Goal: Task Accomplishment & Management: Manage account settings

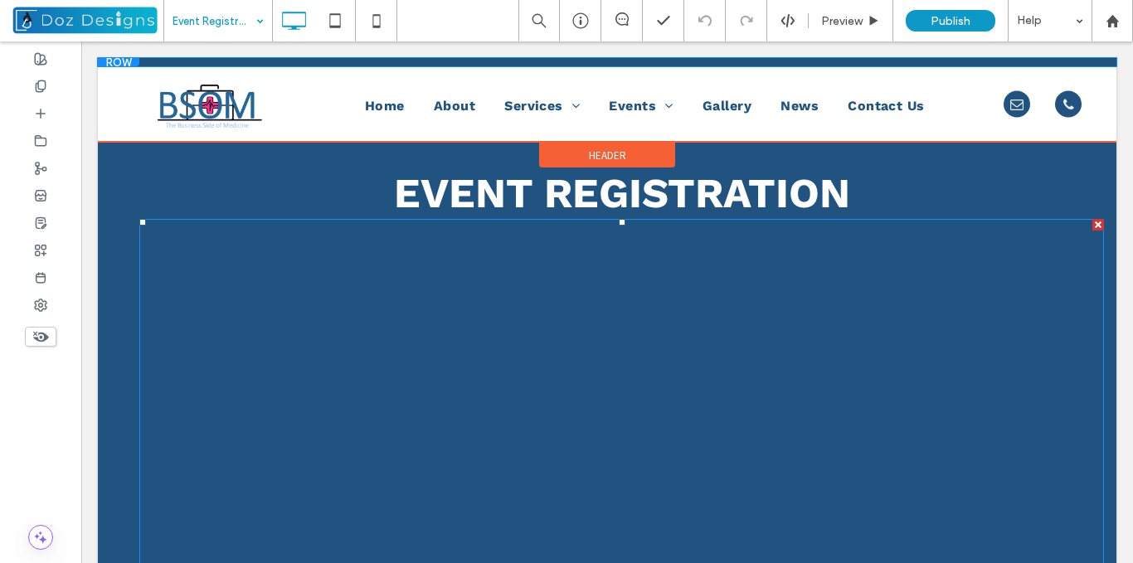
scroll to position [82, 0]
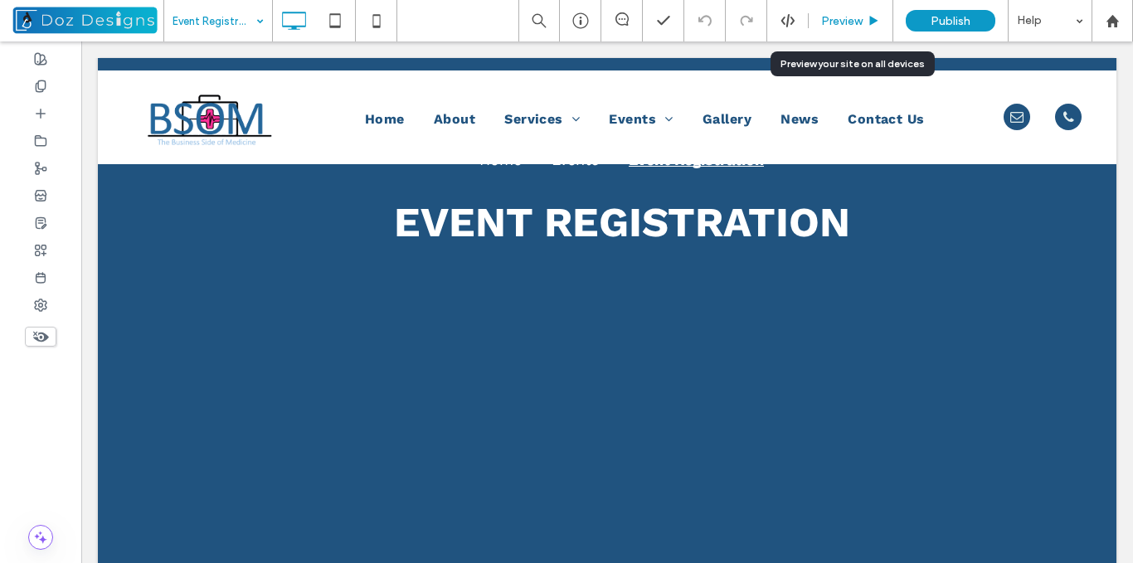
click at [850, 22] on span "Preview" at bounding box center [841, 21] width 41 height 14
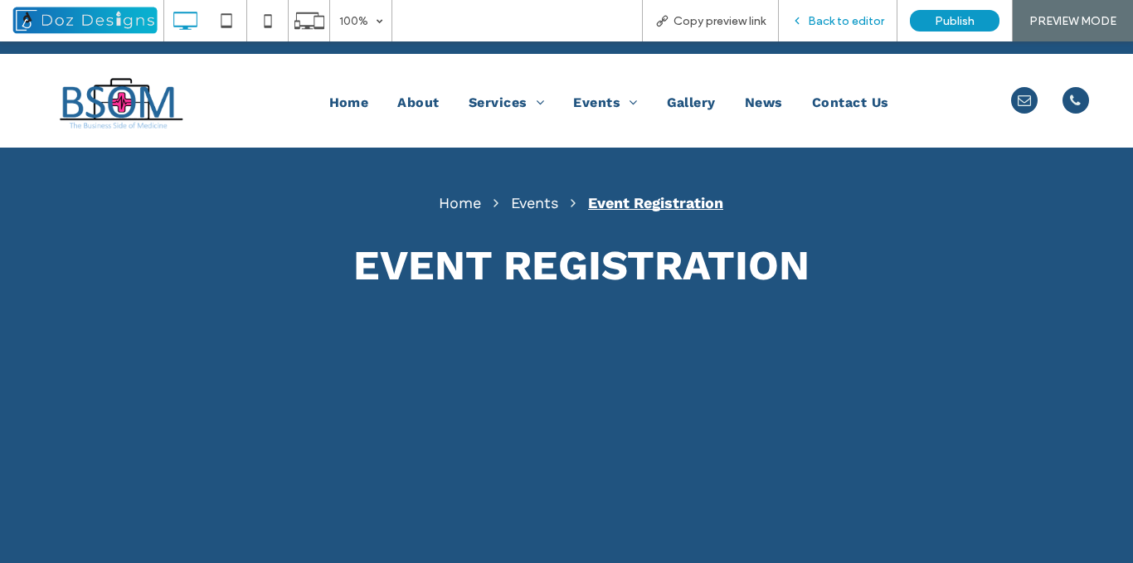
drag, startPoint x: 805, startPoint y: 16, endPoint x: 766, endPoint y: 45, distance: 49.3
click at [803, 15] on icon at bounding box center [797, 21] width 12 height 12
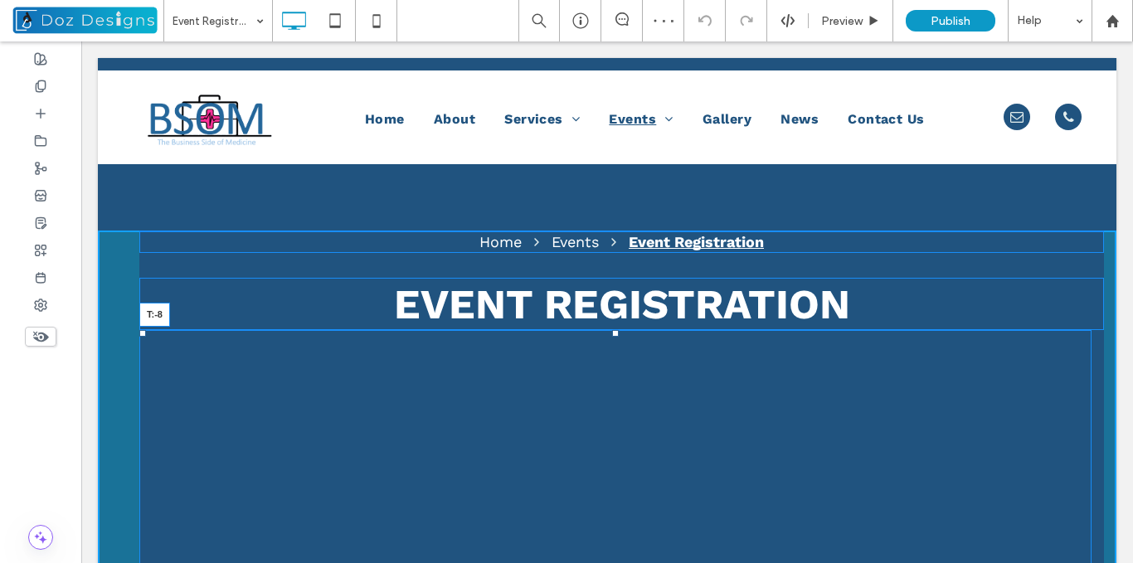
drag, startPoint x: 616, startPoint y: 333, endPoint x: 702, endPoint y: 372, distance: 94.3
drag, startPoint x: 615, startPoint y: 330, endPoint x: 697, endPoint y: 361, distance: 86.9
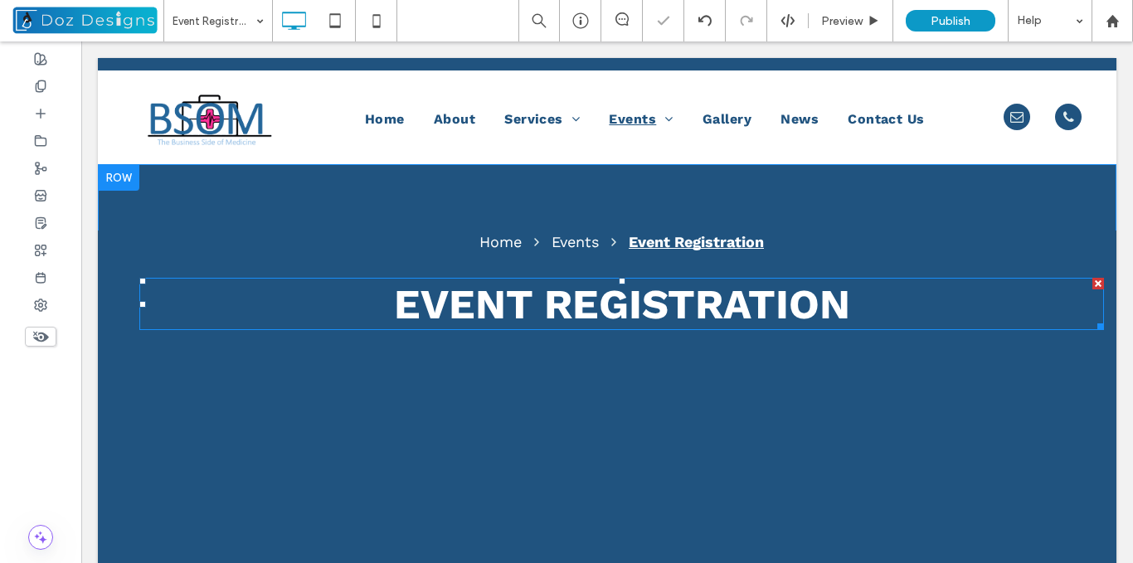
click at [482, 283] on span "EVENT REGISTRATION" at bounding box center [622, 304] width 456 height 49
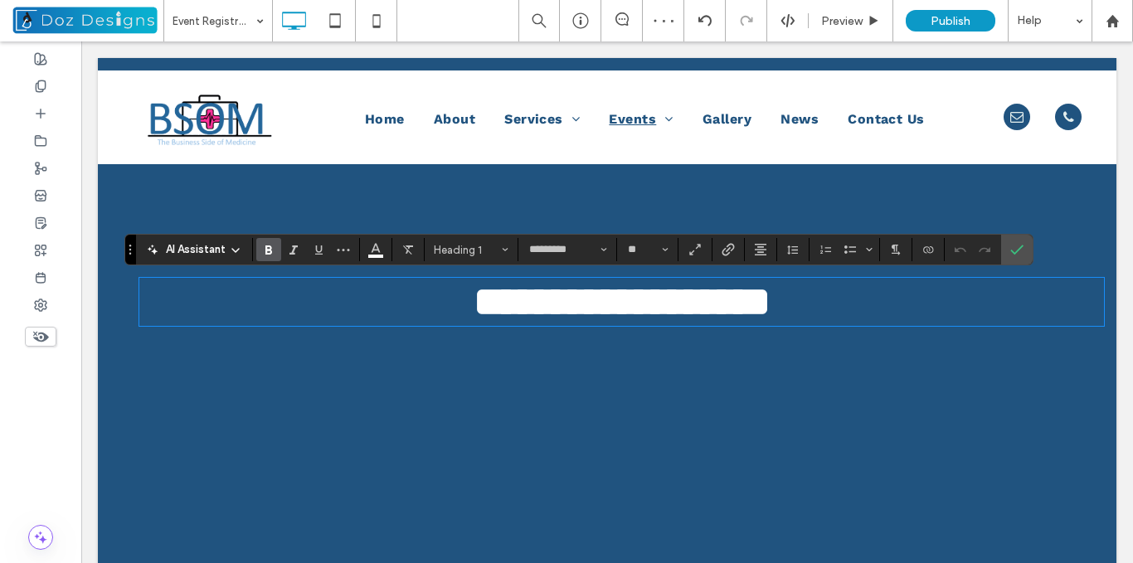
type input "*********"
type input "**"
click at [1014, 251] on icon "Confirm" at bounding box center [1016, 249] width 13 height 13
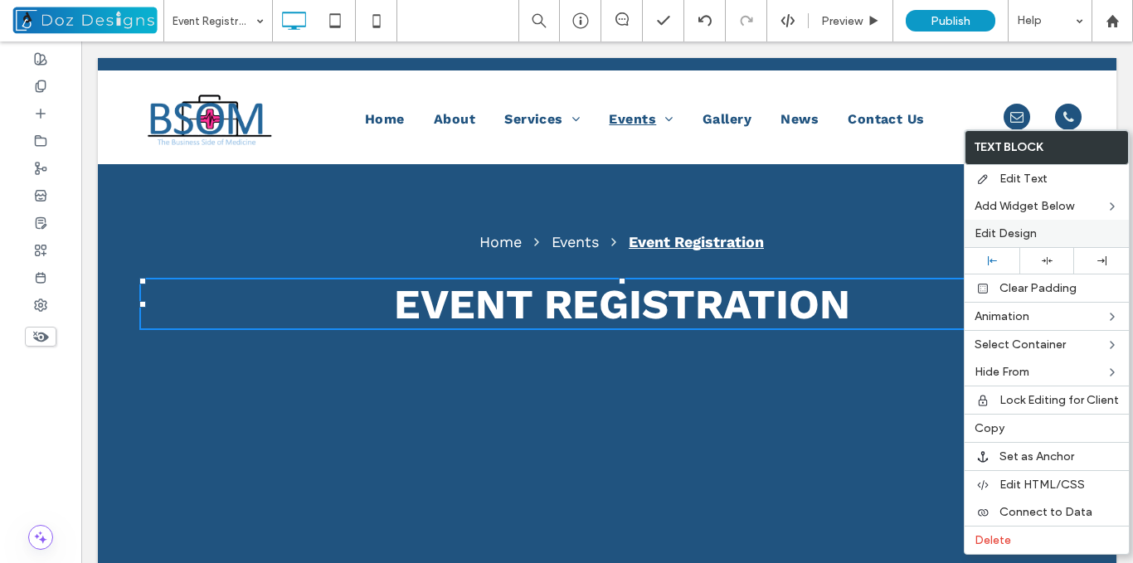
click at [1014, 232] on span "Edit Design" at bounding box center [1006, 233] width 62 height 14
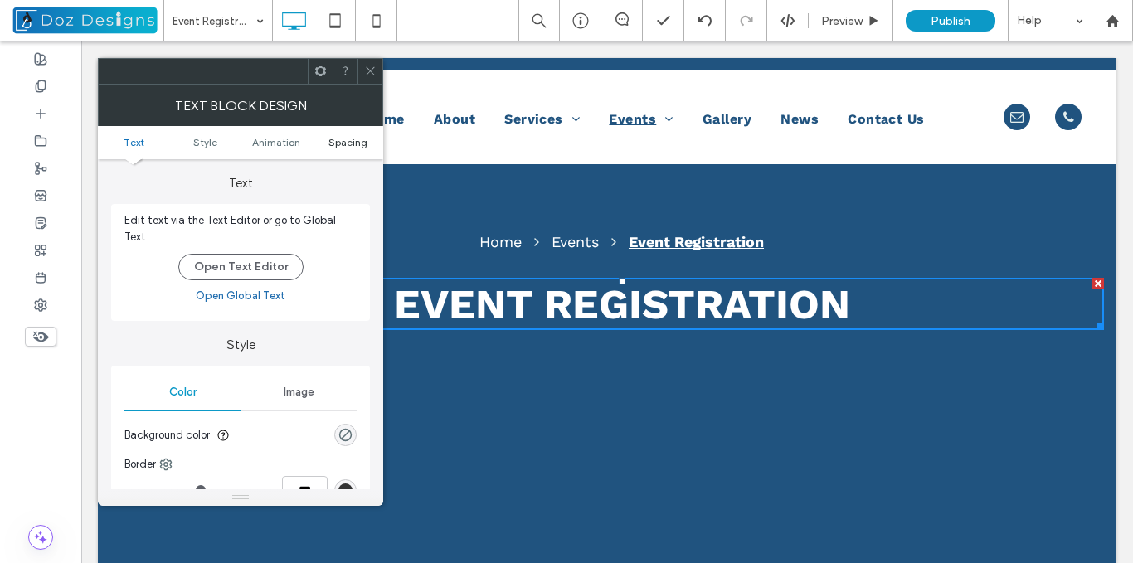
click at [346, 143] on span "Spacing" at bounding box center [347, 142] width 39 height 12
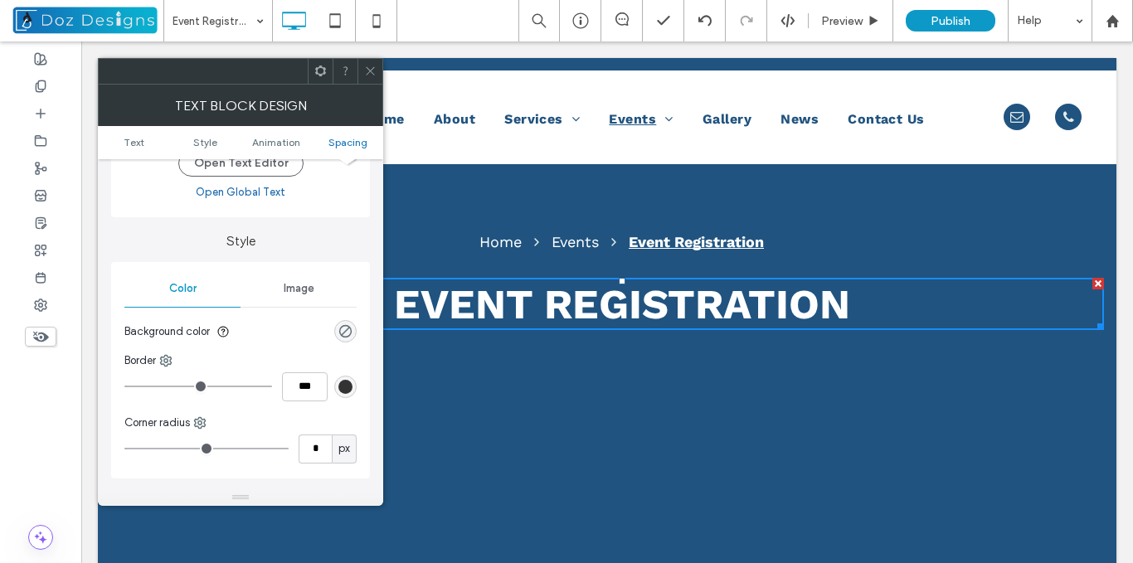
scroll to position [466, 0]
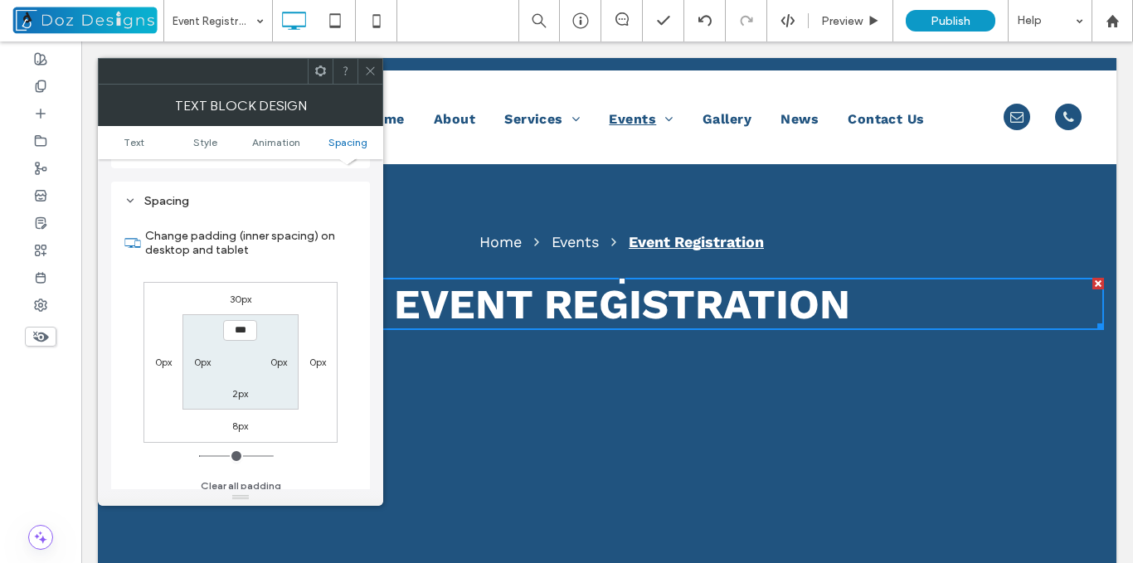
click at [237, 424] on div "8px" at bounding box center [240, 425] width 16 height 17
click at [240, 420] on label "8px" at bounding box center [240, 426] width 16 height 12
type input "*"
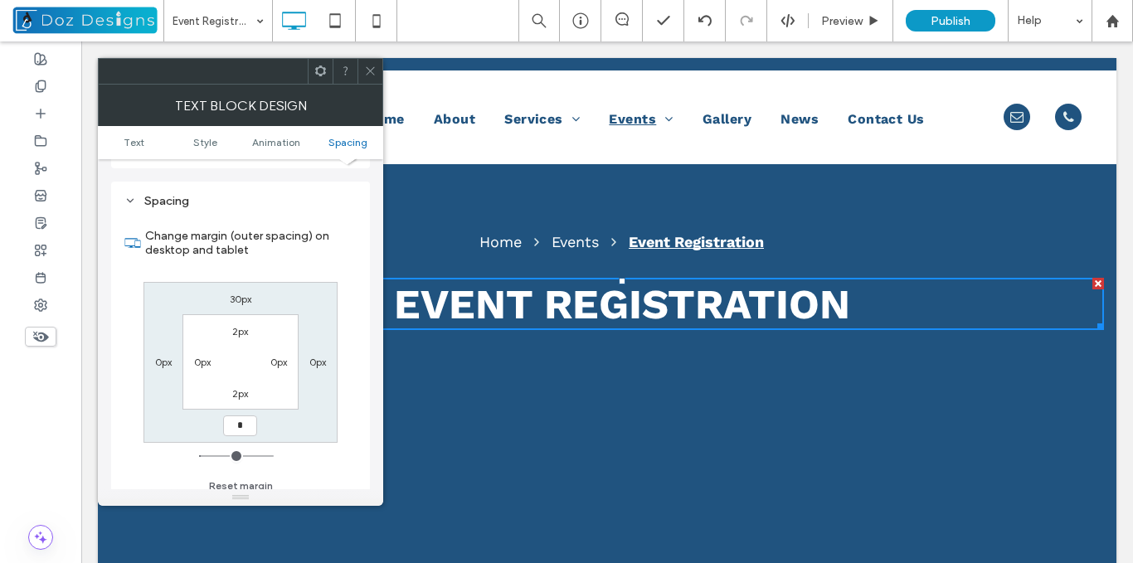
type input "*"
type input "***"
click at [242, 391] on div "2px" at bounding box center [240, 393] width 16 height 17
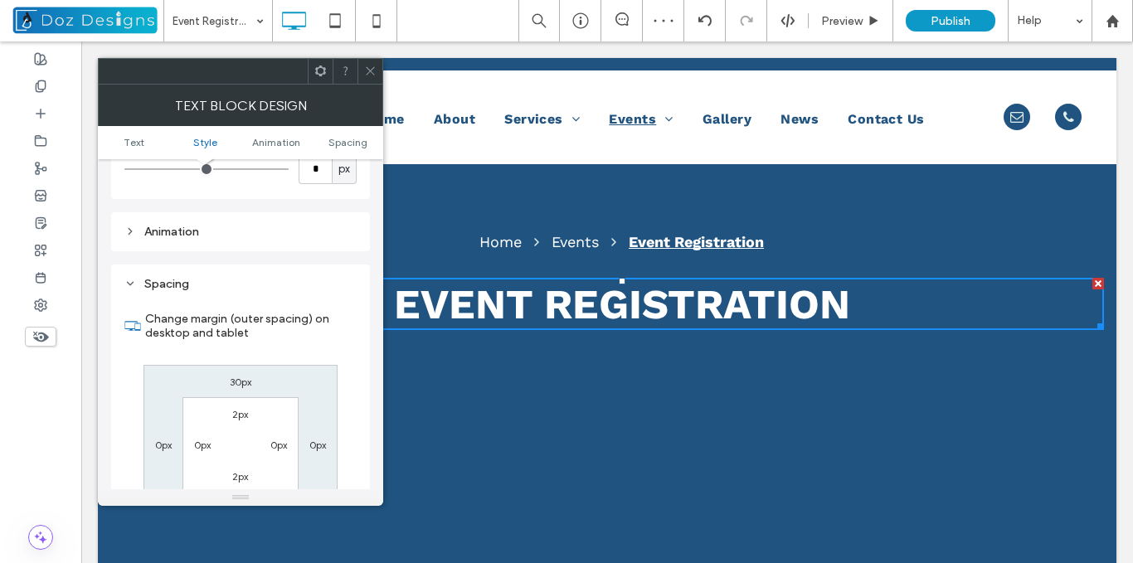
click at [236, 472] on label "2px" at bounding box center [240, 476] width 16 height 12
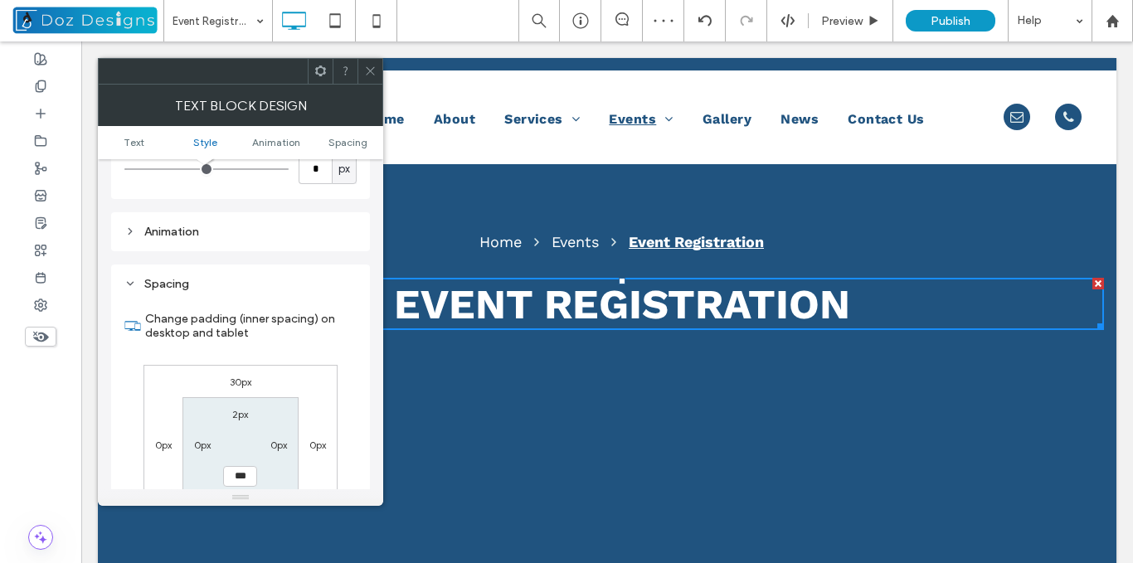
type input "*"
type input "***"
click at [369, 65] on icon at bounding box center [370, 71] width 12 height 12
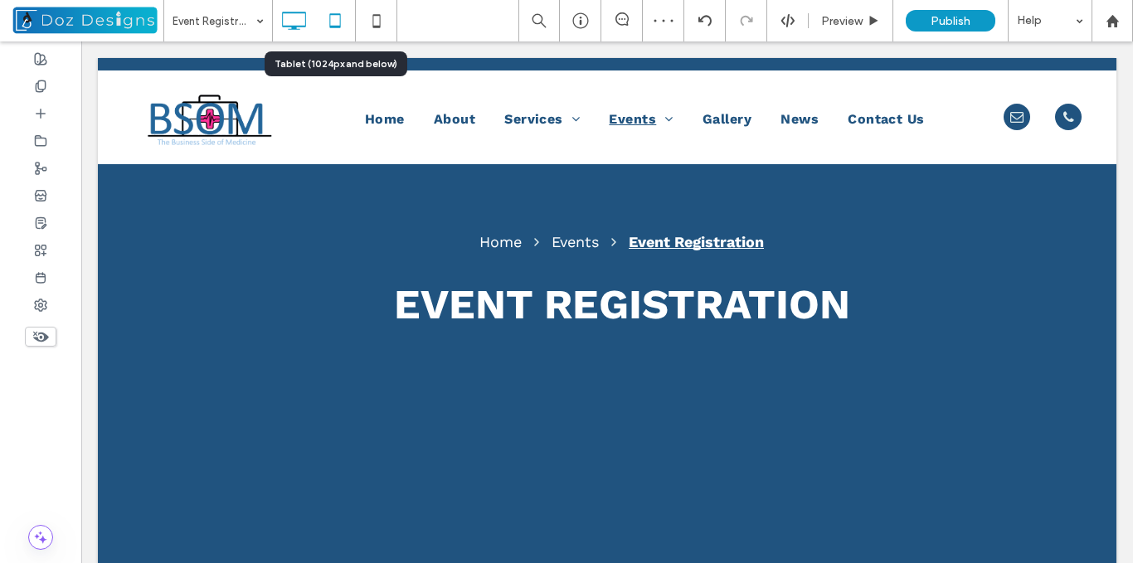
click at [331, 11] on icon at bounding box center [334, 20] width 33 height 33
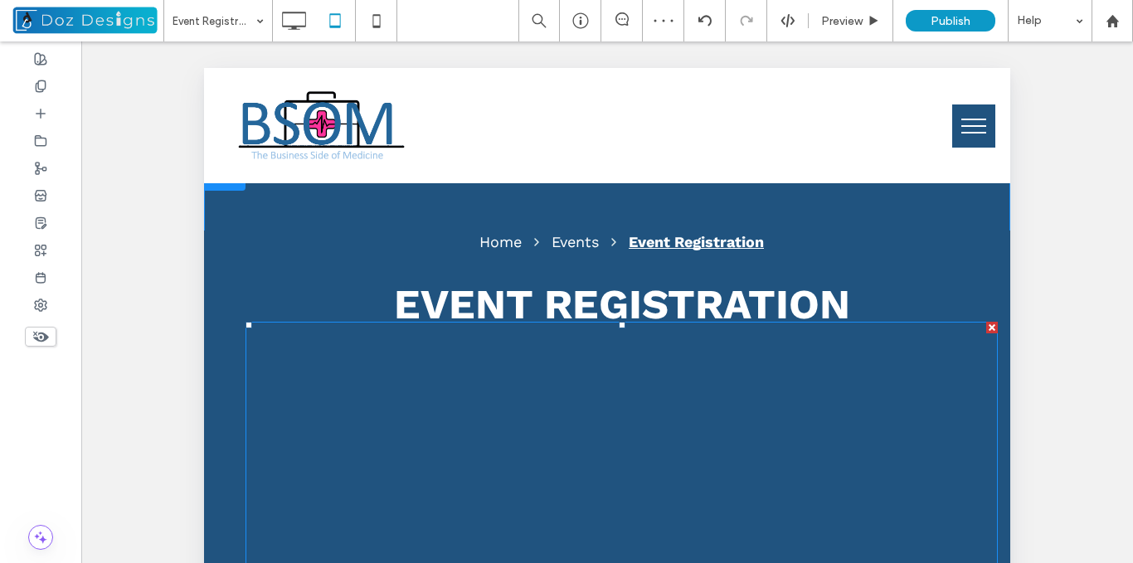
scroll to position [0, 0]
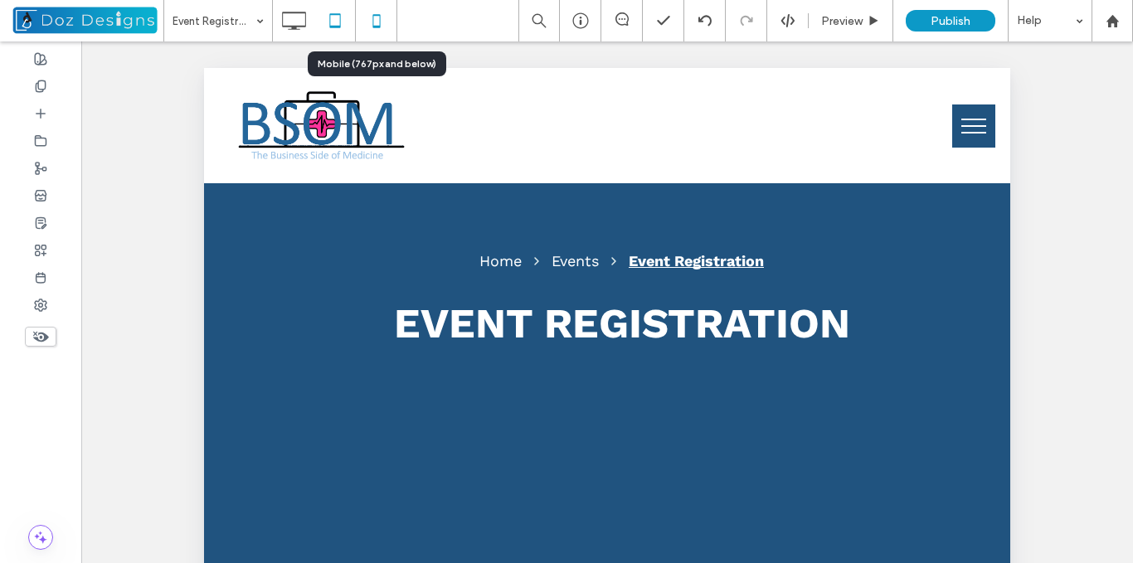
click at [377, 25] on icon at bounding box center [376, 20] width 33 height 33
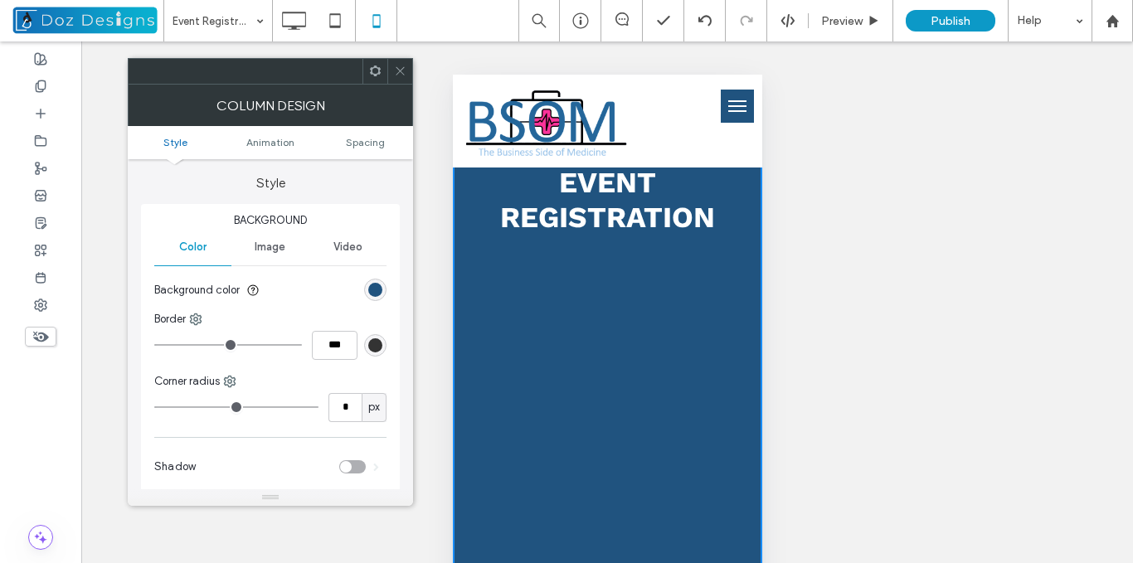
click at [400, 72] on icon at bounding box center [400, 71] width 12 height 12
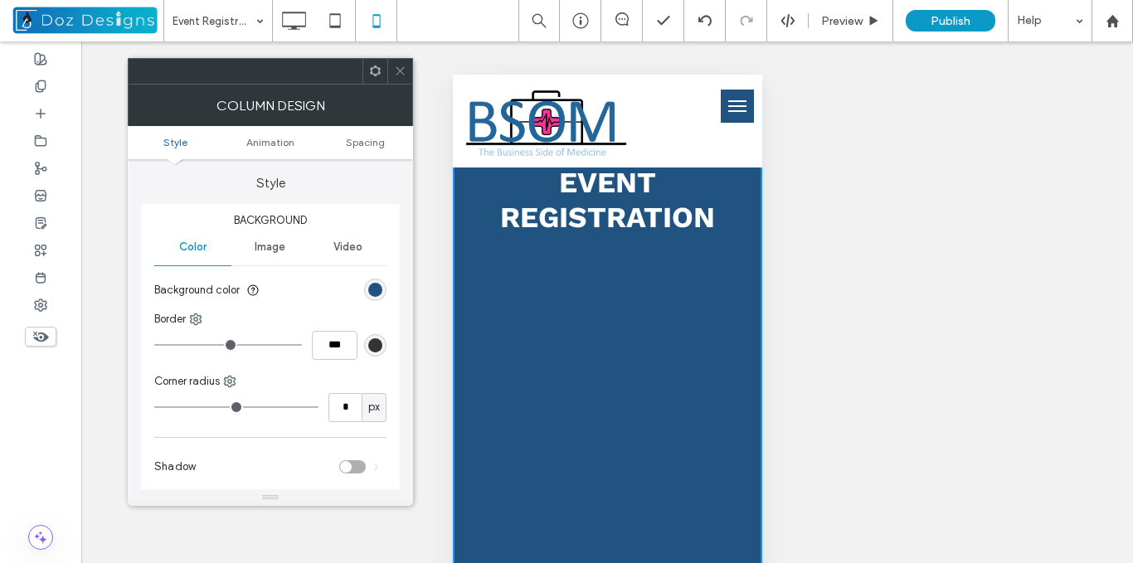
click at [401, 64] on span at bounding box center [400, 71] width 12 height 25
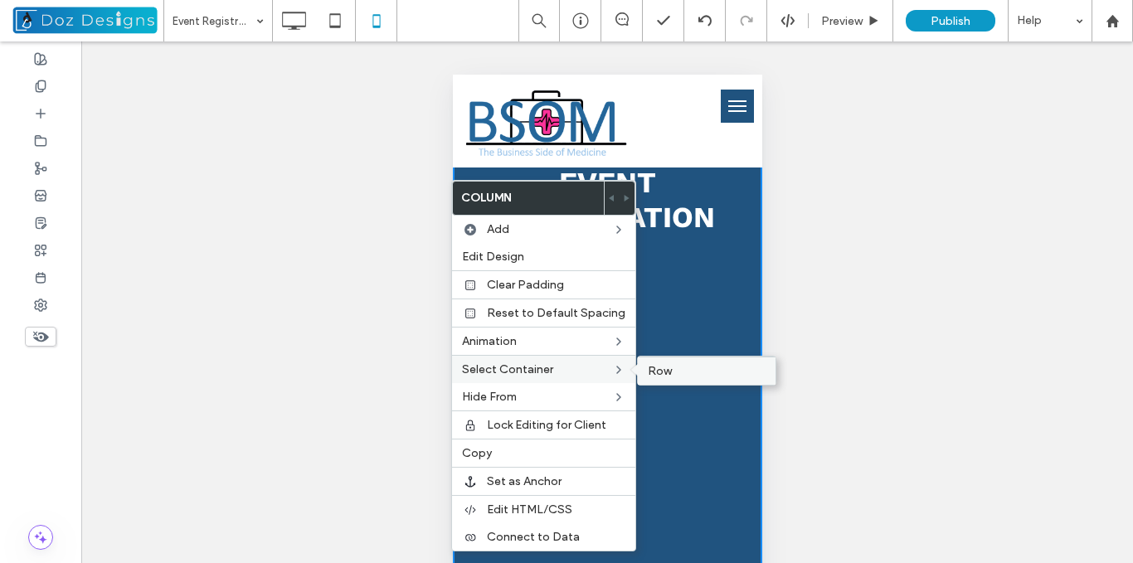
click at [660, 369] on span "Row" at bounding box center [660, 371] width 24 height 14
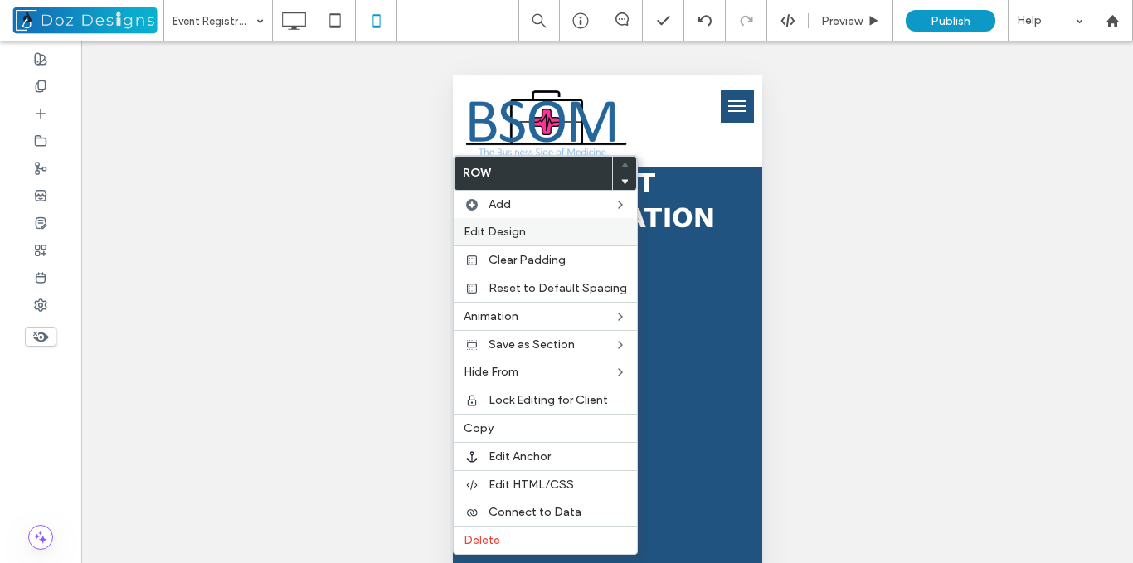
click at [520, 230] on span "Edit Design" at bounding box center [495, 232] width 62 height 14
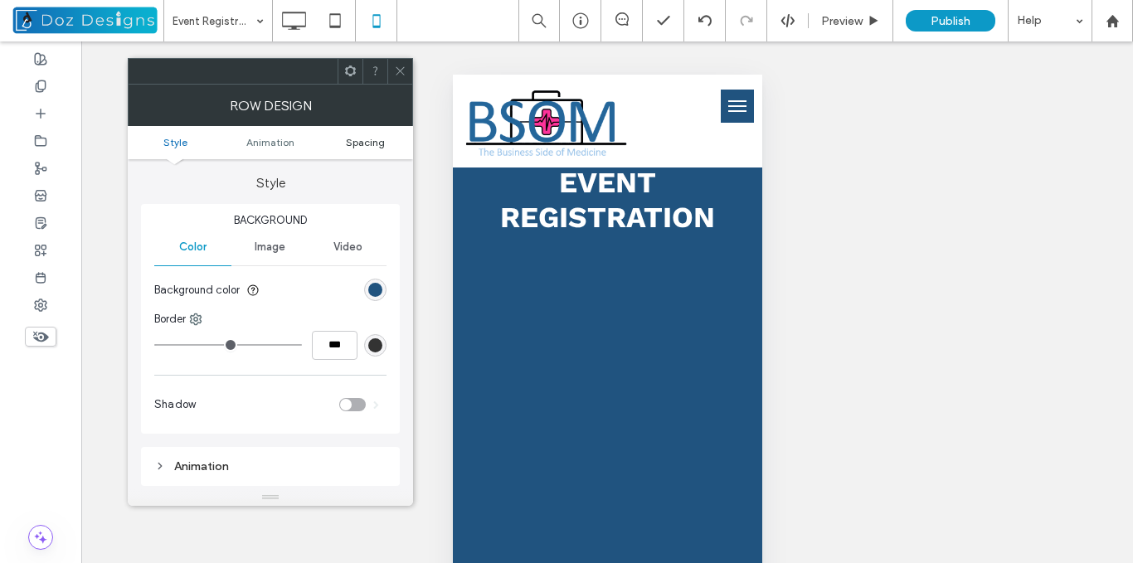
click at [360, 143] on span "Spacing" at bounding box center [365, 142] width 39 height 12
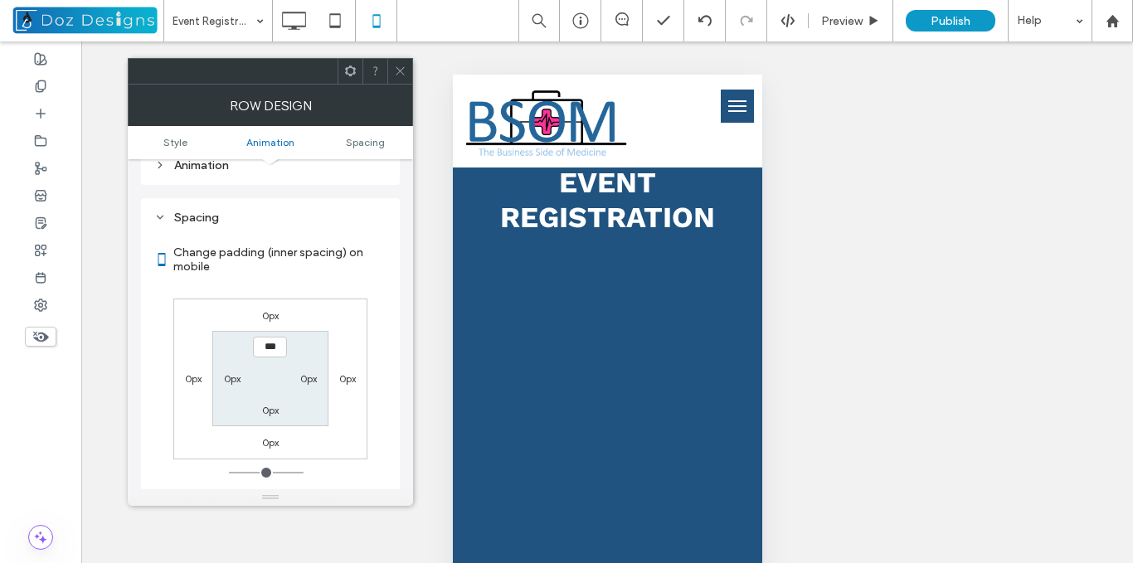
scroll to position [327, 0]
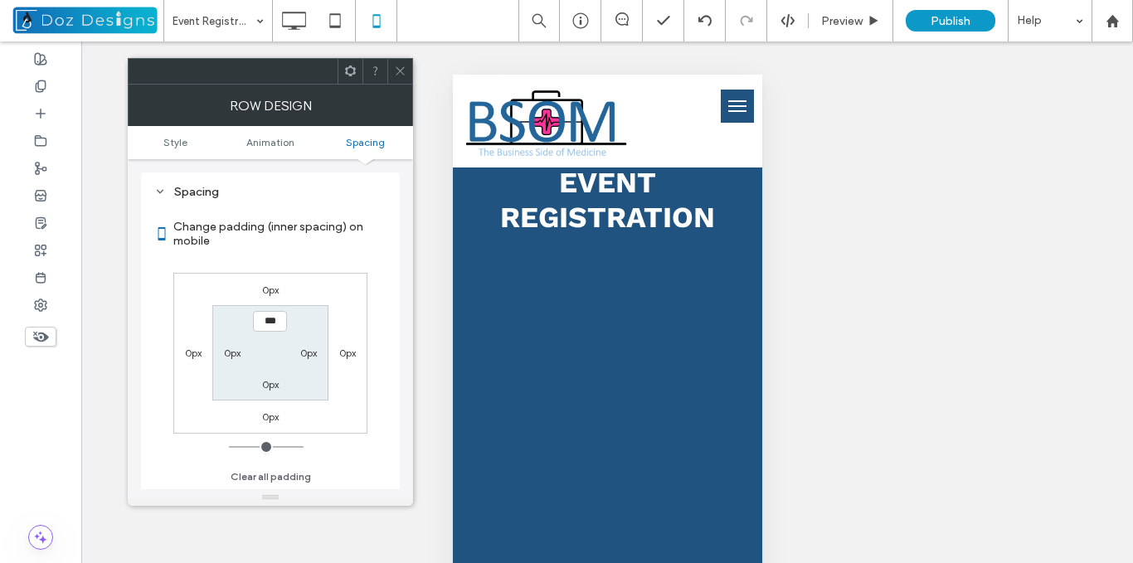
click at [272, 289] on label "0px" at bounding box center [270, 290] width 17 height 12
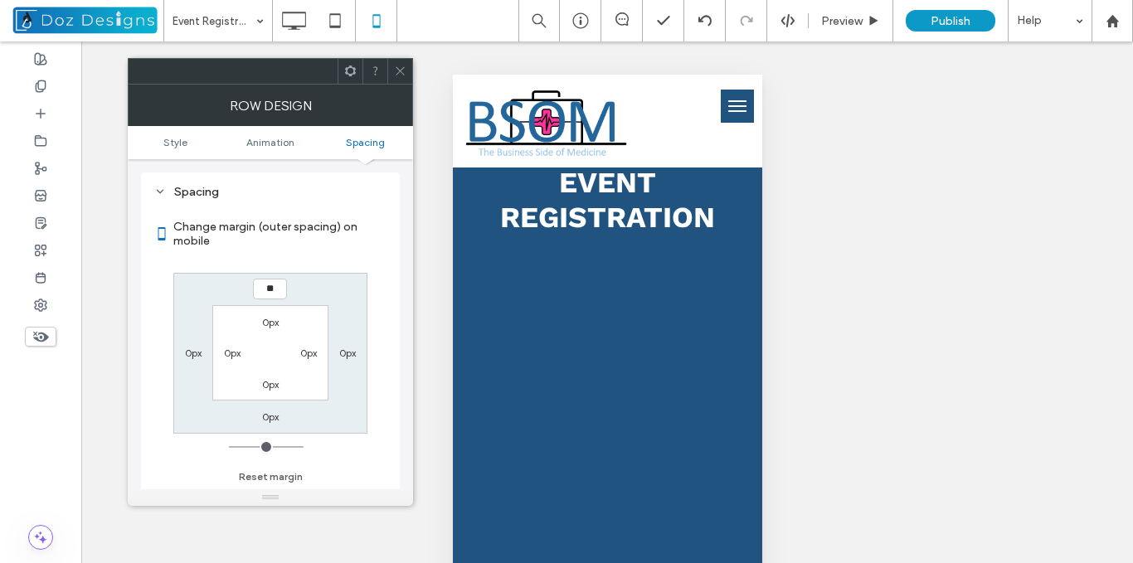
type input "**"
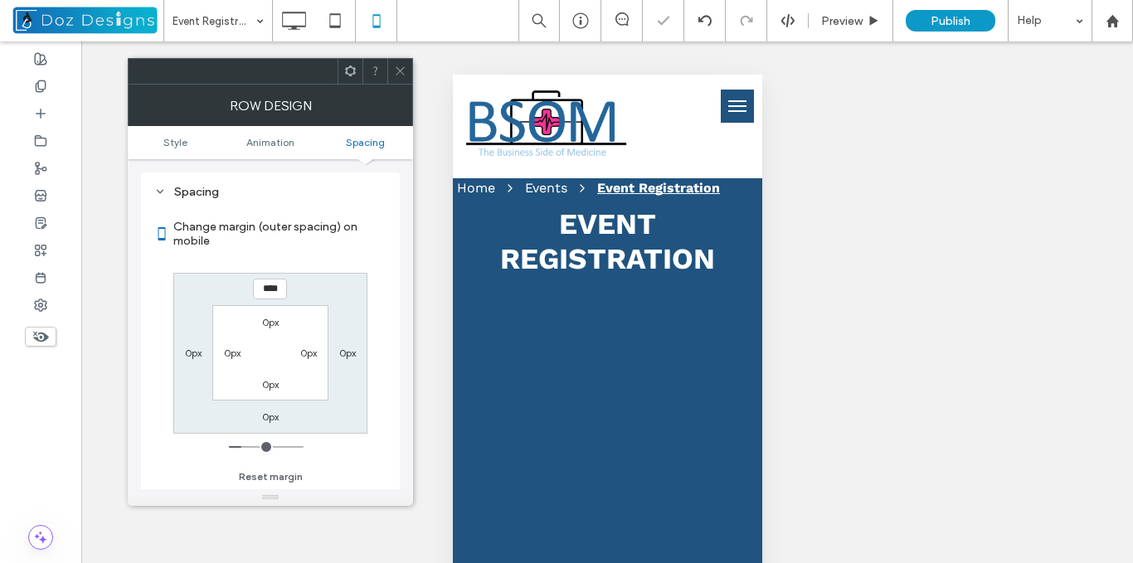
click at [272, 289] on input "****" at bounding box center [270, 289] width 34 height 21
type input "**"
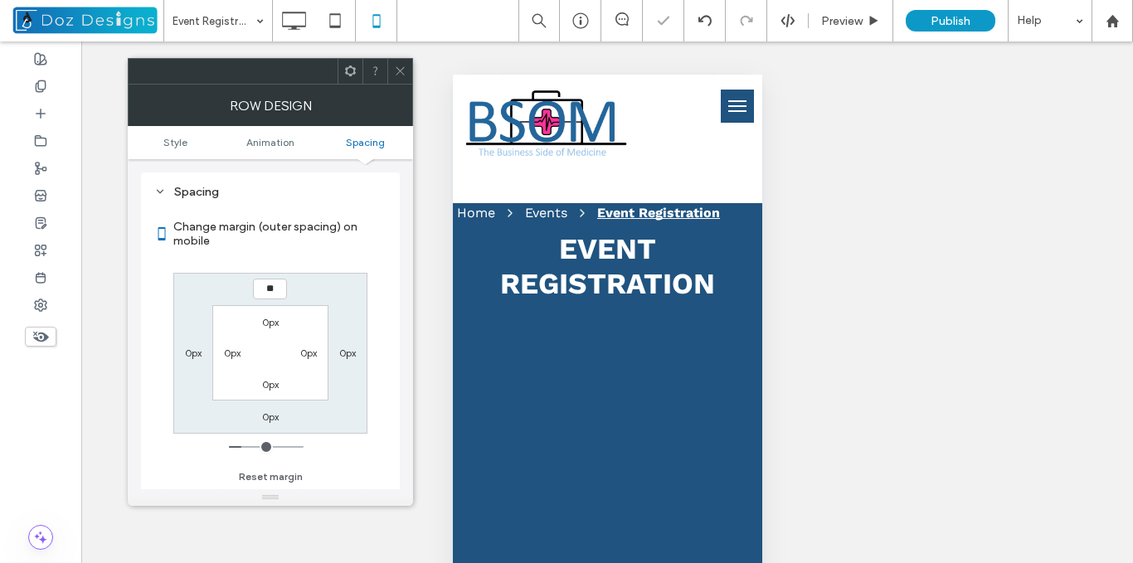
type input "**"
type input "****"
click at [267, 322] on label "0px" at bounding box center [270, 322] width 17 height 12
type input "*"
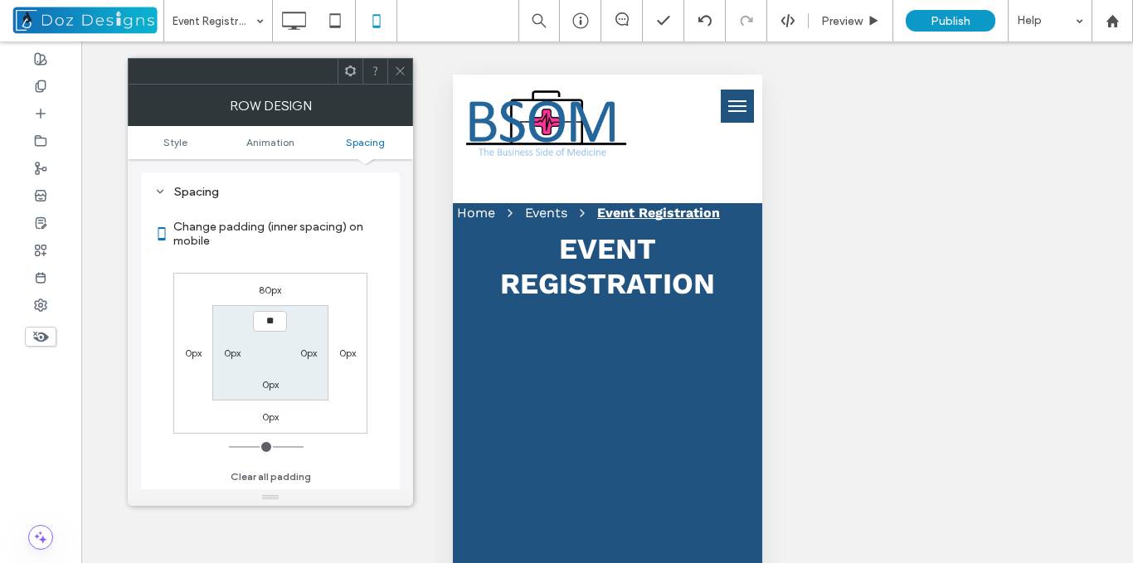
type input "**"
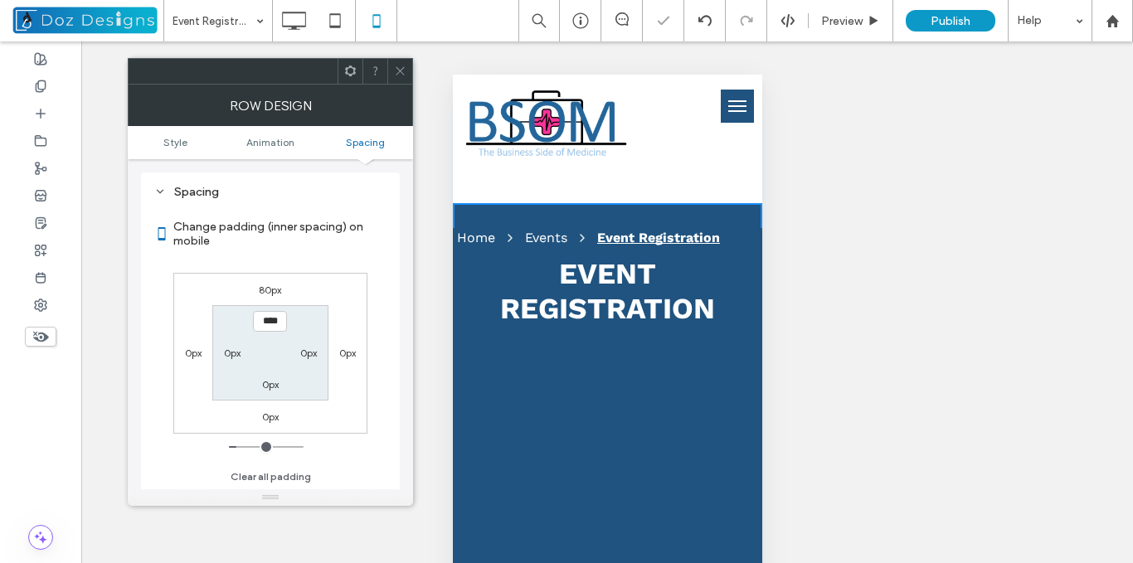
click at [267, 322] on input "****" at bounding box center [270, 321] width 34 height 21
type input "**"
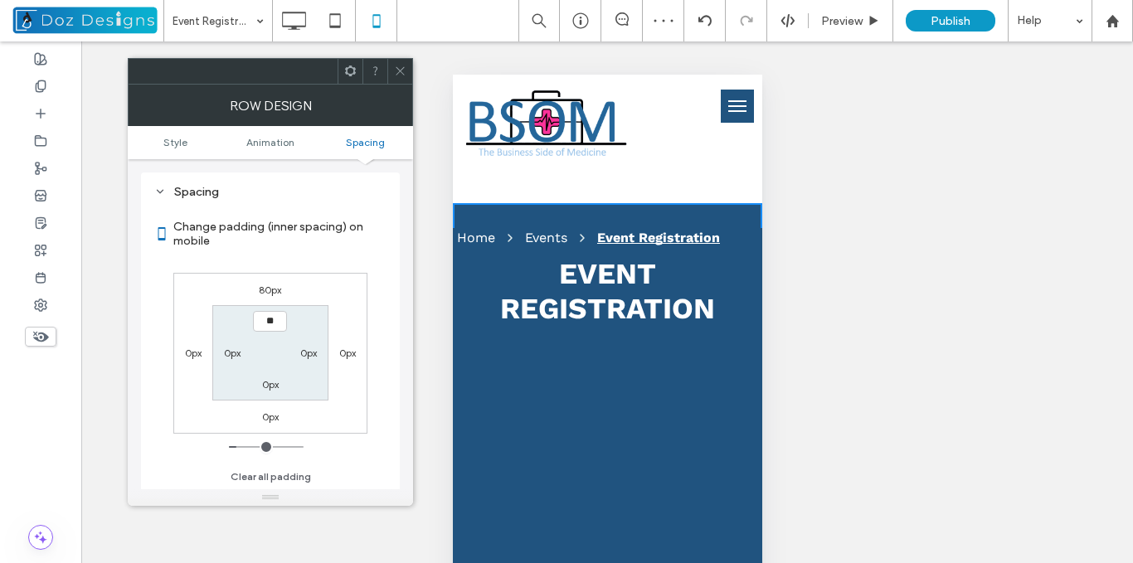
type input "****"
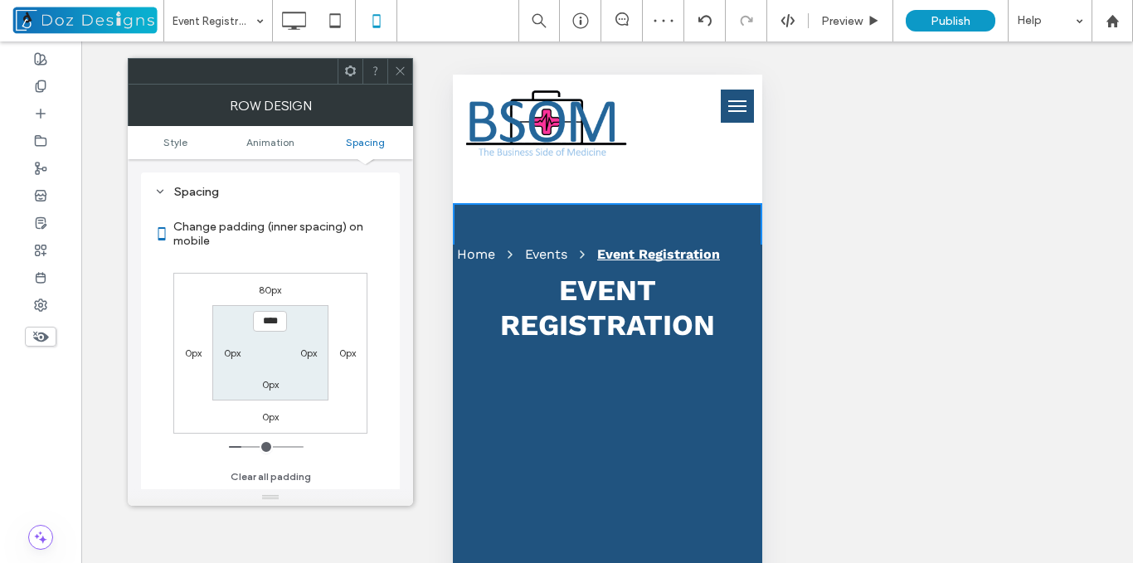
click at [270, 286] on label "80px" at bounding box center [270, 290] width 22 height 12
type input "**"
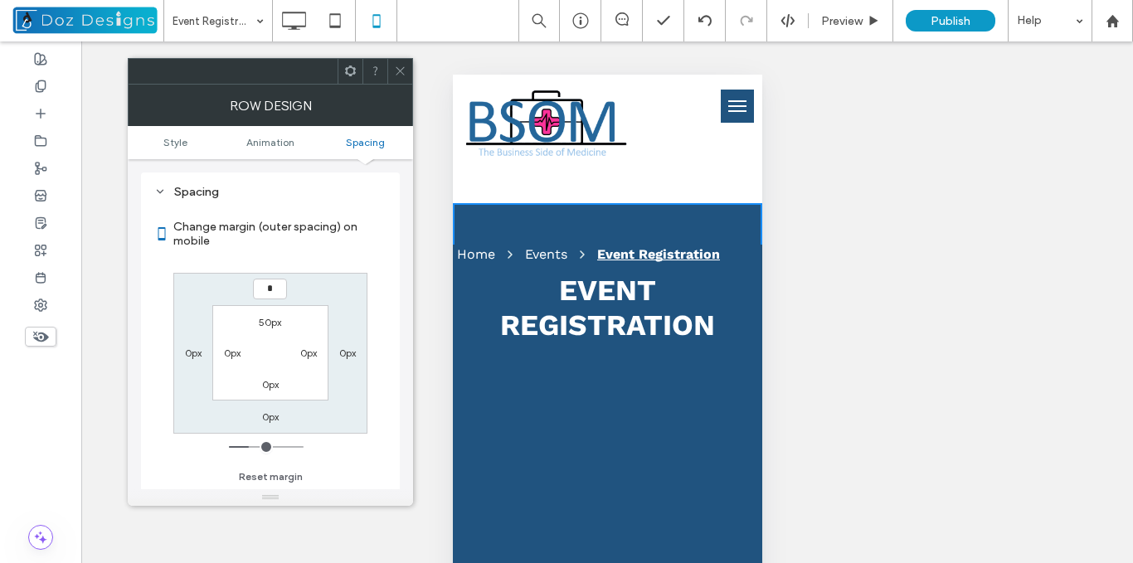
type input "*"
type input "***"
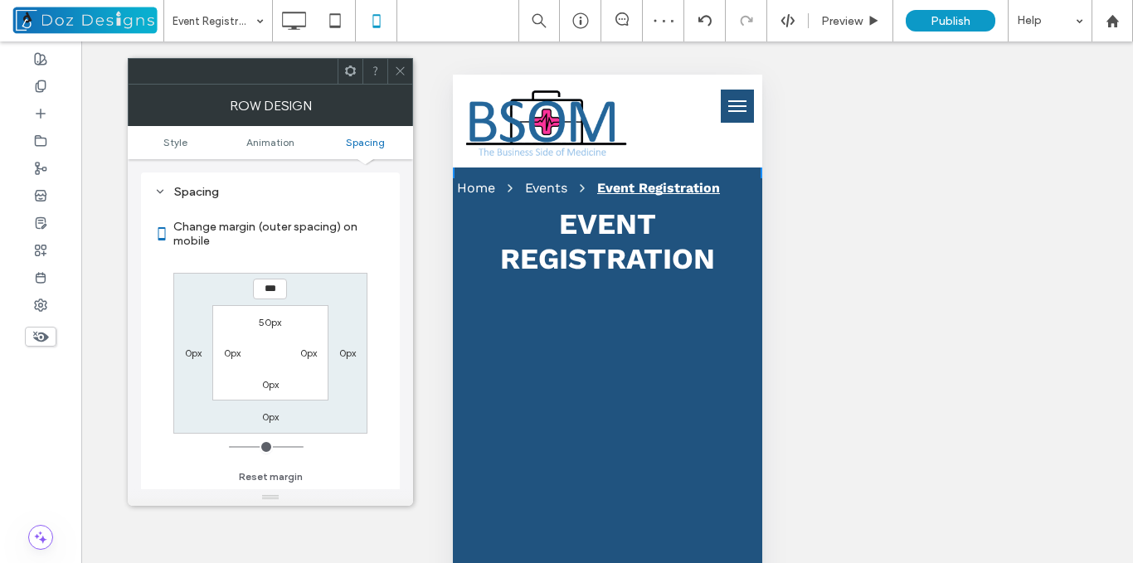
click at [271, 320] on label "50px" at bounding box center [270, 322] width 22 height 12
type input "**"
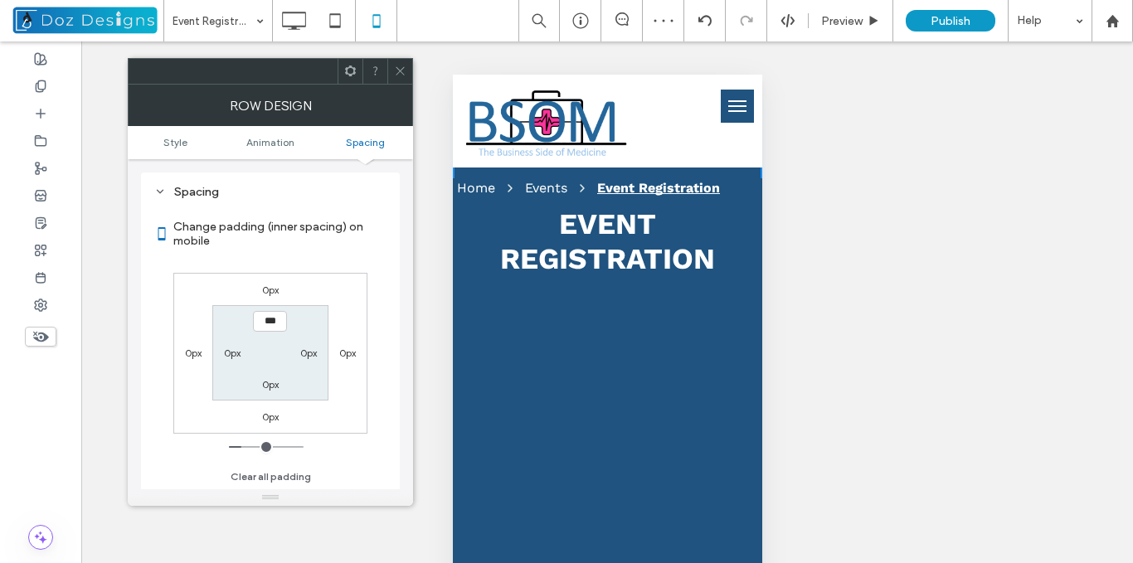
type input "***"
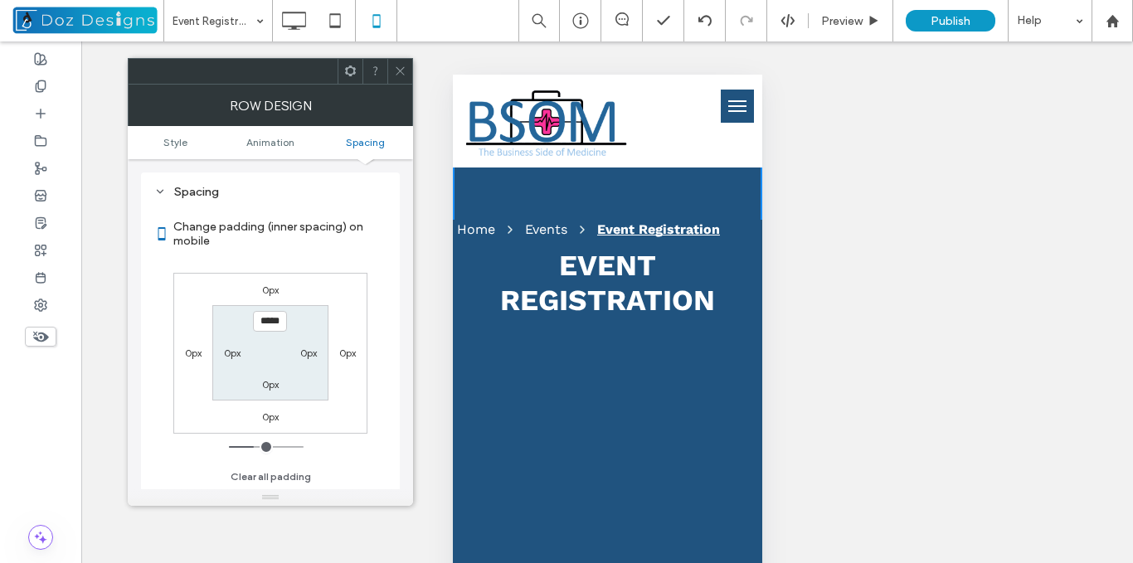
click at [271, 320] on input "*****" at bounding box center [270, 321] width 34 height 21
type input "**"
type input "****"
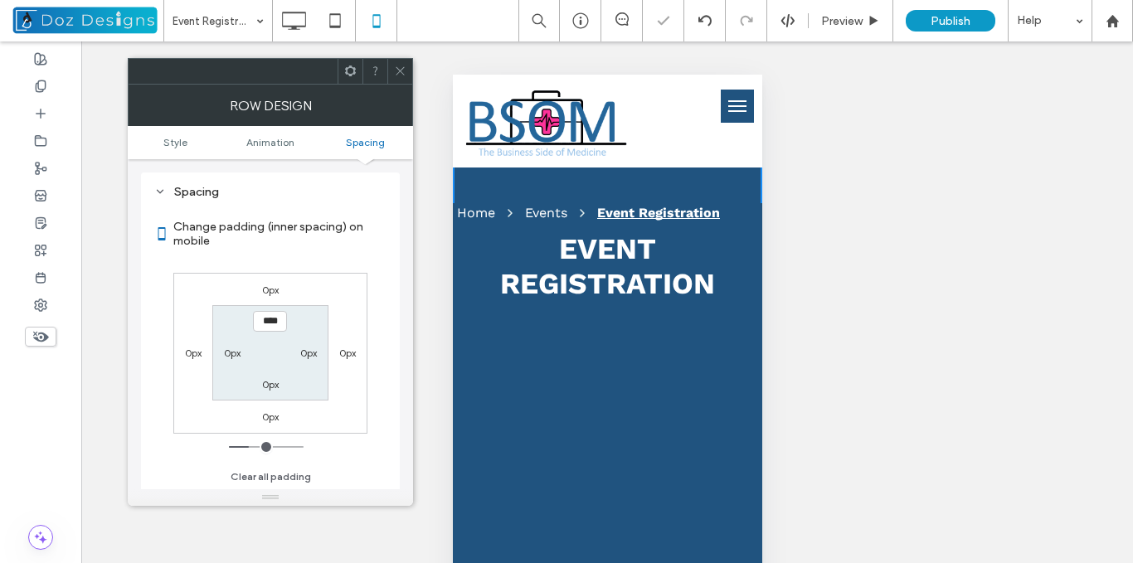
drag, startPoint x: 396, startPoint y: 66, endPoint x: 418, endPoint y: 88, distance: 30.5
click at [396, 67] on icon at bounding box center [400, 71] width 12 height 12
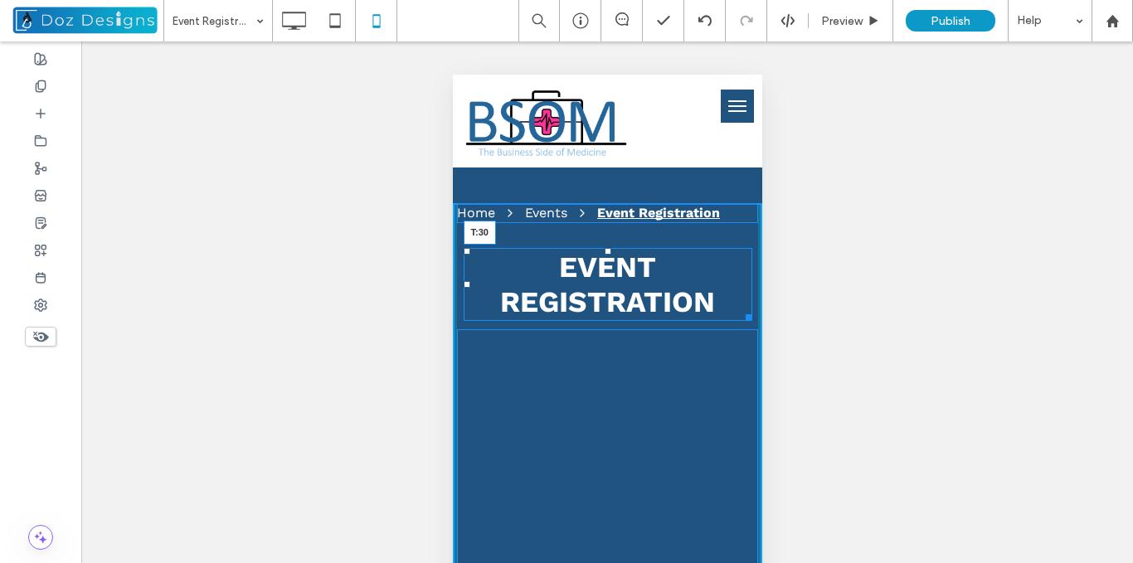
drag, startPoint x: 600, startPoint y: 232, endPoint x: 1057, endPoint y: 325, distance: 466.4
click at [610, 250] on div "EVENT REGISTRATION T:30" at bounding box center [607, 284] width 289 height 73
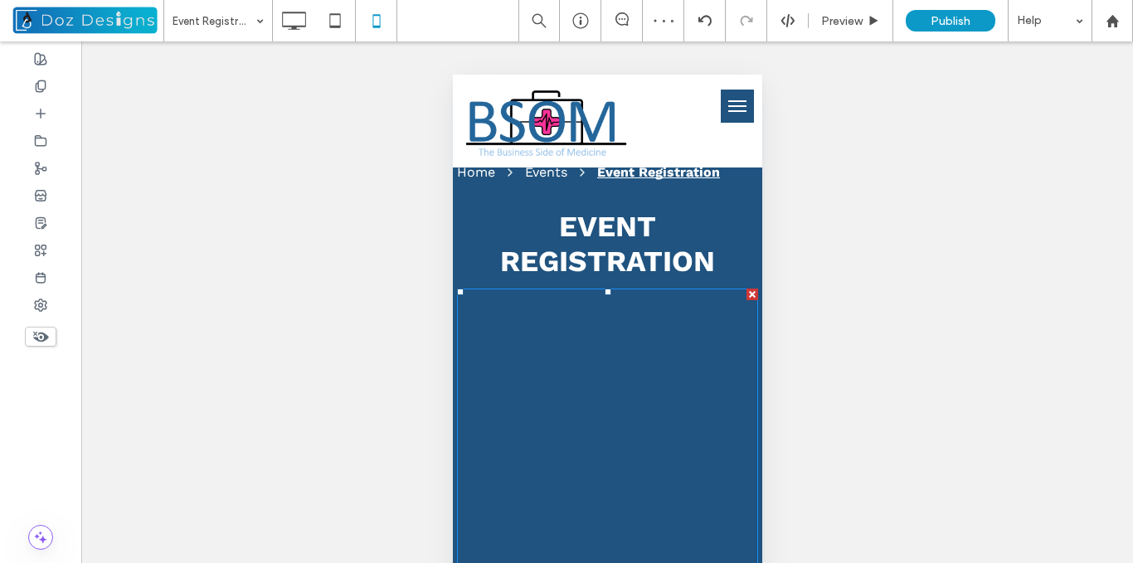
scroll to position [0, 0]
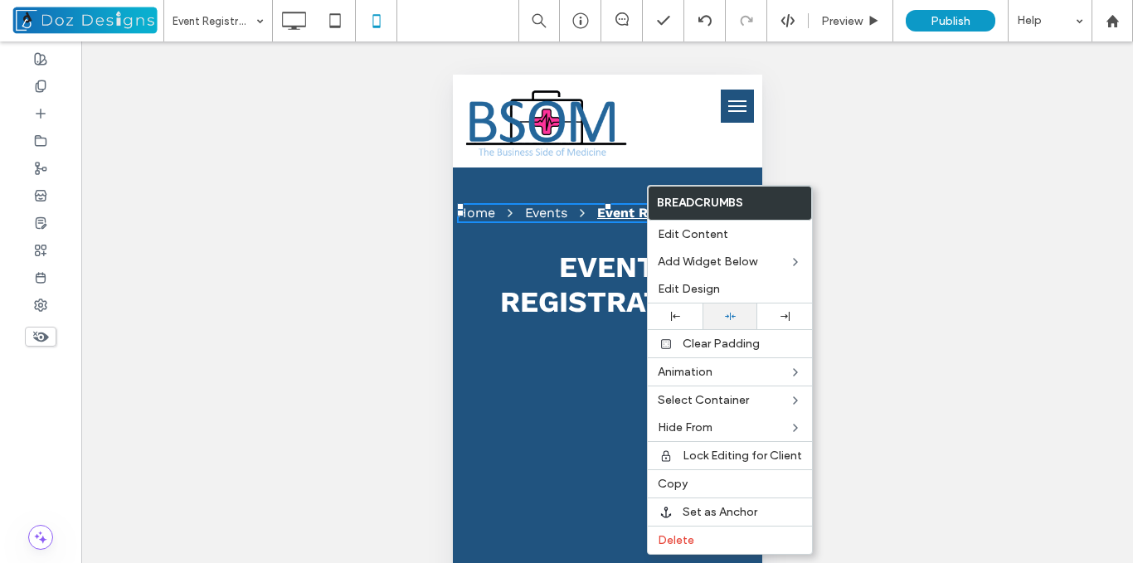
click at [737, 316] on div at bounding box center [730, 316] width 38 height 11
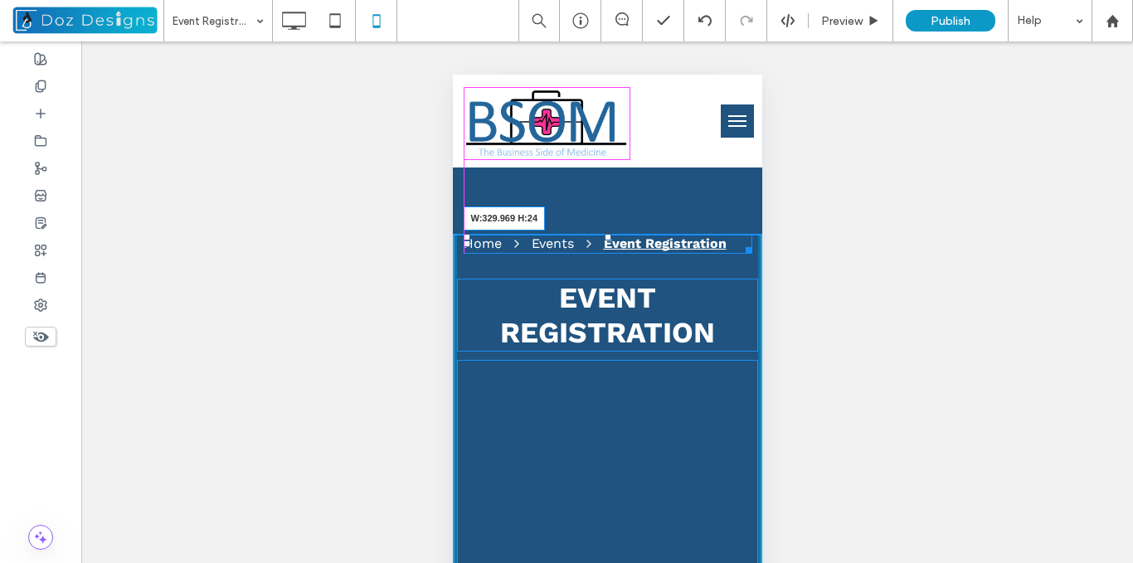
drag, startPoint x: 737, startPoint y: 219, endPoint x: 1178, endPoint y: 297, distance: 448.1
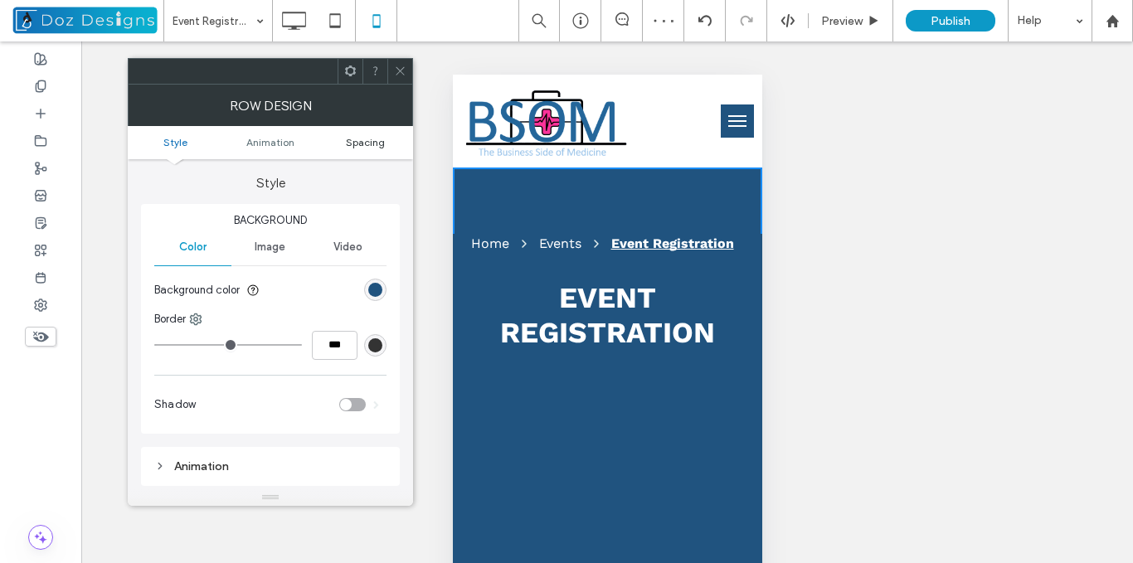
click at [370, 139] on span "Spacing" at bounding box center [365, 142] width 39 height 12
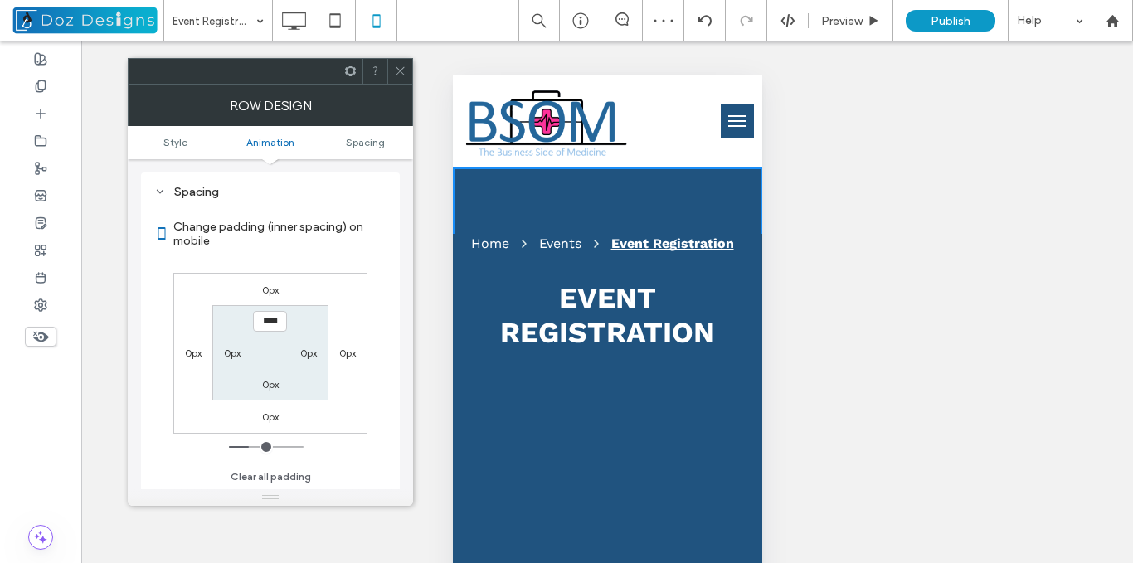
scroll to position [327, 0]
type input "****"
type input "**"
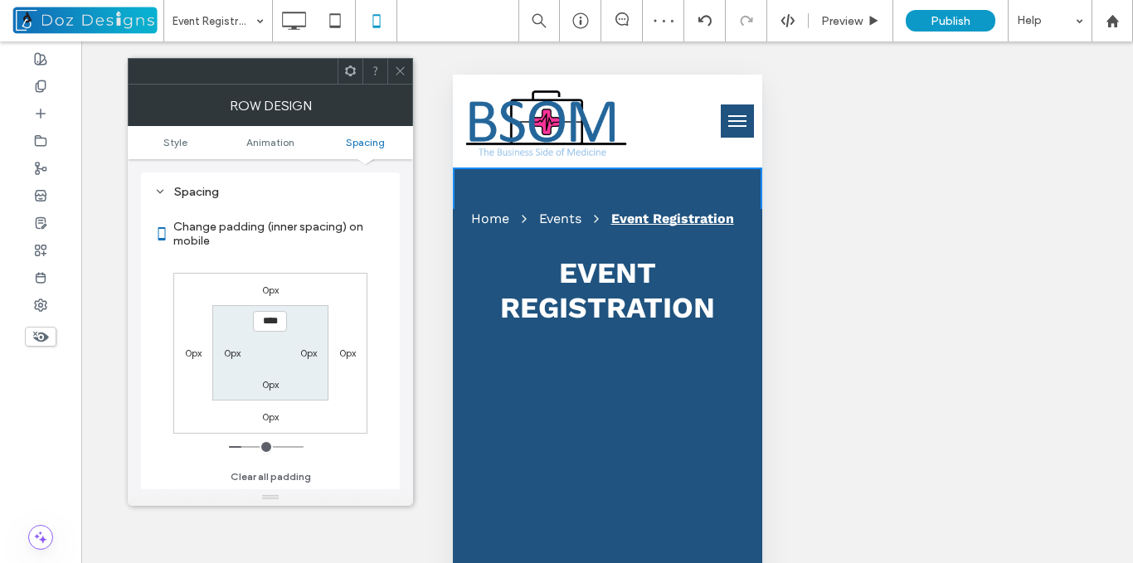
click at [396, 69] on icon at bounding box center [400, 71] width 12 height 12
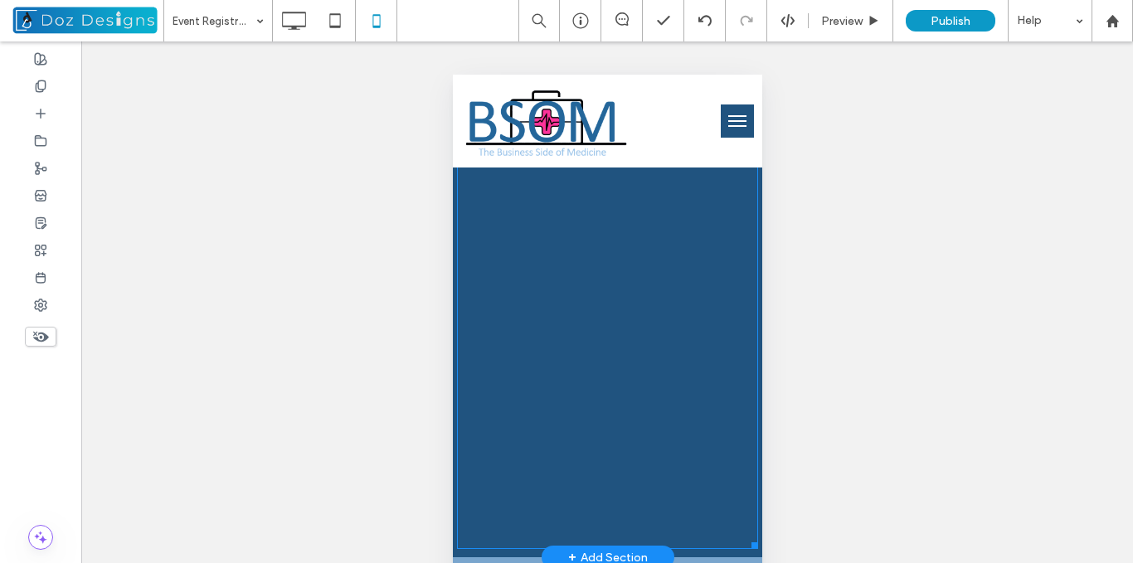
scroll to position [1410, 0]
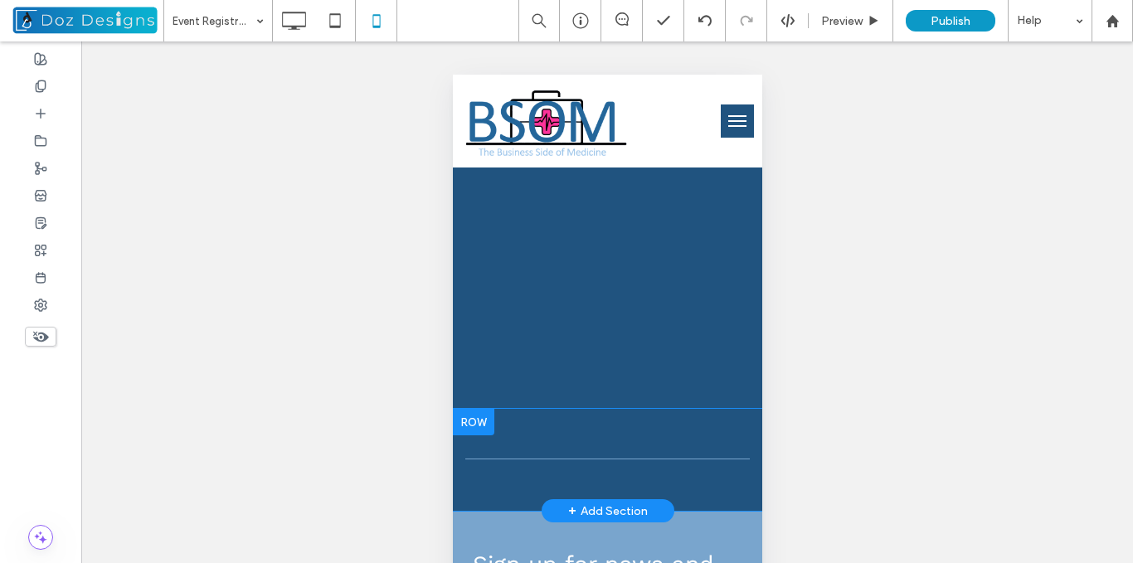
click at [743, 505] on div "Click To Paste Row + Add Section" at bounding box center [606, 460] width 309 height 102
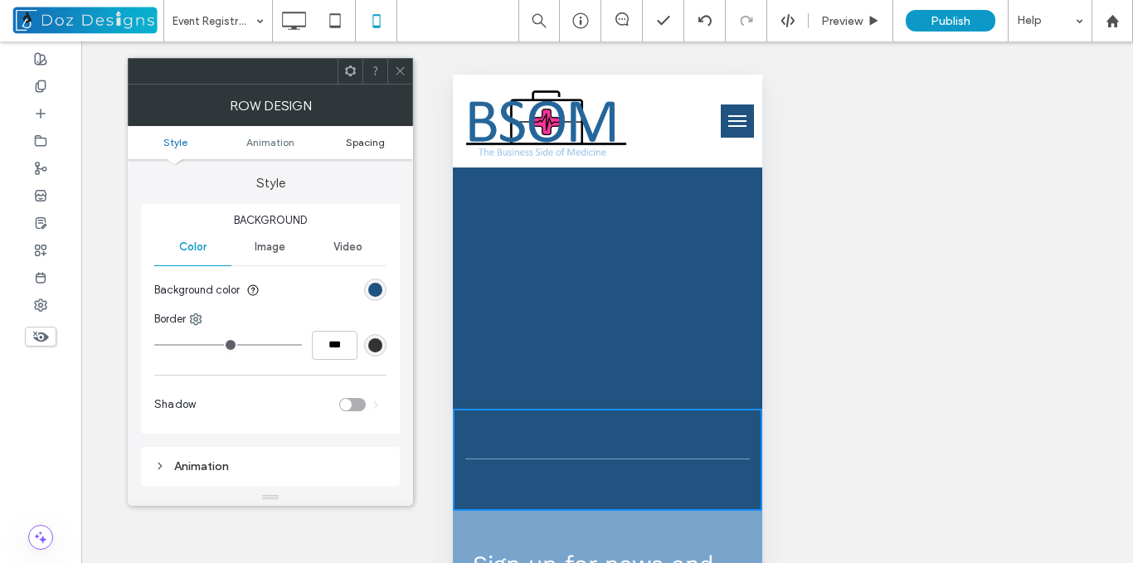
click at [372, 144] on span "Spacing" at bounding box center [365, 142] width 39 height 12
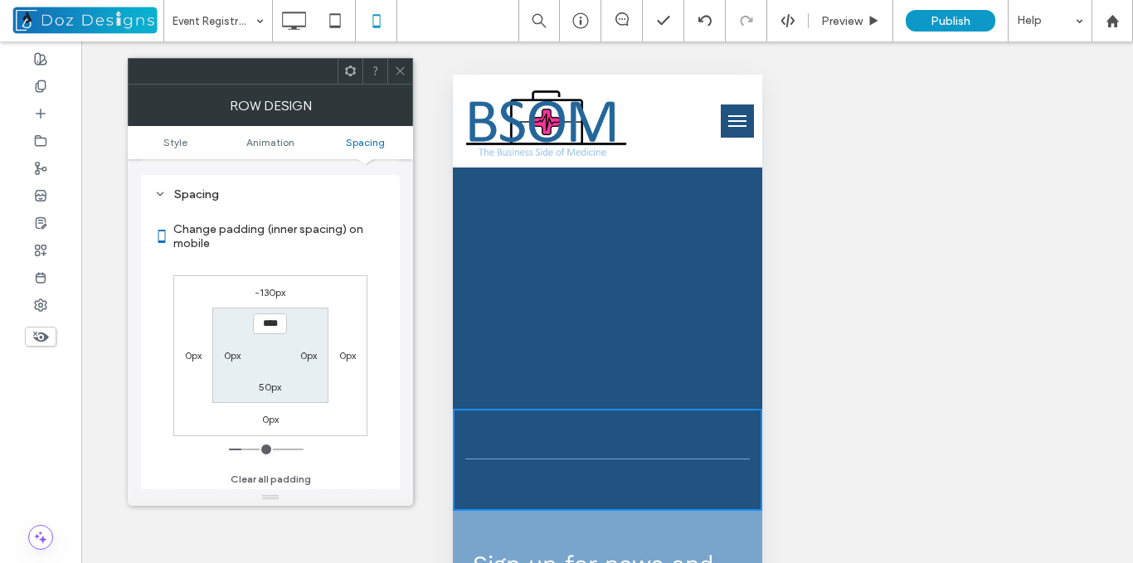
scroll to position [327, 0]
click at [396, 66] on icon at bounding box center [400, 71] width 12 height 12
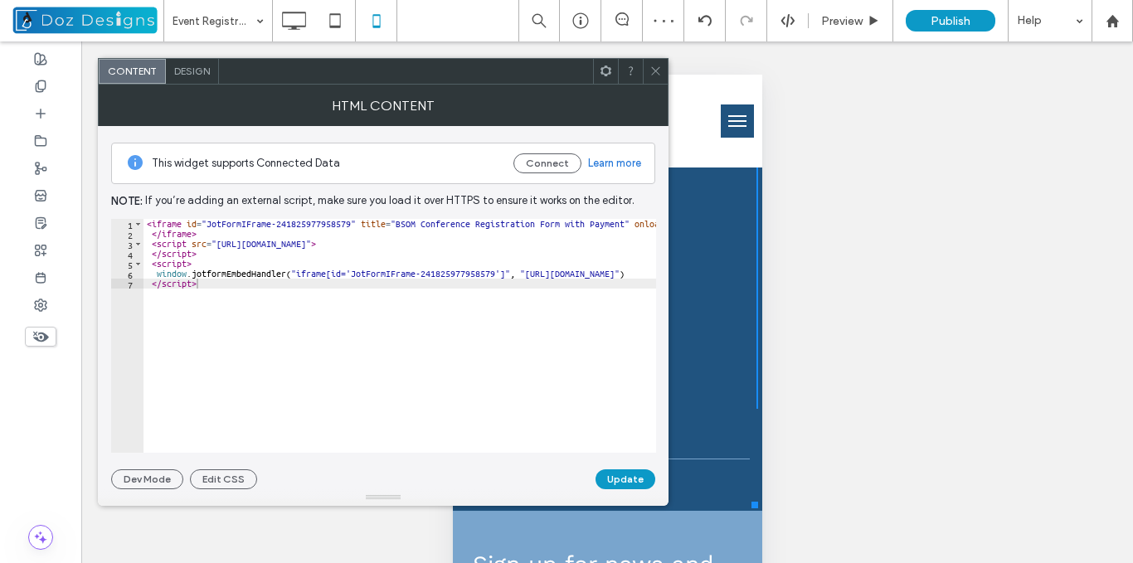
click at [654, 68] on icon at bounding box center [655, 71] width 12 height 12
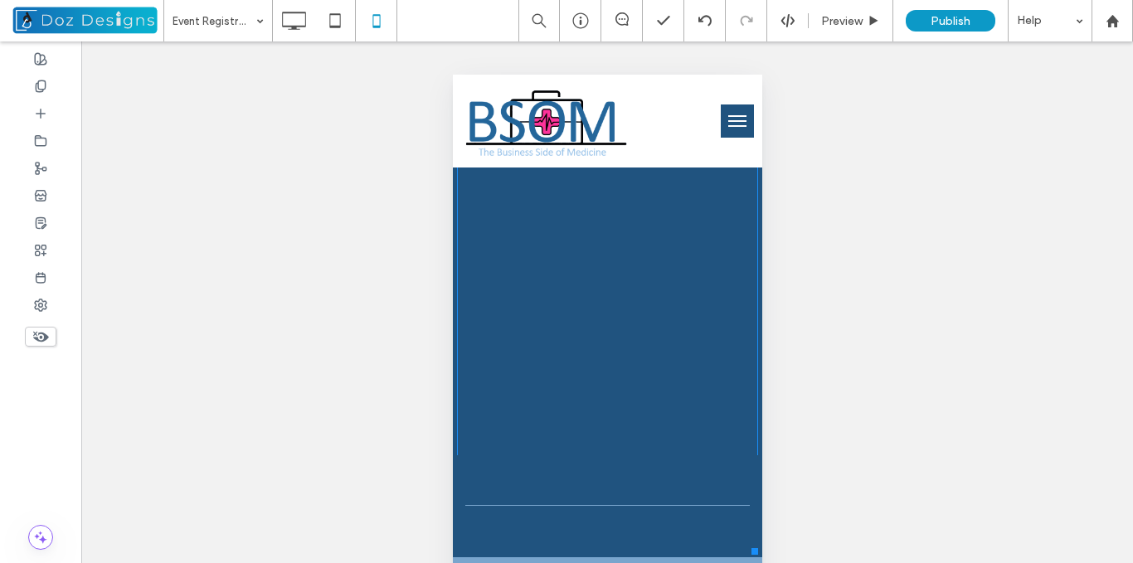
scroll to position [1327, 0]
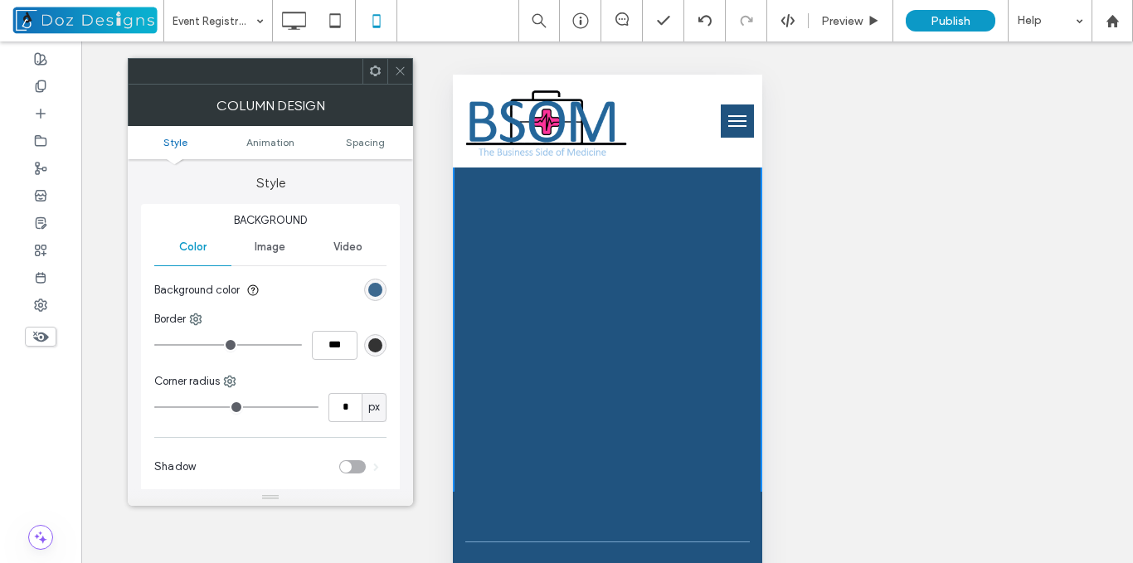
click at [374, 289] on div "rgb(32, 83, 127)" at bounding box center [375, 290] width 14 height 14
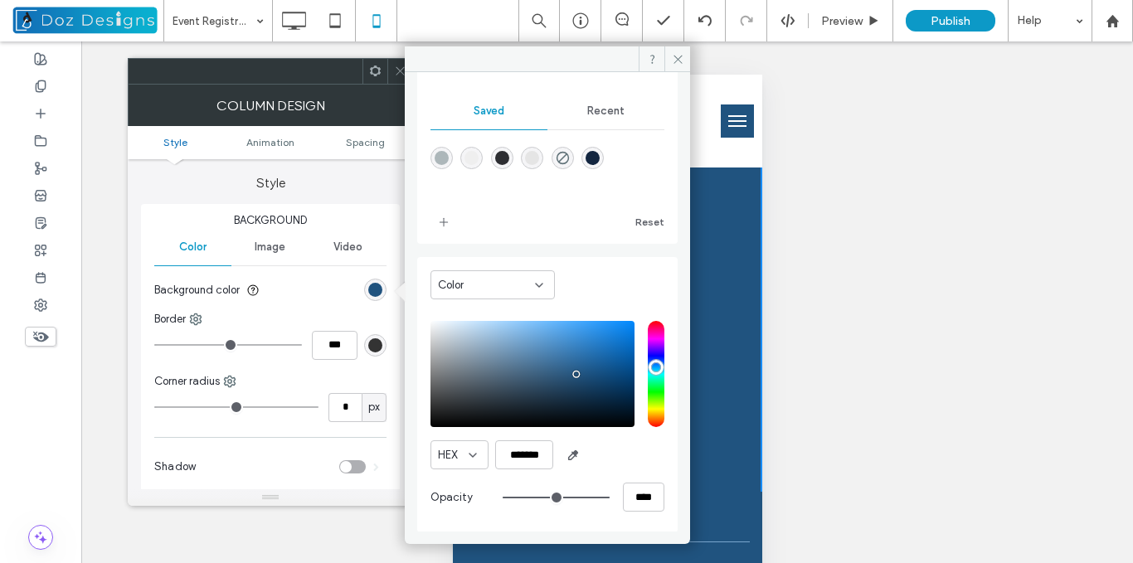
scroll to position [140, 0]
click at [527, 460] on input "*******" at bounding box center [524, 454] width 58 height 29
click at [526, 460] on input "*******" at bounding box center [524, 454] width 58 height 29
click at [677, 59] on icon at bounding box center [678, 59] width 12 height 12
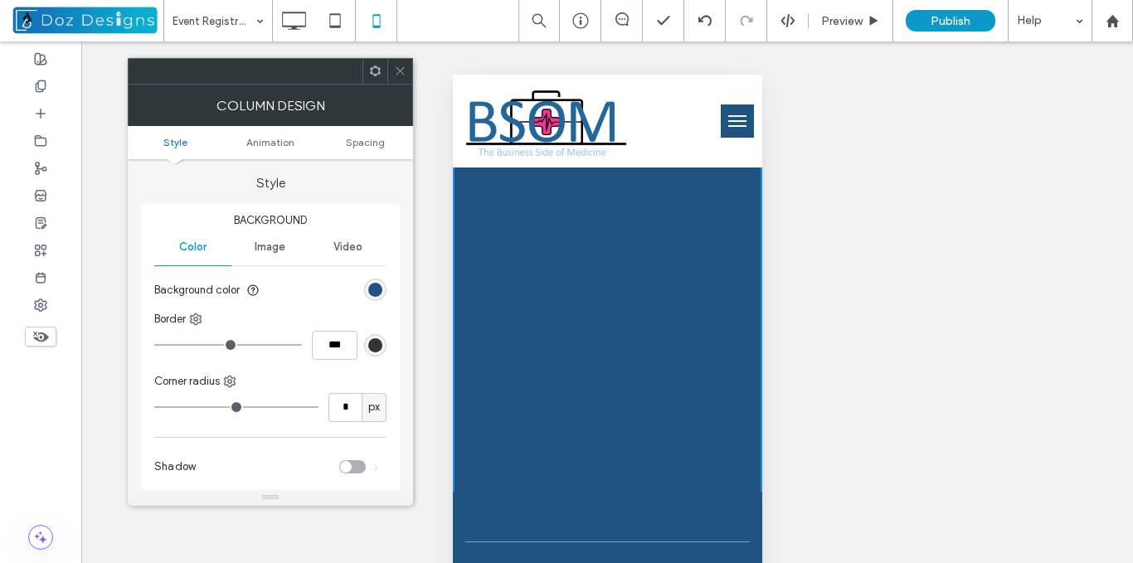
click at [398, 67] on icon at bounding box center [400, 71] width 12 height 12
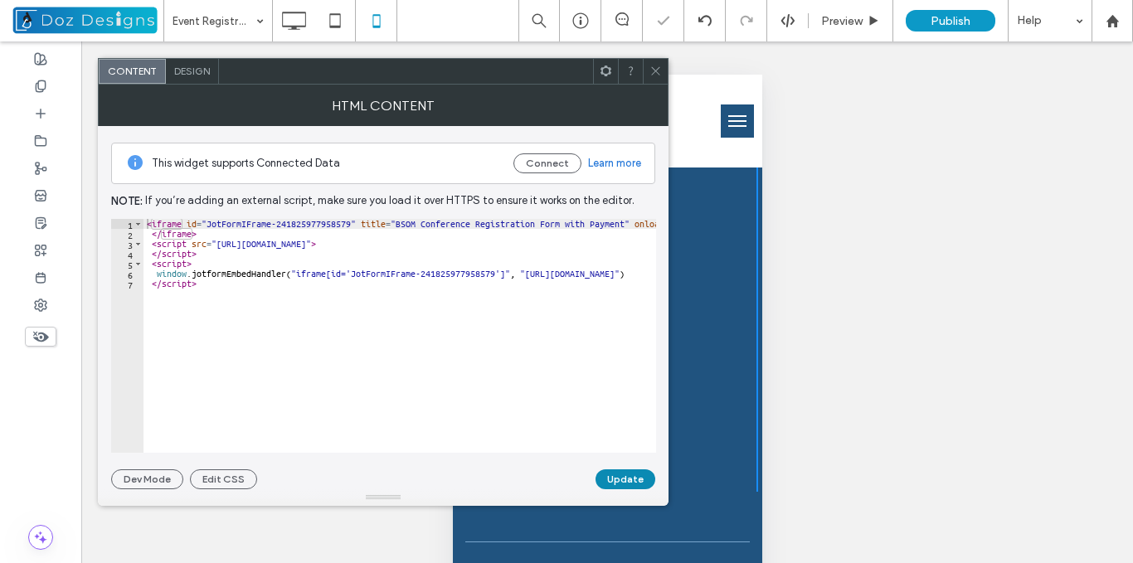
click at [616, 479] on button "Update" at bounding box center [626, 479] width 60 height 20
click at [658, 66] on icon at bounding box center [655, 71] width 12 height 12
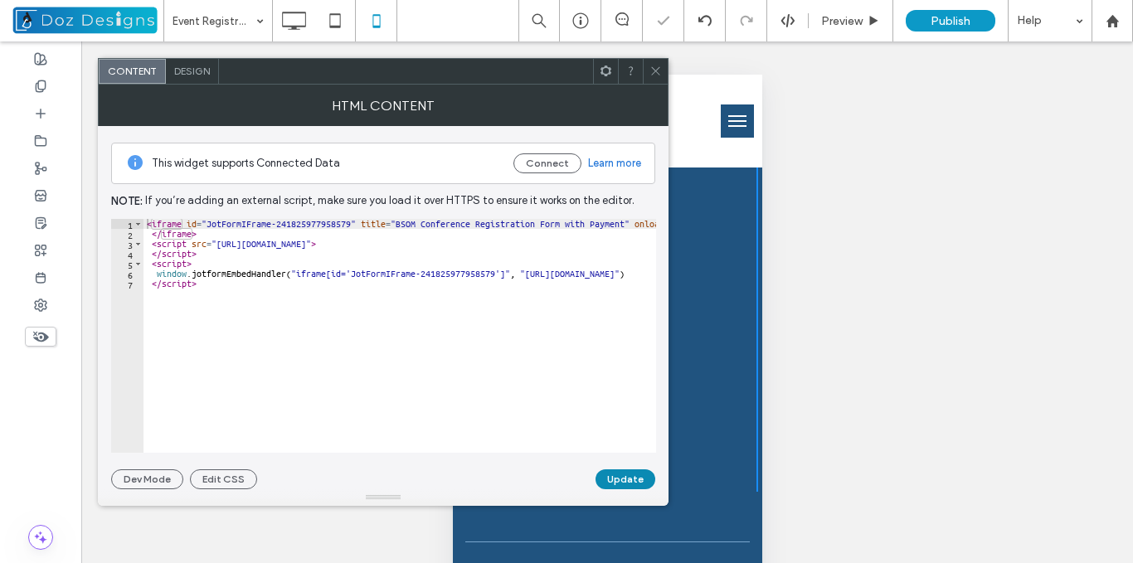
click at [607, 474] on button "Update" at bounding box center [626, 479] width 60 height 20
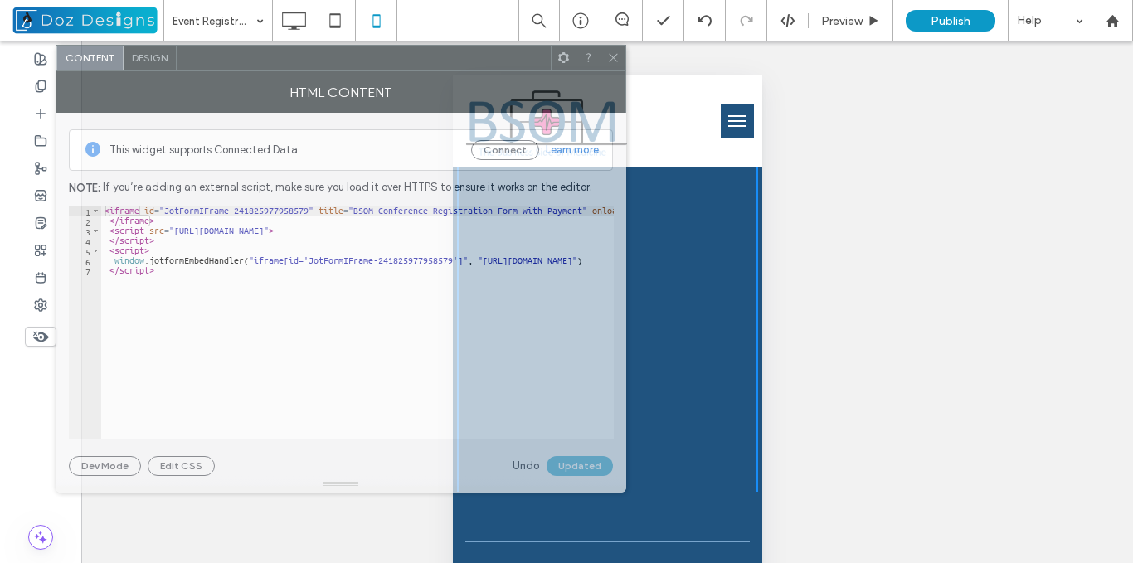
drag, startPoint x: 528, startPoint y: 73, endPoint x: 486, endPoint y: 60, distance: 44.3
click at [486, 60] on div at bounding box center [364, 58] width 374 height 25
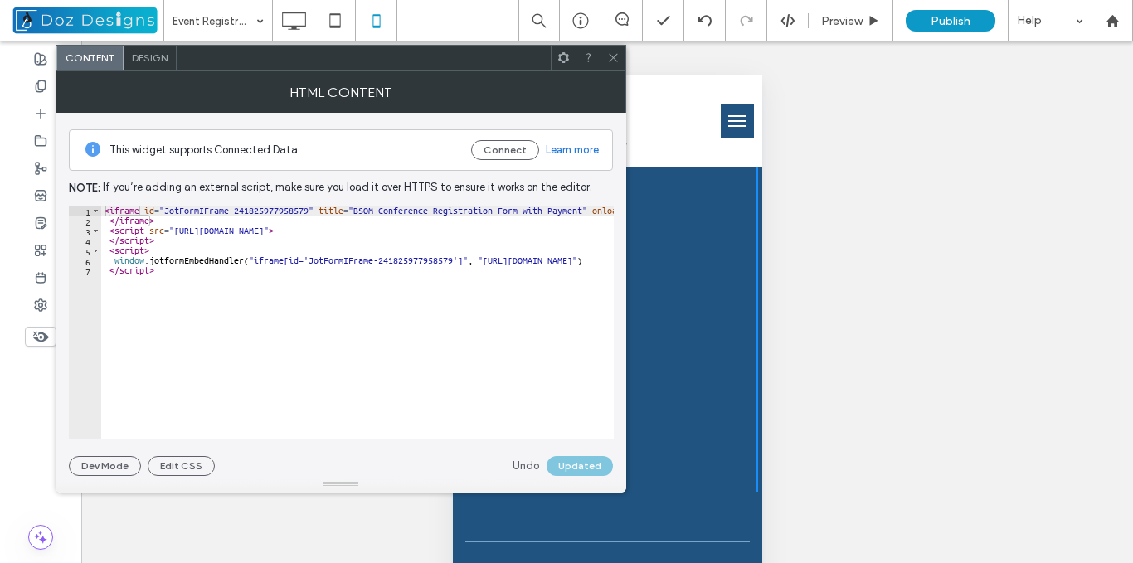
click at [609, 53] on icon at bounding box center [613, 57] width 12 height 12
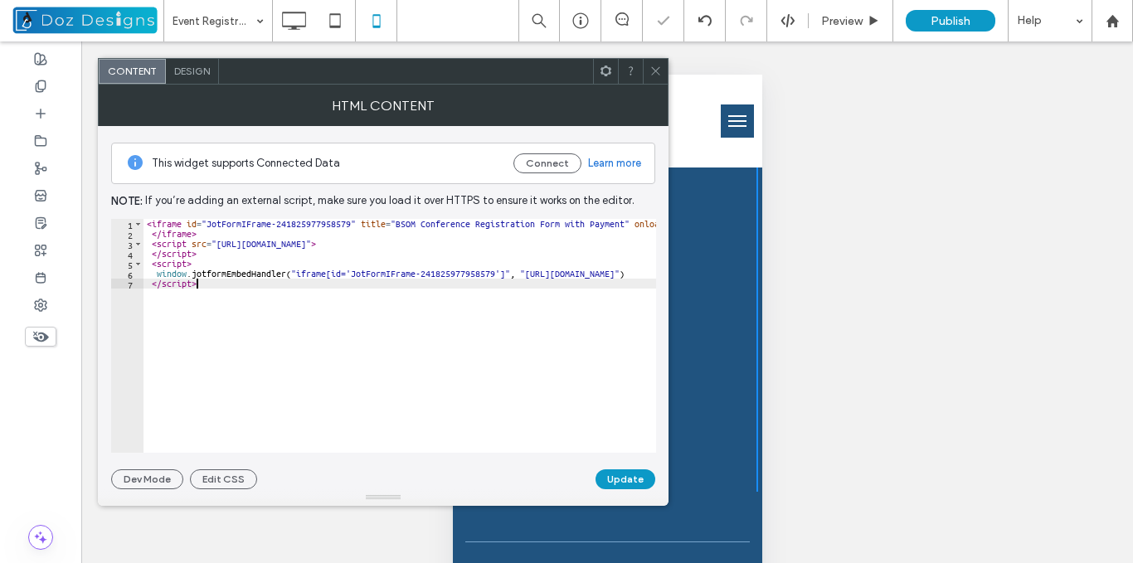
click at [311, 288] on div "< iframe id = "JotFormIFrame-241825977958579" title = "BSOM Conference Registra…" at bounding box center [1027, 346] width 1768 height 254
type textarea "*********"
click at [632, 478] on button "Update" at bounding box center [626, 479] width 60 height 20
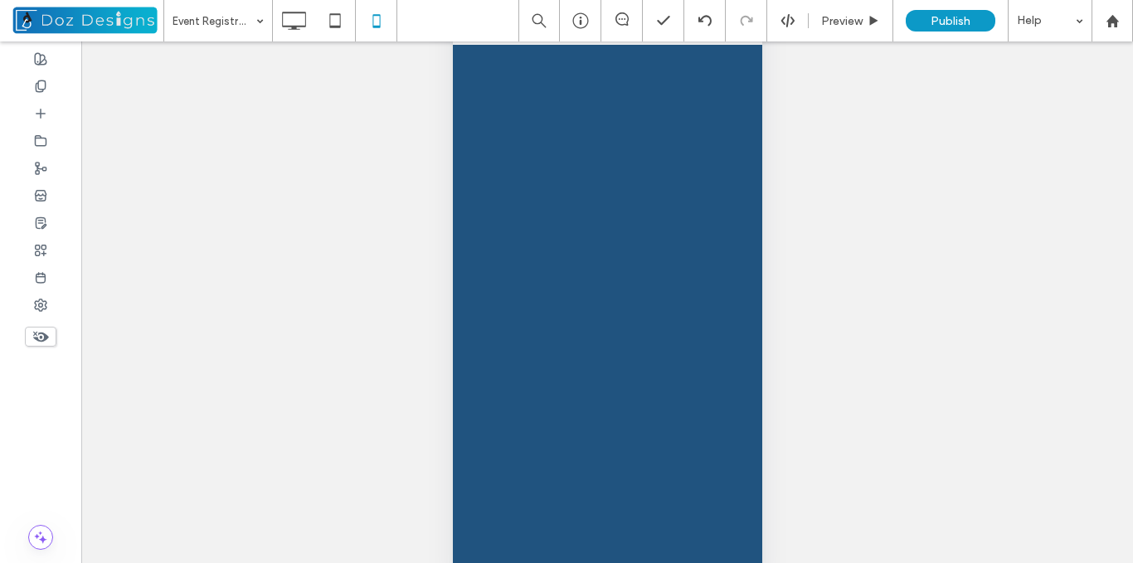
scroll to position [0, 0]
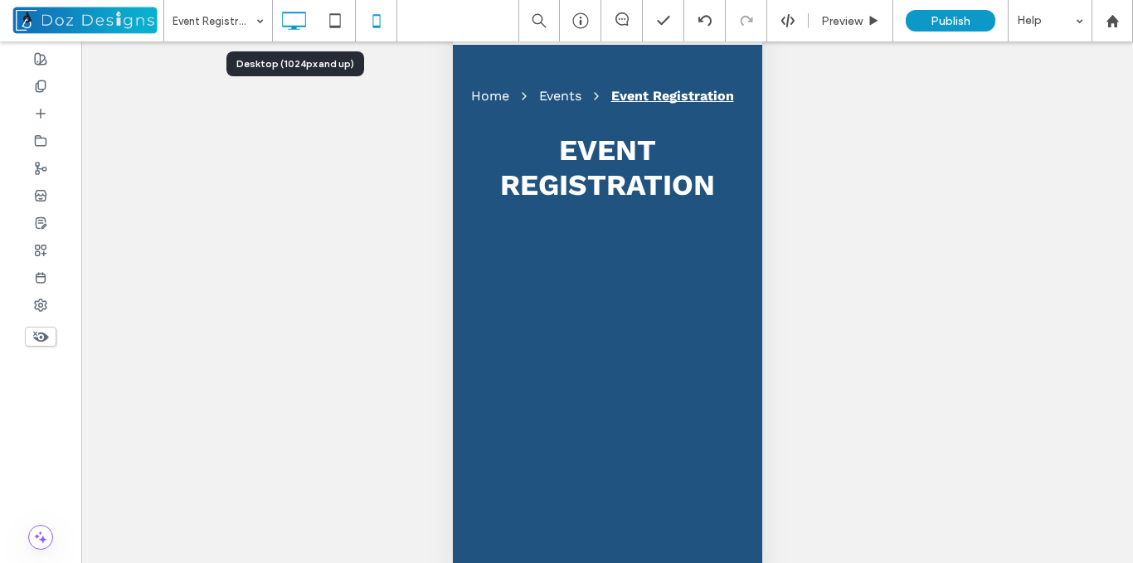
click at [294, 17] on icon at bounding box center [293, 20] width 33 height 33
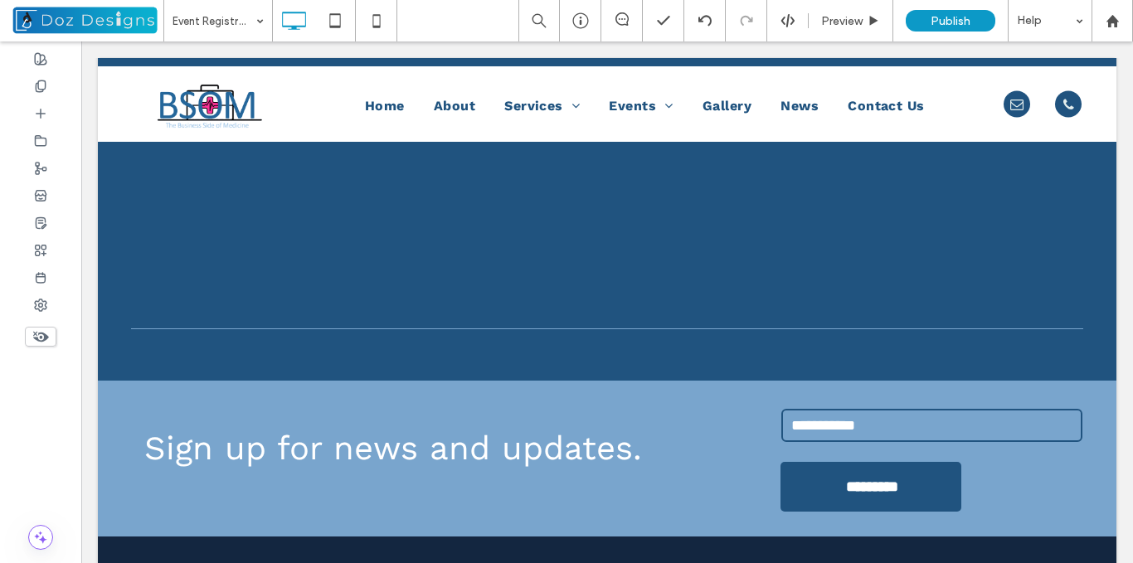
scroll to position [1025, 0]
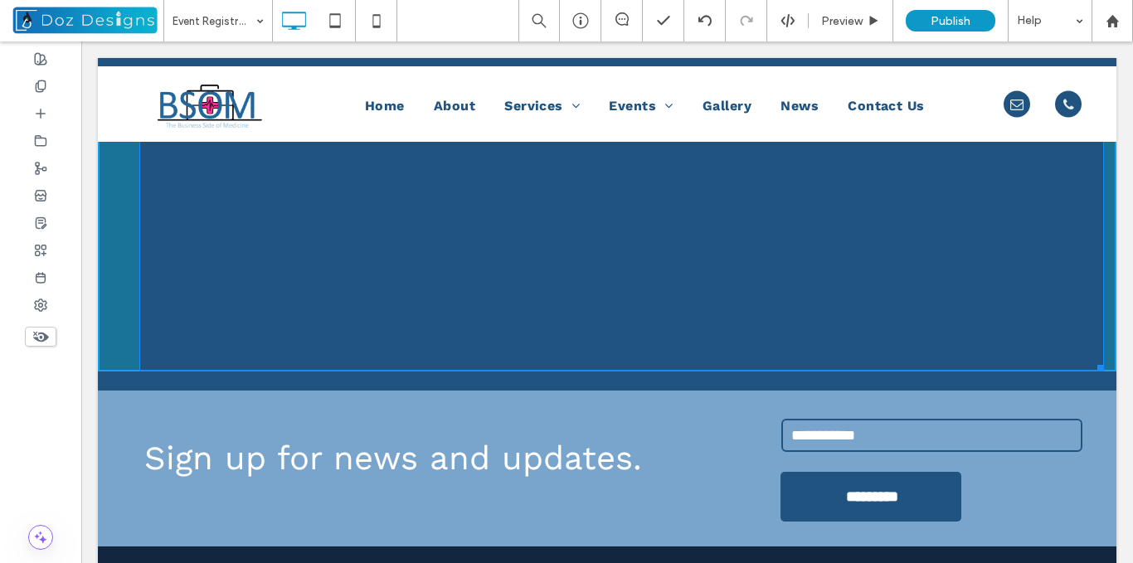
drag, startPoint x: 1087, startPoint y: 362, endPoint x: 1093, endPoint y: 314, distance: 48.6
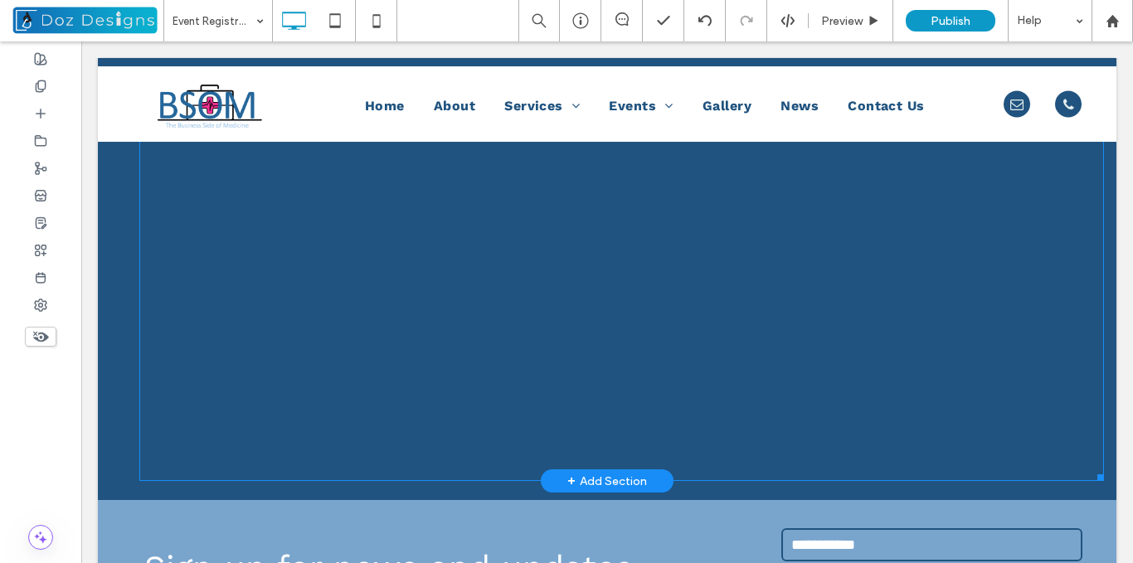
scroll to position [899, 0]
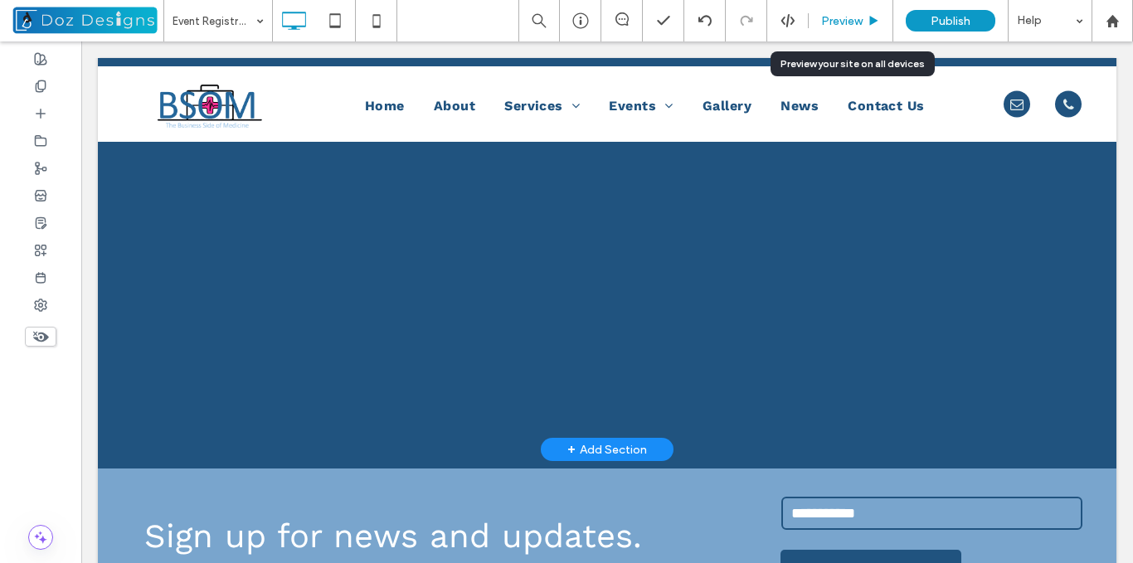
click at [875, 19] on use at bounding box center [874, 20] width 8 height 9
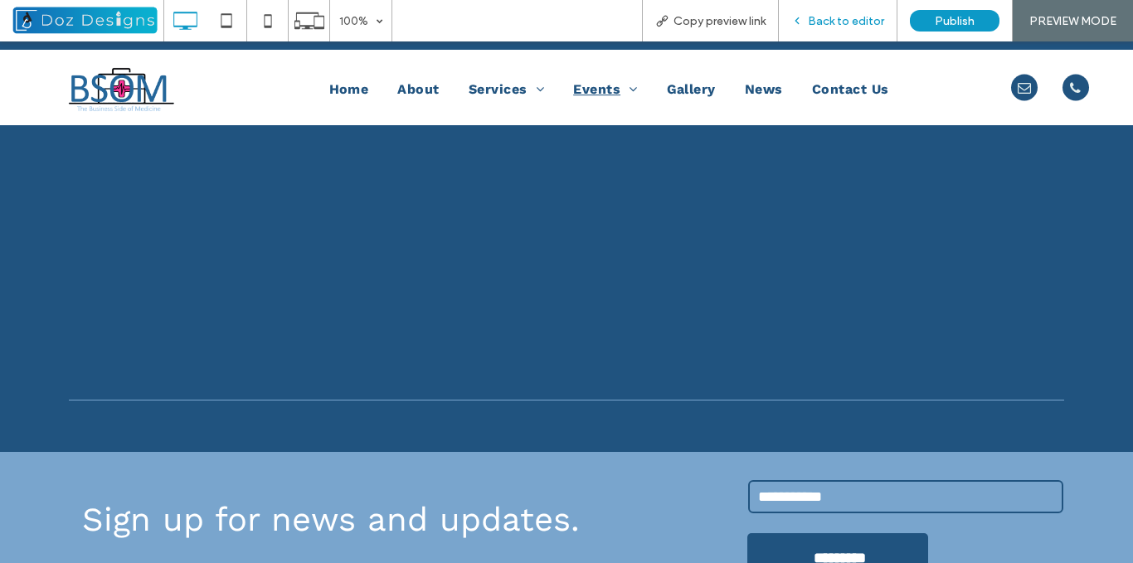
drag, startPoint x: 848, startPoint y: 17, endPoint x: 742, endPoint y: 119, distance: 147.8
click at [848, 17] on span "Back to editor" at bounding box center [846, 21] width 76 height 14
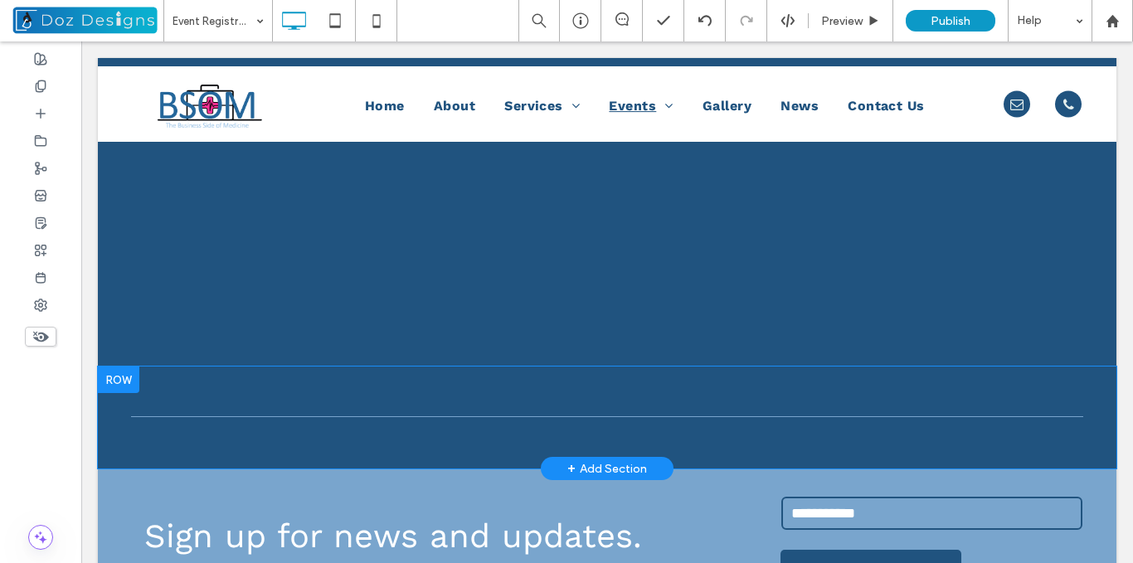
click at [109, 383] on div at bounding box center [118, 380] width 41 height 27
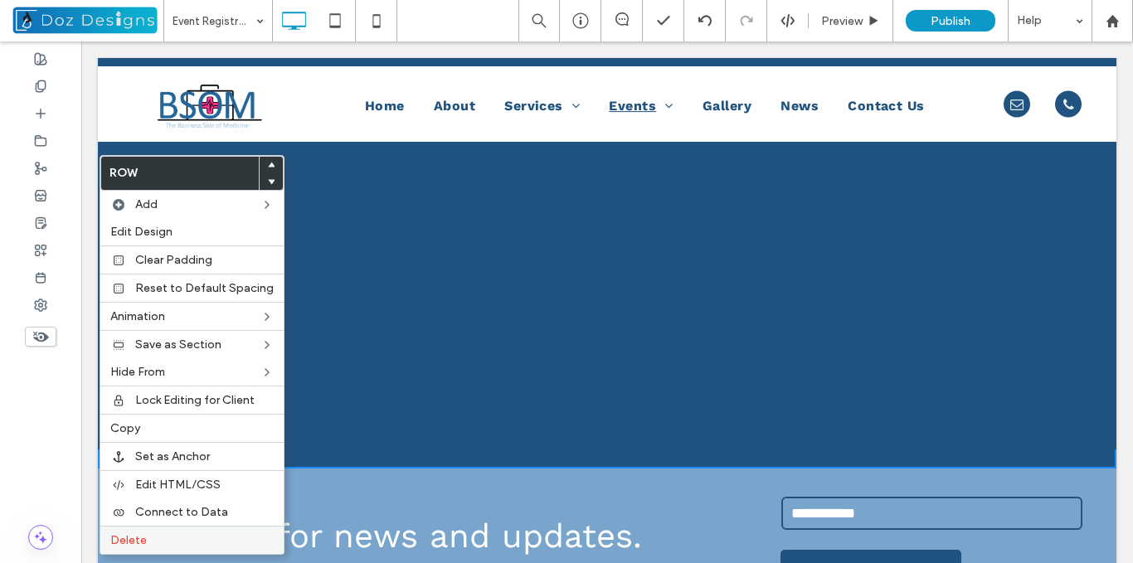
click at [155, 535] on label "Delete" at bounding box center [191, 540] width 163 height 14
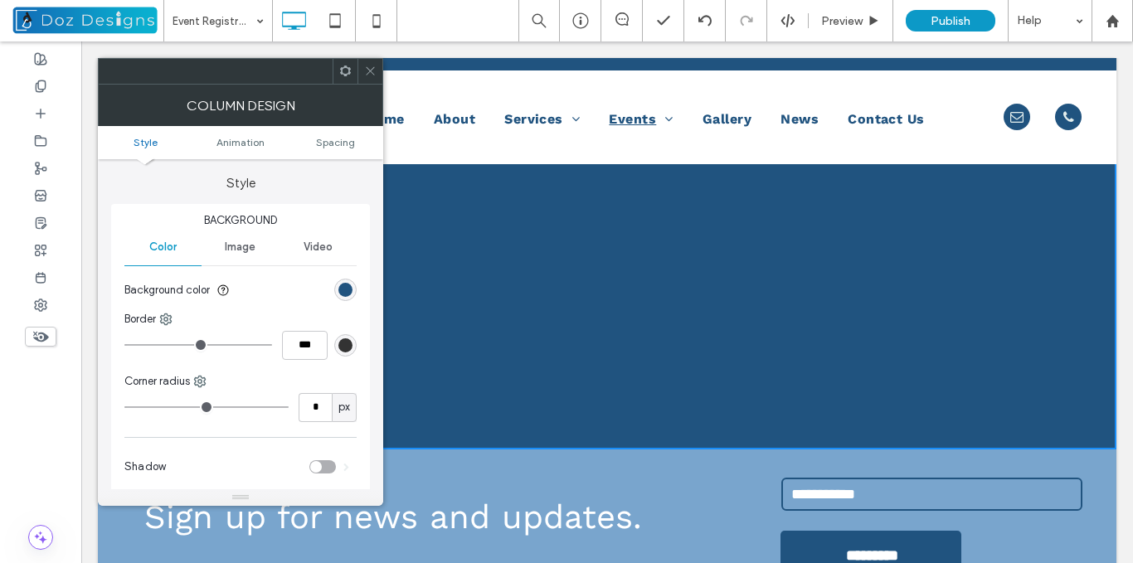
click at [371, 76] on icon at bounding box center [370, 71] width 12 height 12
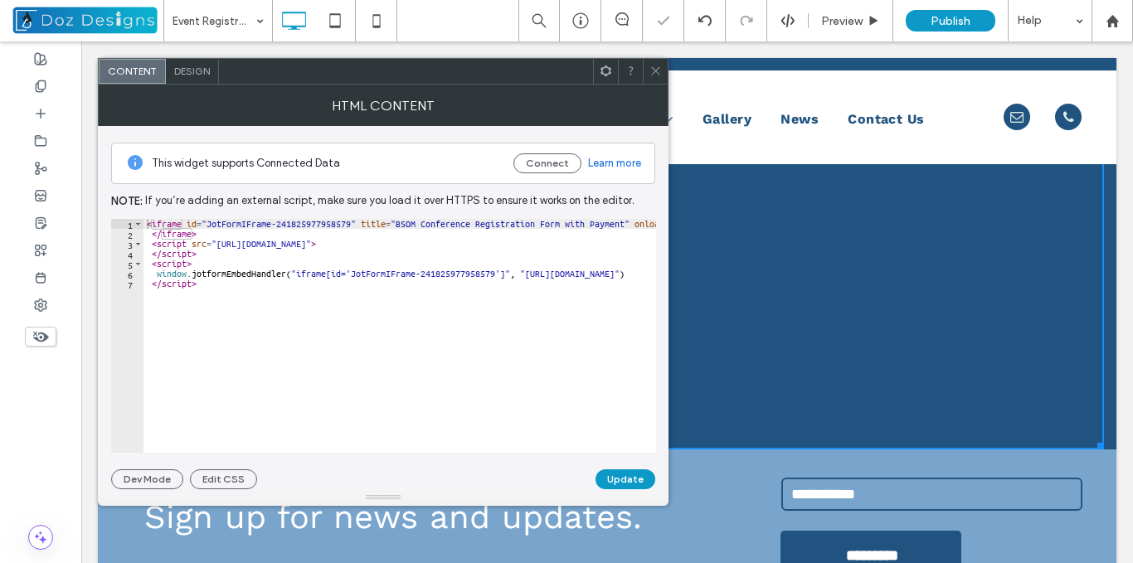
click at [659, 71] on icon at bounding box center [655, 71] width 12 height 12
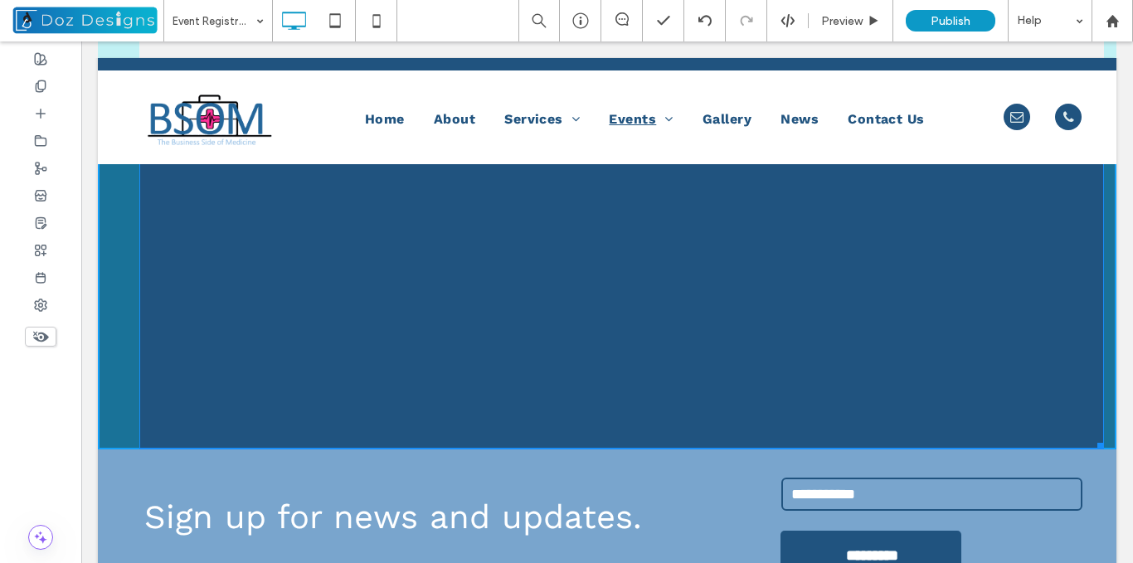
drag, startPoint x: 1088, startPoint y: 443, endPoint x: 1105, endPoint y: 481, distance: 41.6
click at [1105, 481] on body "Click To Paste Row Home About Services Medical Billing and Training Events Even…" at bounding box center [607, 87] width 1052 height 1890
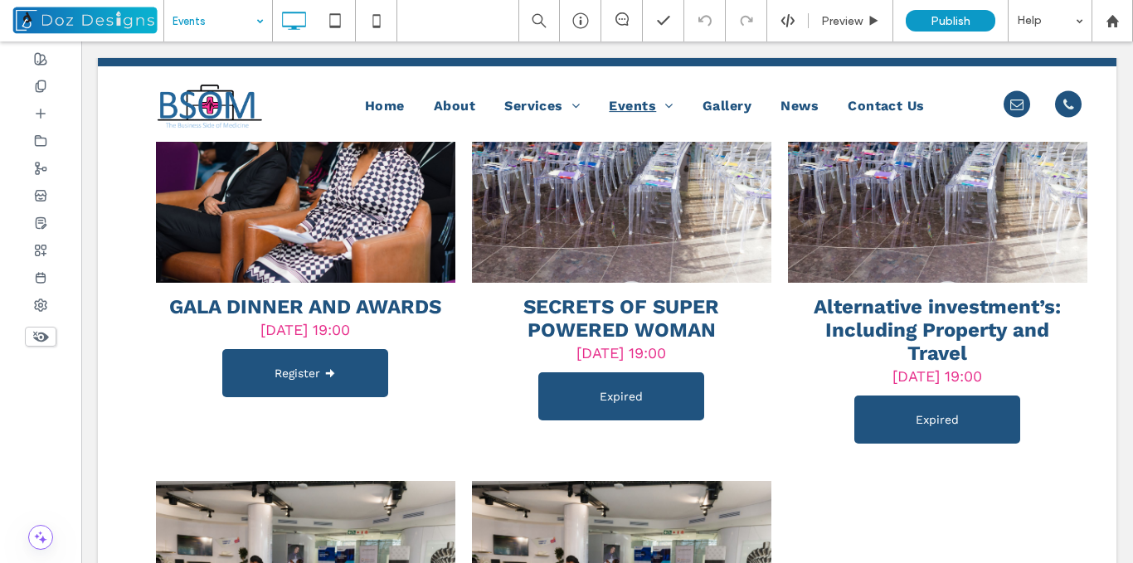
scroll to position [892, 0]
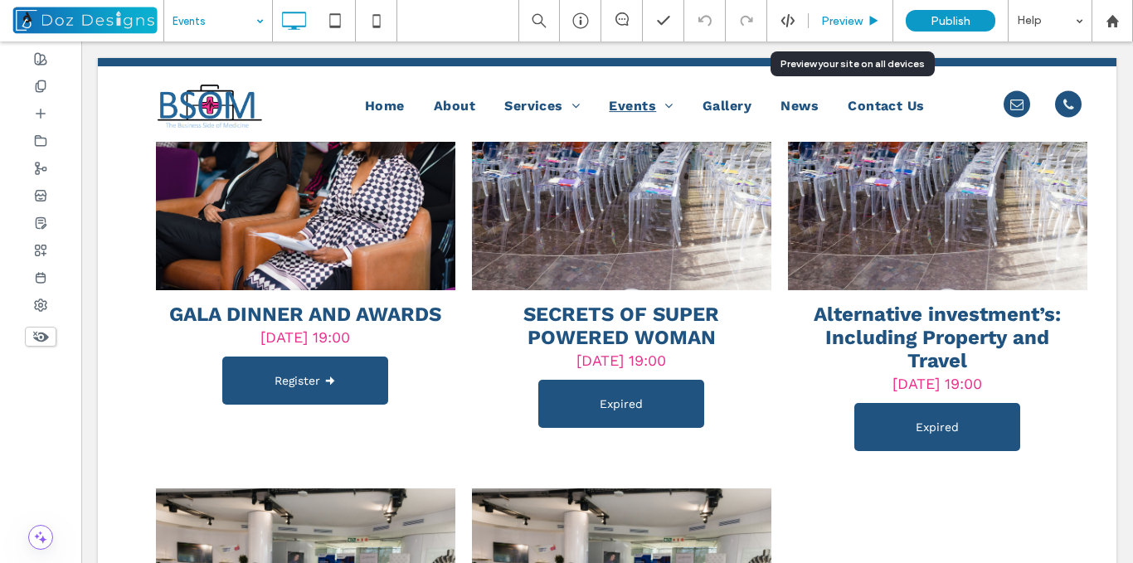
click at [866, 29] on div "Preview" at bounding box center [851, 20] width 85 height 41
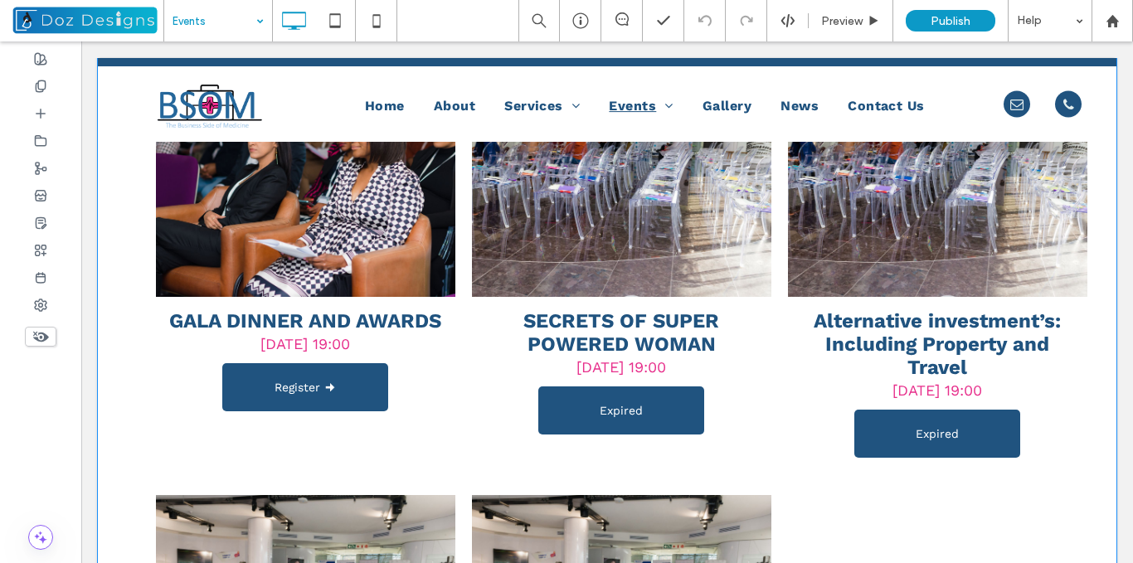
scroll to position [878, 0]
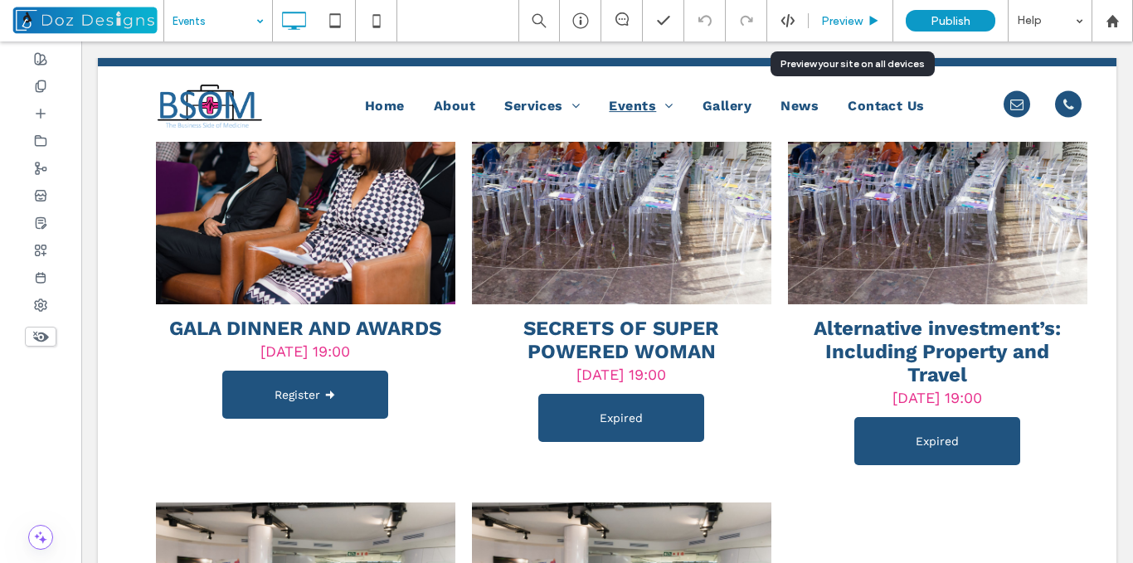
click at [840, 20] on span "Preview" at bounding box center [841, 21] width 41 height 14
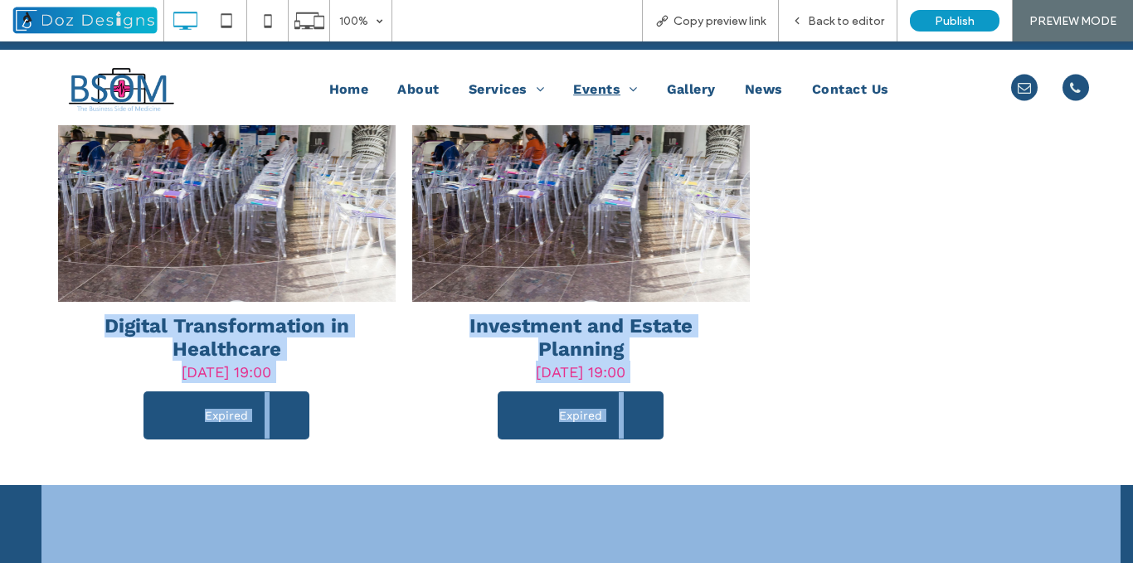
scroll to position [1427, 0]
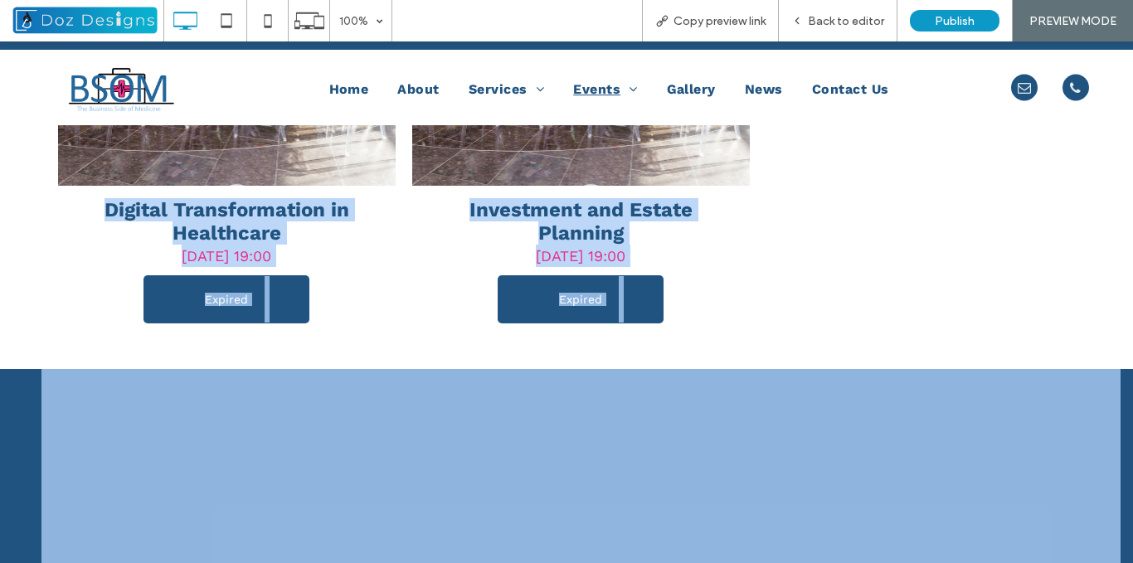
drag, startPoint x: 69, startPoint y: 307, endPoint x: 646, endPoint y: 259, distance: 579.3
copy div "GALA DINNER AND AWARDS Oct 26 2024 19:00 Register 🠊 SECRETS OF SUPER POWERED WO…"
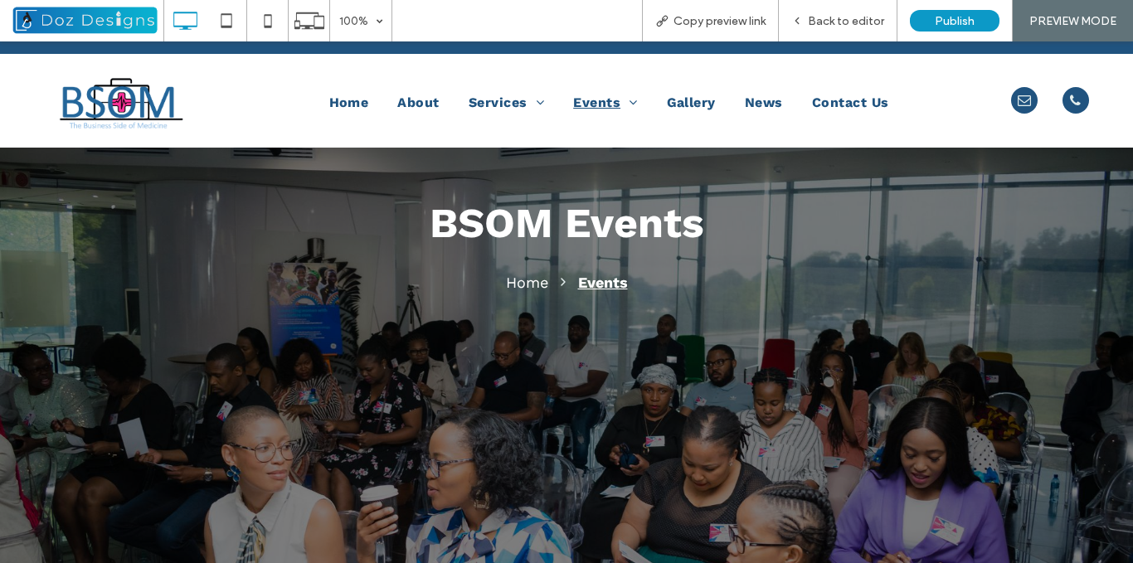
scroll to position [0, 0]
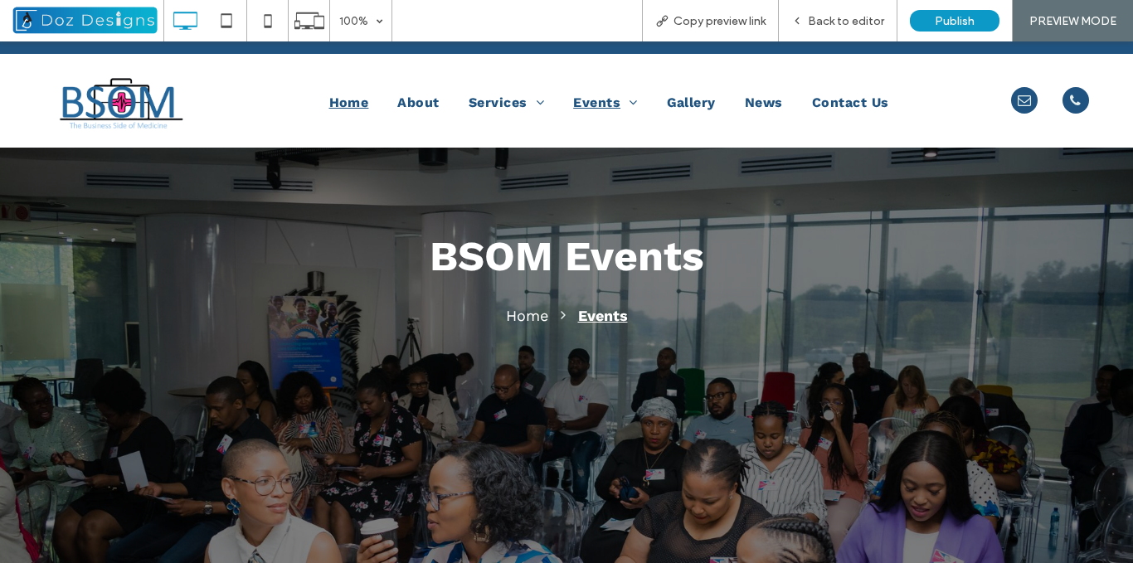
click at [342, 102] on span "Home" at bounding box center [349, 103] width 40 height 20
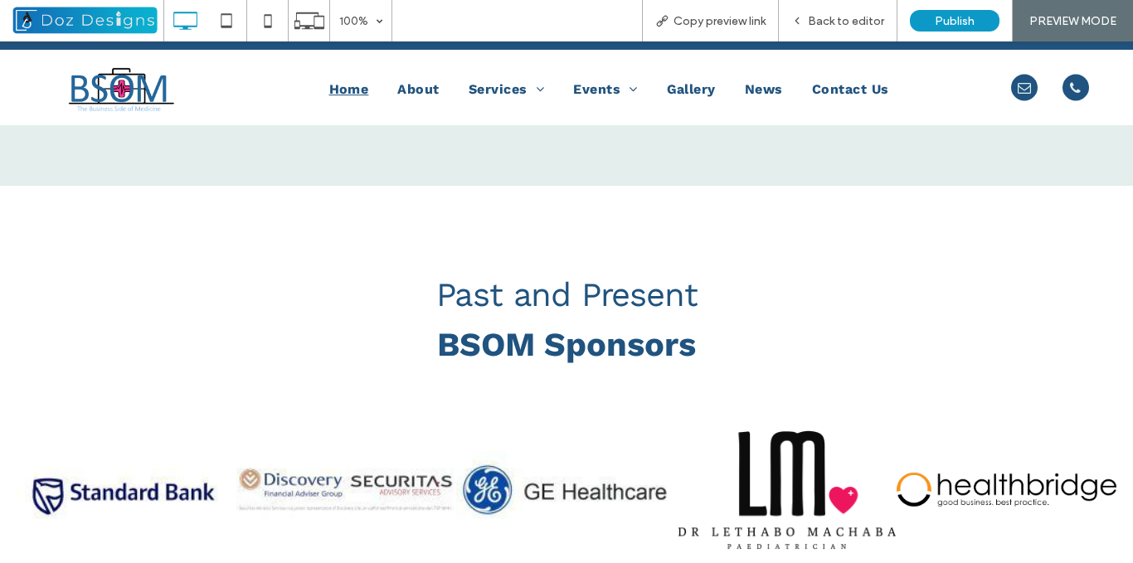
scroll to position [3992, 0]
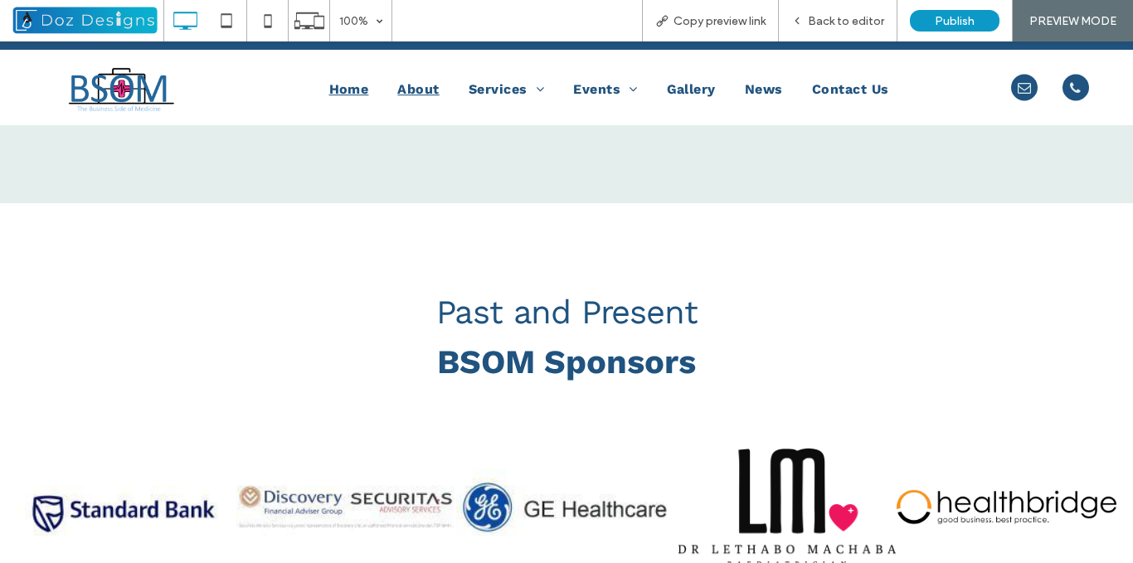
click at [418, 90] on span "About" at bounding box center [417, 90] width 41 height 20
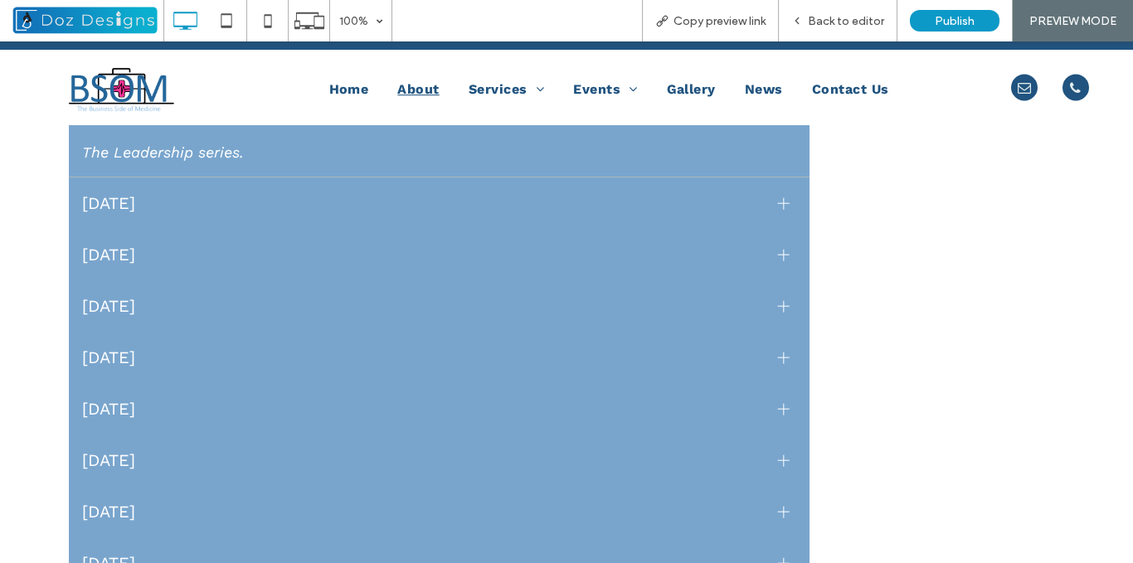
scroll to position [2573, 0]
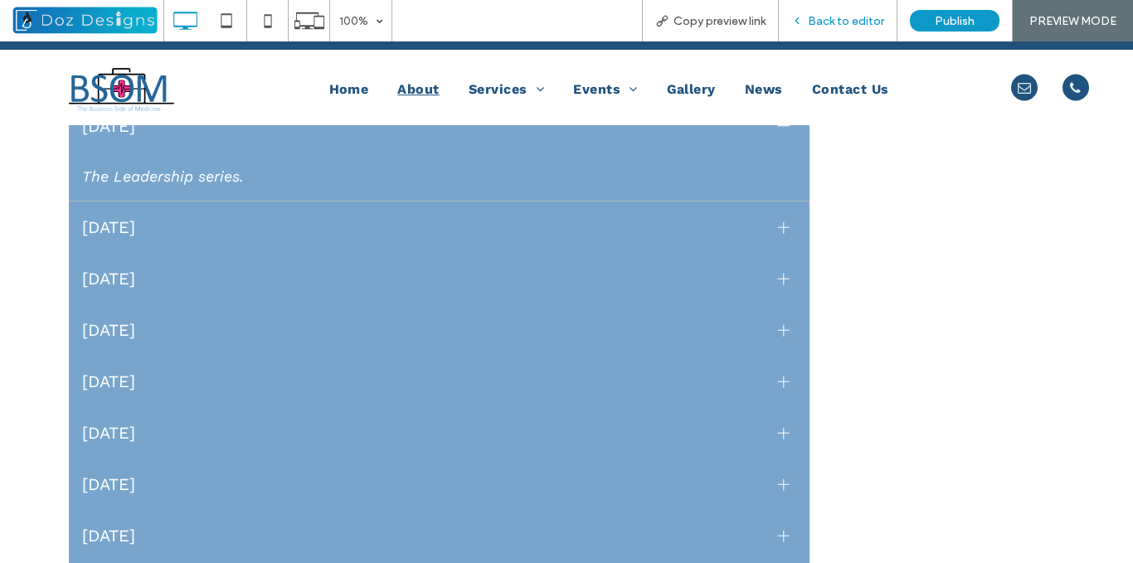
click at [821, 17] on span "Back to editor" at bounding box center [846, 21] width 76 height 14
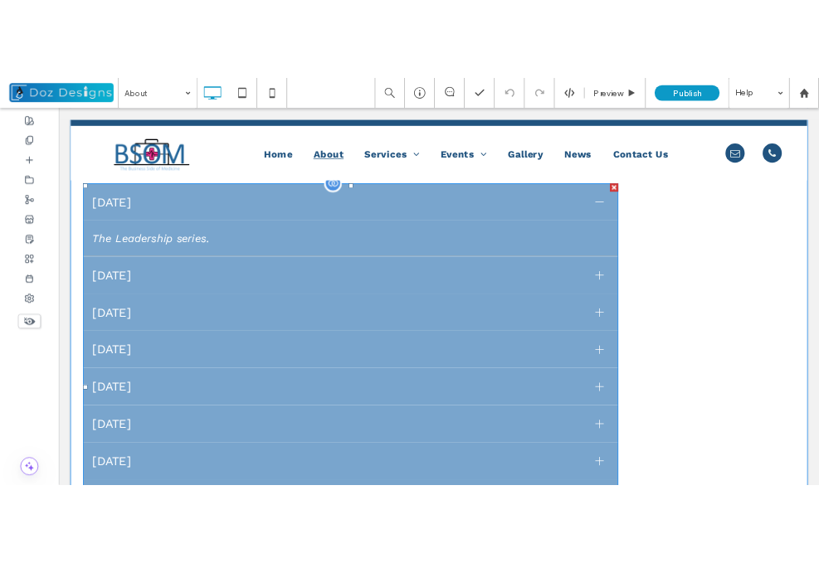
scroll to position [2573, 0]
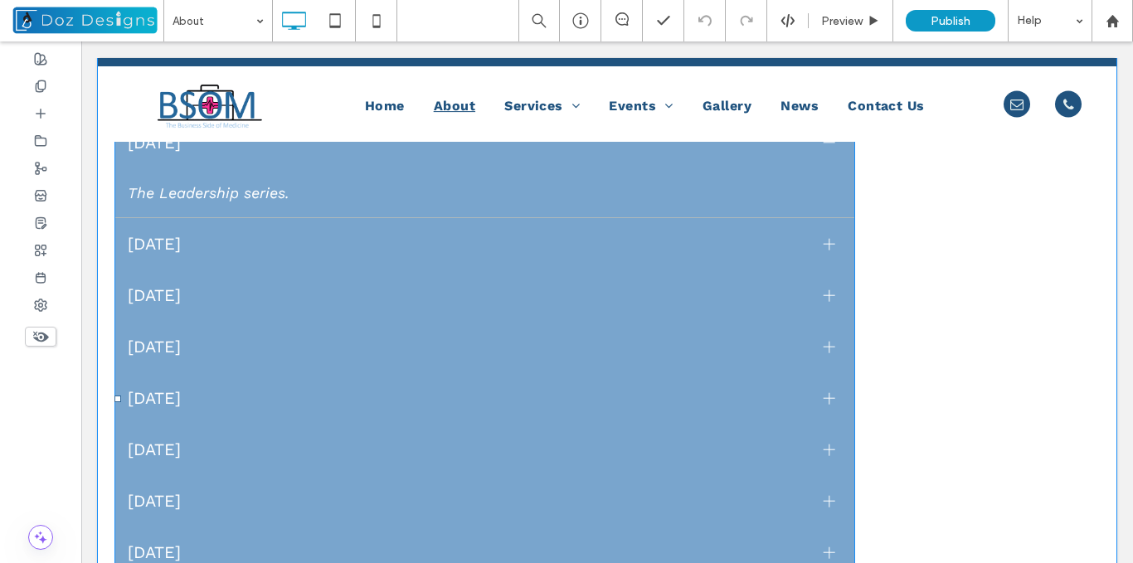
click at [356, 299] on span "17 September 2022" at bounding box center [469, 295] width 683 height 20
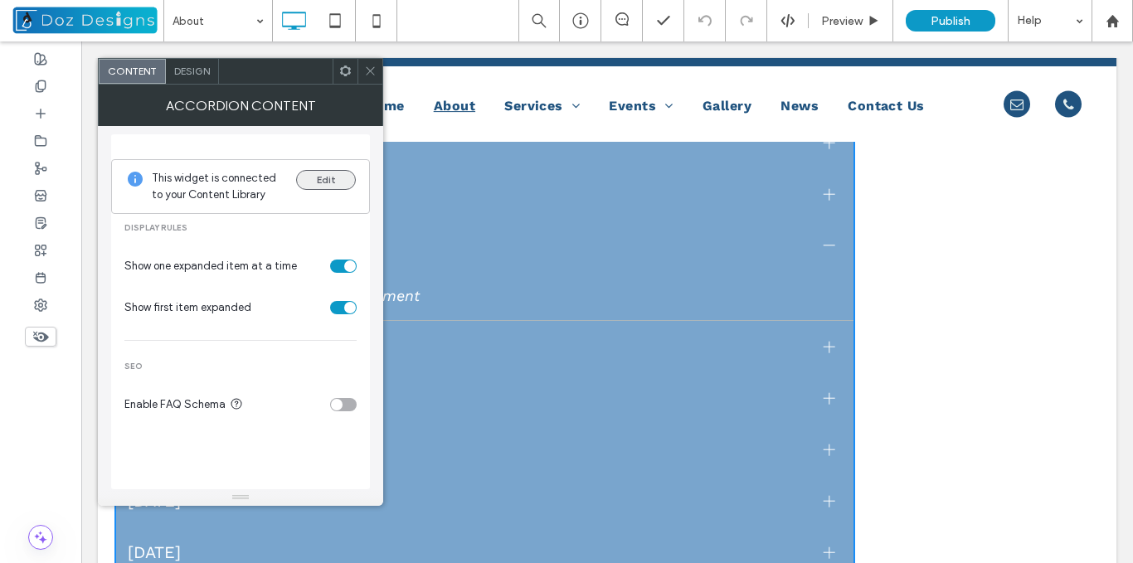
click at [334, 180] on button "Edit" at bounding box center [326, 180] width 60 height 20
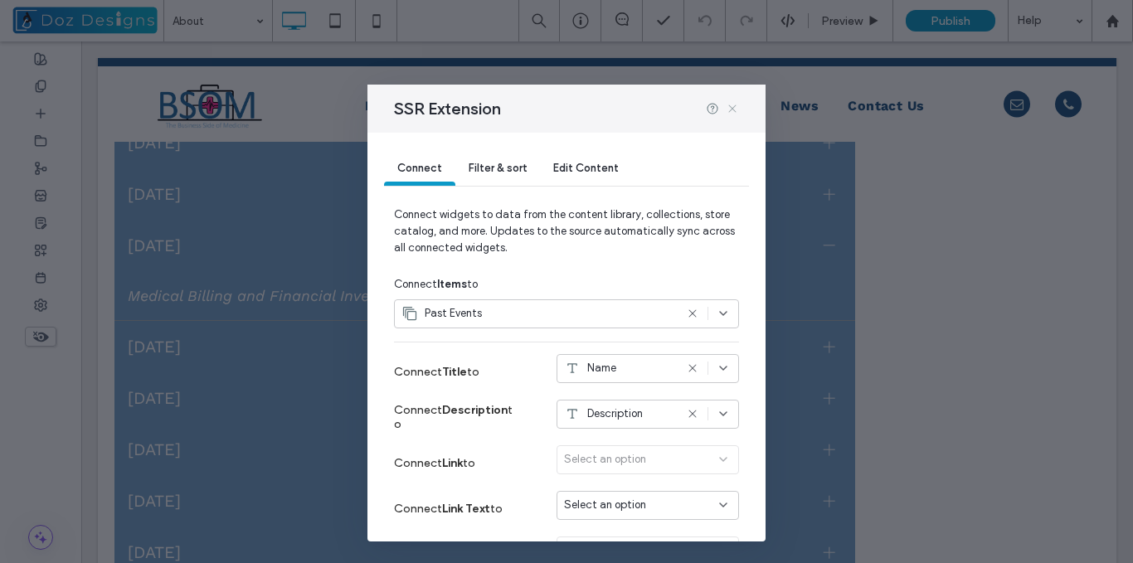
click at [729, 106] on icon at bounding box center [732, 108] width 13 height 13
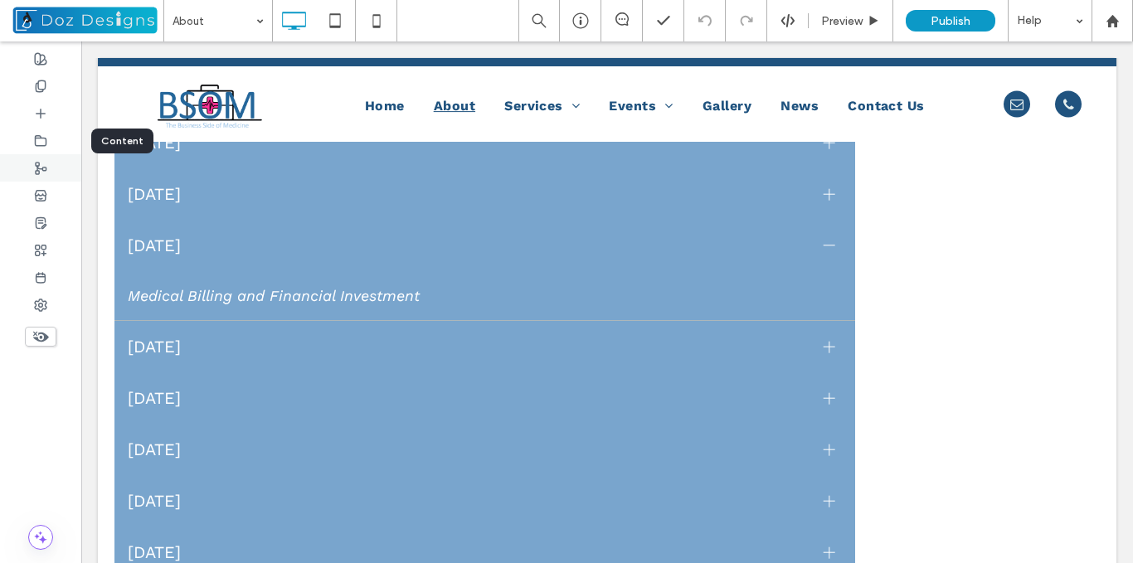
drag, startPoint x: 42, startPoint y: 140, endPoint x: 66, endPoint y: 163, distance: 32.9
click at [42, 139] on icon at bounding box center [40, 140] width 13 height 13
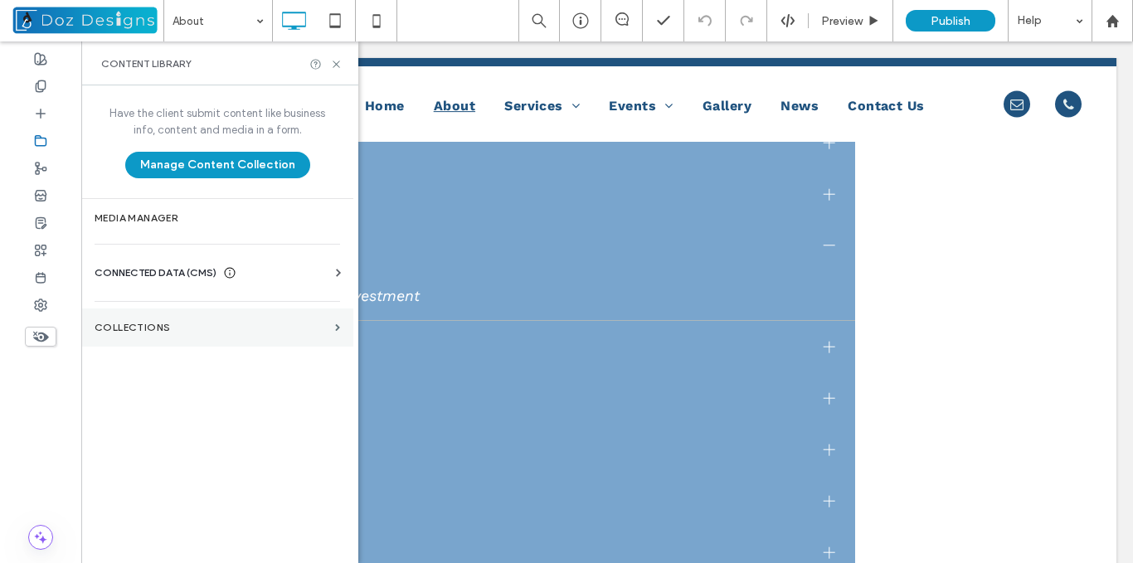
click at [201, 338] on section "Collections" at bounding box center [217, 328] width 272 height 38
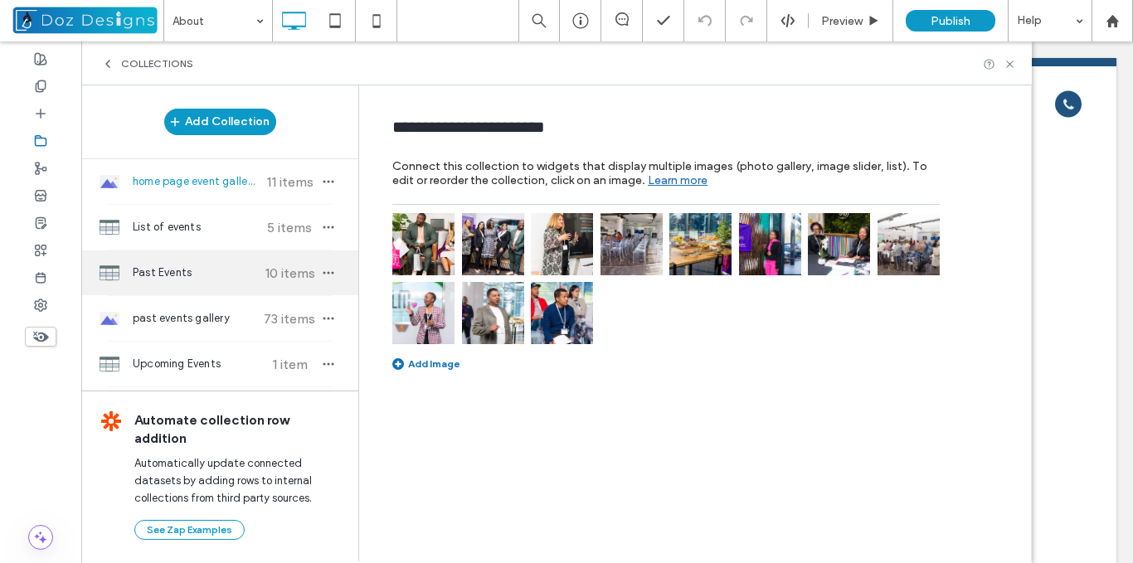
click at [195, 270] on span "Past Events" at bounding box center [195, 273] width 124 height 17
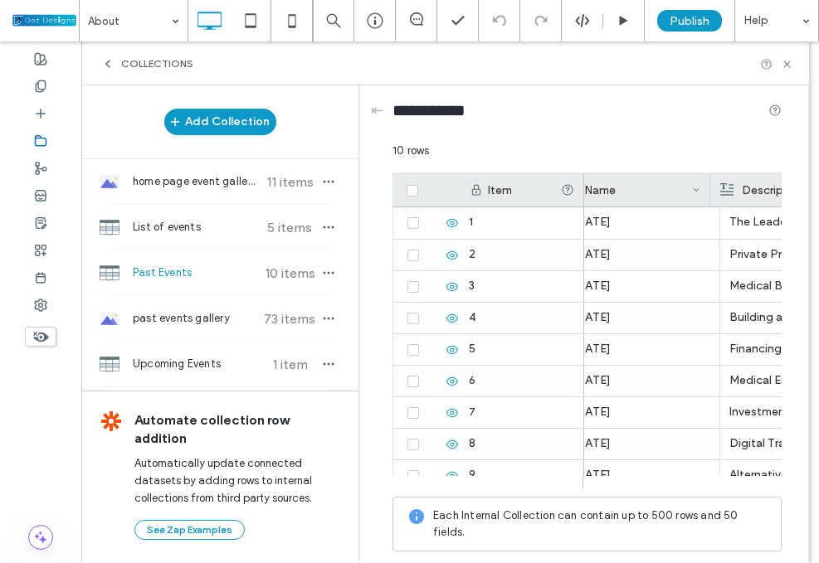
scroll to position [0, 38]
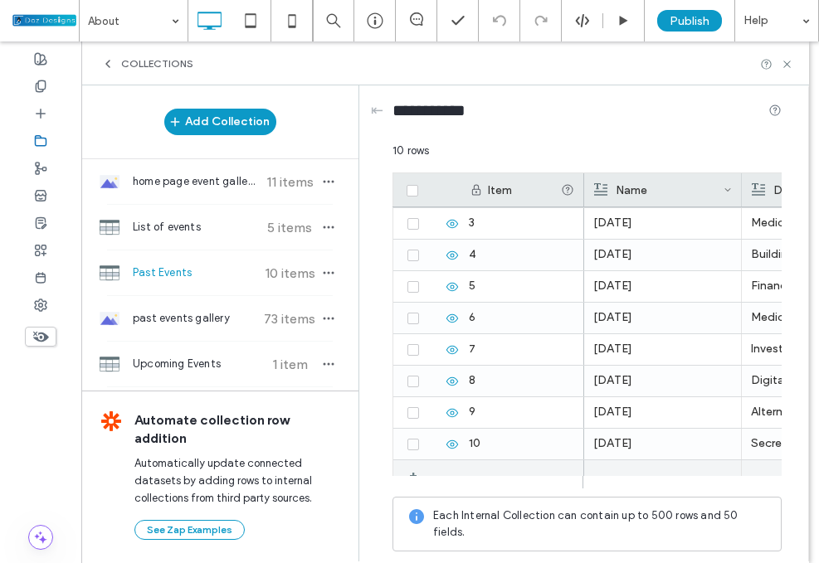
click at [416, 471] on div "+" at bounding box center [419, 475] width 21 height 30
click at [609, 476] on div at bounding box center [662, 475] width 139 height 31
click at [411, 476] on div "+" at bounding box center [419, 475] width 21 height 30
click at [619, 471] on div at bounding box center [662, 475] width 139 height 31
click at [413, 474] on div "+" at bounding box center [419, 475] width 21 height 30
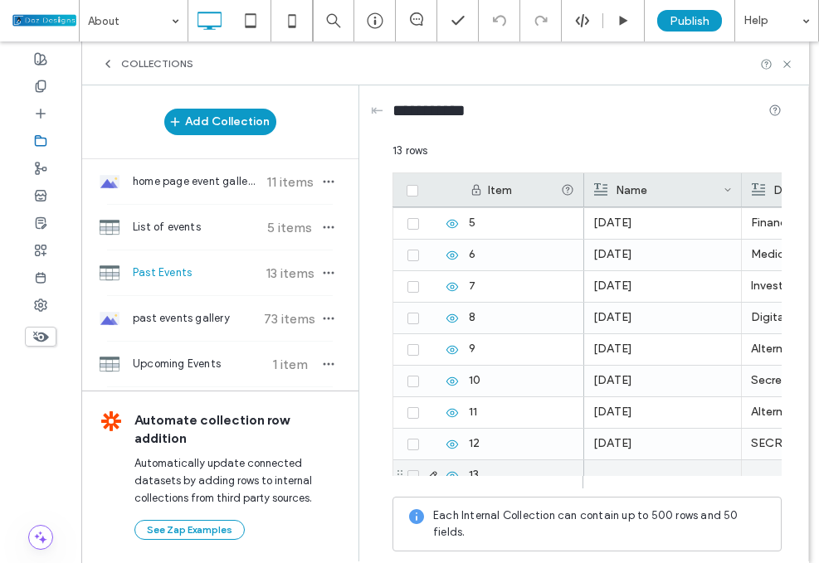
click at [624, 478] on div at bounding box center [662, 475] width 139 height 31
click at [624, 473] on div at bounding box center [663, 475] width 138 height 29
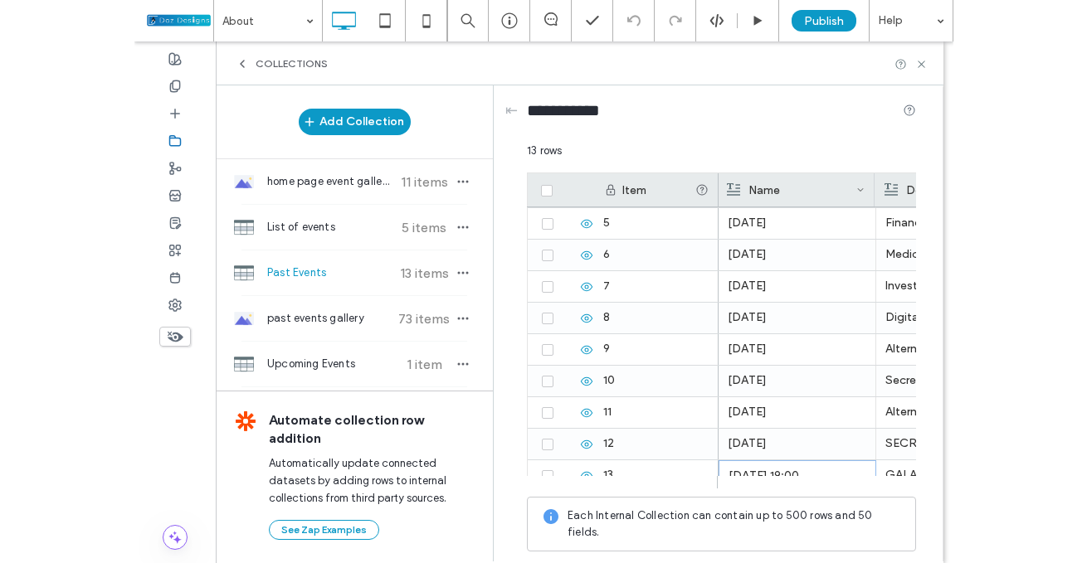
scroll to position [0, 187]
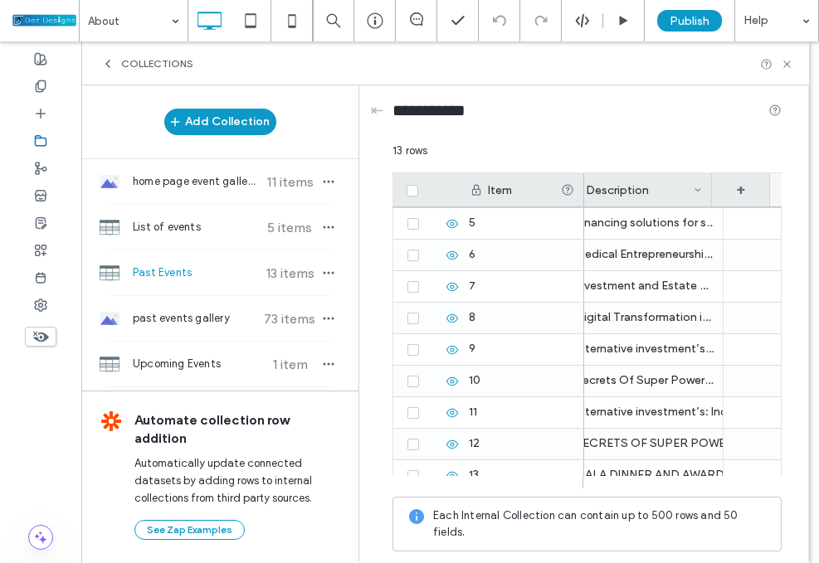
drag, startPoint x: 668, startPoint y: 494, endPoint x: 732, endPoint y: 456, distance: 74.4
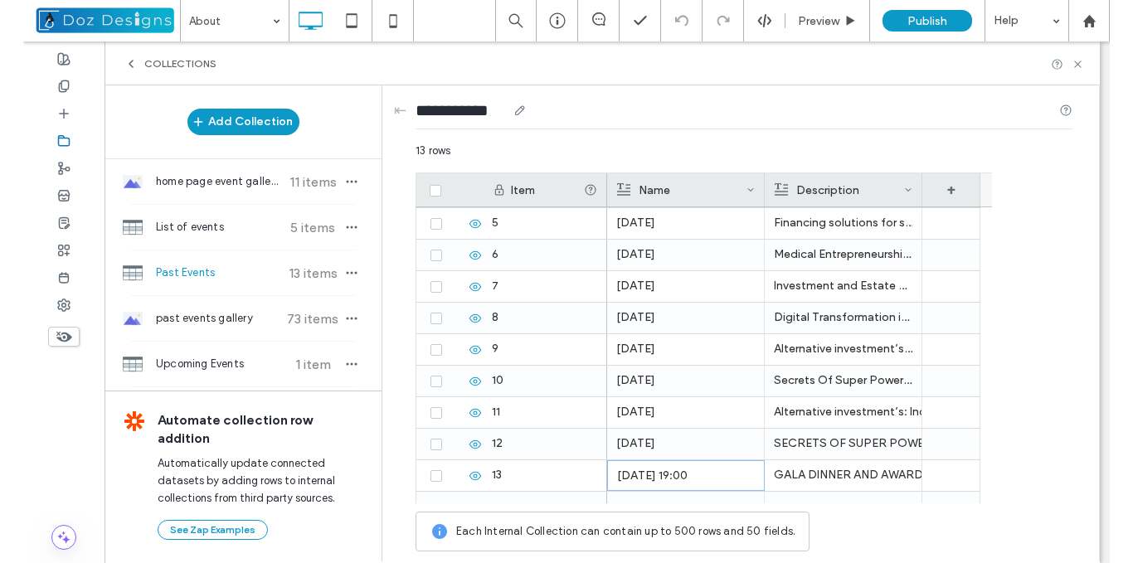
scroll to position [0, 0]
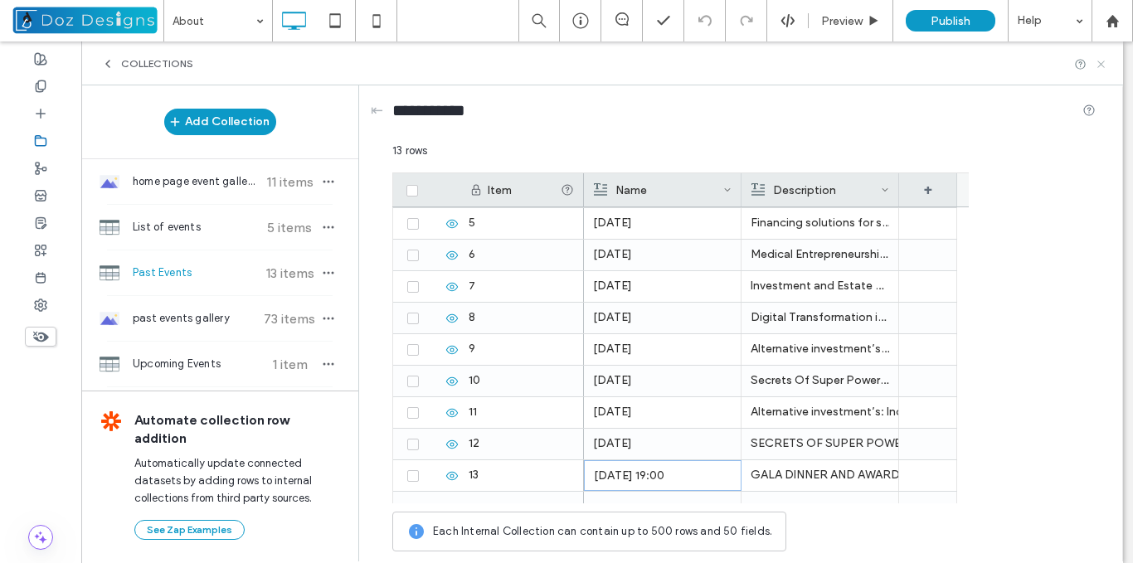
click at [1104, 61] on use at bounding box center [1100, 64] width 7 height 7
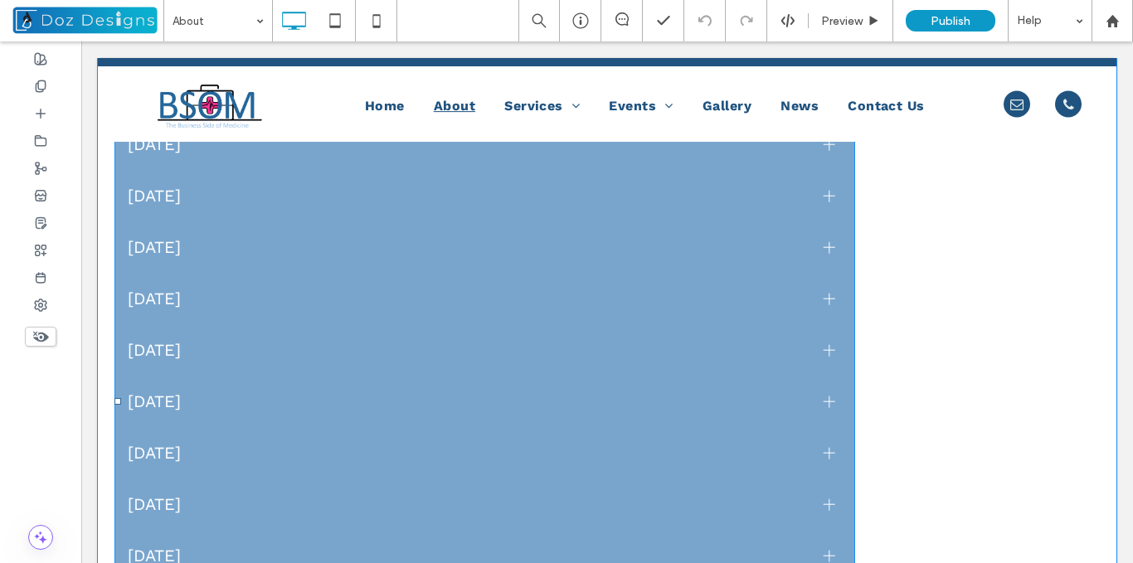
scroll to position [2480, 0]
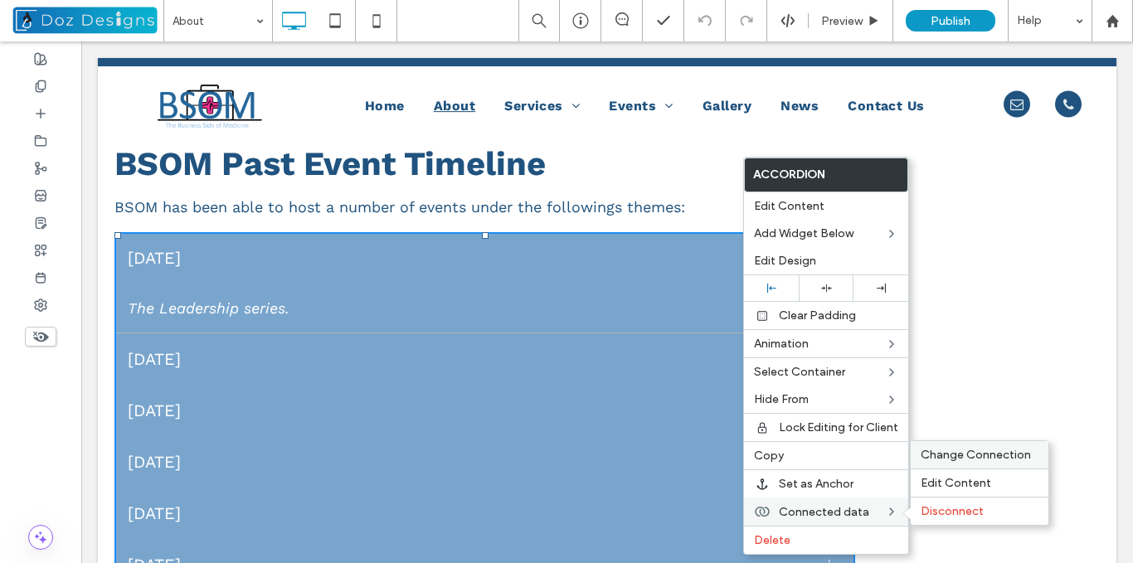
click at [995, 455] on span "Change Connection" at bounding box center [976, 455] width 110 height 14
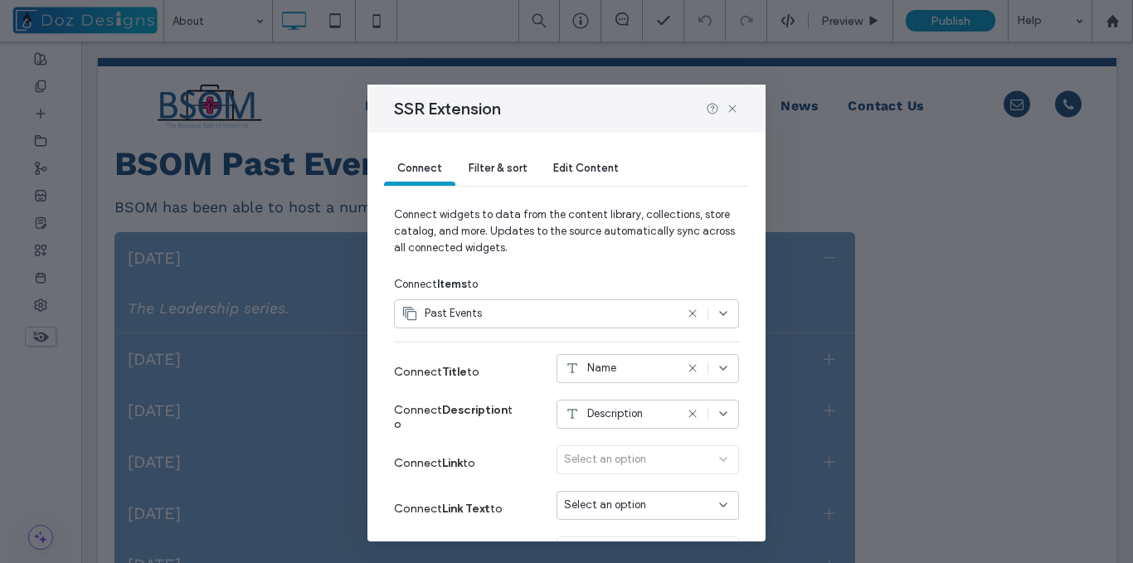
click at [686, 415] on icon at bounding box center [692, 413] width 13 height 13
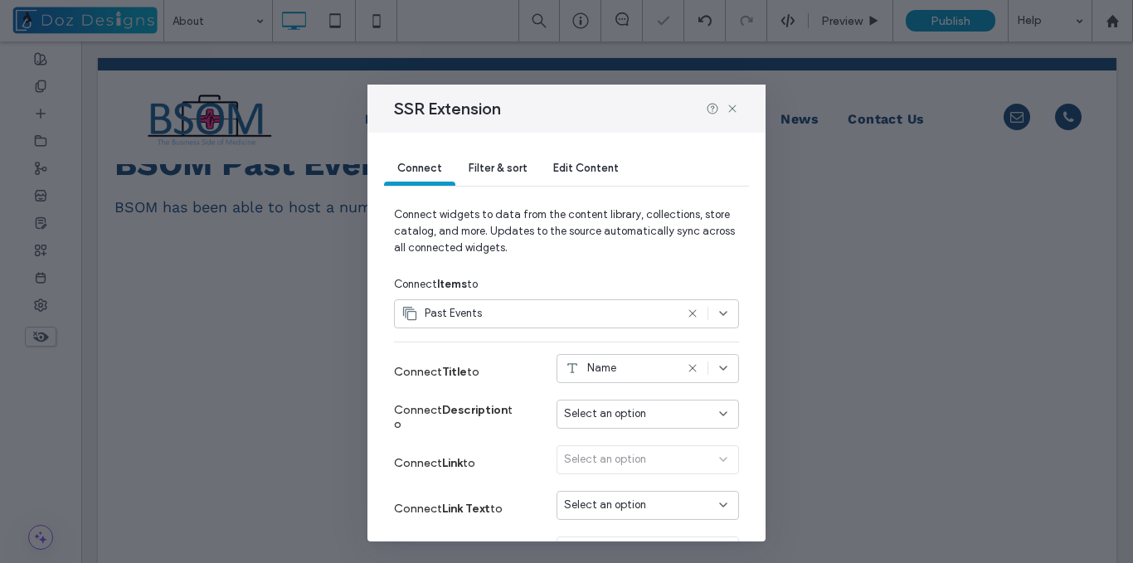
click at [686, 366] on icon at bounding box center [692, 368] width 13 height 13
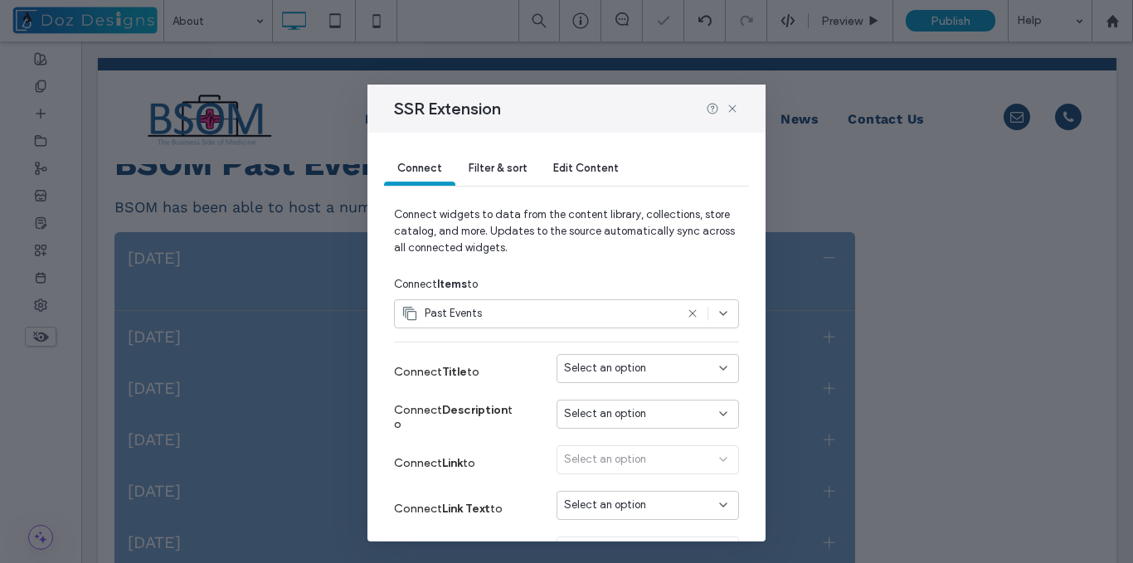
click at [678, 372] on div "Select an option" at bounding box center [638, 368] width 148 height 17
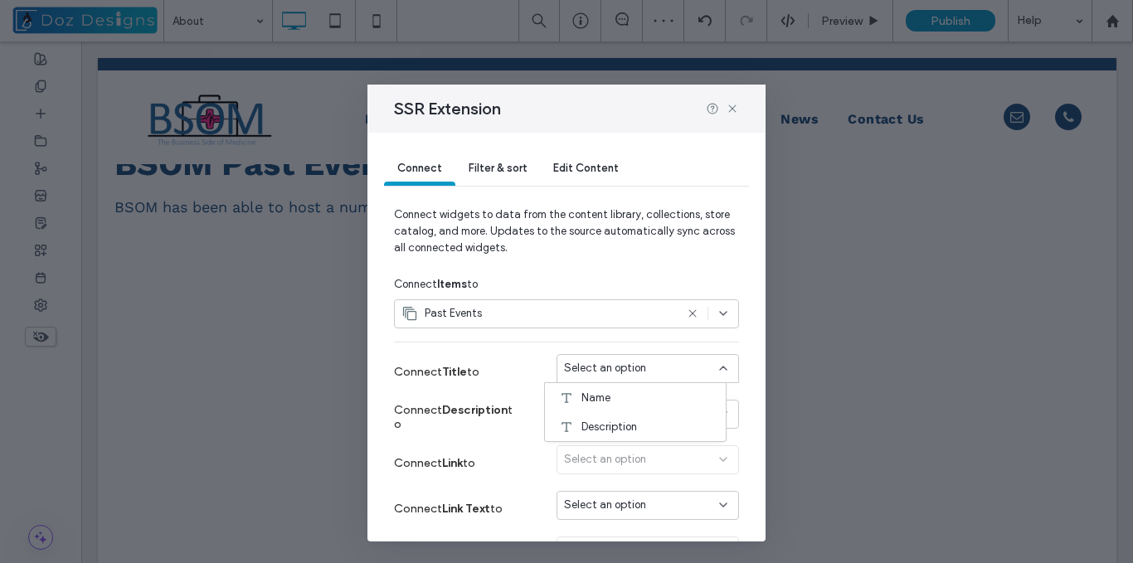
click at [720, 369] on use at bounding box center [723, 368] width 7 height 3
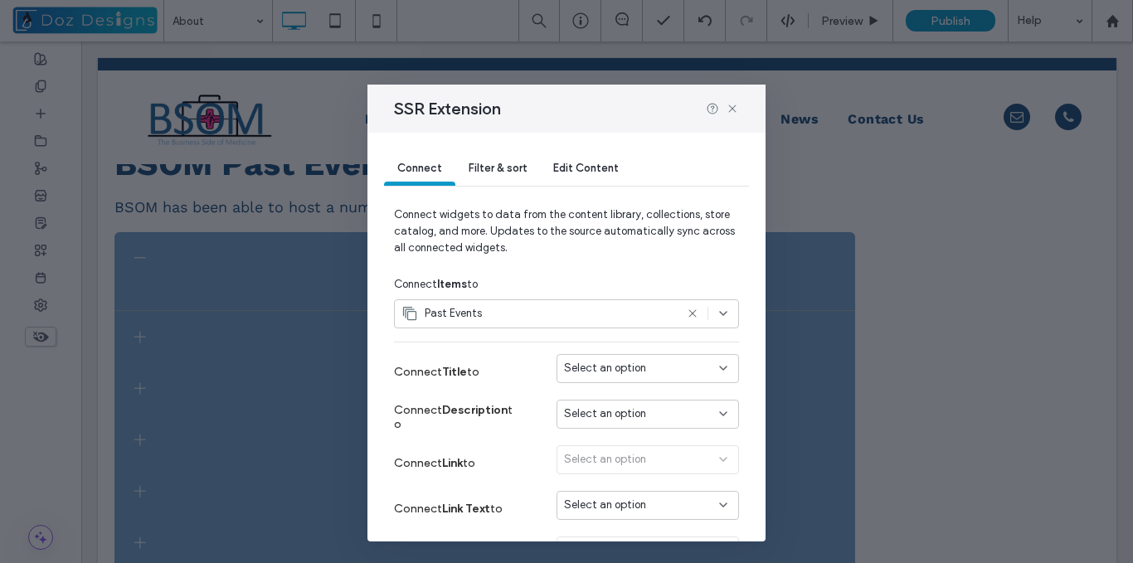
click at [717, 368] on icon at bounding box center [723, 368] width 13 height 13
click at [621, 424] on span "Description" at bounding box center [609, 427] width 56 height 17
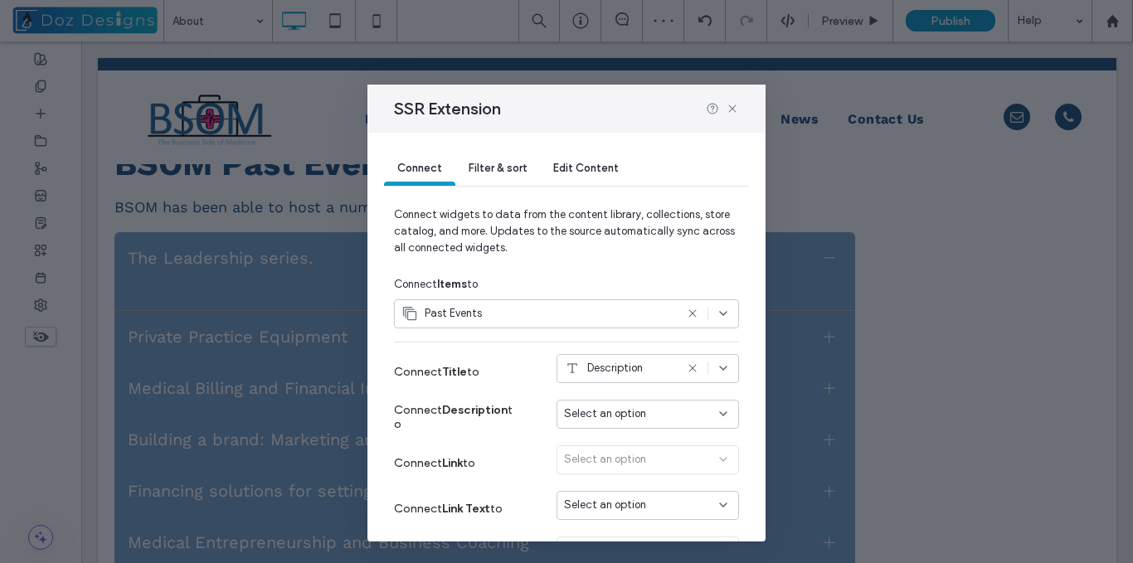
click at [720, 414] on use at bounding box center [723, 413] width 7 height 3
click at [626, 445] on div "Name" at bounding box center [635, 443] width 181 height 29
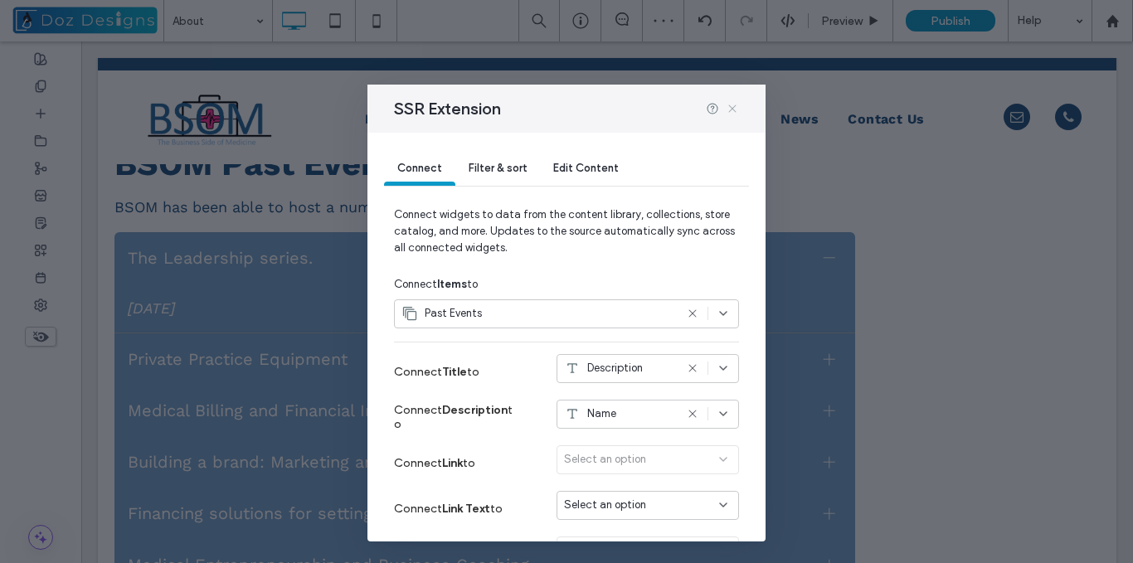
drag, startPoint x: 732, startPoint y: 106, endPoint x: 648, endPoint y: 74, distance: 90.6
click at [732, 106] on icon at bounding box center [732, 108] width 13 height 13
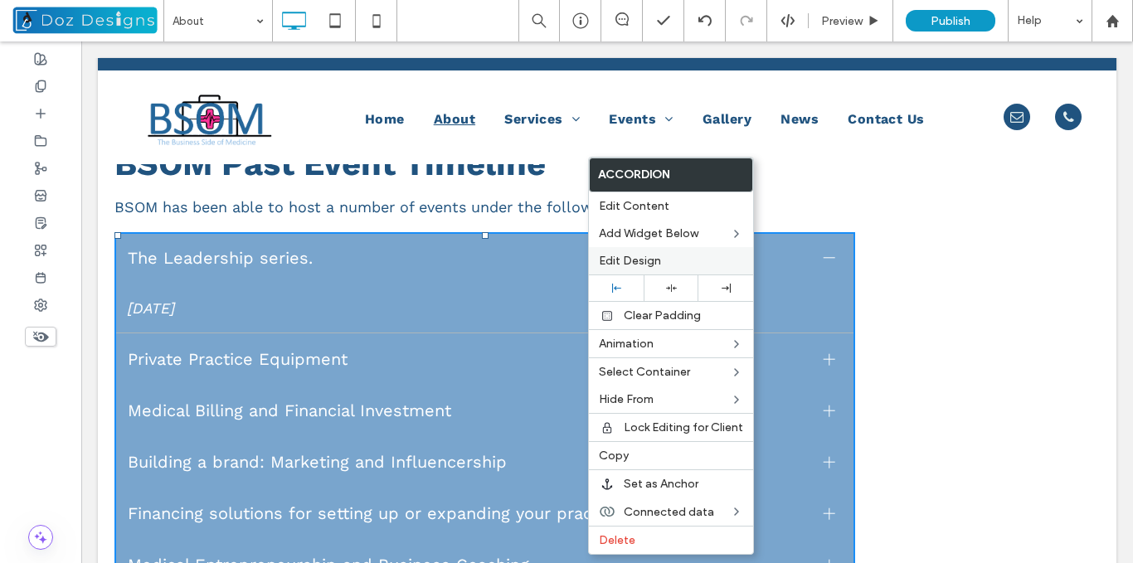
click at [665, 261] on label "Edit Design" at bounding box center [671, 261] width 144 height 14
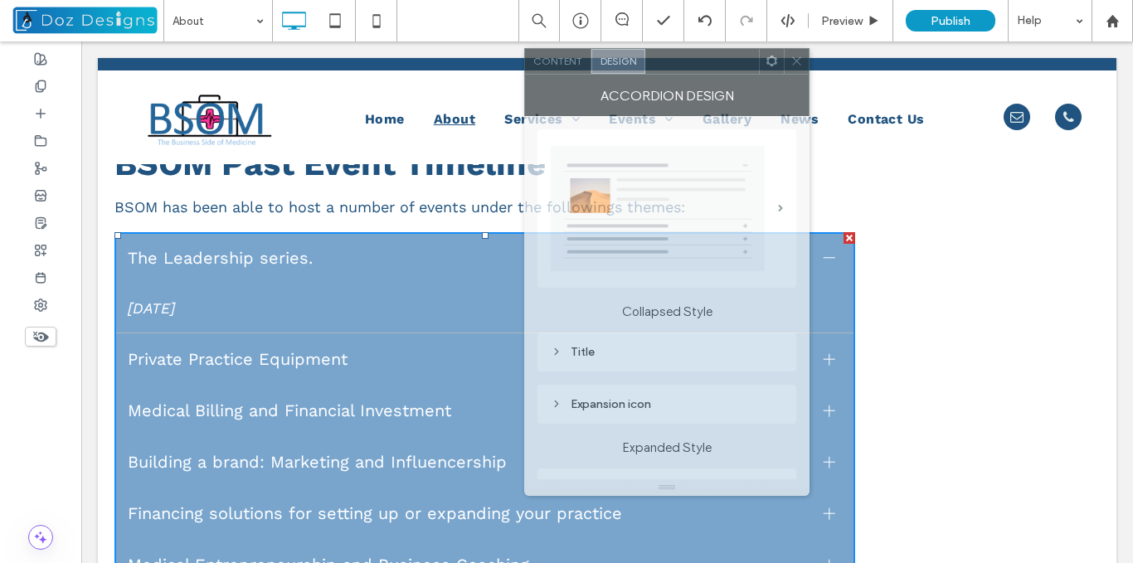
drag, startPoint x: 265, startPoint y: 70, endPoint x: 680, endPoint y: 177, distance: 429.1
click at [692, 59] on div at bounding box center [702, 61] width 114 height 25
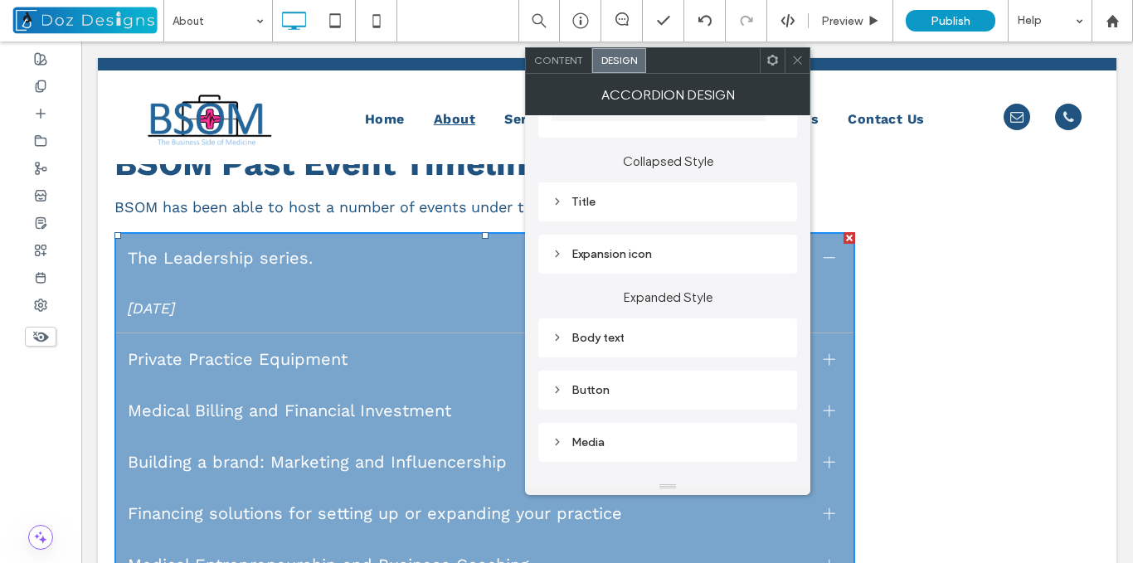
scroll to position [166, 0]
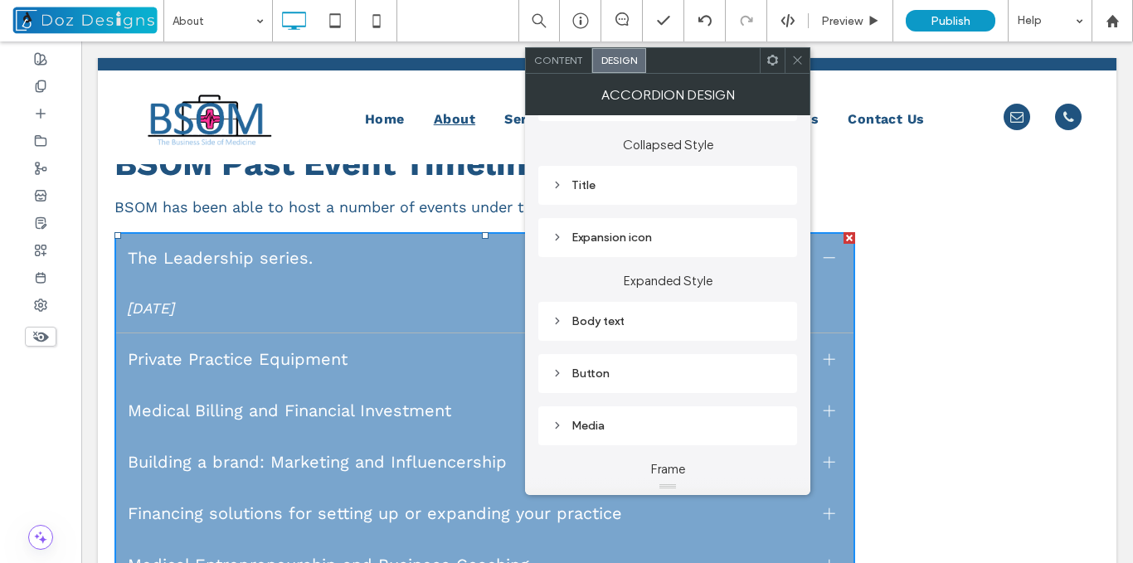
click at [559, 182] on icon at bounding box center [558, 185] width 12 height 12
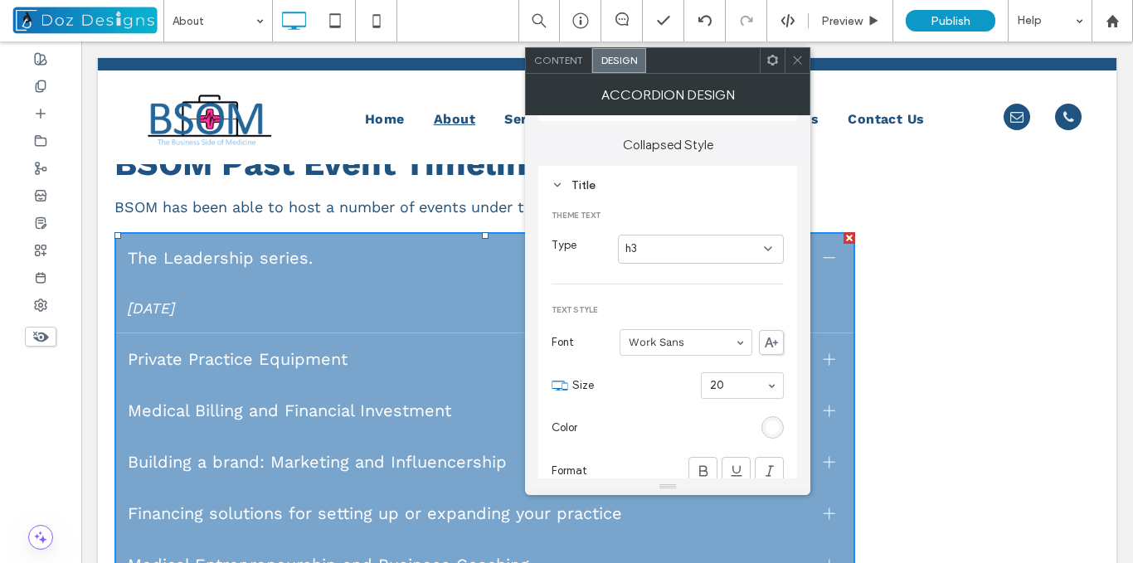
click at [557, 182] on icon at bounding box center [558, 185] width 12 height 12
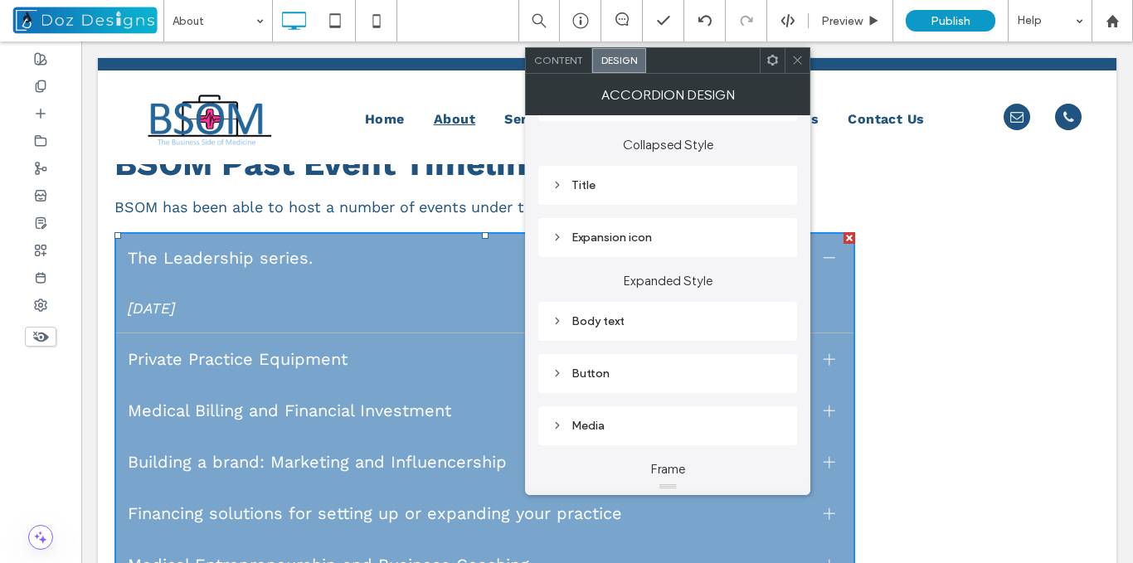
click at [557, 235] on icon at bounding box center [558, 237] width 12 height 12
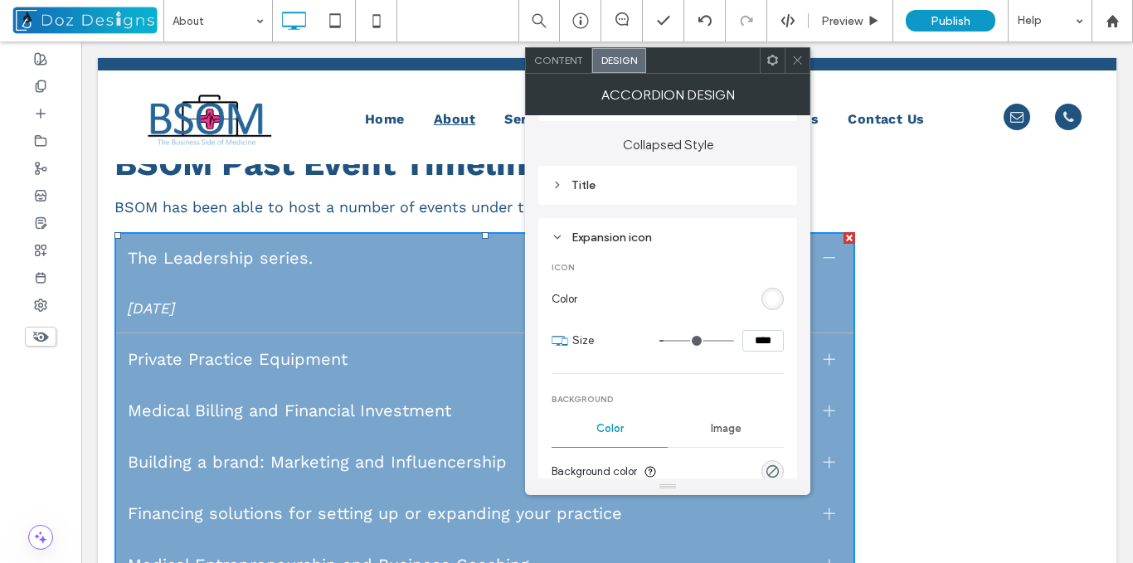
click at [557, 235] on icon at bounding box center [558, 237] width 12 height 12
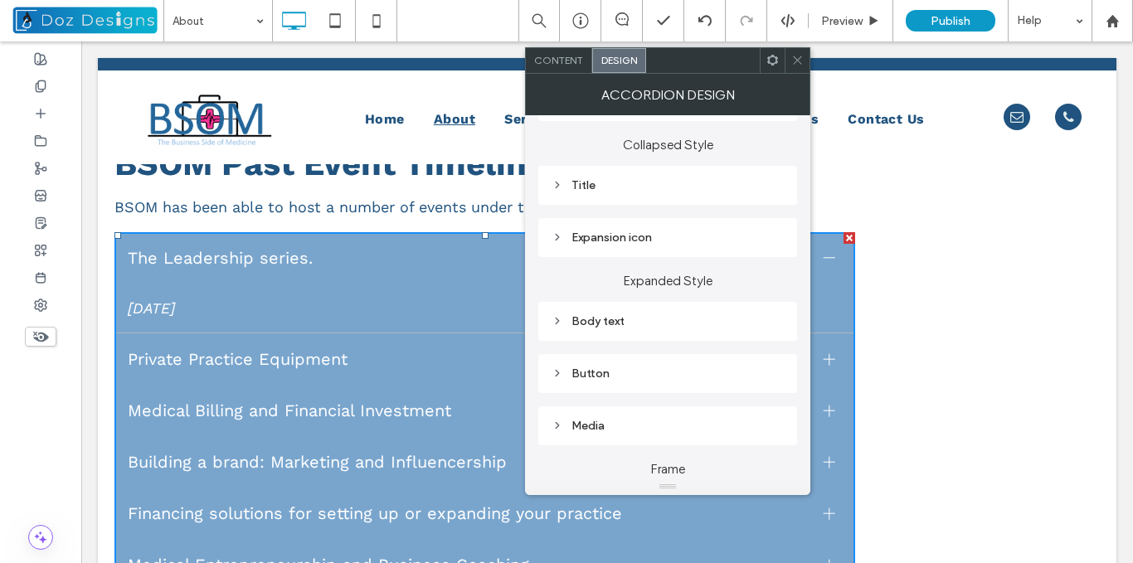
click at [557, 235] on icon at bounding box center [558, 237] width 12 height 12
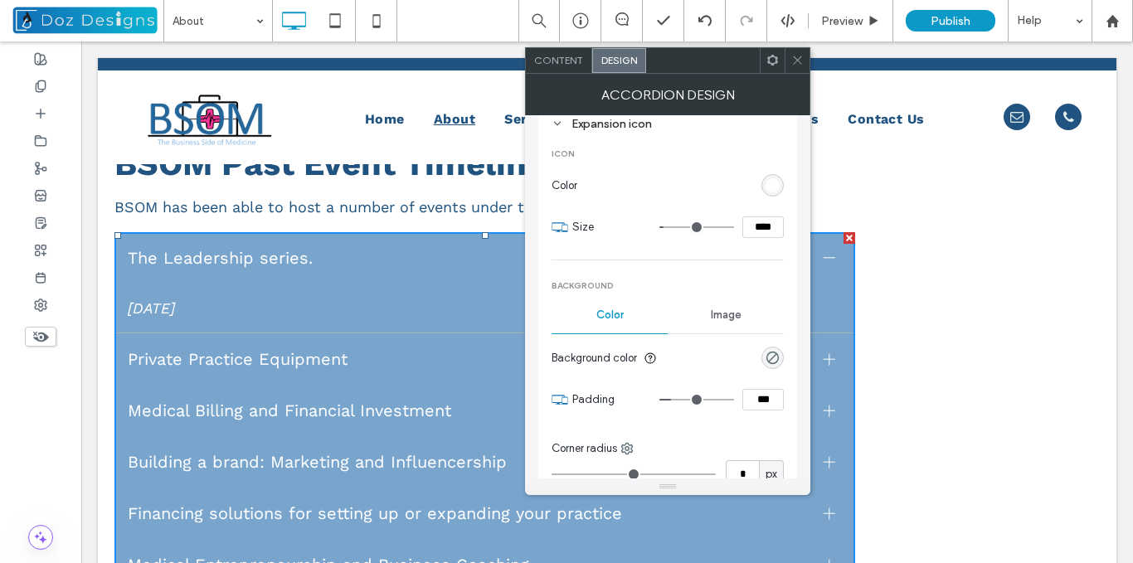
scroll to position [249, 0]
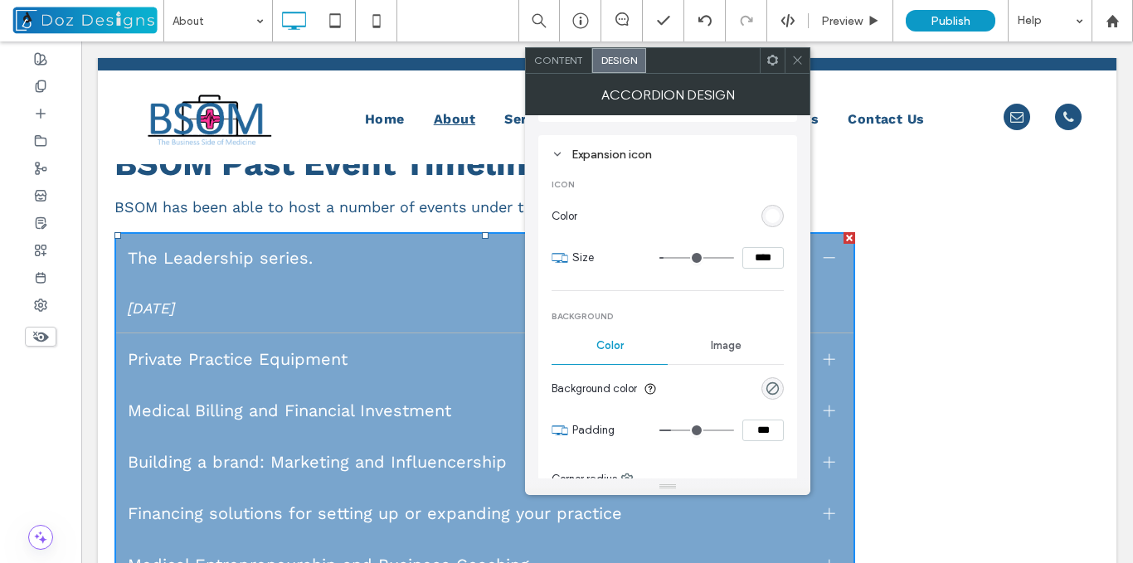
click at [557, 153] on icon at bounding box center [558, 154] width 12 height 12
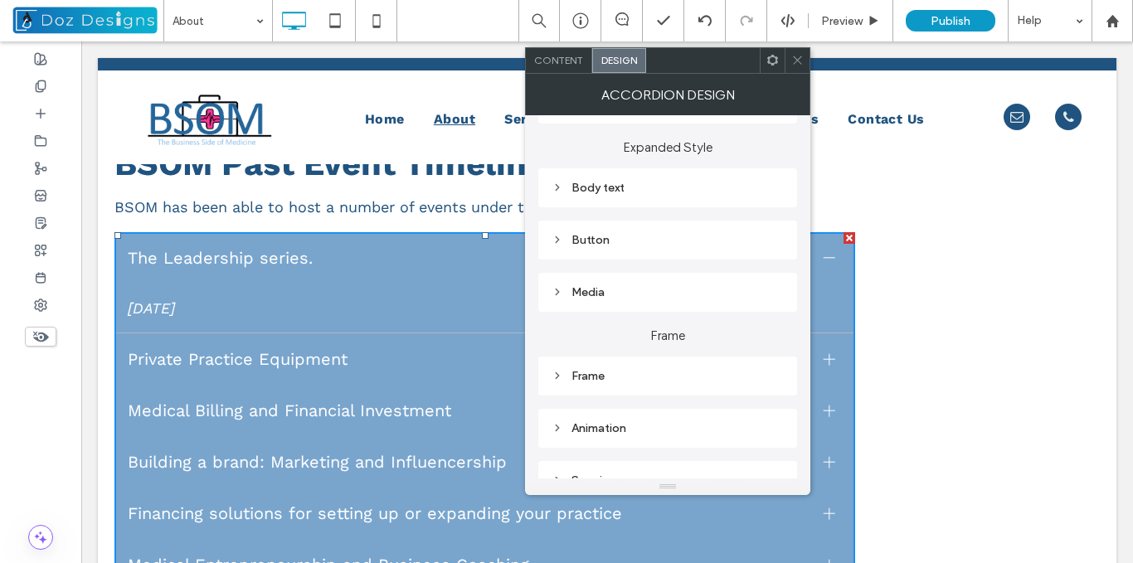
scroll to position [321, 0]
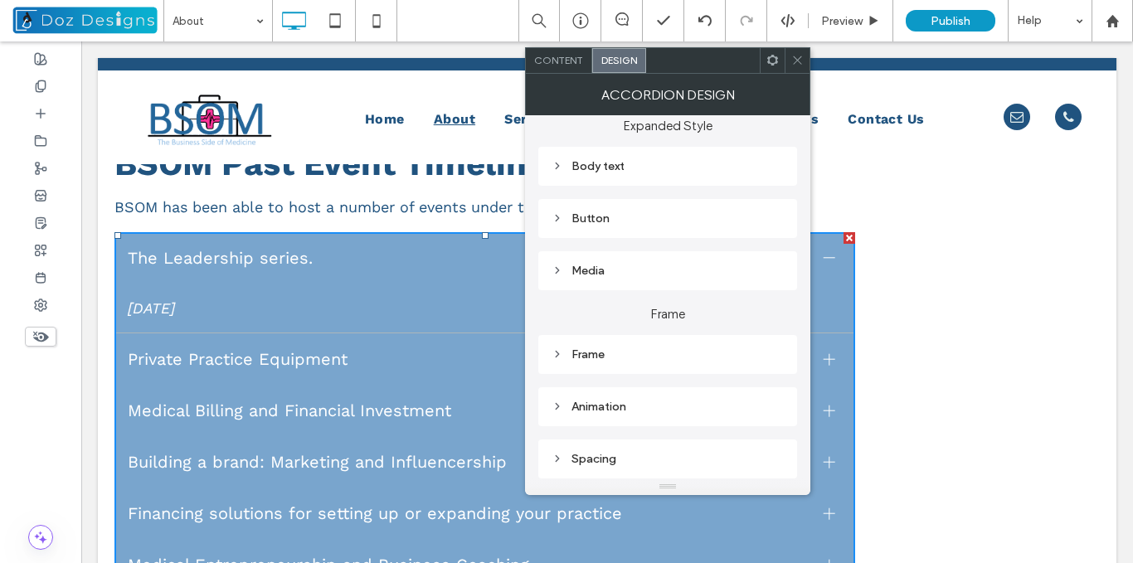
click at [557, 348] on icon at bounding box center [558, 354] width 12 height 12
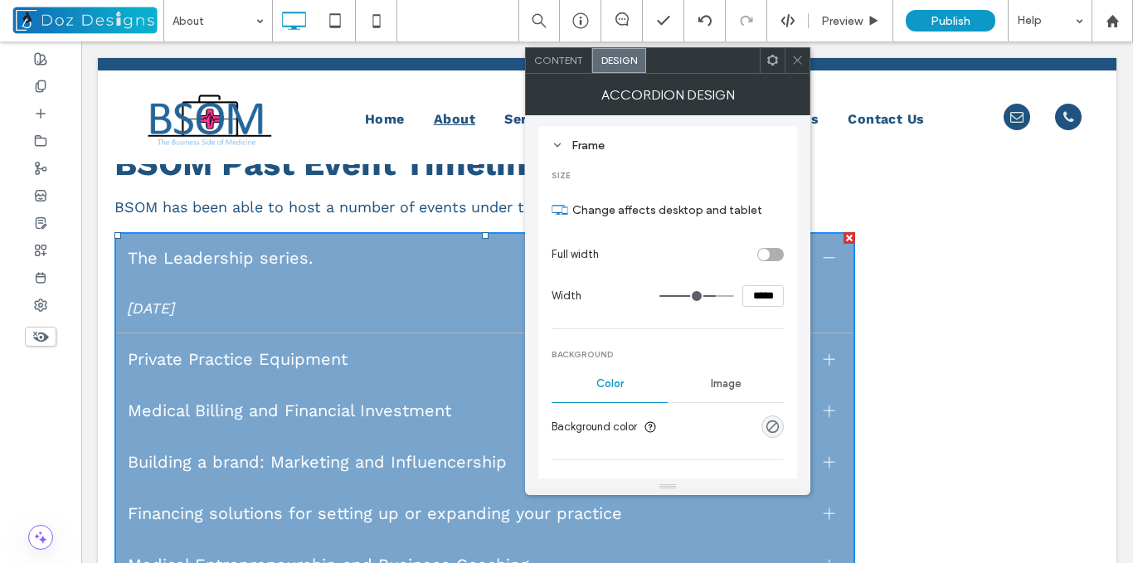
scroll to position [503, 0]
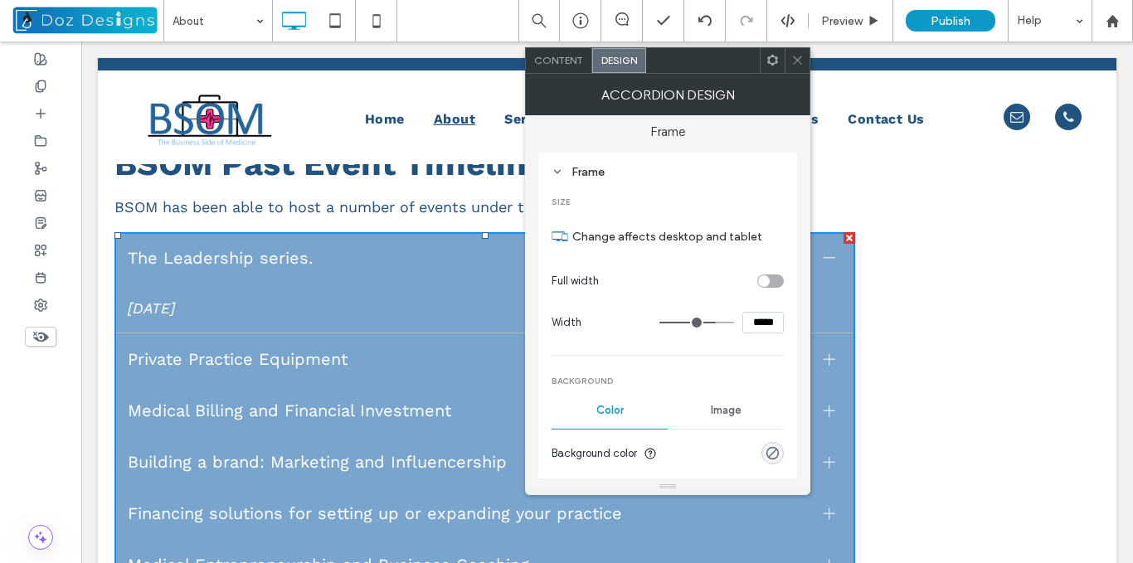
click at [553, 171] on icon at bounding box center [558, 172] width 12 height 12
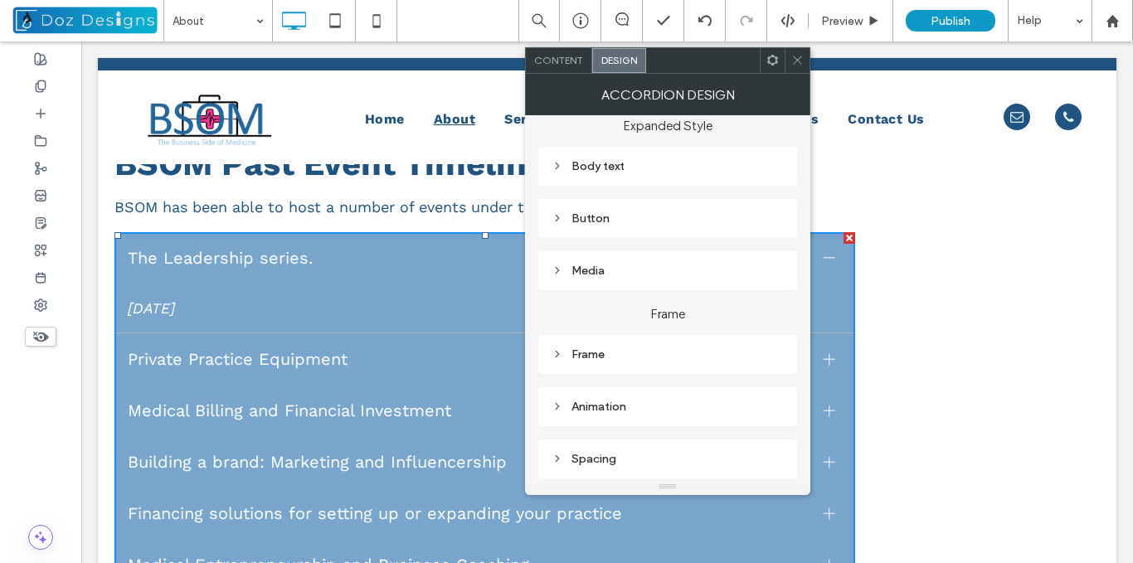
scroll to position [238, 0]
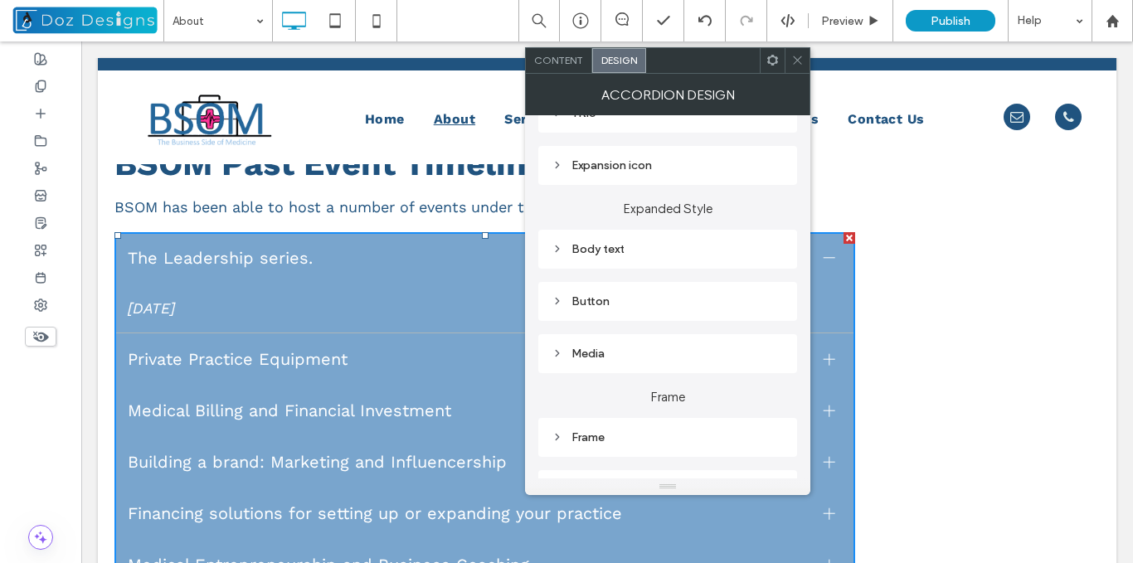
click at [562, 244] on icon at bounding box center [558, 249] width 12 height 12
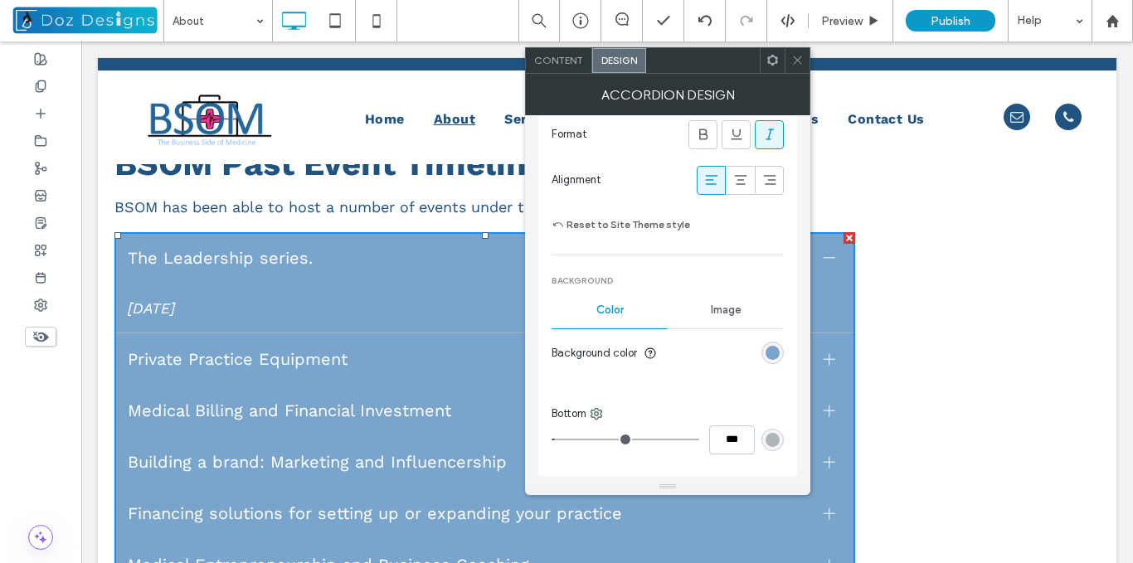
scroll to position [570, 0]
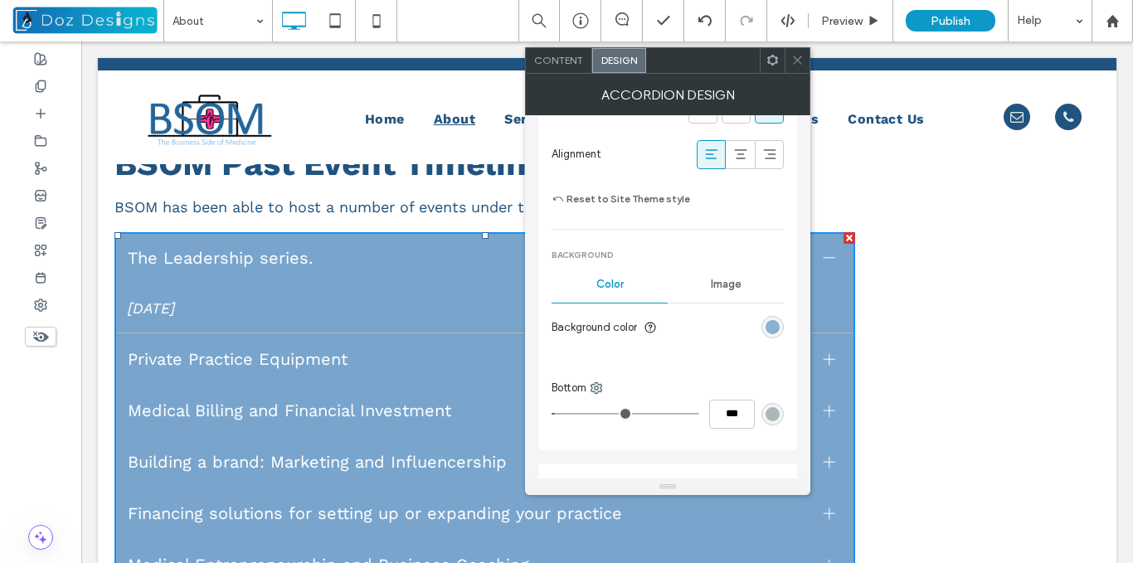
click at [773, 327] on div "rgb(121, 165, 205)" at bounding box center [773, 327] width 14 height 14
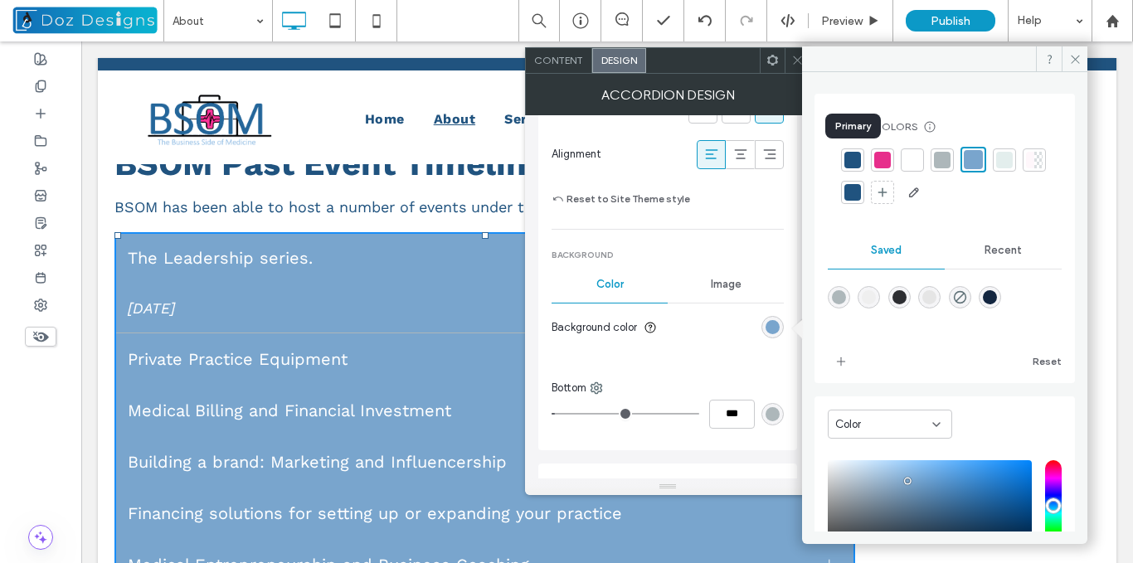
click at [850, 156] on div at bounding box center [852, 160] width 17 height 17
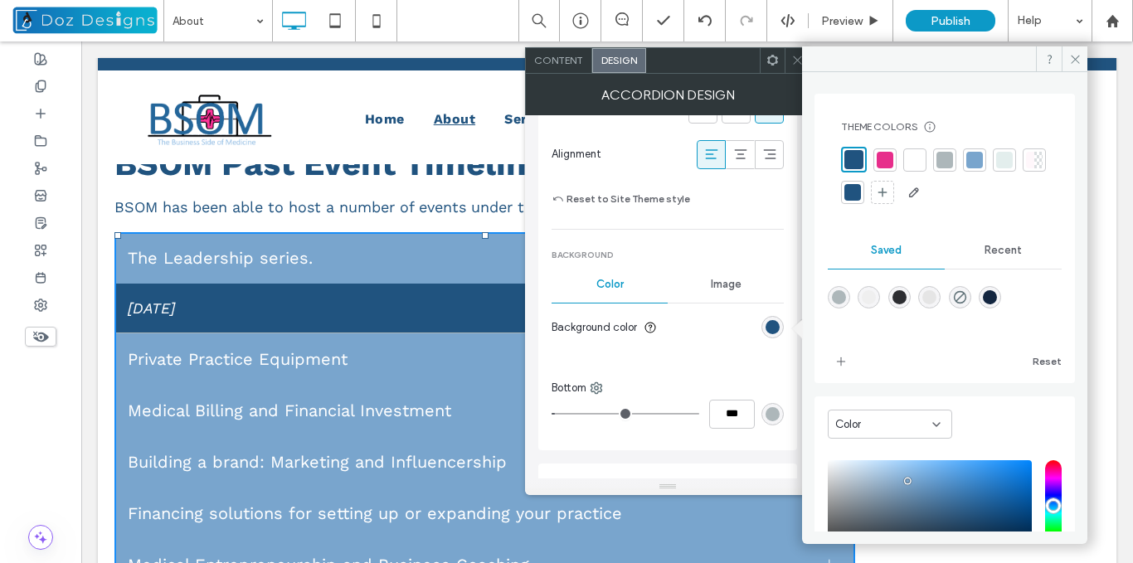
click at [940, 163] on div at bounding box center [944, 160] width 17 height 17
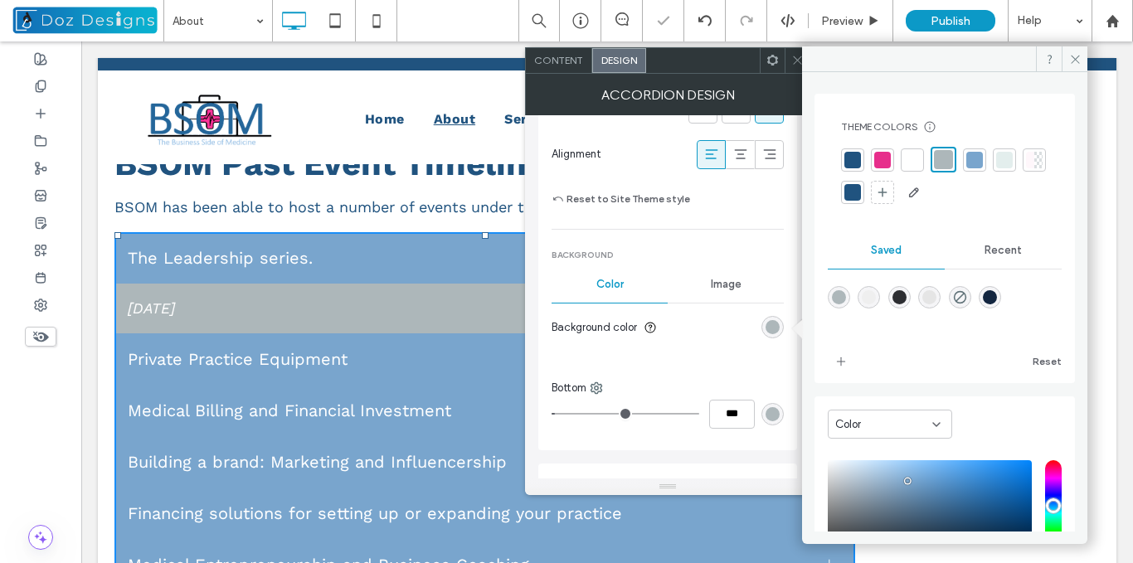
click at [980, 158] on div at bounding box center [974, 160] width 17 height 17
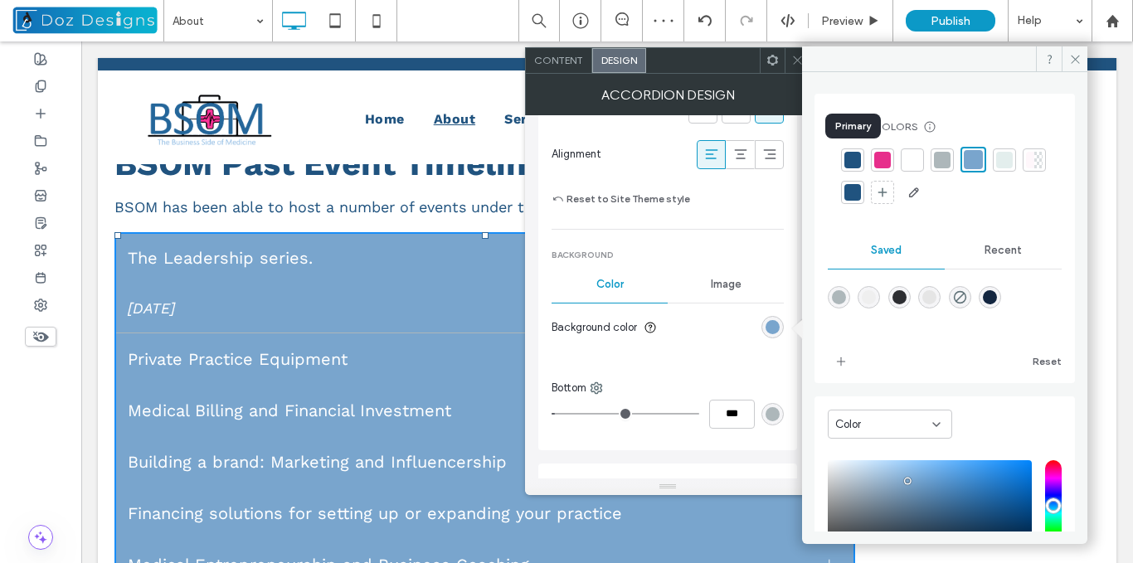
click at [855, 158] on div at bounding box center [852, 160] width 17 height 17
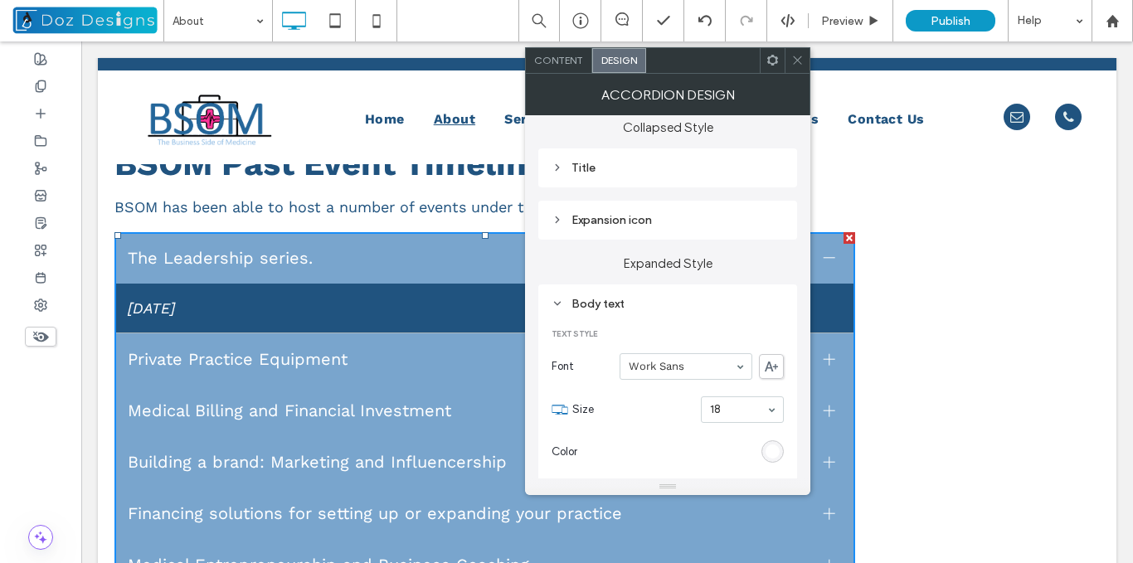
scroll to position [155, 0]
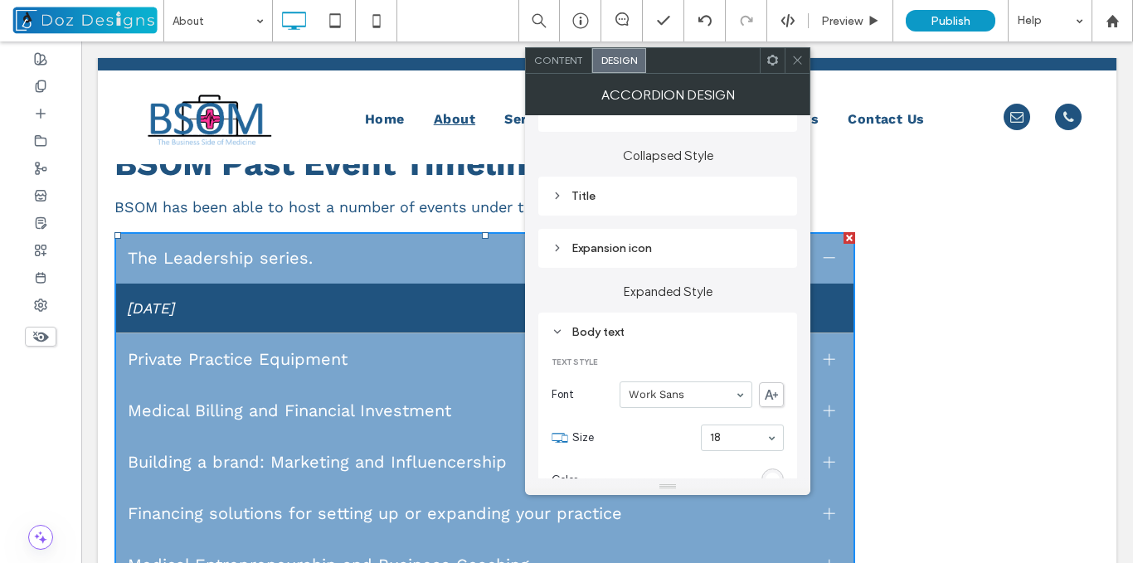
click at [559, 246] on icon at bounding box center [558, 248] width 12 height 12
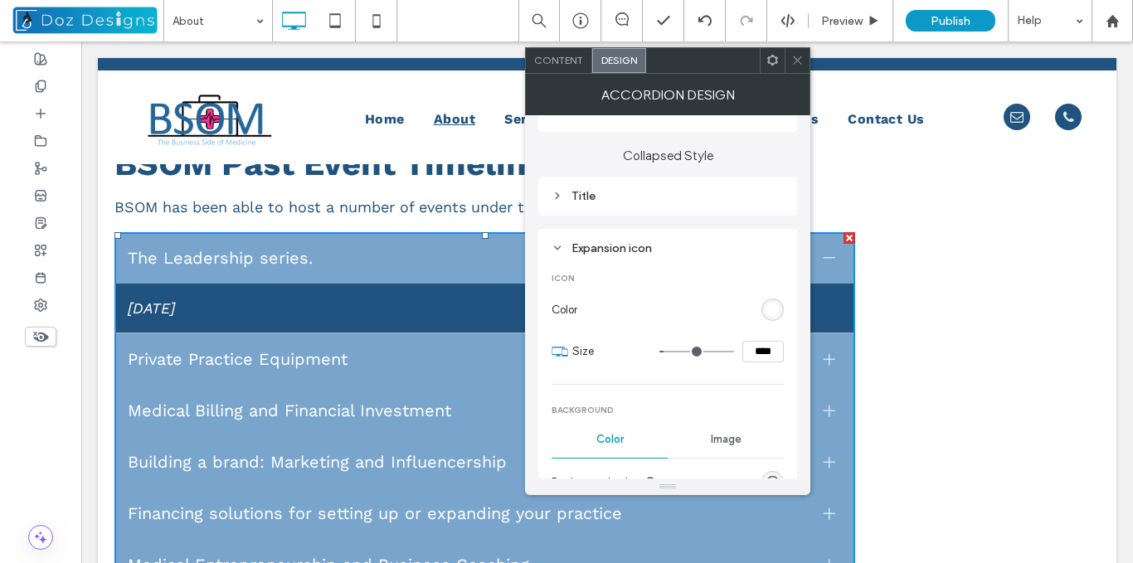
click at [554, 196] on icon at bounding box center [558, 196] width 12 height 12
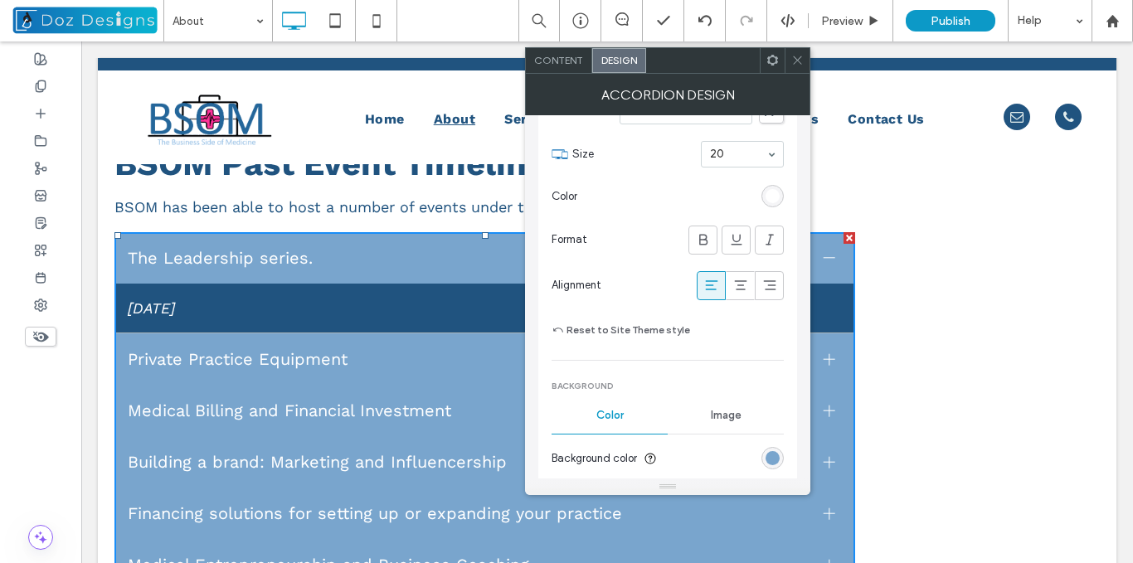
scroll to position [404, 0]
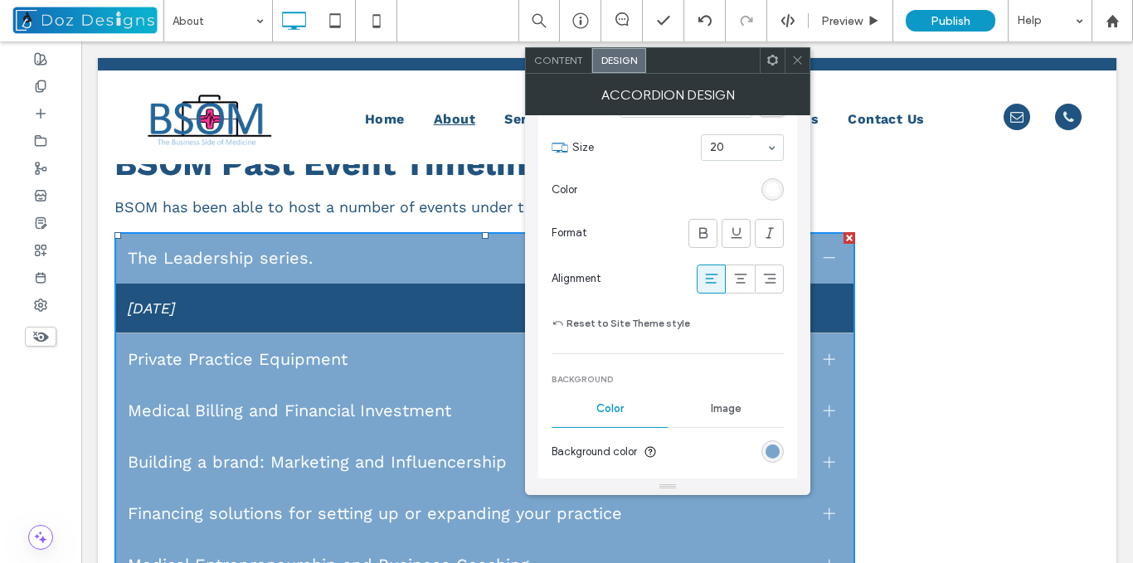
click at [775, 442] on div "rgb(121, 165, 205)" at bounding box center [772, 451] width 22 height 22
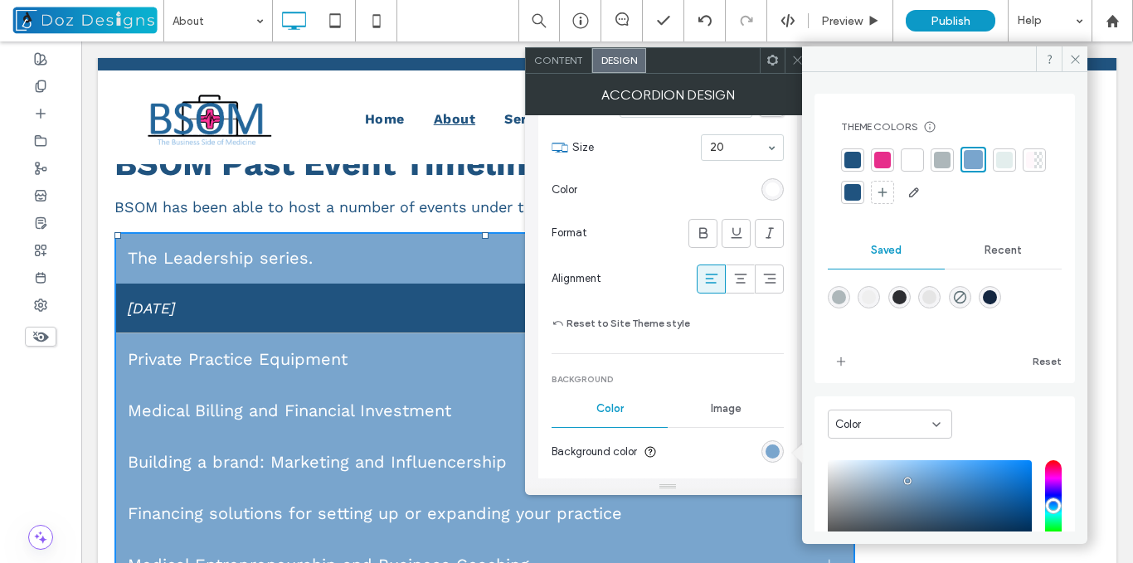
click at [858, 155] on div at bounding box center [852, 160] width 17 height 17
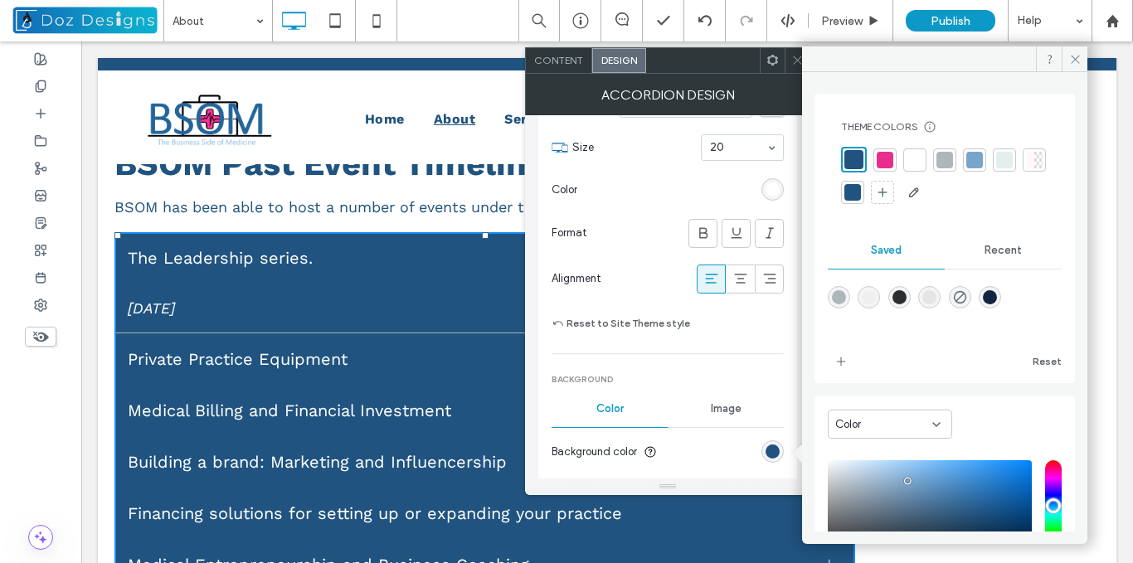
click at [800, 61] on icon at bounding box center [797, 60] width 12 height 12
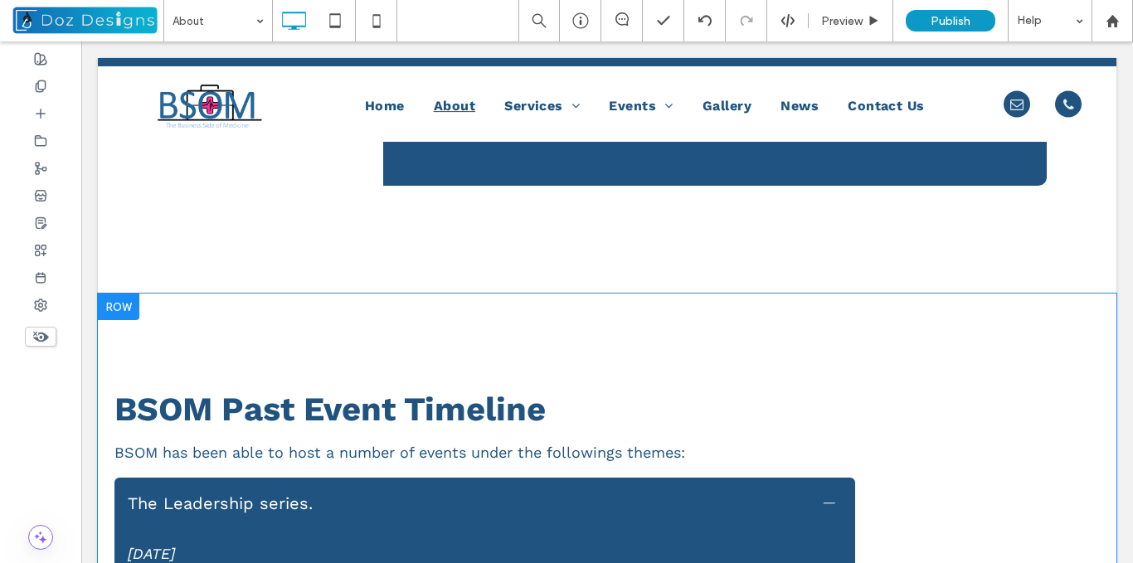
scroll to position [2203, 0]
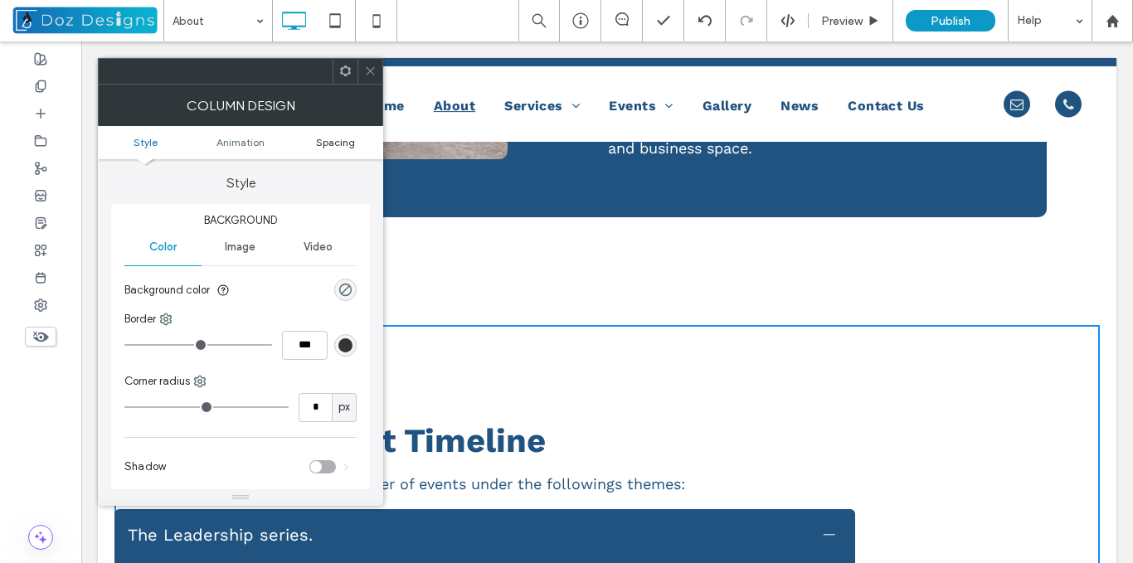
click at [328, 141] on span "Spacing" at bounding box center [335, 142] width 39 height 12
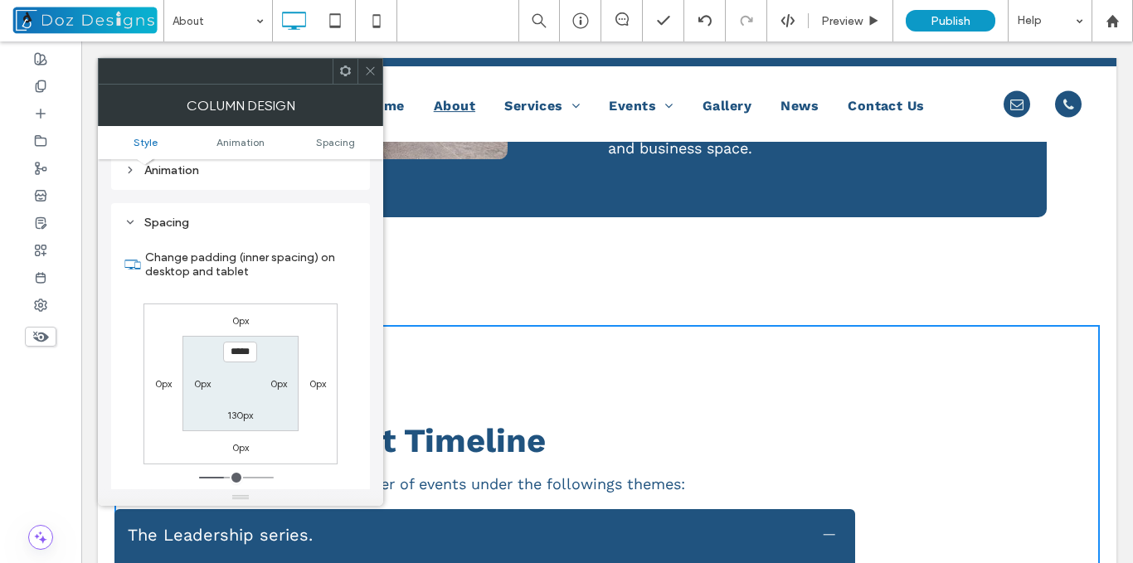
scroll to position [389, 0]
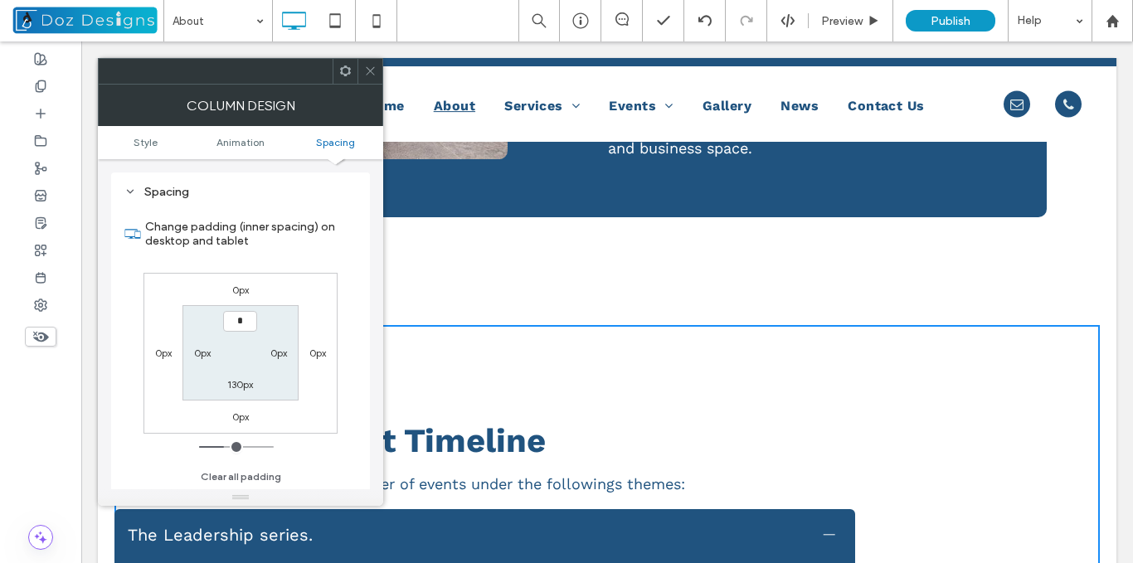
type input "***"
type input "*"
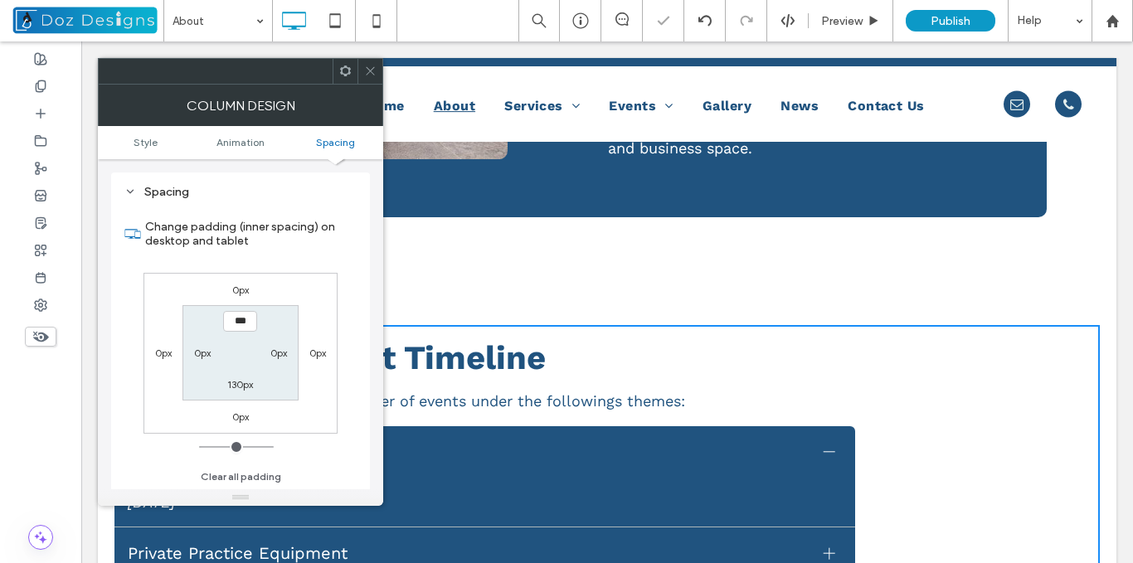
click at [372, 71] on icon at bounding box center [370, 71] width 12 height 12
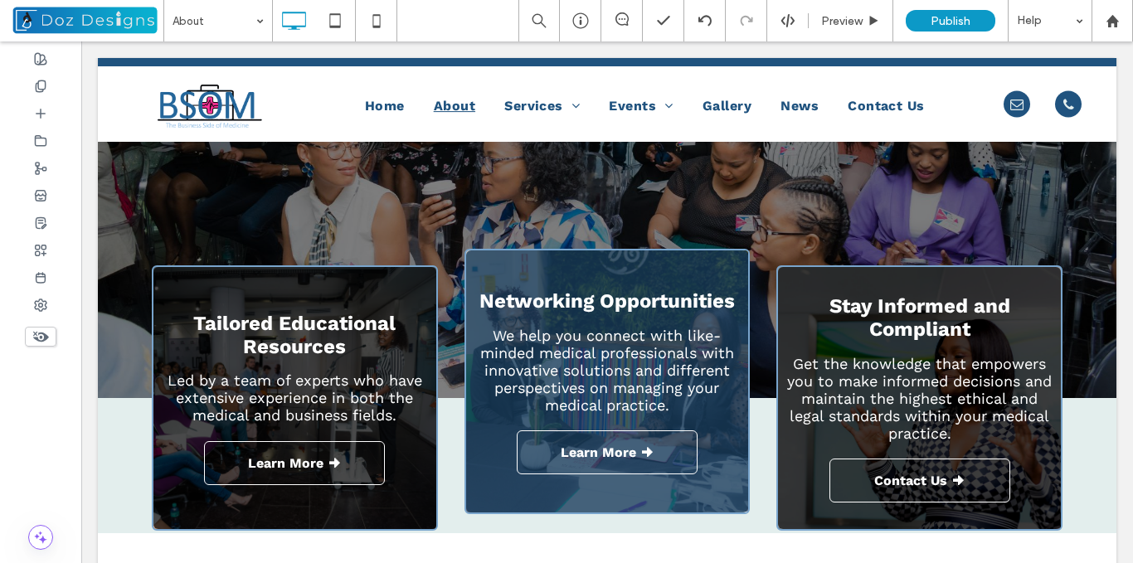
scroll to position [0, 0]
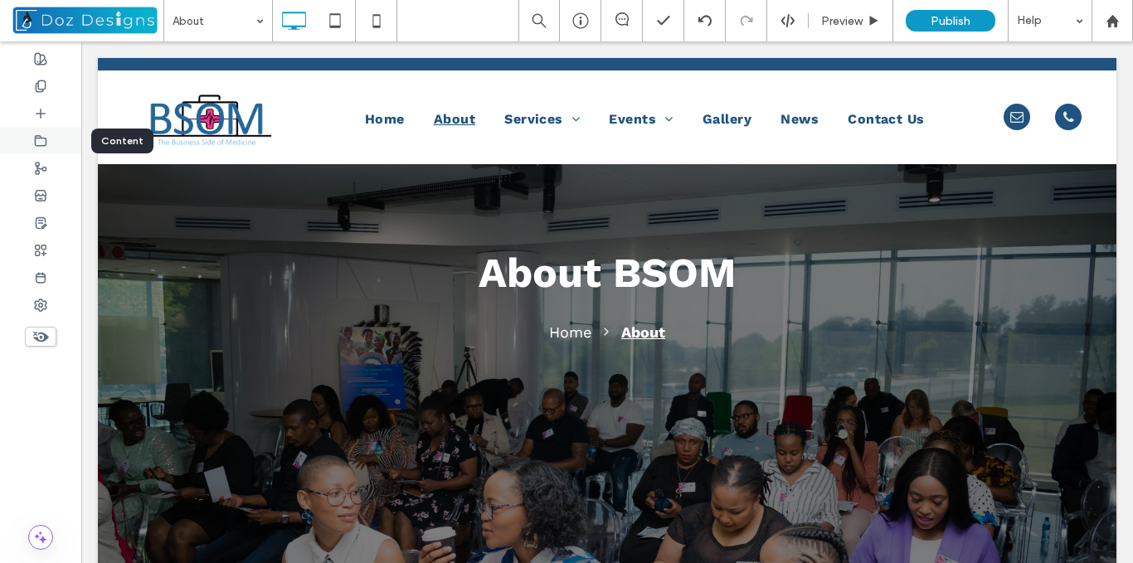
drag, startPoint x: 42, startPoint y: 140, endPoint x: 44, endPoint y: 153, distance: 13.4
click at [42, 139] on icon at bounding box center [40, 140] width 13 height 13
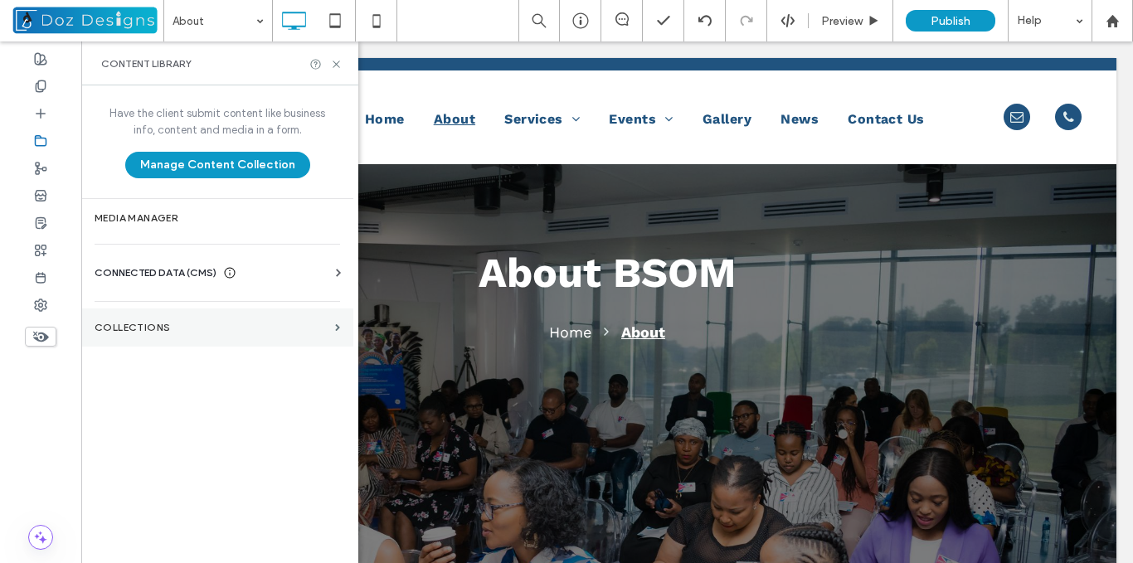
click at [201, 329] on label "Collections" at bounding box center [212, 328] width 234 height 12
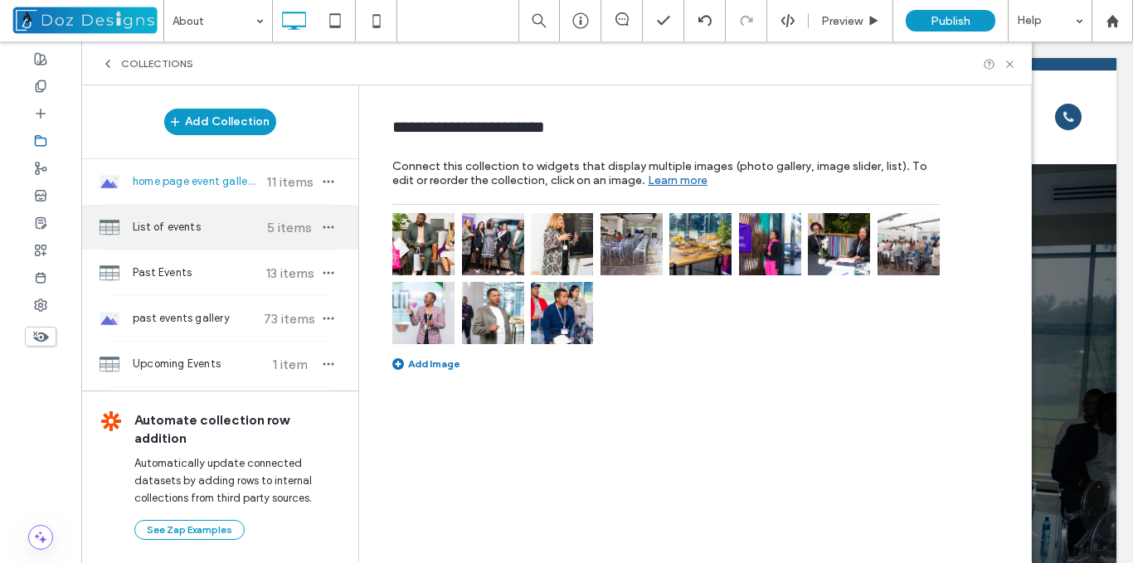
click at [202, 229] on span "List of events" at bounding box center [195, 227] width 124 height 17
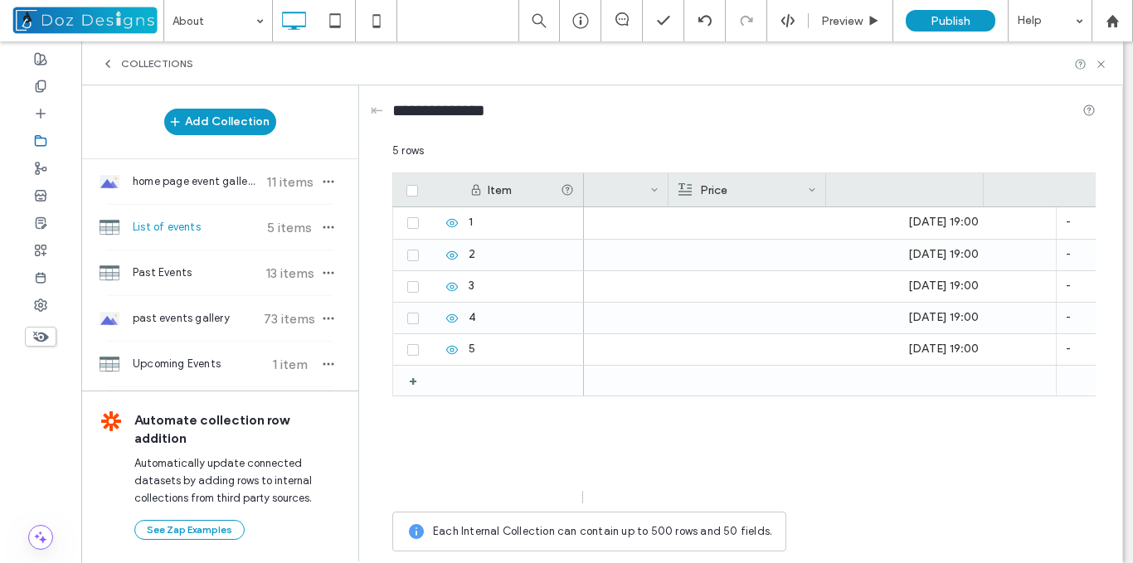
scroll to position [0, 627]
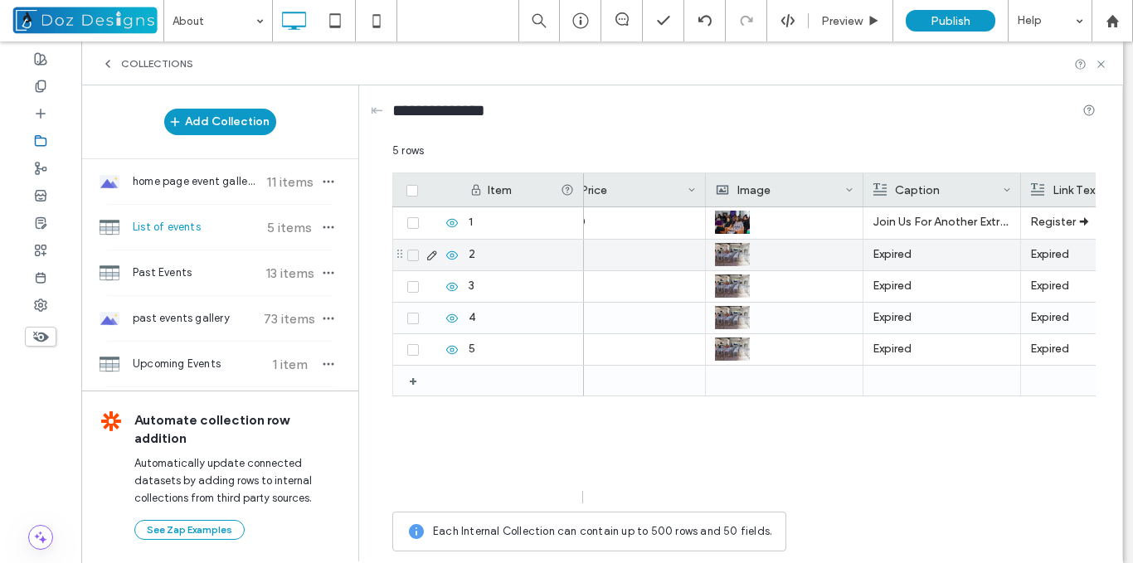
click at [919, 261] on p "Expired" at bounding box center [942, 255] width 139 height 30
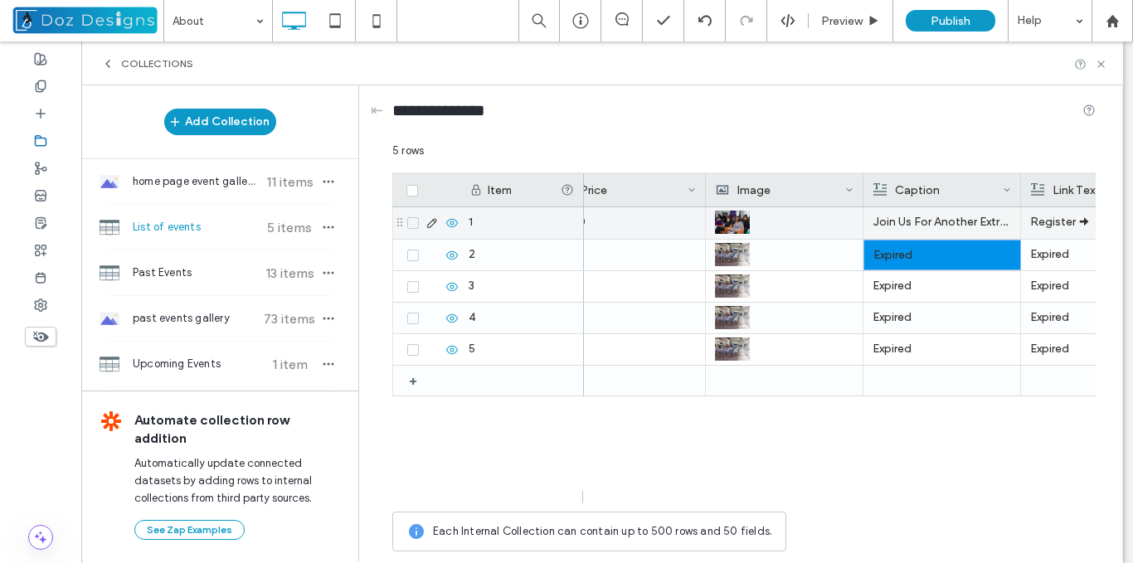
click at [970, 224] on p "Join Us For Another Extraordinary Session" at bounding box center [942, 222] width 139 height 30
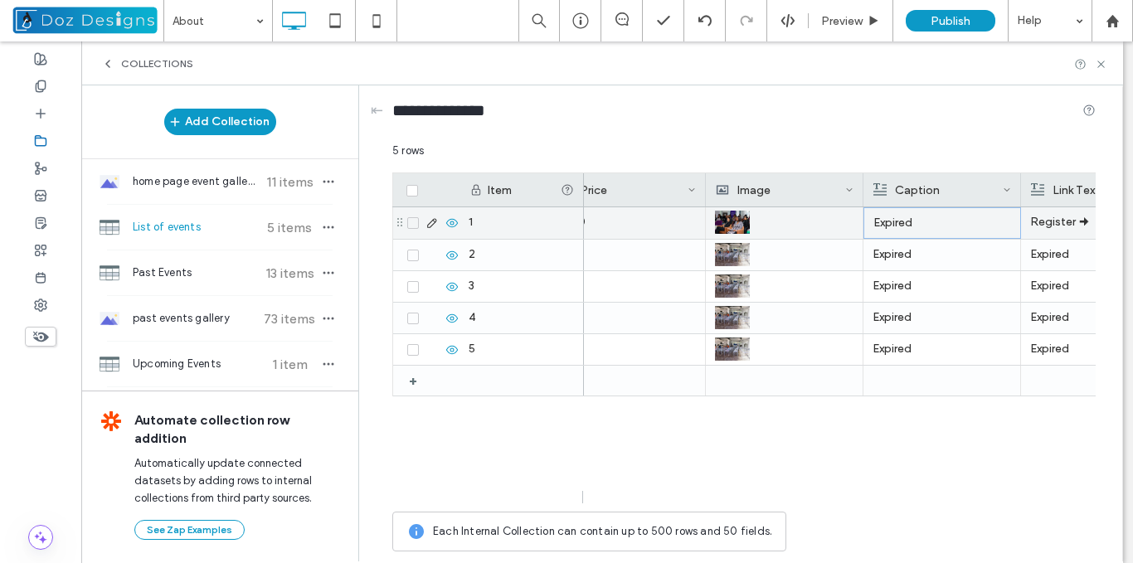
click at [1051, 230] on p "Register 🠊" at bounding box center [1099, 222] width 139 height 30
click at [1055, 237] on p "Register 🠊" at bounding box center [1100, 223] width 138 height 30
click at [1056, 214] on span "**********" at bounding box center [1047, 209] width 46 height 11
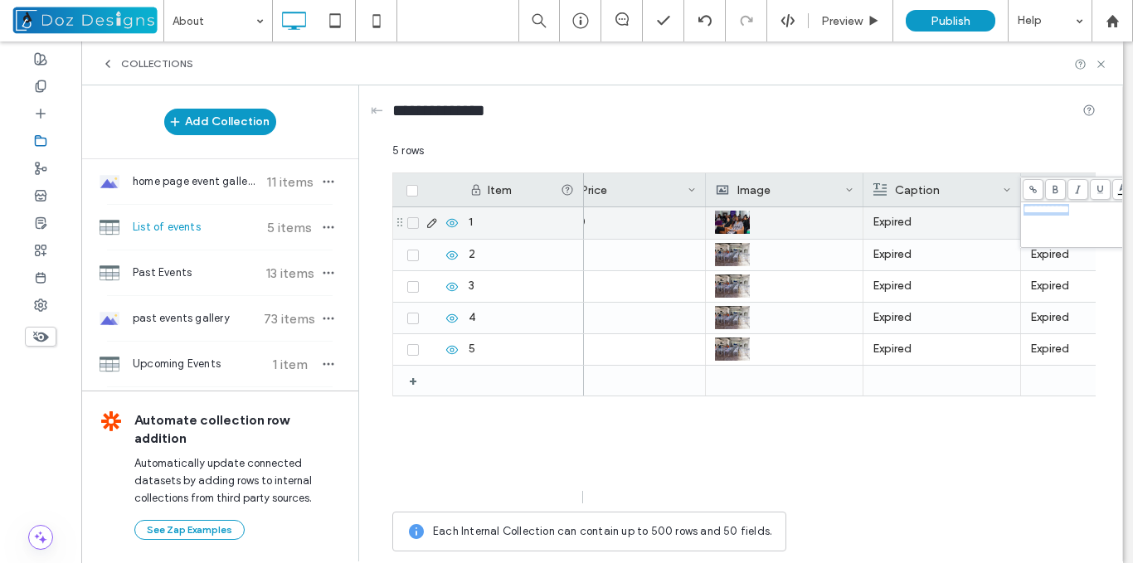
click at [1056, 213] on span "**********" at bounding box center [1047, 209] width 46 height 11
copy span "**********"
click at [1049, 387] on div at bounding box center [1099, 381] width 139 height 30
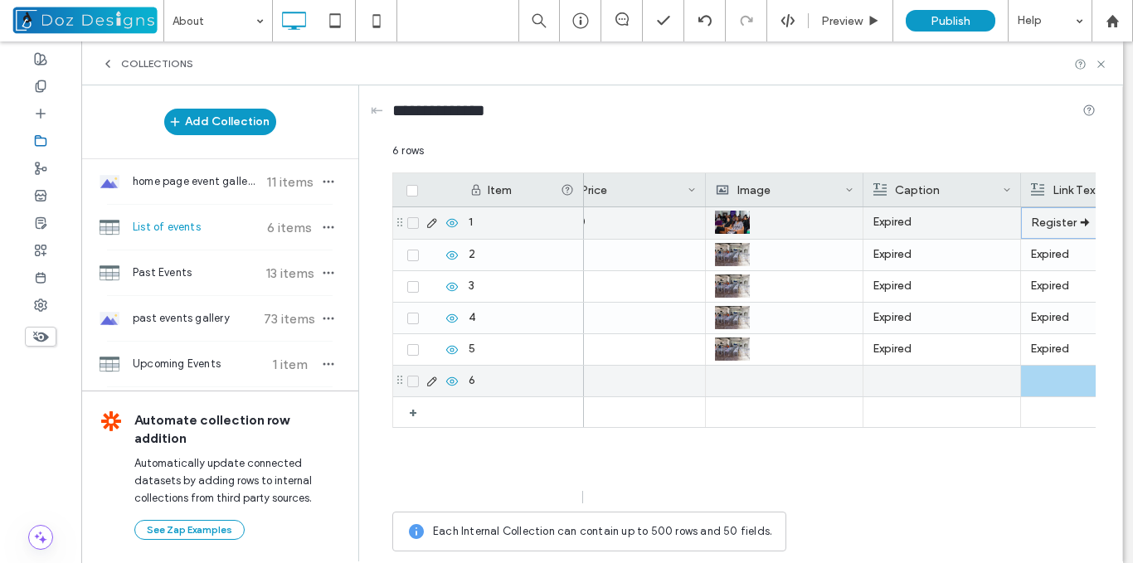
click at [1048, 387] on div at bounding box center [1099, 381] width 139 height 31
click at [974, 387] on div at bounding box center [942, 381] width 139 height 31
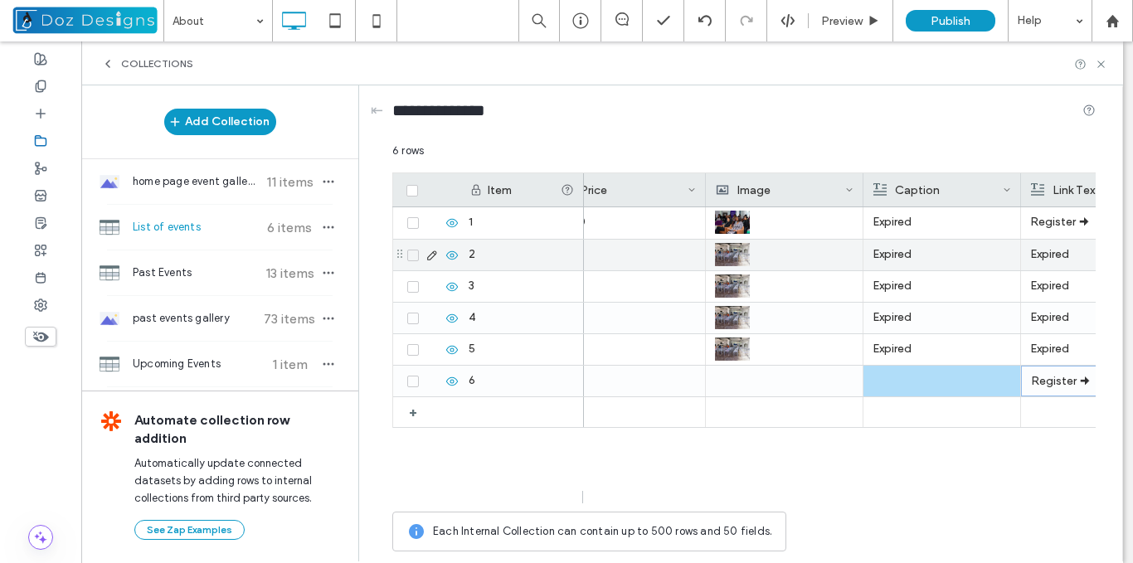
click at [1060, 258] on p "Expired" at bounding box center [1099, 255] width 139 height 30
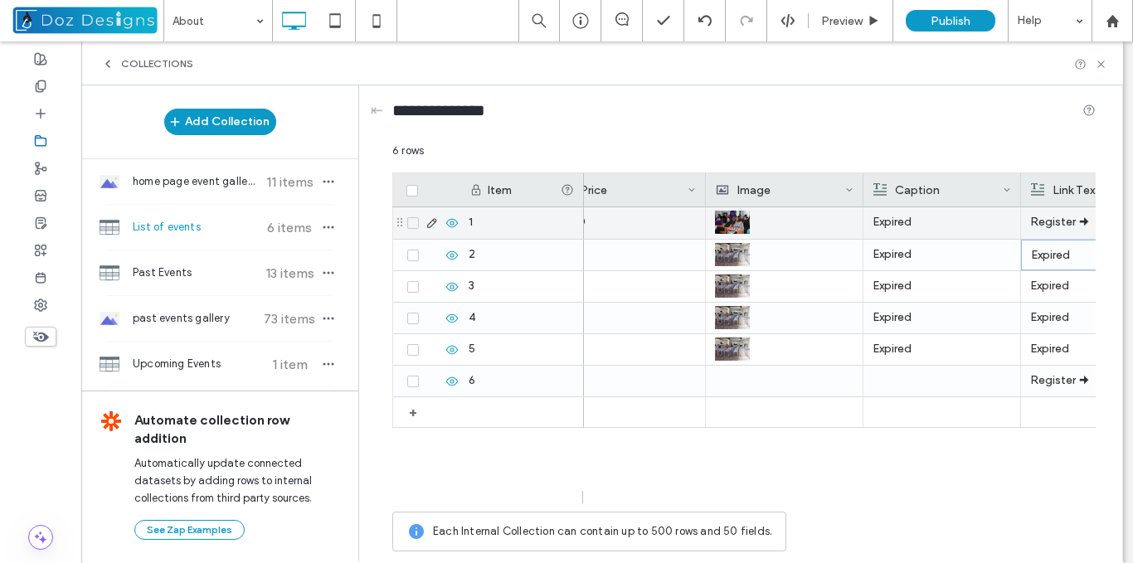
click at [1069, 231] on p "Register 🠊" at bounding box center [1099, 222] width 139 height 30
click at [1002, 231] on p "Expired" at bounding box center [942, 222] width 139 height 30
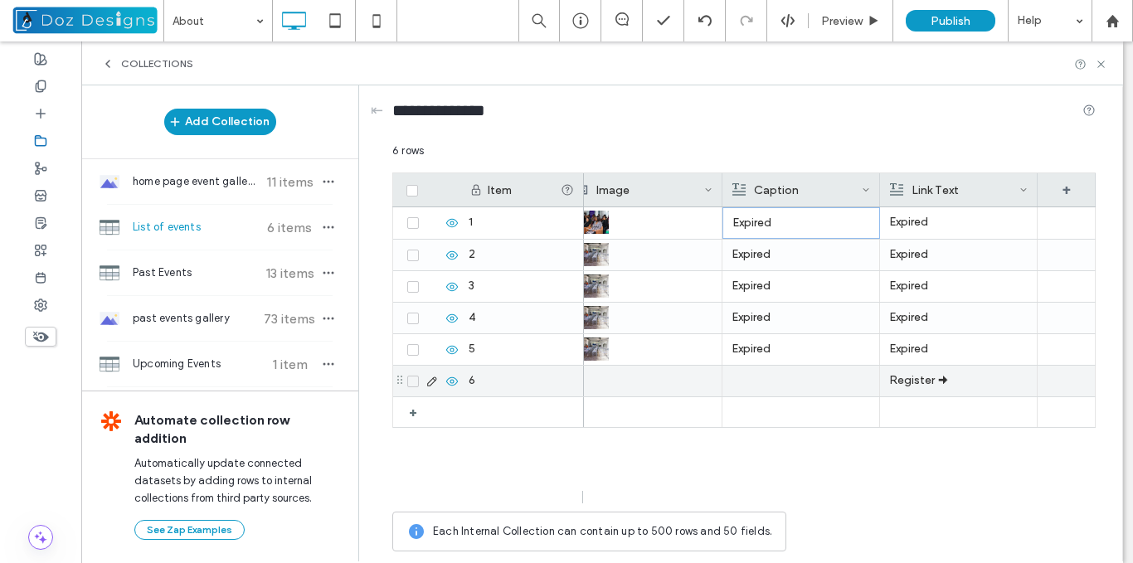
click at [928, 390] on p "Register 🠊" at bounding box center [958, 381] width 139 height 30
click at [927, 387] on p "Register 🠊" at bounding box center [959, 382] width 138 height 30
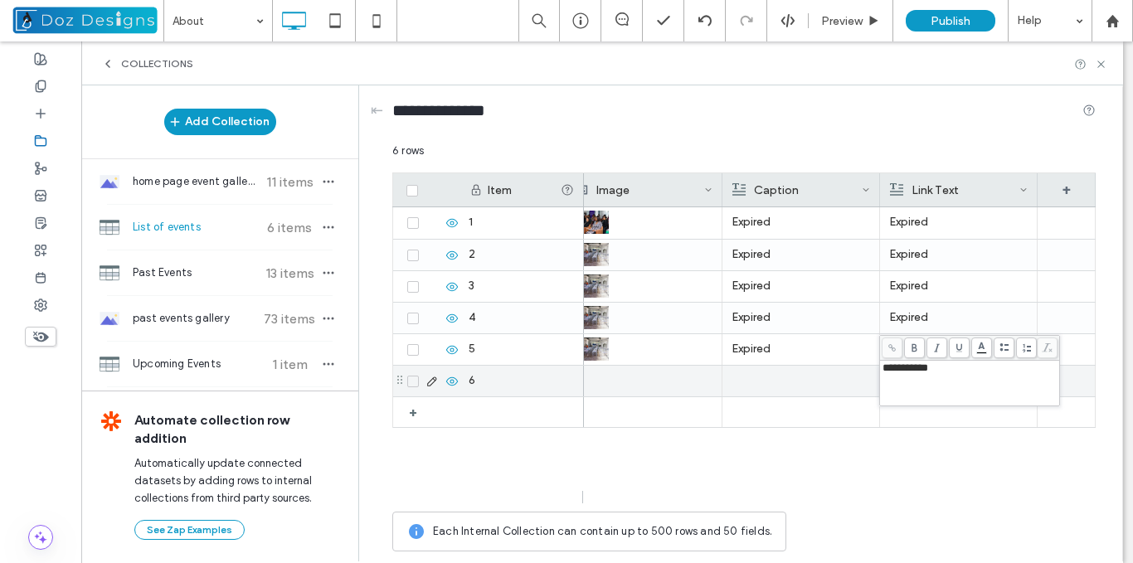
click at [928, 372] on span "**********" at bounding box center [906, 367] width 46 height 11
click at [897, 348] on span at bounding box center [892, 348] width 21 height 21
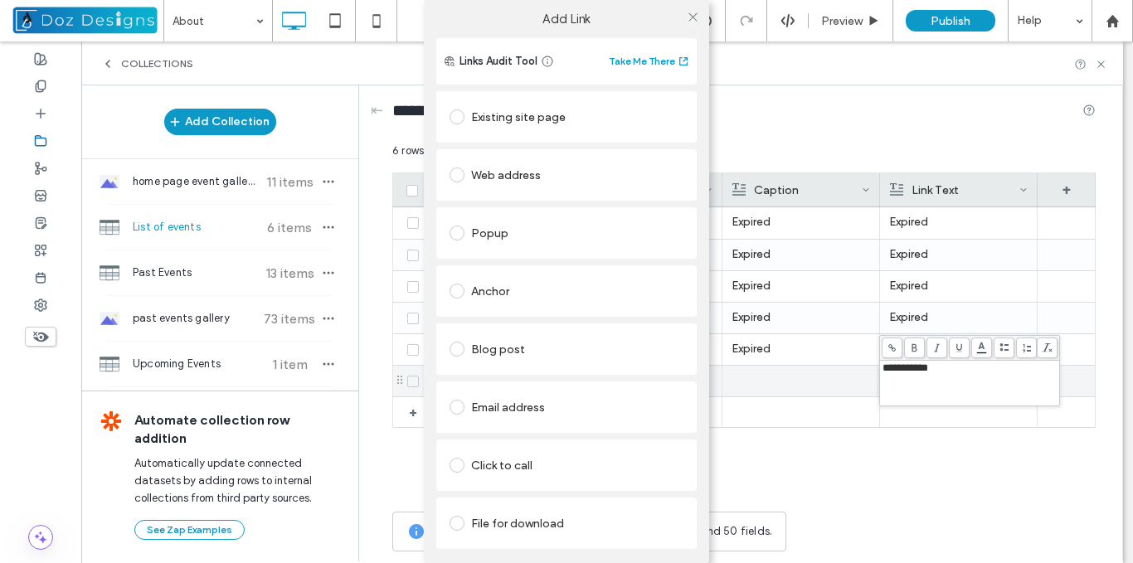
click at [464, 118] on label at bounding box center [461, 116] width 22 height 15
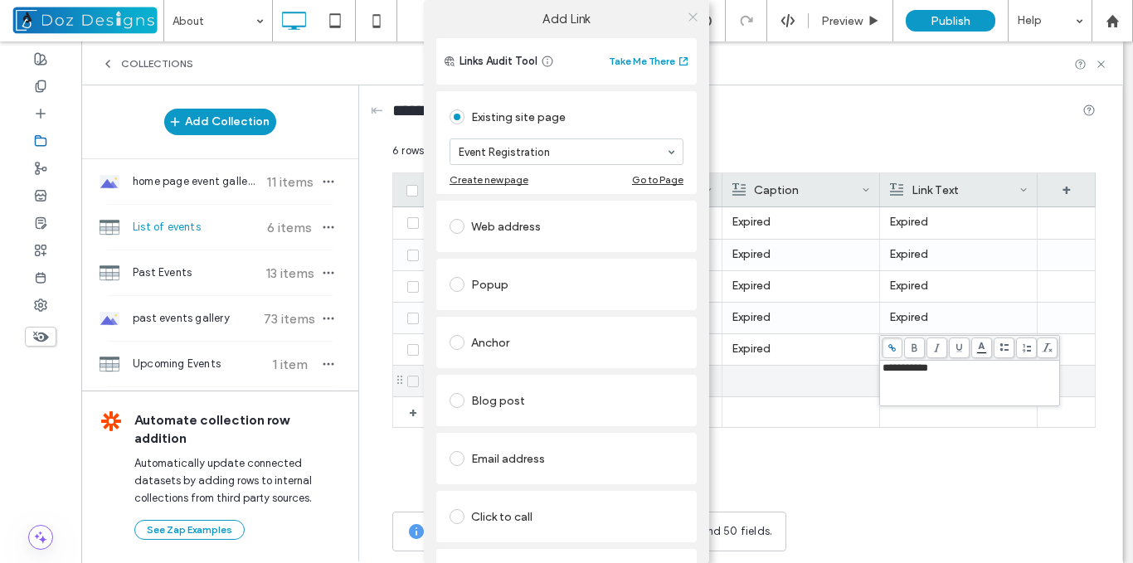
click at [688, 17] on use at bounding box center [692, 16] width 8 height 8
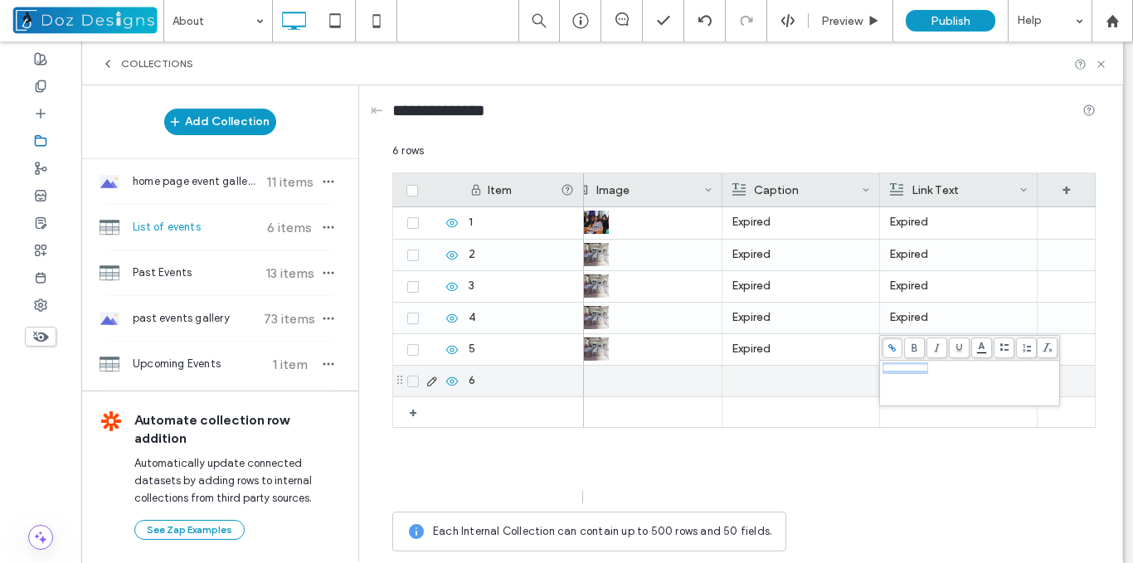
click at [807, 378] on div at bounding box center [801, 381] width 139 height 31
click at [742, 386] on div at bounding box center [801, 381] width 139 height 31
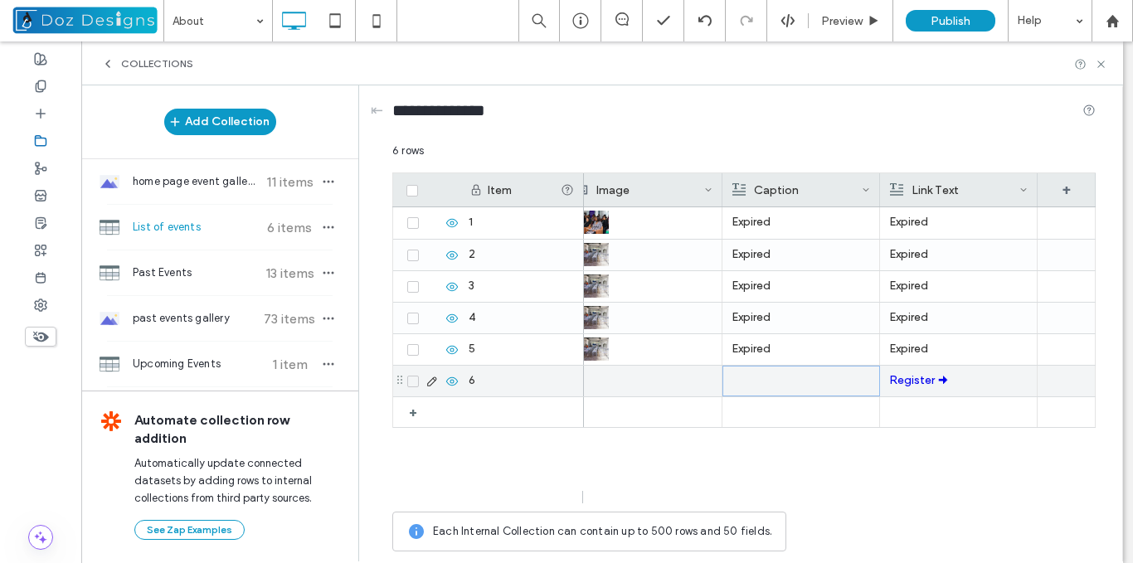
click at [766, 387] on div at bounding box center [801, 381] width 138 height 29
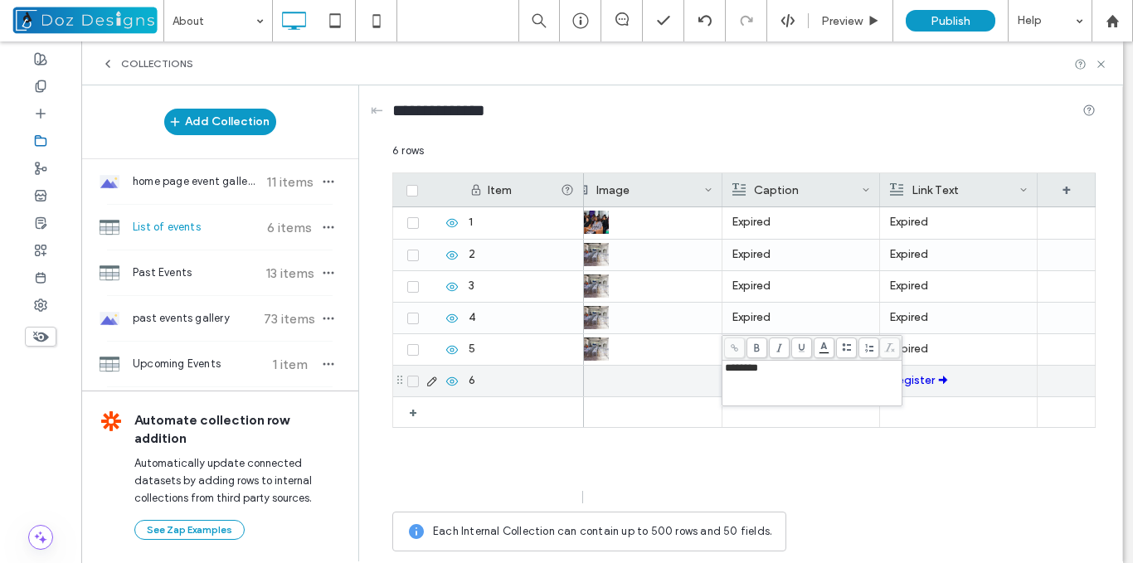
click at [659, 390] on div at bounding box center [643, 381] width 139 height 31
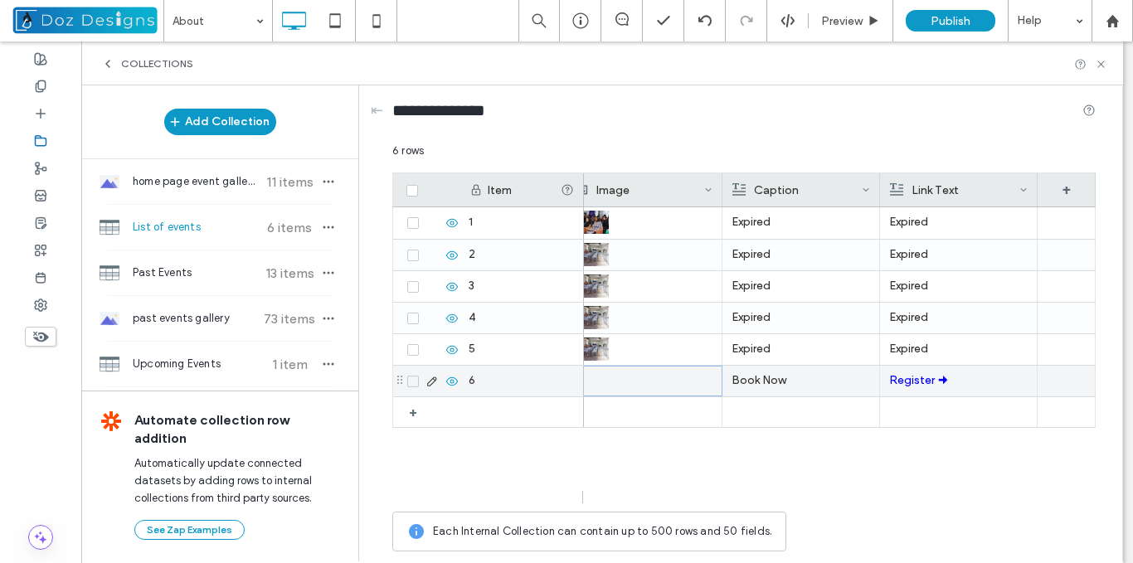
click at [608, 382] on div at bounding box center [644, 381] width 138 height 29
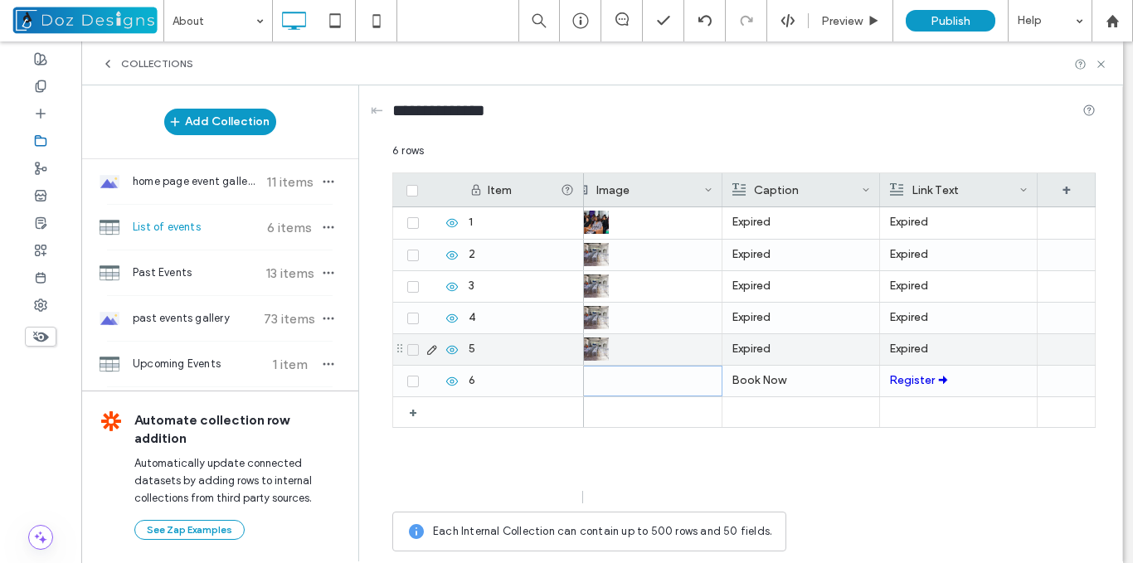
click at [632, 356] on div at bounding box center [643, 349] width 139 height 30
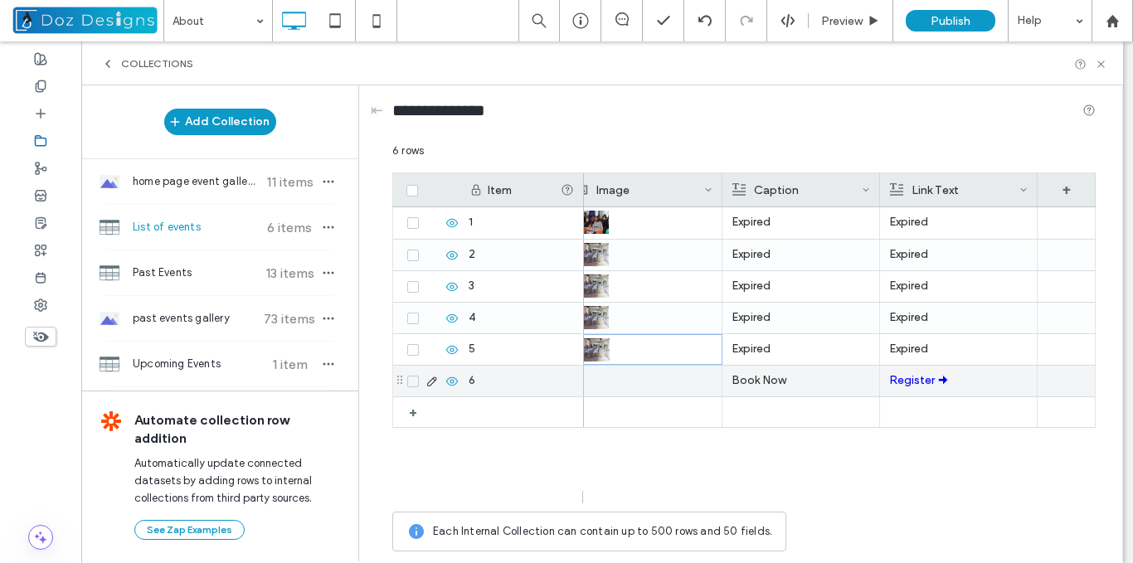
click at [627, 387] on div at bounding box center [643, 381] width 139 height 31
click at [627, 384] on div at bounding box center [644, 381] width 138 height 29
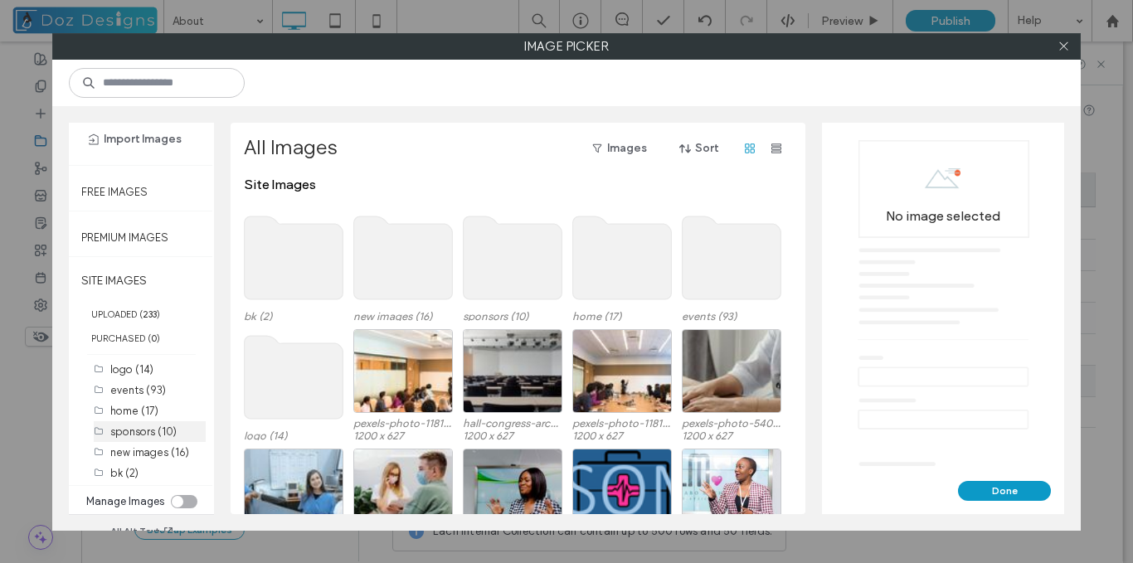
scroll to position [44, 0]
click at [134, 390] on label "events (93)" at bounding box center [138, 390] width 56 height 12
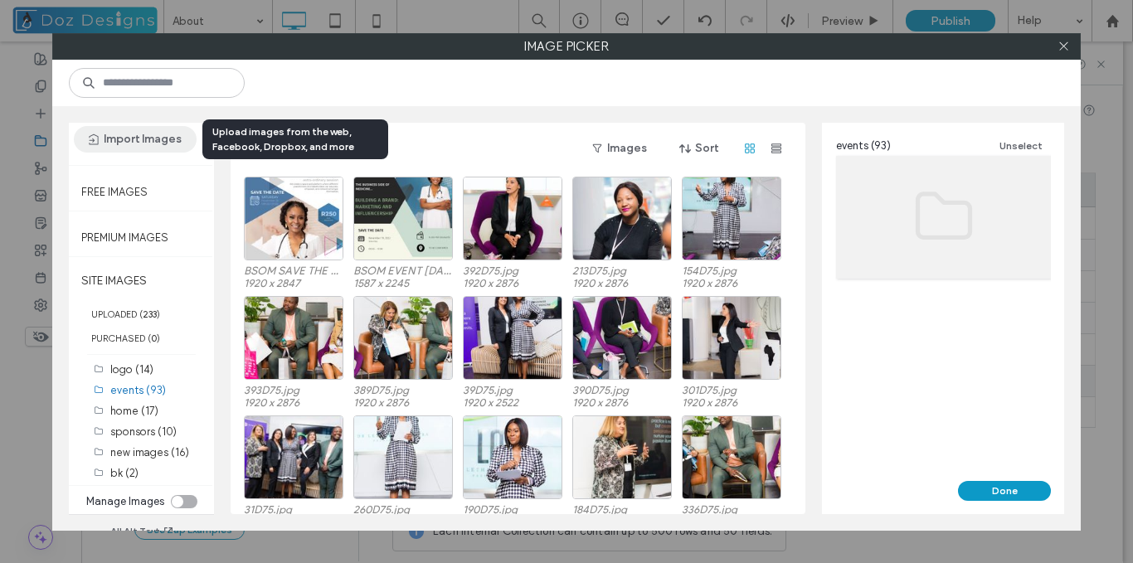
click at [128, 142] on button "Import Images" at bounding box center [135, 139] width 123 height 27
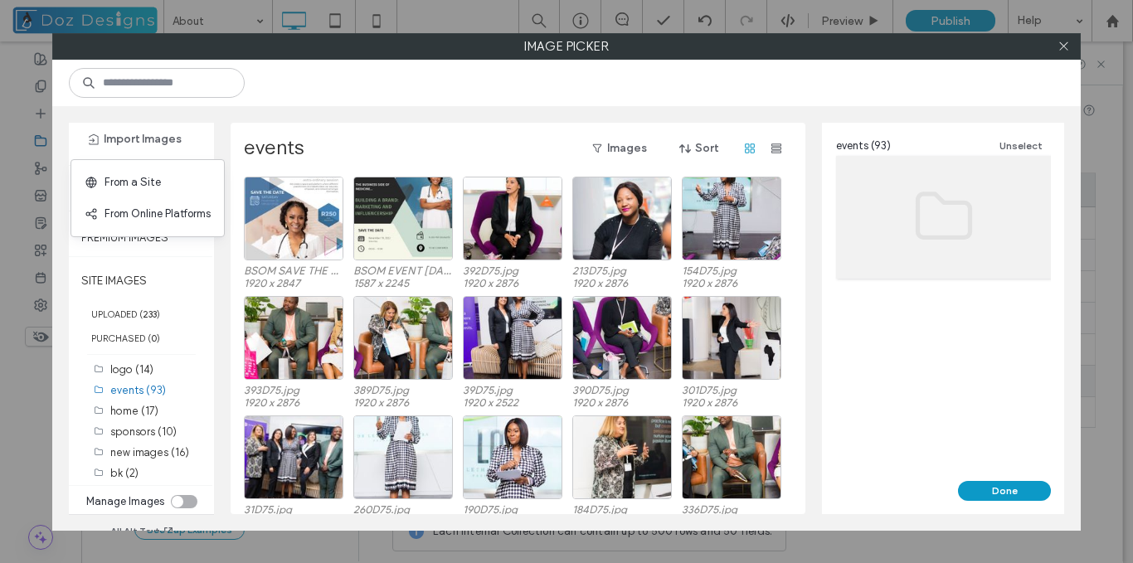
click at [302, 133] on div "events Images Sort BSOM SAVE THE DATE (002).jpg 1920 x 2847 BSOM EVENT 19 Nov 2…" at bounding box center [518, 318] width 575 height 391
drag, startPoint x: 136, startPoint y: 137, endPoint x: 137, endPoint y: 236, distance: 98.7
click at [129, 219] on div "Upload Images Import Images Free Images Premium Images SITE IMAGES UPLOADED ( 2…" at bounding box center [141, 318] width 145 height 391
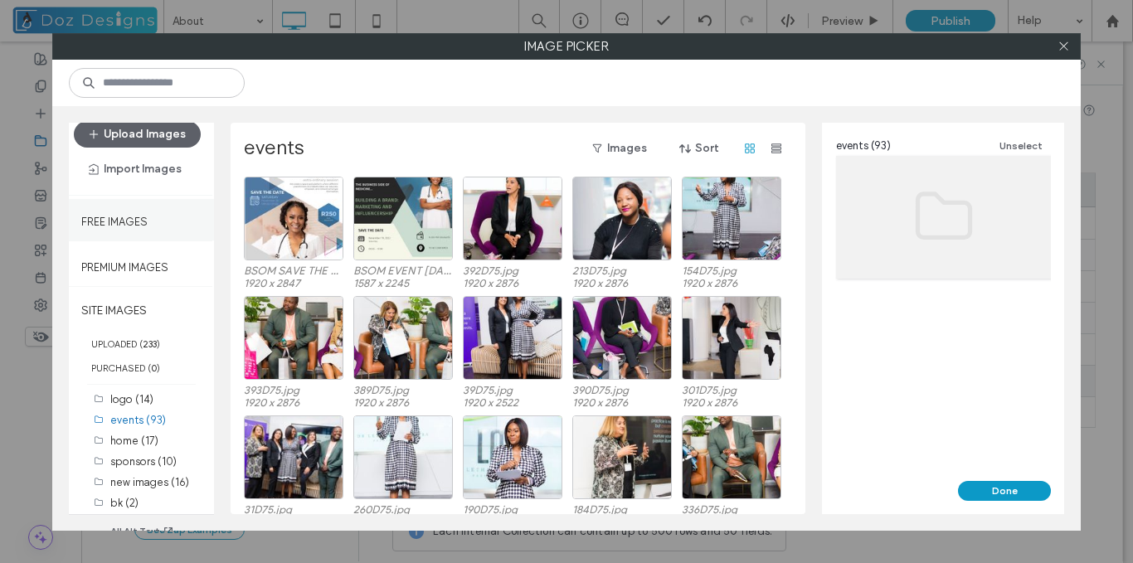
scroll to position [0, 0]
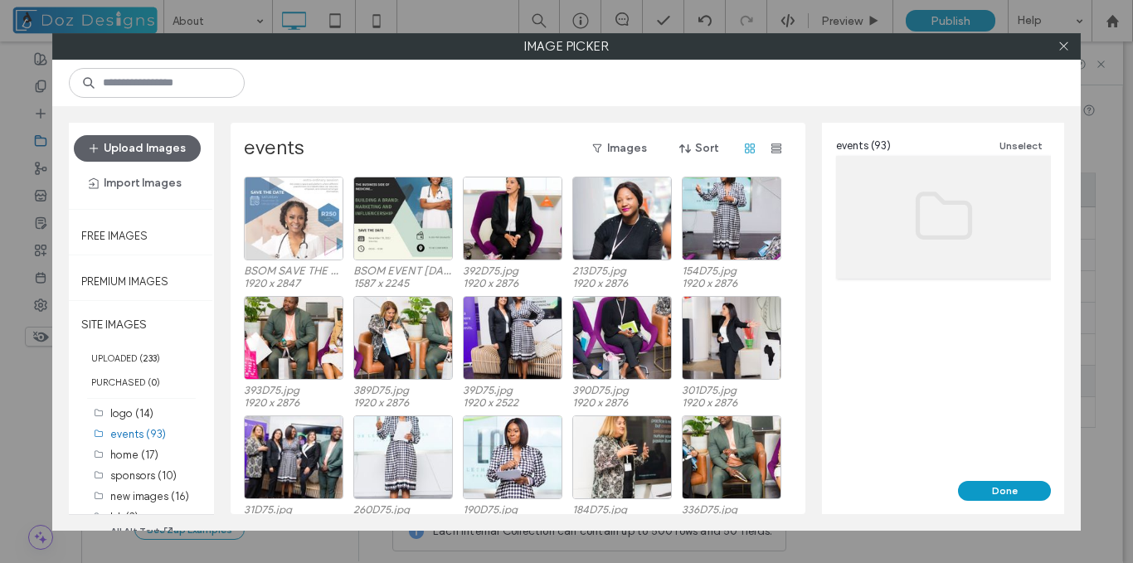
click at [148, 143] on button "Upload Images" at bounding box center [137, 148] width 127 height 27
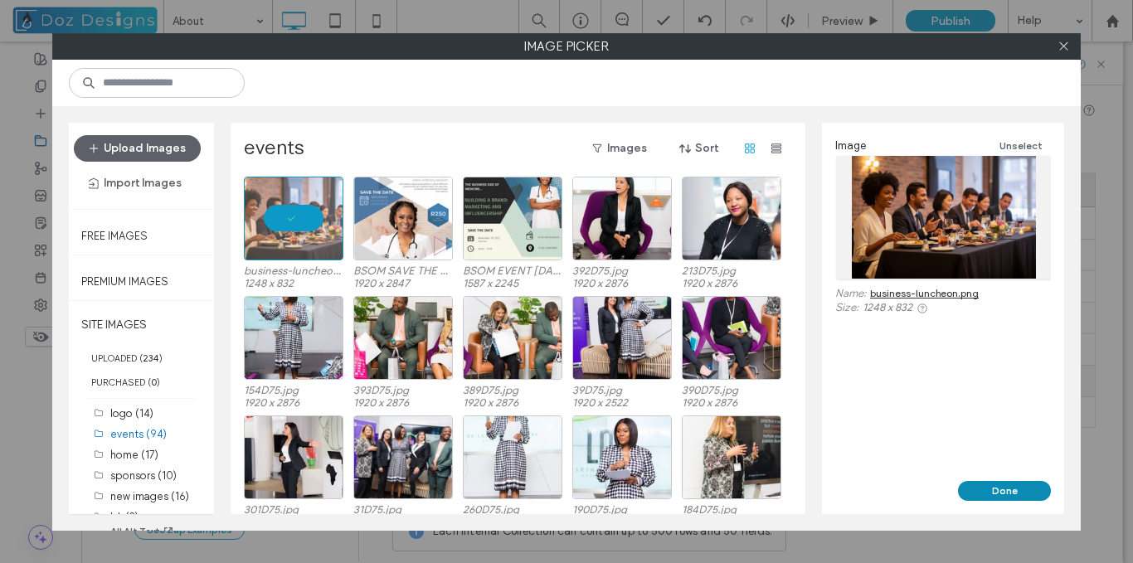
click at [1007, 490] on button "Done" at bounding box center [1004, 491] width 93 height 20
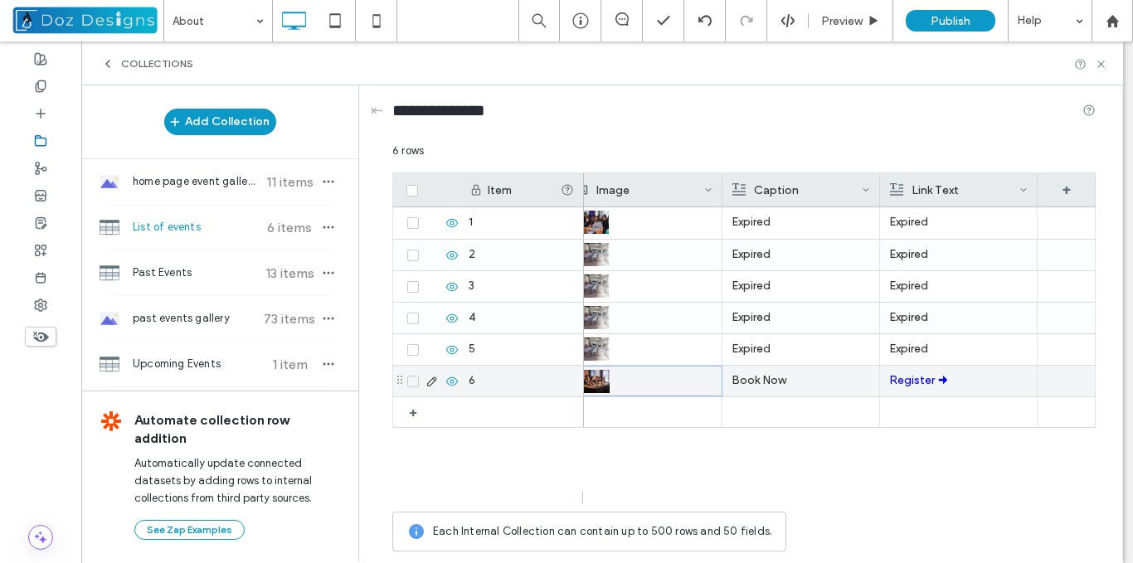
click at [805, 389] on p "Book Now" at bounding box center [801, 381] width 139 height 30
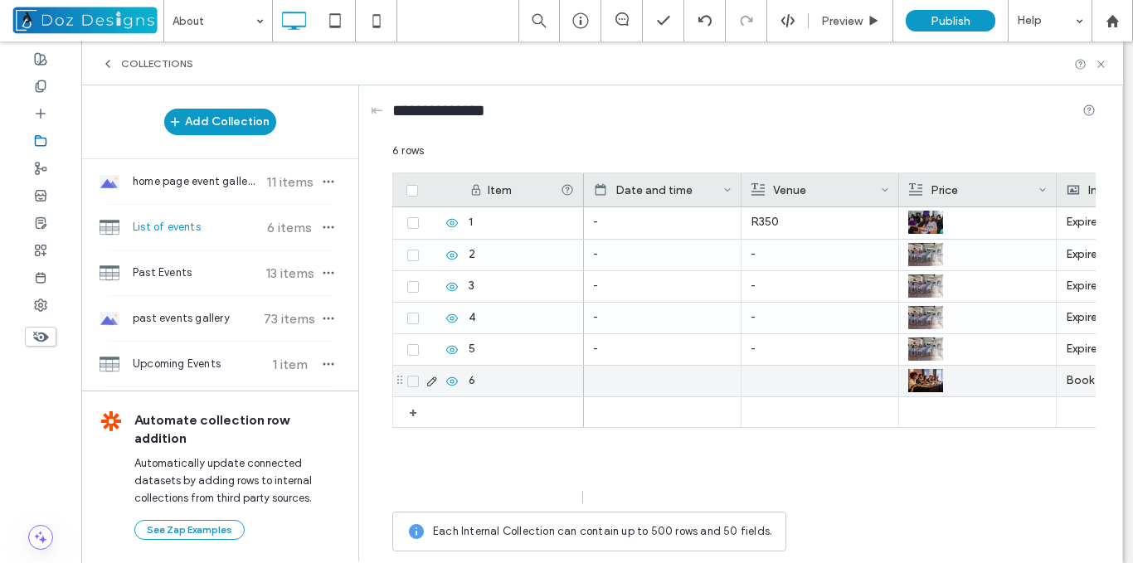
scroll to position [0, 315]
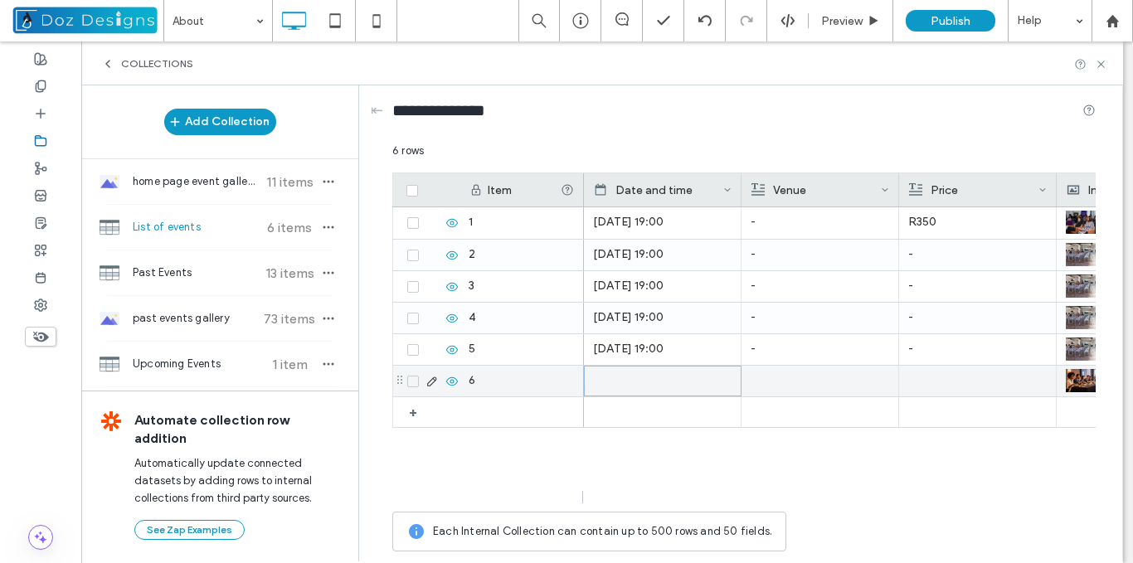
click at [805, 391] on div at bounding box center [820, 381] width 139 height 31
click at [805, 390] on div at bounding box center [820, 381] width 139 height 31
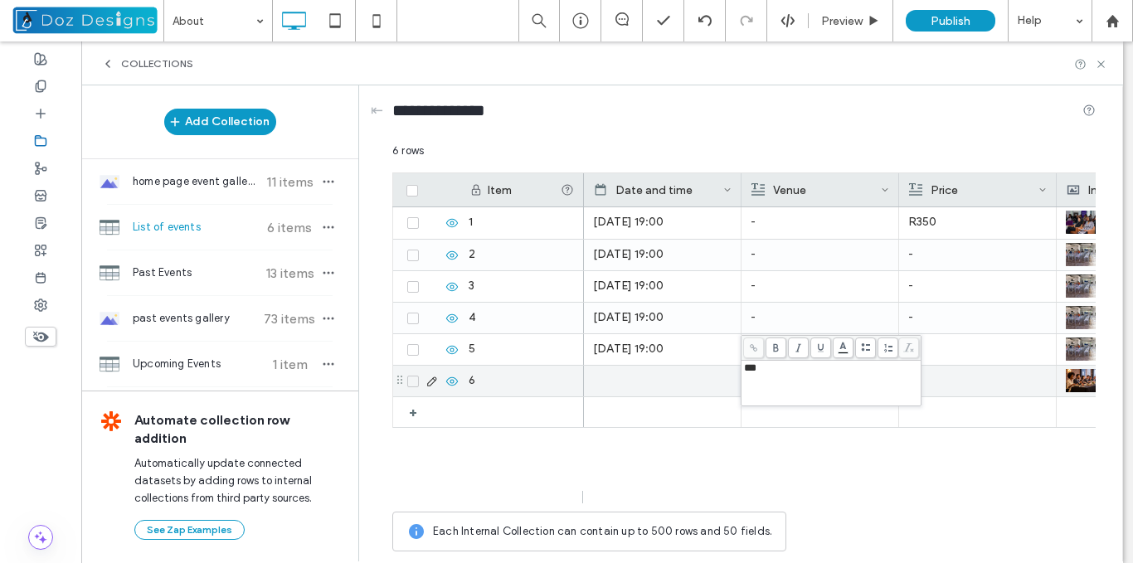
click at [952, 379] on div at bounding box center [977, 381] width 139 height 31
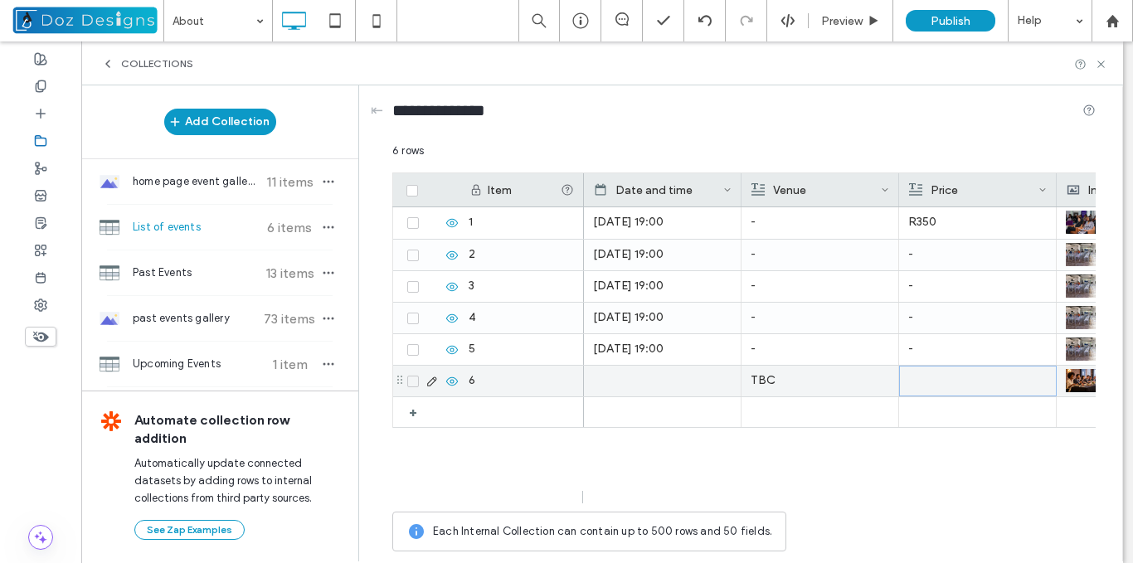
click at [951, 378] on div at bounding box center [978, 381] width 138 height 29
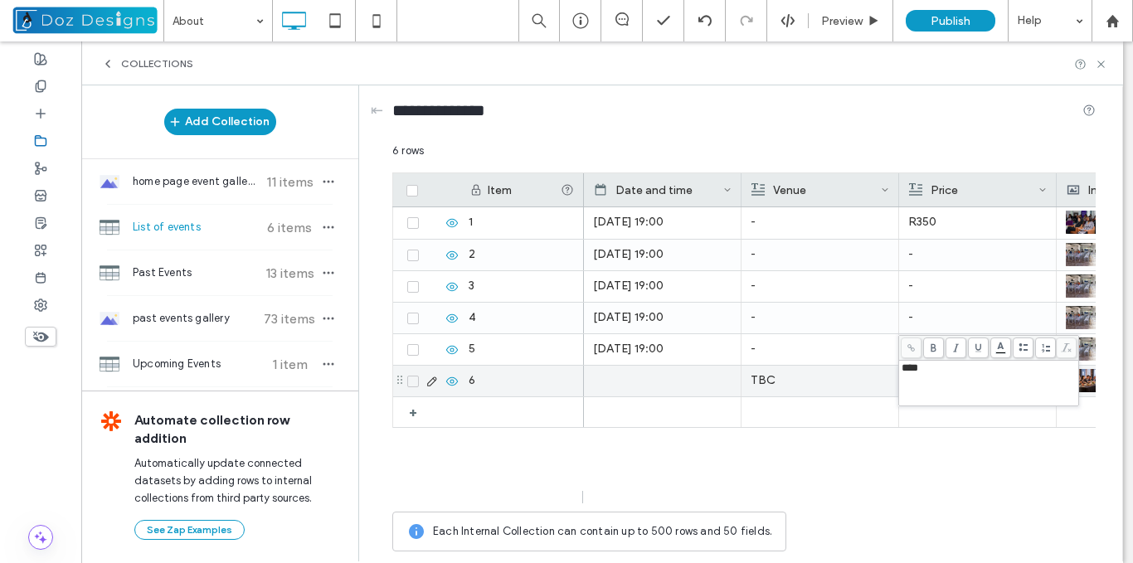
click at [872, 381] on p "TBC" at bounding box center [820, 381] width 139 height 30
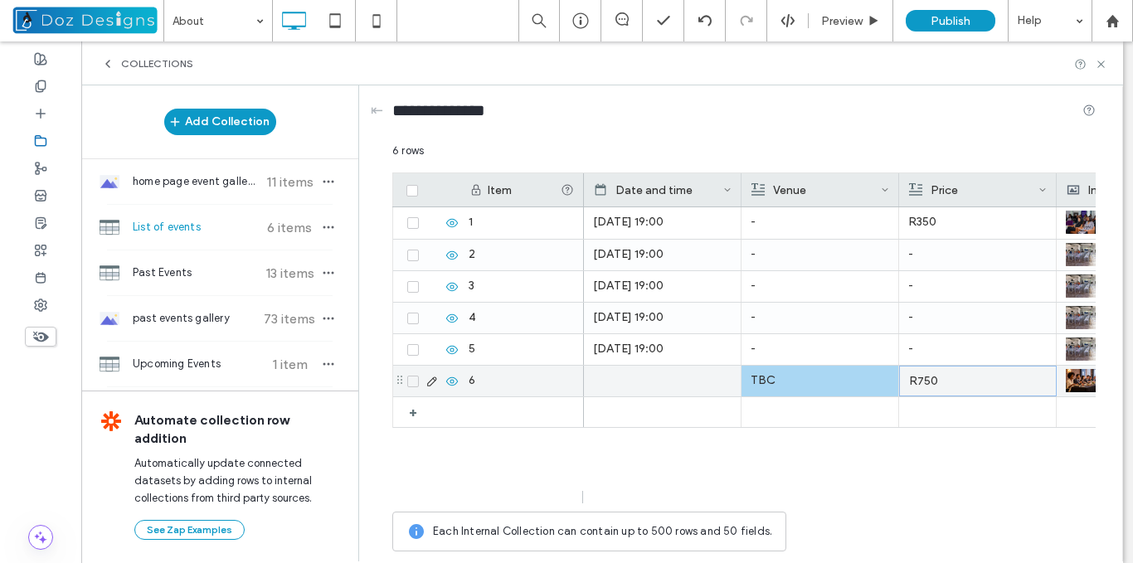
click at [677, 379] on div at bounding box center [662, 381] width 139 height 31
click at [699, 387] on div at bounding box center [663, 381] width 138 height 29
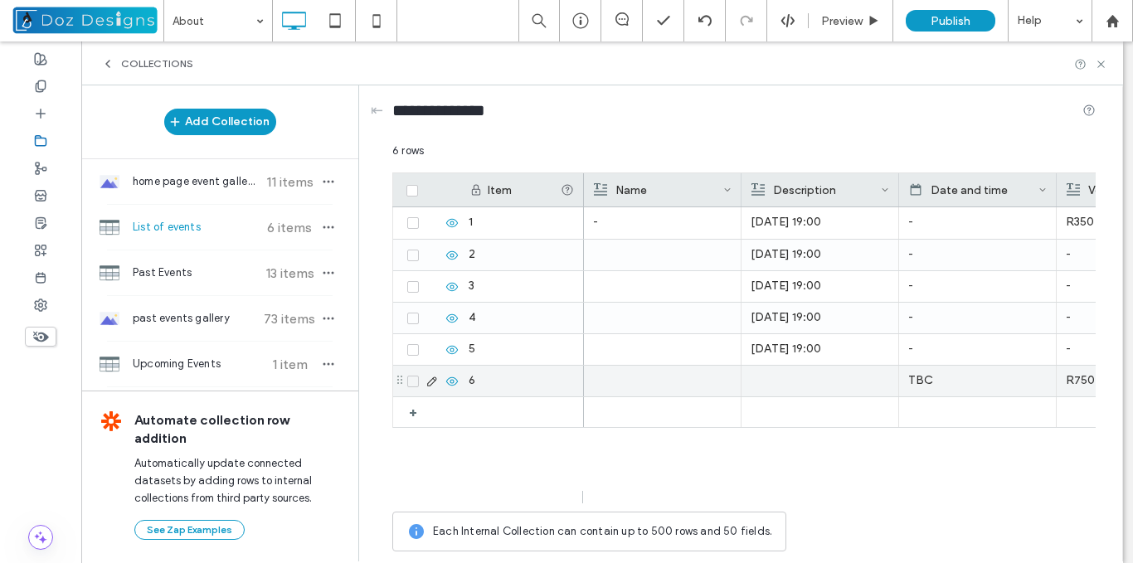
scroll to position [0, 0]
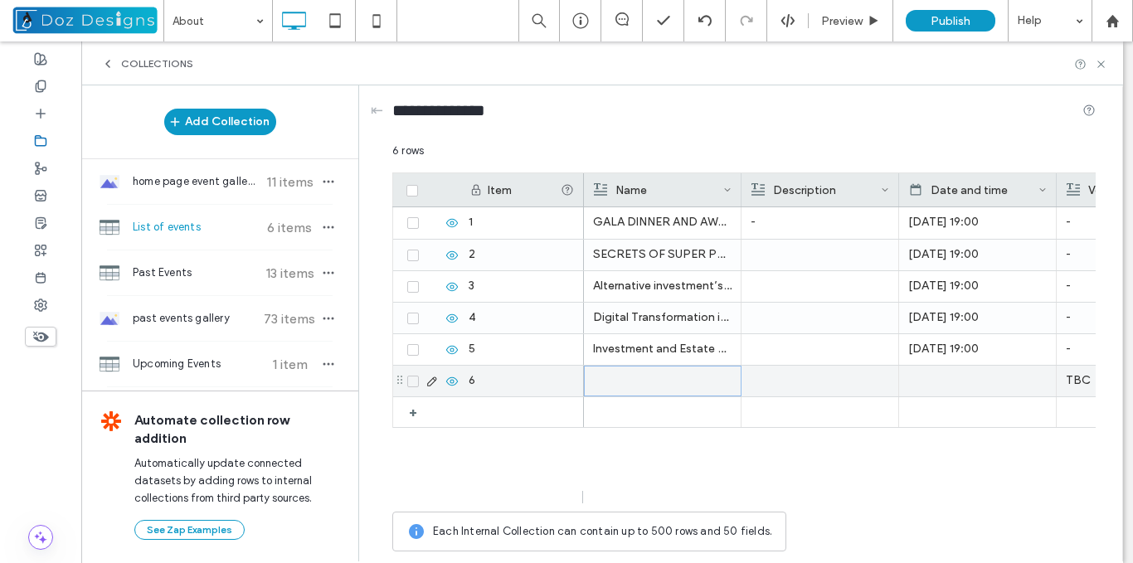
click at [699, 387] on div at bounding box center [663, 381] width 138 height 29
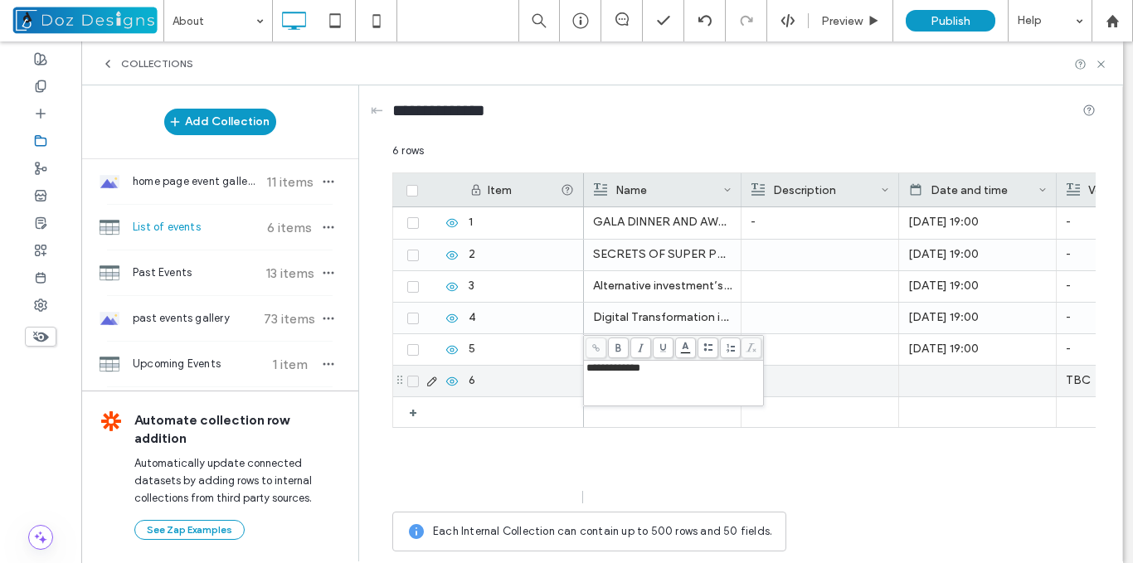
click at [791, 379] on div at bounding box center [820, 381] width 139 height 31
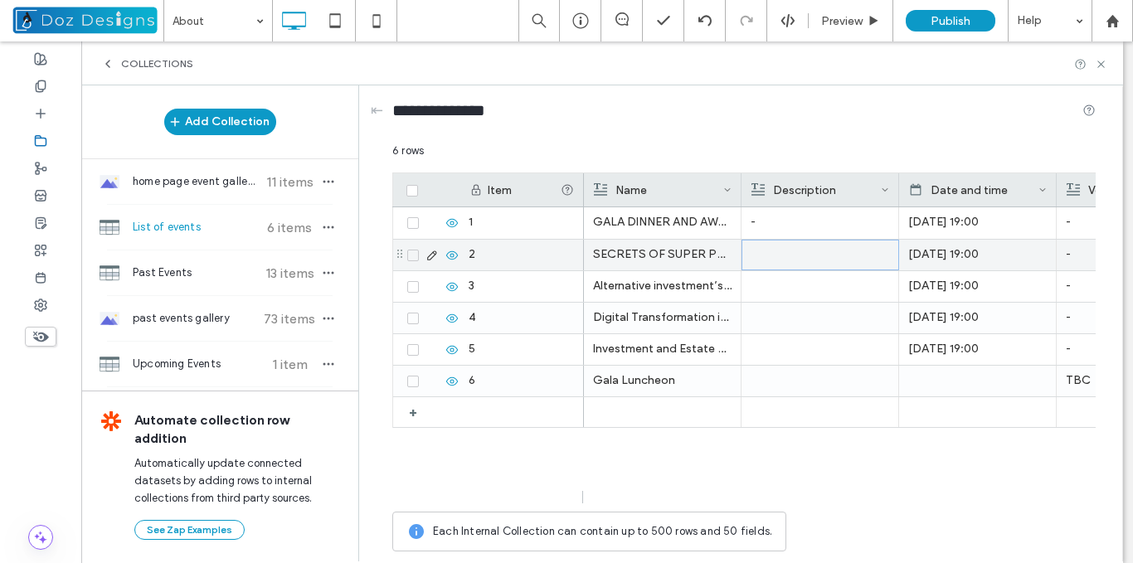
click at [771, 255] on div at bounding box center [820, 255] width 138 height 29
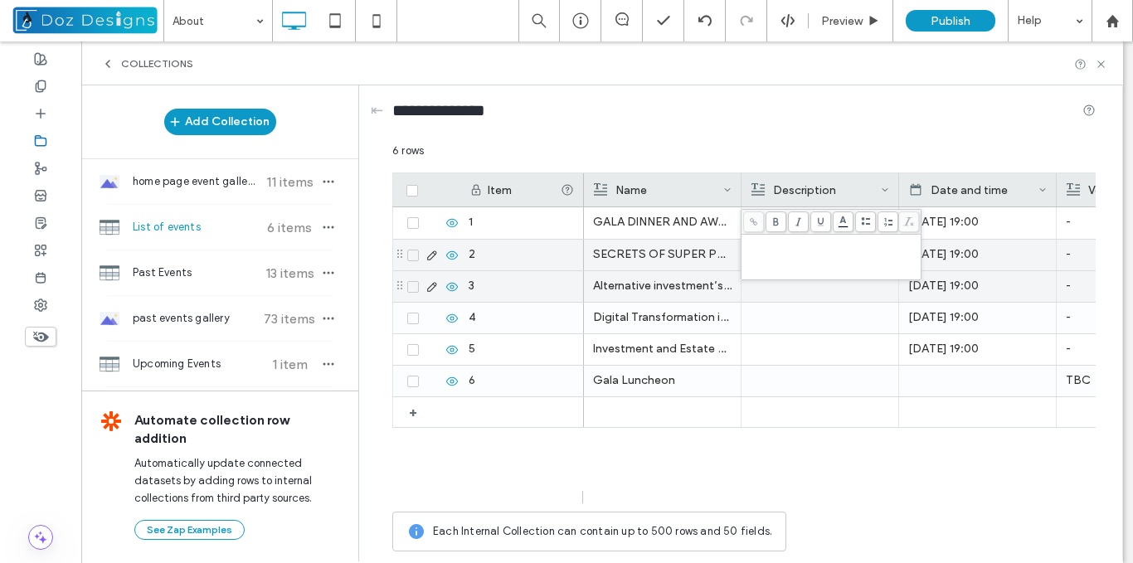
click at [777, 288] on div at bounding box center [820, 286] width 139 height 31
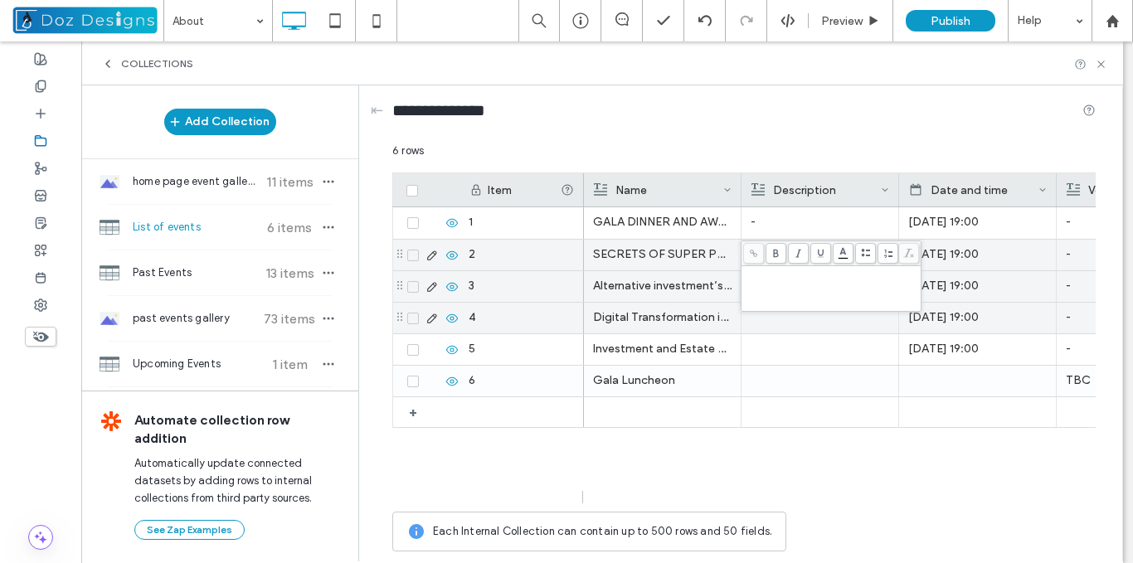
click at [788, 317] on div at bounding box center [820, 318] width 139 height 31
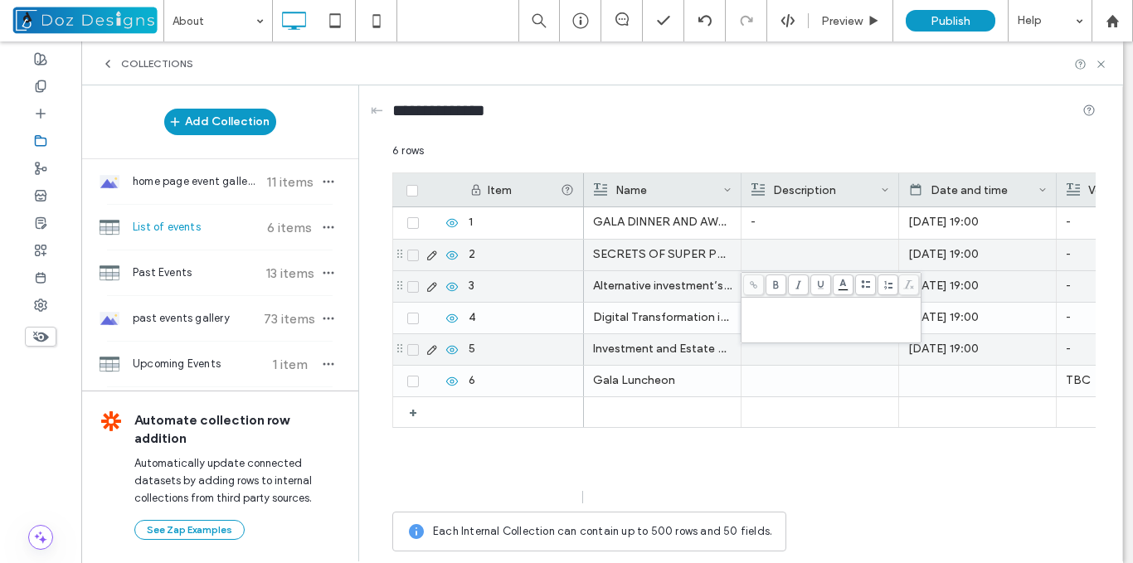
click at [791, 345] on div at bounding box center [820, 349] width 139 height 31
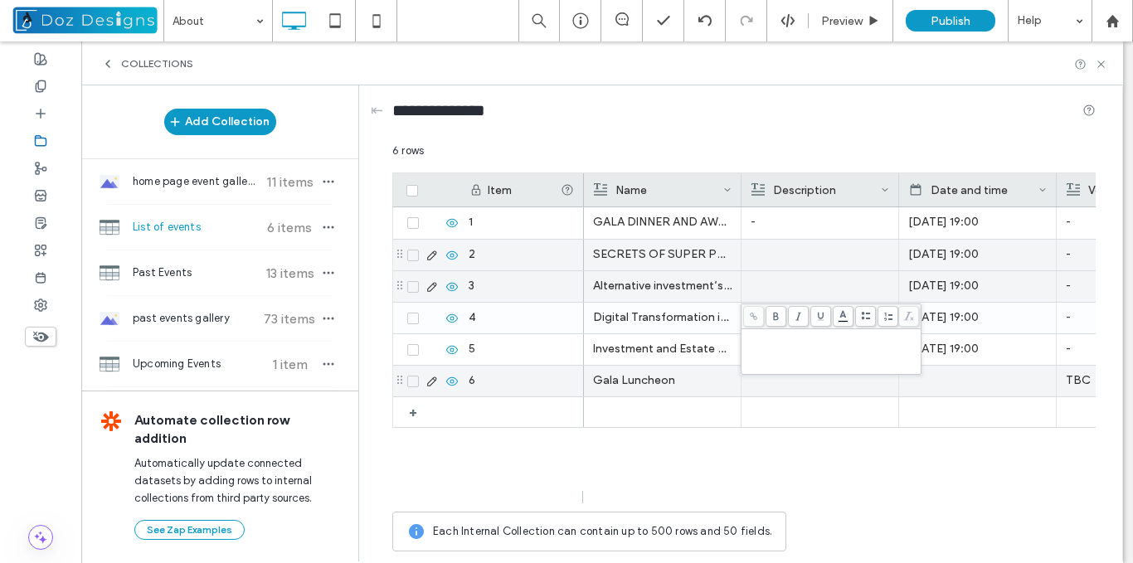
click at [788, 383] on div at bounding box center [820, 381] width 139 height 31
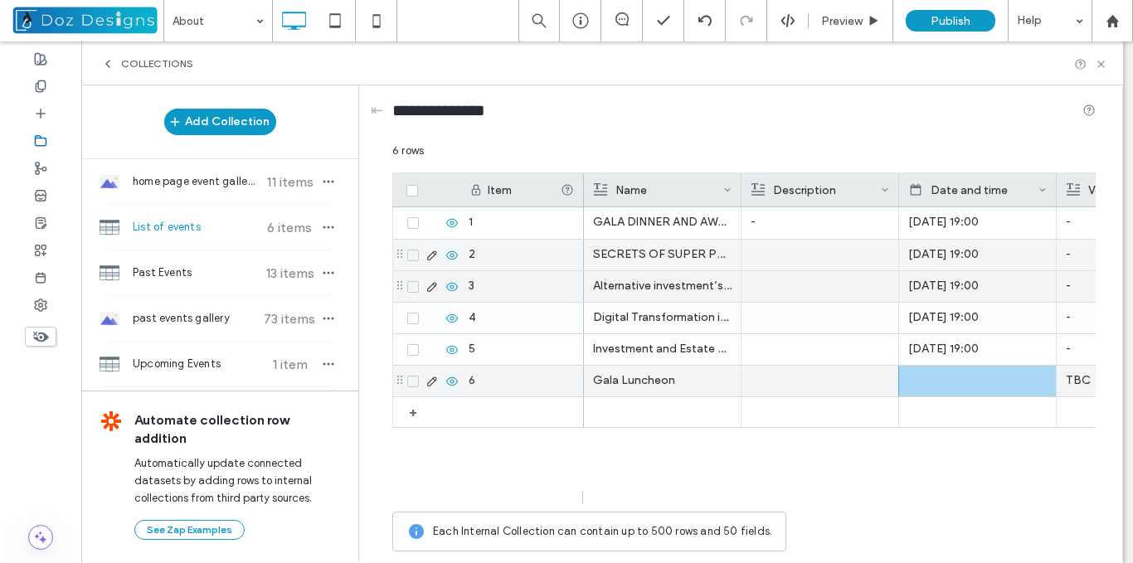
click at [943, 384] on div at bounding box center [977, 381] width 139 height 31
click at [943, 383] on div at bounding box center [977, 381] width 139 height 31
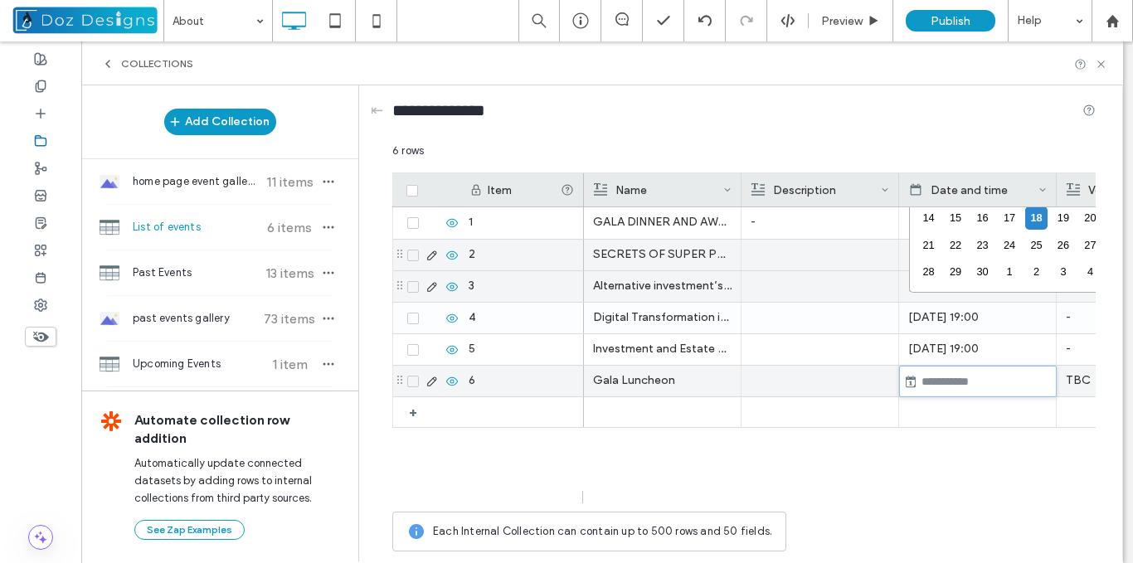
scroll to position [797, 0]
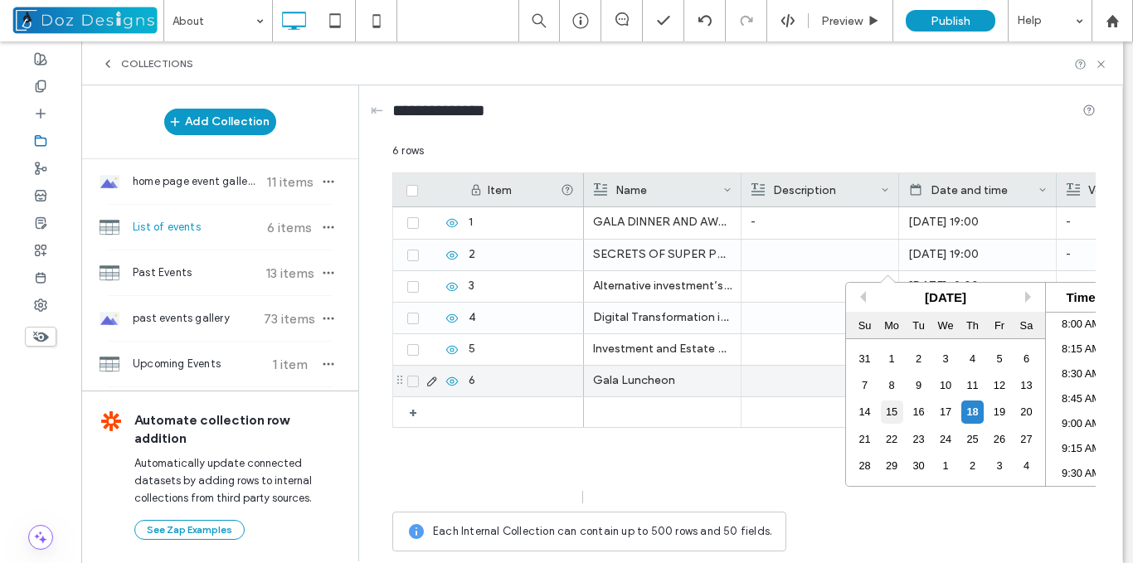
click at [894, 411] on div "15" at bounding box center [892, 412] width 22 height 22
type input "**********"
click at [1074, 407] on li "1:00 PM" at bounding box center [1081, 407] width 71 height 25
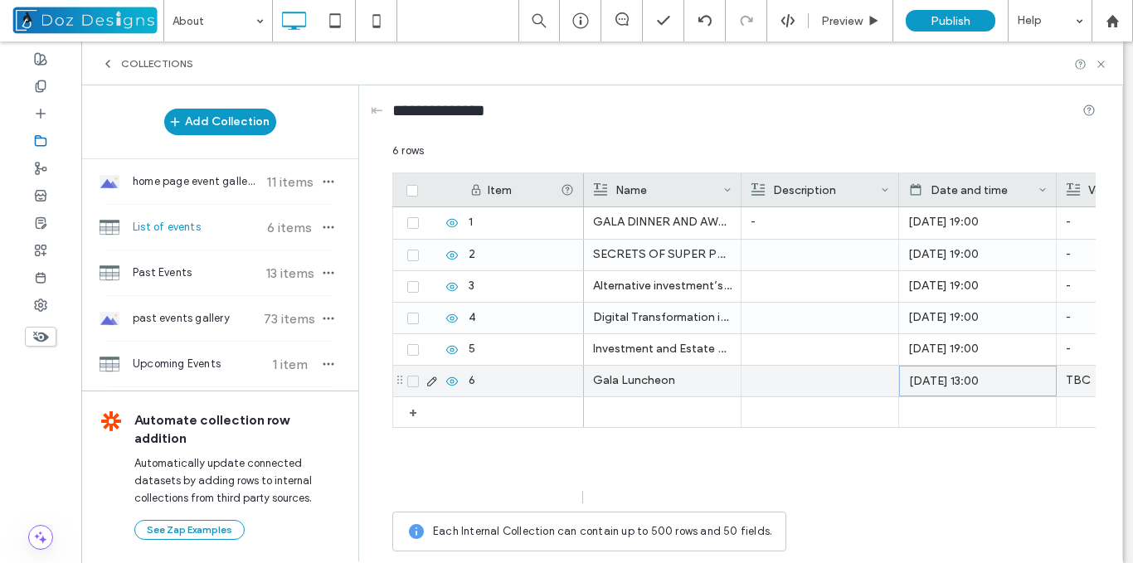
click at [1013, 376] on div "Sep 15 2025 13:00" at bounding box center [978, 382] width 138 height 30
click at [983, 383] on div "Sep 15 2025 13:00" at bounding box center [978, 382] width 138 height 30
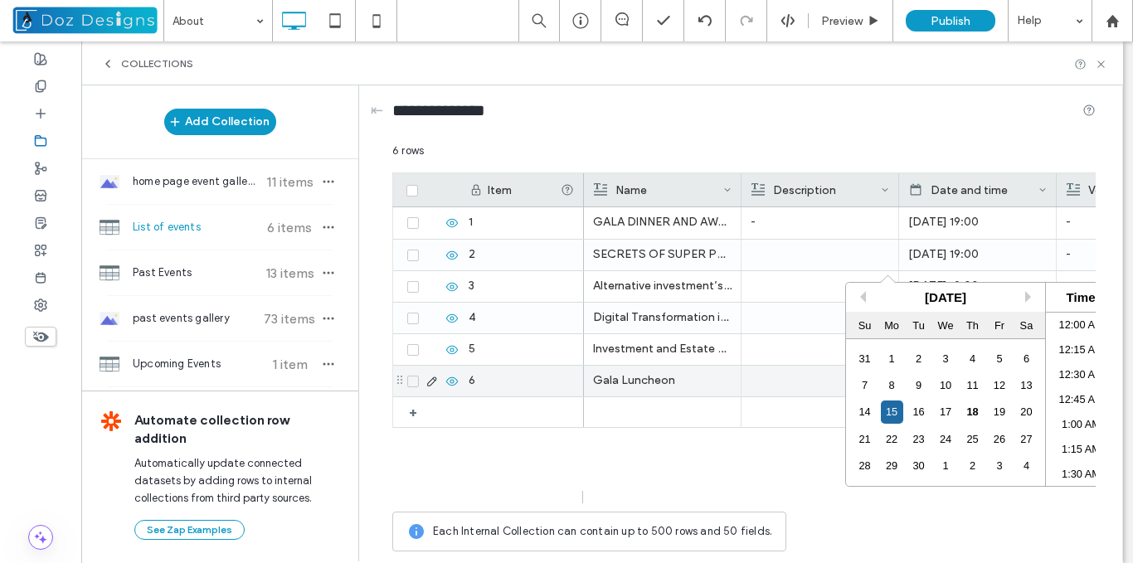
scroll to position [1220, 0]
click at [1075, 448] on li "1:30 PM" at bounding box center [1081, 448] width 71 height 25
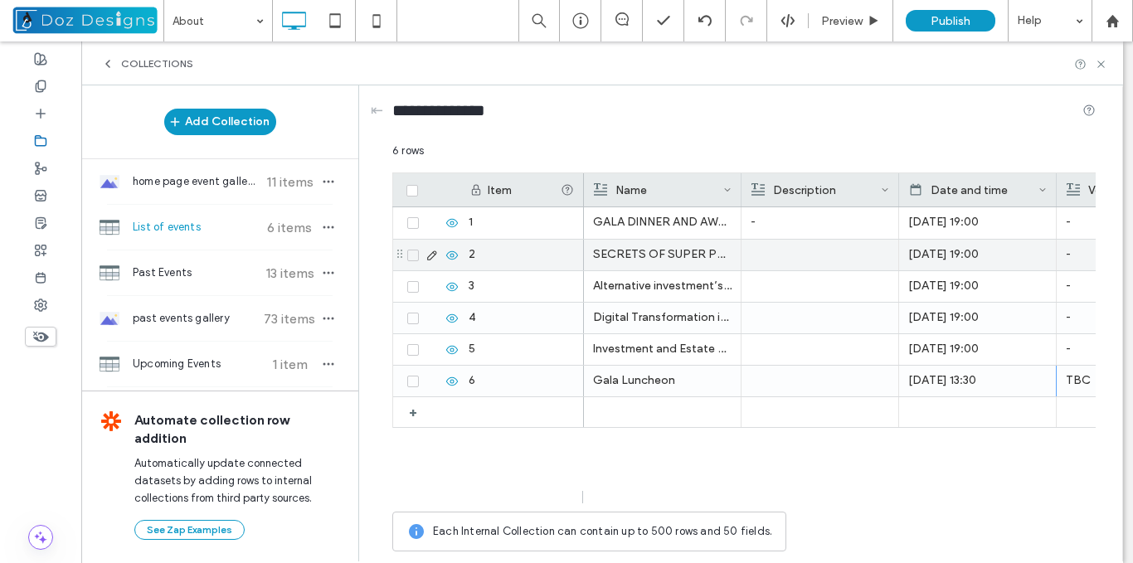
click at [772, 260] on div at bounding box center [820, 255] width 139 height 31
click at [772, 260] on div at bounding box center [820, 255] width 138 height 29
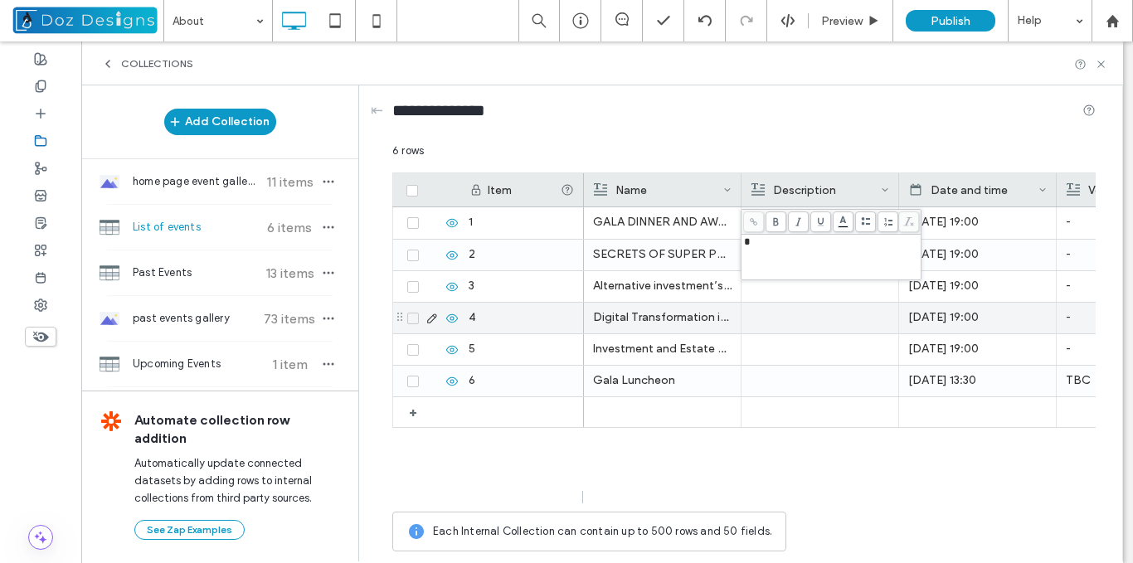
click at [780, 310] on div at bounding box center [820, 318] width 139 height 31
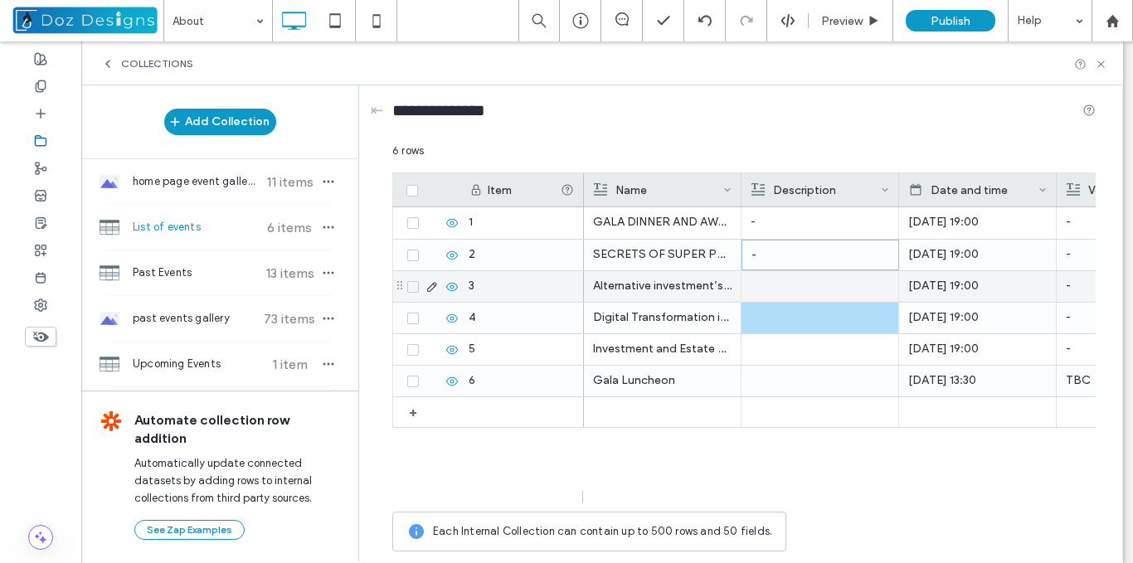
click at [770, 289] on div at bounding box center [820, 286] width 139 height 31
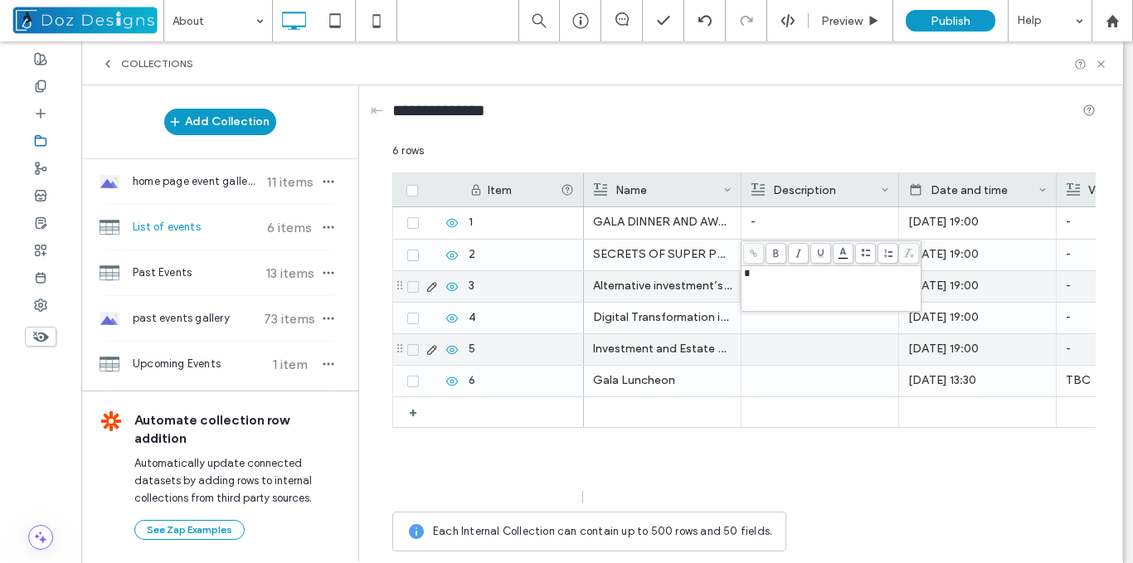
click at [786, 346] on div at bounding box center [820, 349] width 139 height 31
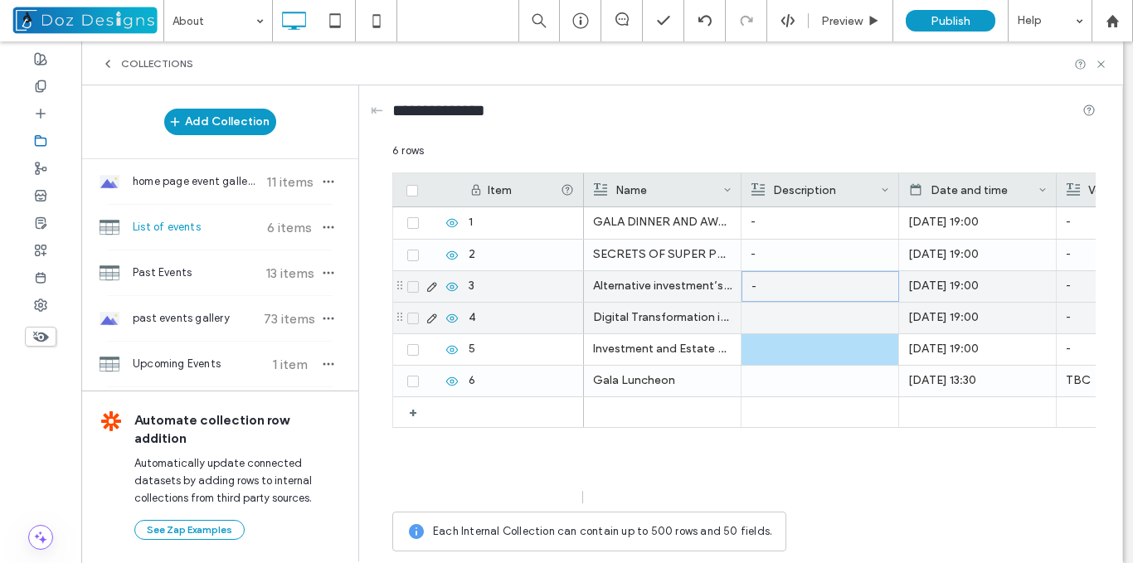
click at [783, 316] on div at bounding box center [820, 318] width 139 height 31
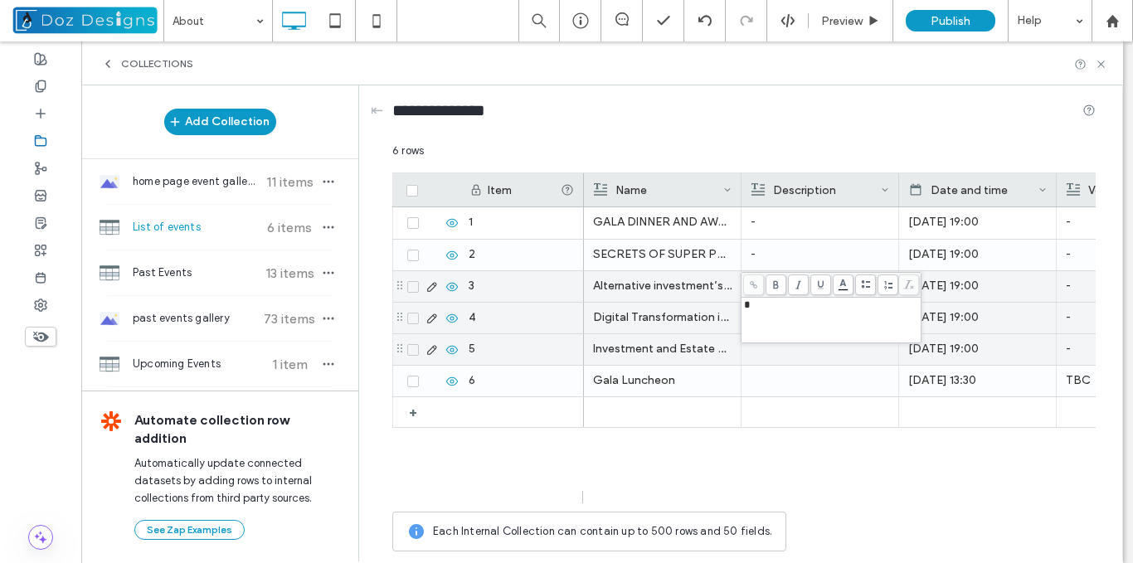
click at [788, 358] on div at bounding box center [820, 349] width 139 height 31
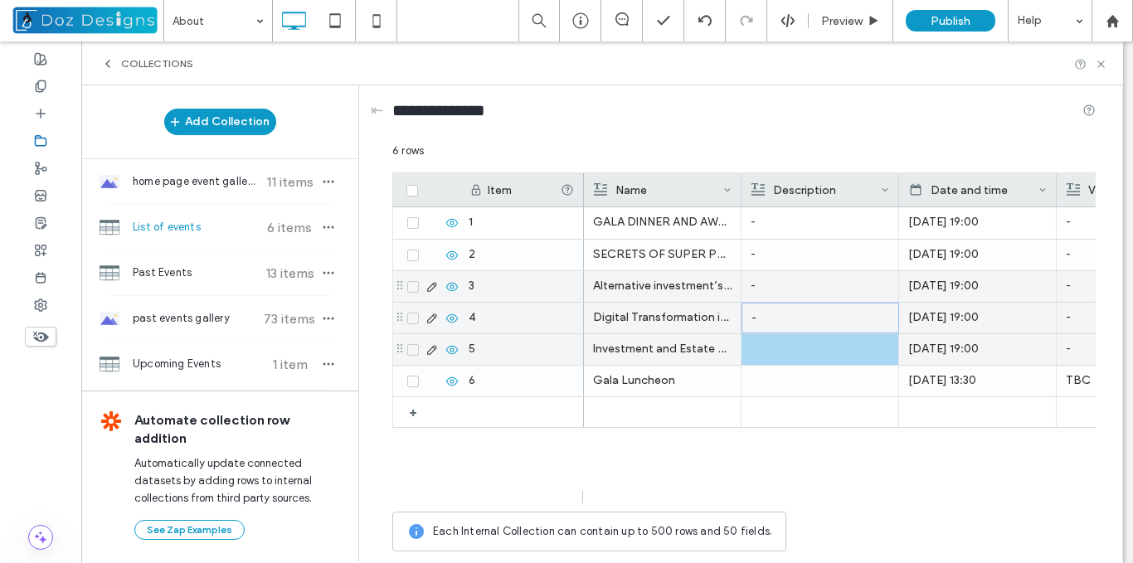
click at [787, 350] on div at bounding box center [820, 349] width 139 height 31
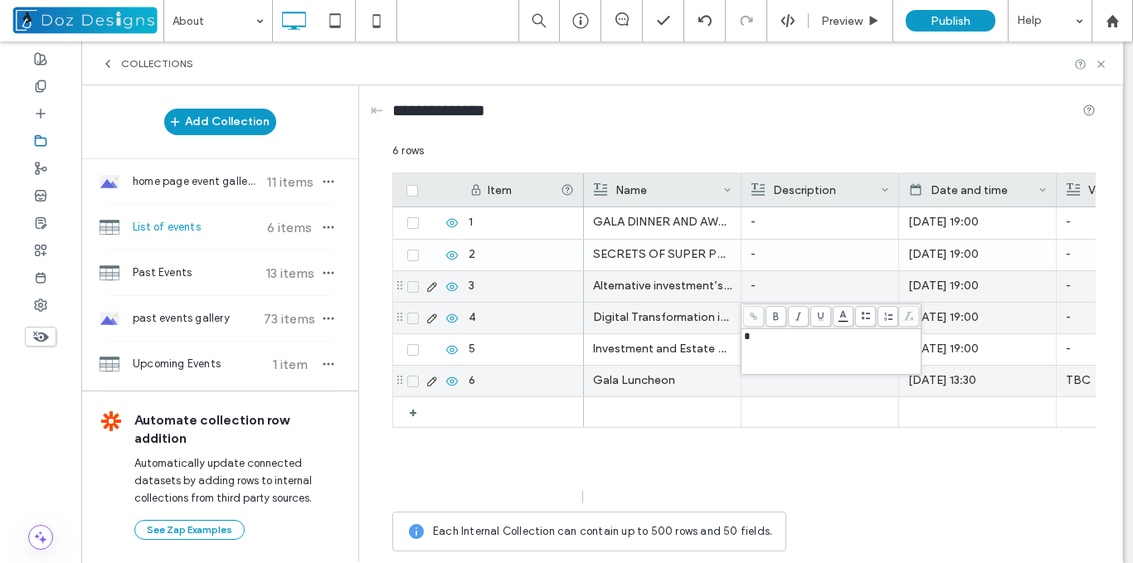
click at [785, 385] on div at bounding box center [820, 381] width 139 height 31
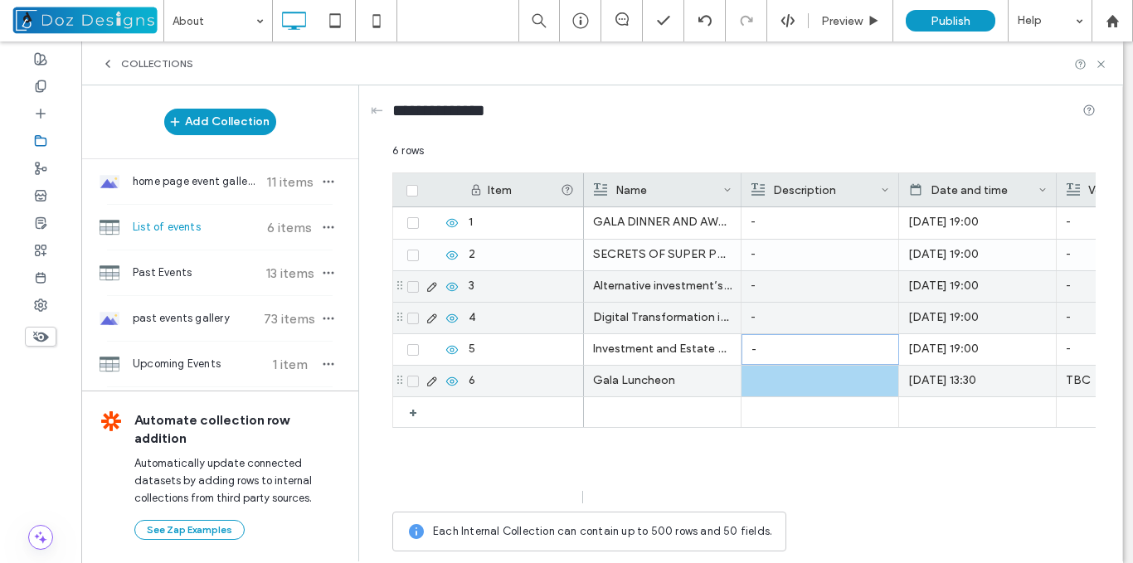
click at [785, 384] on div at bounding box center [820, 381] width 139 height 31
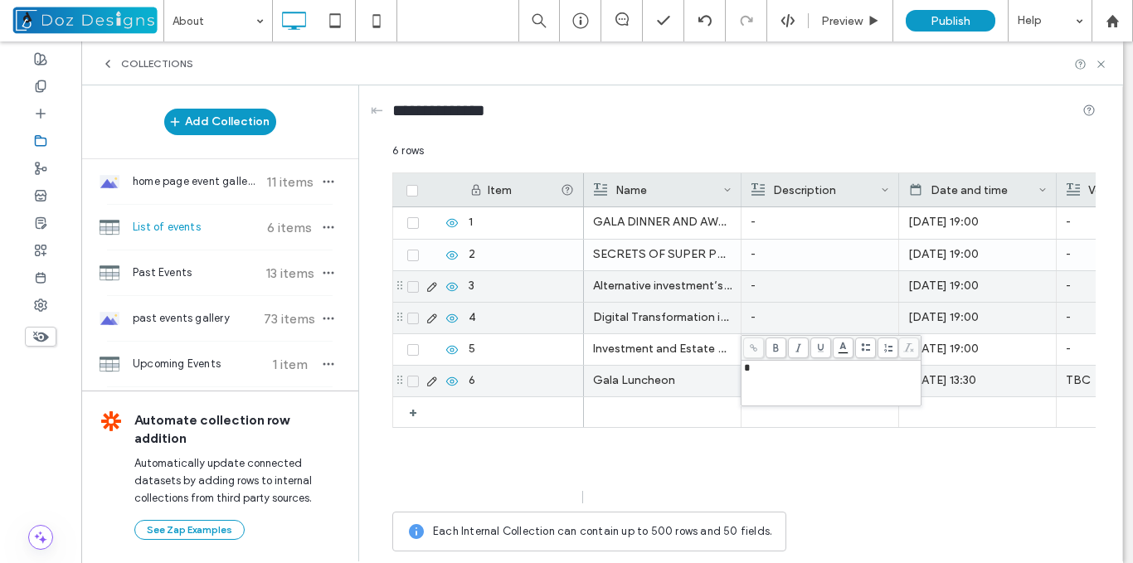
click at [712, 383] on p "Gala Luncheon" at bounding box center [662, 381] width 139 height 30
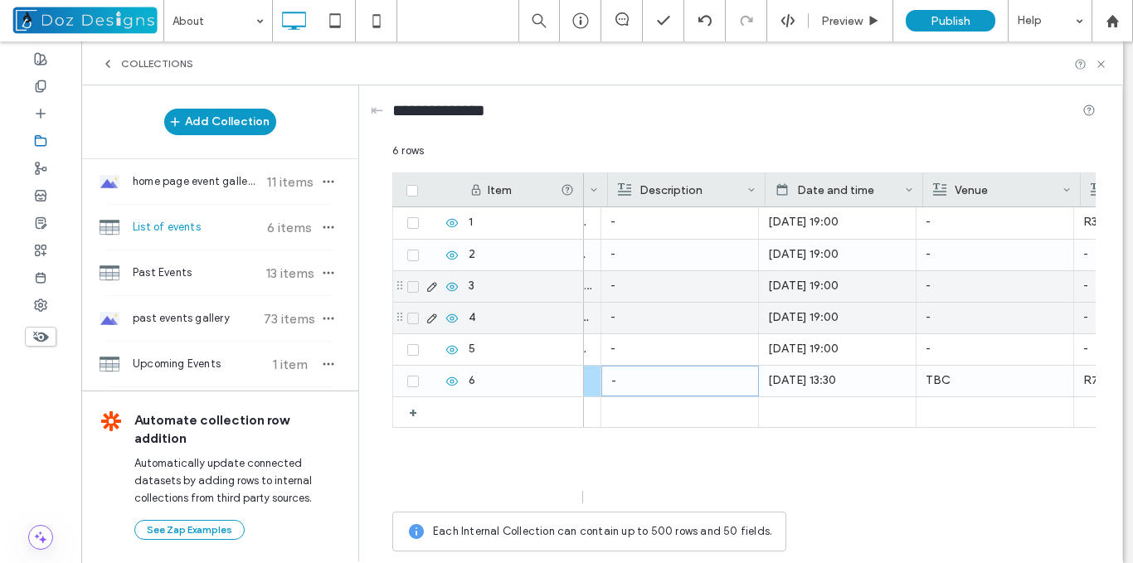
scroll to position [0, 0]
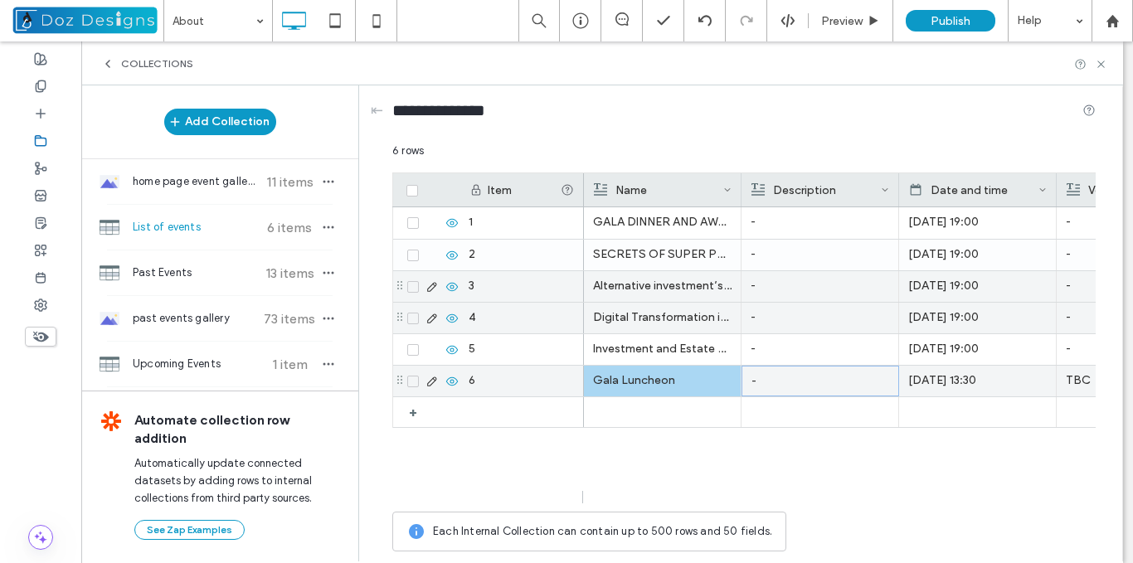
click at [669, 382] on p "Gala Luncheon" at bounding box center [662, 381] width 139 height 30
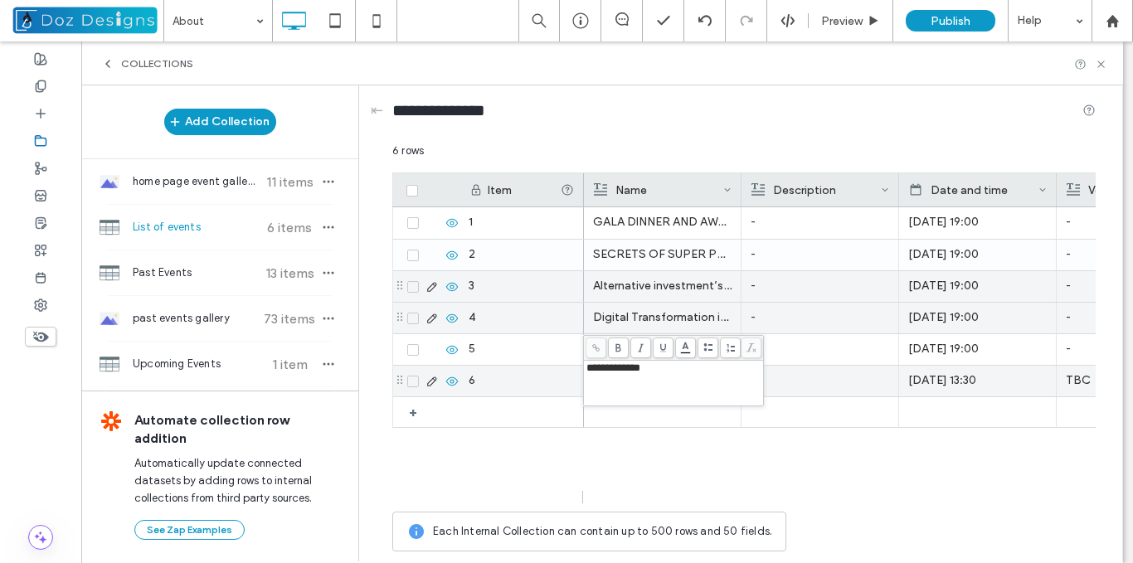
click at [640, 367] on span "**********" at bounding box center [613, 367] width 54 height 11
click at [598, 351] on use at bounding box center [595, 347] width 7 height 7
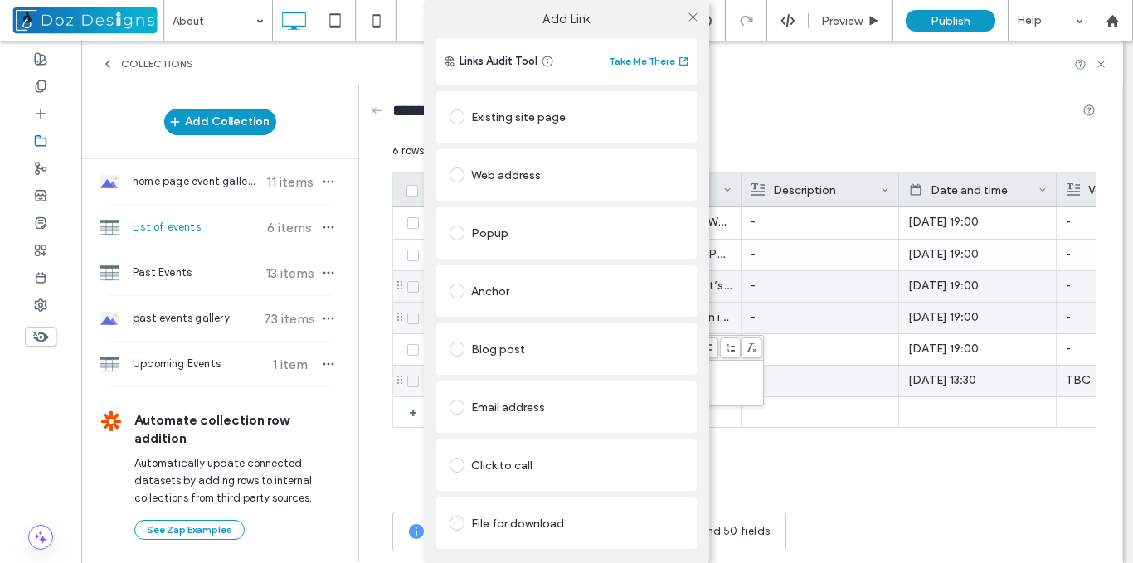
click at [544, 119] on div "Existing site page" at bounding box center [567, 117] width 234 height 27
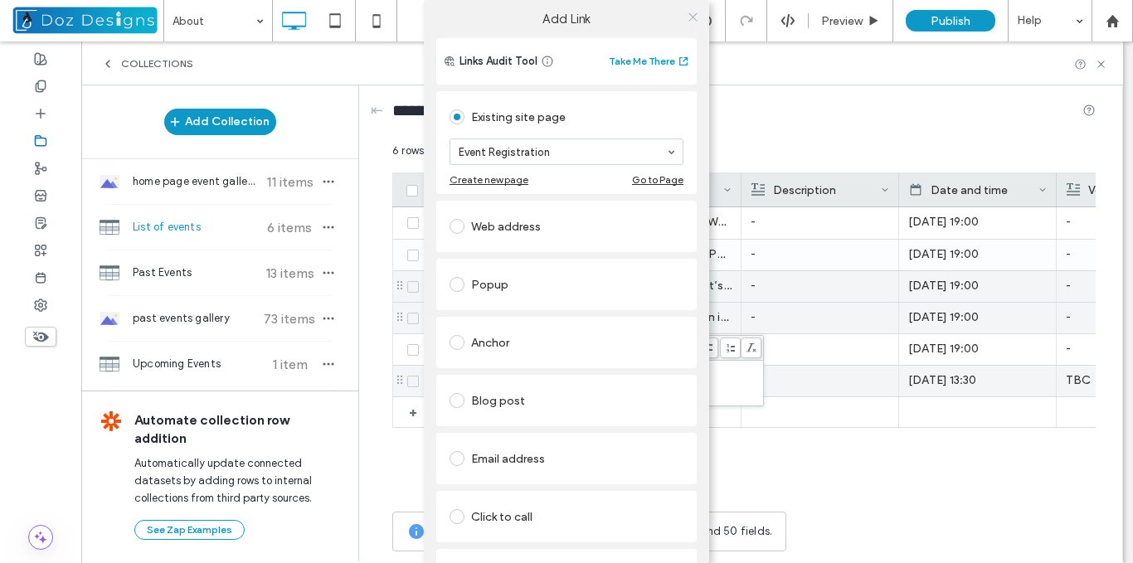
click at [688, 15] on icon at bounding box center [693, 17] width 12 height 12
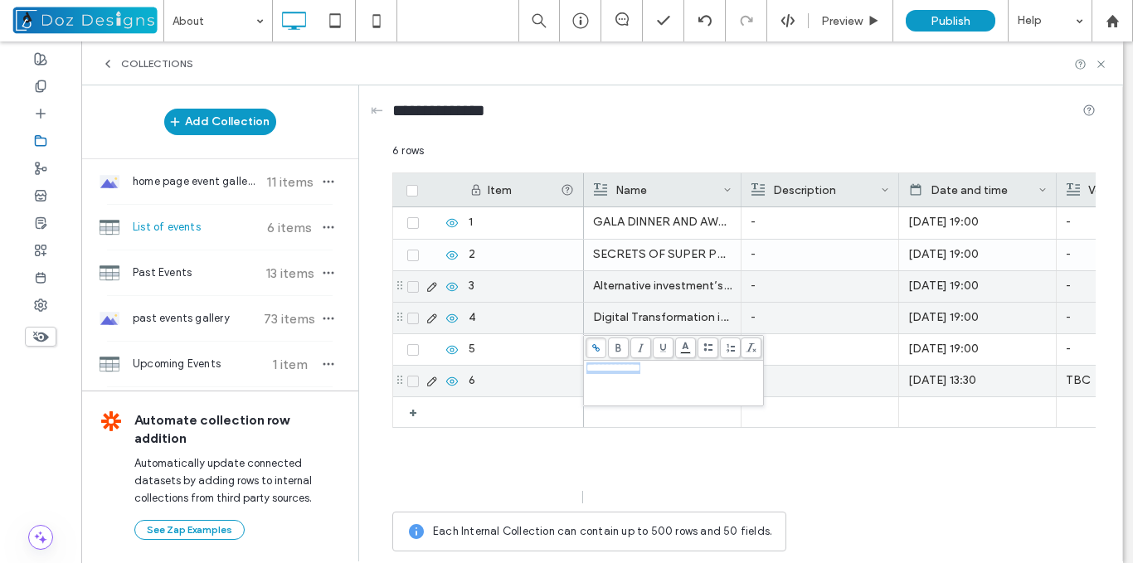
click at [819, 378] on p "-" at bounding box center [820, 381] width 139 height 30
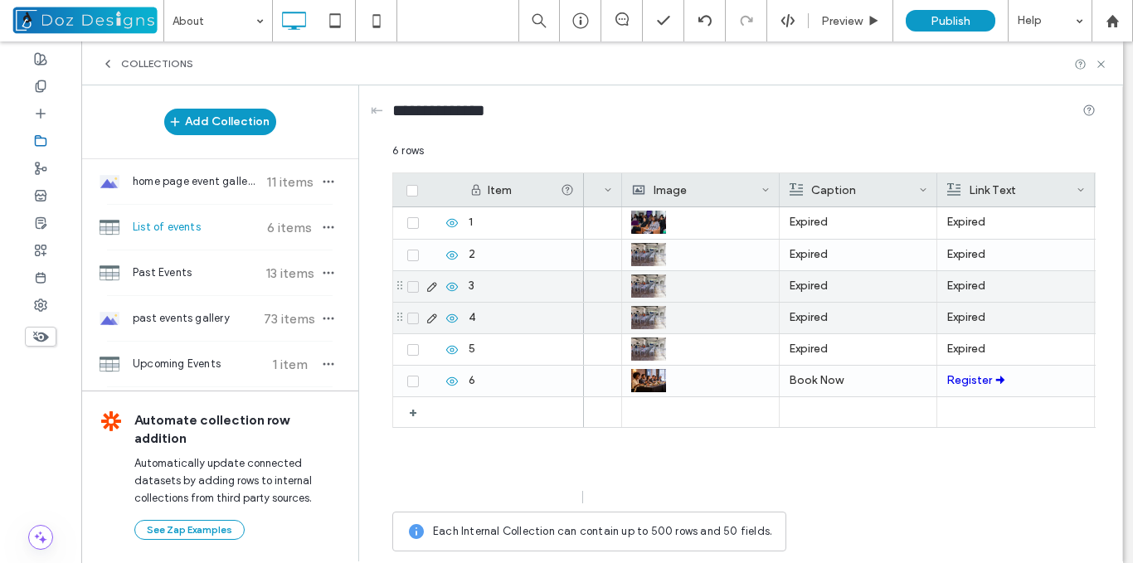
scroll to position [0, 745]
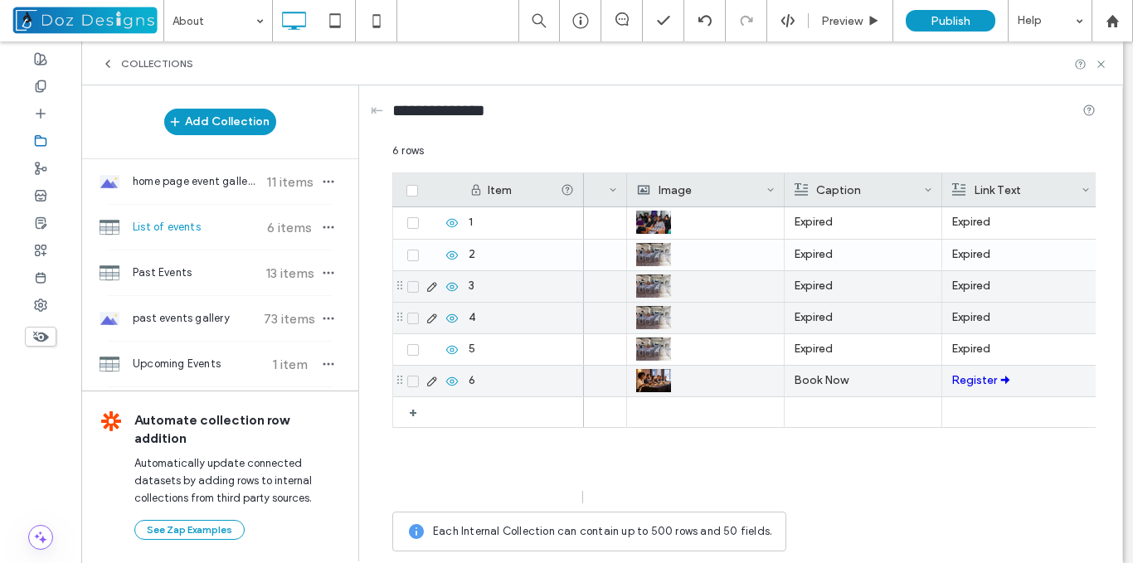
click at [839, 382] on p "Book Now" at bounding box center [863, 381] width 139 height 30
click at [839, 382] on p "Book Now" at bounding box center [864, 382] width 138 height 30
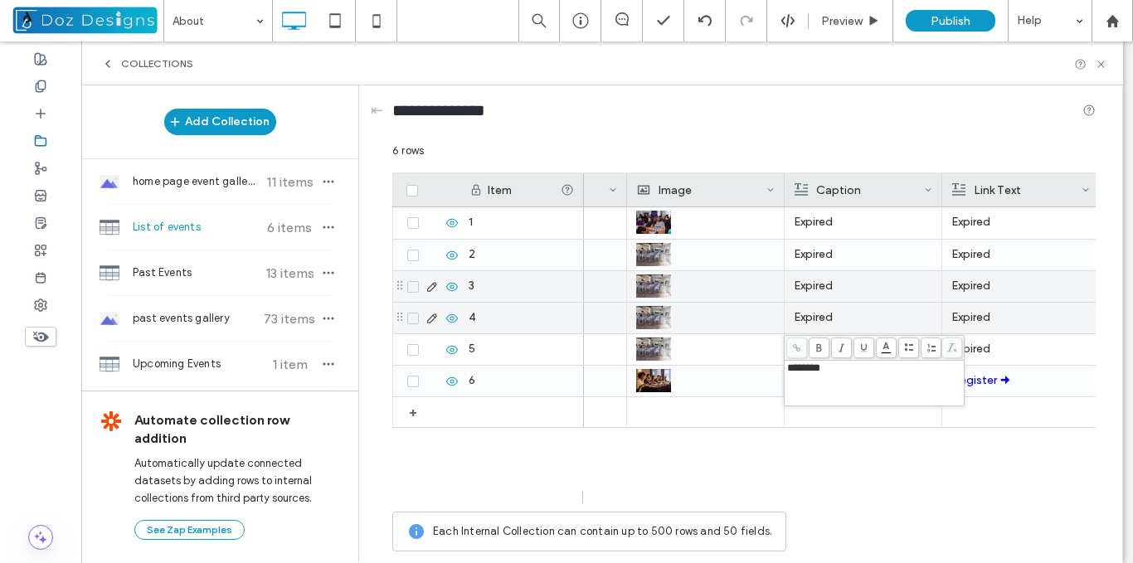
click at [839, 372] on div "********" at bounding box center [874, 368] width 175 height 12
click at [1020, 389] on p "Register 🠊" at bounding box center [1020, 381] width 139 height 30
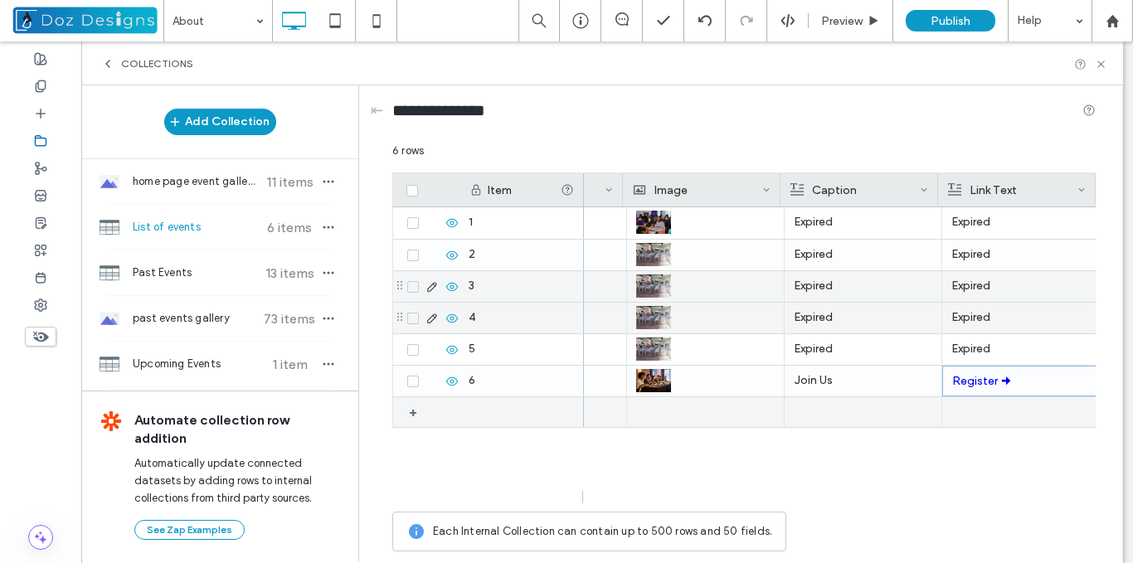
scroll to position [0, 0]
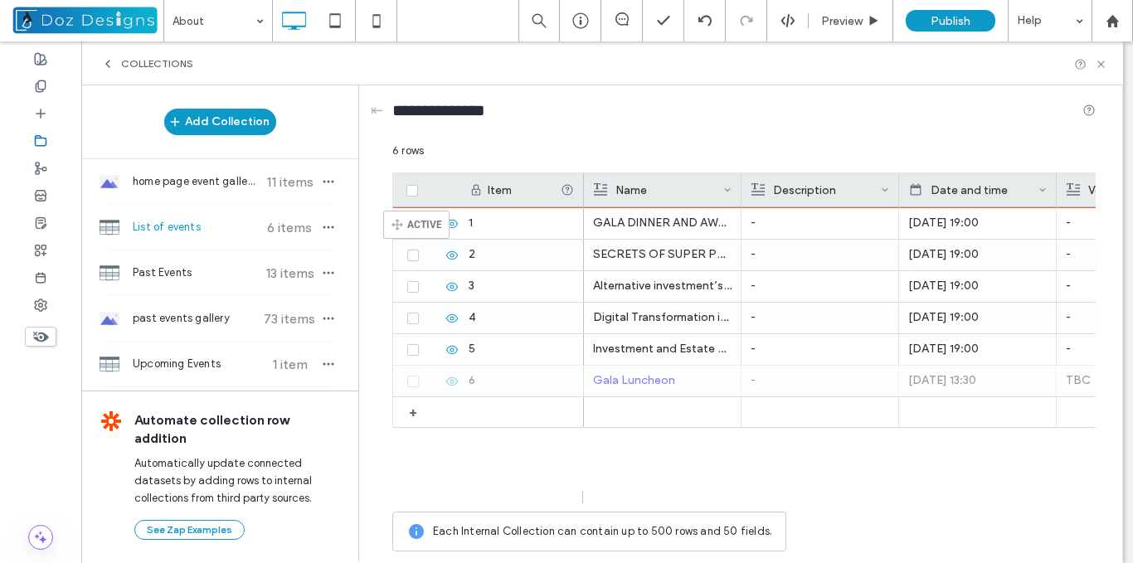
drag, startPoint x: 398, startPoint y: 379, endPoint x: 408, endPoint y: 218, distance: 161.2
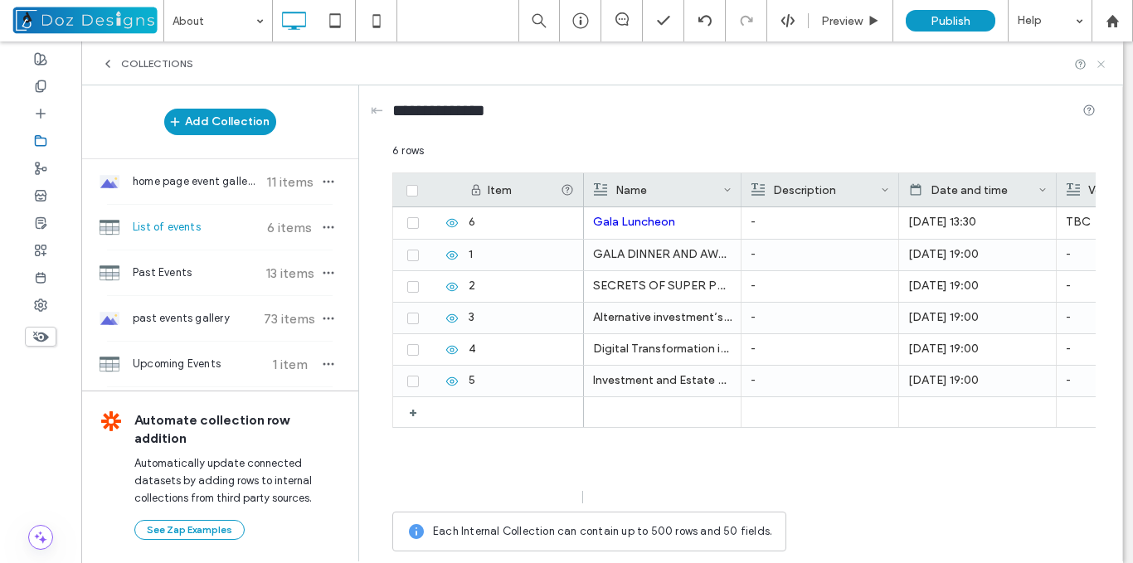
drag, startPoint x: 1021, startPoint y: 18, endPoint x: 1102, endPoint y: 60, distance: 91.3
click at [1102, 60] on icon at bounding box center [1101, 64] width 12 height 12
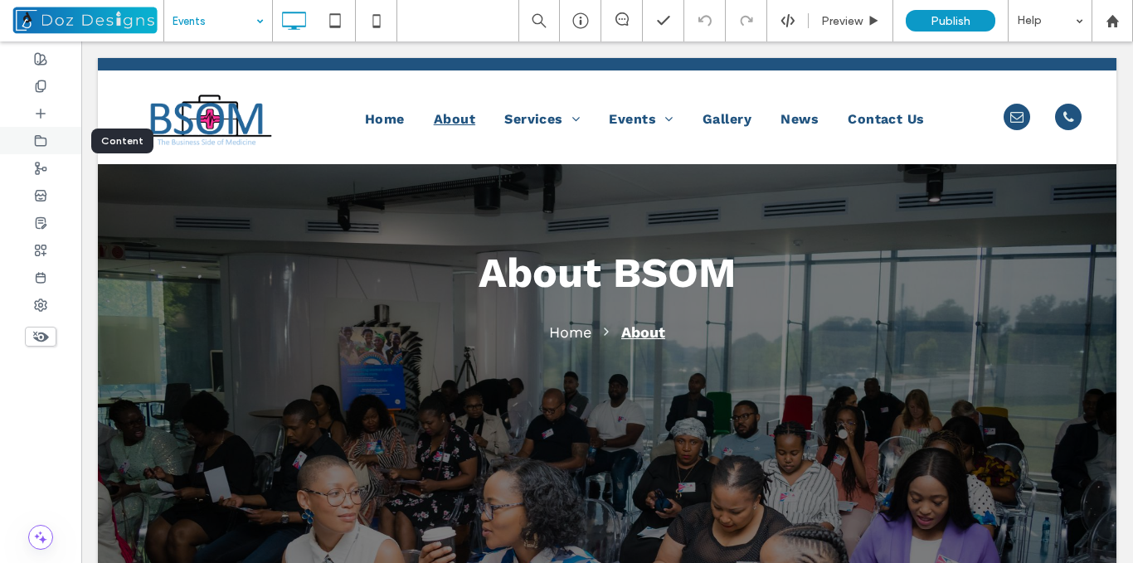
click at [41, 144] on icon at bounding box center [40, 140] width 13 height 13
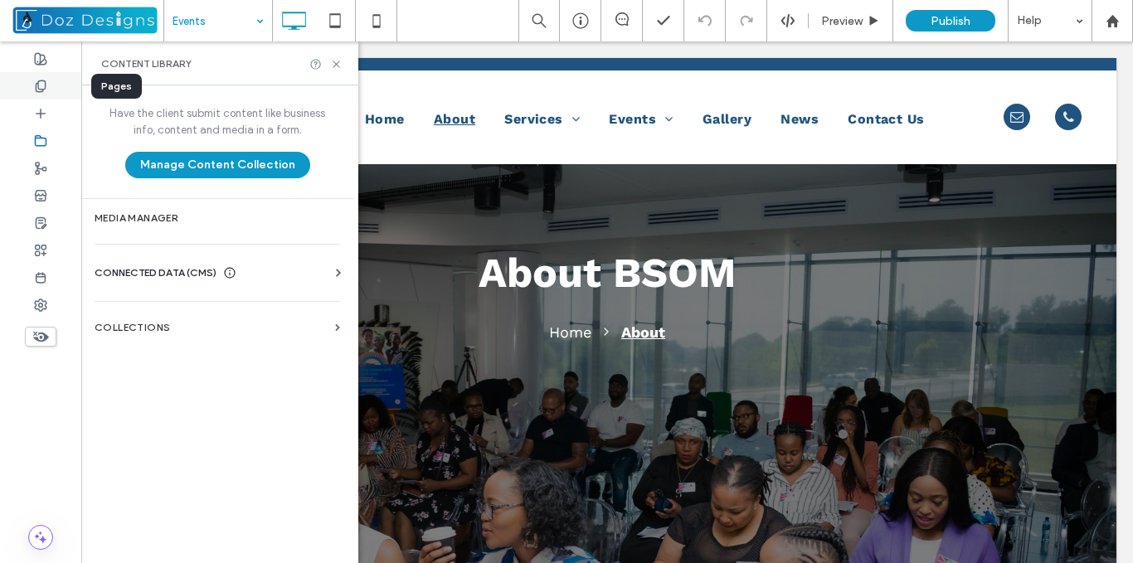
click at [43, 83] on icon at bounding box center [40, 86] width 13 height 13
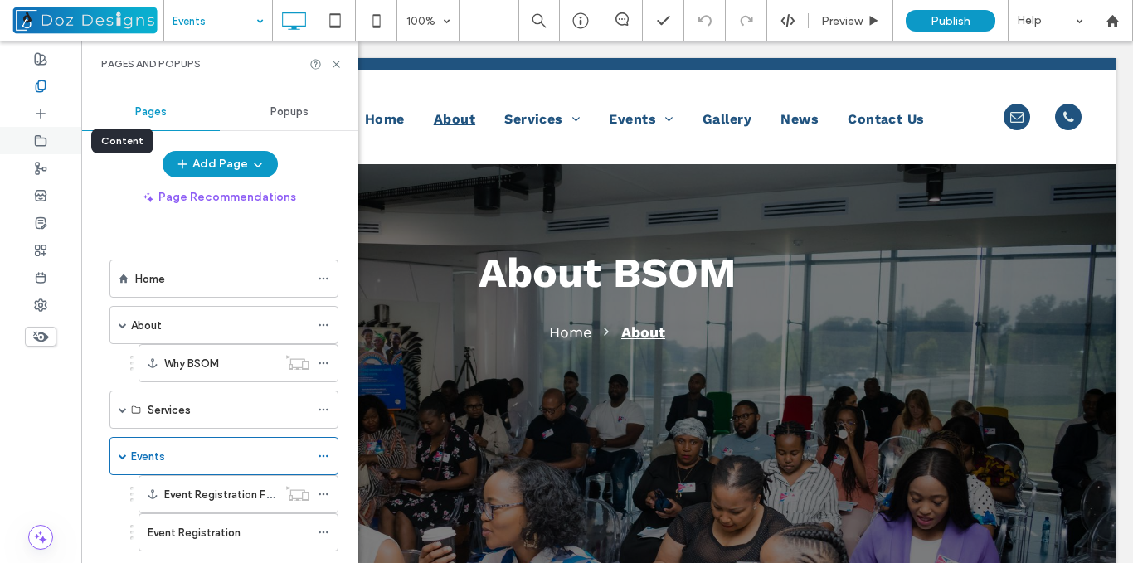
click at [38, 137] on icon at bounding box center [40, 140] width 13 height 13
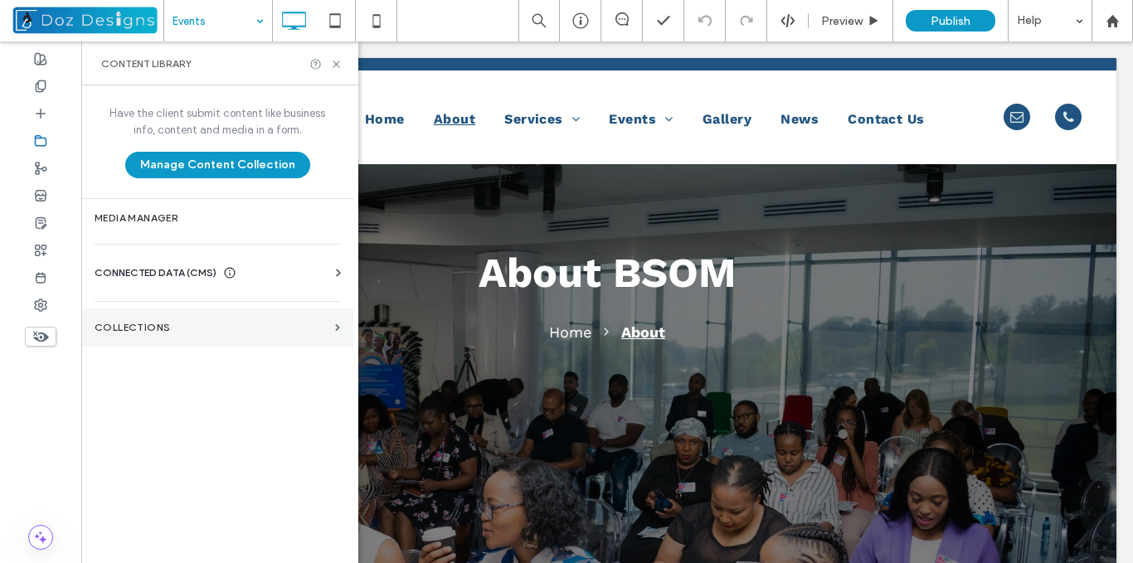
click at [257, 335] on section "Collections" at bounding box center [217, 328] width 272 height 38
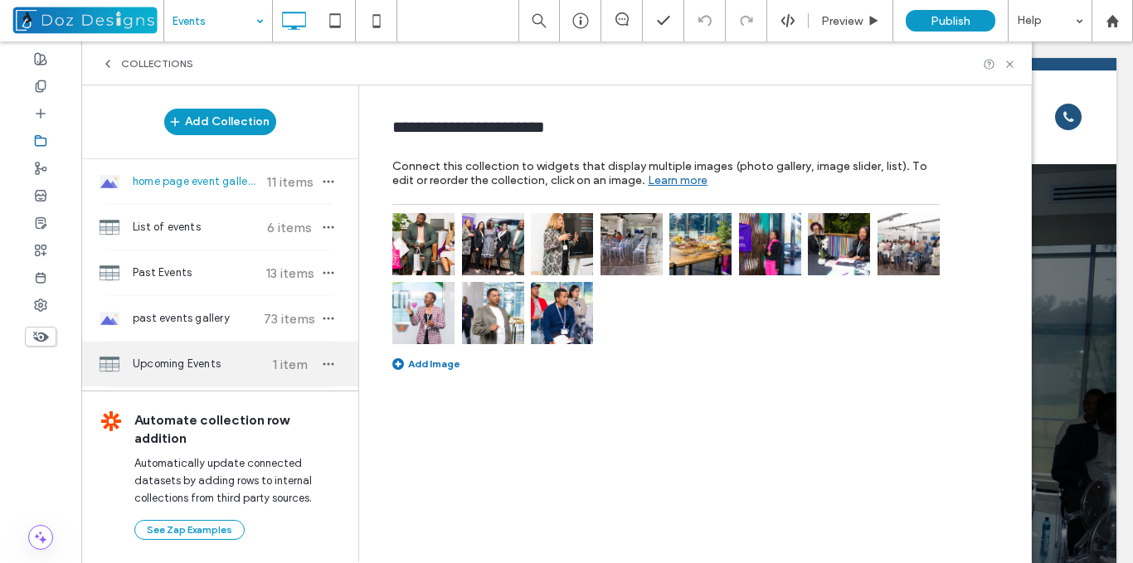
click at [221, 370] on span "Upcoming Events" at bounding box center [195, 364] width 124 height 17
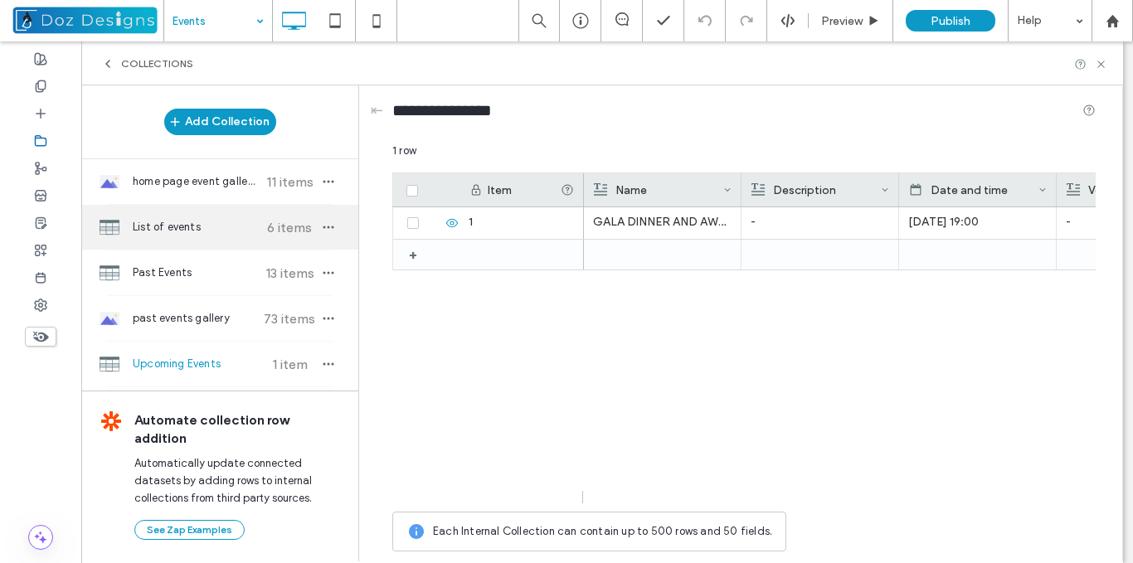
click at [207, 228] on span "List of events" at bounding box center [195, 227] width 124 height 17
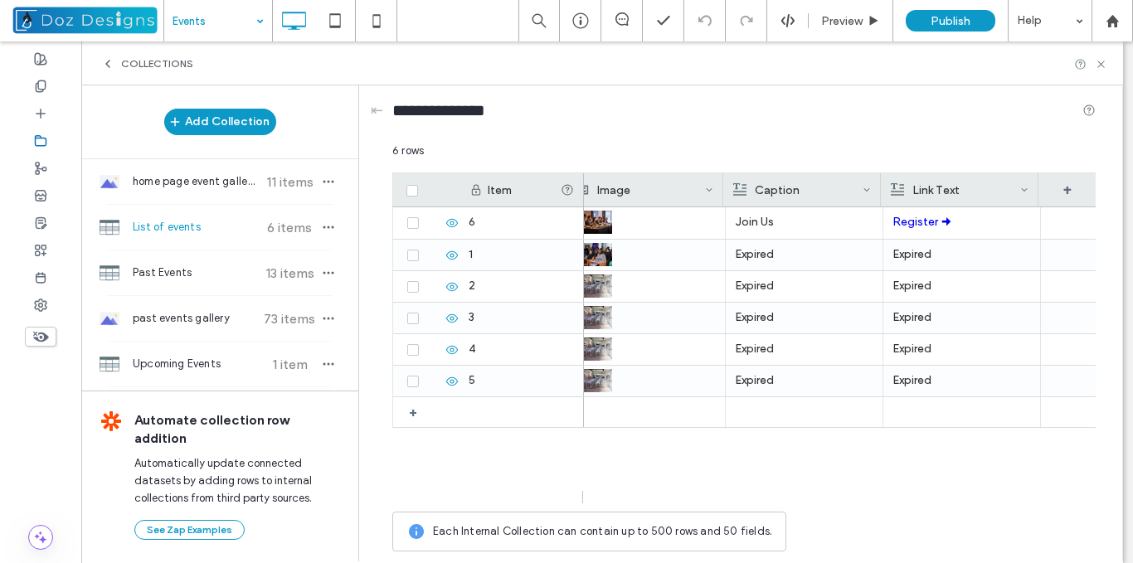
scroll to position [0, 806]
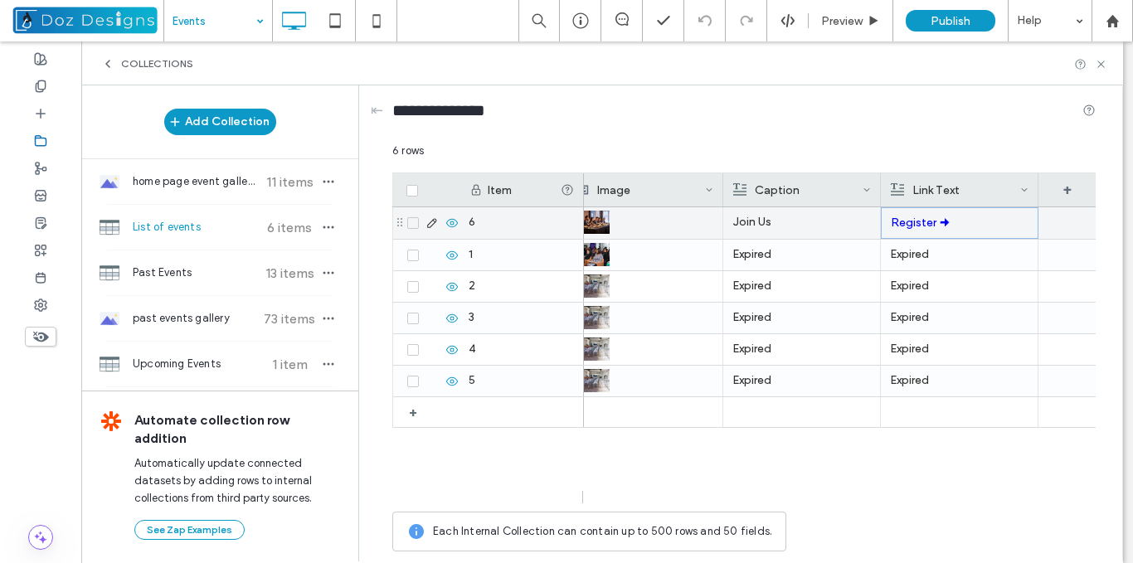
click at [955, 228] on p "Register 🠊" at bounding box center [960, 223] width 138 height 30
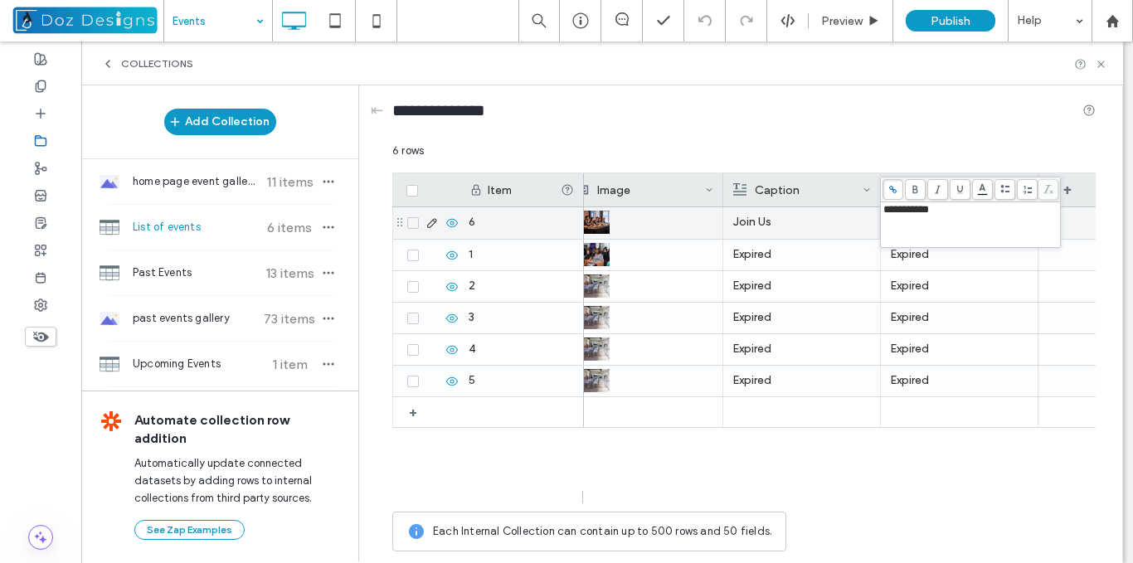
click at [951, 221] on div "**********" at bounding box center [970, 224] width 175 height 41
copy span "**********"
click at [785, 226] on p "Join Us" at bounding box center [801, 222] width 139 height 30
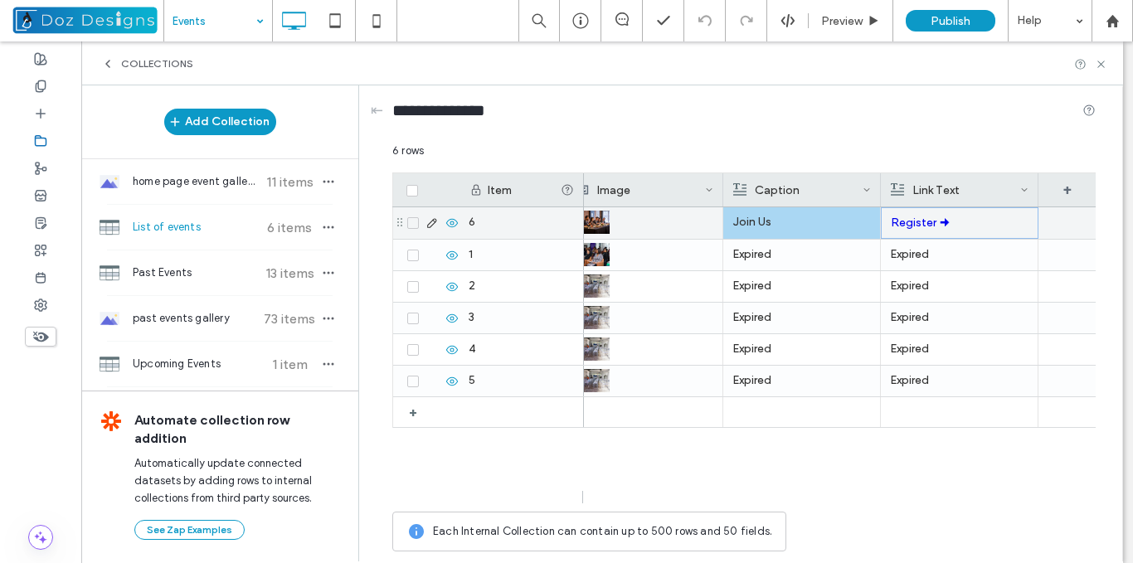
click at [785, 226] on p "Join Us" at bounding box center [801, 222] width 139 height 30
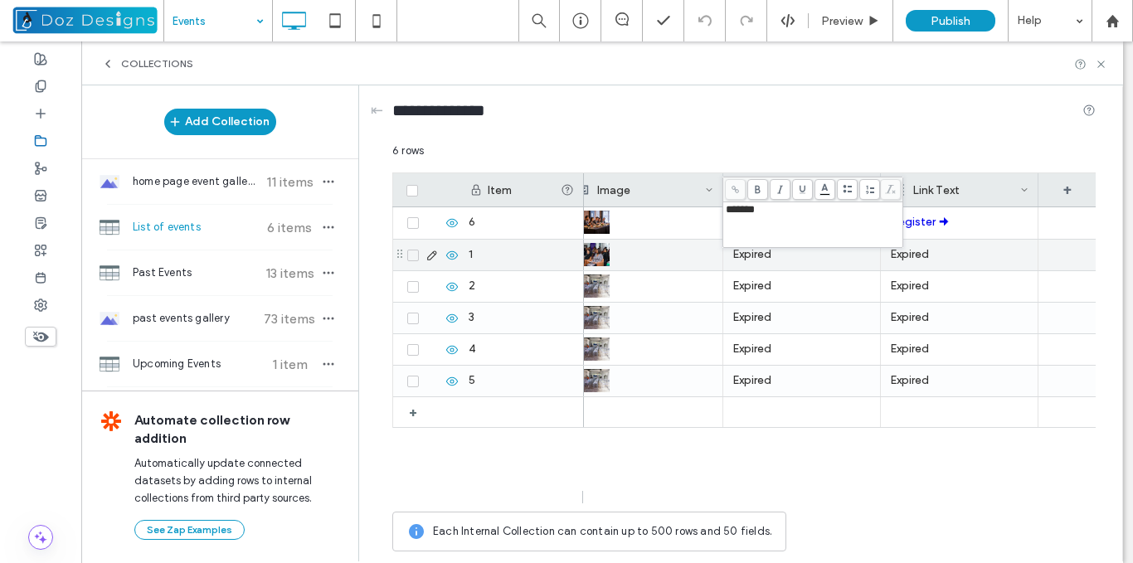
click at [951, 246] on p "Expired" at bounding box center [959, 255] width 139 height 30
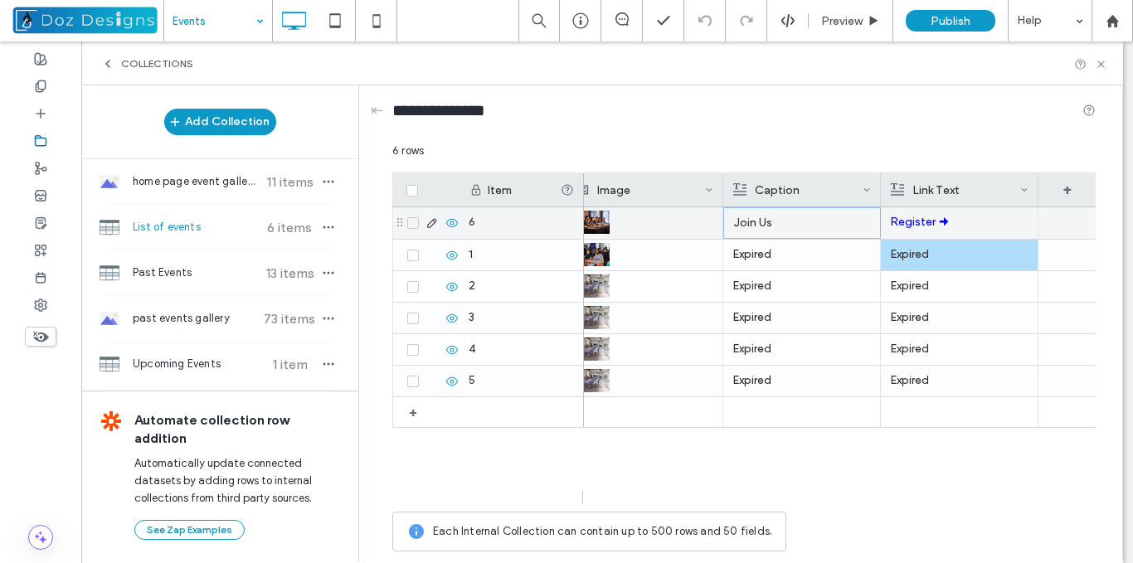
click at [827, 224] on p "Join Us" at bounding box center [802, 223] width 138 height 30
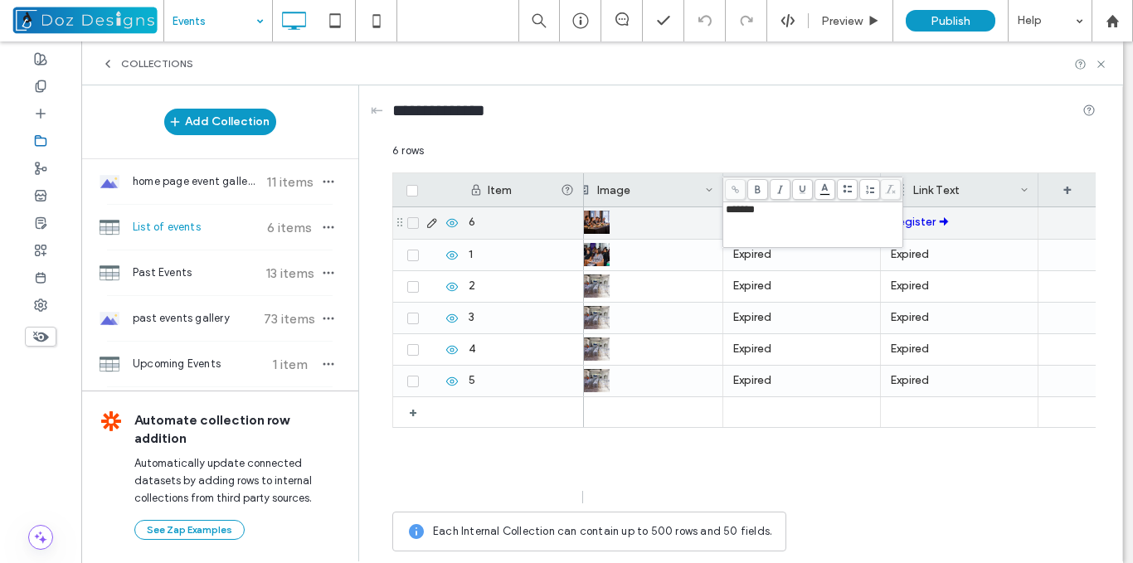
click at [769, 215] on div "*******" at bounding box center [813, 210] width 175 height 12
click at [769, 214] on div "*******" at bounding box center [813, 210] width 175 height 12
click at [768, 214] on div "*******" at bounding box center [813, 210] width 175 height 12
click at [967, 255] on p "Expired" at bounding box center [959, 255] width 139 height 30
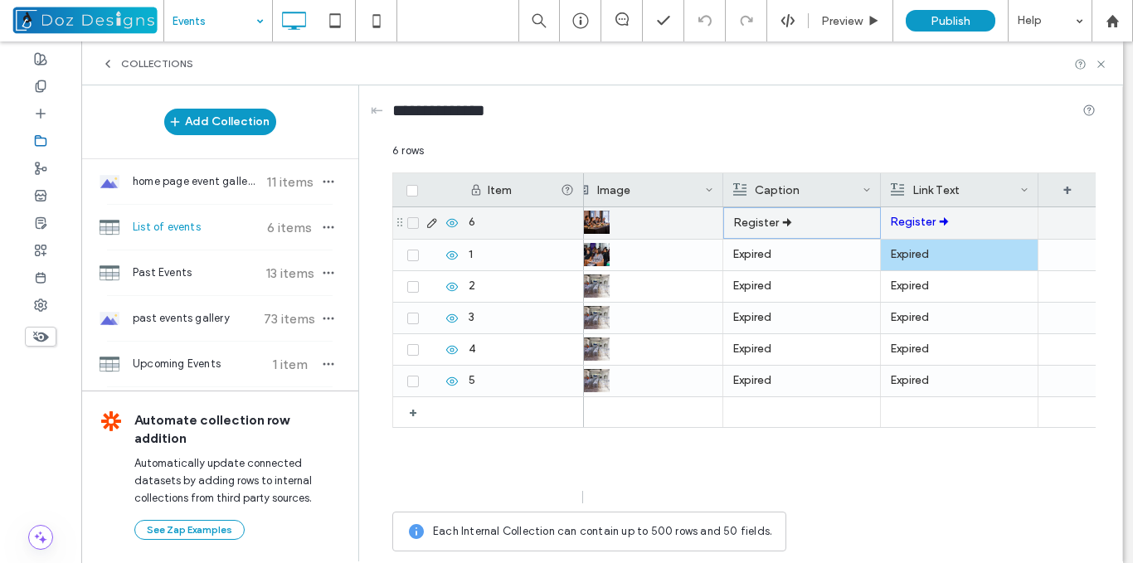
click at [968, 231] on p "Register 🠊" at bounding box center [959, 222] width 139 height 30
click at [959, 228] on p "Register 🠊" at bounding box center [960, 223] width 138 height 30
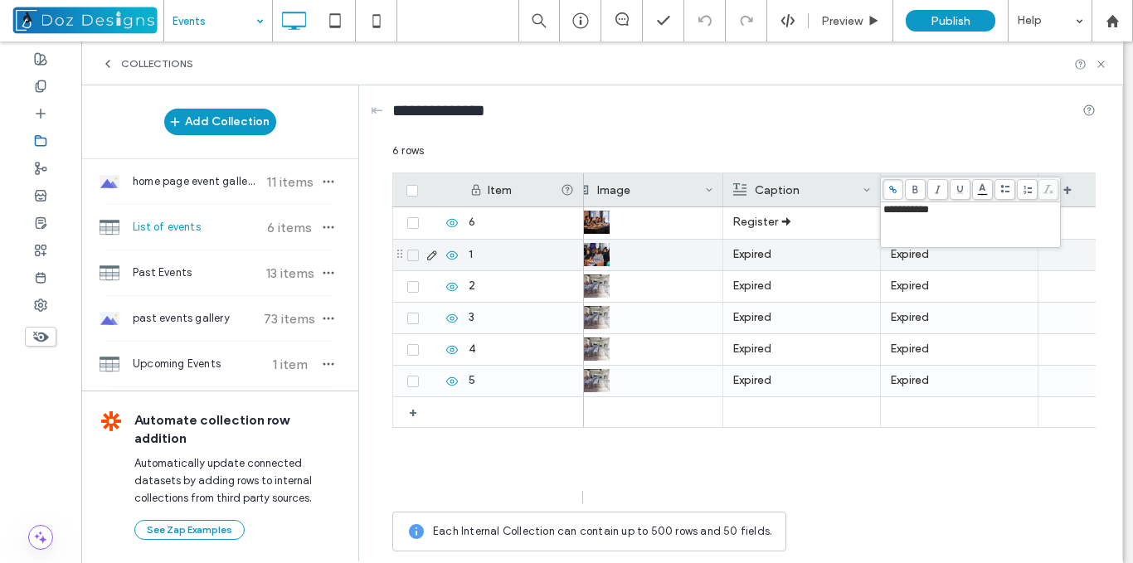
click at [948, 266] on p "Expired" at bounding box center [959, 255] width 139 height 30
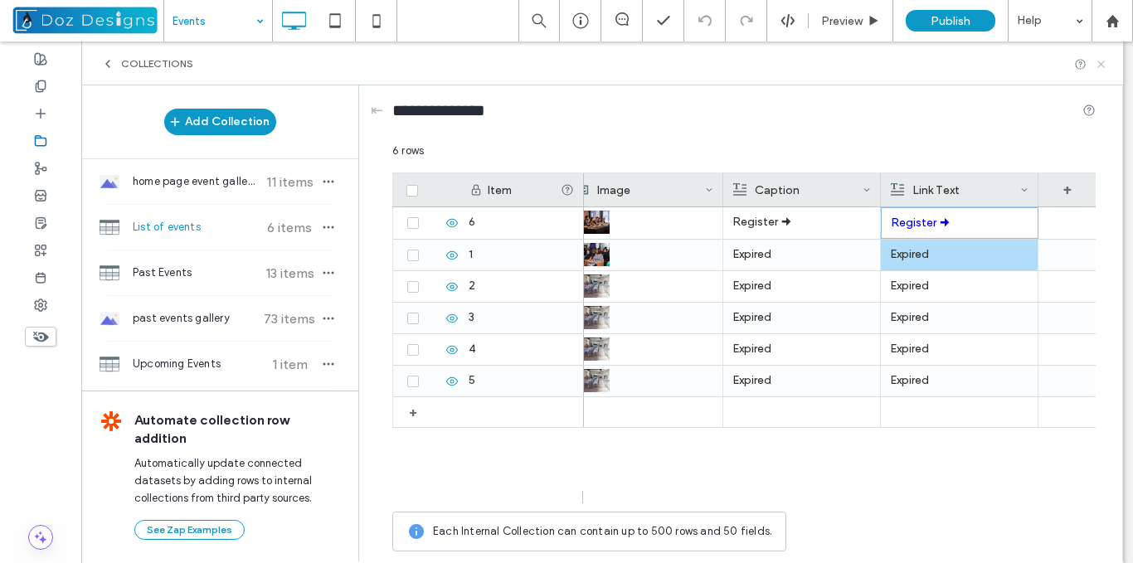
click at [1101, 61] on icon at bounding box center [1101, 64] width 12 height 12
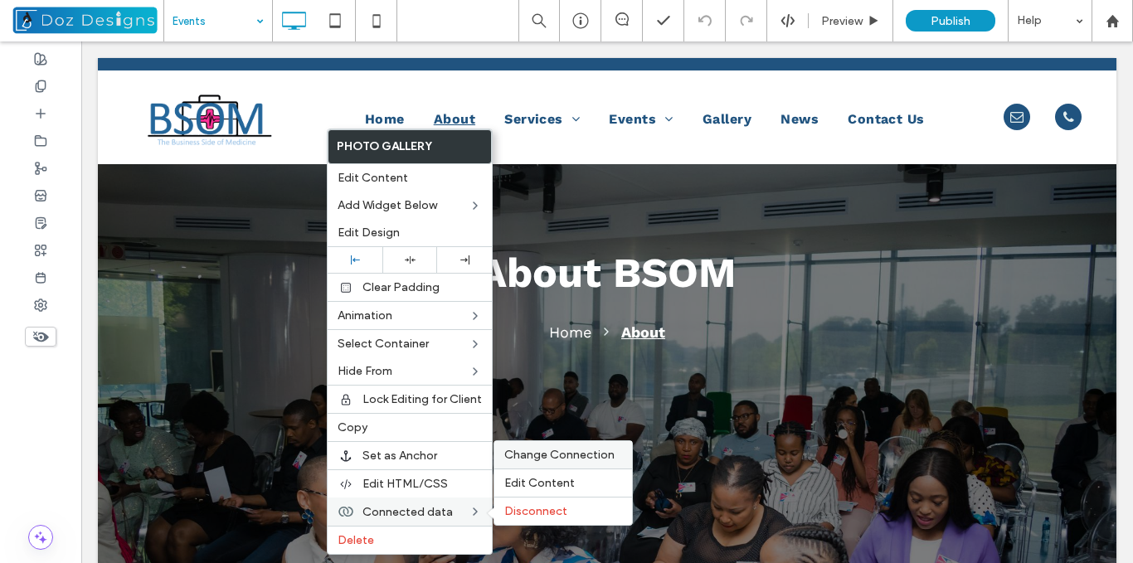
click at [569, 456] on span "Change Connection" at bounding box center [559, 455] width 110 height 14
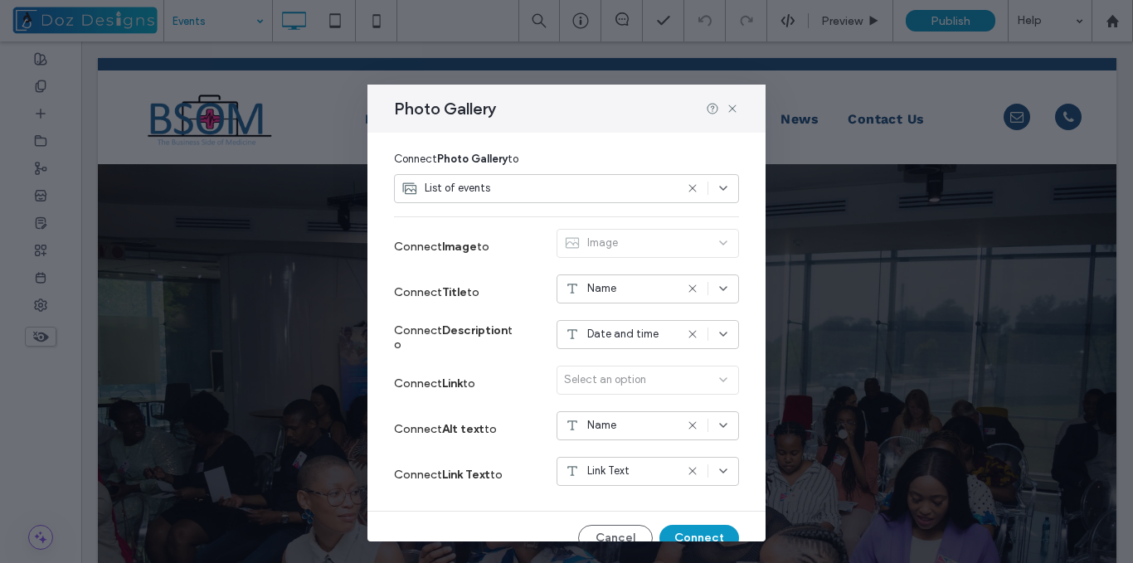
scroll to position [148, 0]
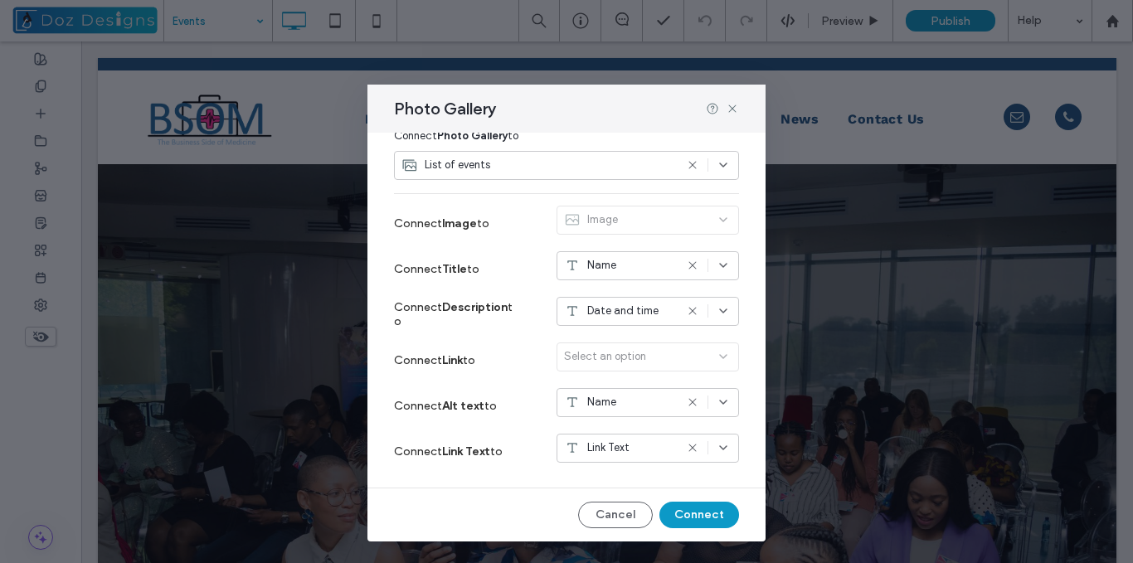
click at [690, 362] on div "Select an option" at bounding box center [648, 361] width 182 height 36
click at [706, 355] on div "Select an option" at bounding box center [648, 361] width 182 height 36
click at [686, 446] on icon at bounding box center [692, 447] width 13 height 13
click at [717, 448] on icon at bounding box center [723, 447] width 13 height 13
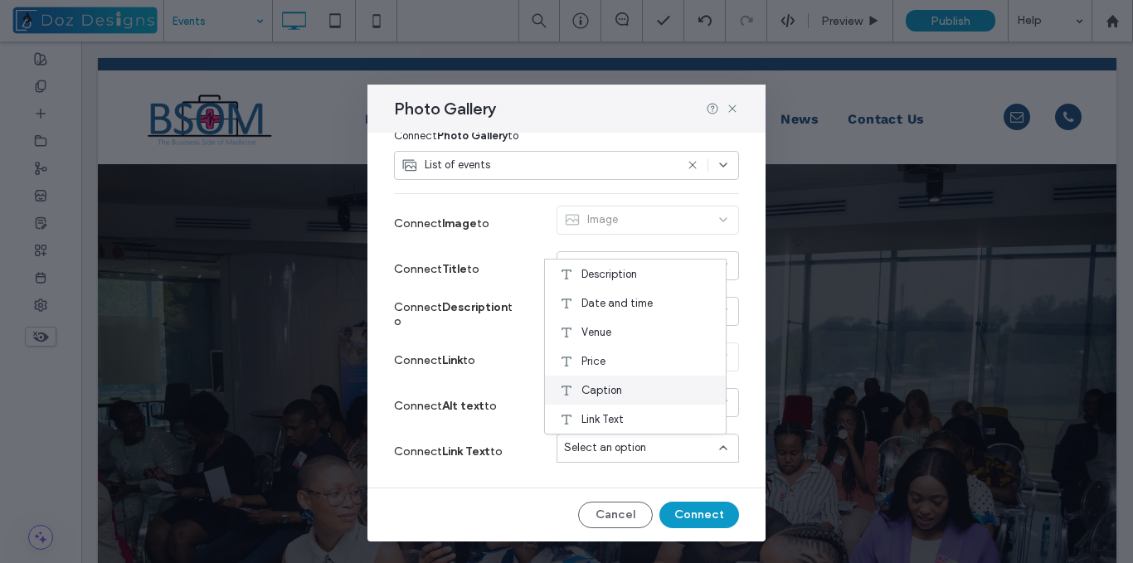
click at [609, 391] on span "Caption" at bounding box center [601, 390] width 41 height 17
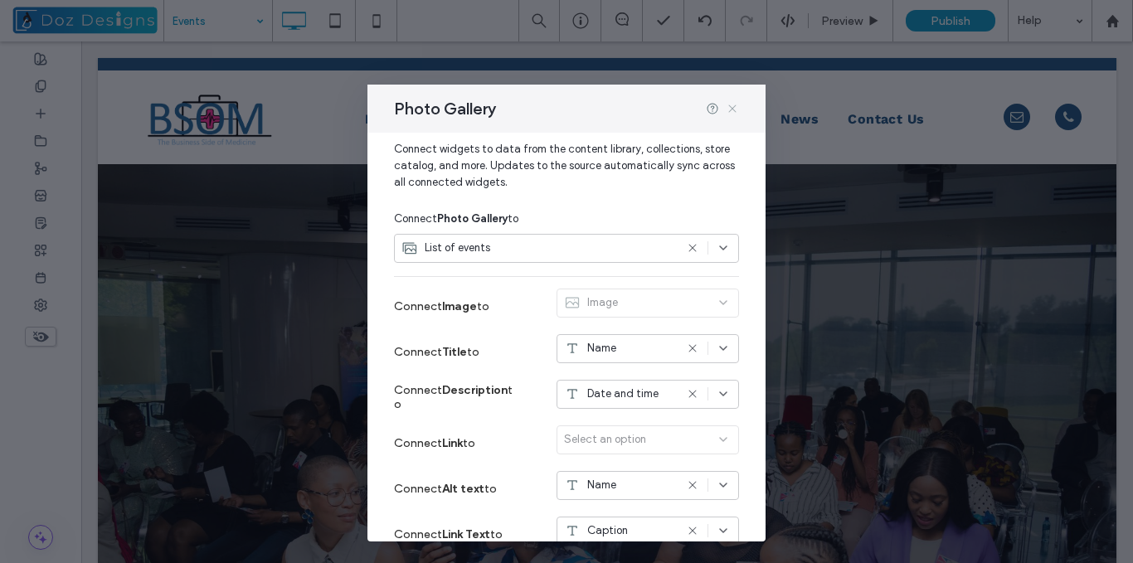
click at [731, 107] on use at bounding box center [731, 108] width 7 height 7
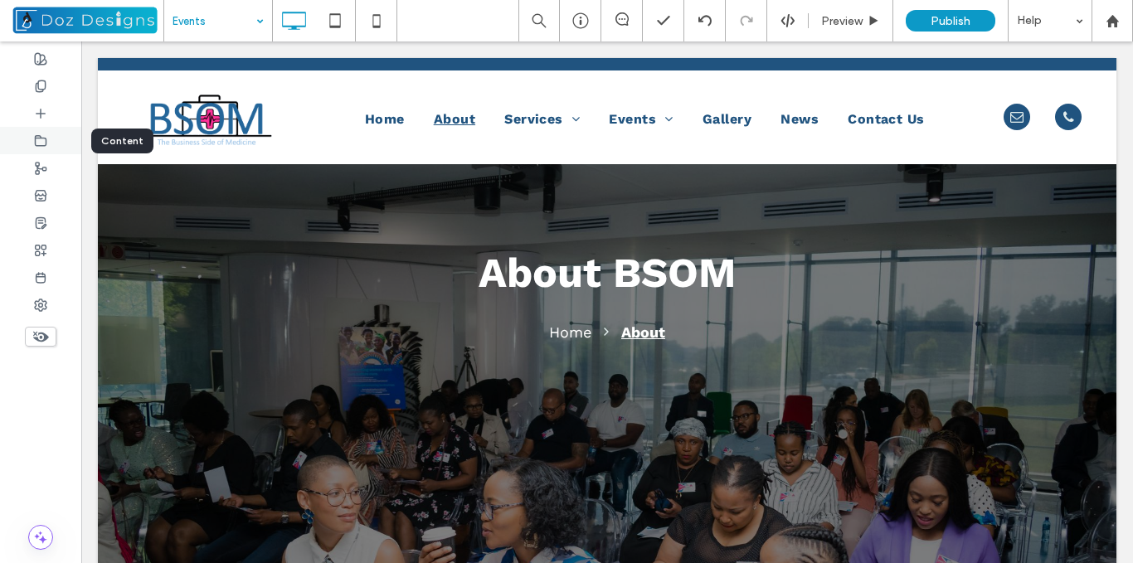
click at [43, 143] on icon at bounding box center [40, 140] width 13 height 13
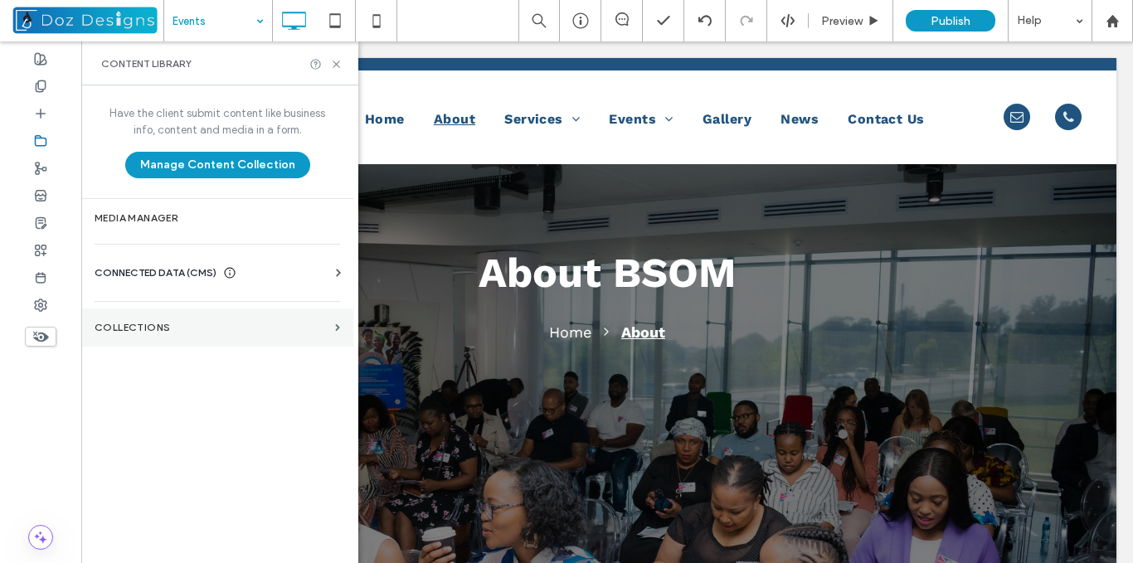
click at [270, 325] on label "Collections" at bounding box center [212, 328] width 234 height 12
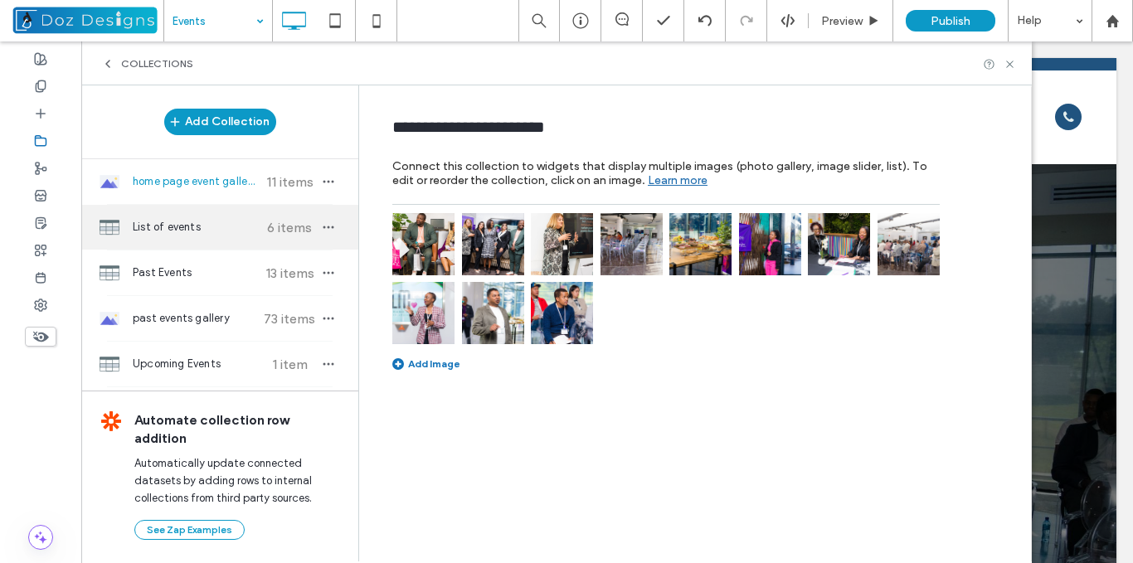
click at [207, 228] on span "List of events" at bounding box center [195, 227] width 124 height 17
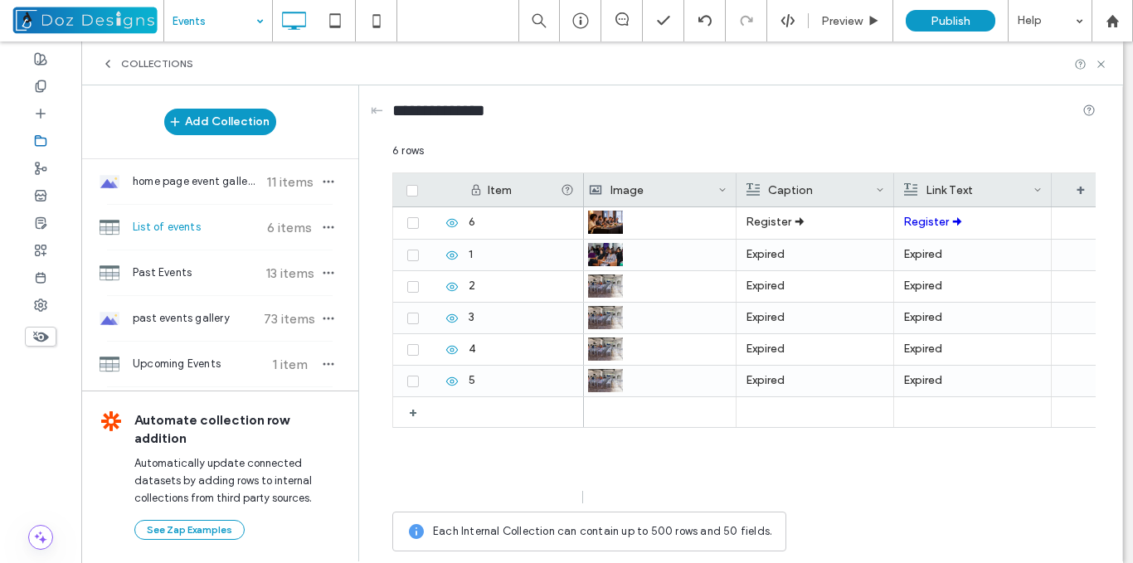
scroll to position [0, 806]
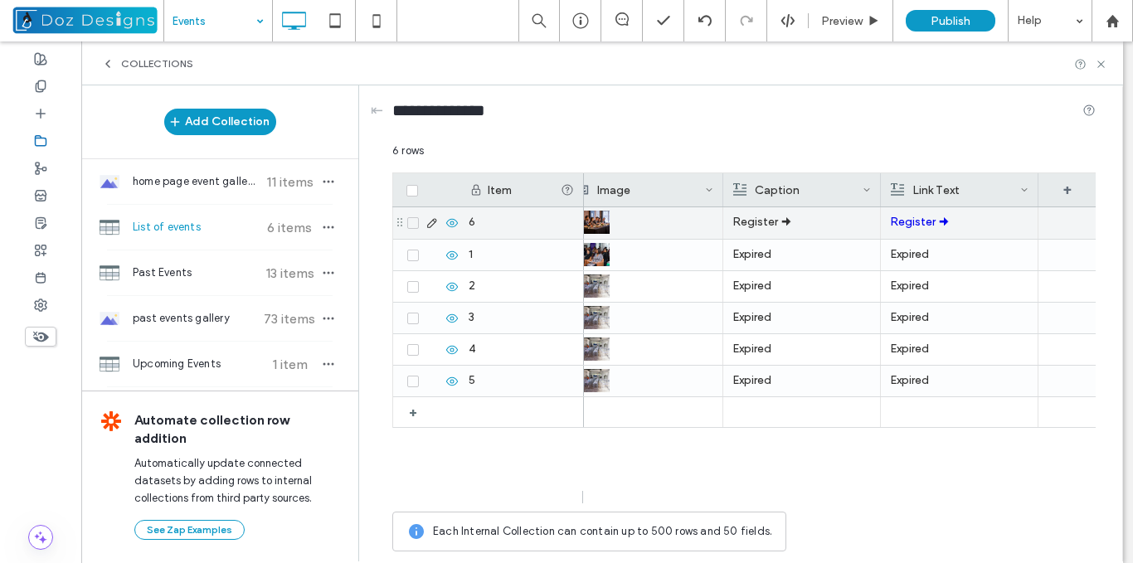
click at [795, 226] on p "Register 🠊" at bounding box center [801, 222] width 139 height 30
click at [795, 226] on p "Register 🠊" at bounding box center [802, 223] width 138 height 30
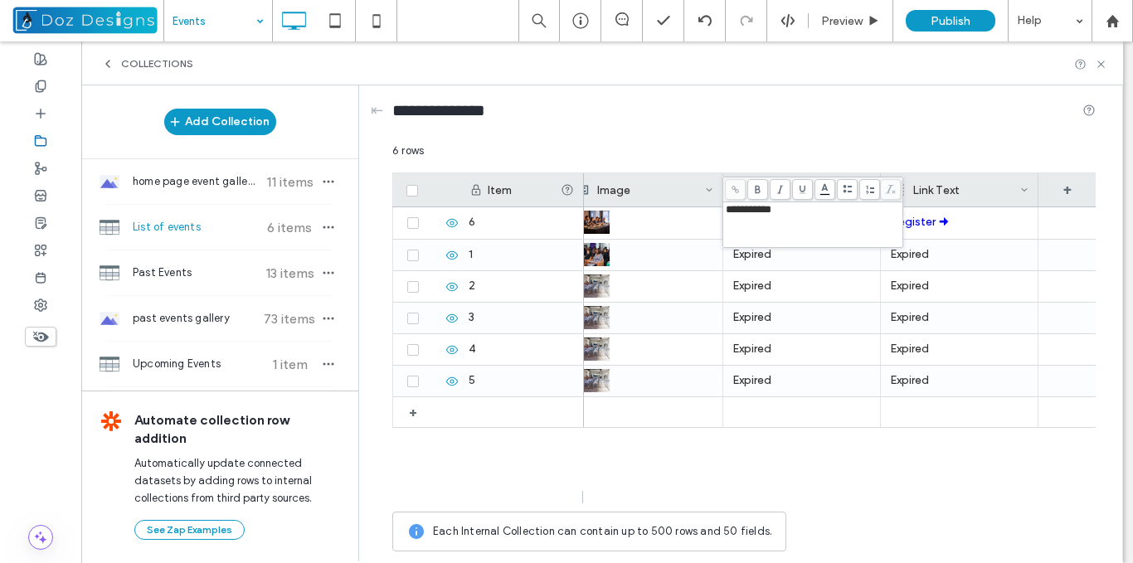
click at [781, 216] on div "**********" at bounding box center [813, 210] width 175 height 12
click at [771, 214] on span "**********" at bounding box center [749, 209] width 46 height 11
click at [771, 213] on span "**********" at bounding box center [749, 209] width 46 height 11
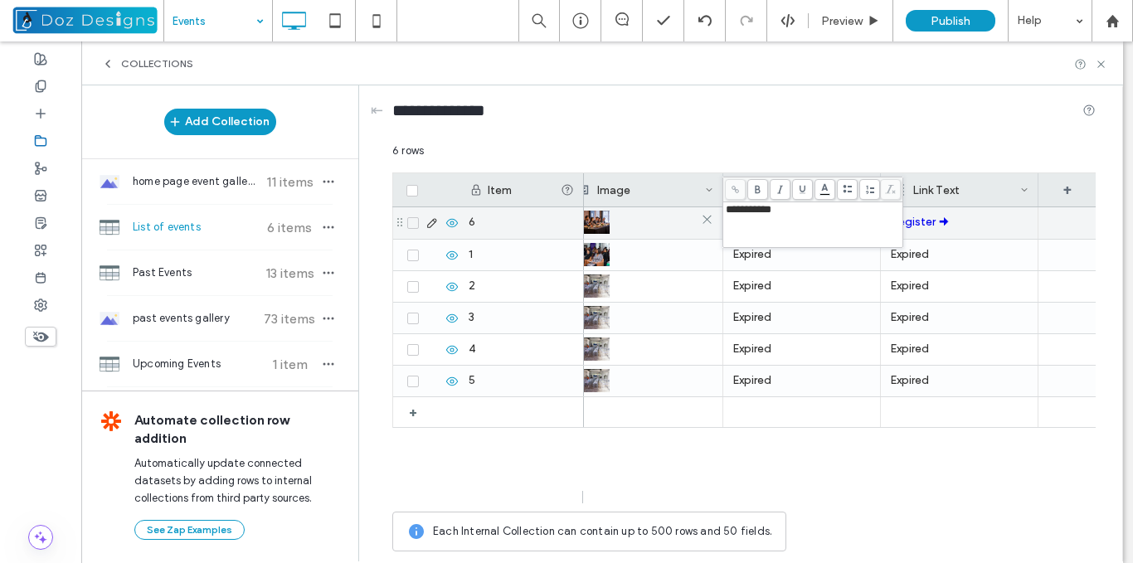
drag, startPoint x: 782, startPoint y: 208, endPoint x: 712, endPoint y: 213, distance: 69.8
click at [712, 213] on div "**********" at bounding box center [743, 351] width 703 height 417
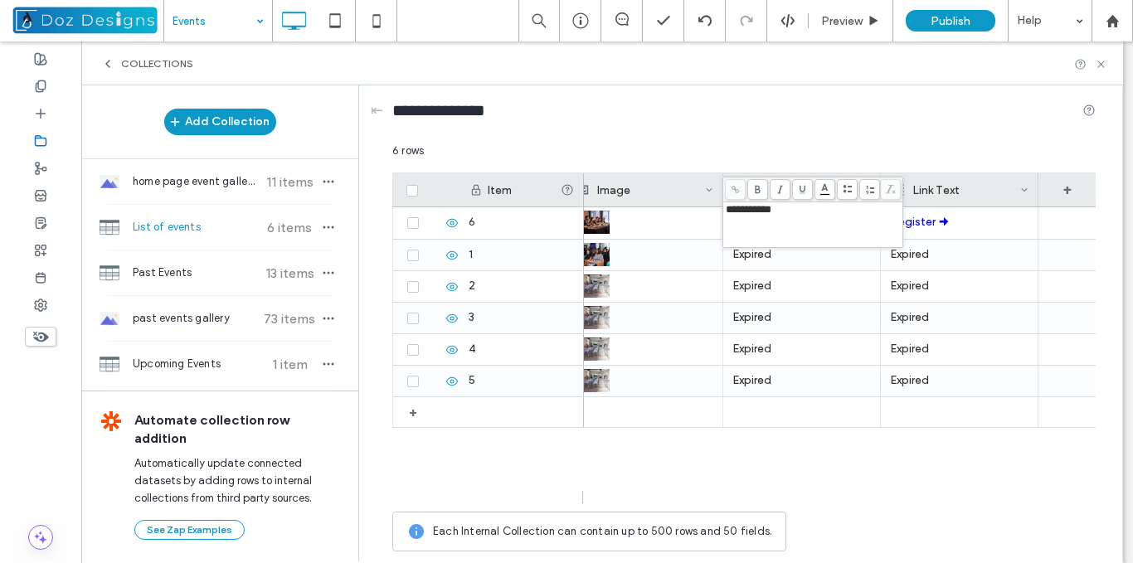
click at [737, 210] on span "**********" at bounding box center [749, 209] width 46 height 11
click at [737, 194] on span at bounding box center [735, 189] width 21 height 21
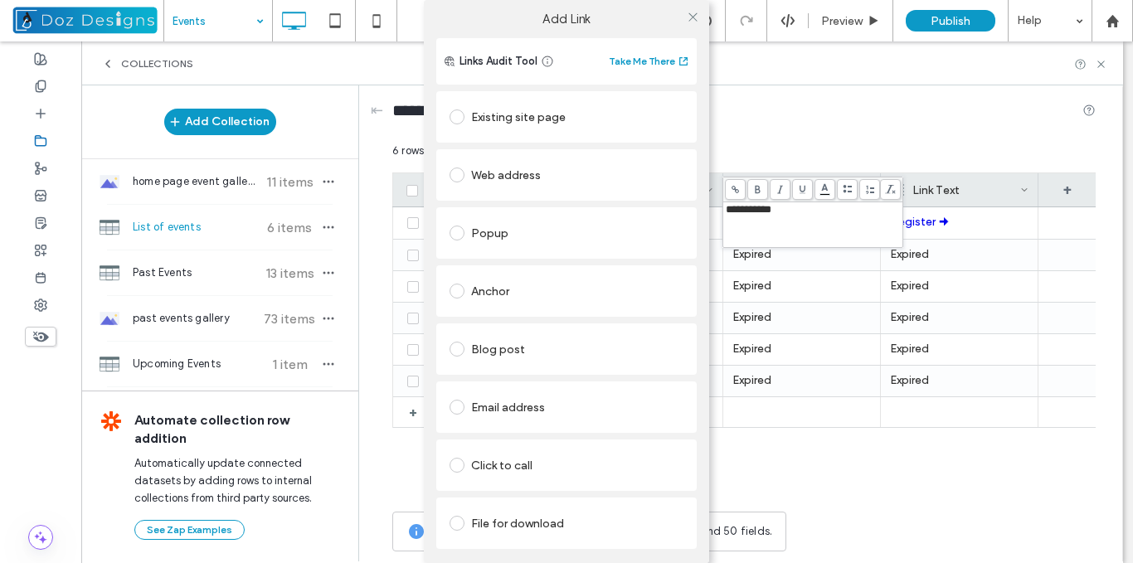
click at [543, 124] on div "Existing site page" at bounding box center [567, 117] width 234 height 27
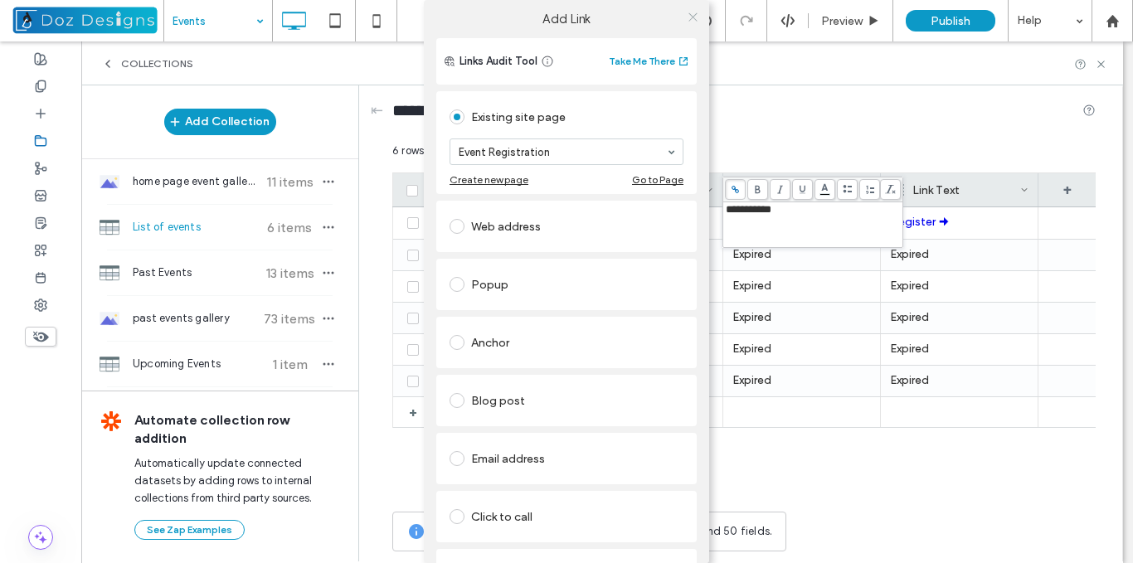
click at [687, 11] on icon at bounding box center [693, 17] width 12 height 12
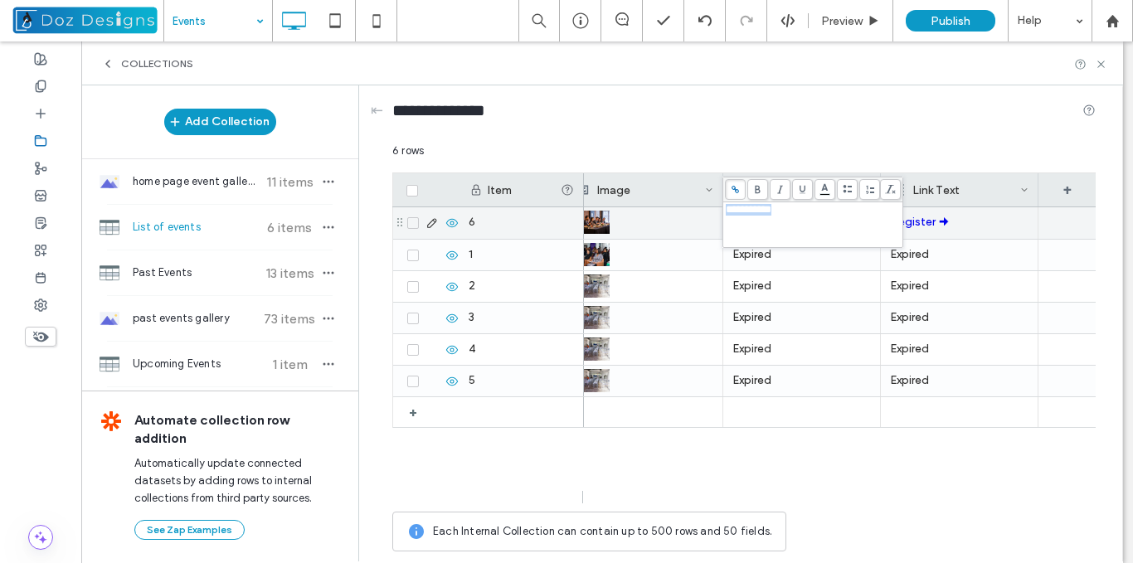
click at [961, 237] on div "Register 🠊" at bounding box center [959, 223] width 139 height 32
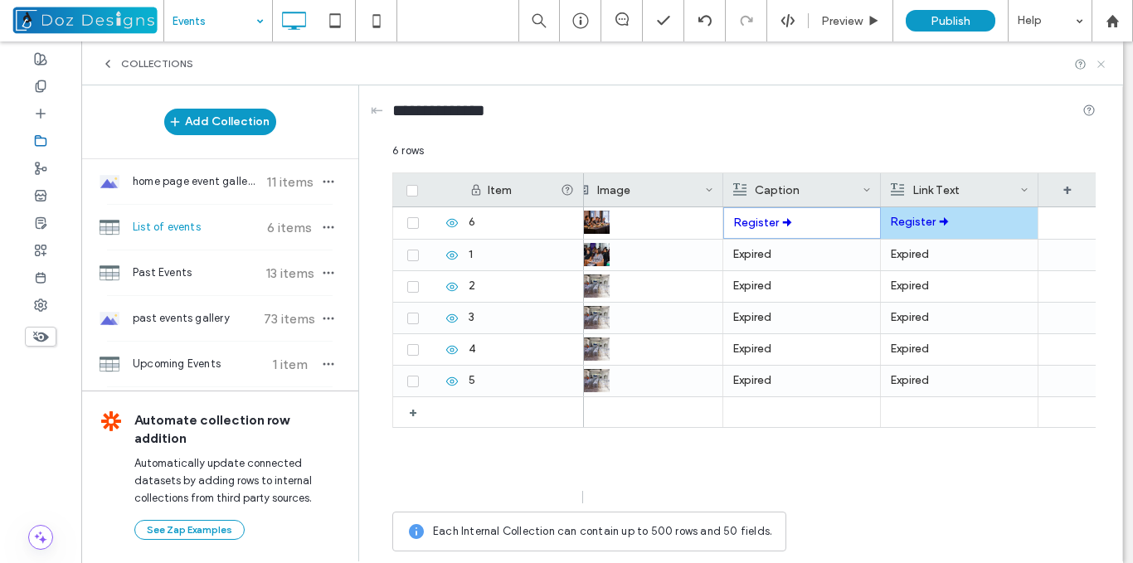
click at [1101, 63] on use at bounding box center [1100, 64] width 7 height 7
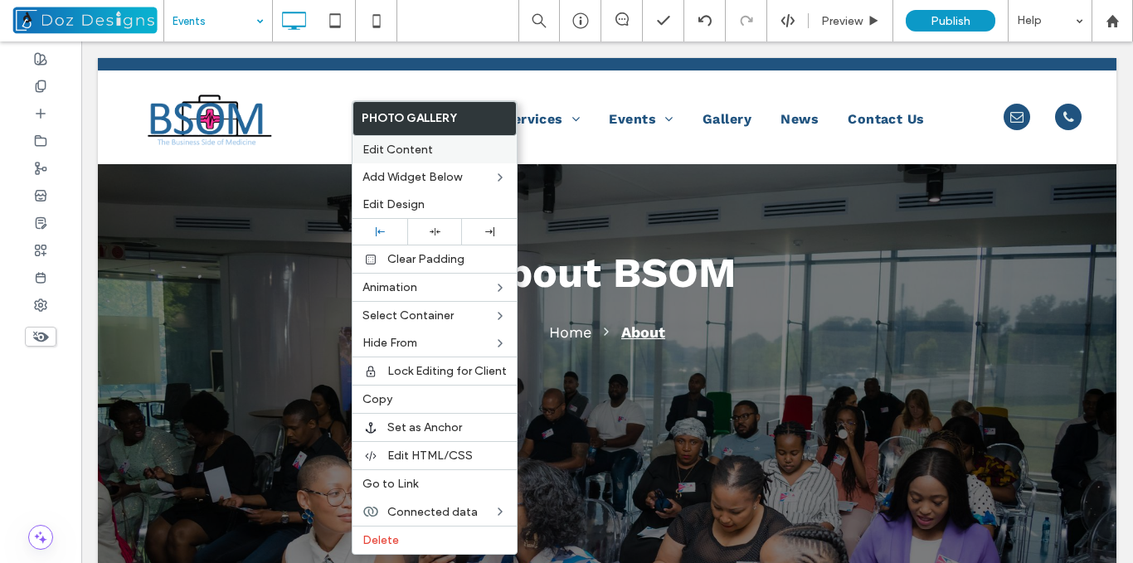
click at [417, 149] on span "Edit Content" at bounding box center [397, 150] width 71 height 14
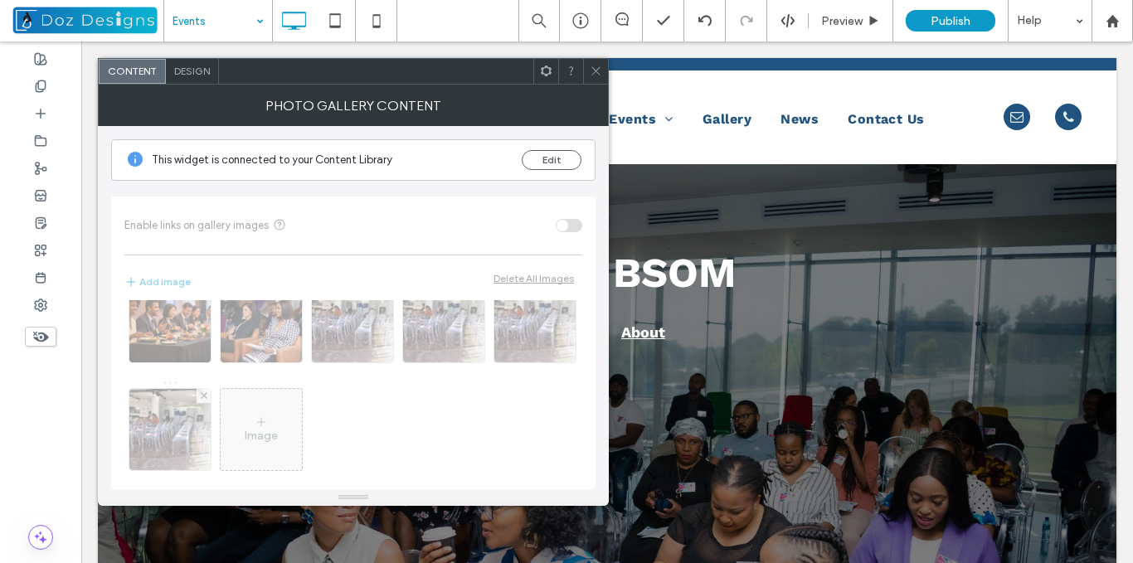
scroll to position [0, 0]
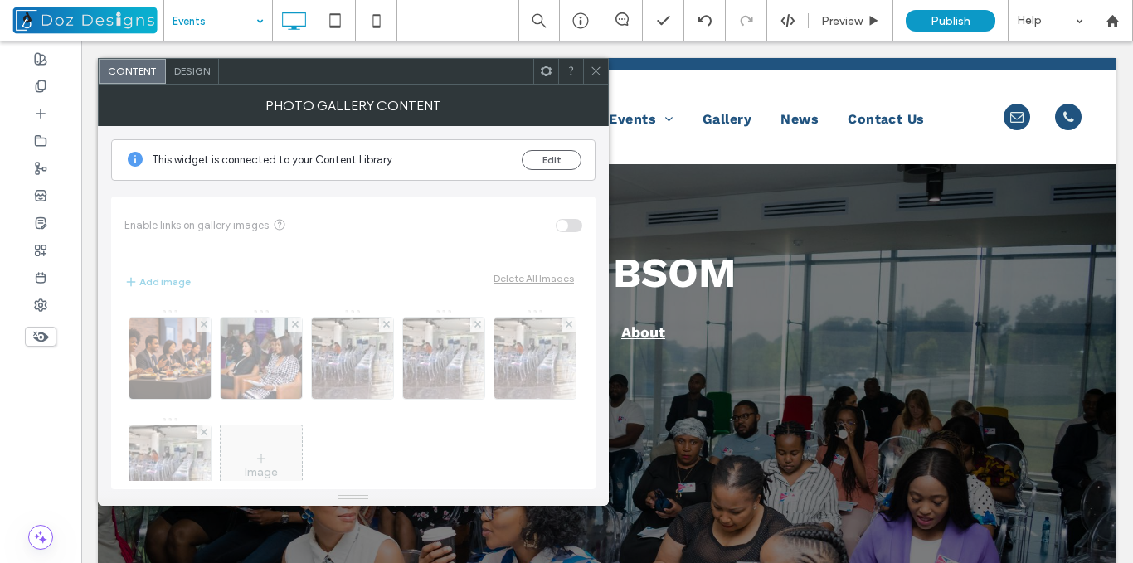
click at [596, 66] on icon at bounding box center [596, 71] width 12 height 12
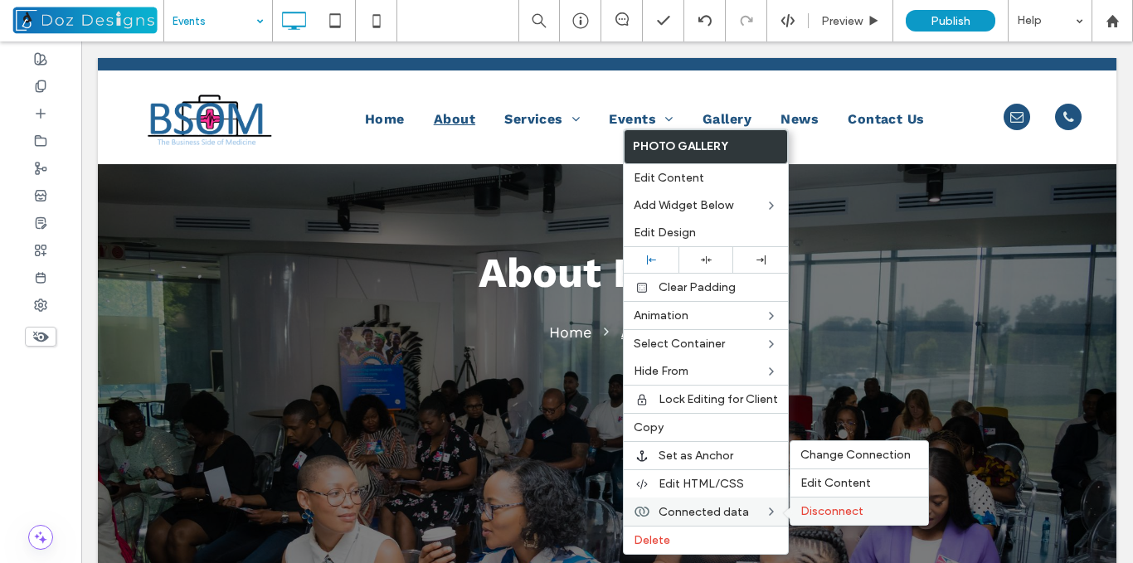
click at [824, 509] on span "Disconnect" at bounding box center [831, 511] width 63 height 14
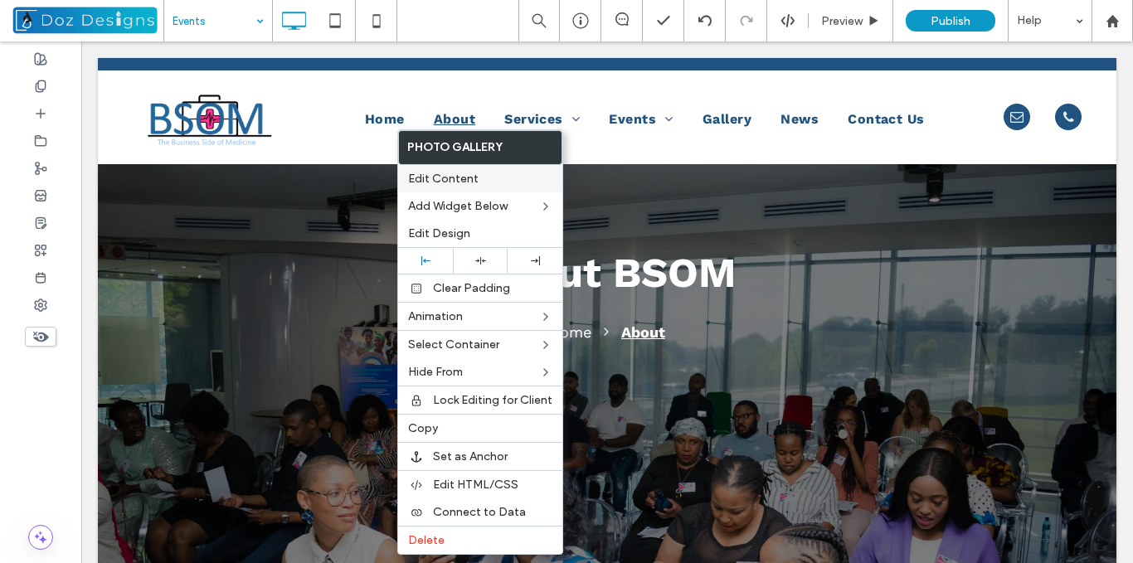
click at [461, 179] on span "Edit Content" at bounding box center [443, 179] width 71 height 14
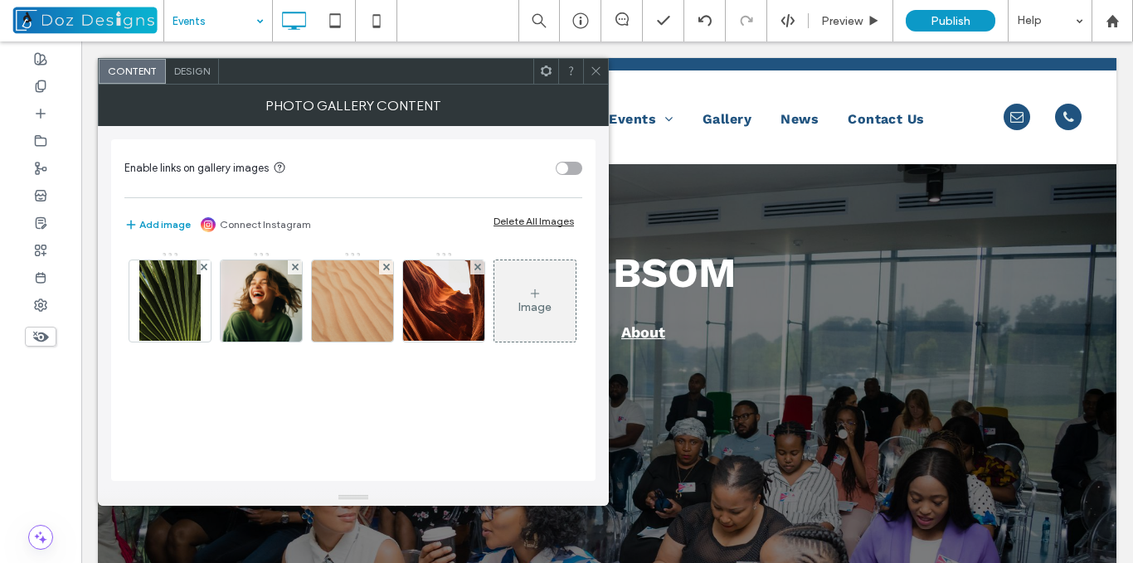
scroll to position [4, 0]
click at [562, 168] on div "toggle" at bounding box center [563, 169] width 12 height 12
click at [592, 68] on icon at bounding box center [596, 71] width 12 height 12
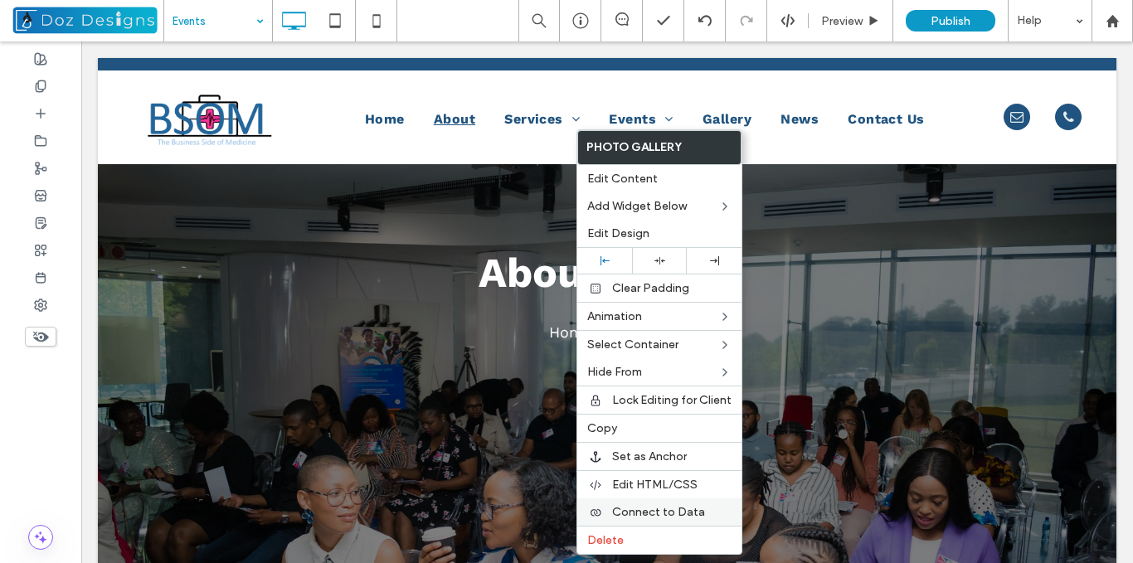
click at [683, 513] on span "Connect to Data" at bounding box center [658, 512] width 93 height 14
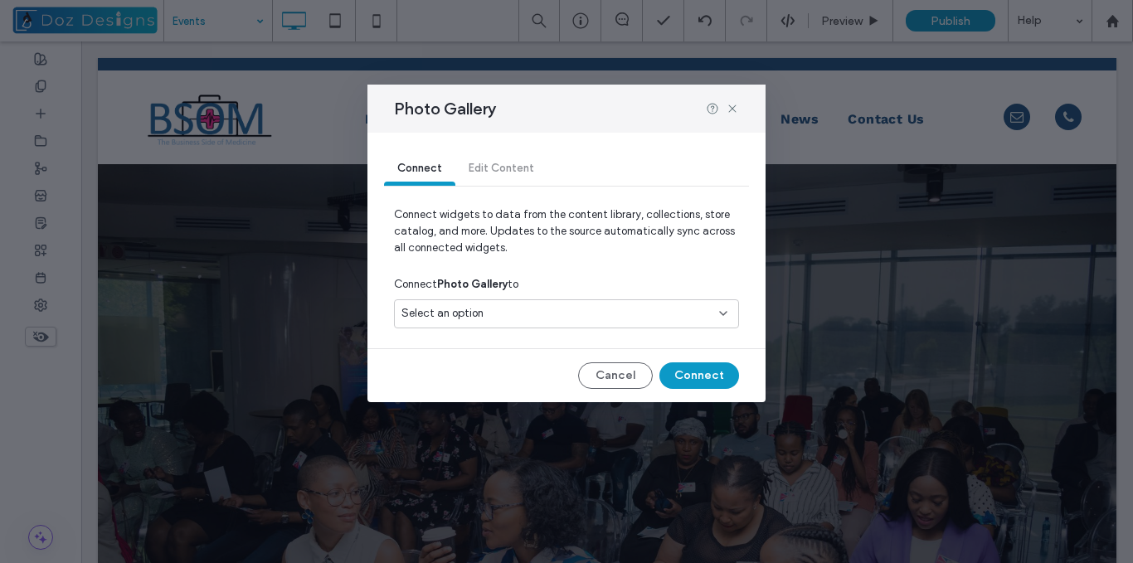
click at [635, 313] on div "Select an option" at bounding box center [556, 313] width 310 height 17
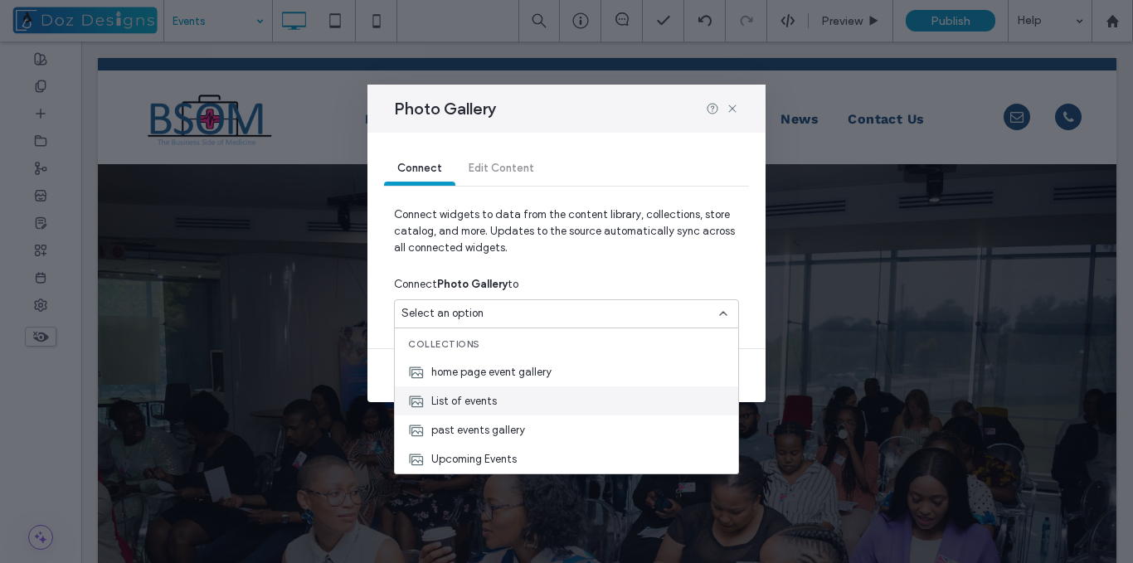
click at [504, 404] on div "List of events" at bounding box center [566, 401] width 343 height 29
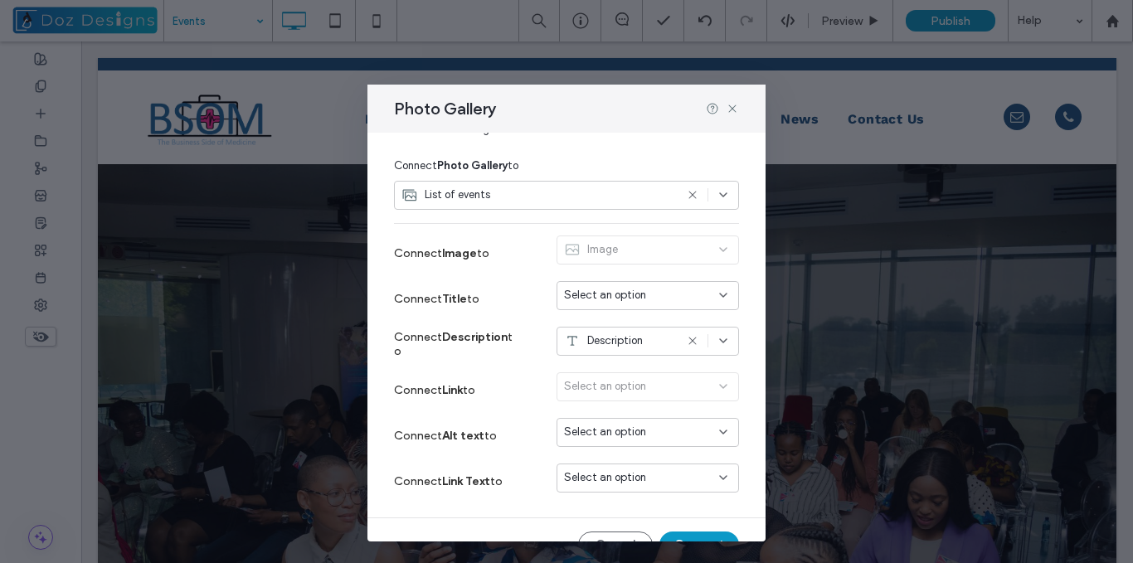
scroll to position [148, 0]
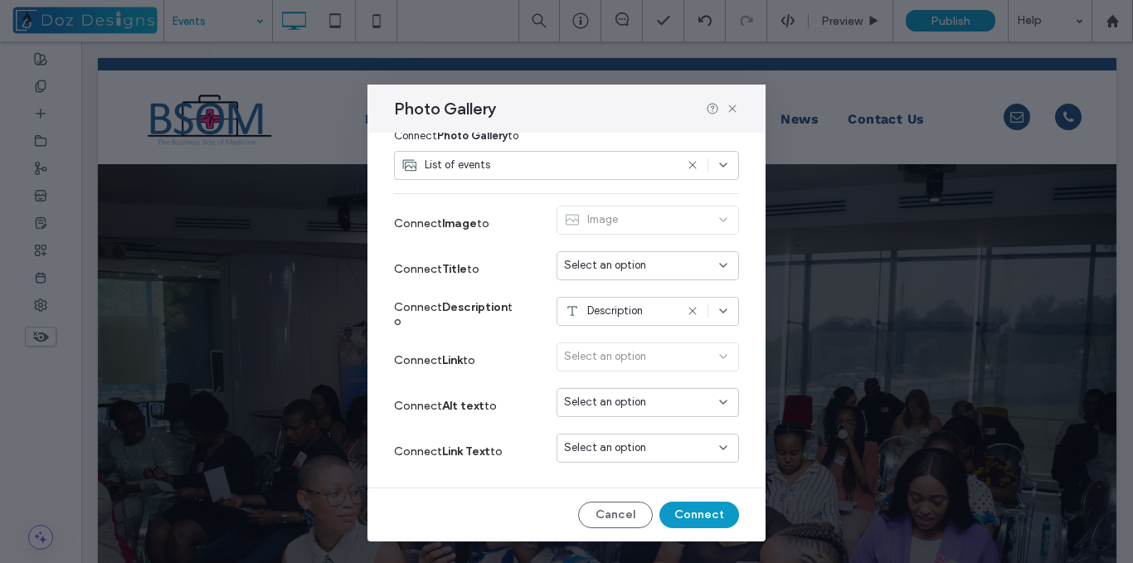
click at [687, 449] on div "Select an option" at bounding box center [638, 448] width 148 height 17
click at [625, 387] on div "Caption" at bounding box center [635, 390] width 181 height 29
click at [686, 448] on icon at bounding box center [692, 447] width 13 height 13
click at [717, 448] on icon at bounding box center [723, 447] width 13 height 13
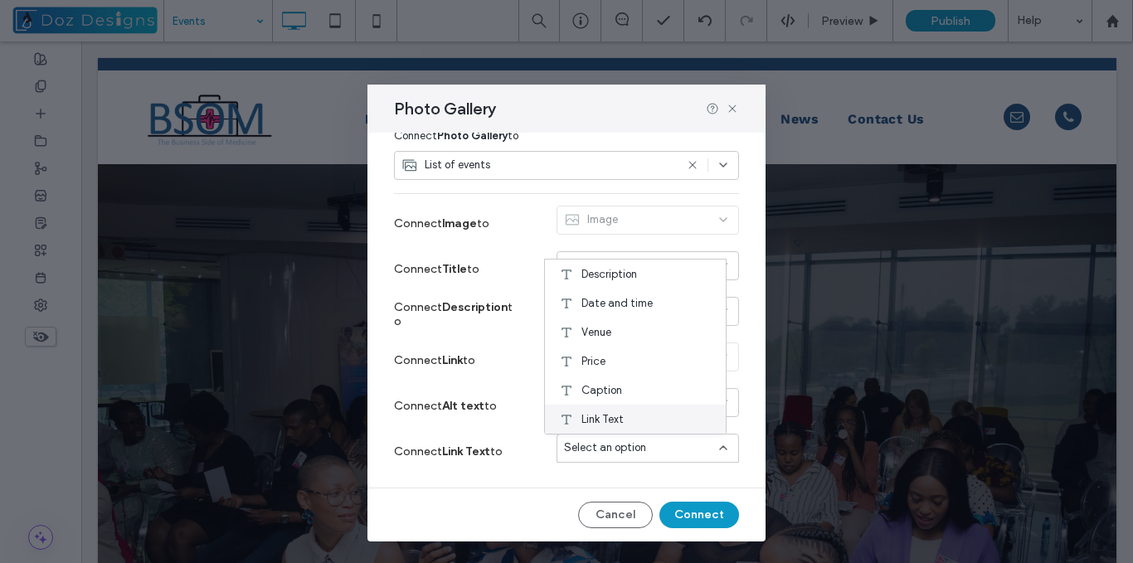
click at [640, 420] on div "Link Text" at bounding box center [635, 419] width 181 height 29
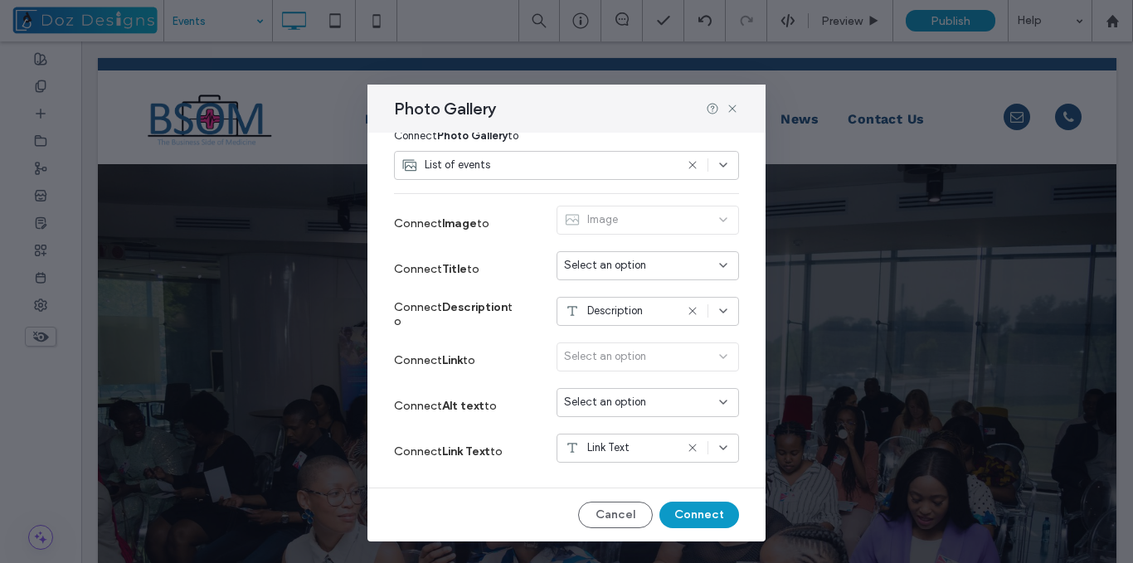
click at [688, 445] on use at bounding box center [691, 448] width 7 height 7
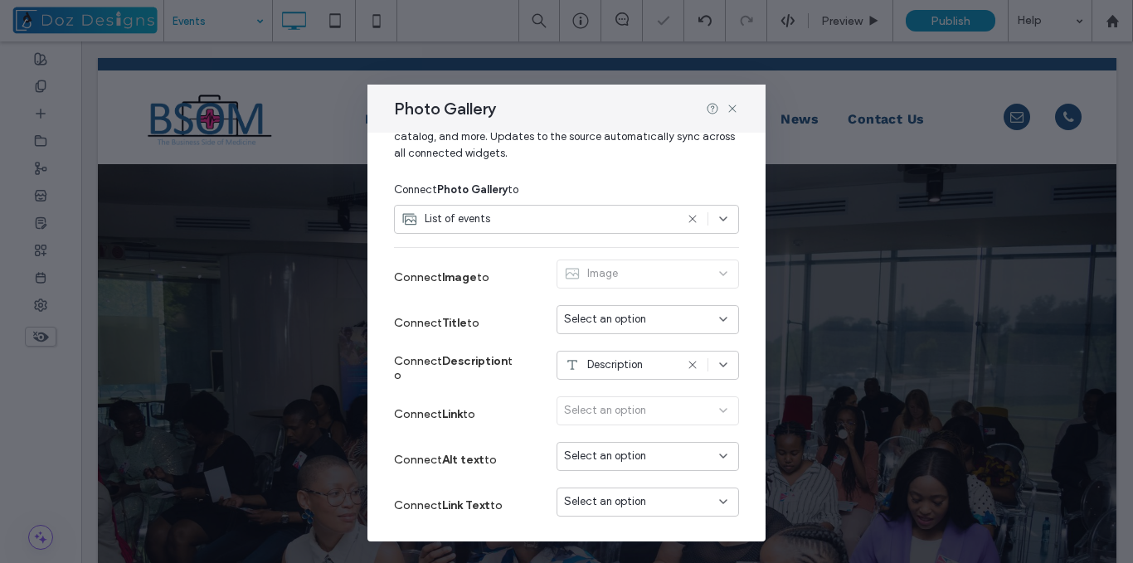
scroll to position [66, 0]
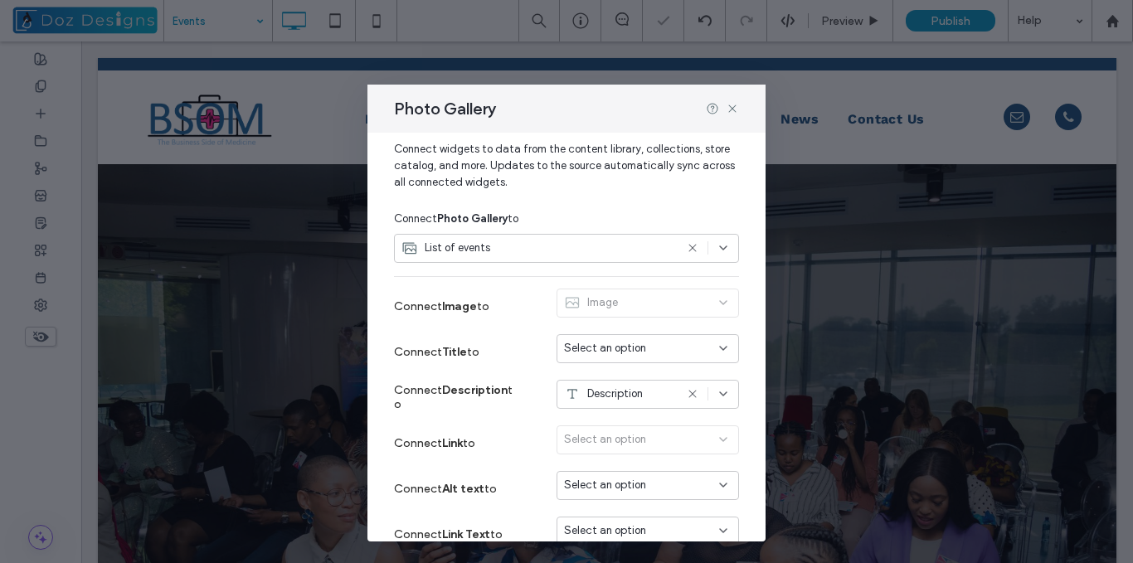
click at [676, 357] on div "Select an option" at bounding box center [638, 348] width 148 height 17
click at [618, 377] on div "Name" at bounding box center [635, 377] width 181 height 29
click at [717, 395] on icon at bounding box center [723, 393] width 13 height 13
click at [649, 285] on span "Date and time" at bounding box center [616, 278] width 71 height 17
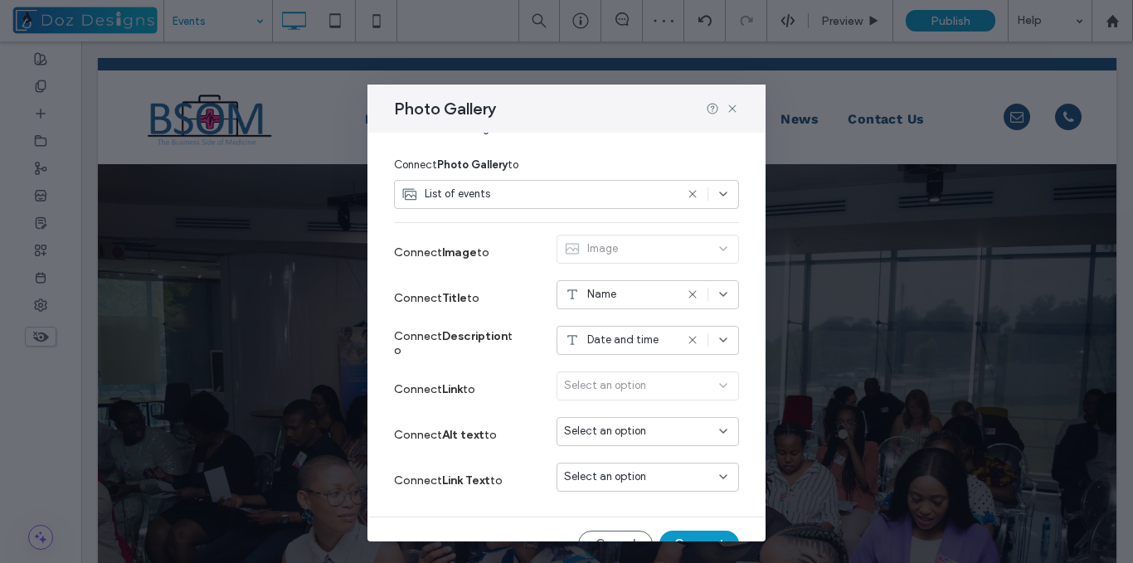
scroll to position [148, 0]
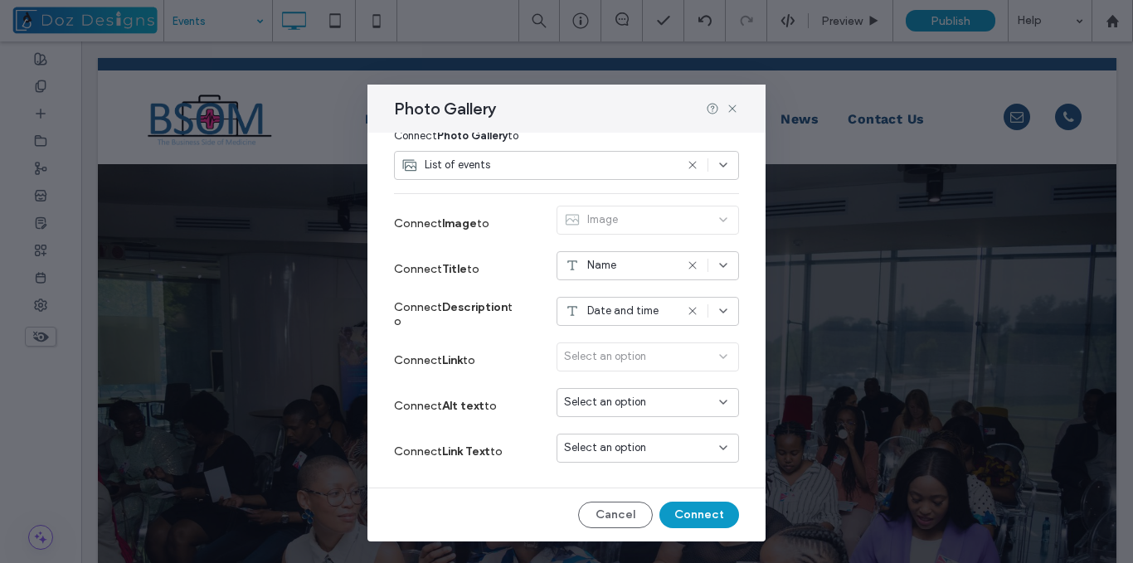
click at [649, 449] on div "Select an option" at bounding box center [638, 448] width 148 height 17
click at [630, 390] on div "Caption" at bounding box center [635, 390] width 181 height 29
click at [698, 512] on button "Connect" at bounding box center [699, 515] width 80 height 27
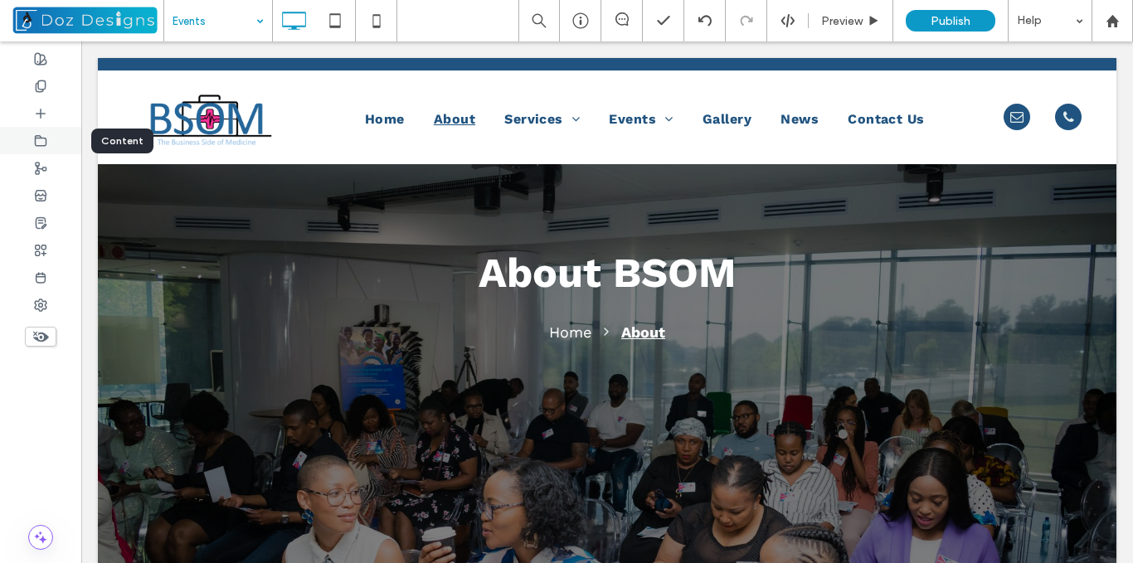
click at [38, 142] on icon at bounding box center [40, 140] width 13 height 13
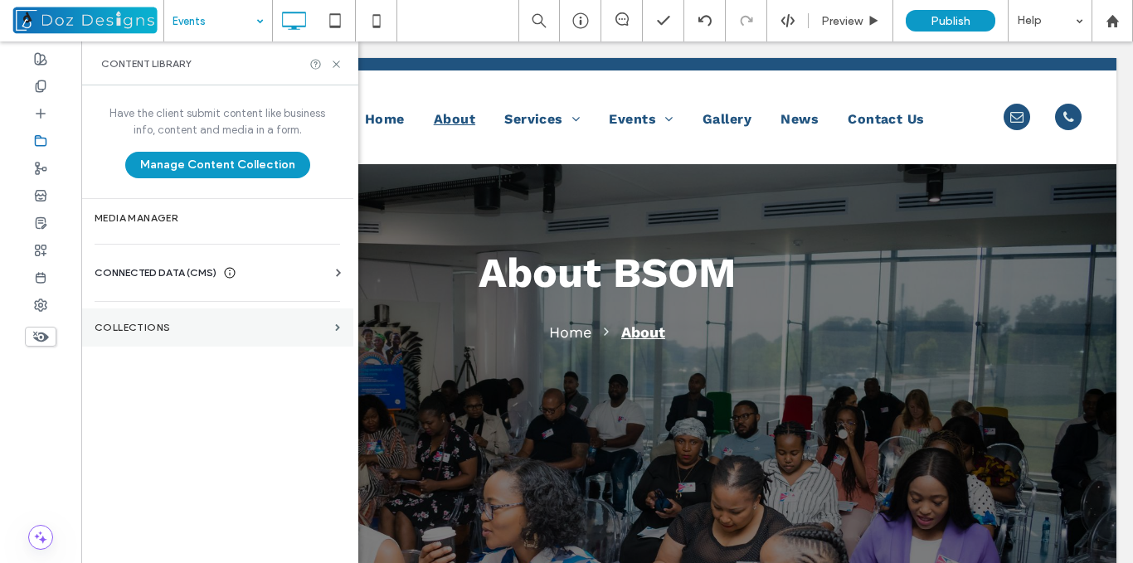
click at [236, 329] on label "Collections" at bounding box center [212, 328] width 234 height 12
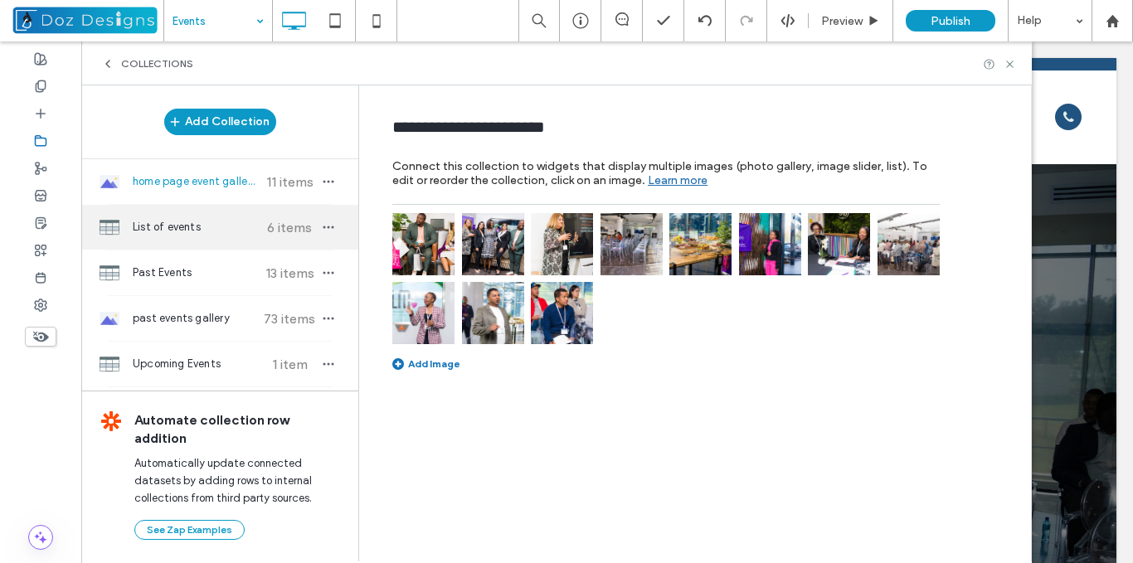
click at [230, 224] on span "List of events" at bounding box center [195, 227] width 124 height 17
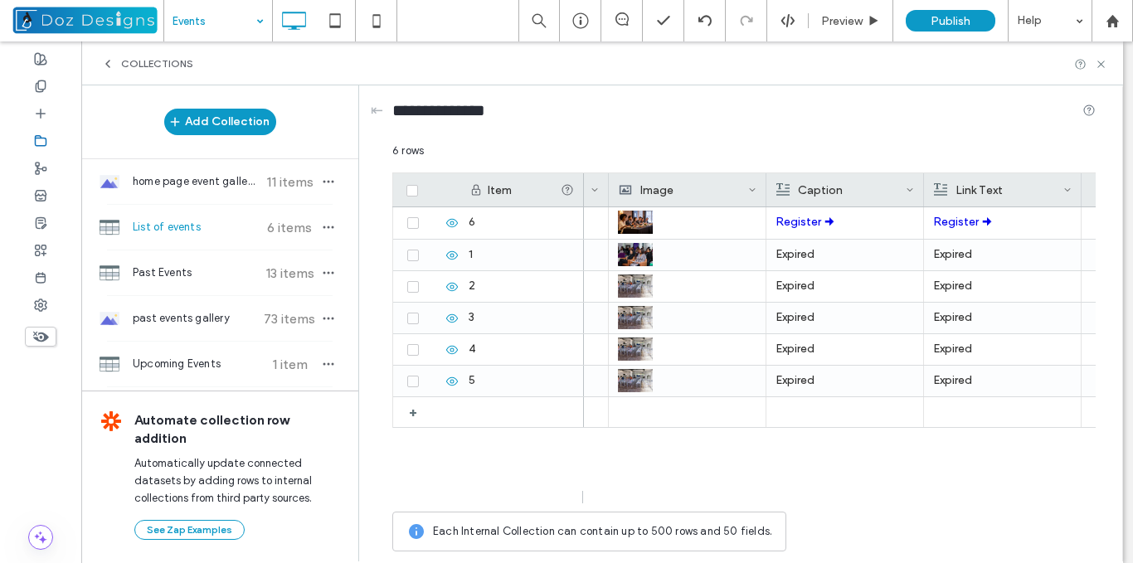
scroll to position [0, 770]
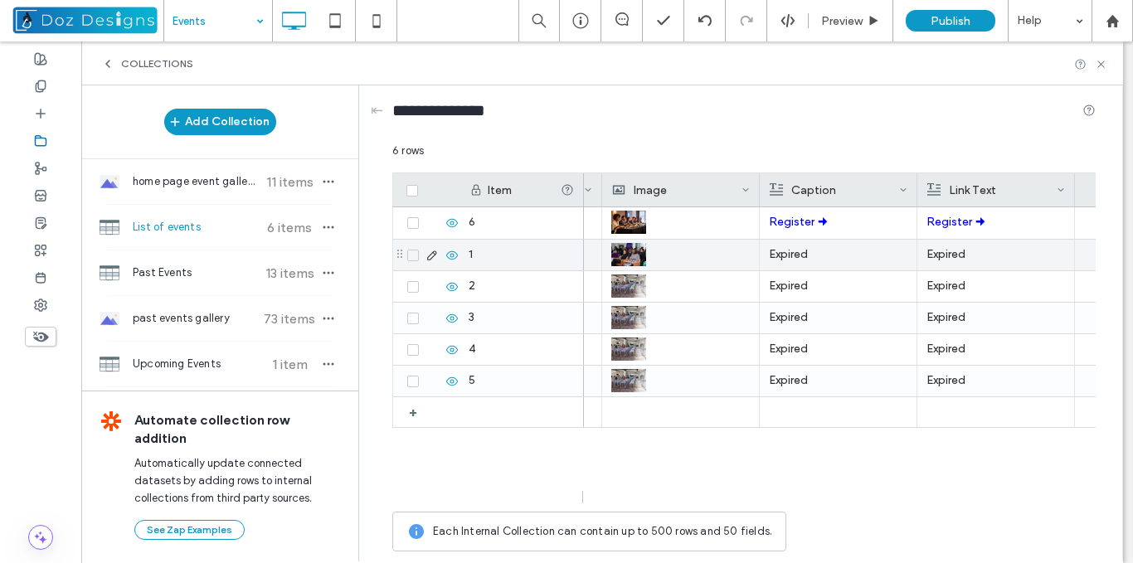
click at [833, 254] on p "Expired" at bounding box center [838, 255] width 139 height 30
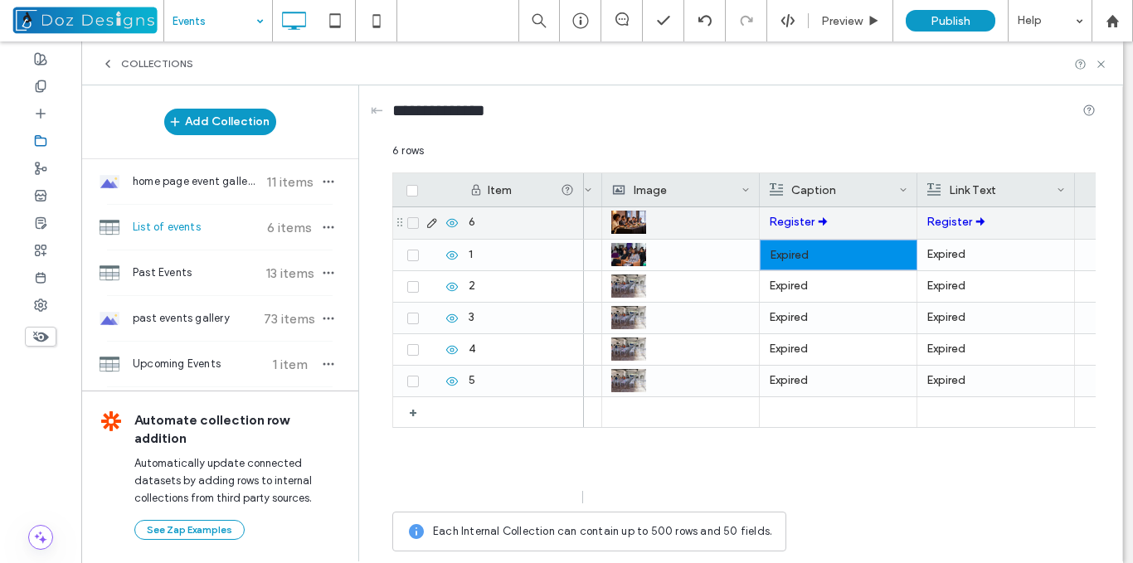
click at [845, 231] on p "Register 🠊" at bounding box center [838, 222] width 139 height 30
click at [803, 226] on p "Expired" at bounding box center [839, 223] width 138 height 30
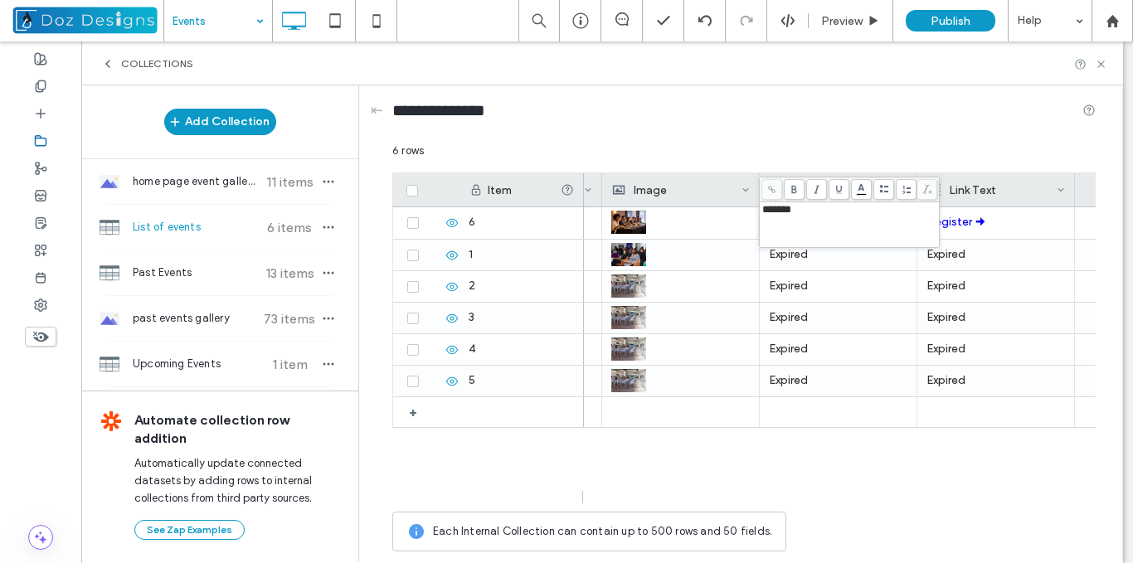
click at [801, 214] on div "*******" at bounding box center [849, 210] width 175 height 12
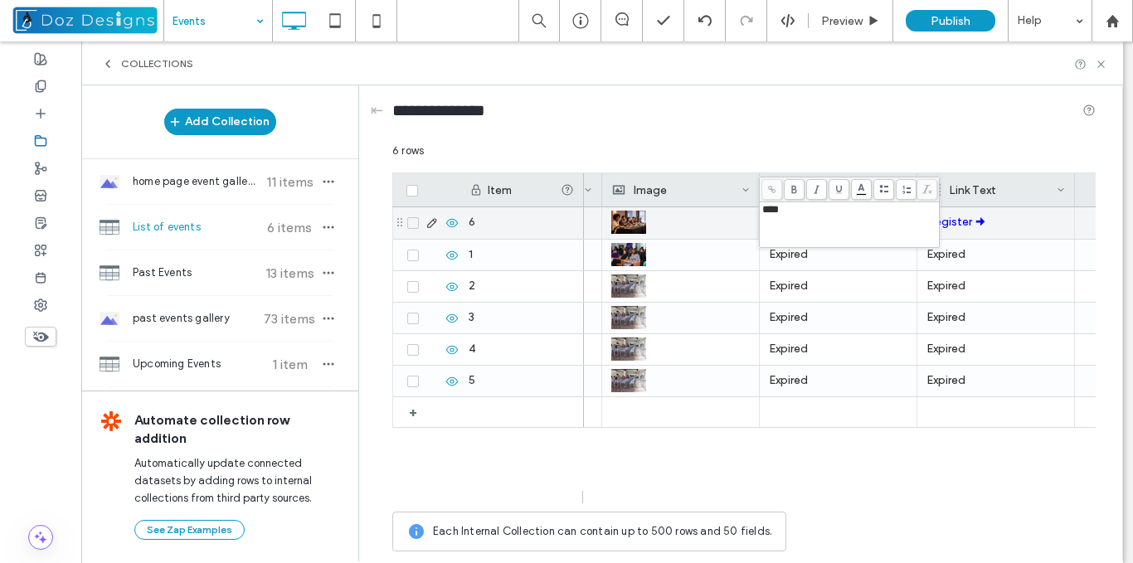
click at [1014, 228] on p "Register 🠊" at bounding box center [995, 222] width 139 height 30
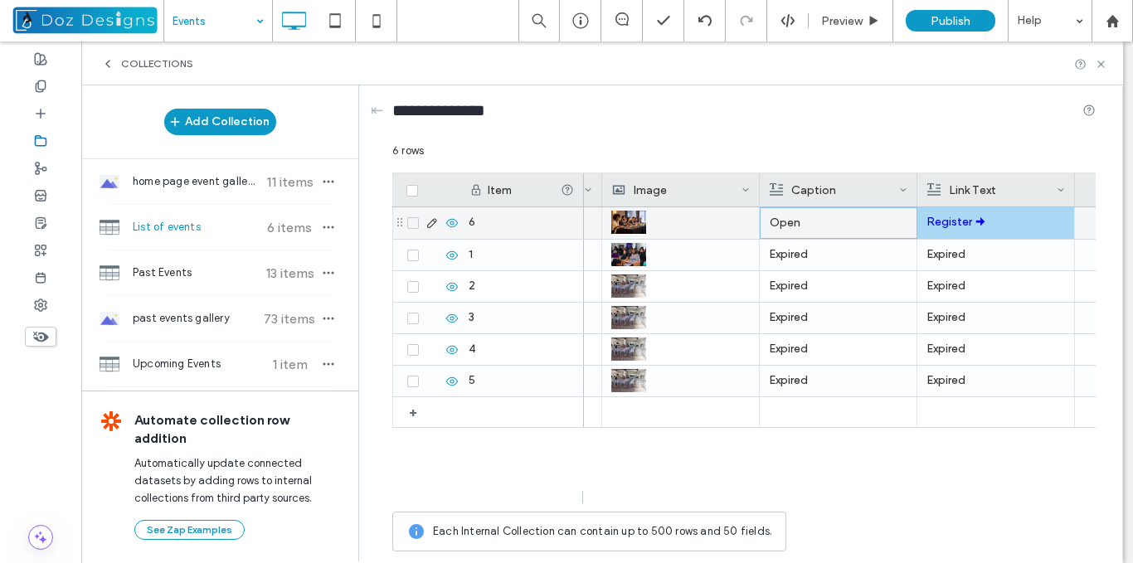
click at [795, 226] on p "Open" at bounding box center [839, 223] width 138 height 30
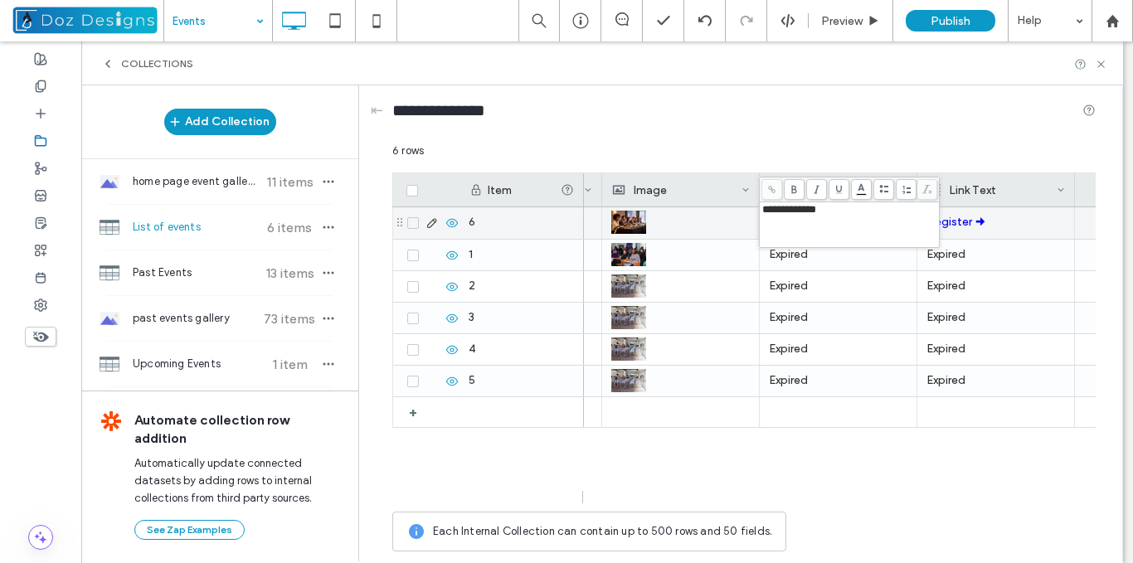
drag, startPoint x: 1072, startPoint y: 226, endPoint x: 1024, endPoint y: 231, distance: 48.5
click at [1072, 226] on div "Register 🠊" at bounding box center [996, 223] width 158 height 32
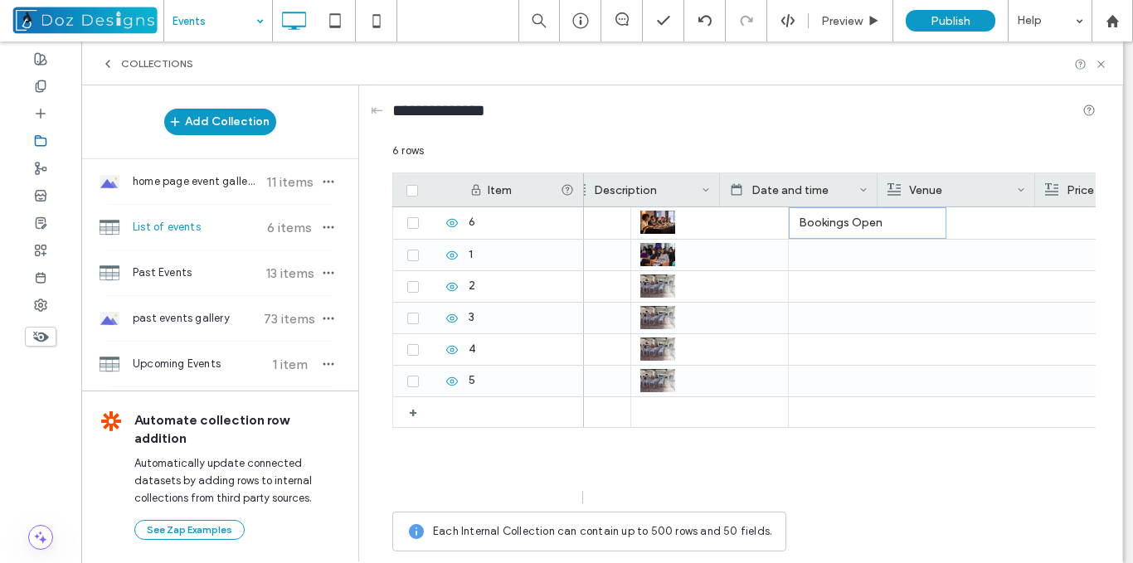
scroll to position [0, 0]
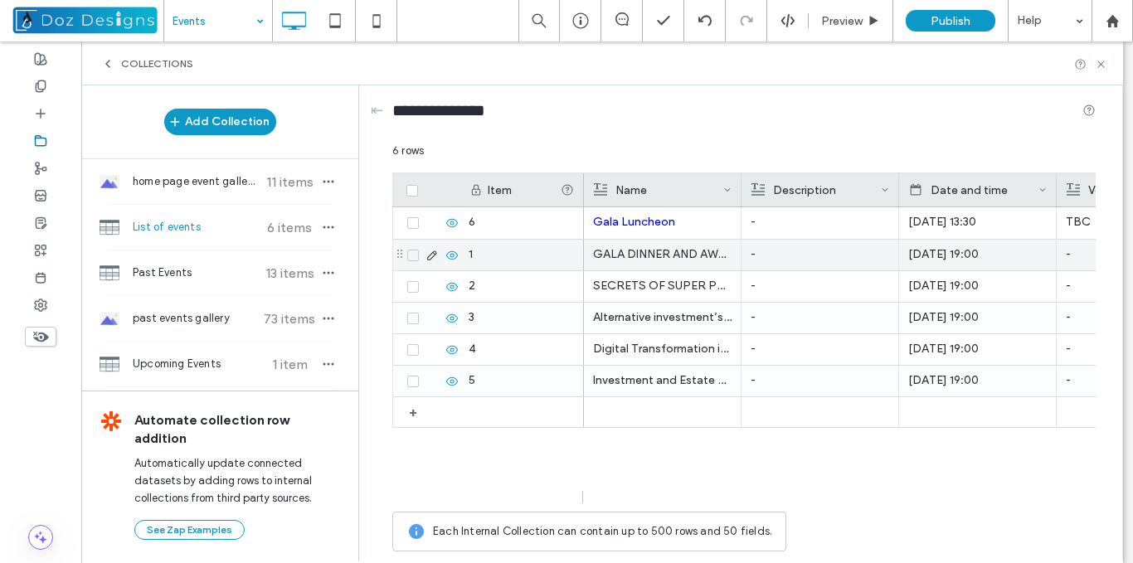
click at [689, 257] on p "GALA DINNER AND AWARDS" at bounding box center [662, 255] width 139 height 30
drag, startPoint x: 734, startPoint y: 241, endPoint x: 598, endPoint y: 241, distance: 136.0
click at [598, 241] on div "**********" at bounding box center [673, 242] width 175 height 12
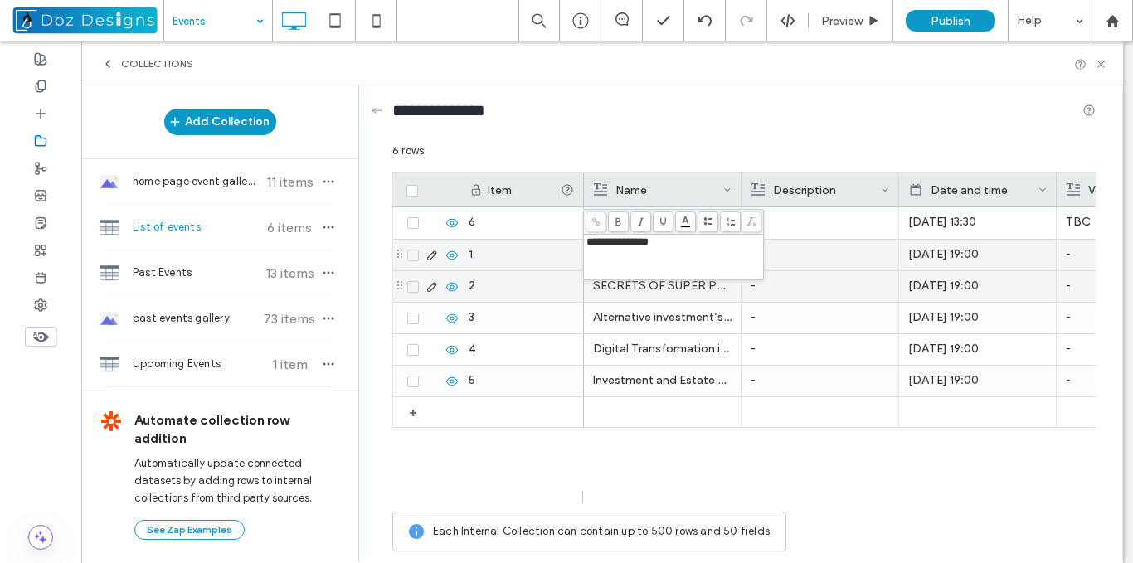
click at [647, 299] on p "SECRETS OF SUPER POWERED WOMAN" at bounding box center [662, 286] width 139 height 30
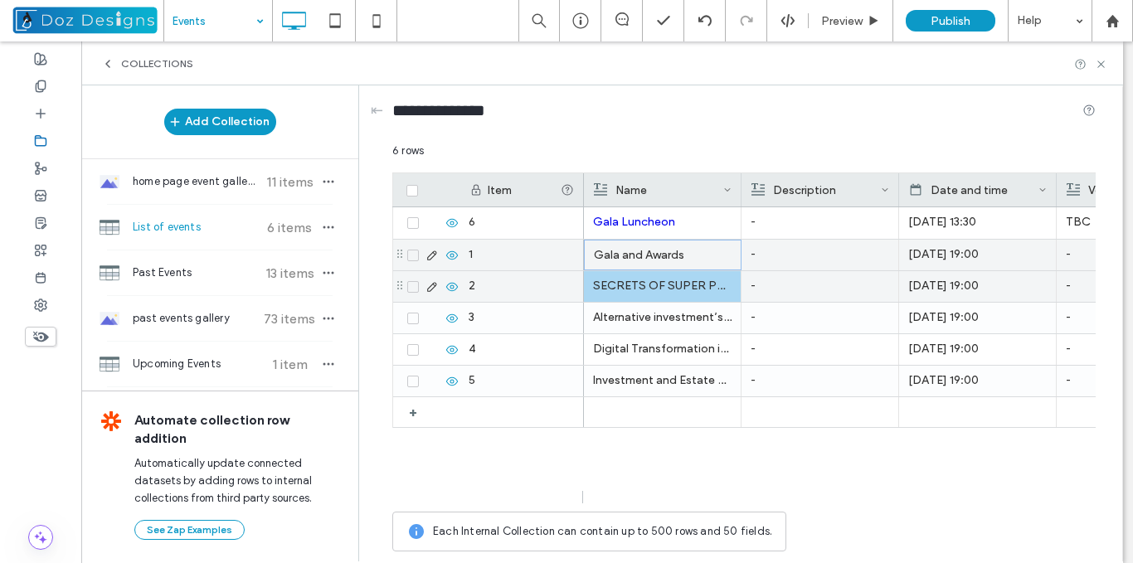
click at [647, 294] on p "SECRETS OF SUPER POWERED WOMAN" at bounding box center [662, 286] width 139 height 30
drag, startPoint x: 594, startPoint y: 273, endPoint x: 797, endPoint y: 272, distance: 203.2
click at [797, 272] on div "**********" at bounding box center [743, 351] width 703 height 417
click at [799, 277] on p "-" at bounding box center [820, 286] width 139 height 30
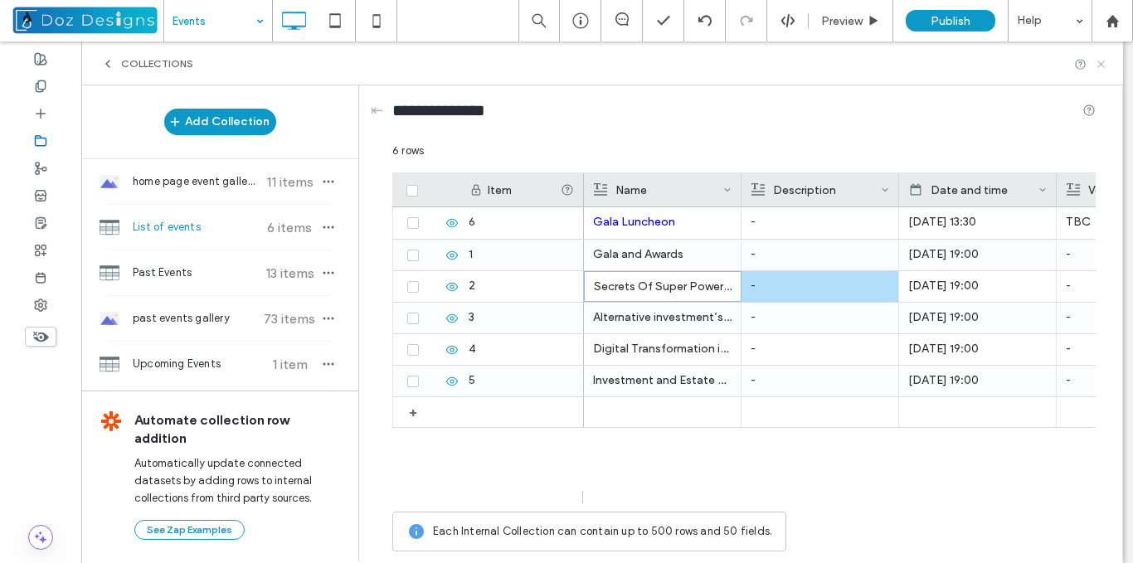
click at [1101, 61] on icon at bounding box center [1101, 64] width 12 height 12
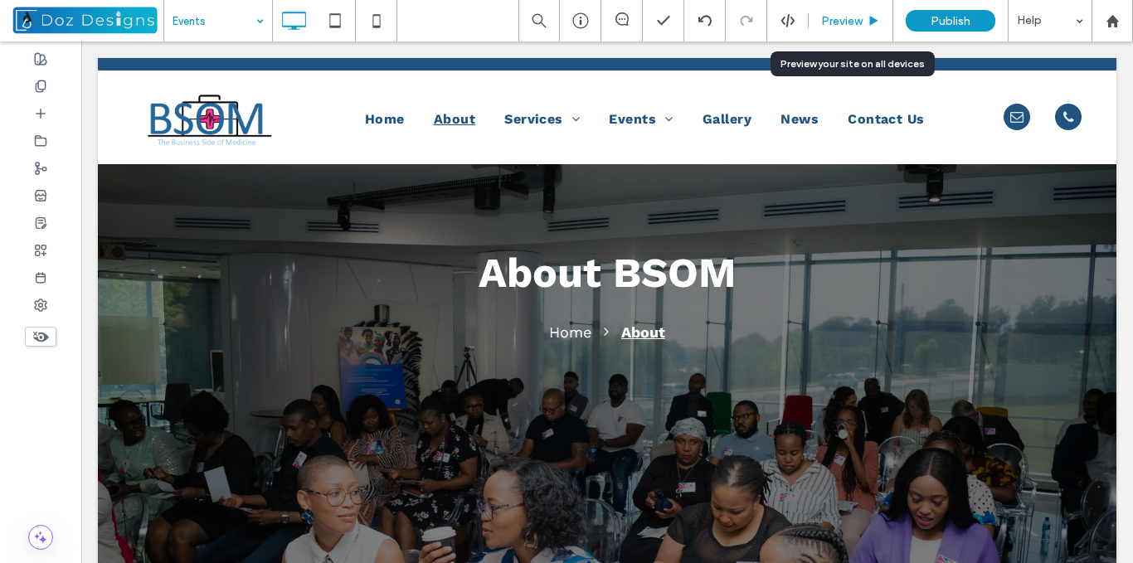
click at [863, 15] on div "Preview" at bounding box center [851, 21] width 84 height 14
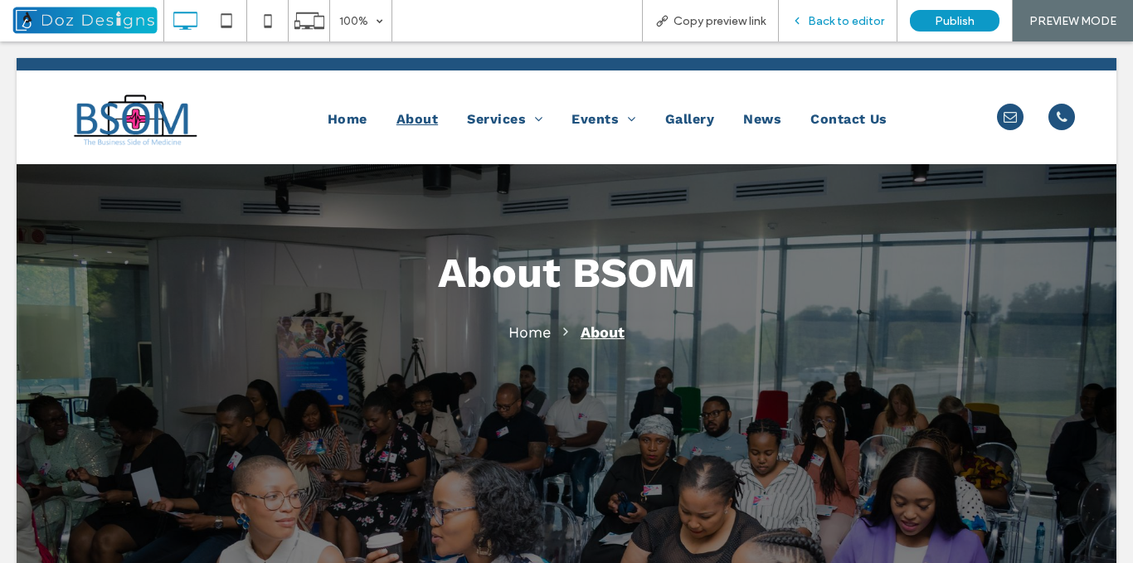
click at [816, 17] on span "Back to editor" at bounding box center [846, 21] width 76 height 14
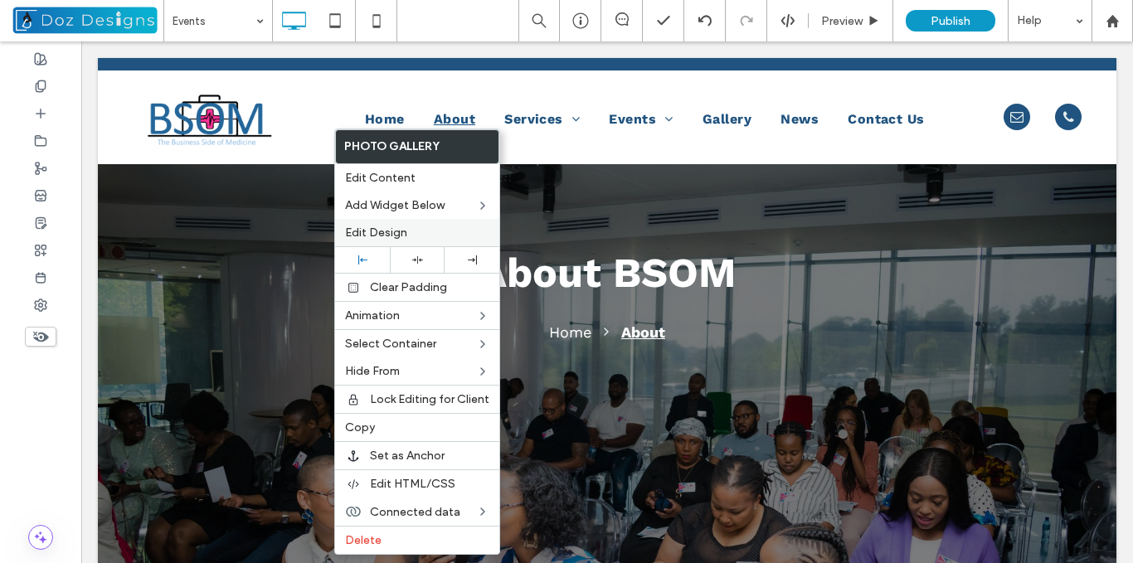
click at [393, 235] on span "Edit Design" at bounding box center [376, 233] width 62 height 14
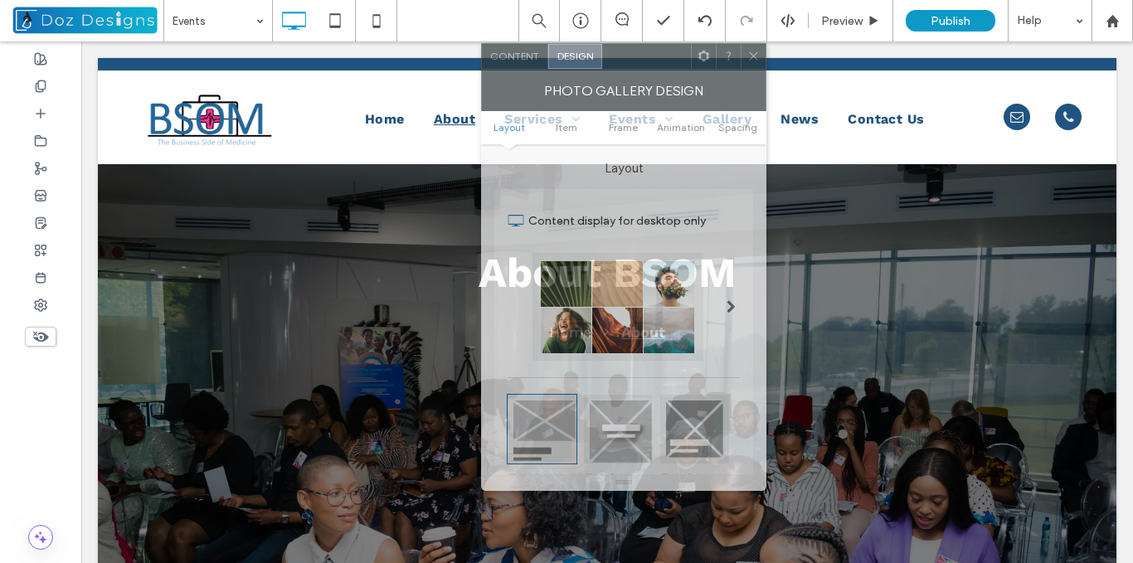
drag, startPoint x: 278, startPoint y: 70, endPoint x: 698, endPoint y: 61, distance: 419.8
click at [685, 48] on div at bounding box center [646, 56] width 89 height 25
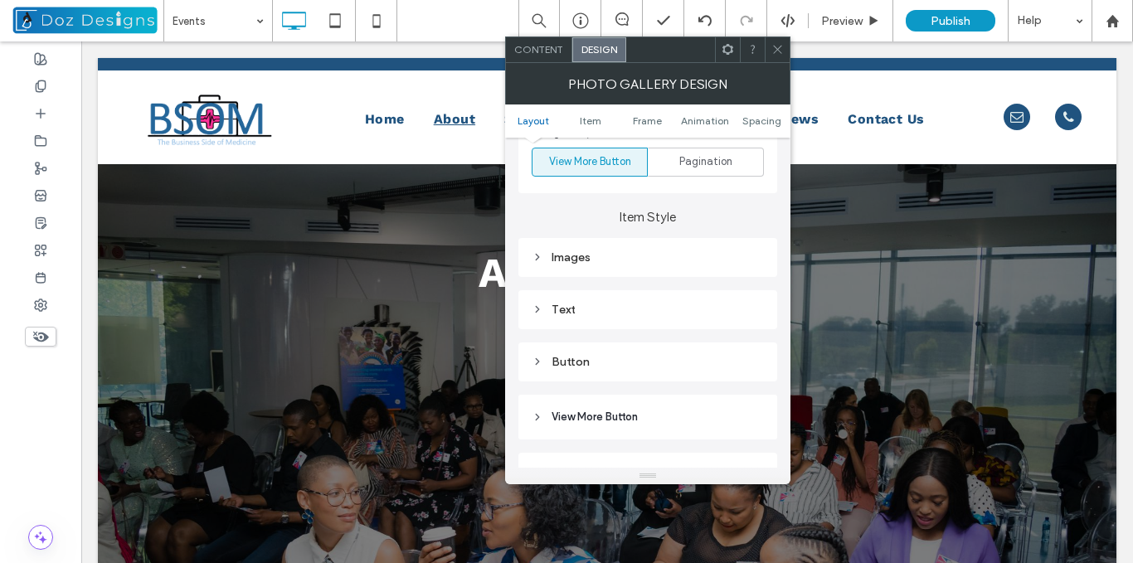
scroll to position [664, 0]
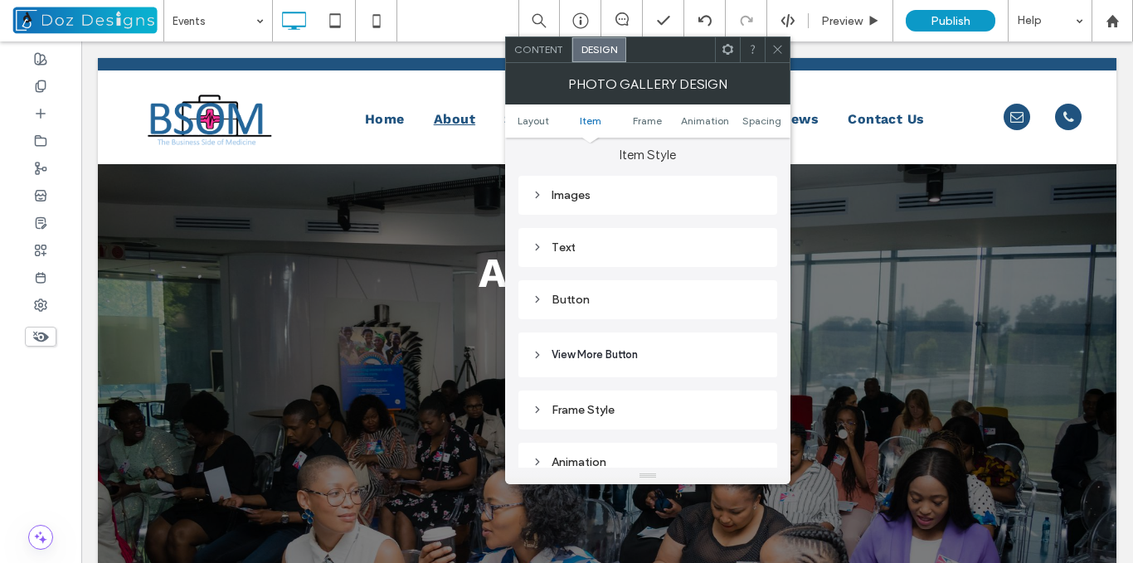
click at [540, 296] on icon at bounding box center [538, 300] width 12 height 12
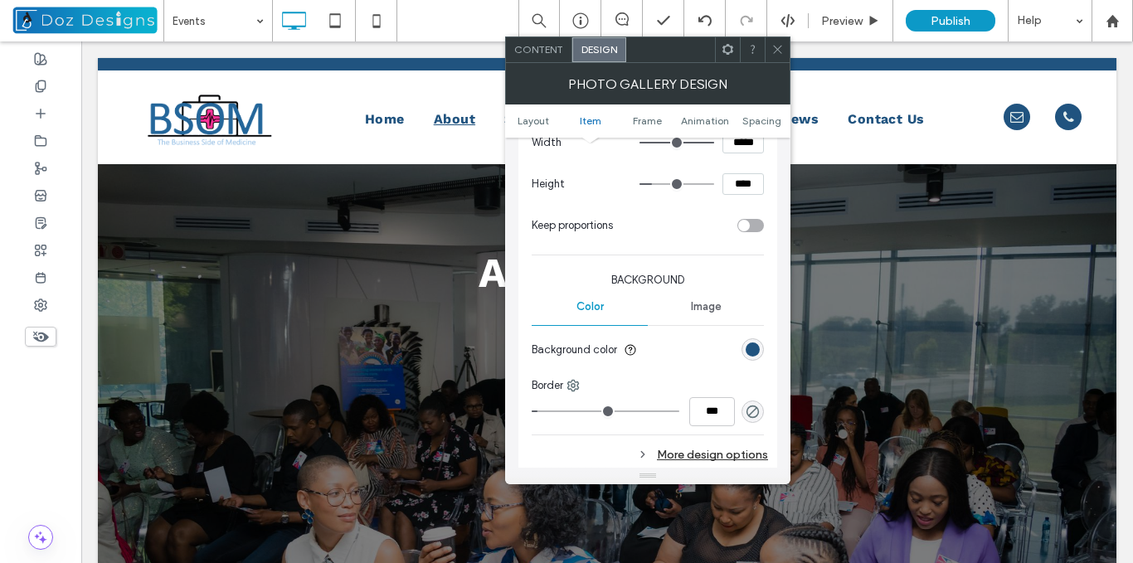
scroll to position [1078, 0]
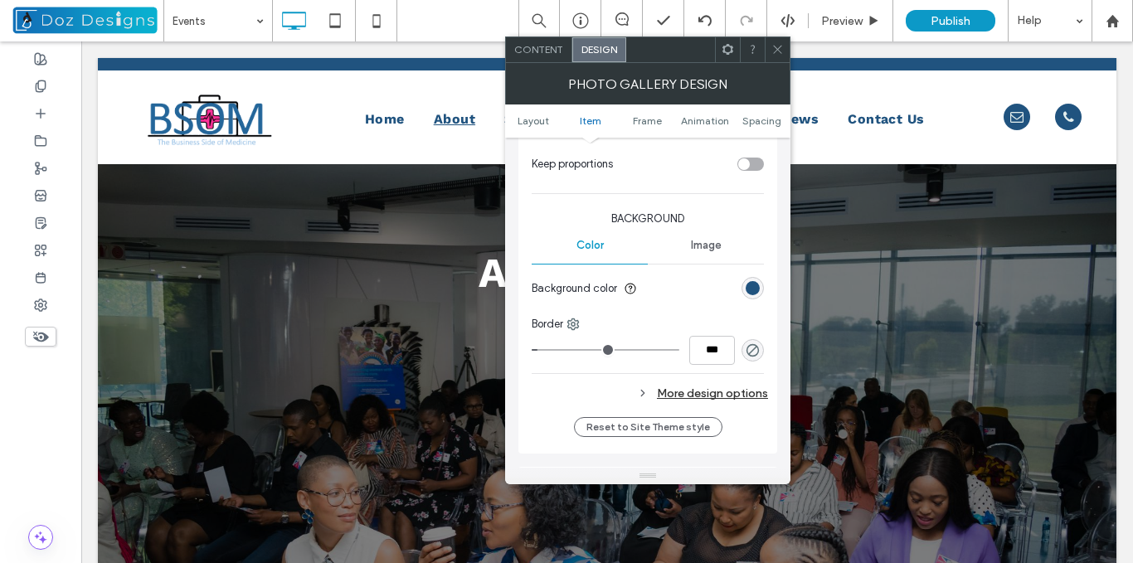
click at [647, 391] on icon at bounding box center [643, 393] width 12 height 12
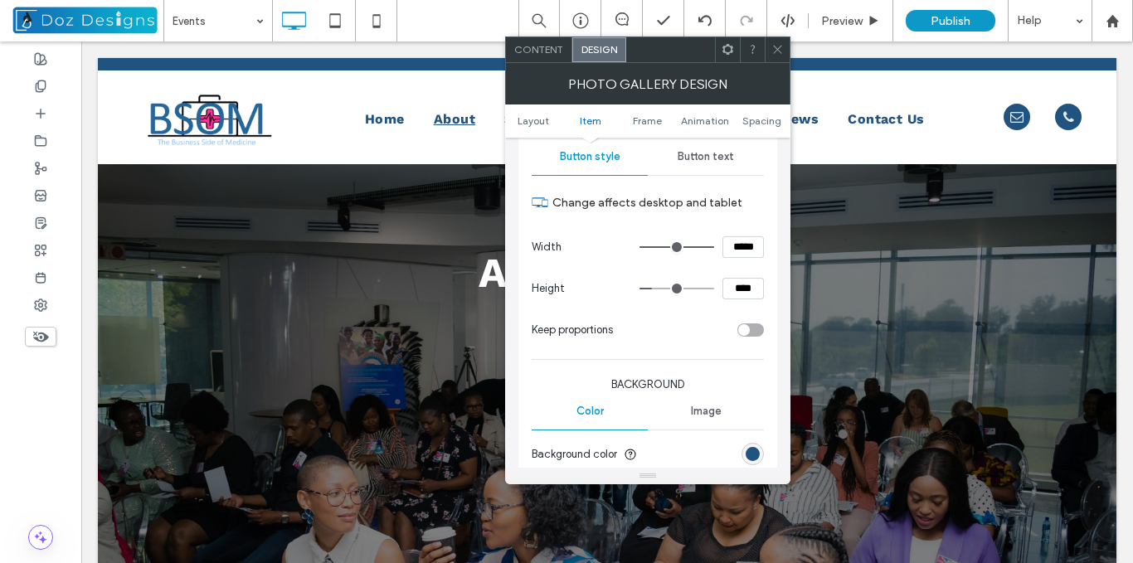
scroll to position [829, 0]
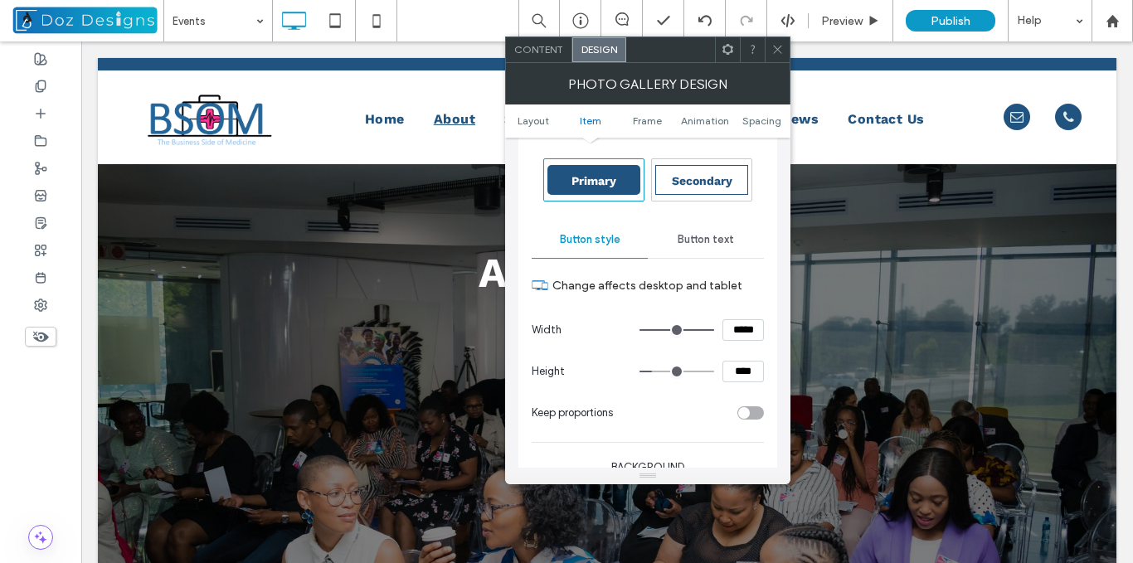
click at [703, 240] on span "Button text" at bounding box center [706, 239] width 56 height 13
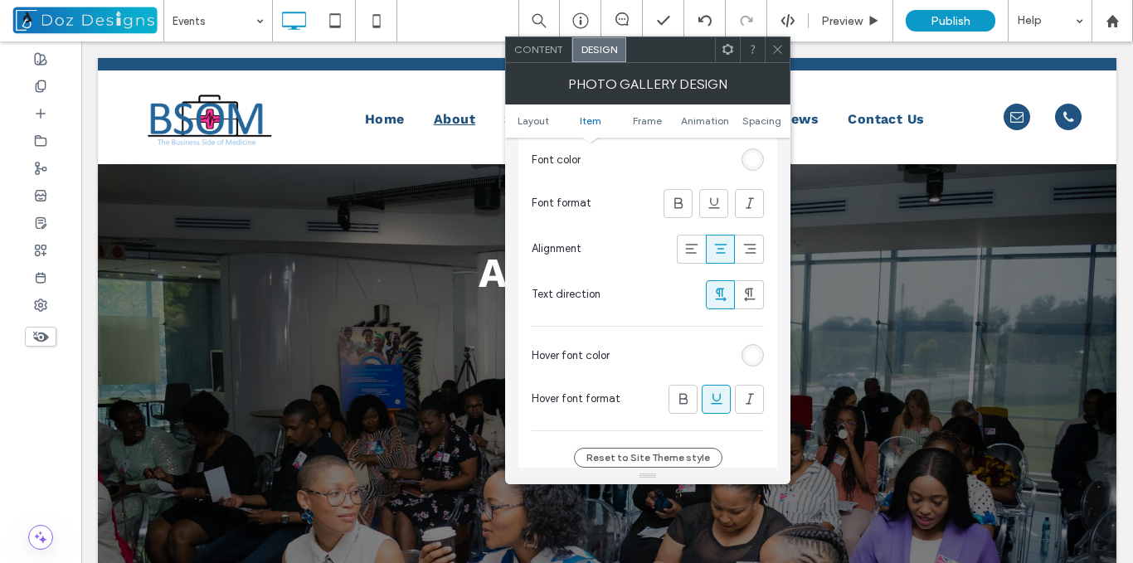
scroll to position [1200, 0]
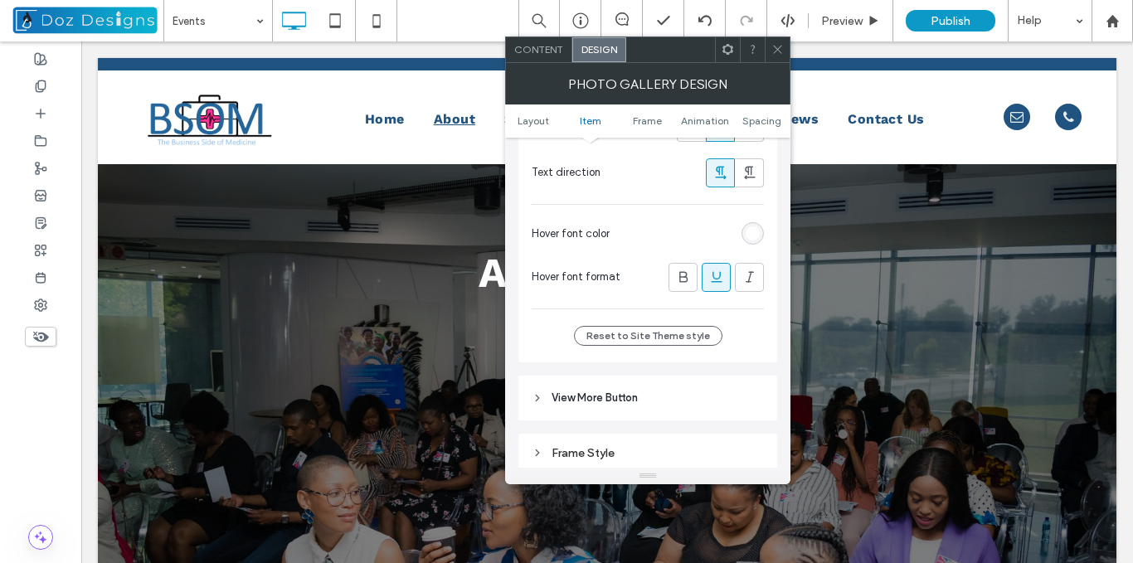
click at [714, 309] on hr at bounding box center [648, 309] width 232 height 1
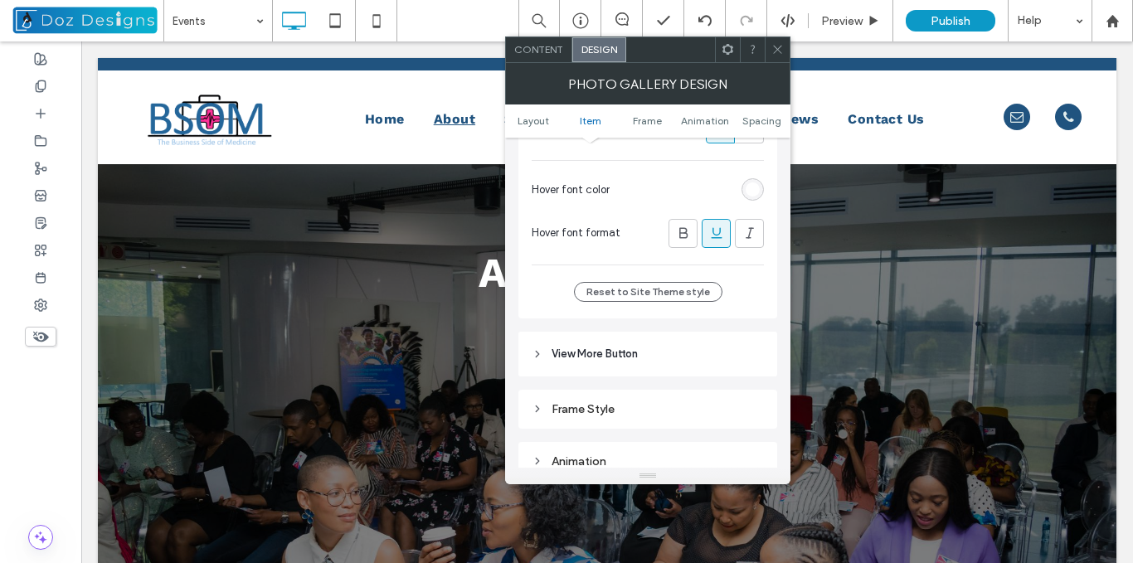
click at [713, 232] on use at bounding box center [716, 233] width 11 height 11
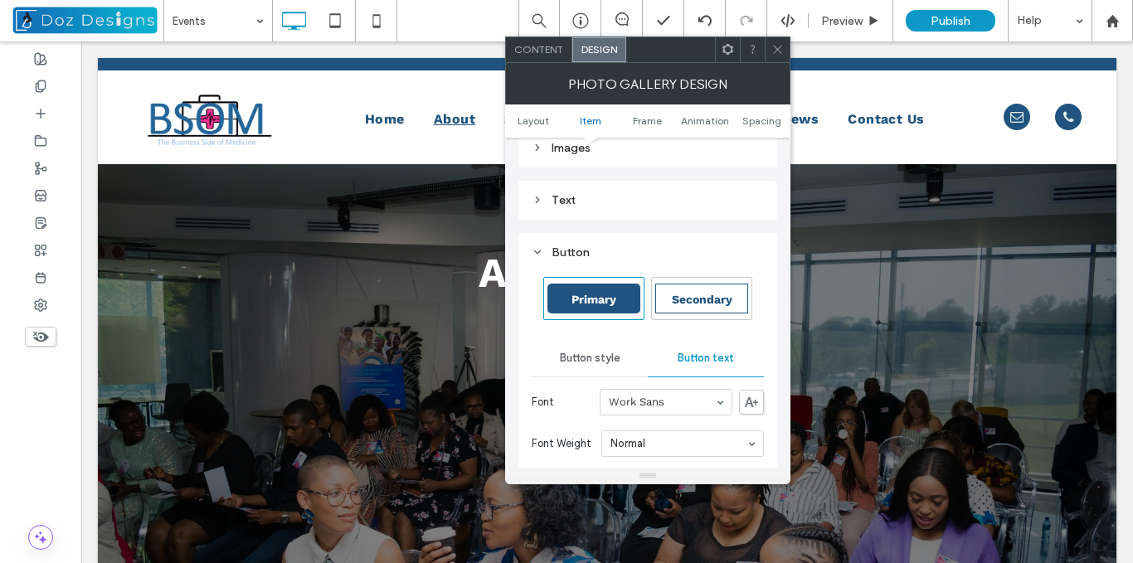
scroll to position [829, 0]
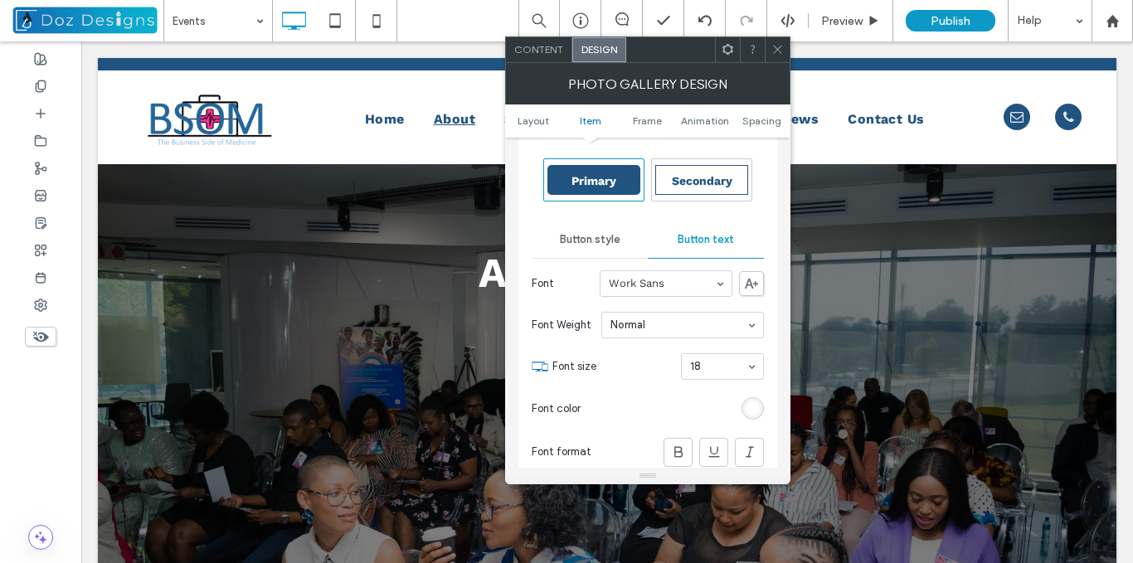
click at [587, 237] on span "Button style" at bounding box center [590, 239] width 61 height 13
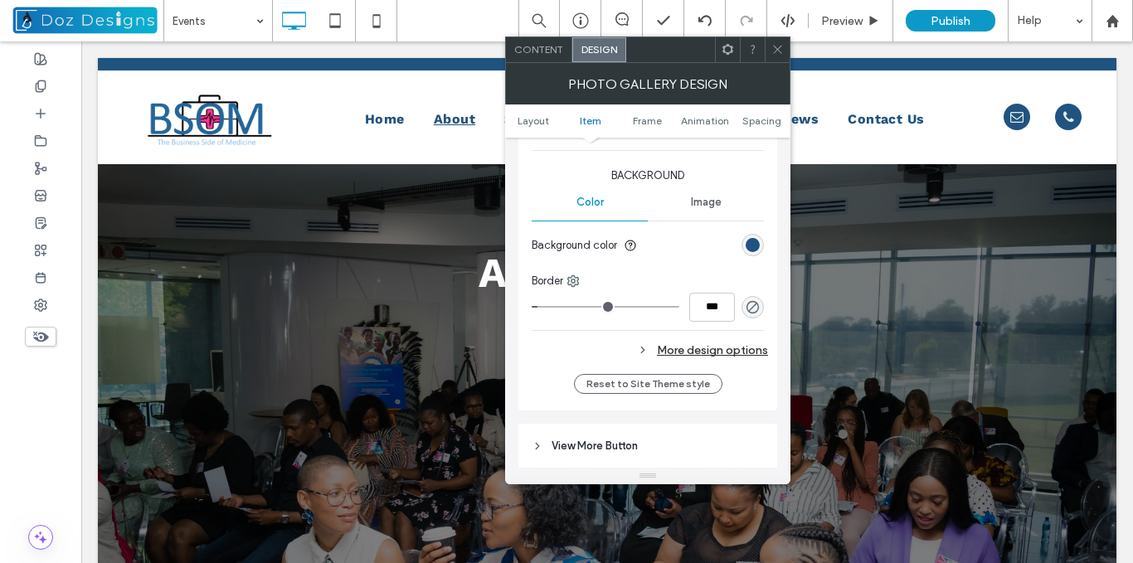
scroll to position [1161, 0]
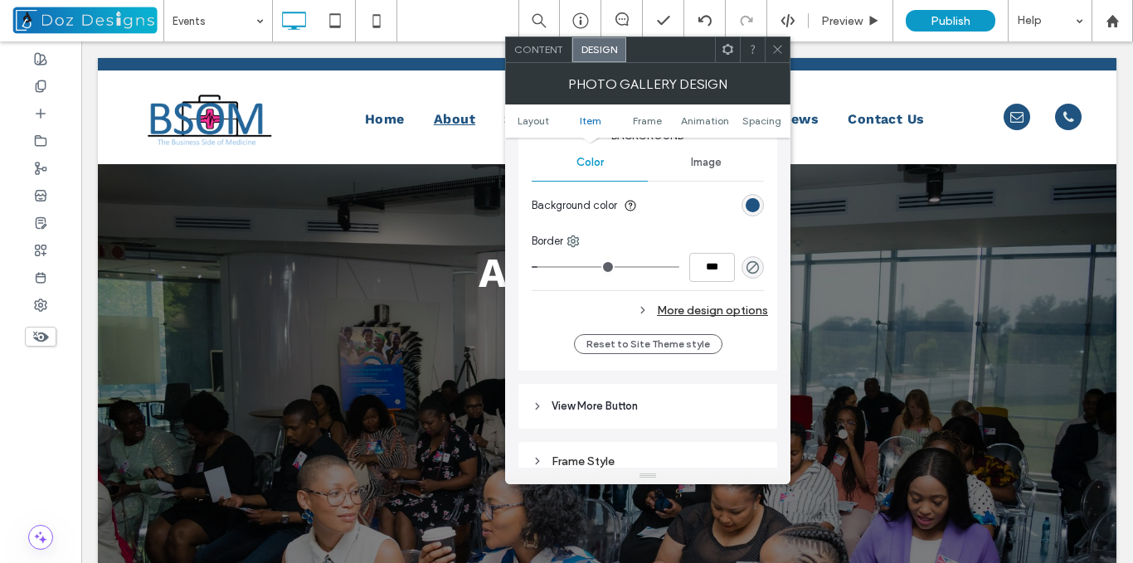
click at [646, 309] on icon at bounding box center [643, 310] width 12 height 12
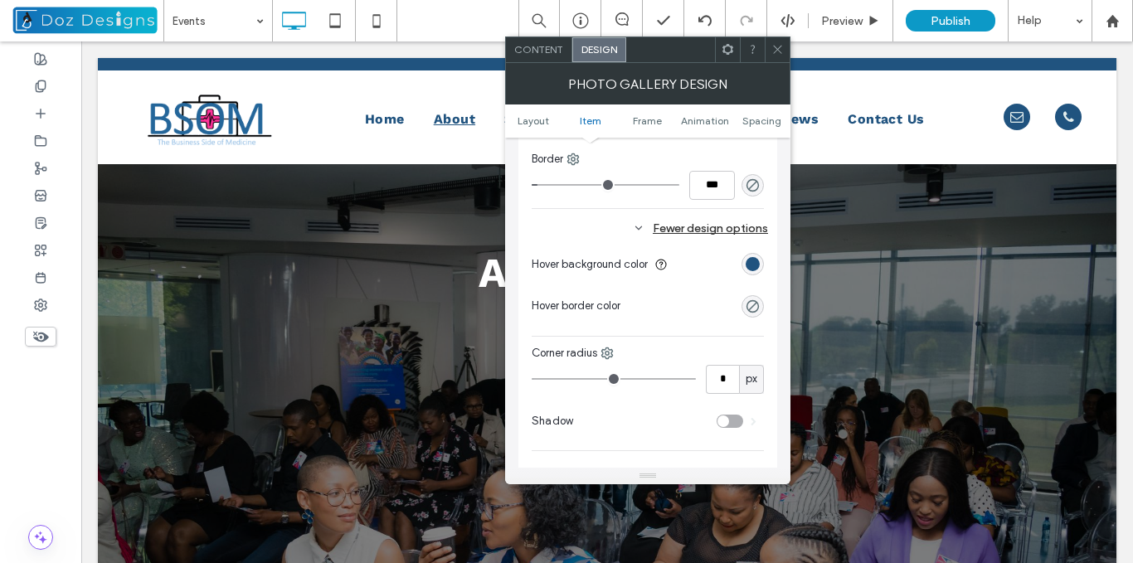
scroll to position [1244, 0]
type input "*"
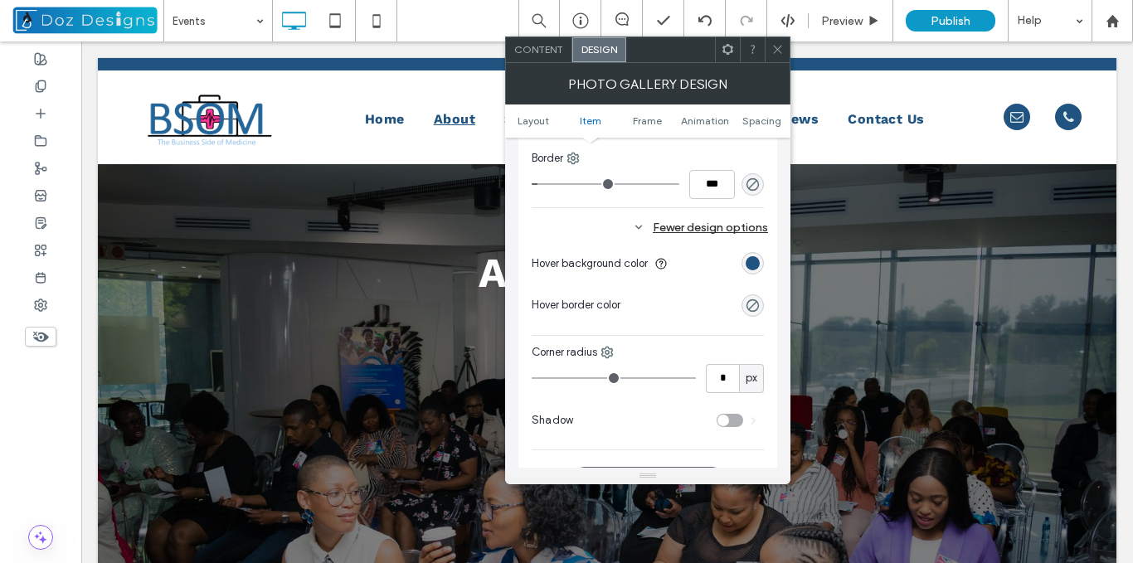
type input "*"
type input "**"
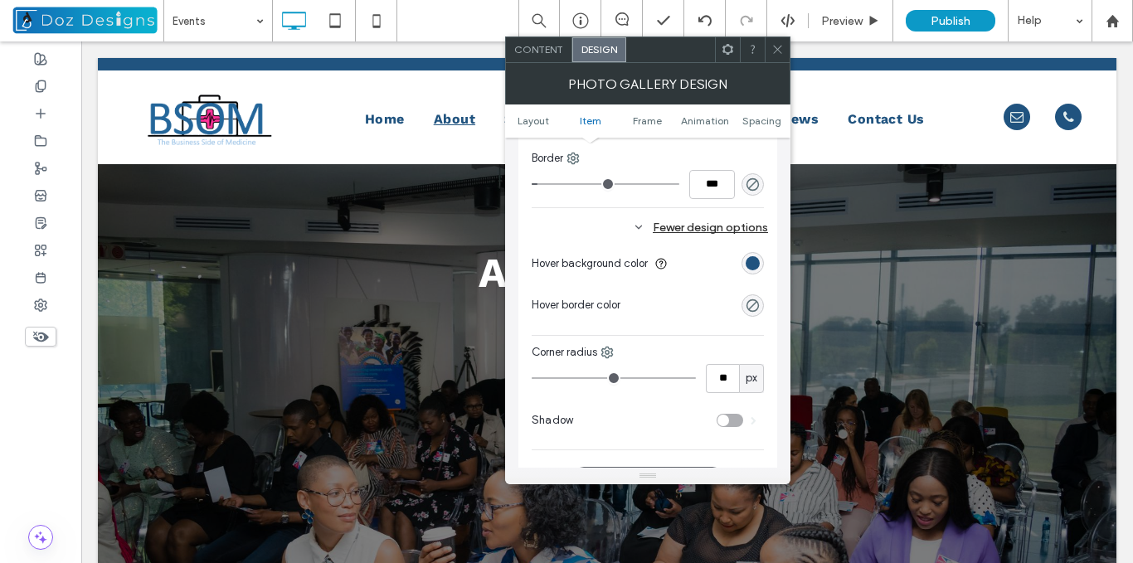
type input "**"
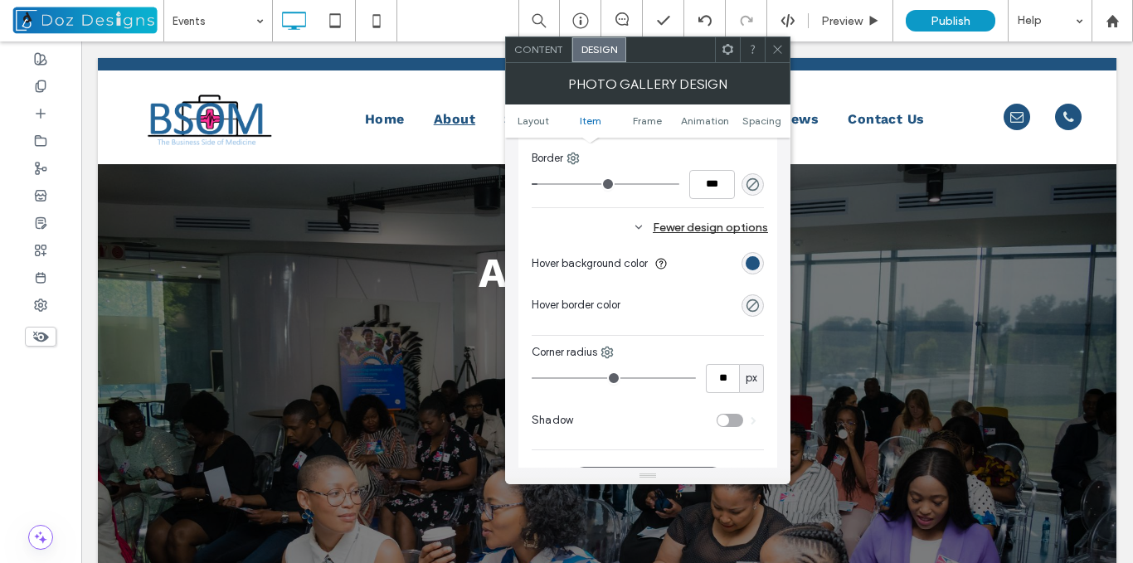
type input "**"
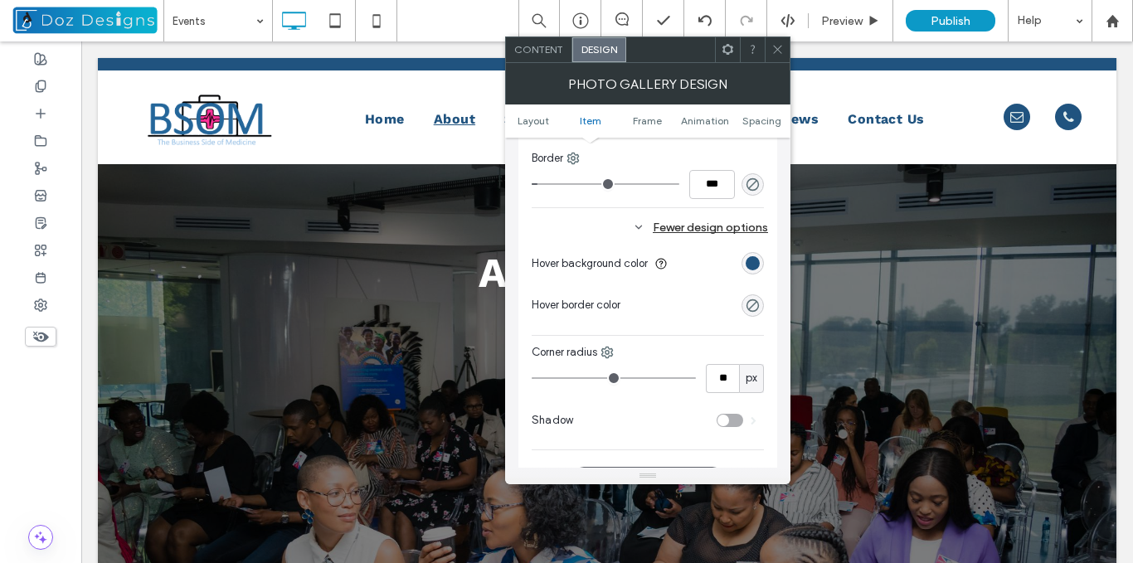
type input "**"
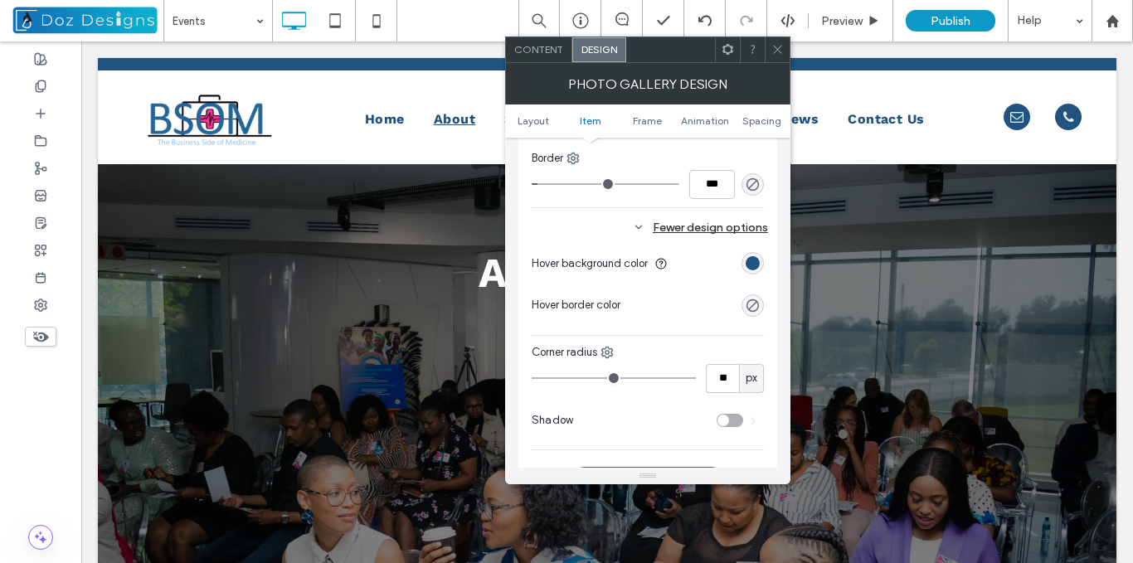
type input "**"
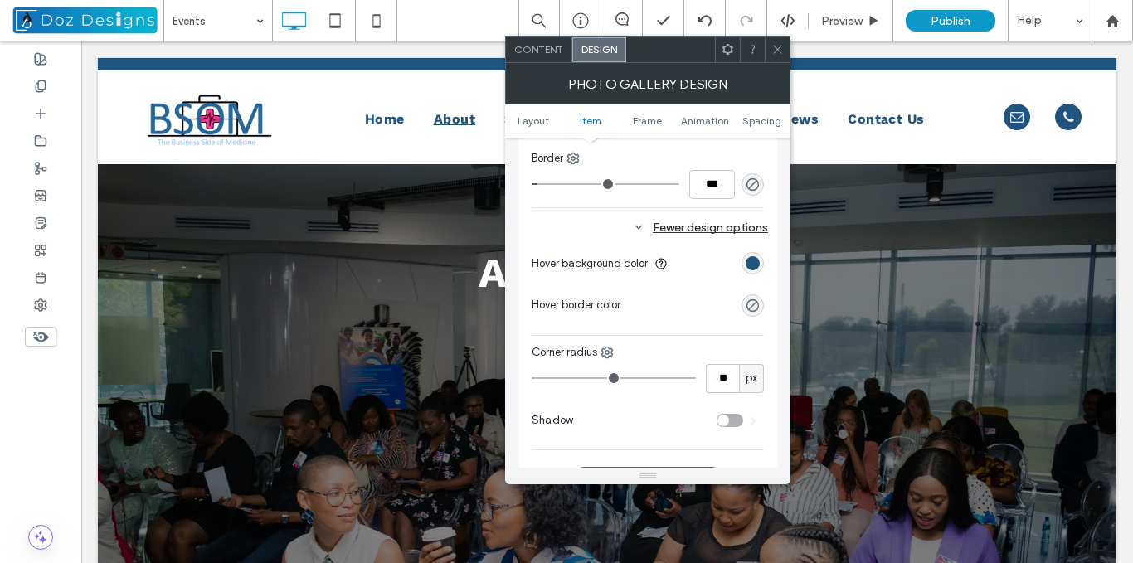
type input "**"
type input "***"
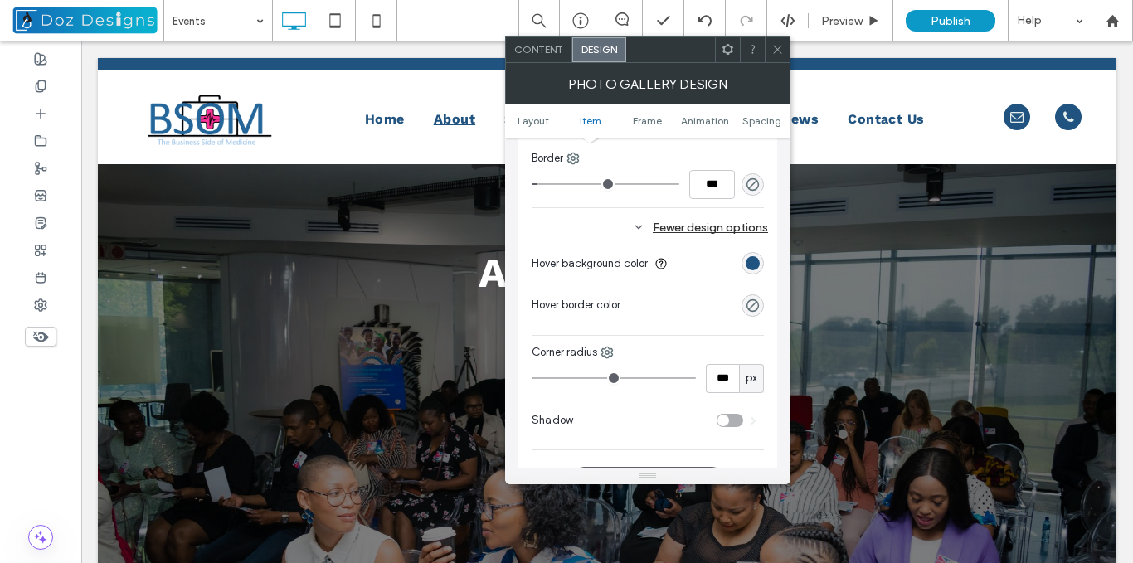
drag, startPoint x: 547, startPoint y: 379, endPoint x: 706, endPoint y: 382, distance: 159.3
type input "***"
click at [696, 379] on input "range" at bounding box center [614, 378] width 164 height 2
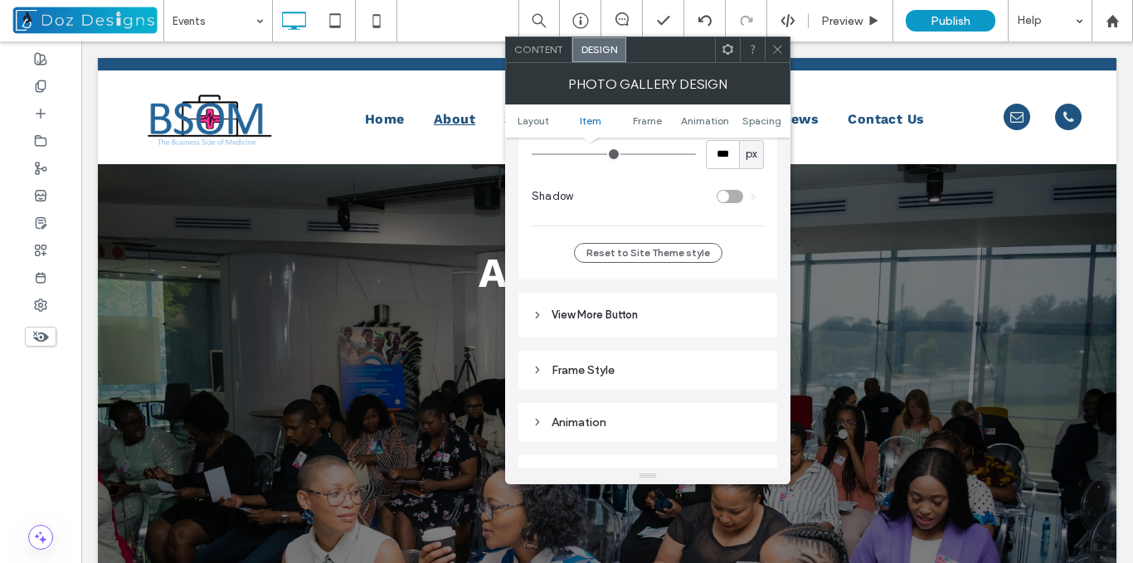
scroll to position [1493, 0]
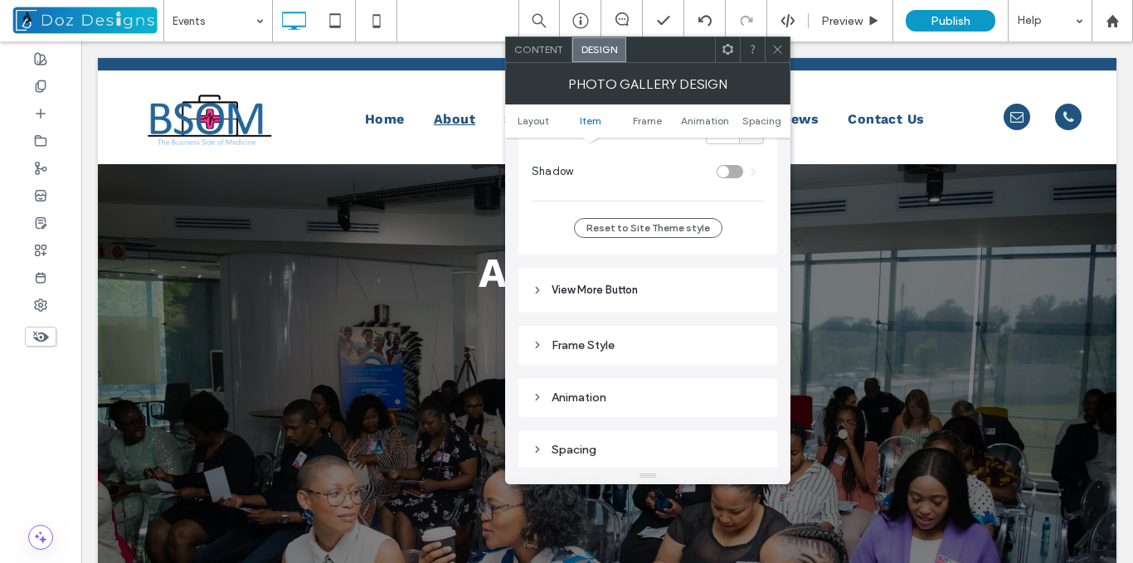
click at [544, 291] on header "View More Button" at bounding box center [647, 290] width 259 height 45
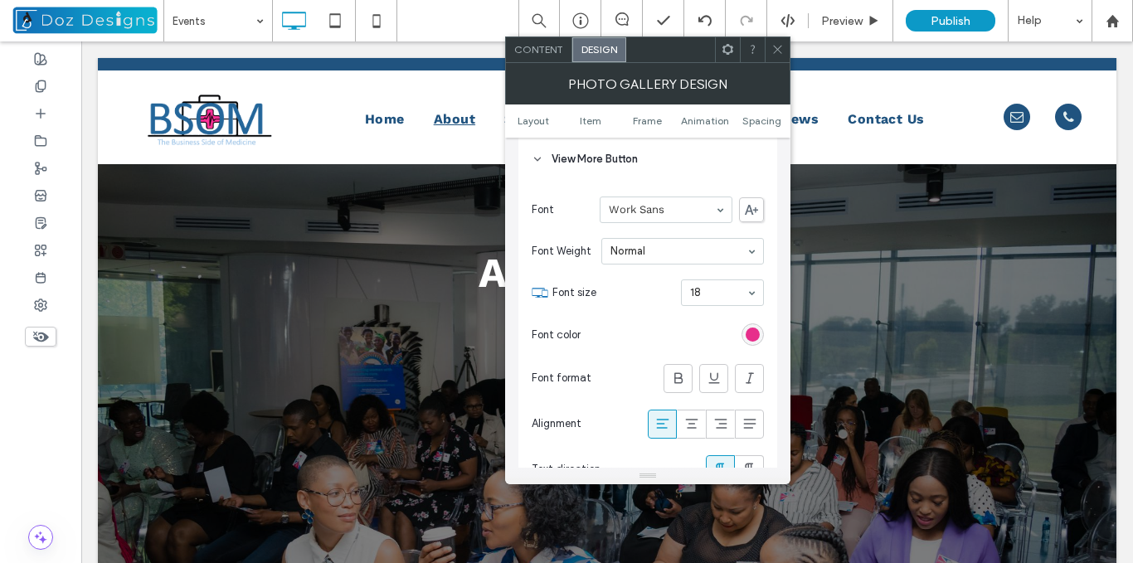
scroll to position [1659, 0]
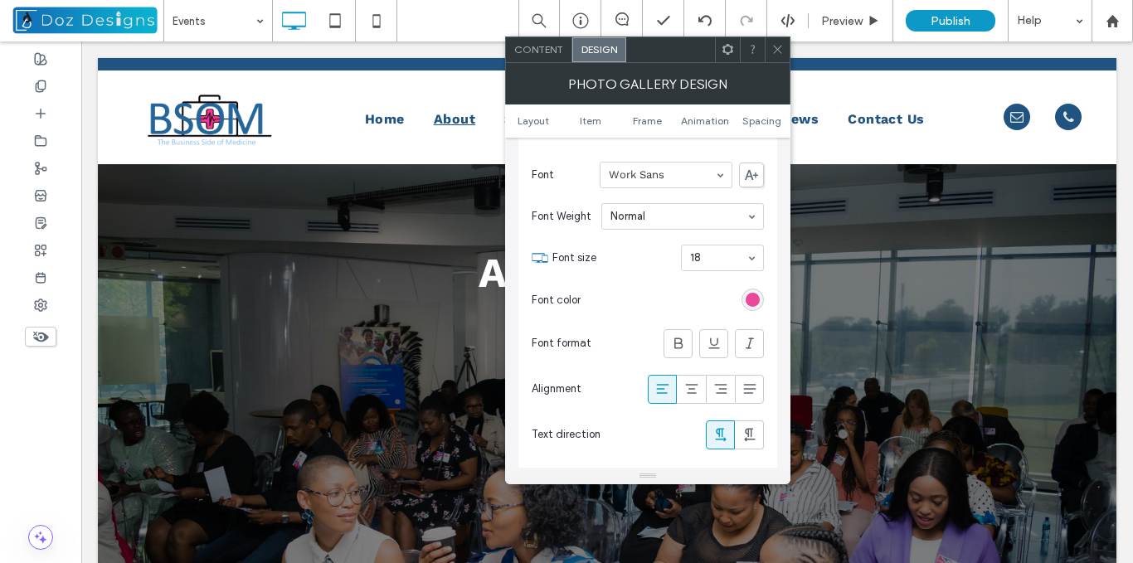
click at [755, 299] on div "rgb(231, 46, 139)" at bounding box center [753, 300] width 14 height 14
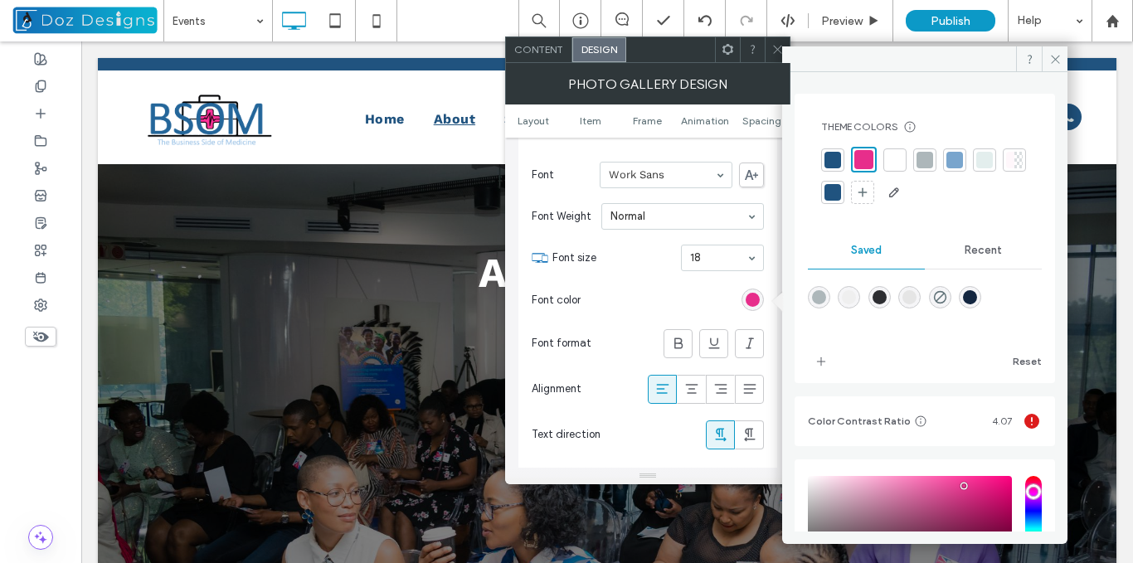
click at [834, 159] on div at bounding box center [832, 160] width 17 height 17
click at [1054, 52] on span at bounding box center [1055, 58] width 26 height 25
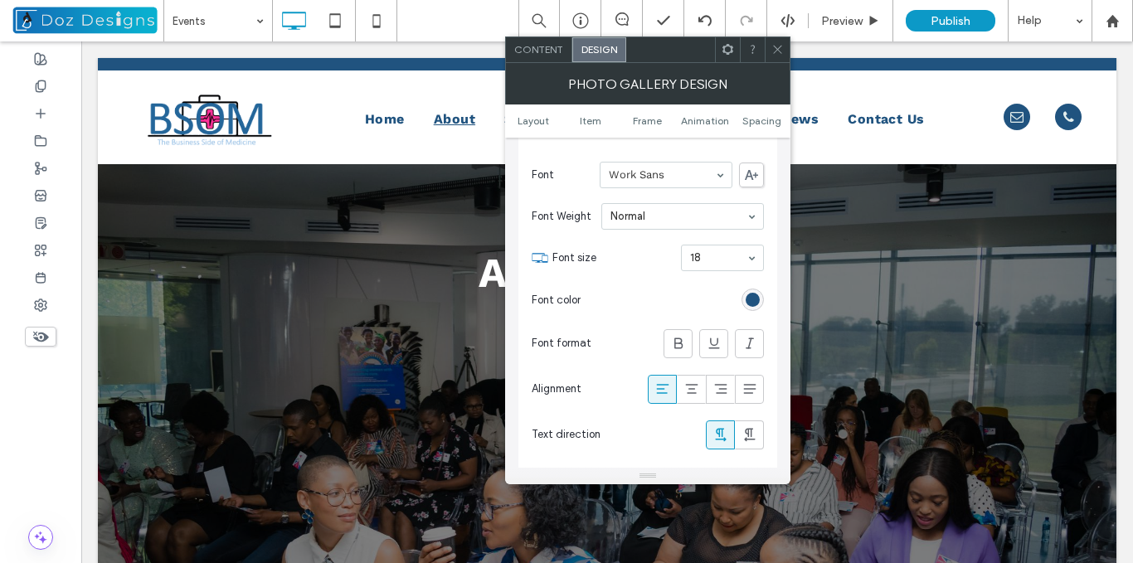
click at [778, 46] on icon at bounding box center [777, 49] width 12 height 12
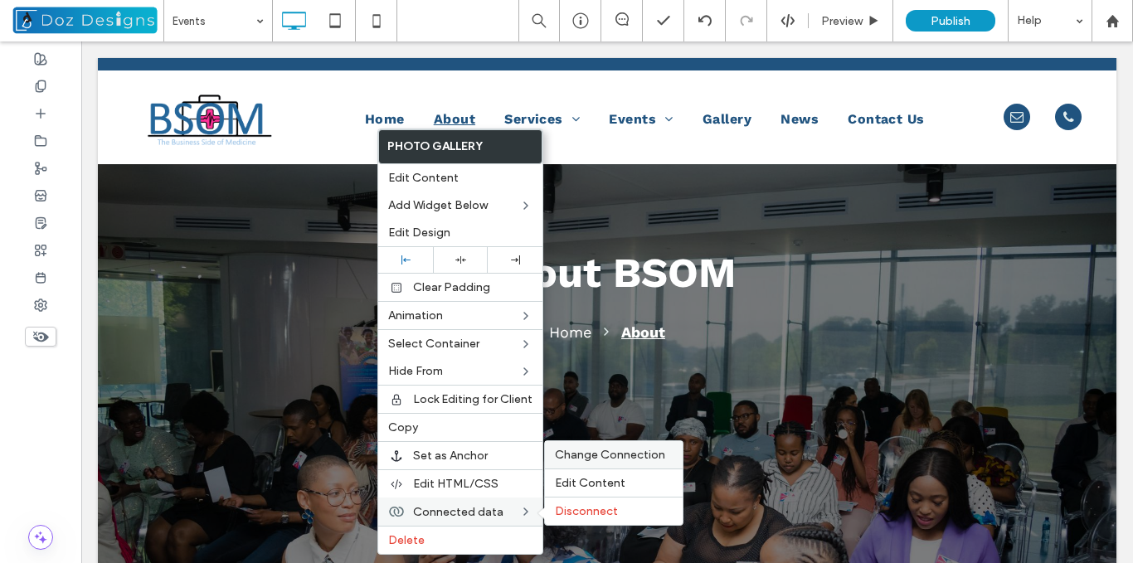
click at [628, 460] on span "Change Connection" at bounding box center [610, 455] width 110 height 14
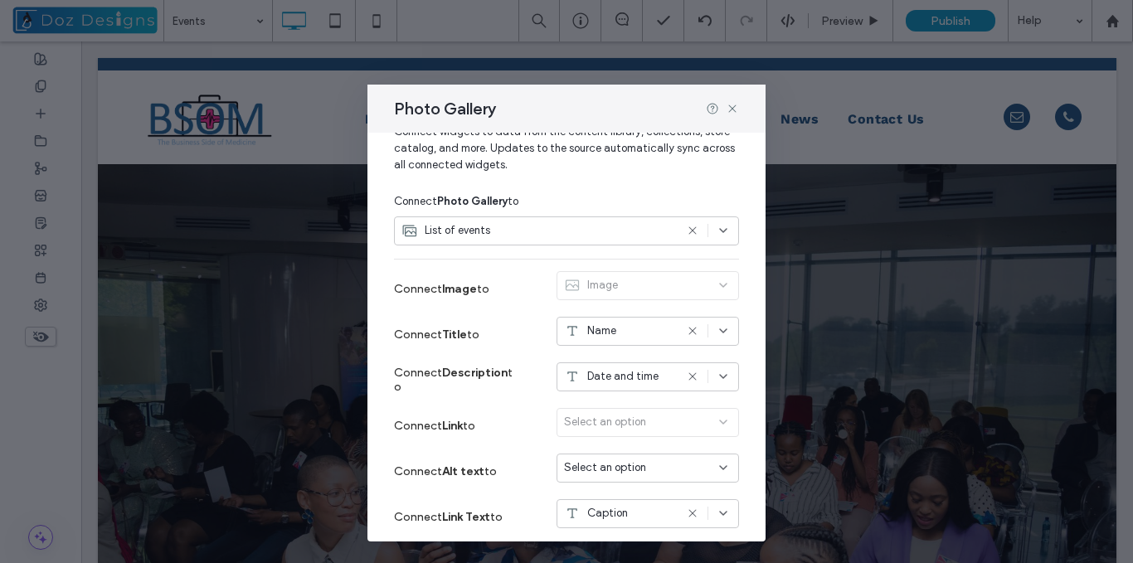
scroll to position [148, 0]
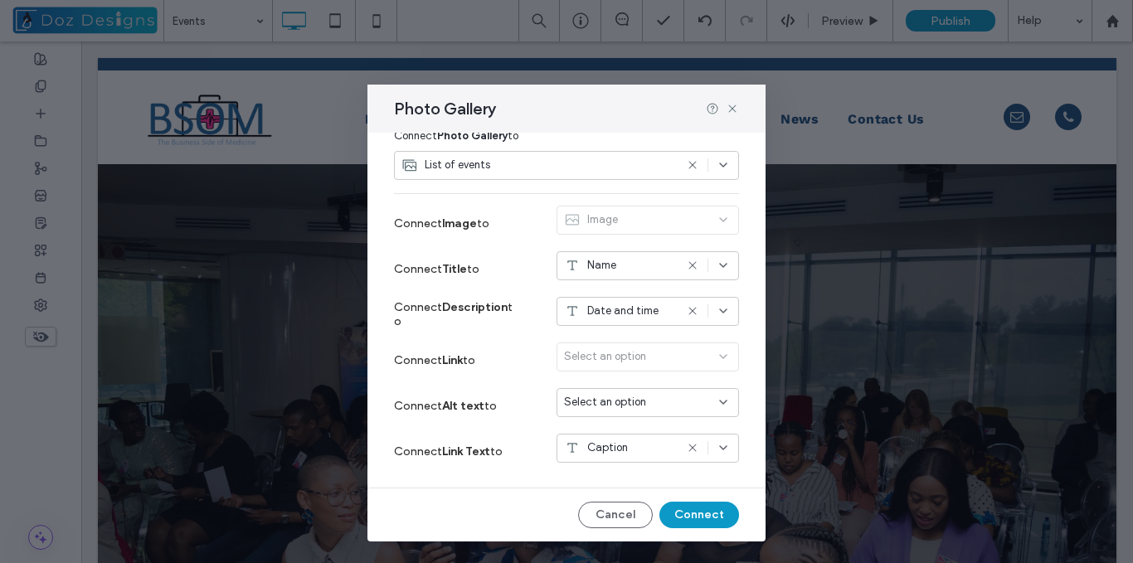
click at [703, 404] on input at bounding box center [641, 402] width 155 height 13
click at [730, 393] on div "Connect Filter & sort Edit Content Connect widgets to data from the content lib…" at bounding box center [566, 337] width 398 height 409
click at [730, 436] on div "Connect Filter & sort Edit Content Connect widgets to data from the content lib…" at bounding box center [566, 337] width 398 height 409
click at [686, 447] on icon at bounding box center [692, 447] width 13 height 13
click at [717, 448] on icon at bounding box center [723, 447] width 13 height 13
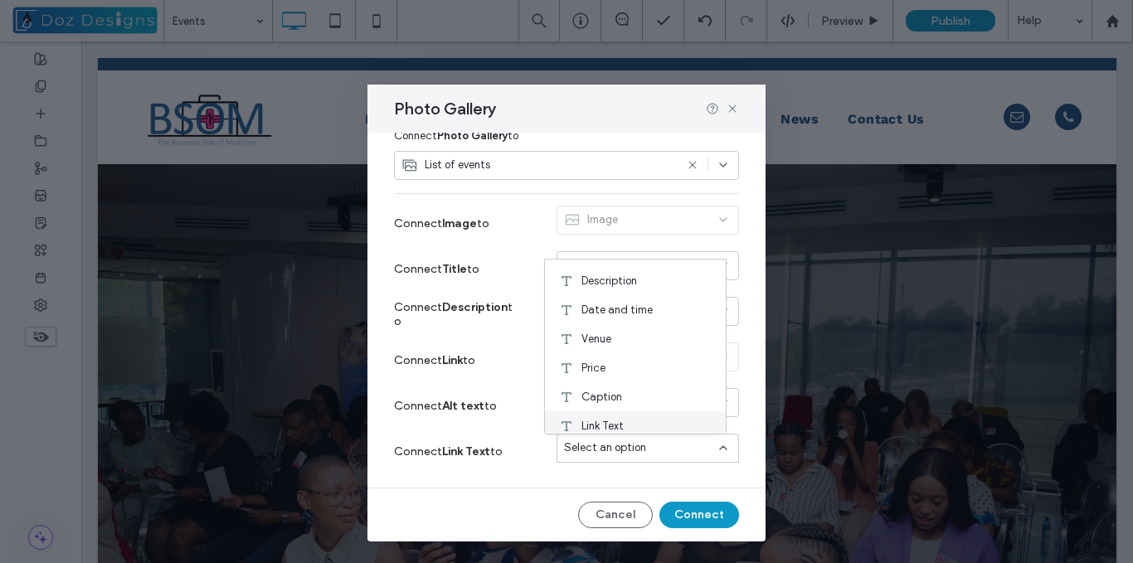
scroll to position [29, 0]
click at [615, 419] on span "Link Text" at bounding box center [602, 419] width 42 height 17
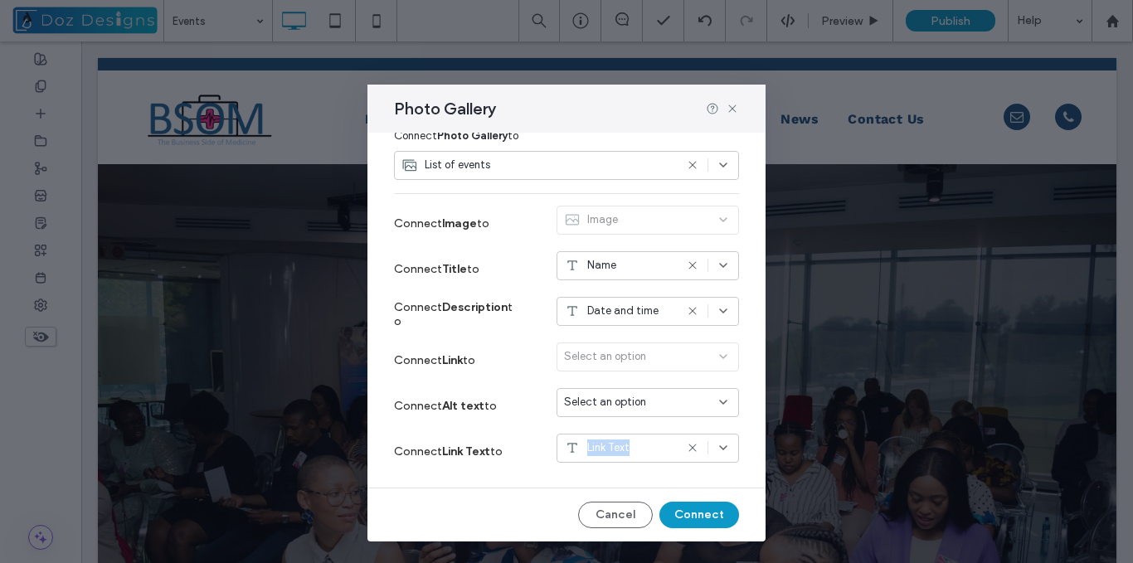
drag, startPoint x: 678, startPoint y: 447, endPoint x: 678, endPoint y: 466, distance: 19.1
click at [678, 466] on div "Link Text" at bounding box center [648, 452] width 182 height 36
click at [677, 471] on div "Connect Link Text to Link Text" at bounding box center [566, 452] width 345 height 46
click at [697, 518] on button "Connect" at bounding box center [699, 515] width 80 height 27
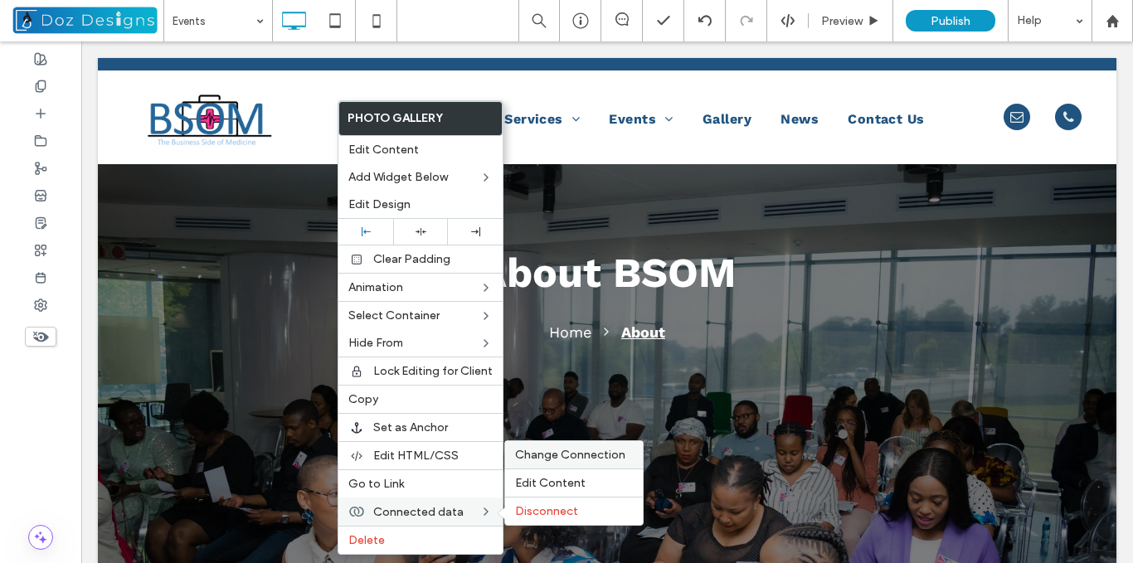
click at [543, 462] on div "Change Connection" at bounding box center [574, 454] width 138 height 27
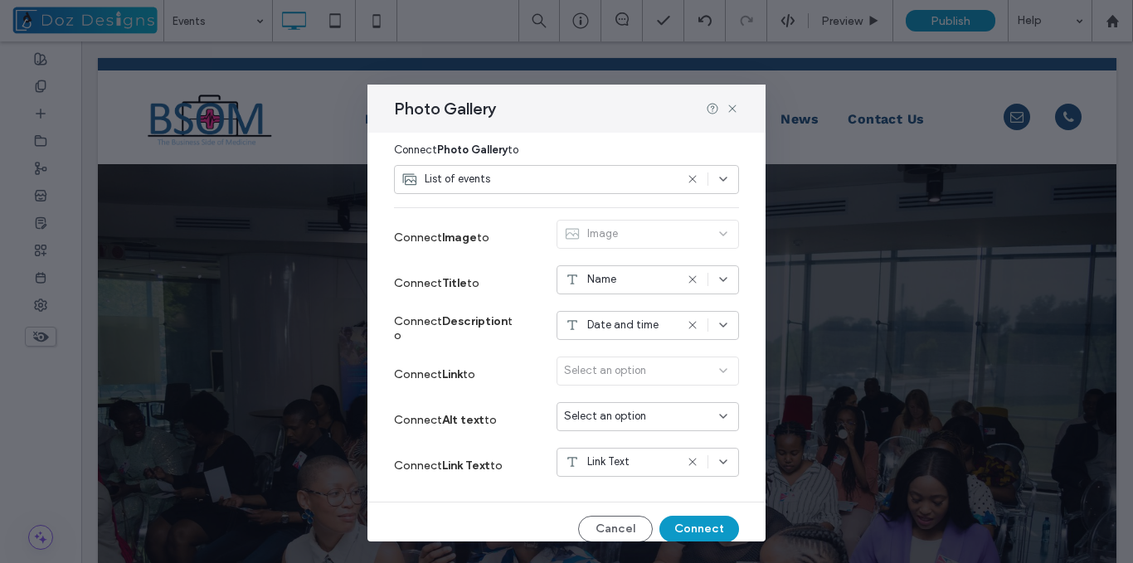
scroll to position [148, 0]
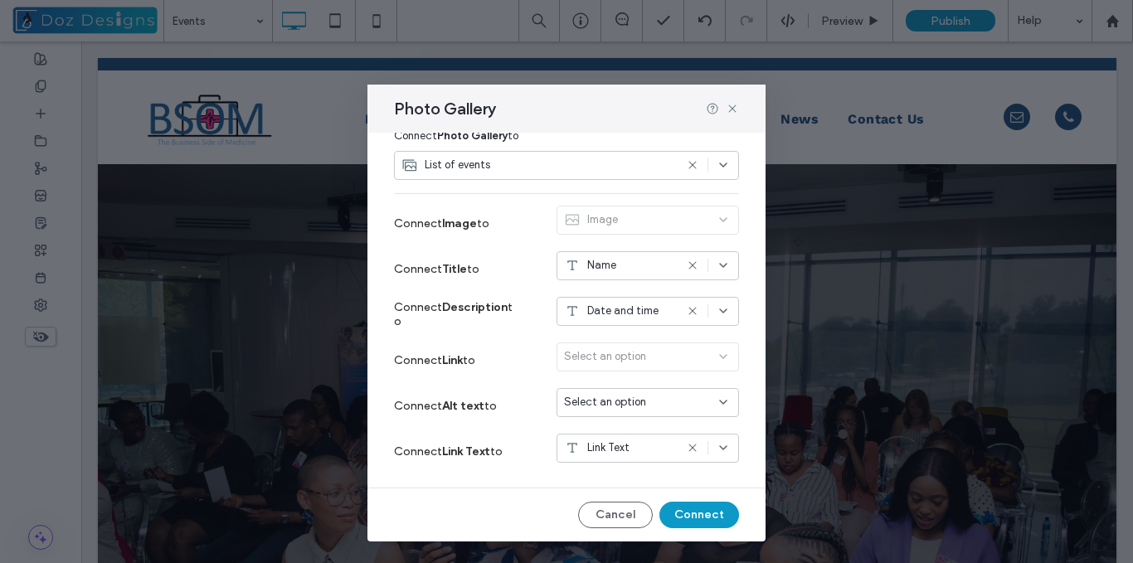
click at [686, 448] on icon at bounding box center [692, 447] width 13 height 13
click at [676, 448] on div "Select an option" at bounding box center [638, 448] width 148 height 17
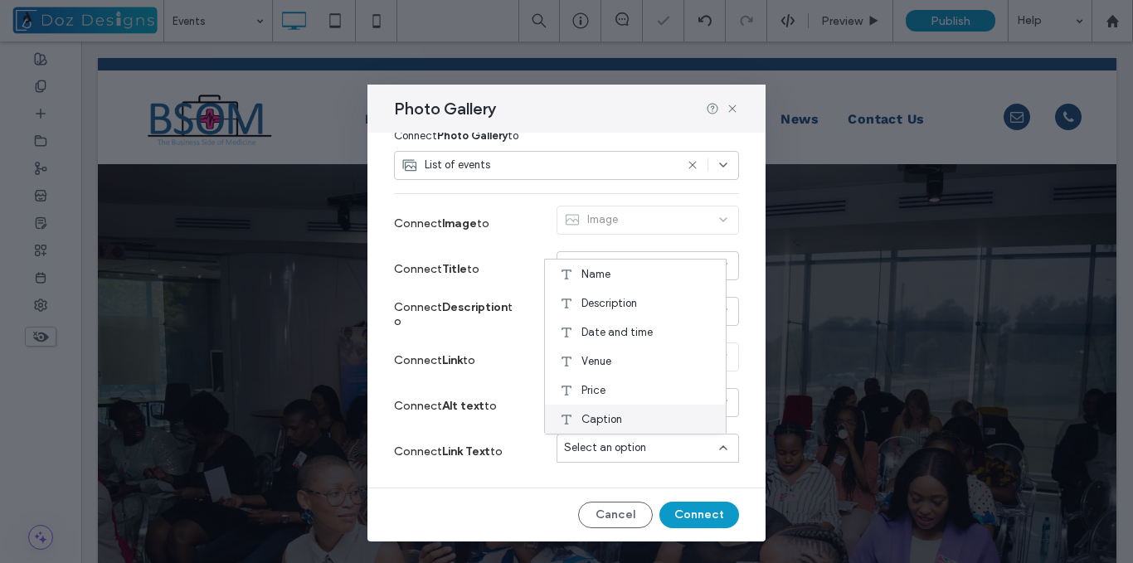
click at [626, 417] on div "Caption" at bounding box center [635, 419] width 181 height 29
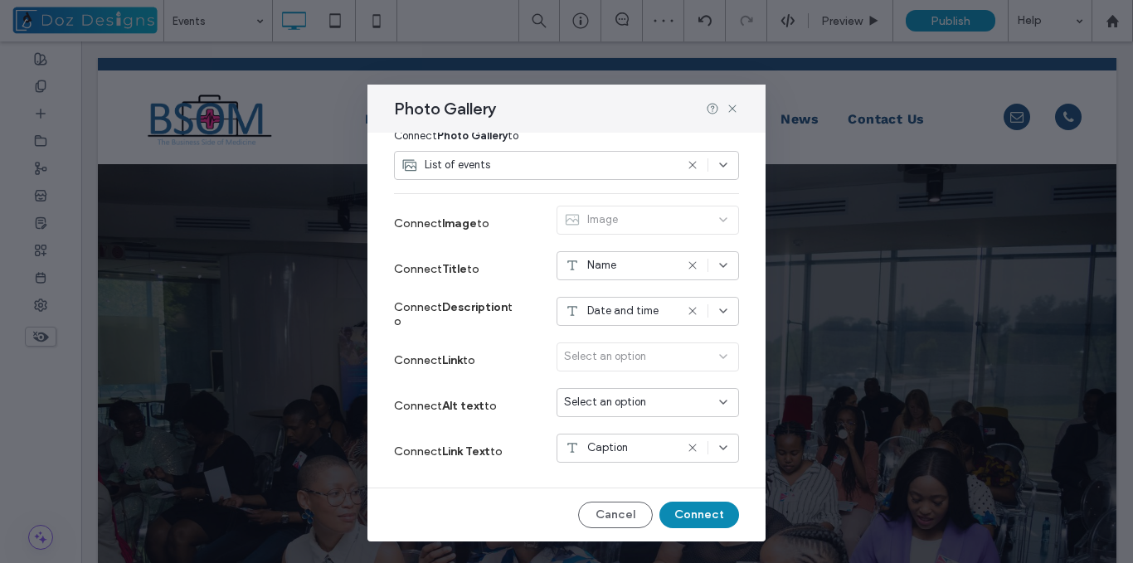
click at [675, 515] on button "Connect" at bounding box center [699, 515] width 80 height 27
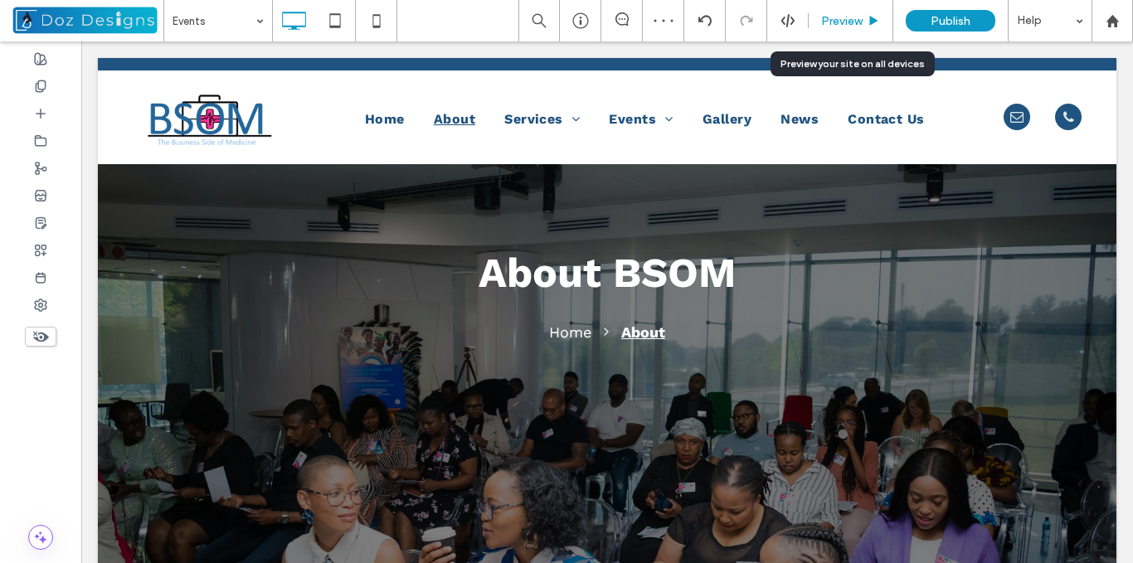
click at [851, 22] on span "Preview" at bounding box center [841, 21] width 41 height 14
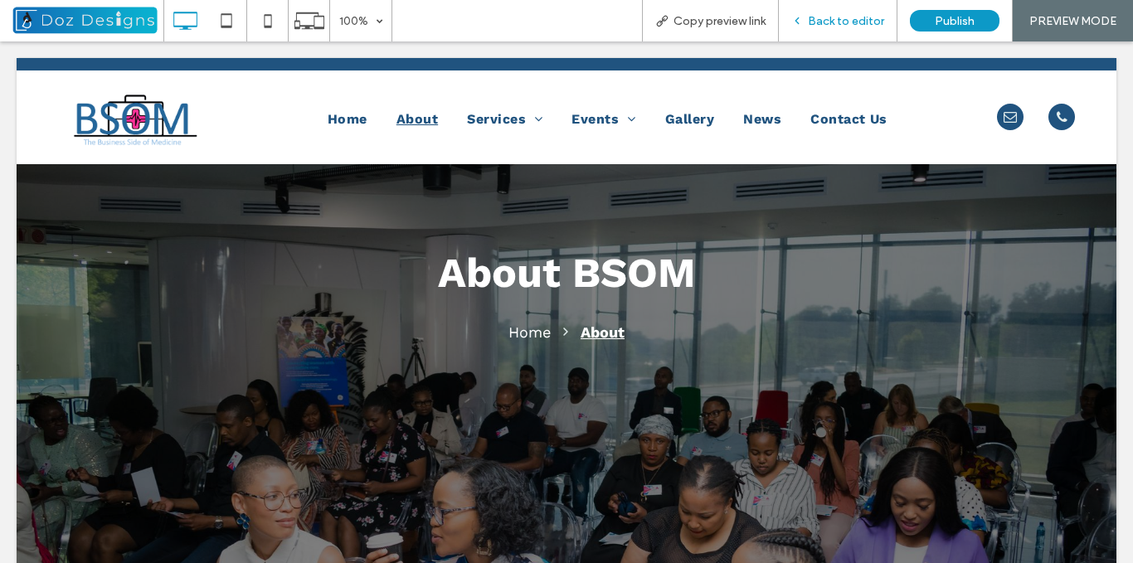
click at [832, 17] on span "Back to editor" at bounding box center [846, 21] width 76 height 14
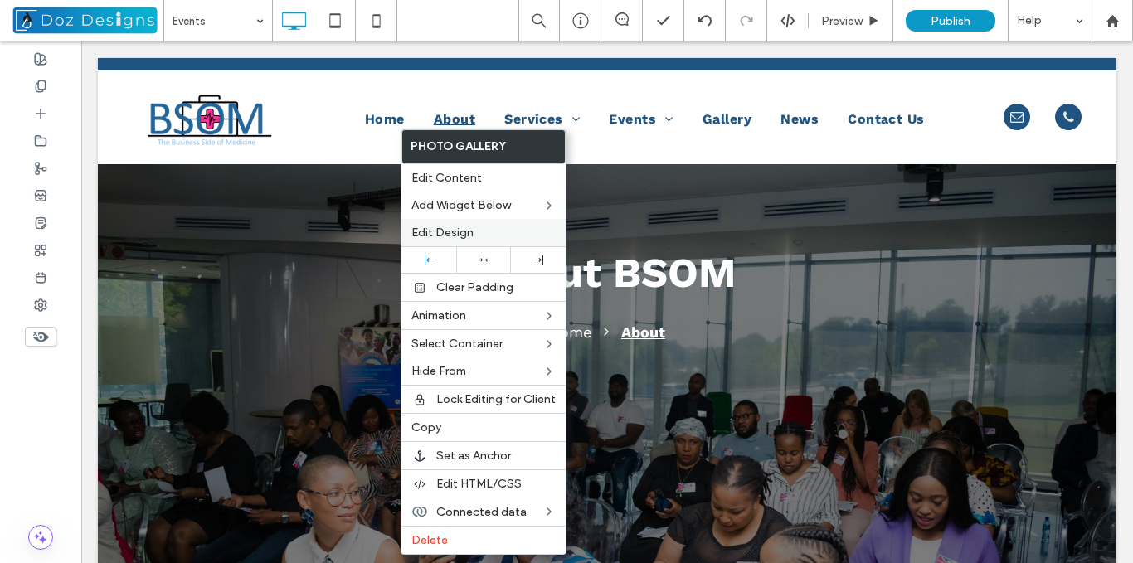
click at [460, 231] on span "Edit Design" at bounding box center [442, 233] width 62 height 14
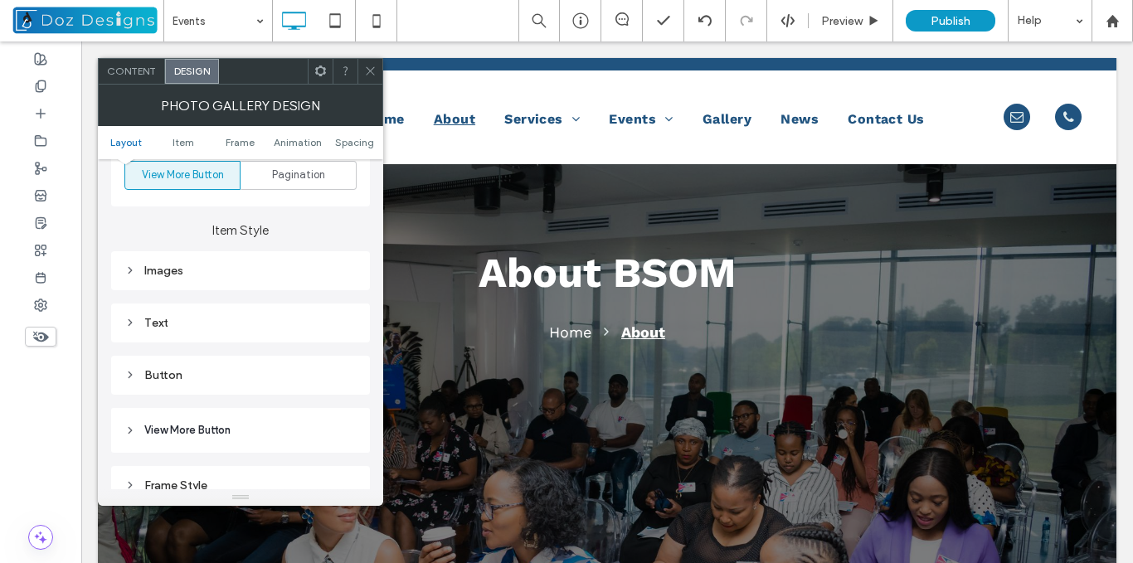
scroll to position [581, 0]
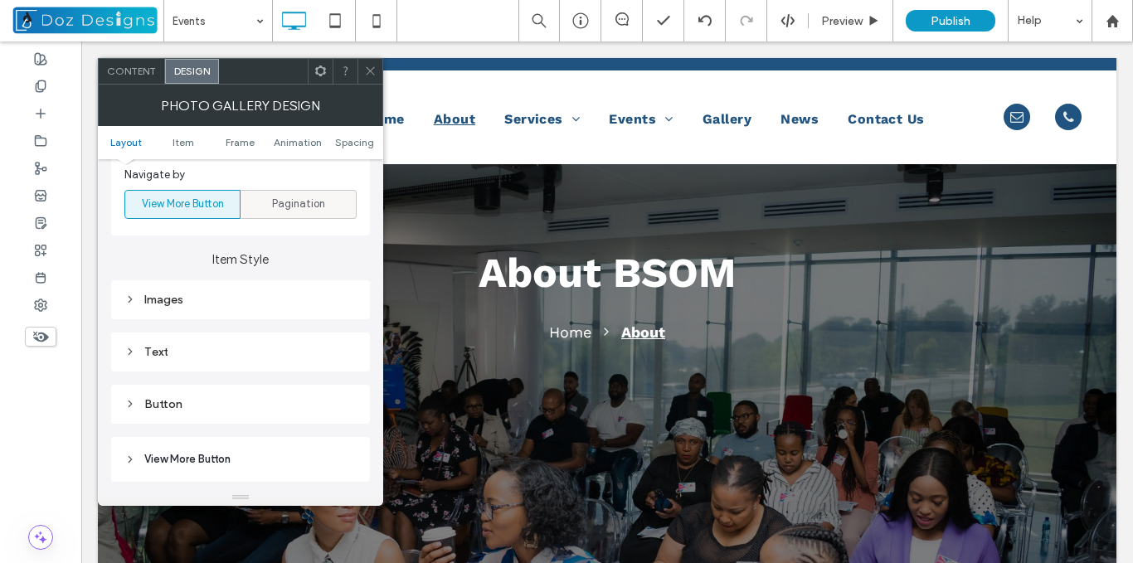
click at [298, 201] on span "Pagination" at bounding box center [298, 204] width 53 height 17
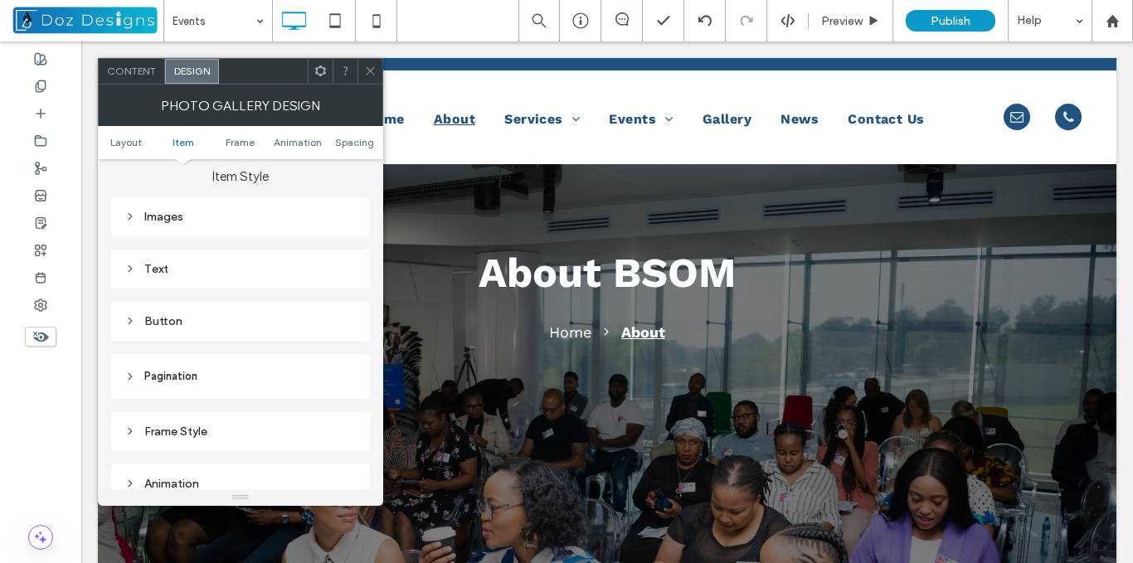
click at [144, 319] on div "Button" at bounding box center [240, 321] width 232 height 14
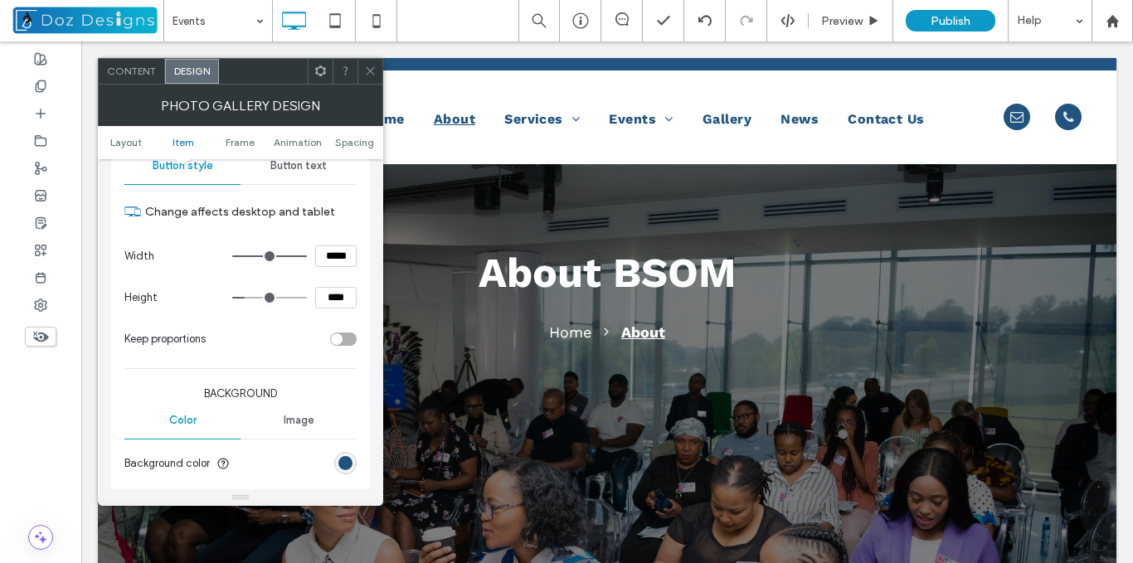
scroll to position [912, 0]
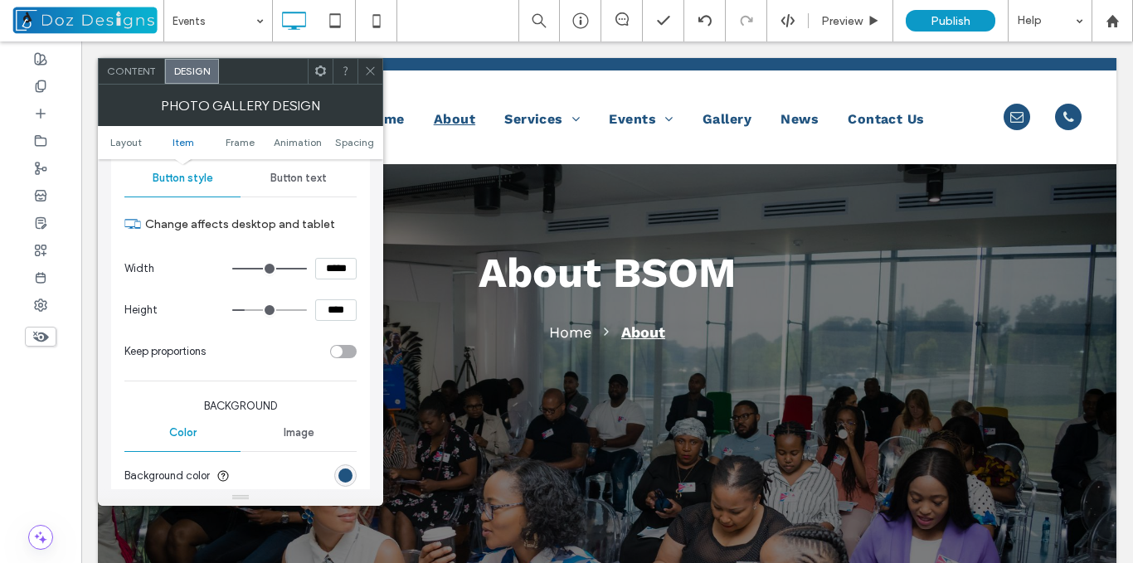
click at [333, 305] on input "****" at bounding box center [335, 310] width 41 height 22
type input "****"
type input "**"
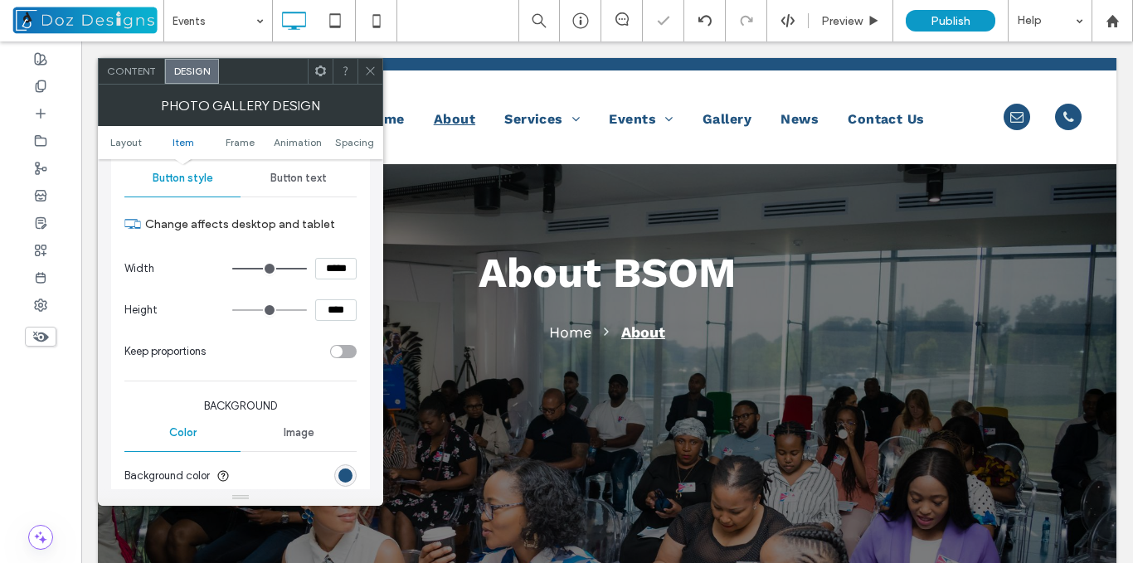
click at [315, 299] on input "****" at bounding box center [335, 310] width 41 height 22
click at [326, 304] on input "****" at bounding box center [335, 310] width 41 height 22
type input "****"
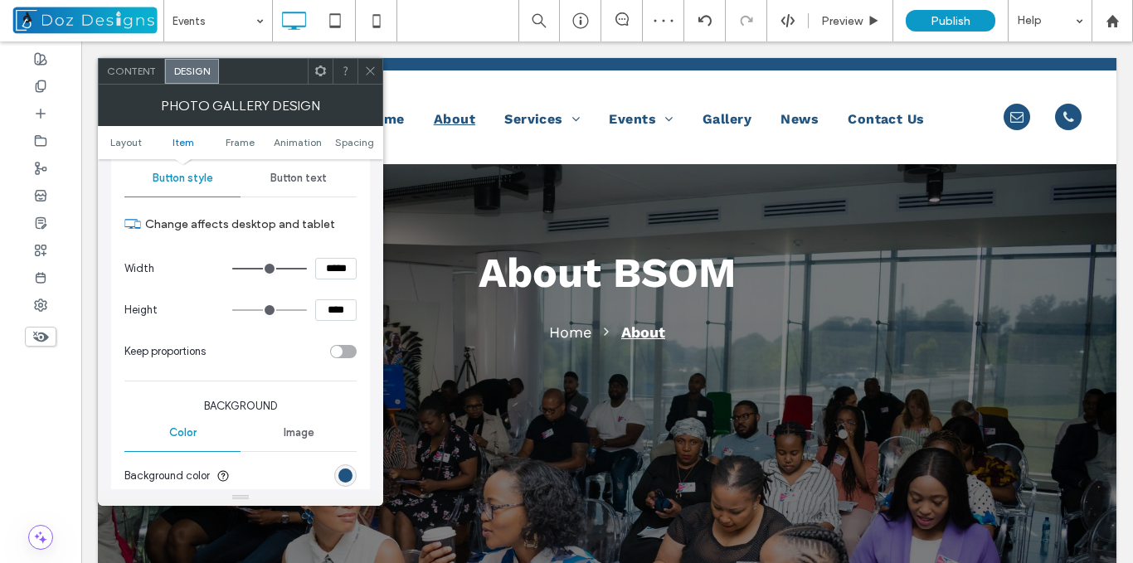
type input "**"
click at [337, 308] on input "****" at bounding box center [335, 310] width 41 height 22
type input "****"
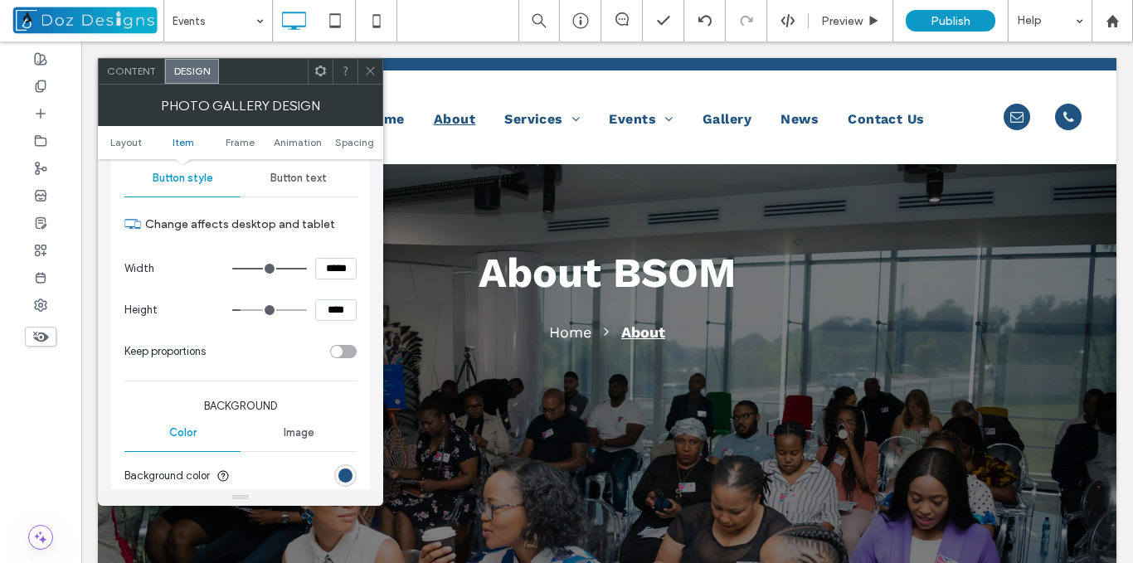
type input "**"
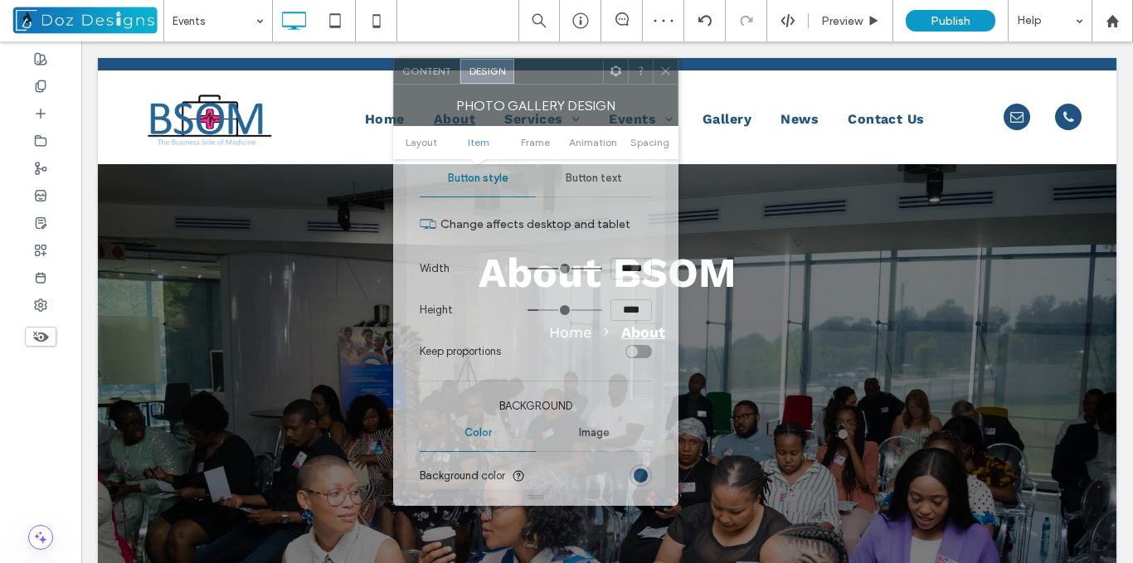
drag, startPoint x: 285, startPoint y: 76, endPoint x: 581, endPoint y: 76, distance: 295.3
click at [581, 76] on div at bounding box center [558, 71] width 89 height 25
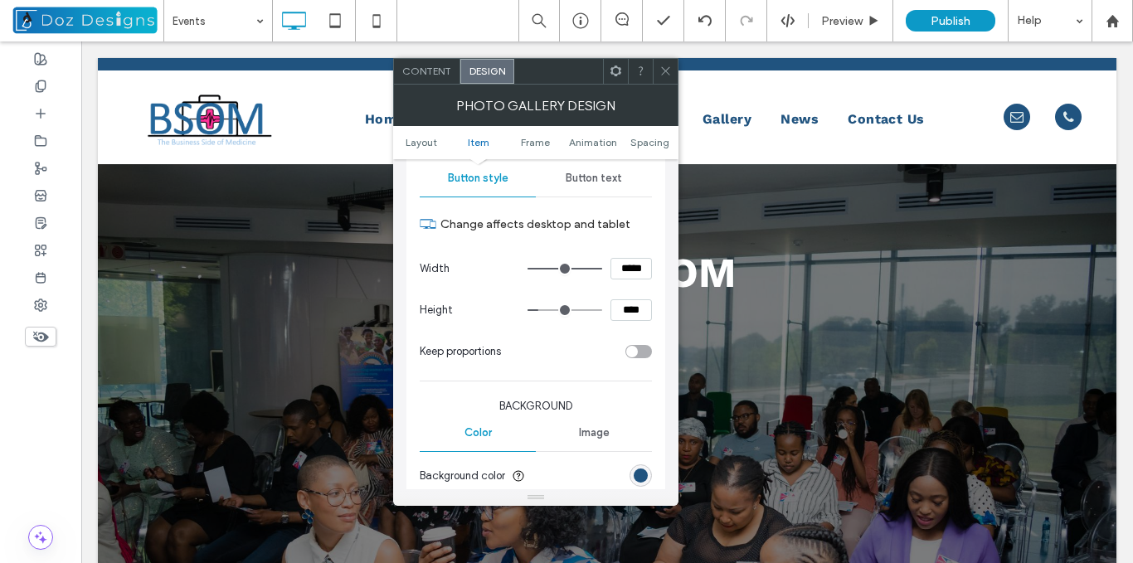
click at [661, 71] on icon at bounding box center [665, 71] width 12 height 12
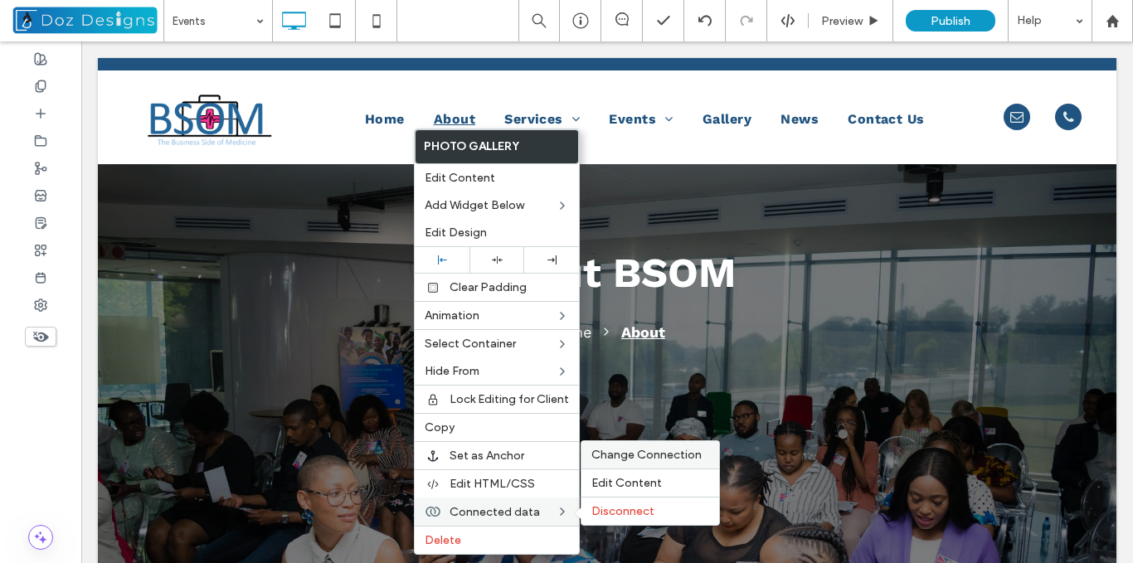
click at [677, 458] on span "Change Connection" at bounding box center [646, 455] width 110 height 14
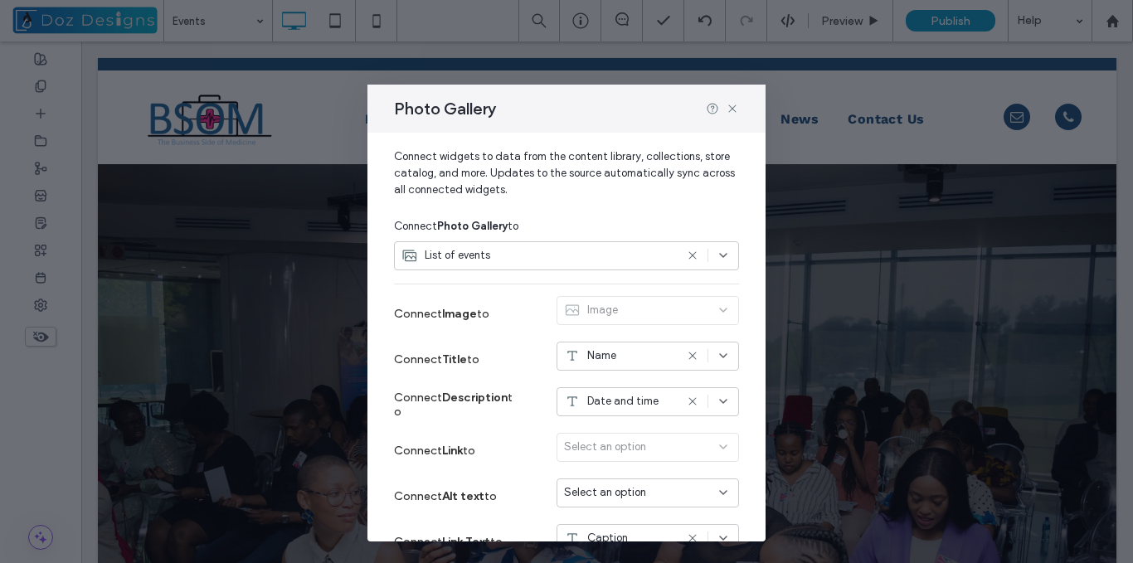
scroll to position [148, 0]
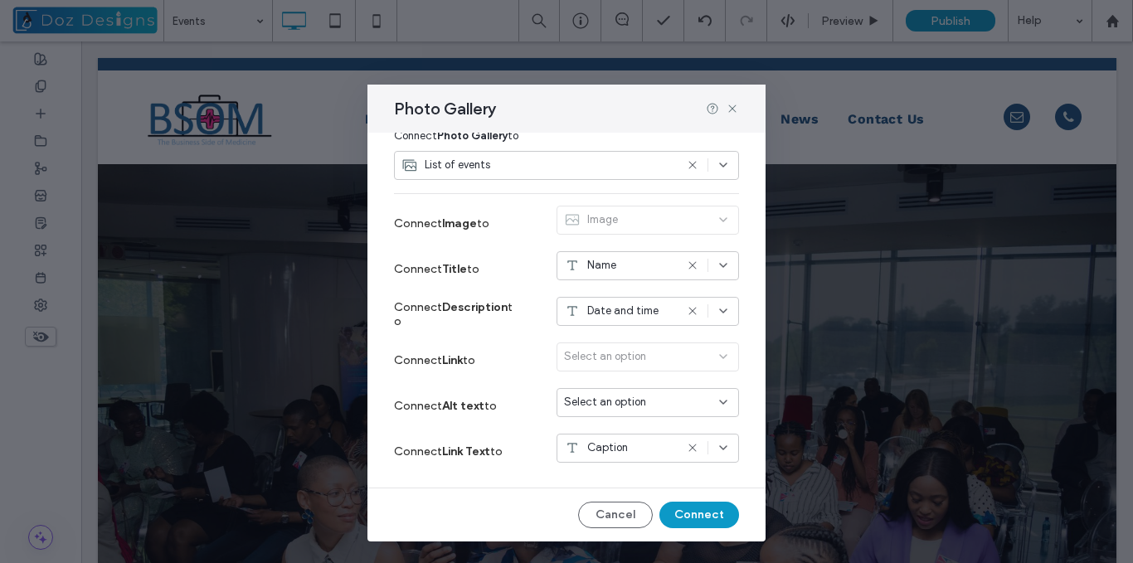
click at [717, 449] on icon at bounding box center [723, 447] width 13 height 13
click at [632, 421] on div "Link Text" at bounding box center [635, 419] width 181 height 29
click at [701, 514] on button "Connect" at bounding box center [699, 515] width 80 height 27
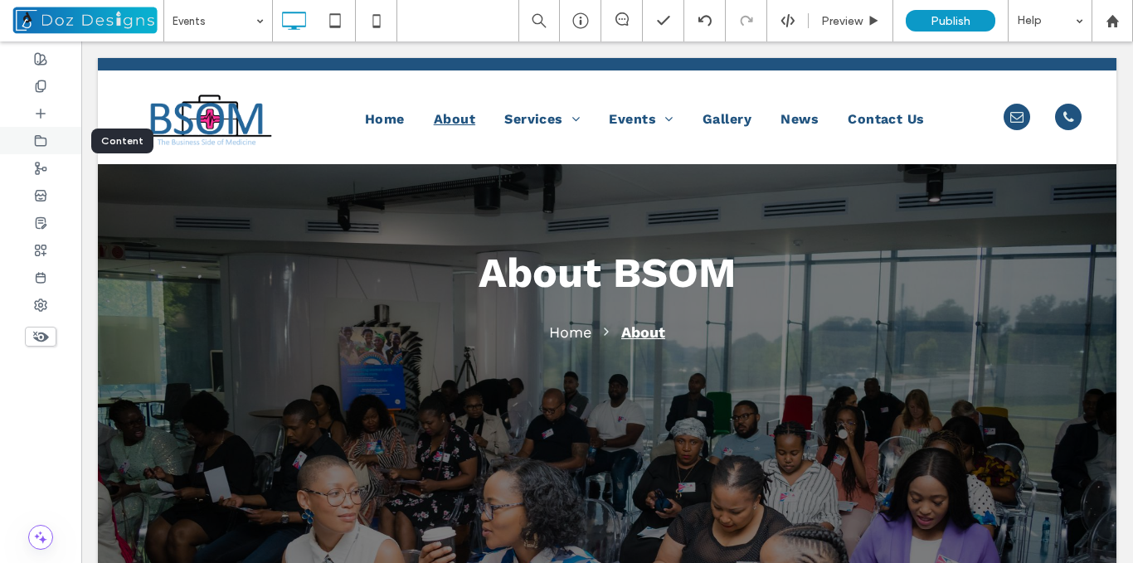
click at [38, 139] on icon at bounding box center [40, 140] width 13 height 13
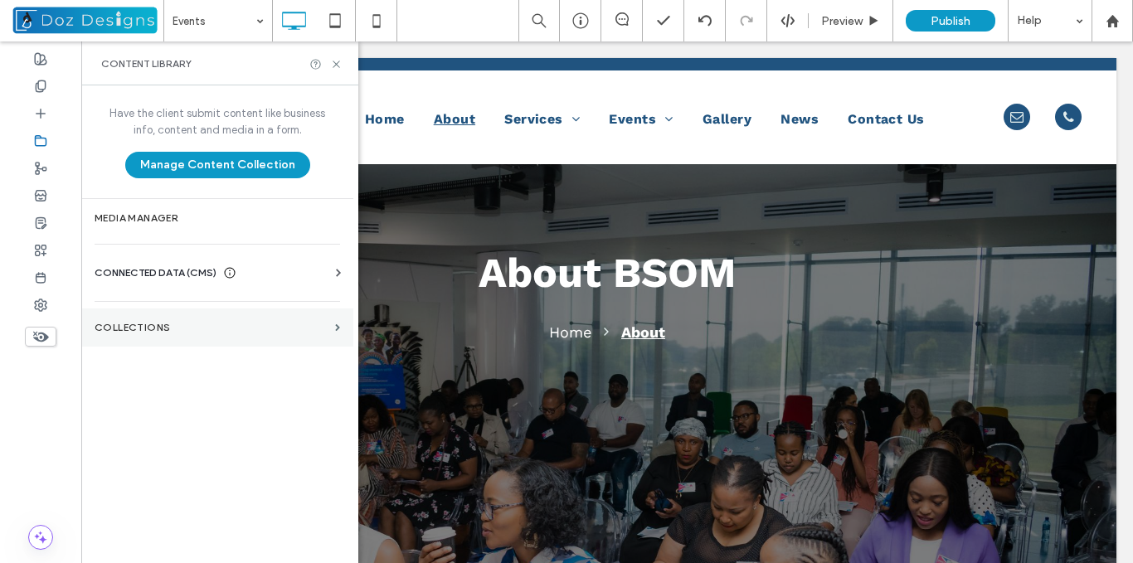
click at [299, 327] on label "Collections" at bounding box center [212, 328] width 234 height 12
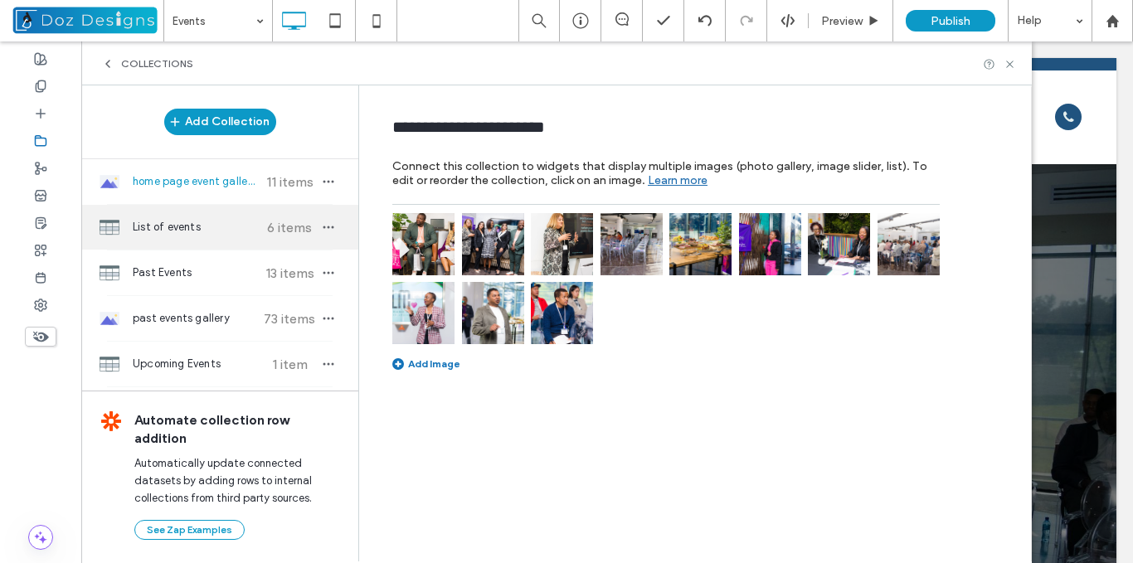
click at [286, 226] on span "6 items" at bounding box center [289, 228] width 58 height 16
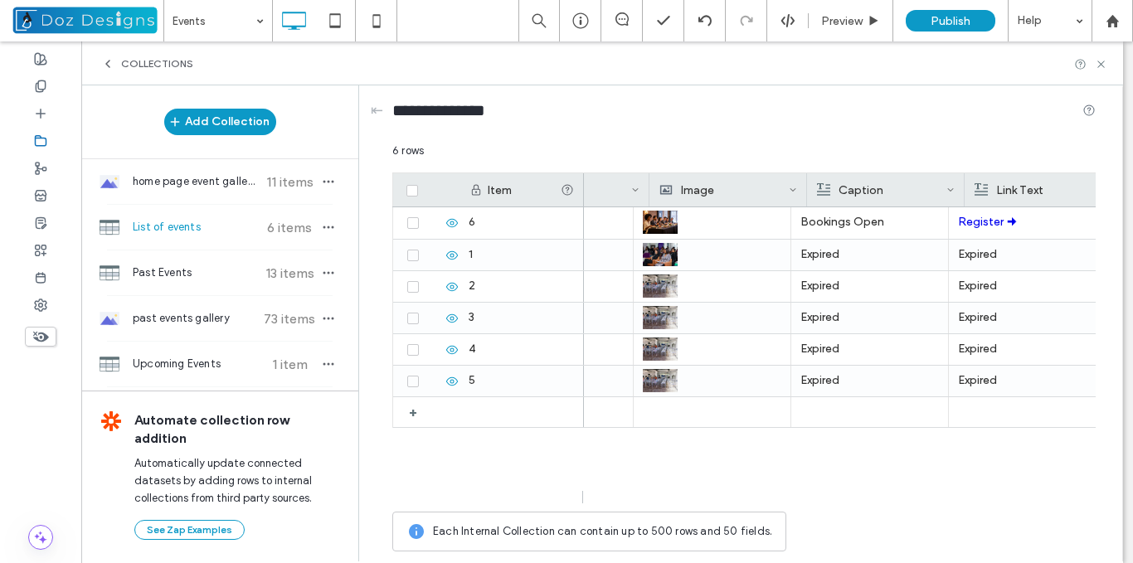
scroll to position [0, 756]
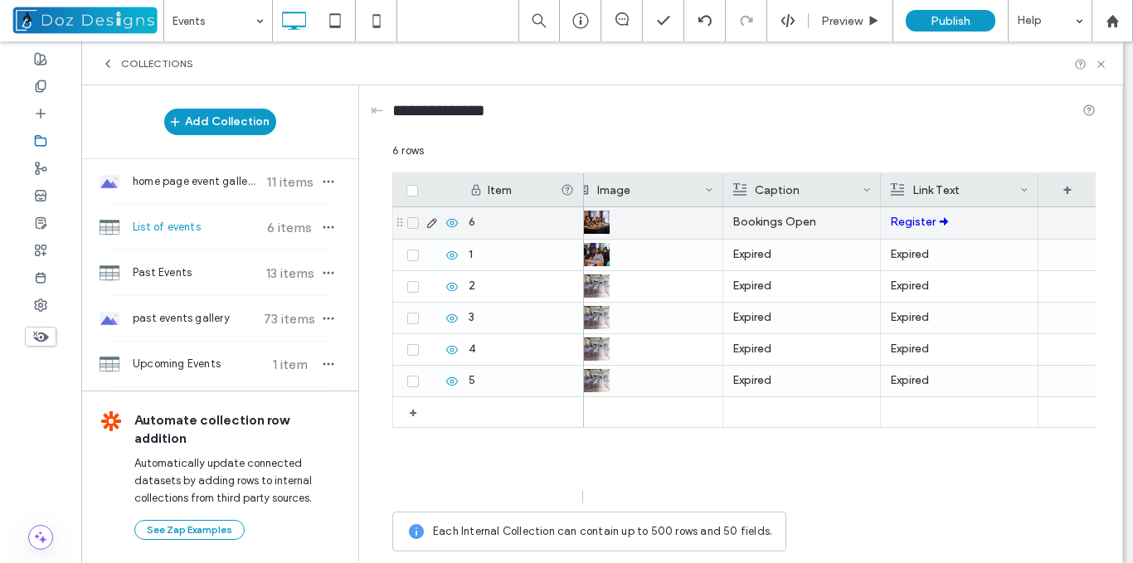
click at [823, 225] on p "Bookings Open" at bounding box center [801, 222] width 139 height 30
click at [816, 212] on div "**********" at bounding box center [813, 210] width 175 height 12
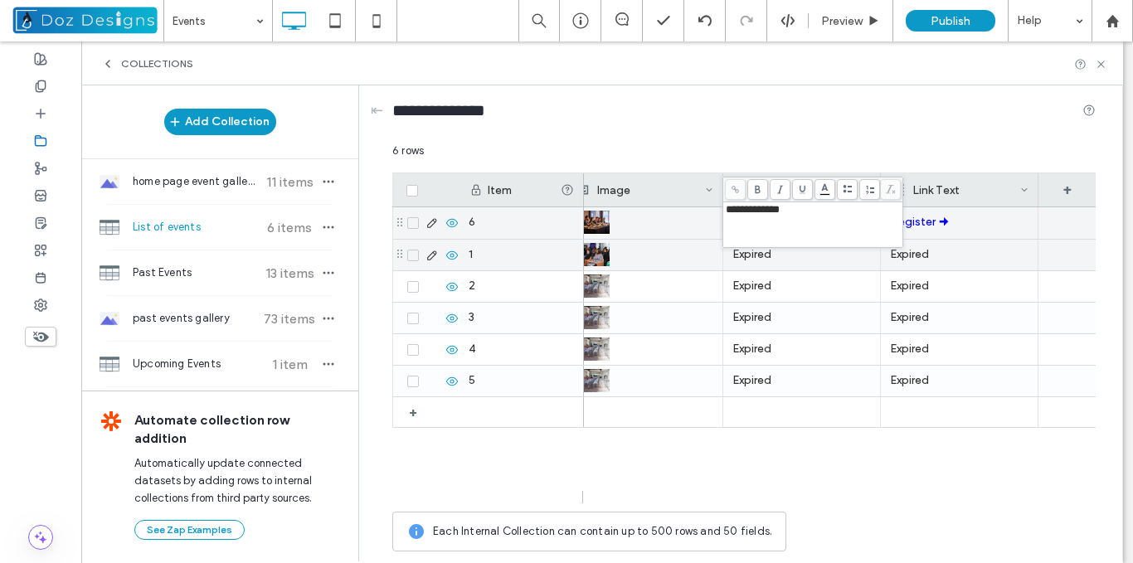
click at [828, 260] on p "Expired" at bounding box center [801, 255] width 139 height 30
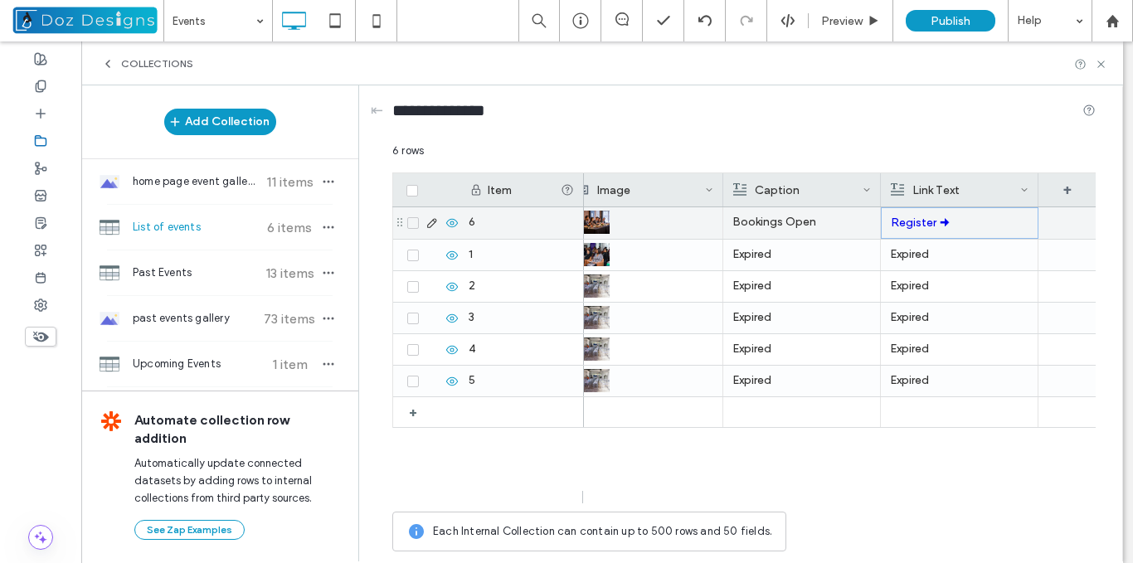
click at [975, 231] on p "Register 🠊" at bounding box center [960, 223] width 138 height 30
click at [964, 224] on p "Register 🠊" at bounding box center [960, 223] width 138 height 30
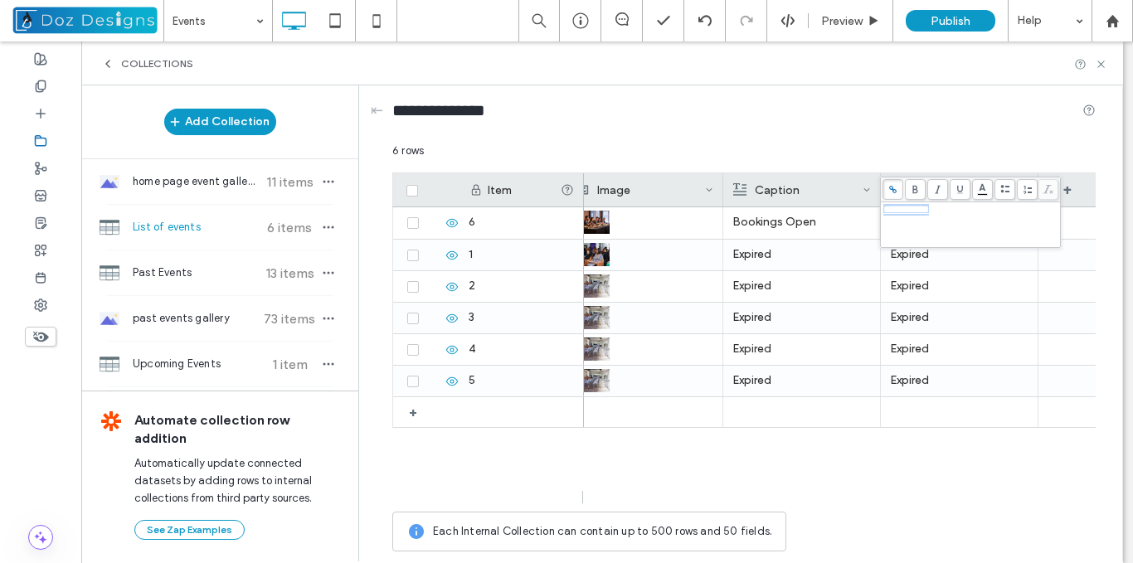
drag, startPoint x: 946, startPoint y: 216, endPoint x: 881, endPoint y: 210, distance: 65.9
click at [881, 210] on div "**********" at bounding box center [970, 224] width 179 height 45
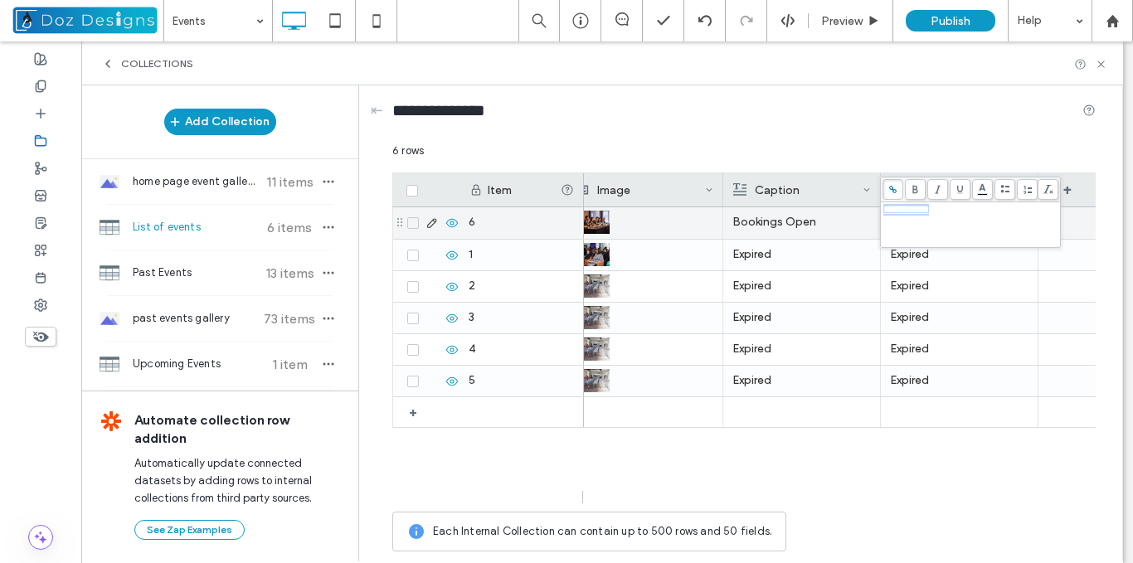
copy span "**********"
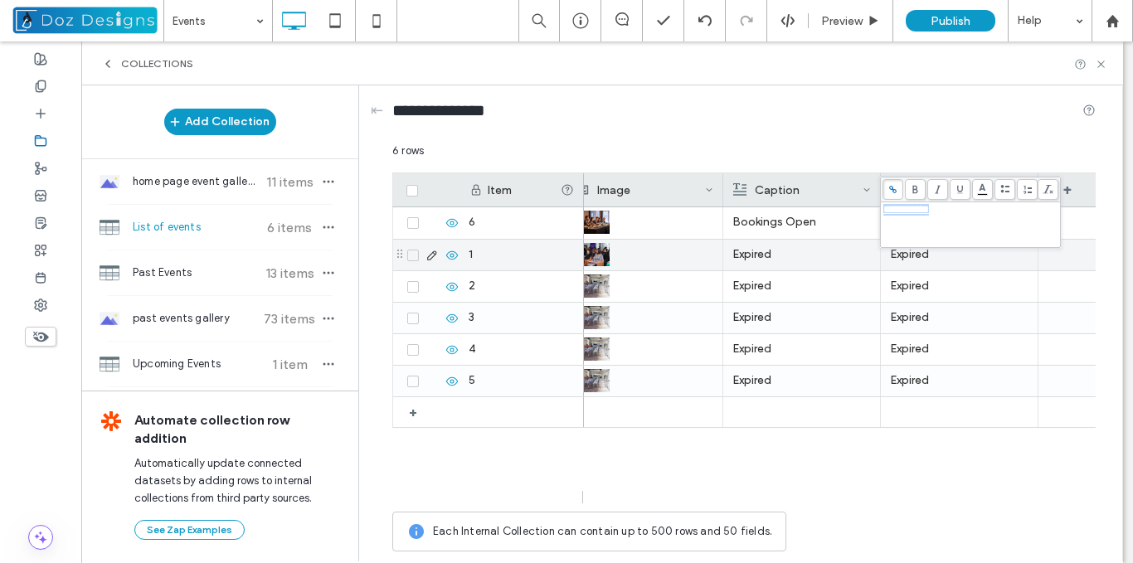
click at [979, 267] on p "Expired" at bounding box center [959, 255] width 139 height 30
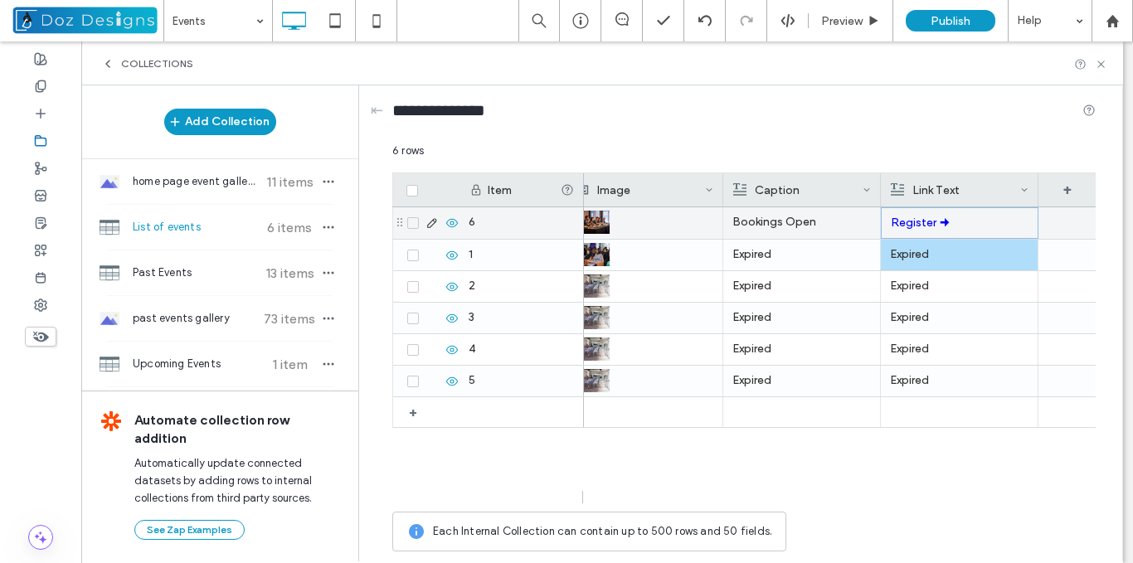
click at [1007, 221] on p "Register 🠊" at bounding box center [960, 223] width 138 height 30
click at [789, 227] on p "Bookings Open" at bounding box center [801, 222] width 139 height 30
click at [789, 227] on p "Bookings Open" at bounding box center [802, 223] width 138 height 30
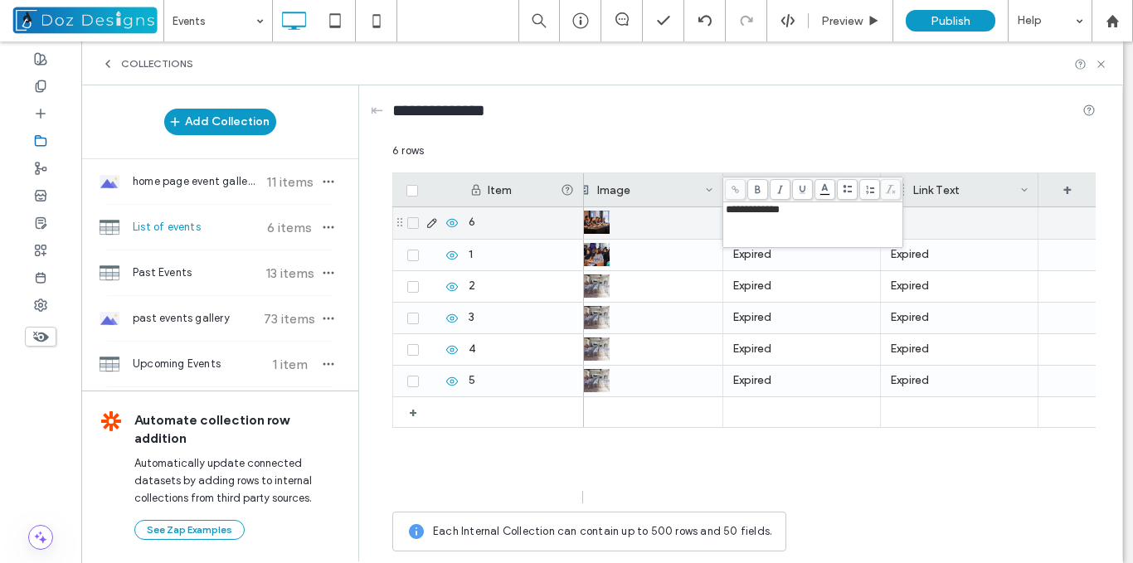
click at [785, 218] on div "**********" at bounding box center [813, 224] width 175 height 41
click at [785, 217] on div "**********" at bounding box center [813, 224] width 175 height 41
click at [765, 206] on span "**********" at bounding box center [749, 209] width 46 height 11
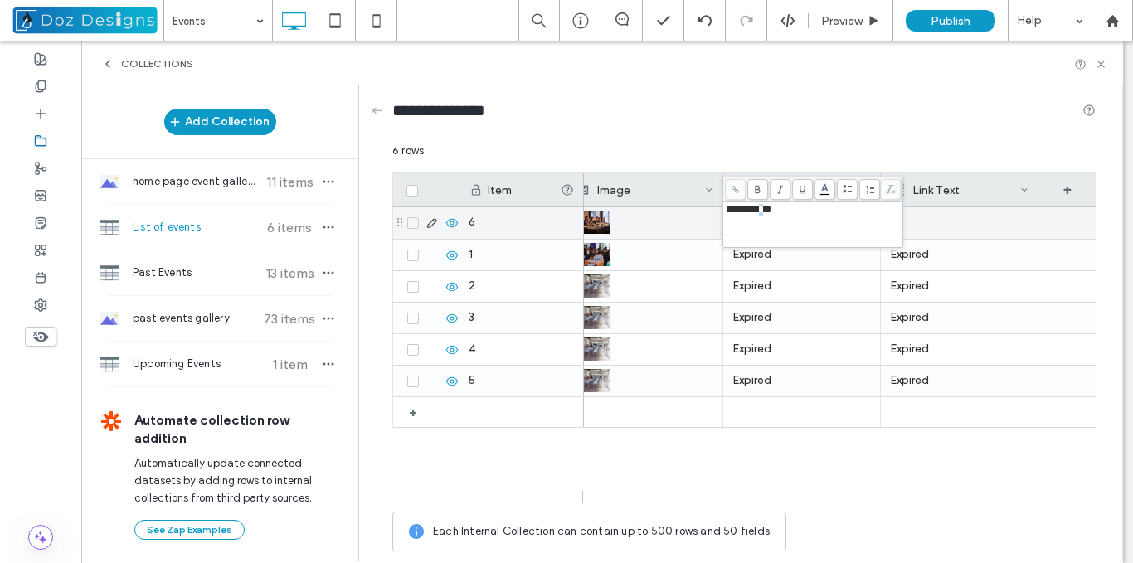
click at [766, 207] on span "**********" at bounding box center [749, 209] width 46 height 11
click at [737, 197] on span at bounding box center [735, 189] width 21 height 21
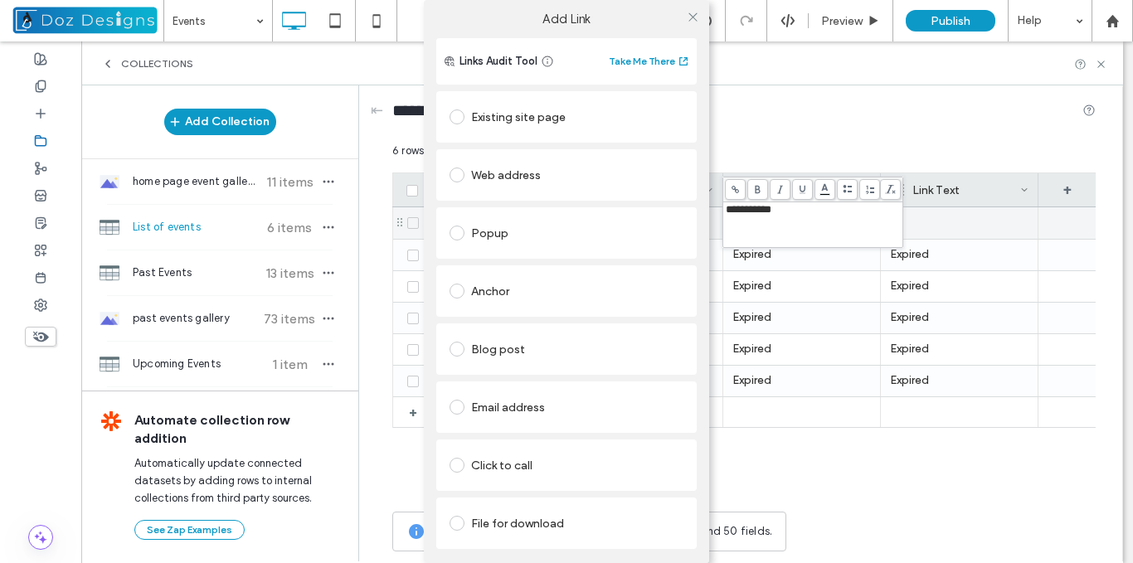
click at [530, 119] on div "Existing site page" at bounding box center [567, 117] width 234 height 27
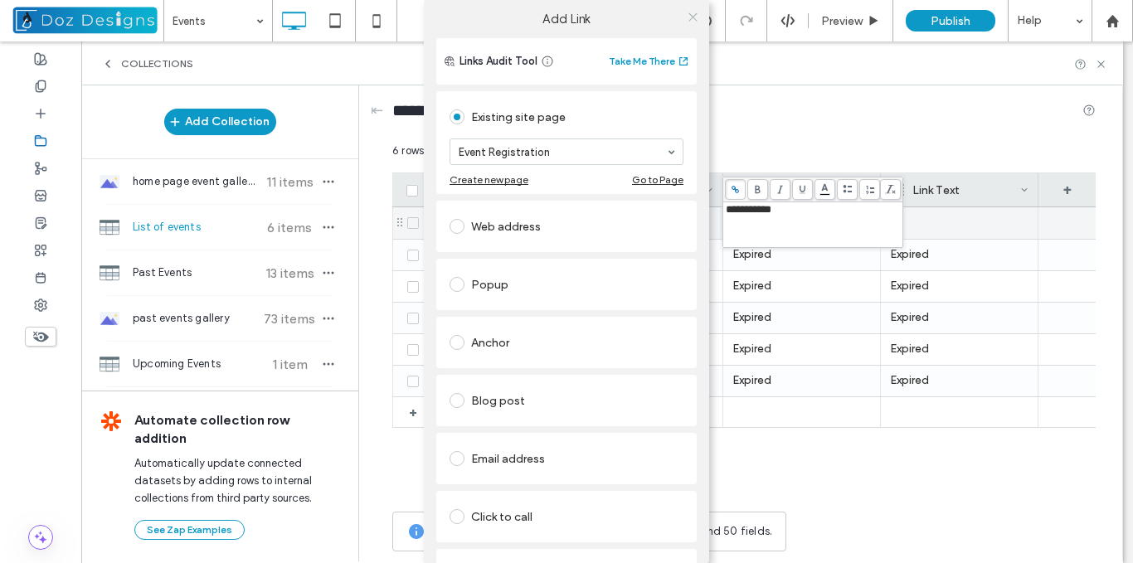
click at [688, 14] on use at bounding box center [692, 16] width 8 height 8
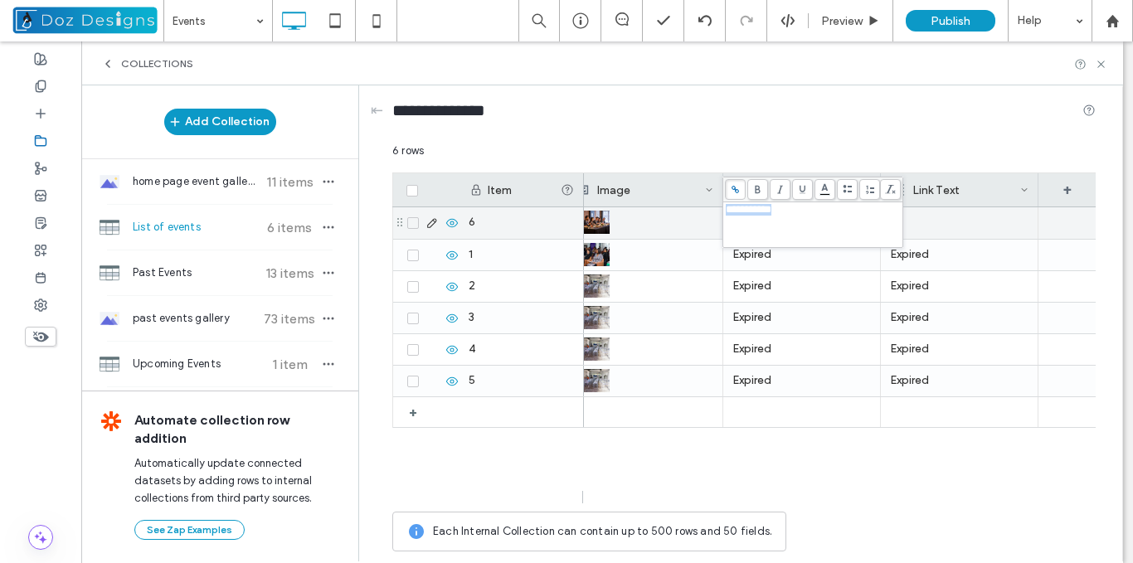
click at [945, 231] on div at bounding box center [959, 223] width 139 height 32
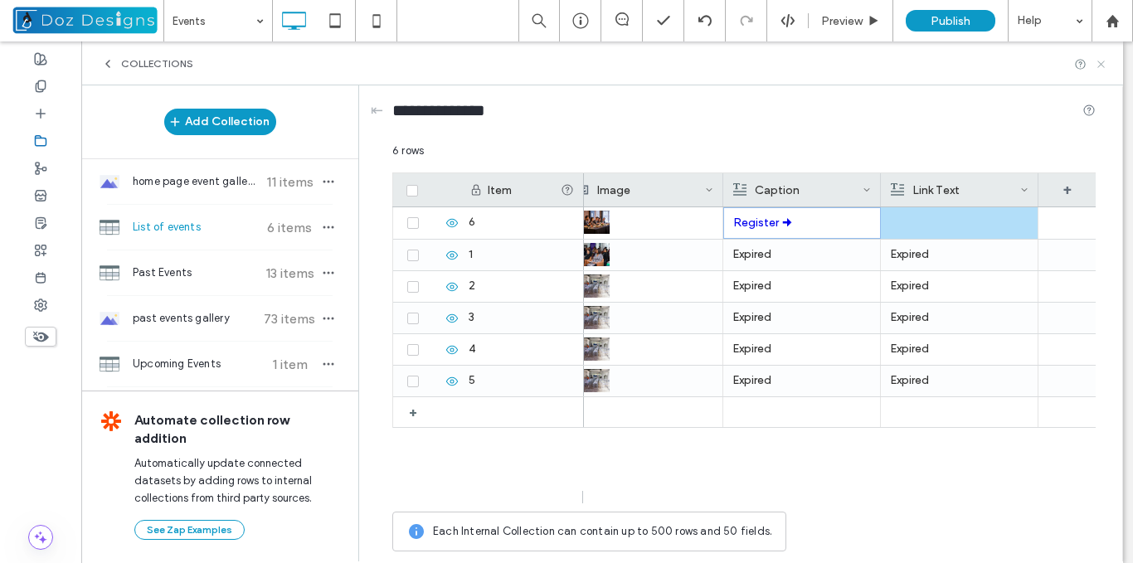
click at [1100, 64] on icon at bounding box center [1101, 64] width 12 height 12
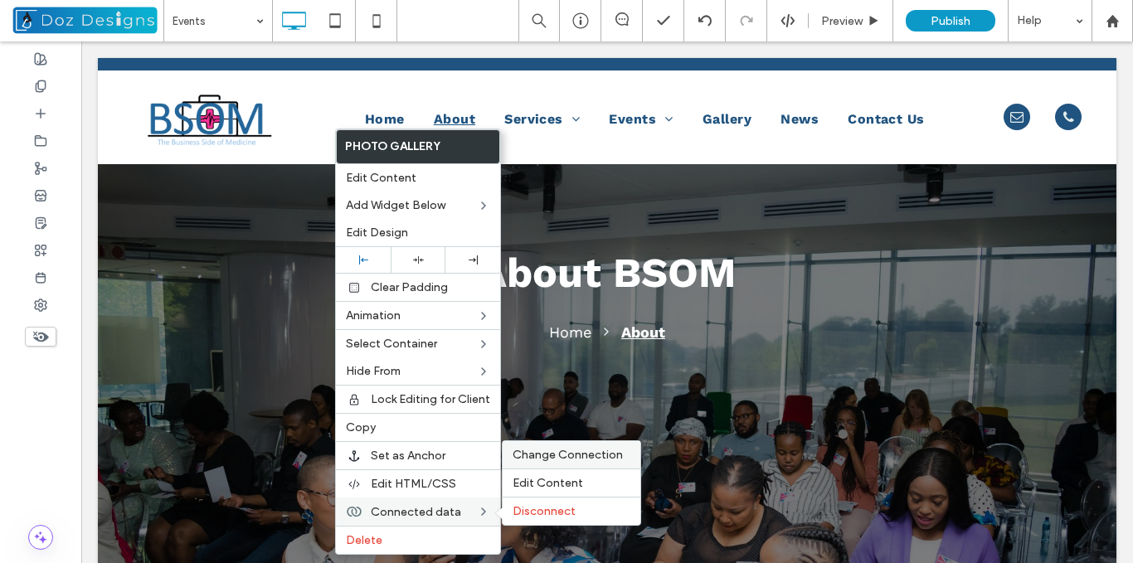
click at [561, 450] on span "Change Connection" at bounding box center [568, 455] width 110 height 14
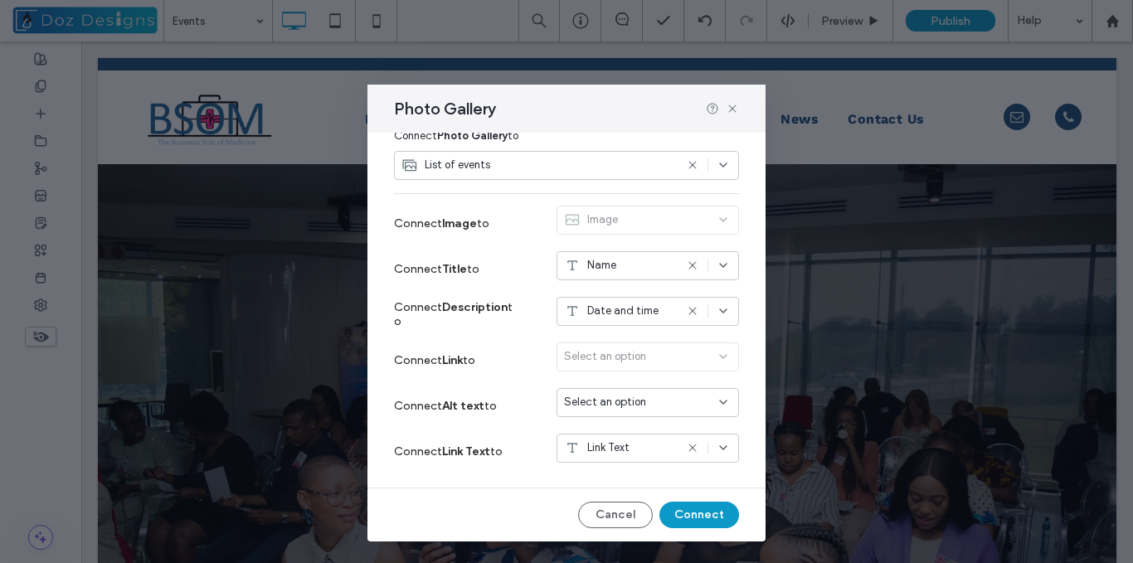
click at [717, 445] on icon at bounding box center [723, 447] width 13 height 13
click at [629, 421] on div "Caption" at bounding box center [635, 419] width 181 height 29
click at [685, 515] on button "Connect" at bounding box center [699, 515] width 80 height 27
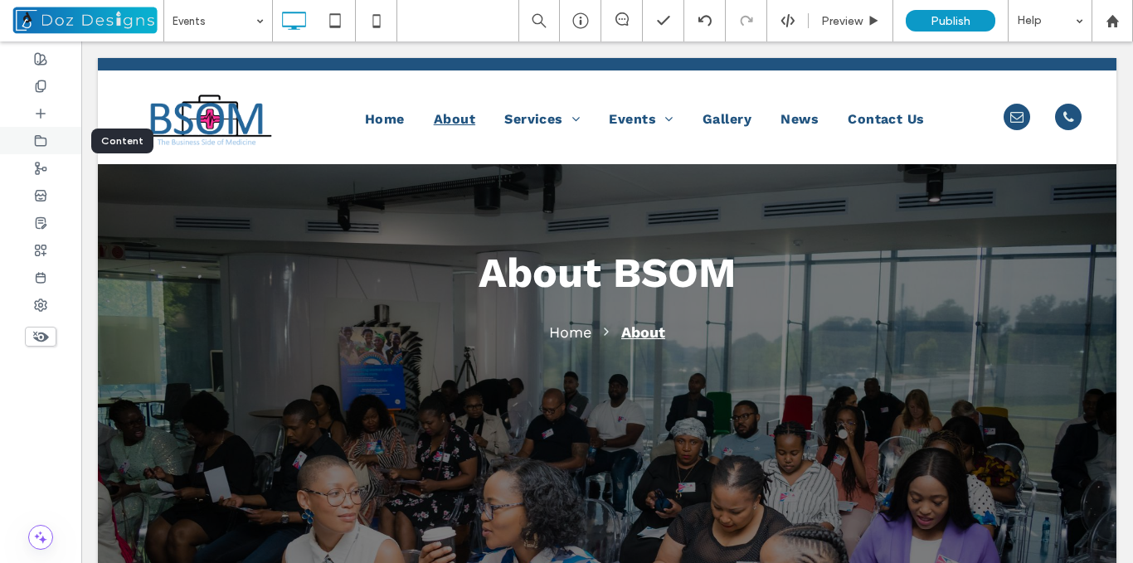
click at [43, 139] on icon at bounding box center [40, 140] width 13 height 13
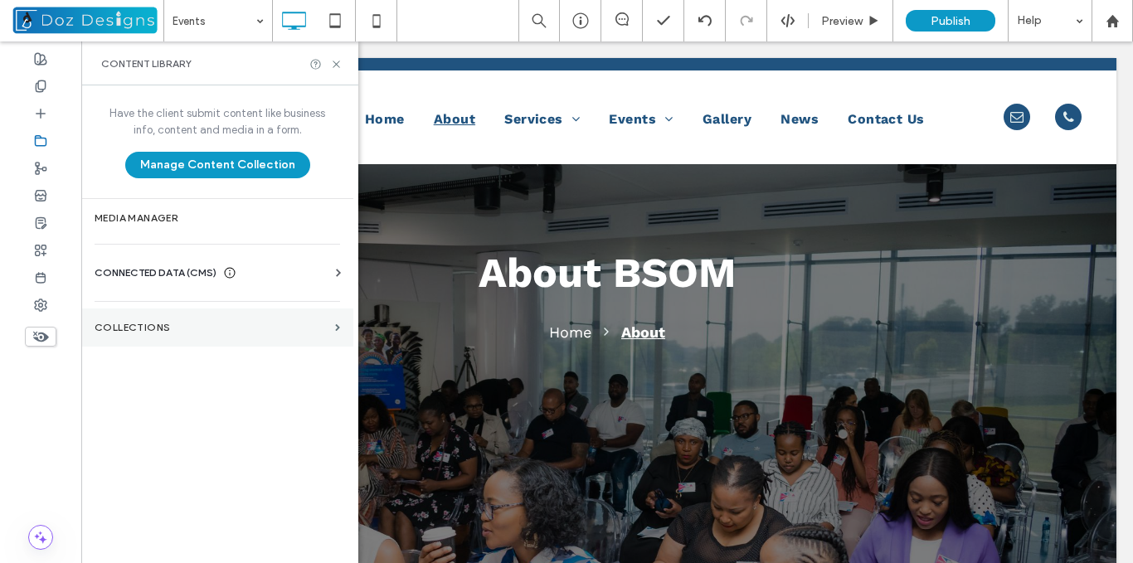
click at [158, 328] on label "Collections" at bounding box center [212, 328] width 234 height 12
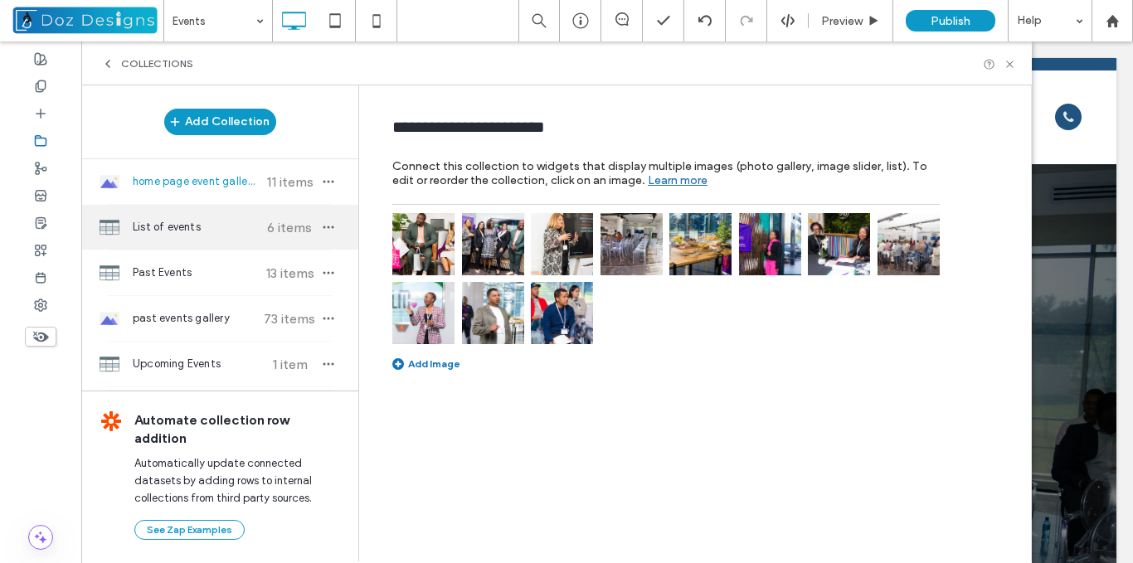
click at [209, 226] on span "List of events" at bounding box center [195, 227] width 124 height 17
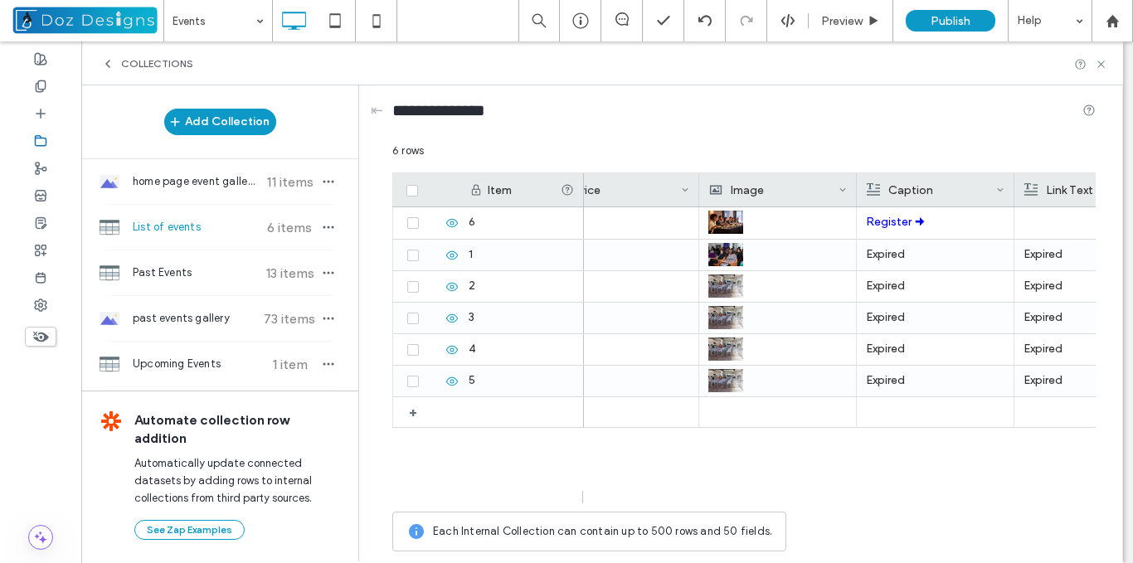
scroll to position [0, 806]
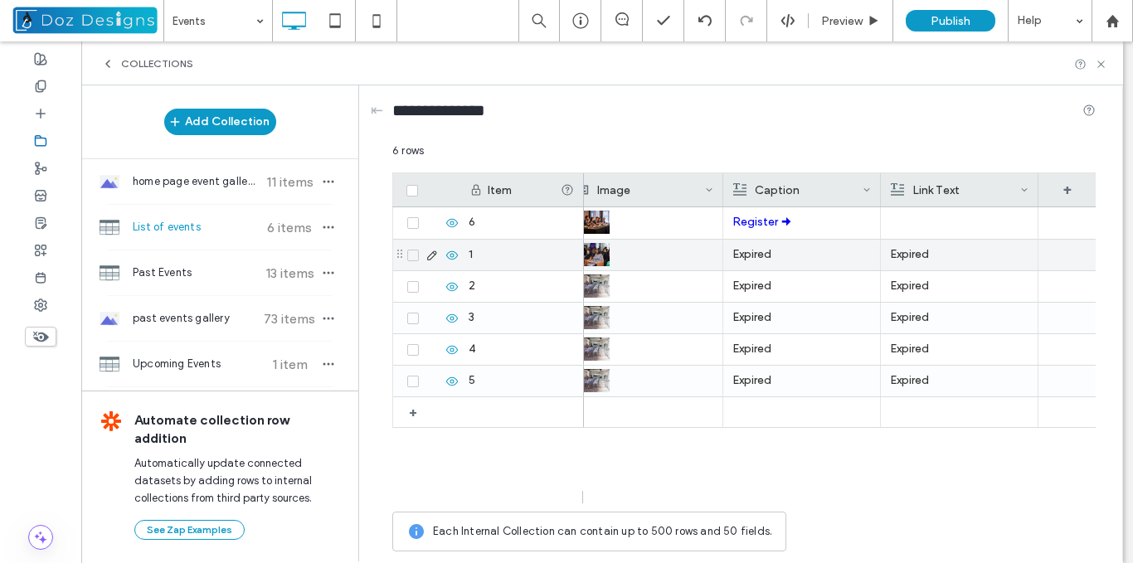
click at [931, 262] on p "Expired" at bounding box center [959, 255] width 139 height 30
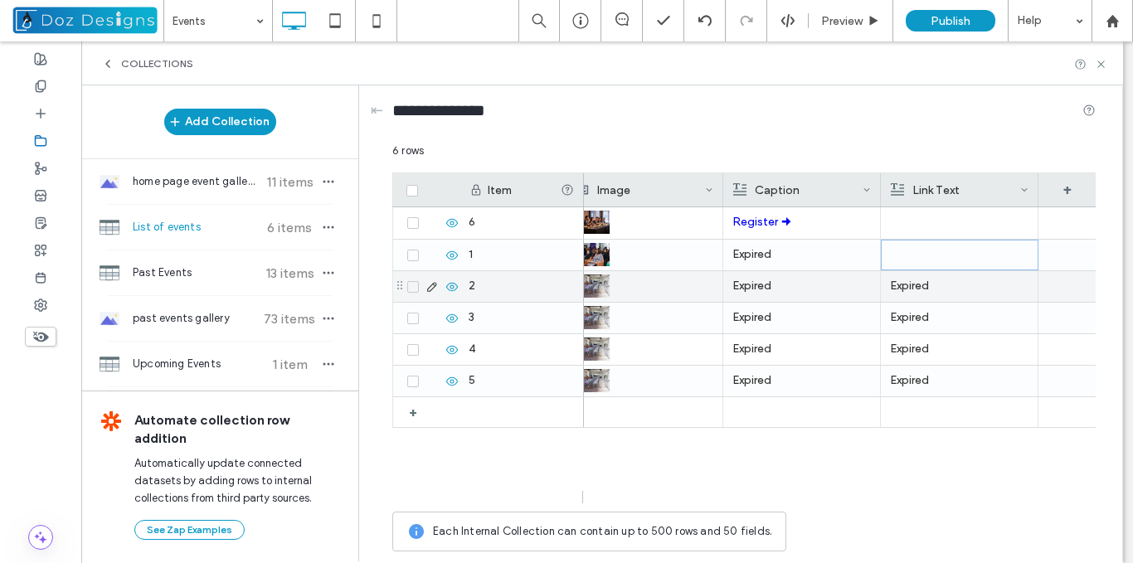
click at [931, 289] on p "Expired" at bounding box center [959, 286] width 139 height 30
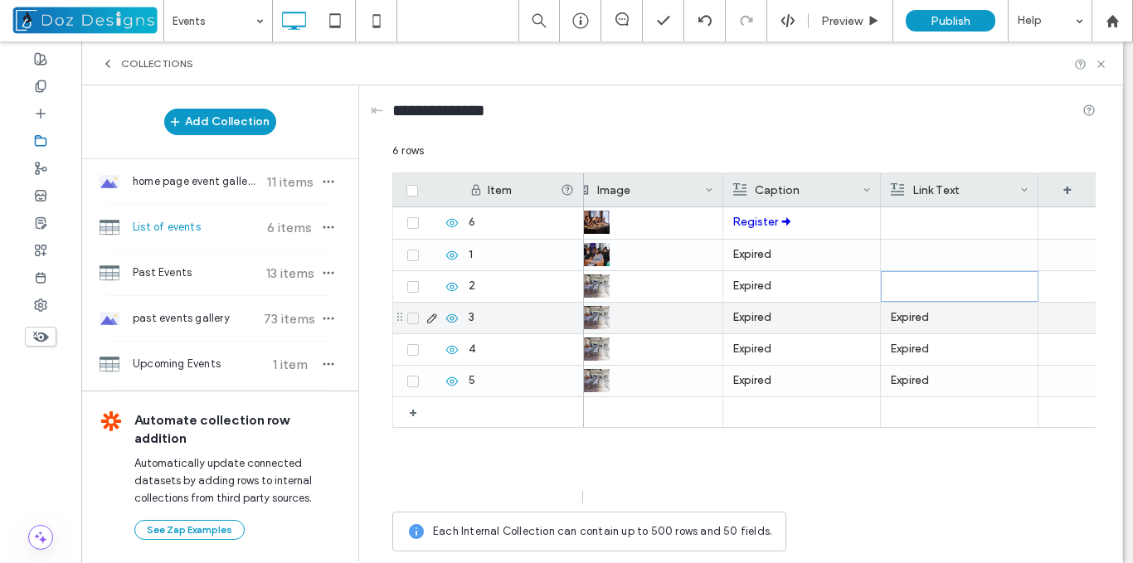
click at [926, 323] on p "Expired" at bounding box center [959, 318] width 139 height 30
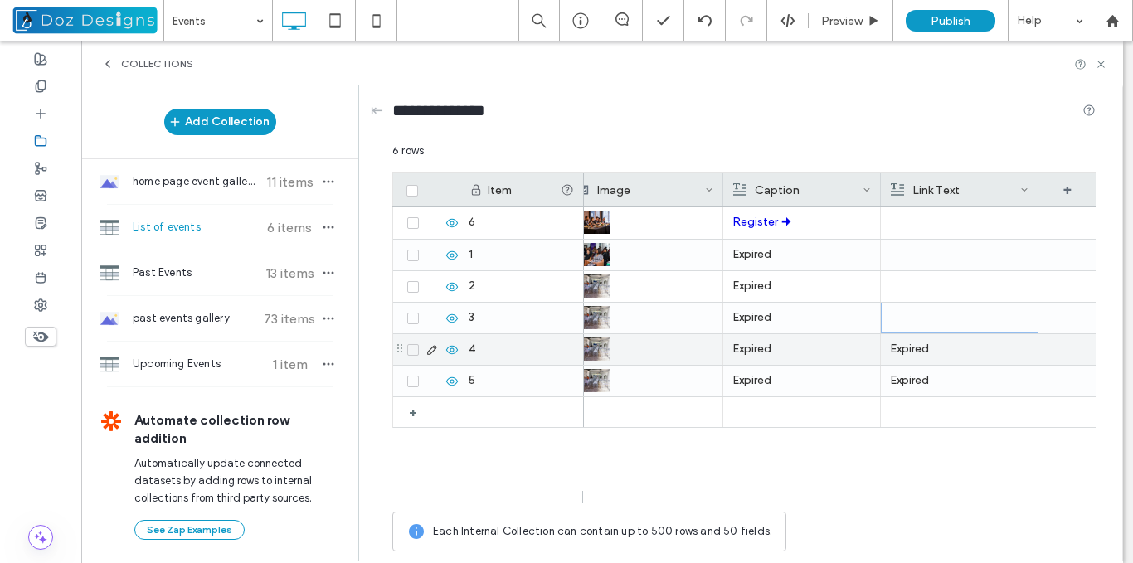
click at [923, 349] on p "Expired" at bounding box center [959, 349] width 139 height 30
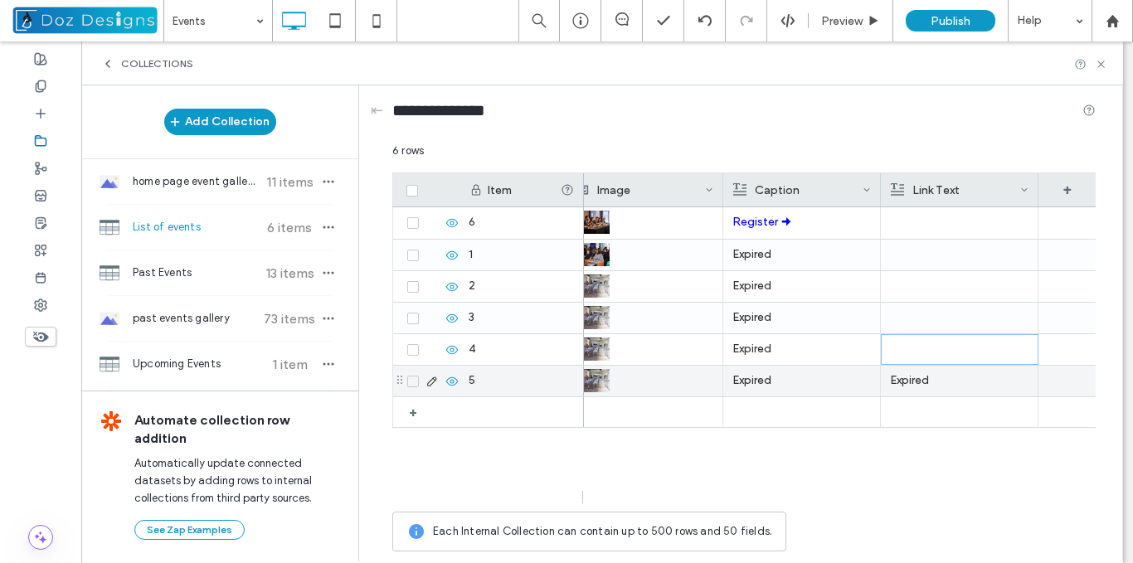
click at [919, 385] on p "Expired" at bounding box center [959, 381] width 139 height 30
click at [1014, 190] on div "Link Text" at bounding box center [955, 189] width 129 height 33
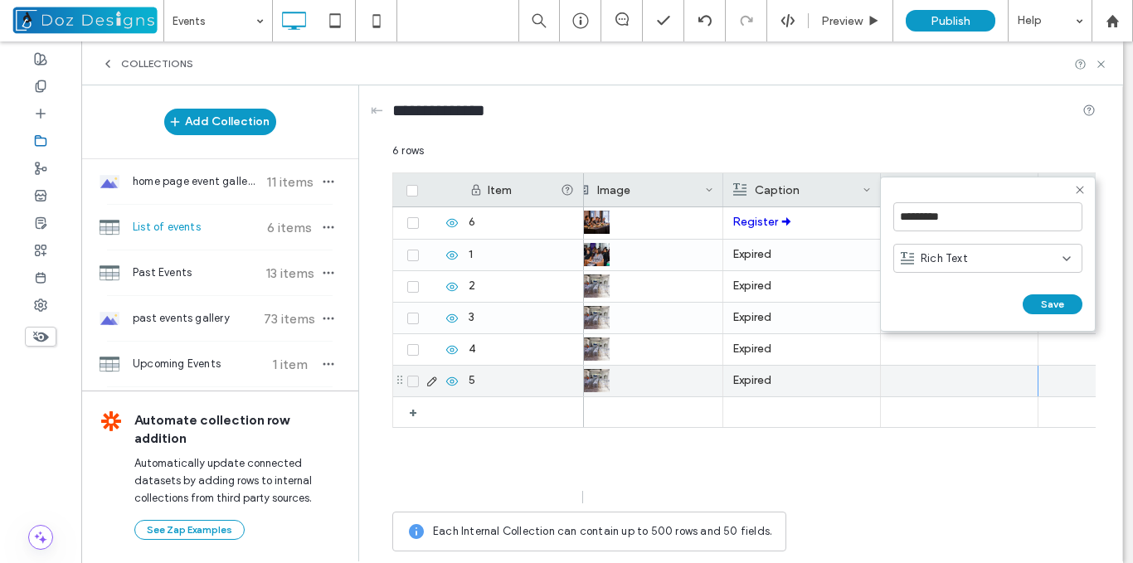
click at [1050, 260] on div "Rich Text" at bounding box center [982, 258] width 162 height 17
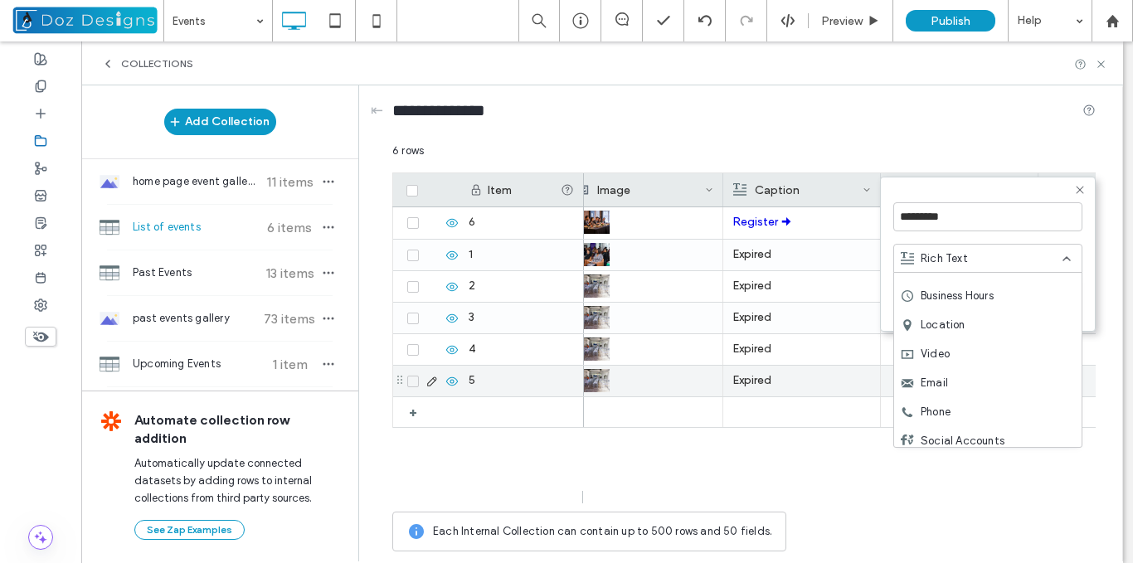
scroll to position [232, 0]
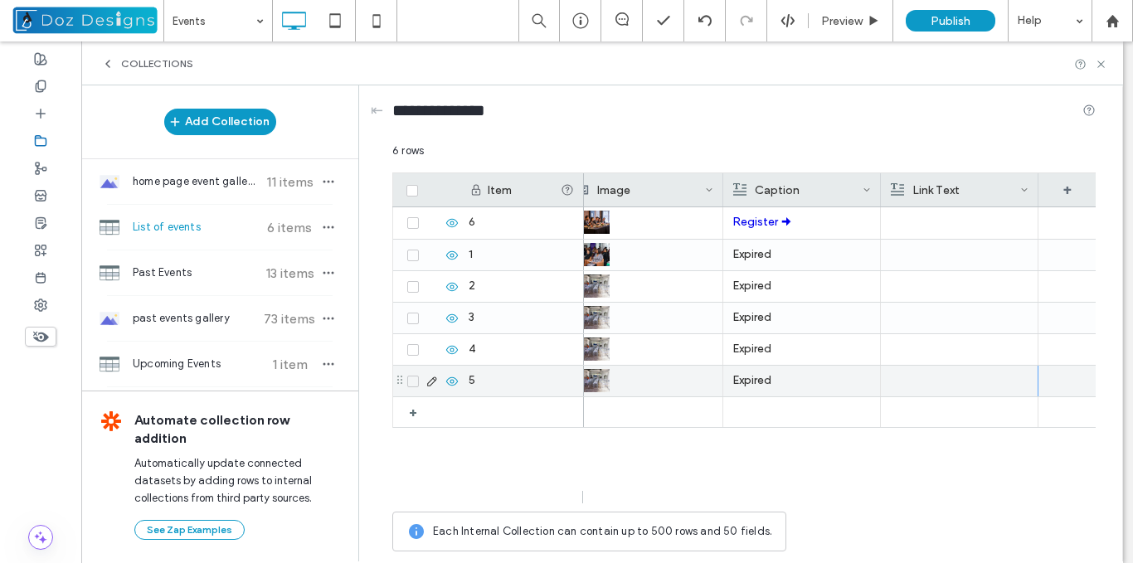
click at [1021, 192] on icon at bounding box center [1024, 190] width 8 height 8
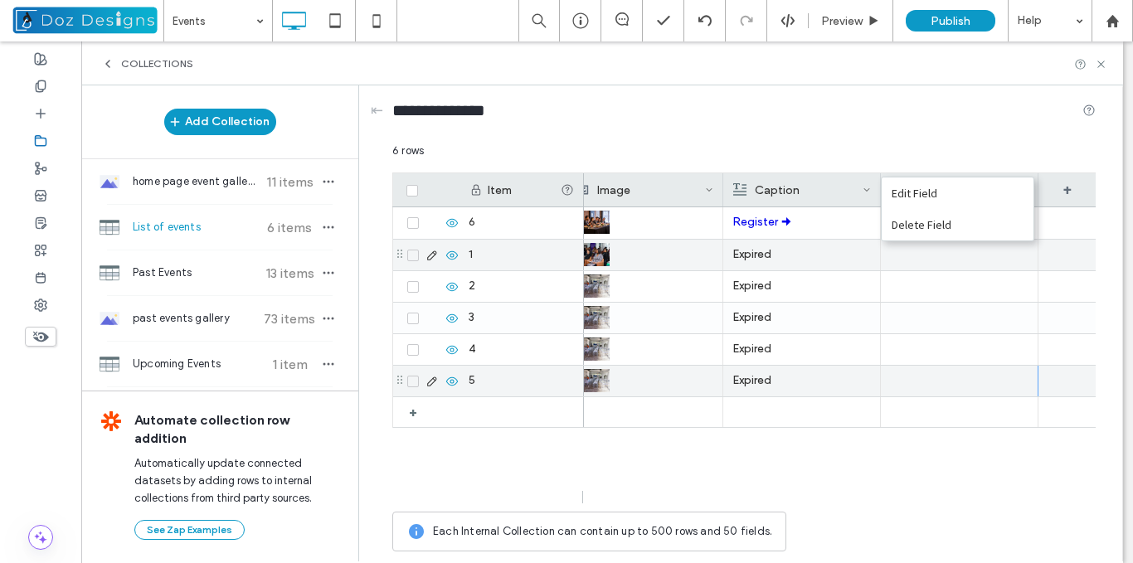
drag, startPoint x: 965, startPoint y: 257, endPoint x: 970, endPoint y: 210, distance: 47.6
click at [965, 258] on div at bounding box center [959, 255] width 139 height 31
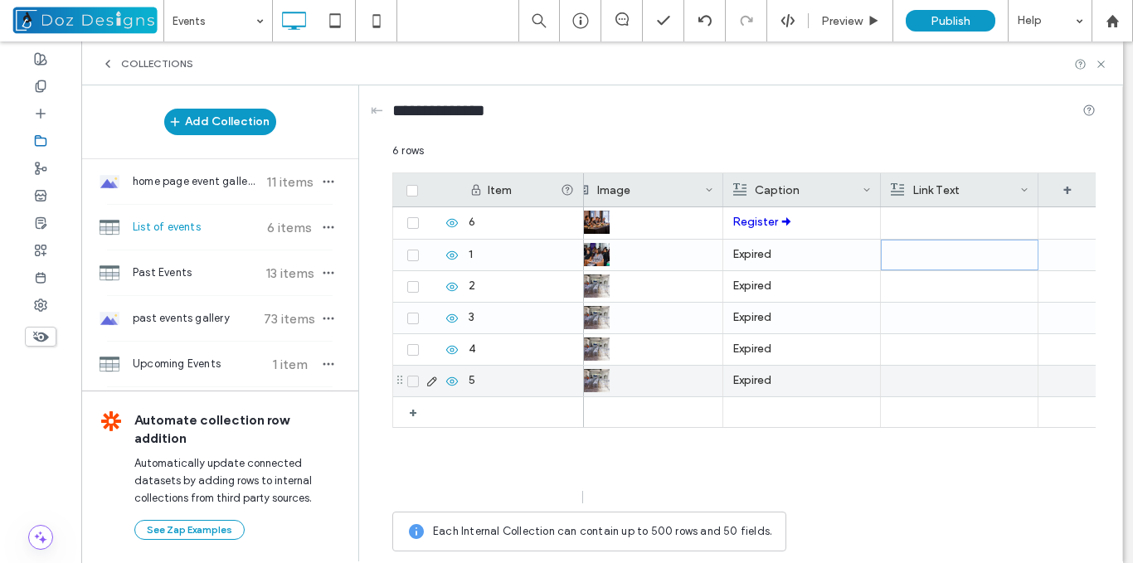
click at [1023, 187] on icon at bounding box center [1024, 190] width 8 height 8
click at [920, 188] on div "Edit Field" at bounding box center [958, 193] width 152 height 32
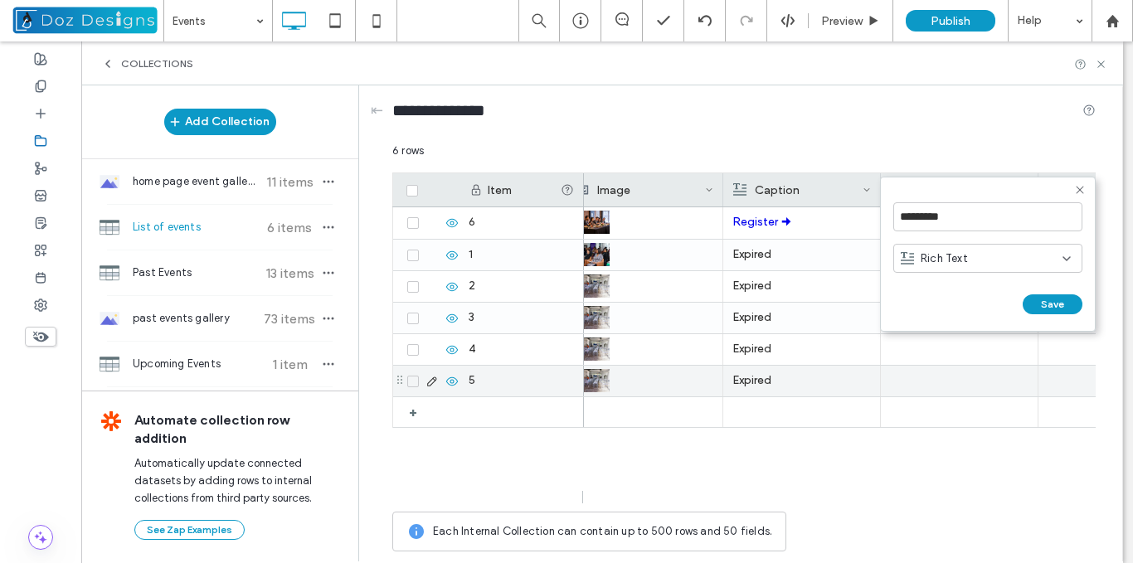
click at [1036, 255] on div "Rich Text" at bounding box center [982, 258] width 162 height 17
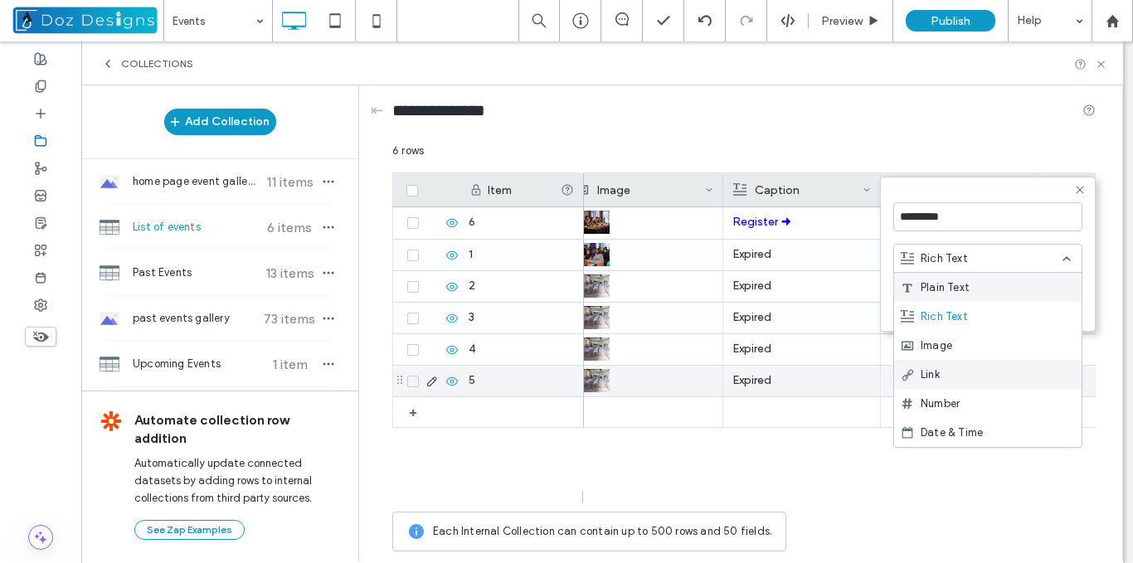
click at [951, 372] on div "Link" at bounding box center [987, 374] width 187 height 29
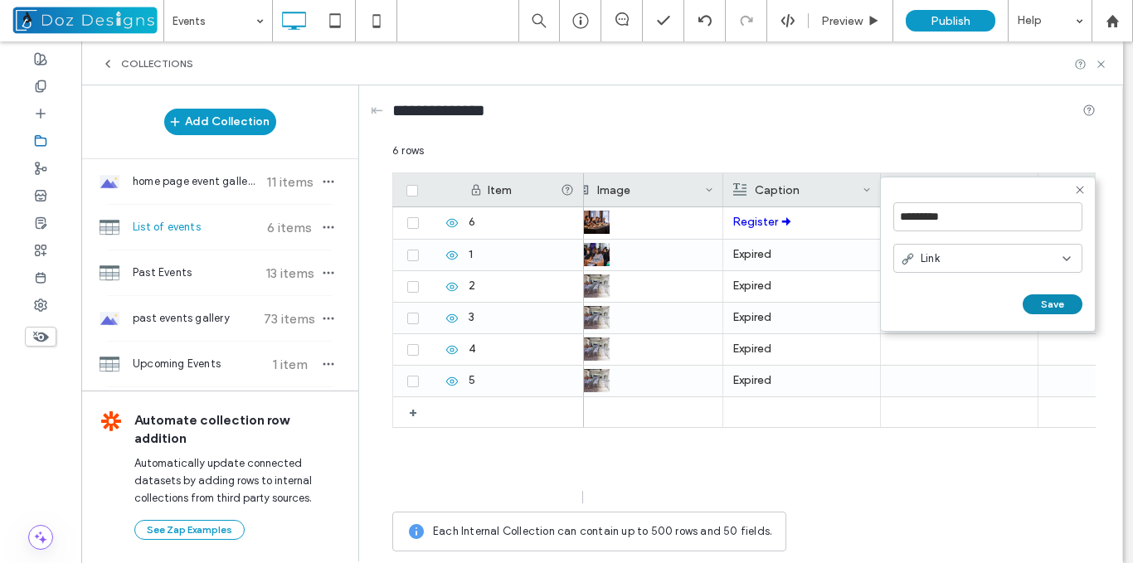
click at [1053, 307] on button "Save" at bounding box center [1053, 304] width 60 height 20
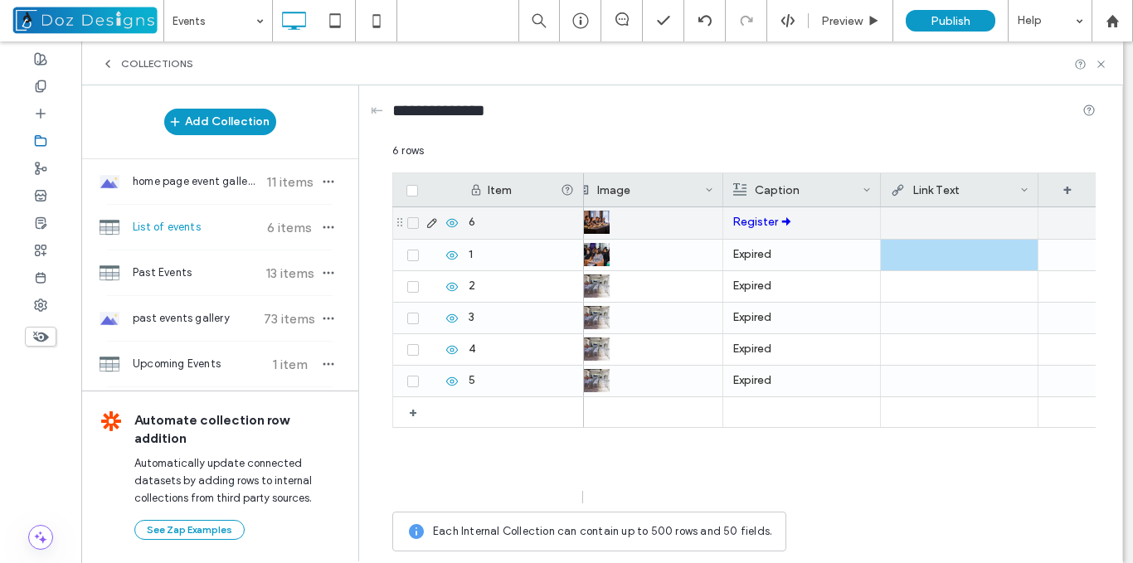
click at [960, 219] on div at bounding box center [959, 222] width 139 height 30
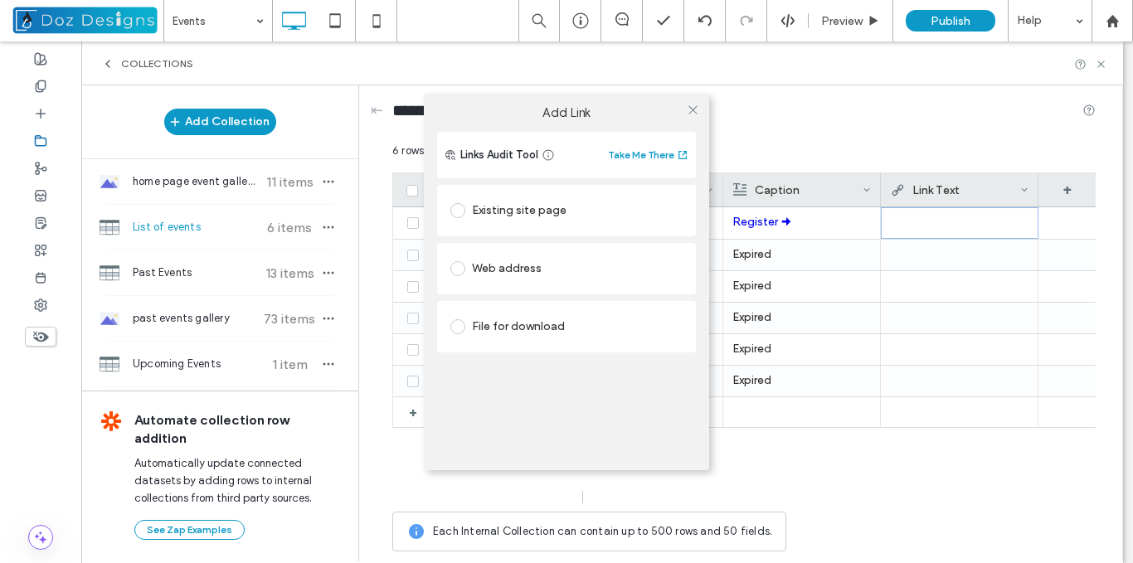
click at [813, 223] on div "Add Link Links Audit Tool Take Me There Existing site page Web address File for…" at bounding box center [566, 281] width 1133 height 563
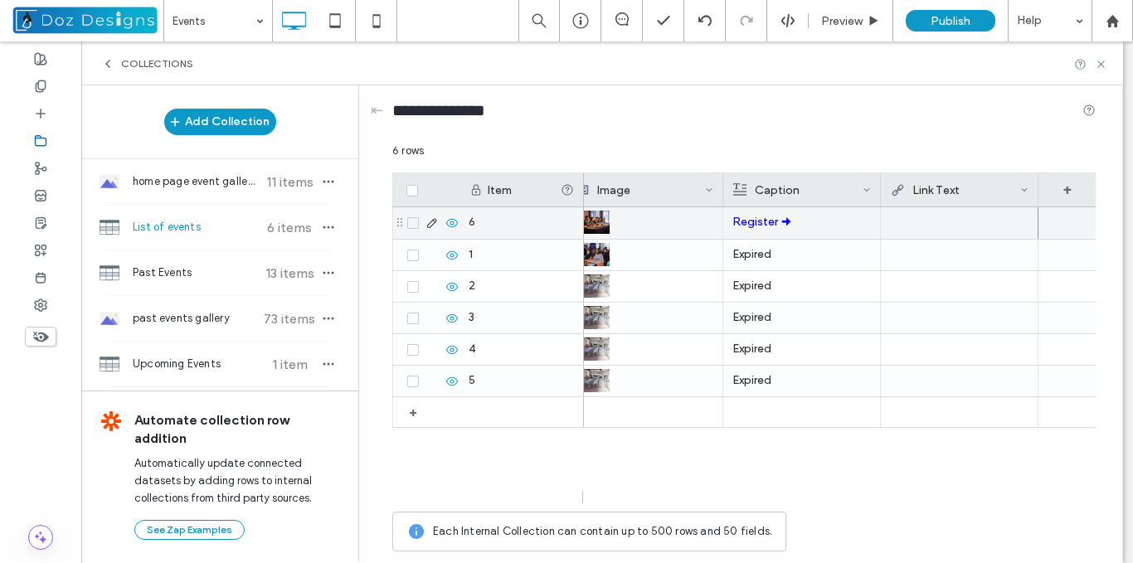
click at [964, 225] on div at bounding box center [959, 222] width 139 height 30
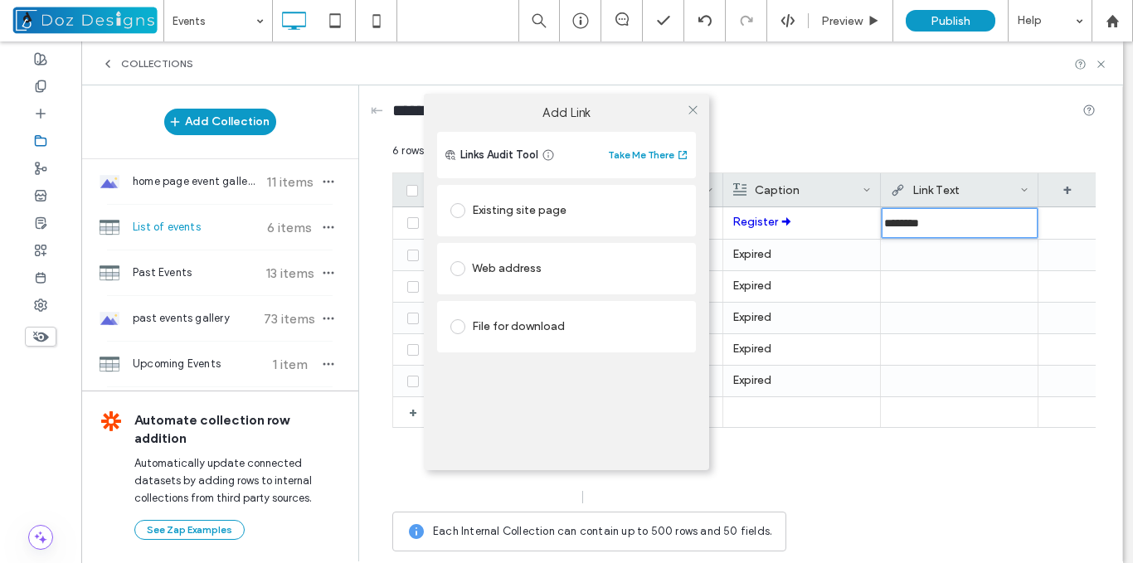
type input "********"
click at [770, 260] on div "Add Link Links Audit Tool Take Me There Existing site page Web address File for…" at bounding box center [566, 281] width 1133 height 563
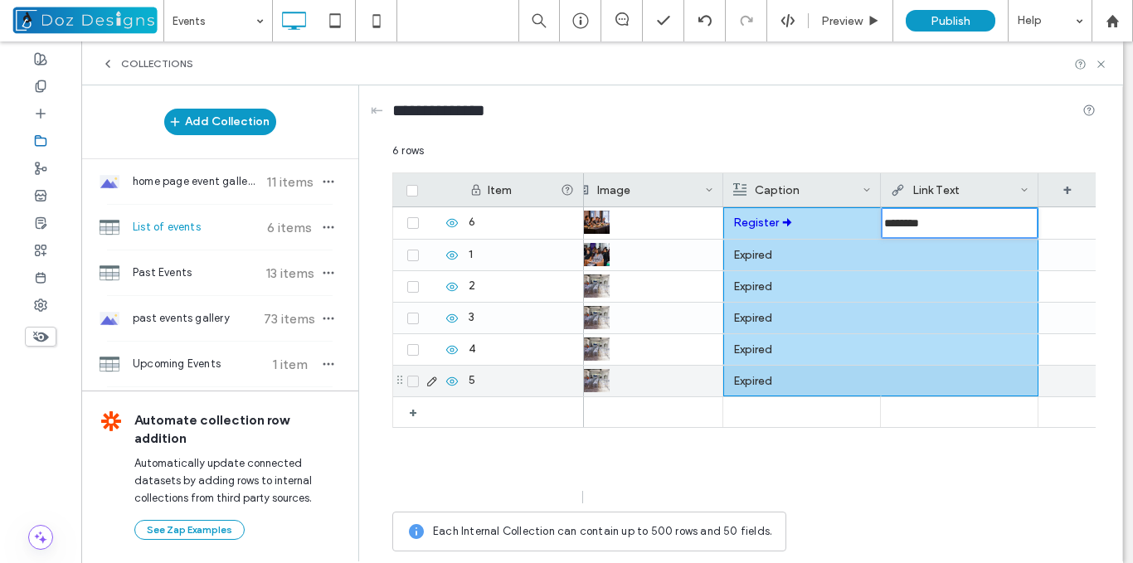
click at [809, 380] on p "Expired" at bounding box center [802, 382] width 138 height 30
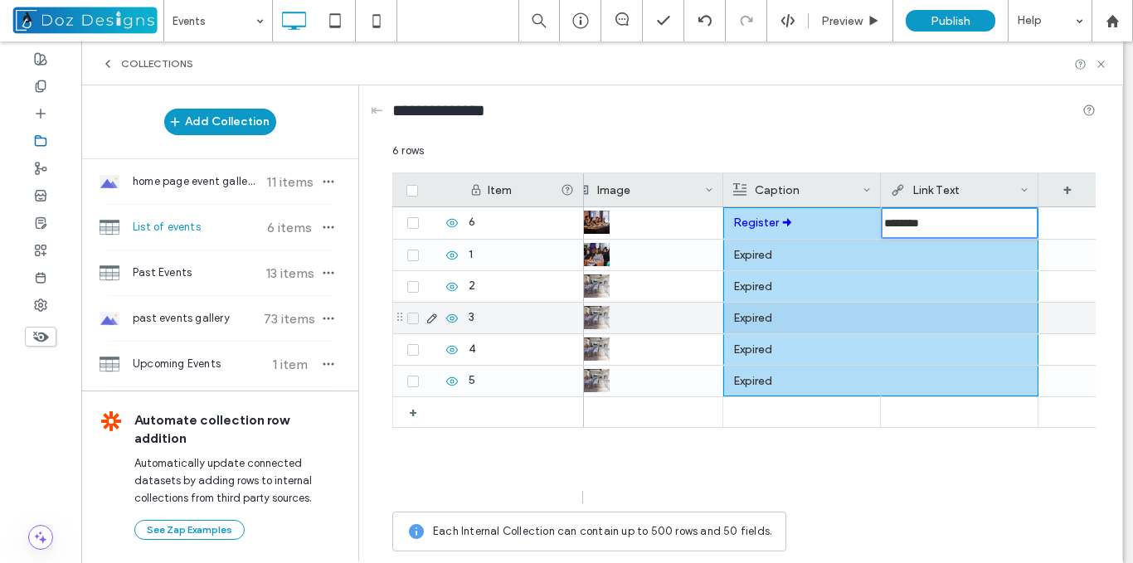
click at [819, 311] on p "Expired" at bounding box center [802, 319] width 138 height 30
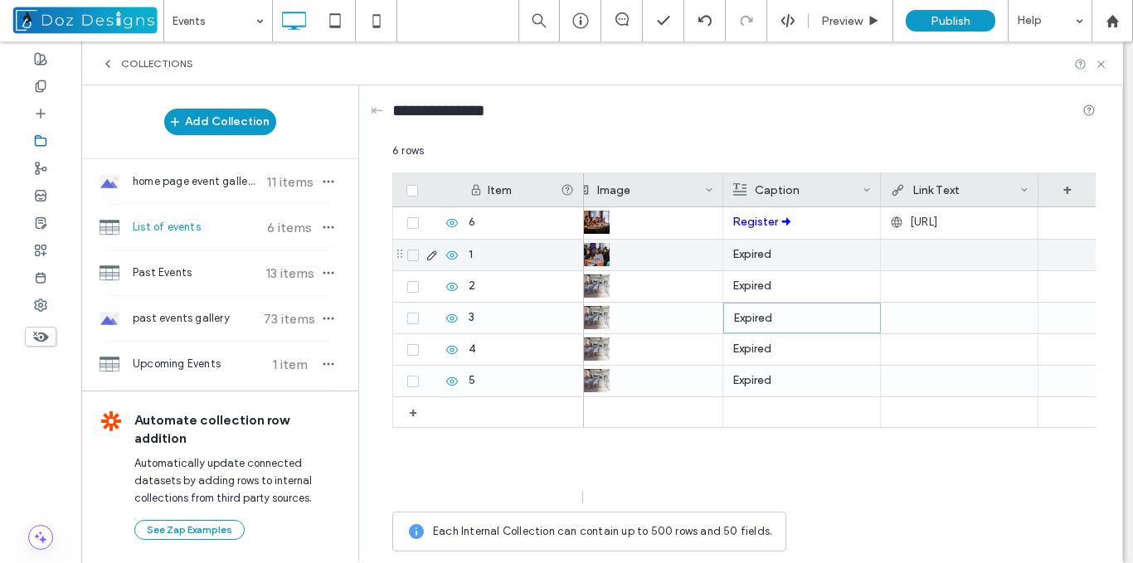
click at [805, 257] on p "Expired" at bounding box center [801, 255] width 139 height 30
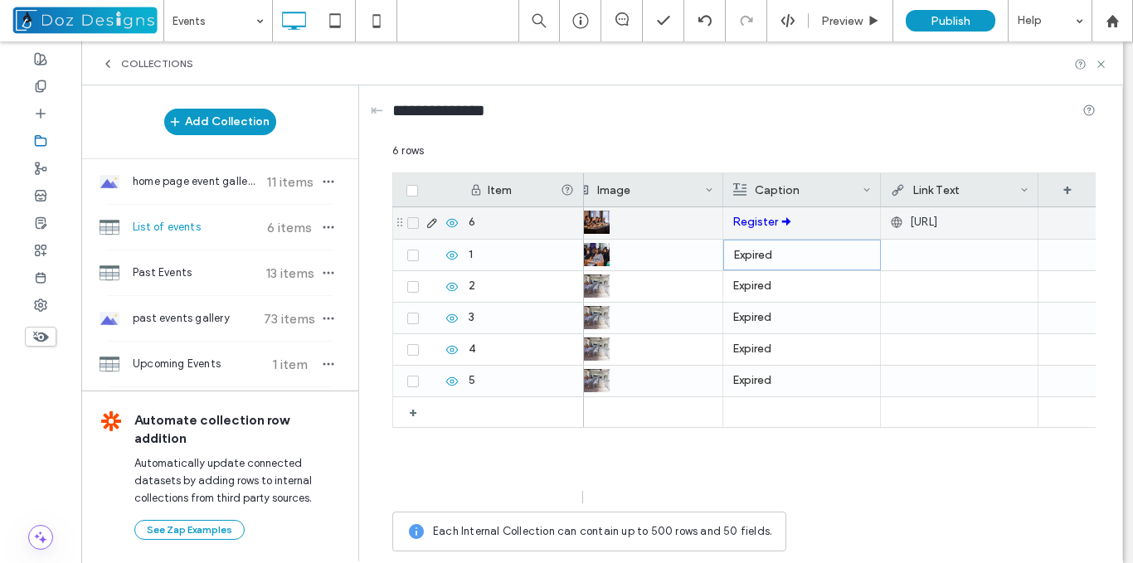
click at [937, 227] on span "http://Register" at bounding box center [923, 222] width 27 height 17
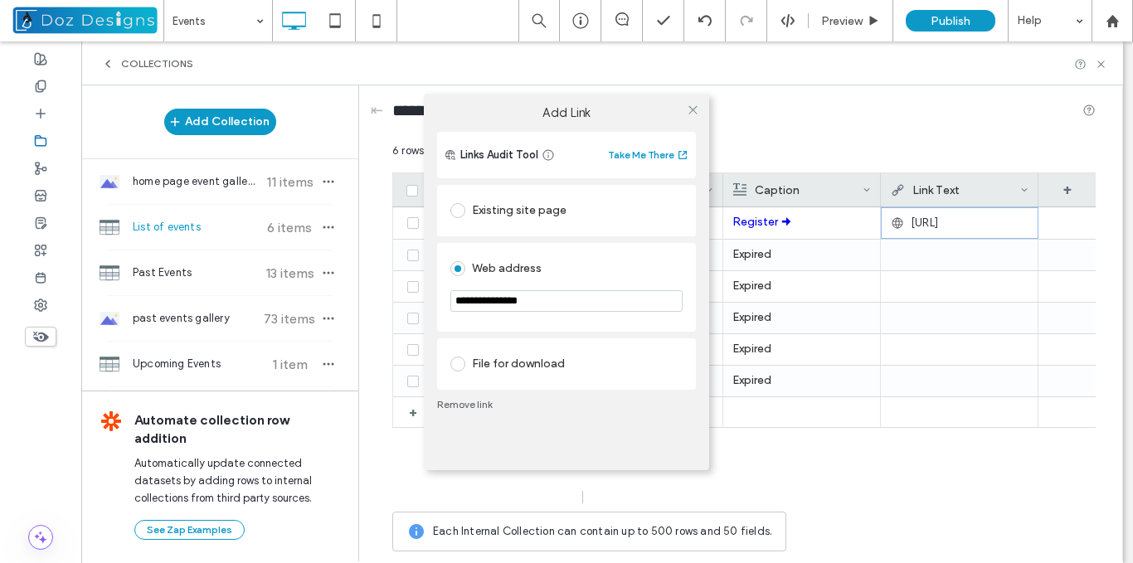
click at [1000, 234] on div "**********" at bounding box center [566, 281] width 1133 height 563
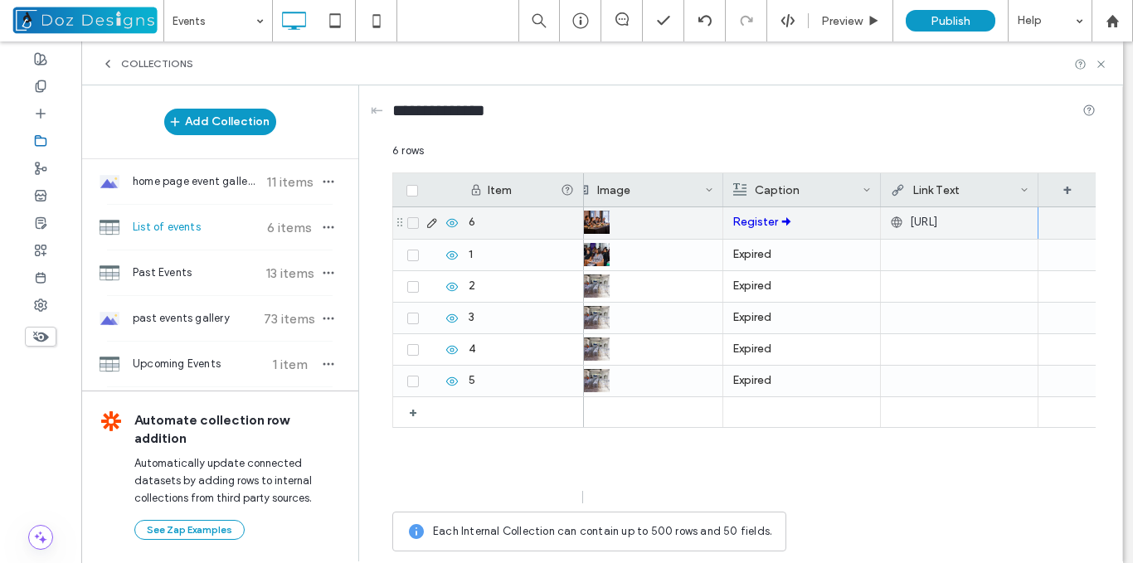
click at [937, 226] on span "http://Register" at bounding box center [923, 222] width 27 height 17
click at [1002, 222] on div "http://Register" at bounding box center [959, 222] width 139 height 30
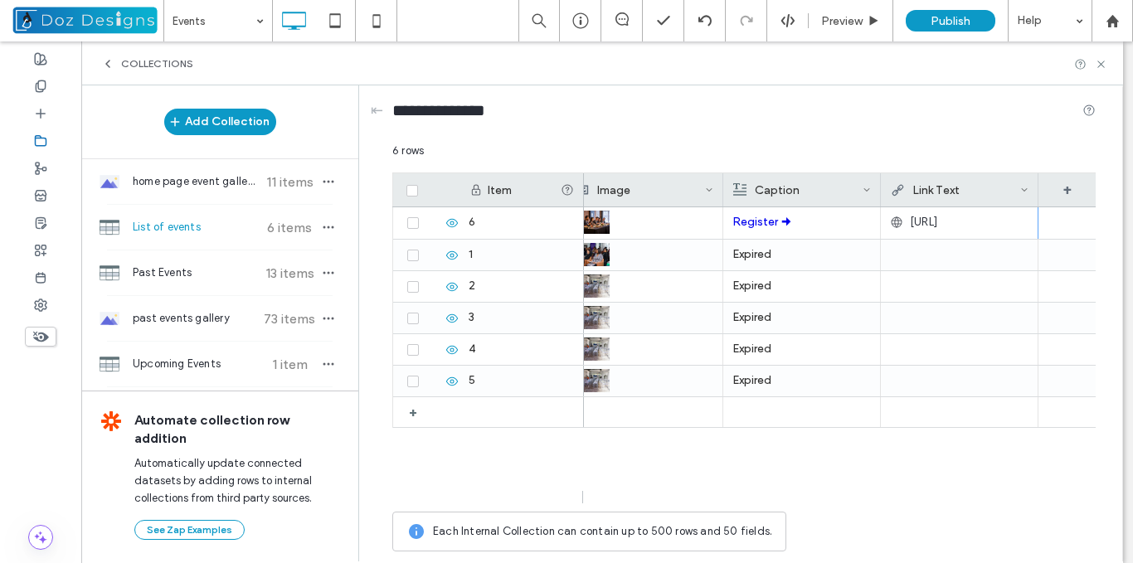
click at [937, 224] on span "http://Register" at bounding box center [923, 222] width 27 height 17
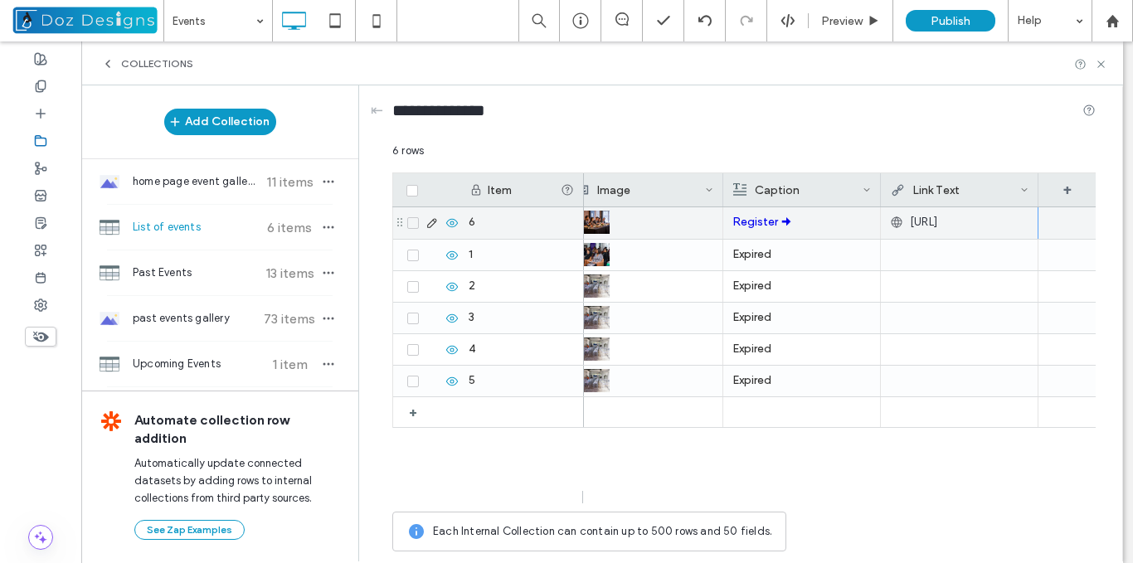
click at [937, 224] on span "http://Register" at bounding box center [923, 222] width 27 height 17
click at [1002, 226] on div "http://Register" at bounding box center [959, 222] width 139 height 30
click at [997, 226] on div "http://Register" at bounding box center [959, 222] width 139 height 30
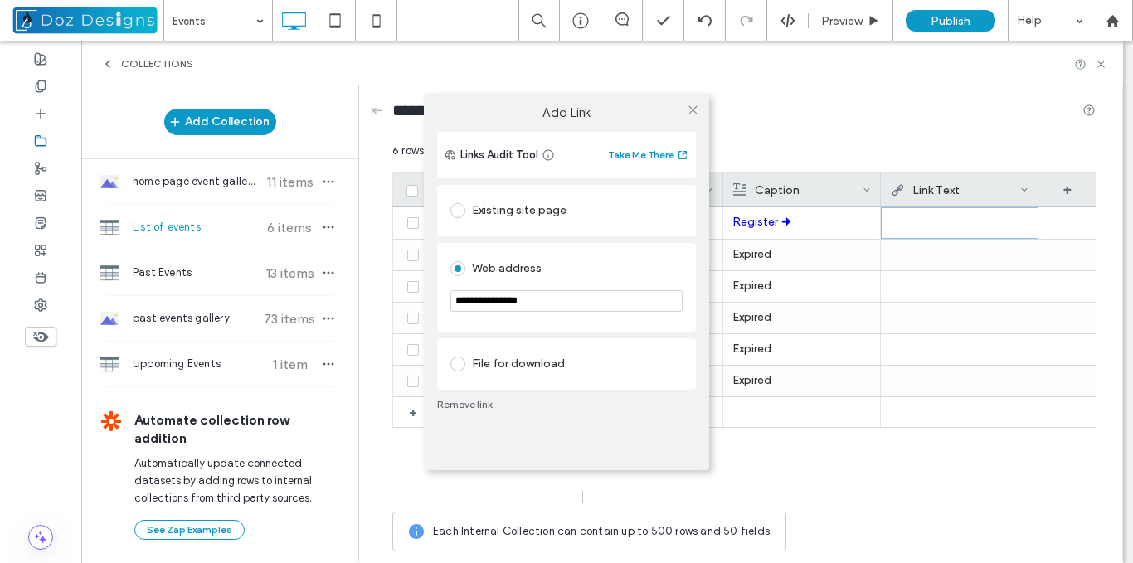
click at [969, 250] on div "**********" at bounding box center [566, 281] width 1133 height 563
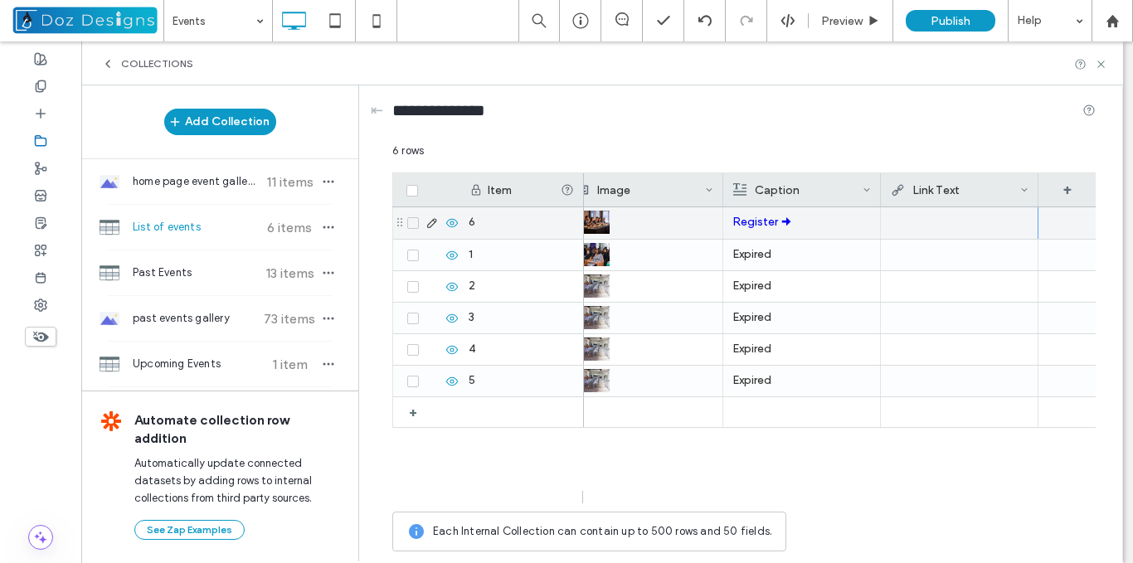
click at [969, 223] on div at bounding box center [959, 222] width 139 height 30
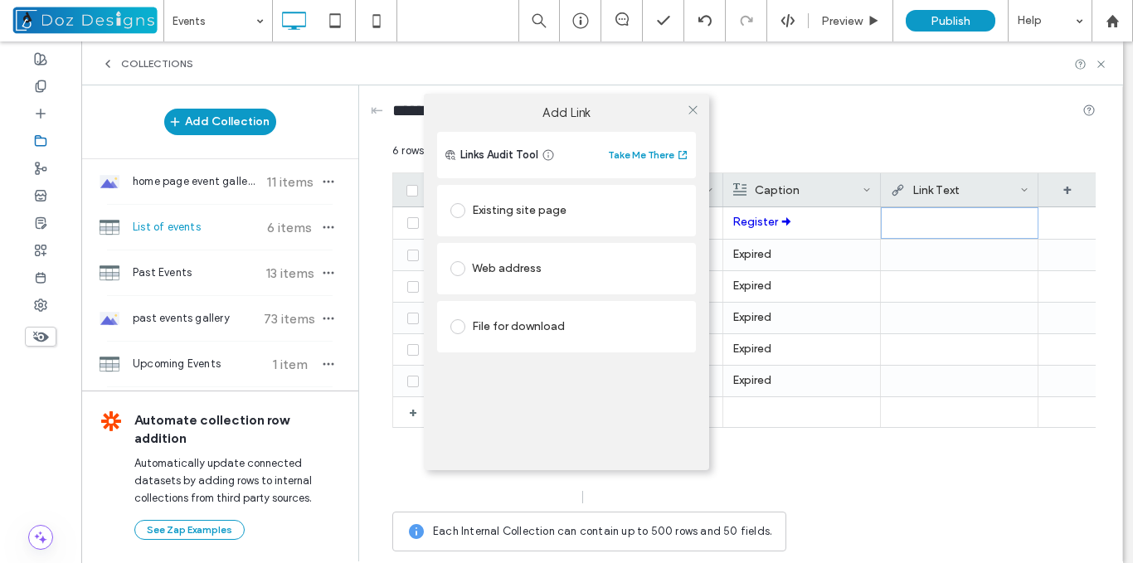
click at [547, 210] on div "Existing site page" at bounding box center [566, 210] width 232 height 27
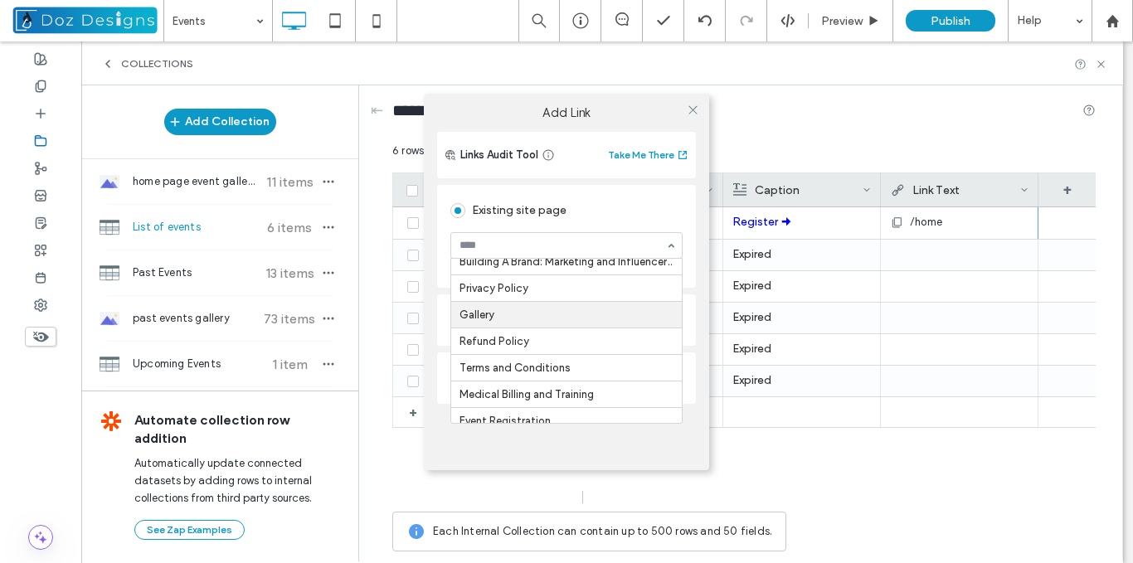
scroll to position [286, 0]
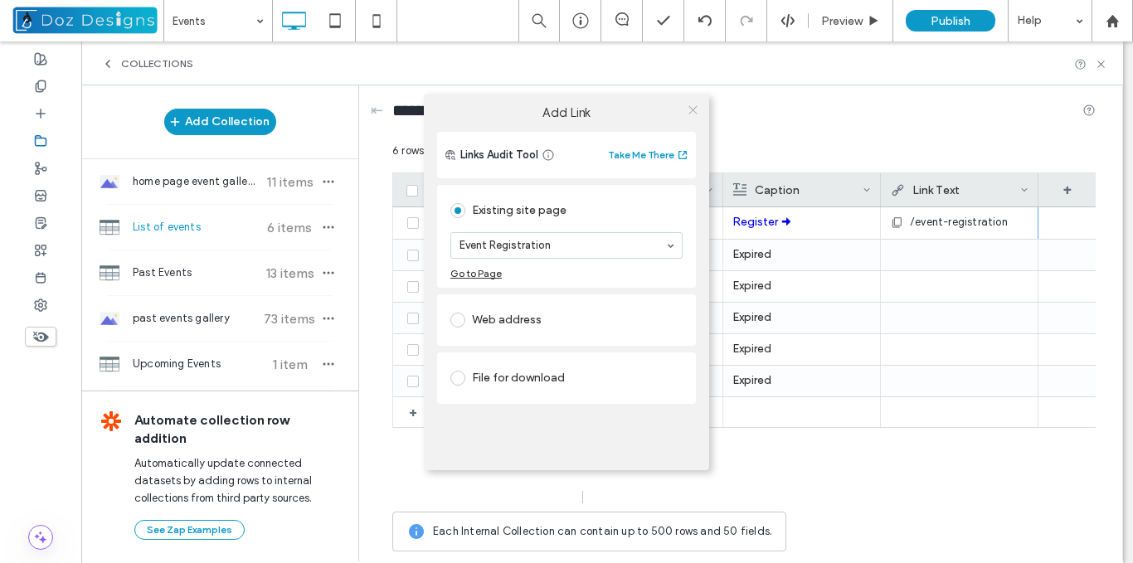
click at [693, 108] on icon at bounding box center [693, 110] width 12 height 12
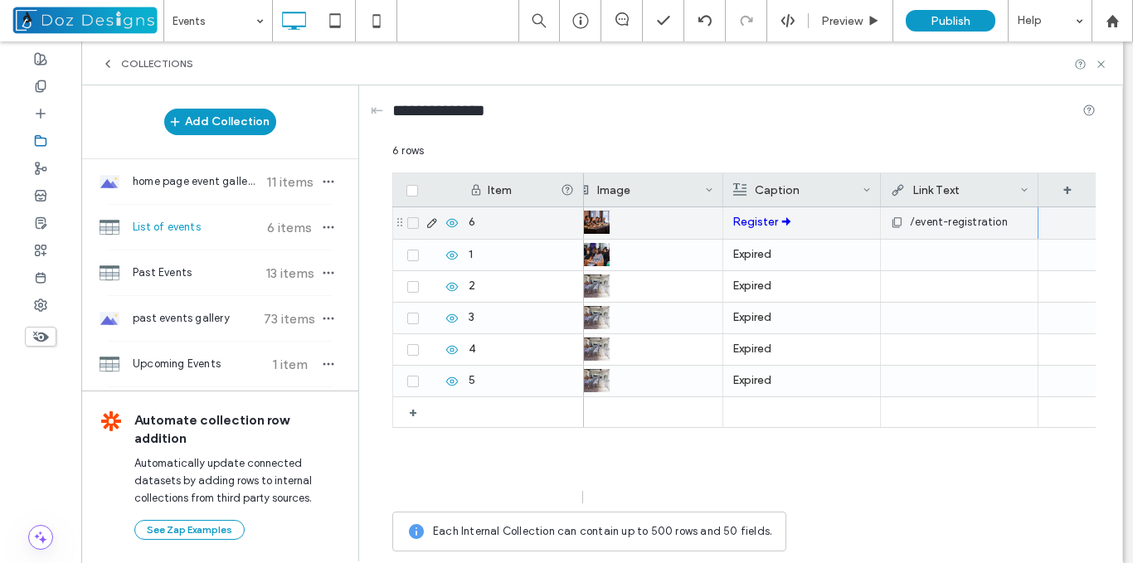
click at [1026, 228] on div "/event-registration" at bounding box center [959, 222] width 139 height 30
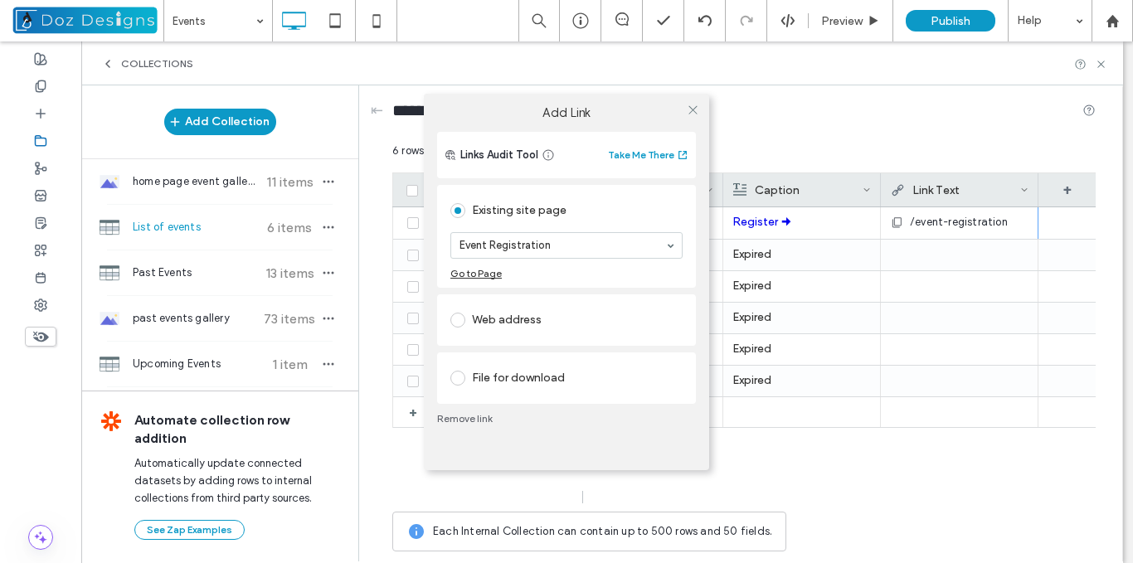
scroll to position [0, 0]
click at [988, 260] on div "Add Link Links Audit Tool Take Me There Existing site page Event Registration G…" at bounding box center [566, 281] width 1133 height 563
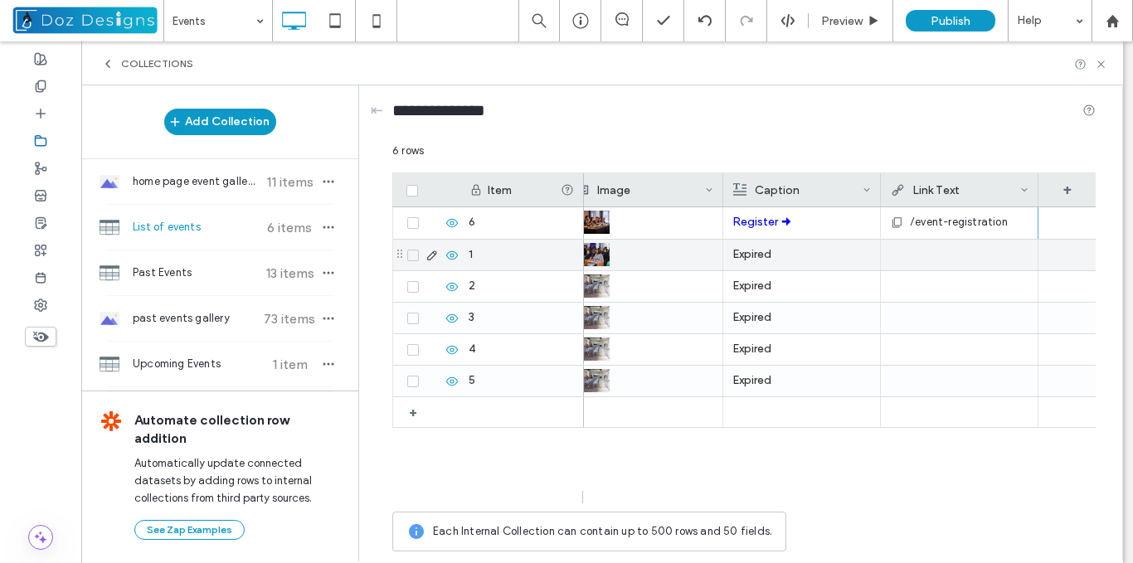
click at [987, 265] on div at bounding box center [959, 255] width 139 height 30
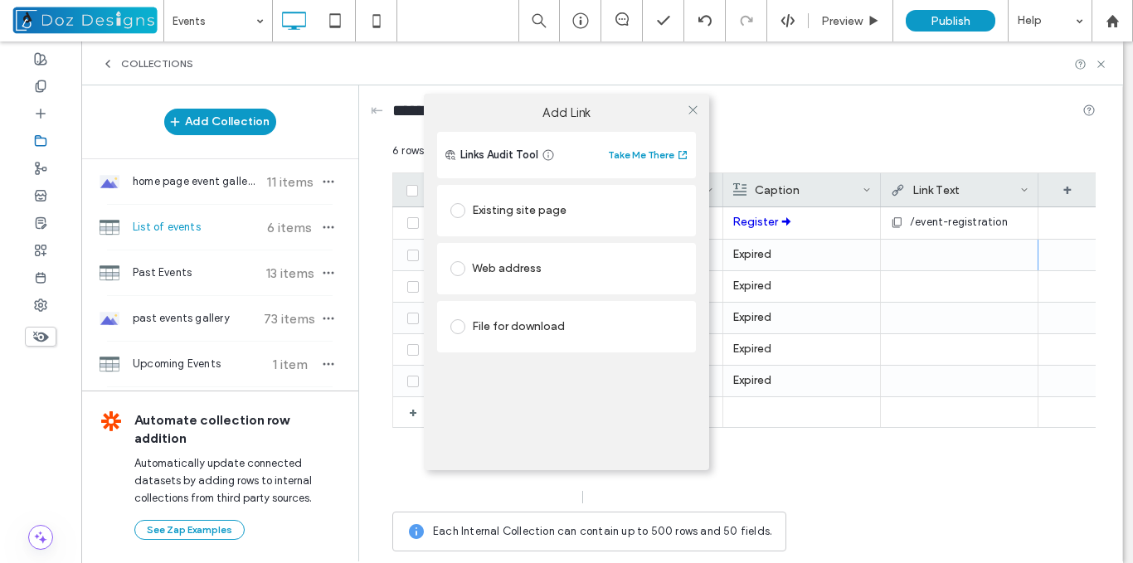
click at [528, 205] on div "Existing site page" at bounding box center [566, 210] width 232 height 27
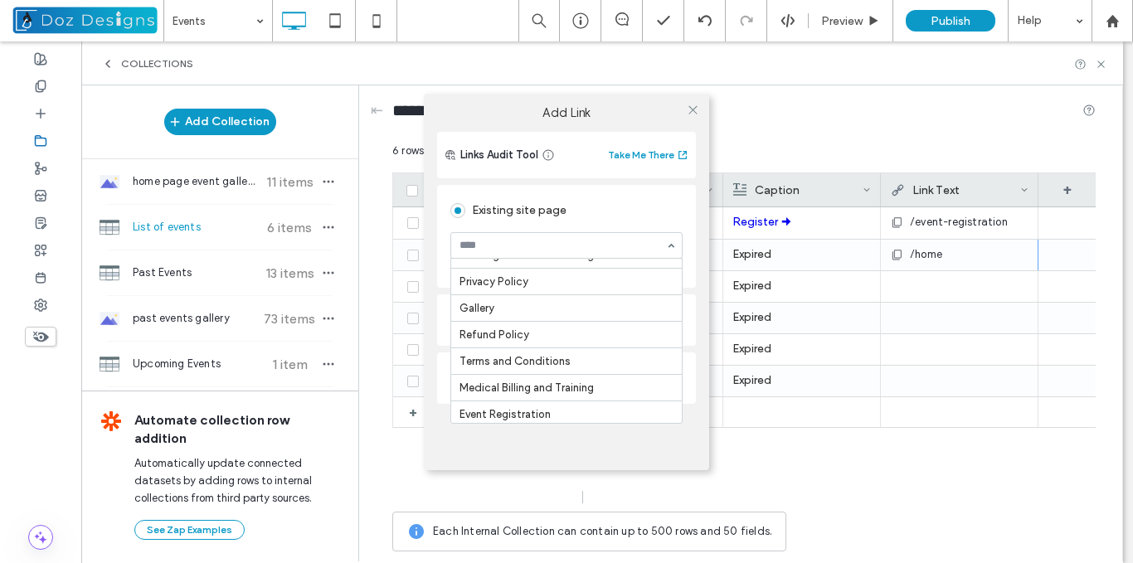
scroll to position [286, 0]
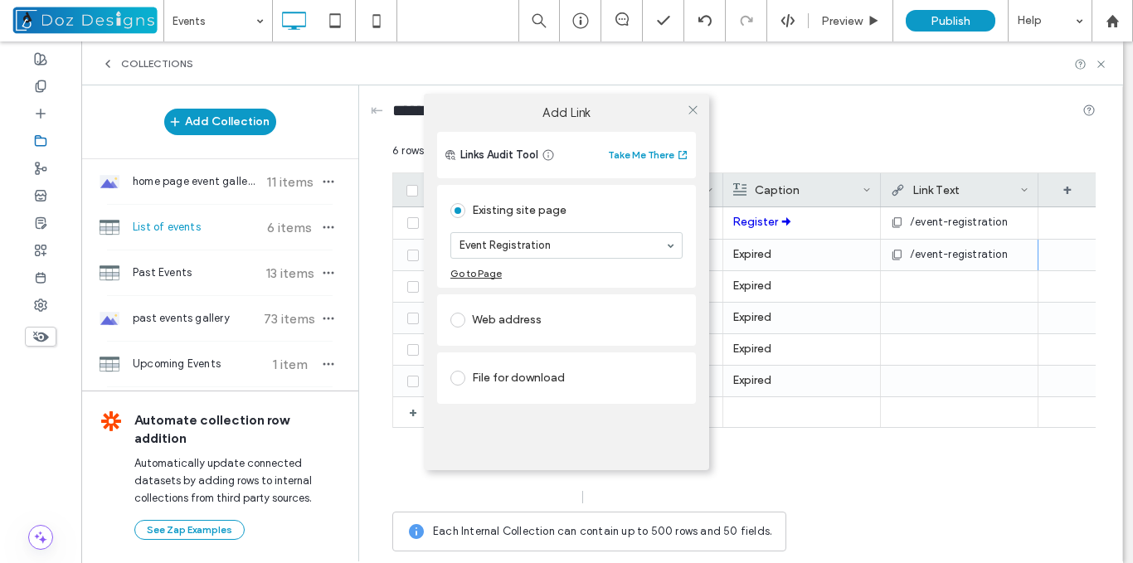
click at [929, 281] on div "Add Link Links Audit Tool Take Me There Existing site page Event Registration G…" at bounding box center [566, 281] width 1133 height 563
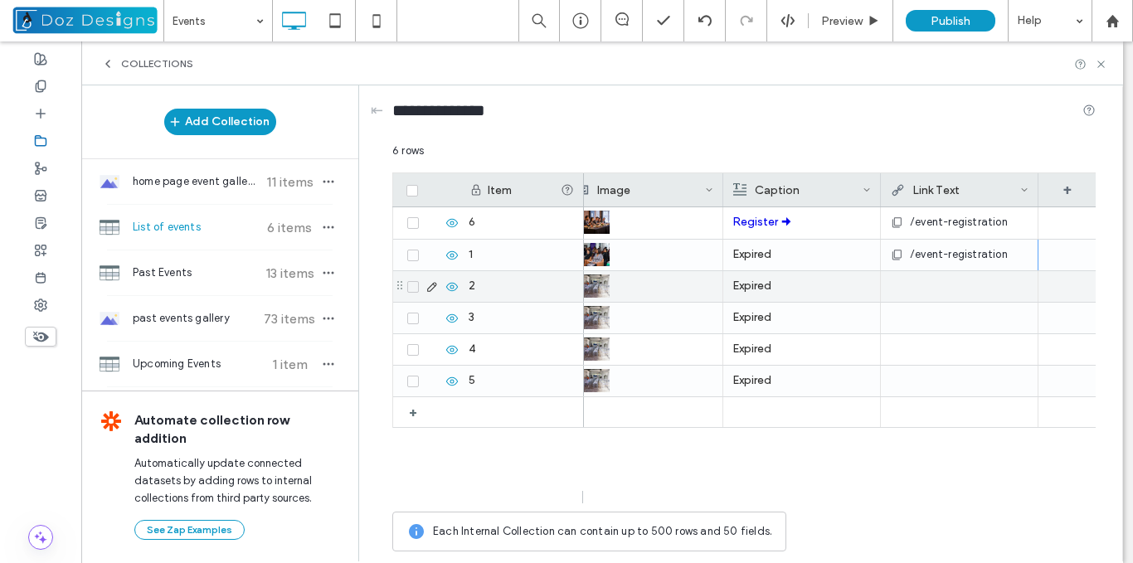
click at [929, 287] on div at bounding box center [959, 286] width 139 height 30
click at [946, 289] on div at bounding box center [959, 286] width 139 height 30
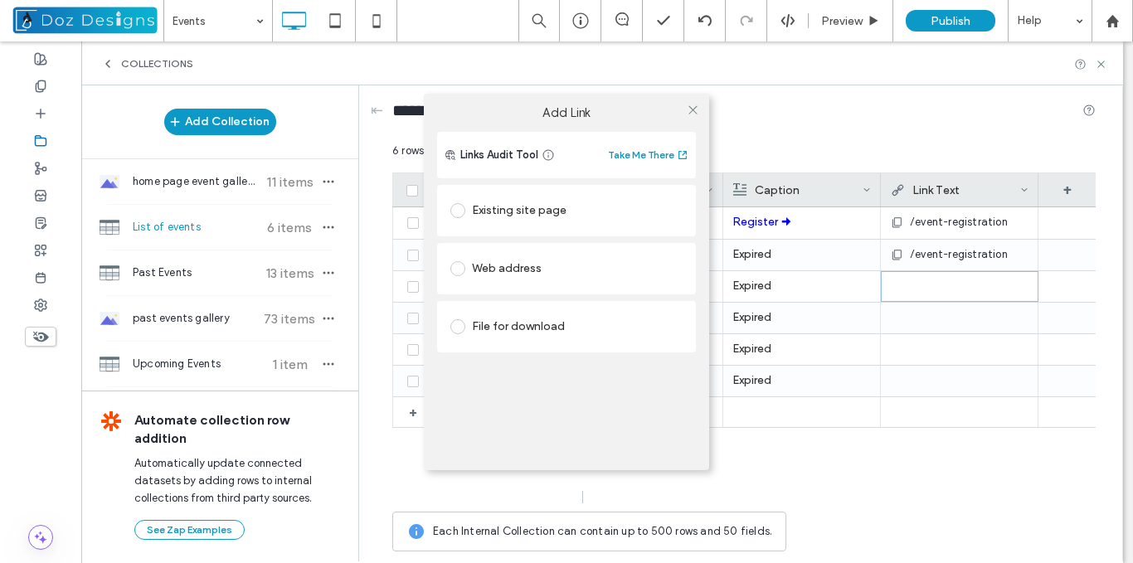
click at [536, 211] on div "Existing site page" at bounding box center [566, 210] width 232 height 27
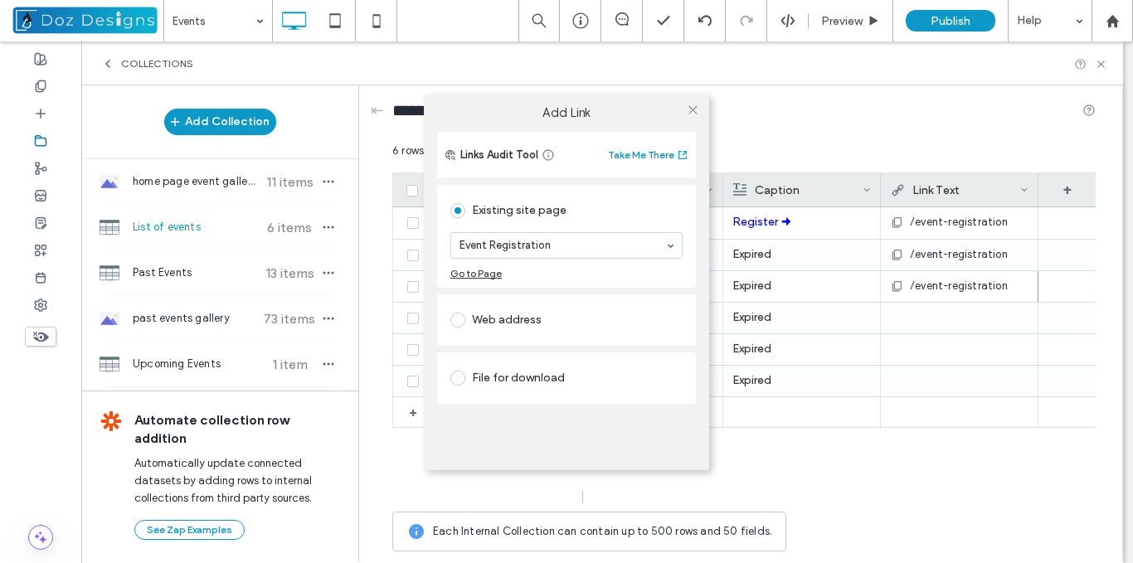
click at [913, 326] on div "Add Link Links Audit Tool Take Me There Existing site page Event Registration G…" at bounding box center [566, 281] width 1133 height 563
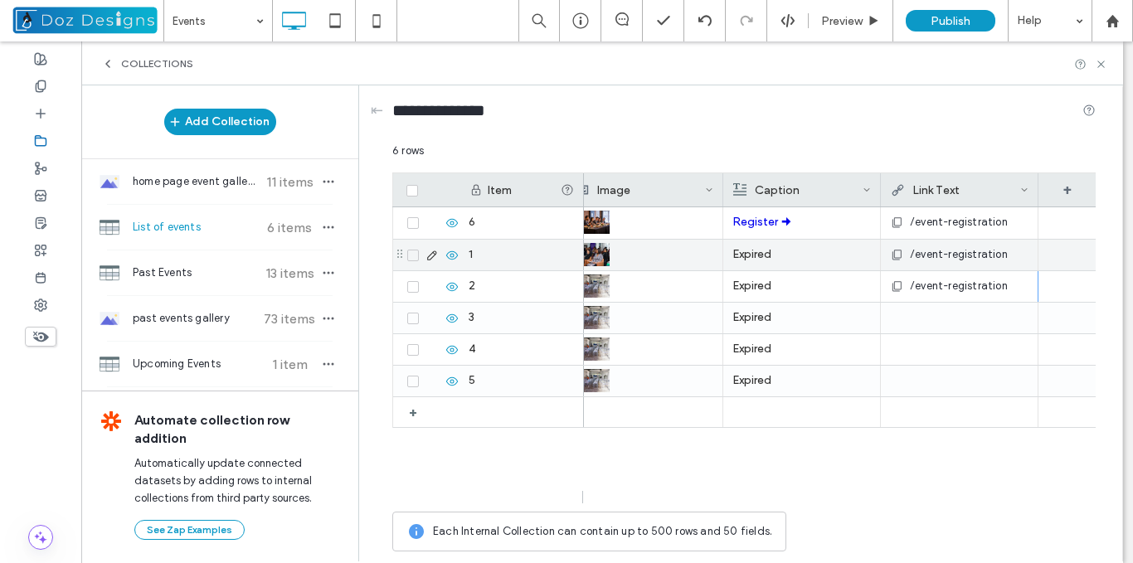
click at [1009, 256] on div "/event-registration" at bounding box center [959, 255] width 139 height 30
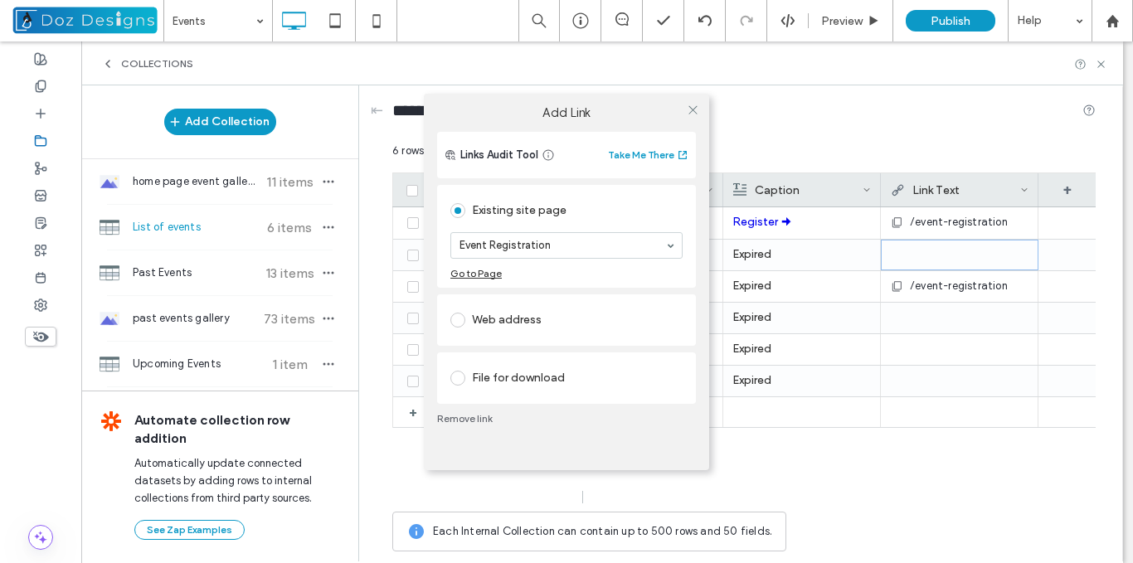
click at [1007, 289] on div "Add Link Links Audit Tool Take Me There Existing site page Event Registration G…" at bounding box center [566, 281] width 1133 height 563
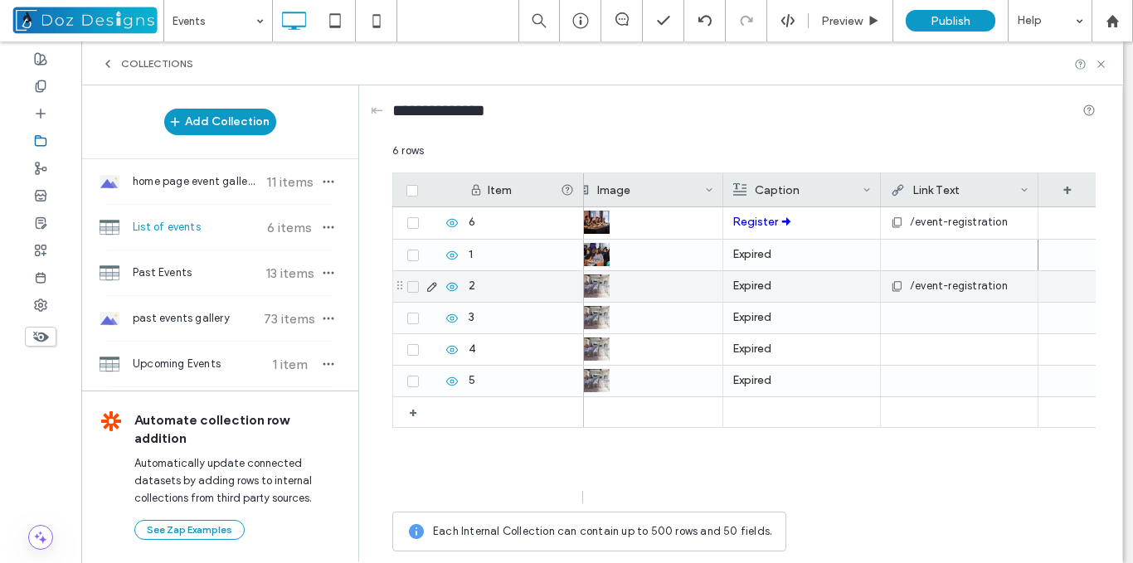
click at [1011, 294] on div "/event-registration" at bounding box center [959, 286] width 139 height 30
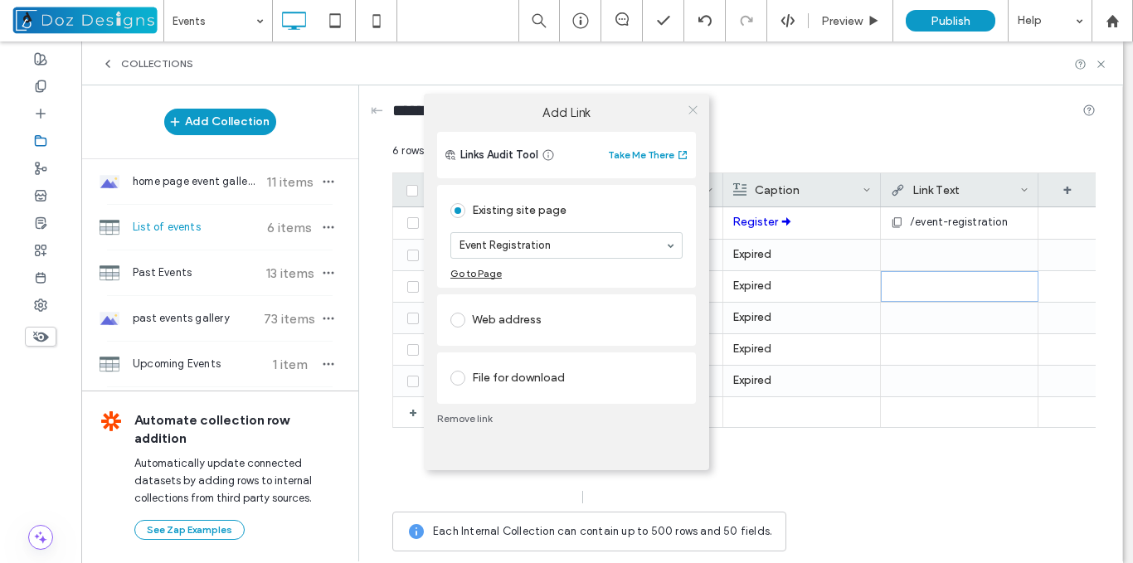
click at [693, 109] on icon at bounding box center [693, 110] width 12 height 12
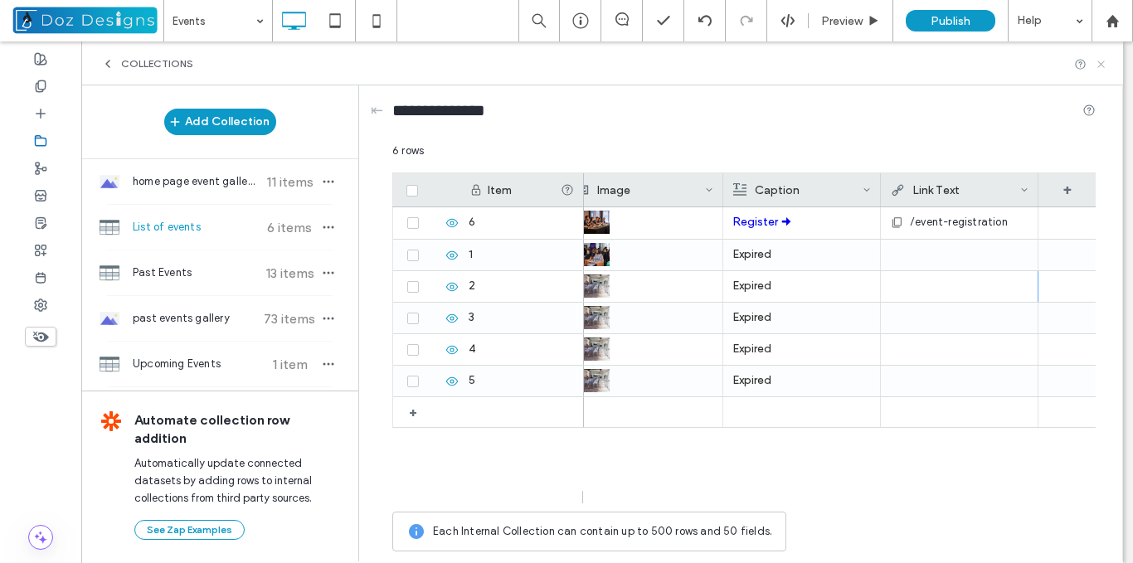
click at [1101, 59] on icon at bounding box center [1101, 64] width 12 height 12
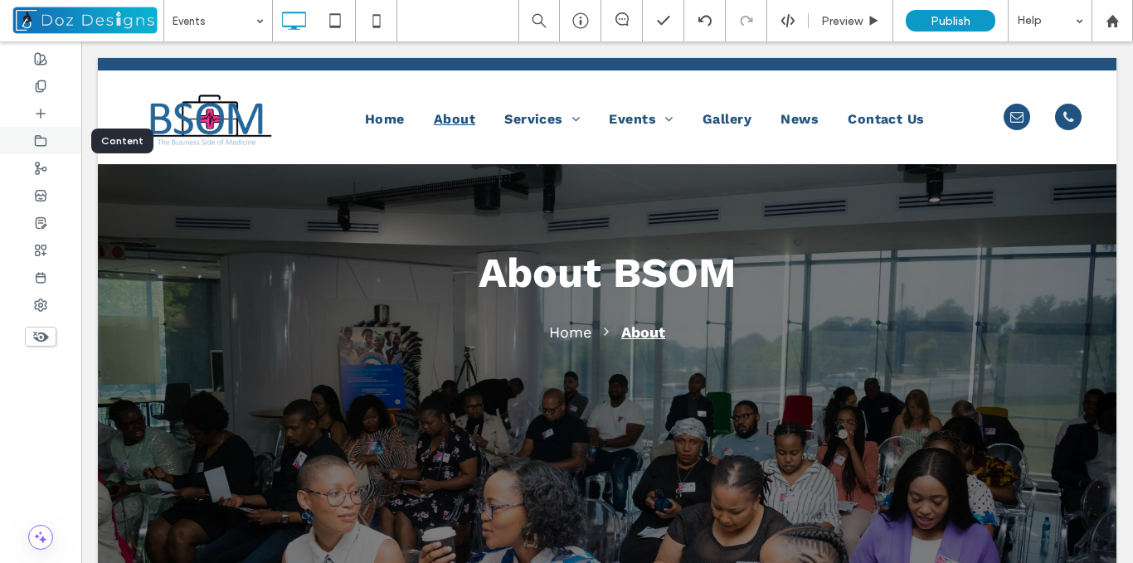
click at [42, 142] on icon at bounding box center [40, 140] width 13 height 13
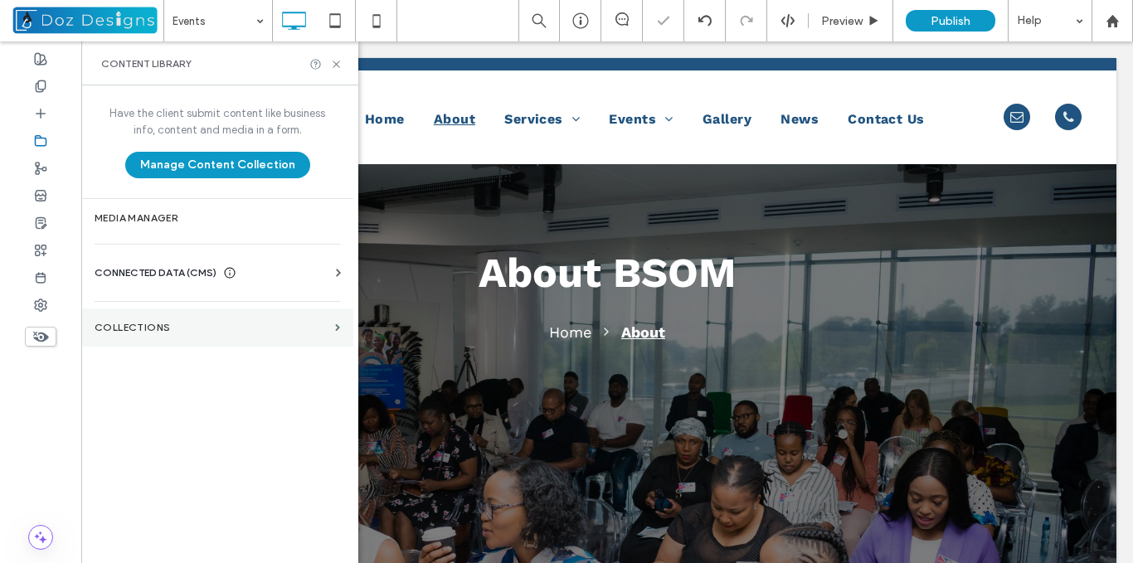
click at [328, 329] on label "Collections" at bounding box center [212, 328] width 234 height 12
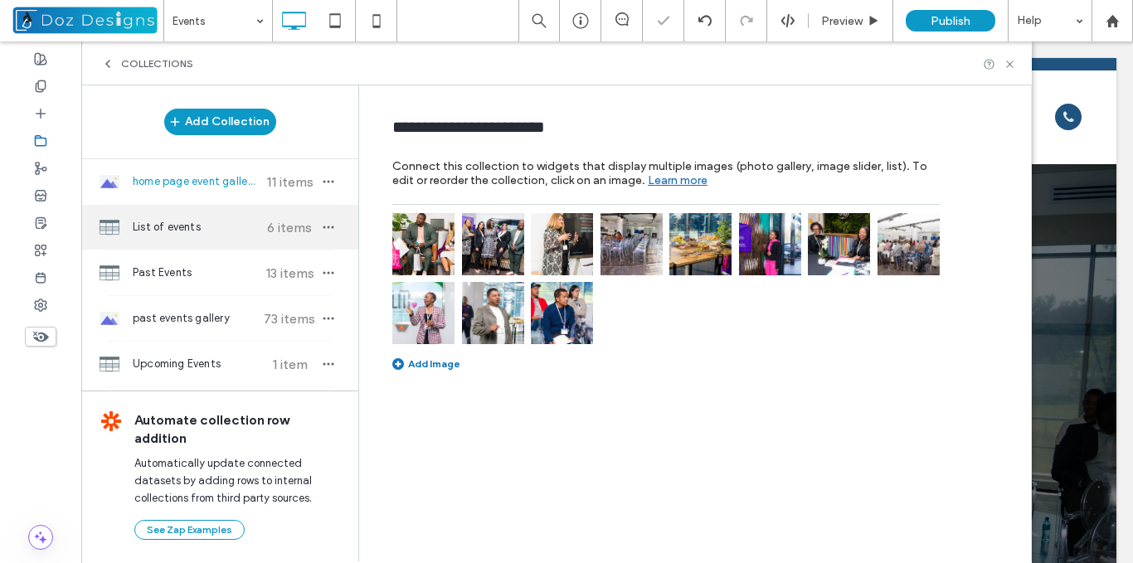
click at [221, 226] on span "List of events" at bounding box center [195, 227] width 124 height 17
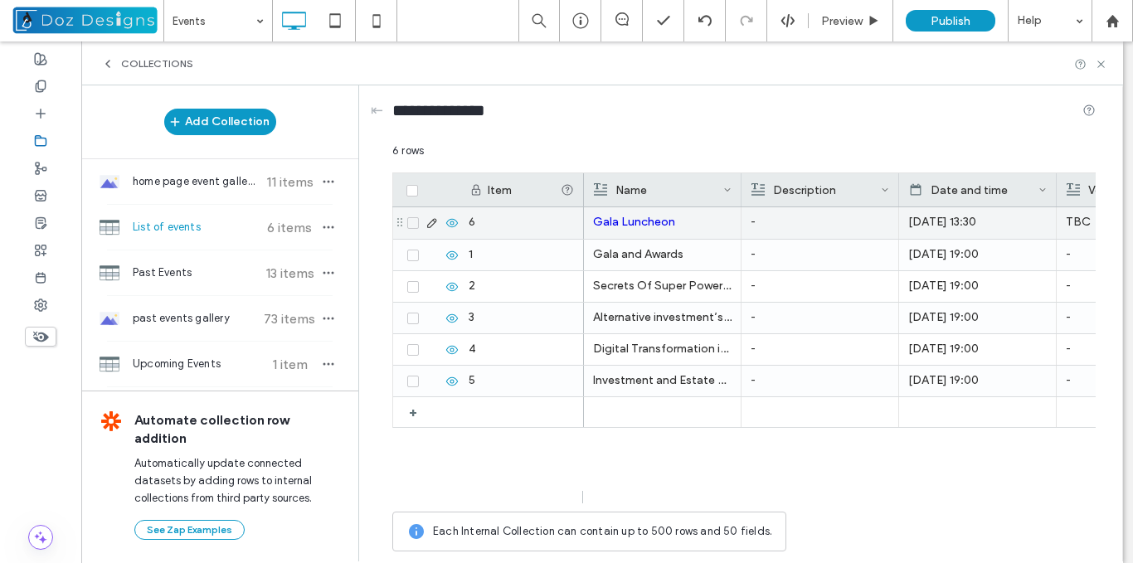
click at [835, 231] on p "-" at bounding box center [820, 222] width 139 height 30
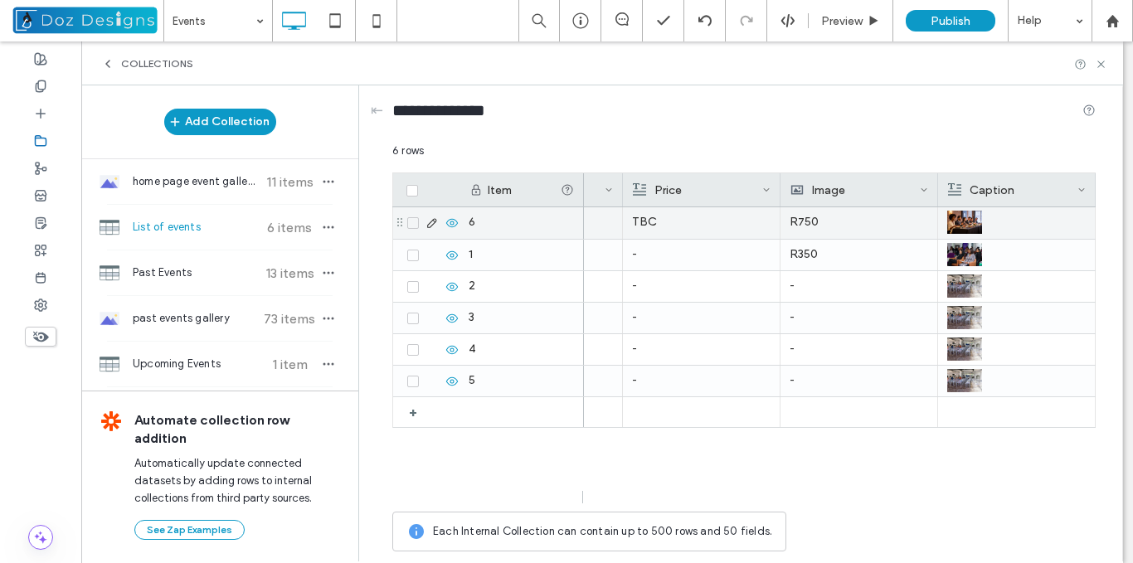
scroll to position [0, 591]
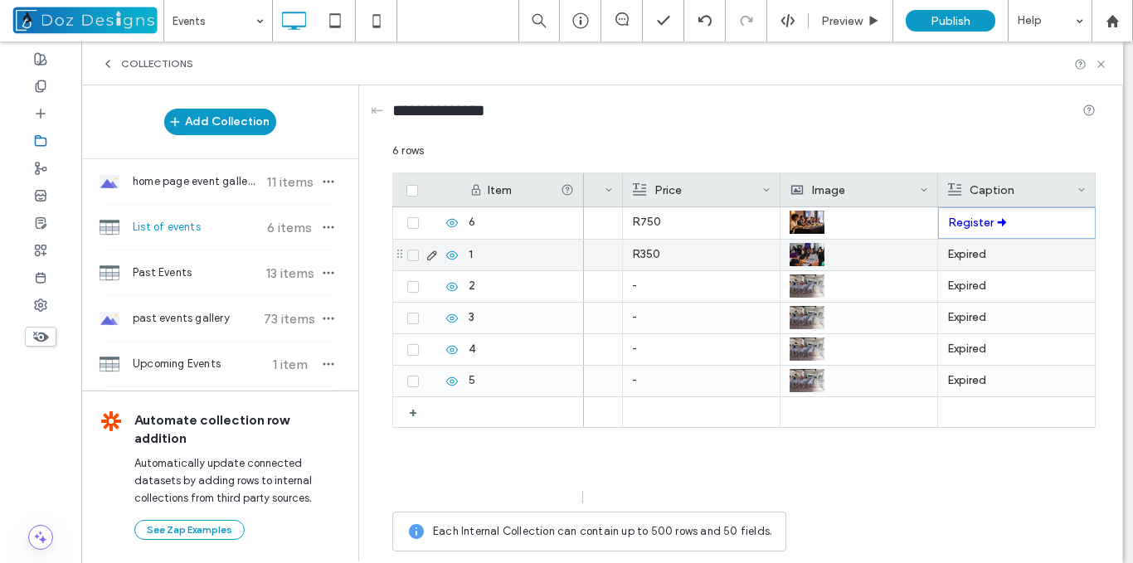
click at [1009, 255] on p "Expired" at bounding box center [1016, 255] width 139 height 30
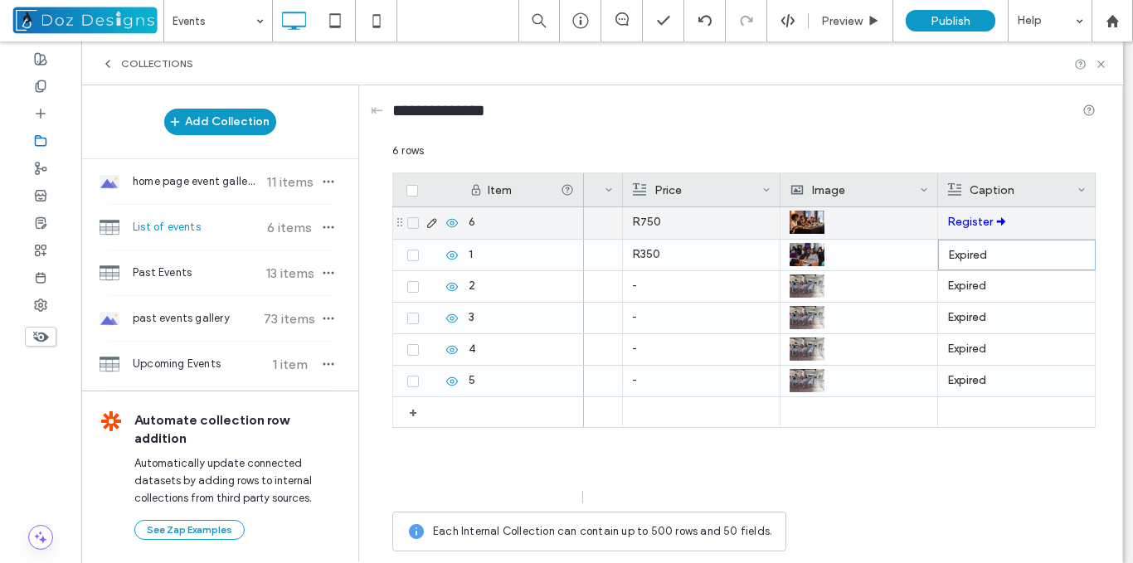
click at [1038, 226] on p "Register 🠊" at bounding box center [1016, 222] width 139 height 30
click at [988, 226] on p "Expired" at bounding box center [1017, 223] width 138 height 30
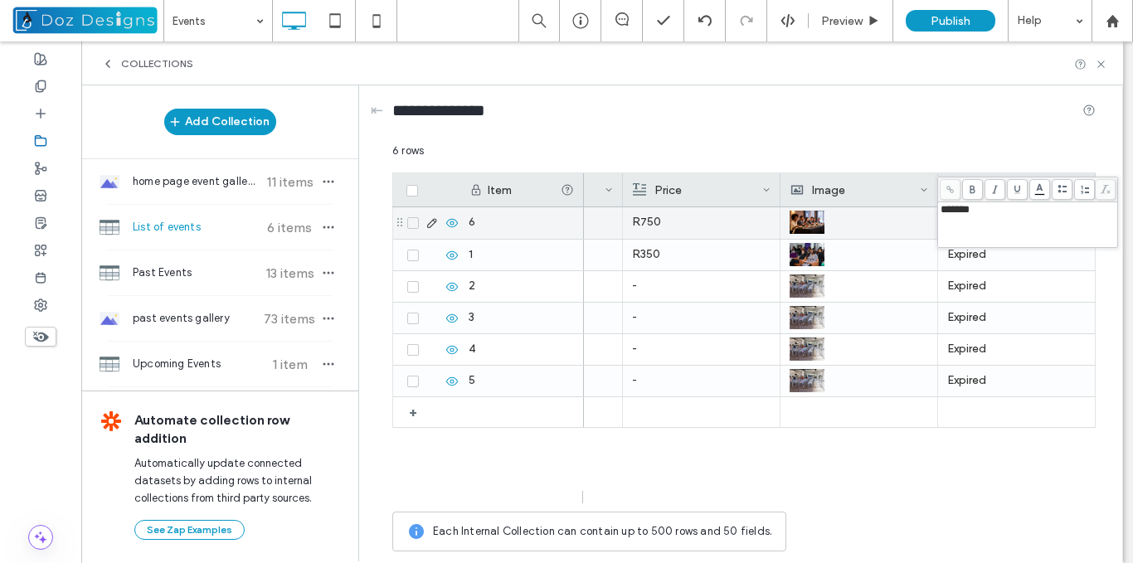
click at [970, 214] on span "*******" at bounding box center [955, 209] width 29 height 11
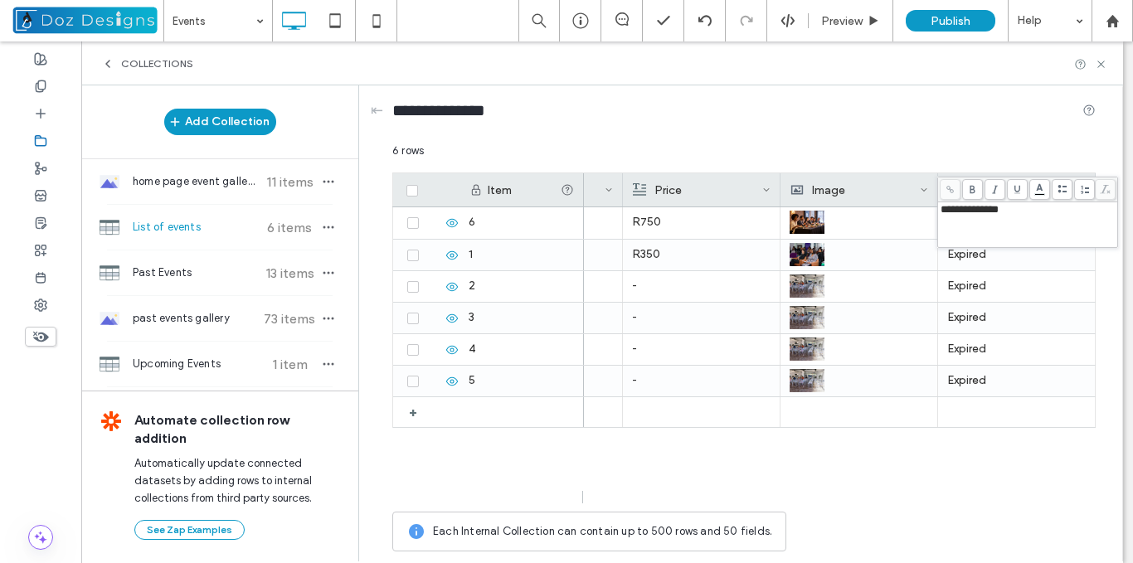
click at [956, 215] on span "**********" at bounding box center [970, 209] width 58 height 11
click at [1005, 262] on p "Expired" at bounding box center [1016, 255] width 139 height 30
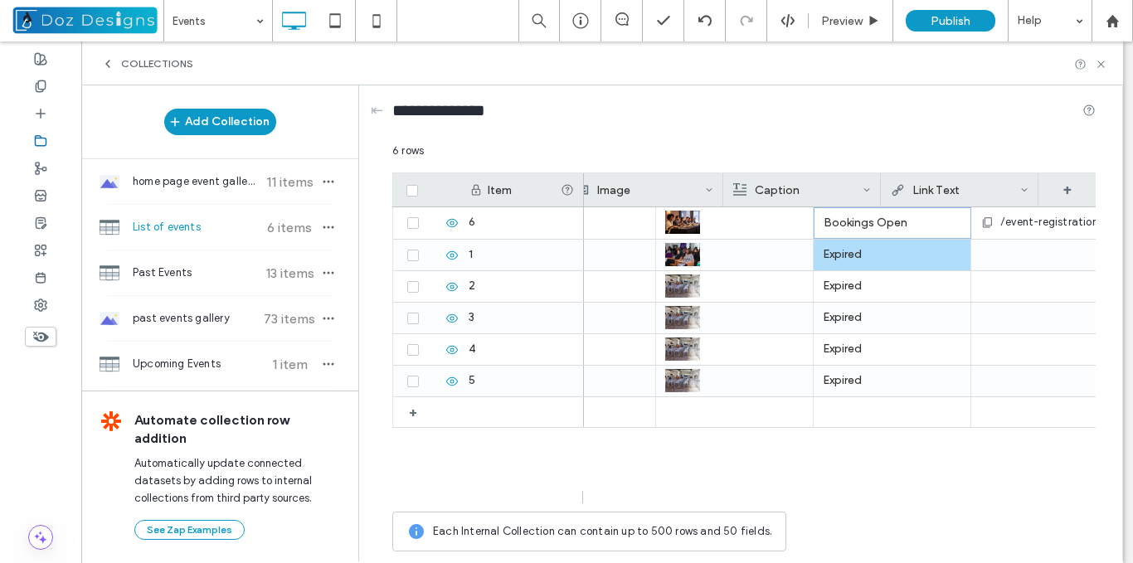
scroll to position [0, 806]
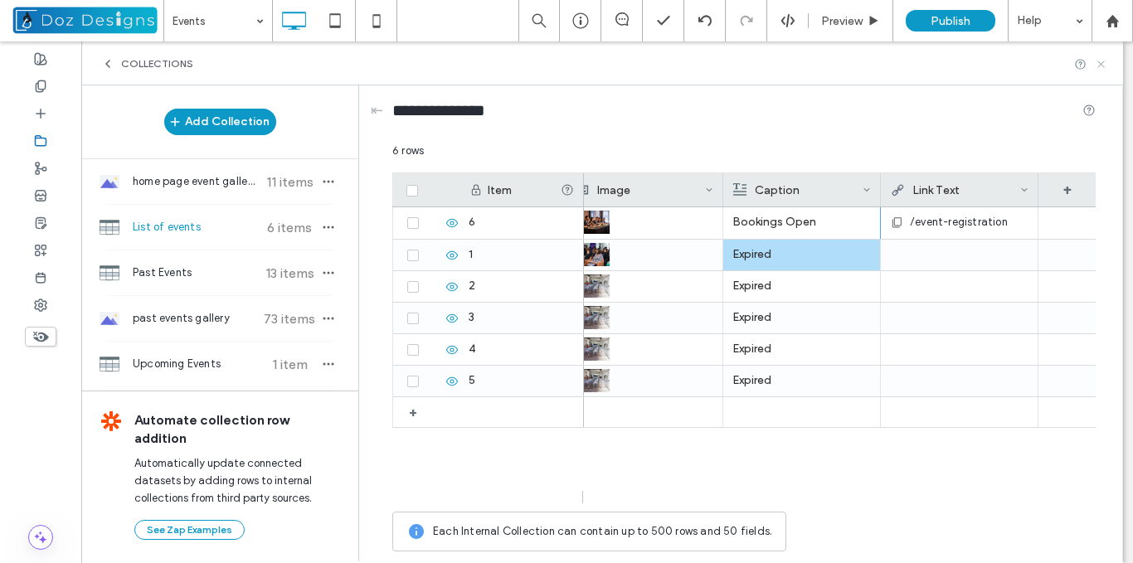
click at [1102, 64] on icon at bounding box center [1101, 64] width 12 height 12
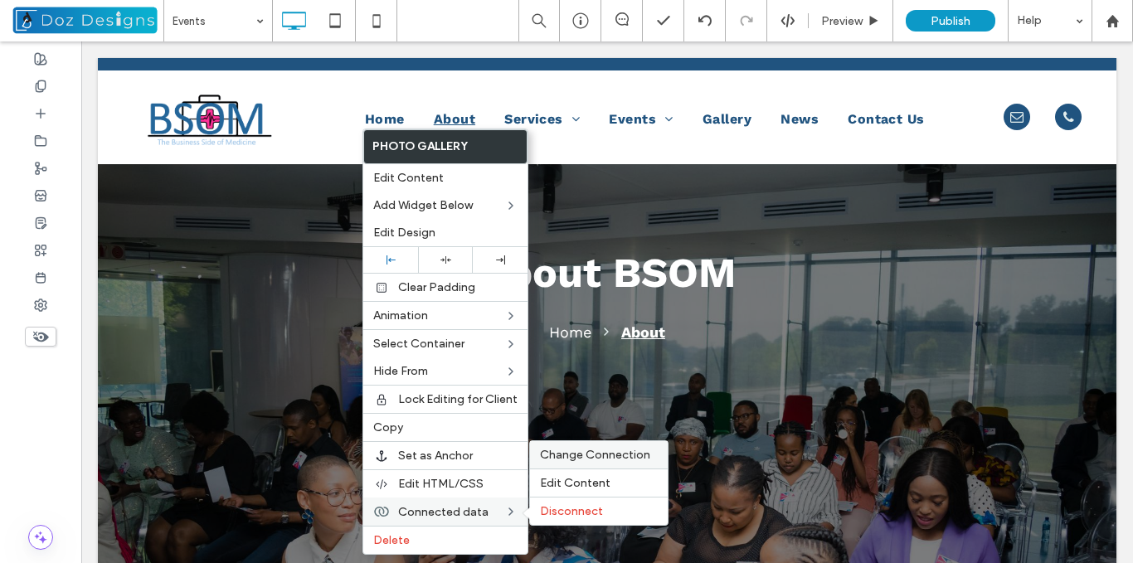
click at [606, 455] on span "Change Connection" at bounding box center [595, 455] width 110 height 14
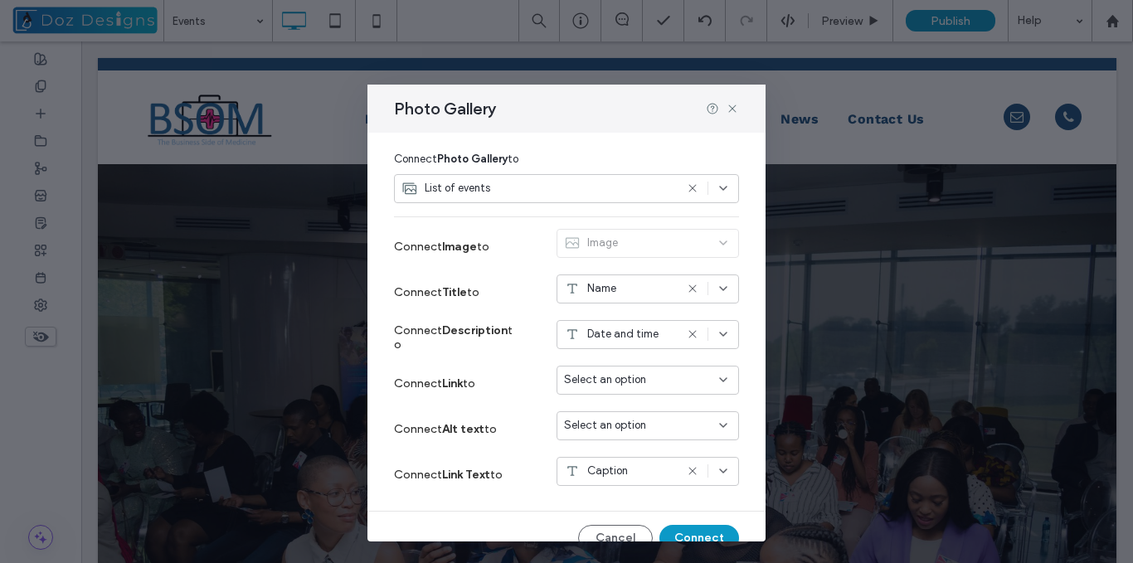
scroll to position [148, 0]
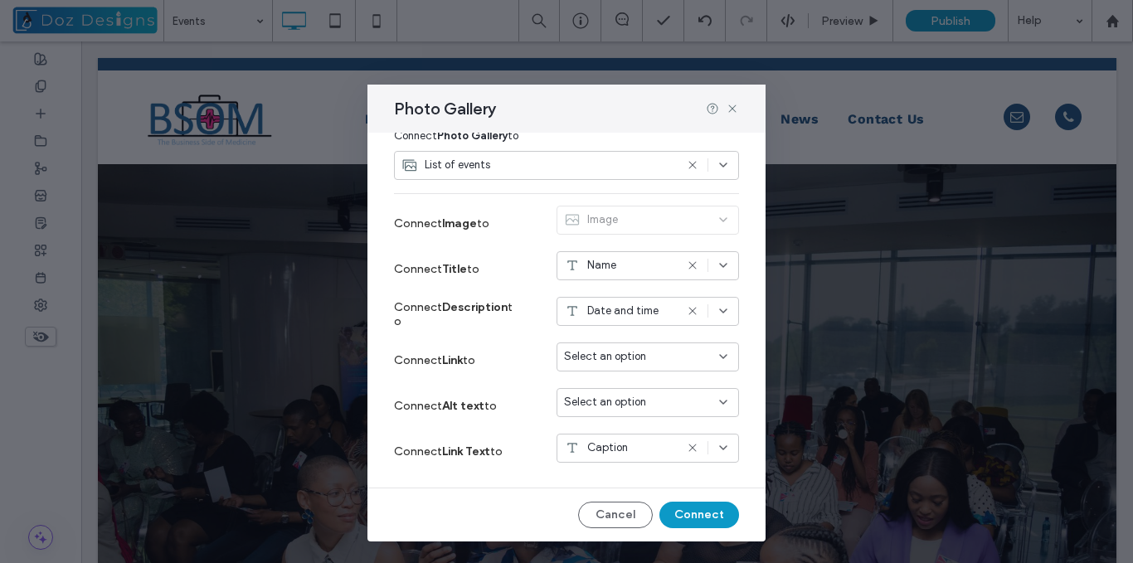
click at [685, 352] on div "Select an option" at bounding box center [638, 356] width 148 height 17
click at [630, 388] on div "Link Text" at bounding box center [635, 386] width 181 height 29
click at [701, 515] on button "Connect" at bounding box center [699, 515] width 80 height 27
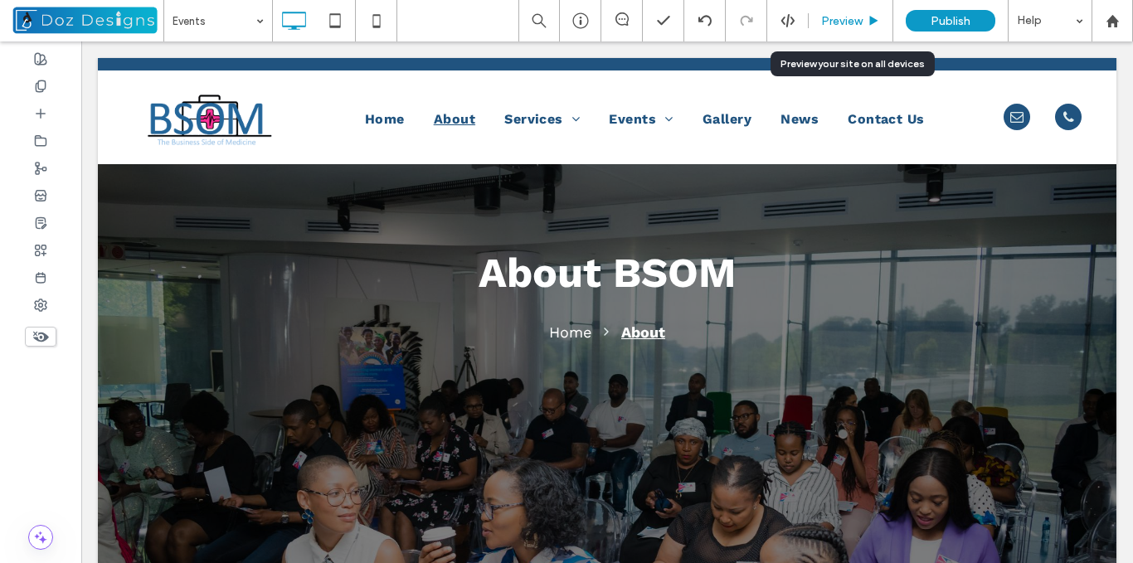
click at [860, 22] on span "Preview" at bounding box center [841, 21] width 41 height 14
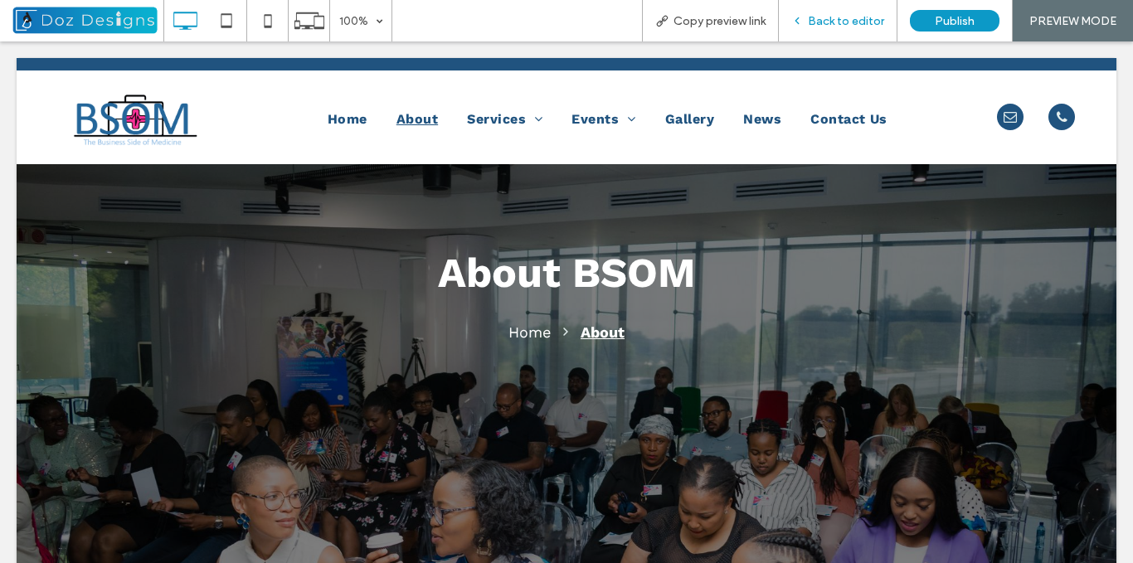
click at [819, 19] on span "Back to editor" at bounding box center [846, 21] width 76 height 14
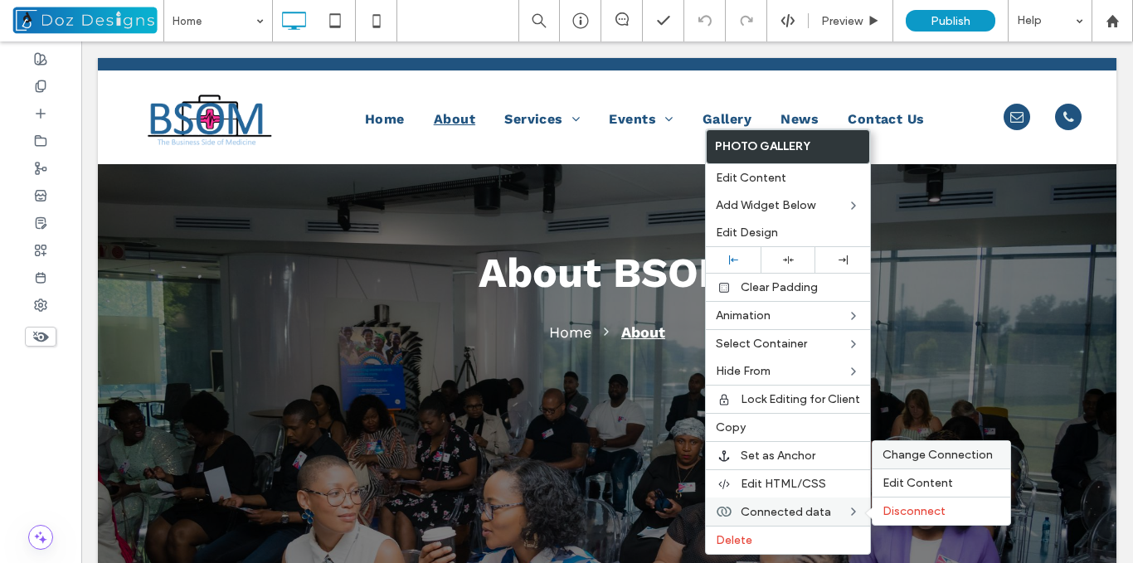
click at [928, 447] on div "Change Connection" at bounding box center [942, 454] width 138 height 27
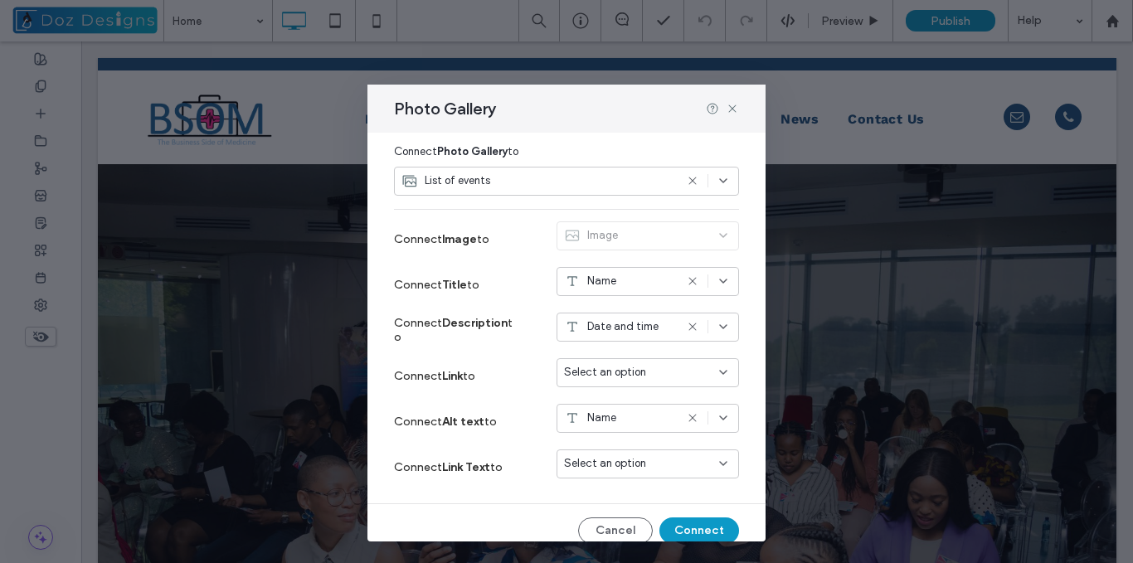
scroll to position [148, 0]
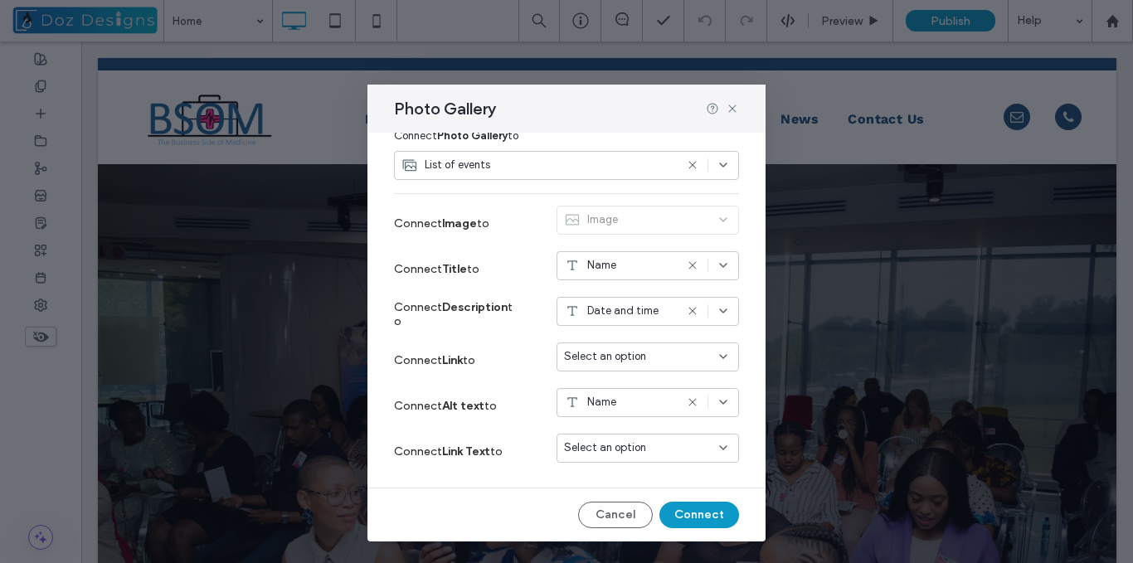
click at [674, 360] on div "Select an option" at bounding box center [638, 356] width 148 height 17
click at [632, 383] on div "Link Text" at bounding box center [635, 386] width 181 height 29
click at [672, 450] on div "Select an option" at bounding box center [638, 448] width 148 height 17
click at [620, 417] on span "Caption" at bounding box center [601, 419] width 41 height 17
click at [699, 513] on button "Connect" at bounding box center [699, 515] width 80 height 27
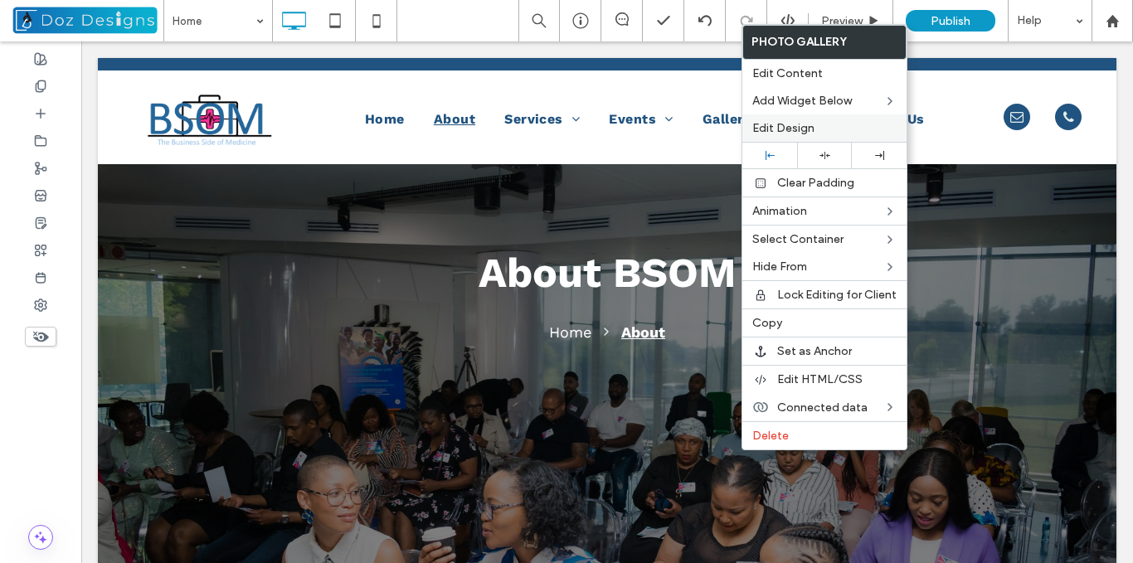
click at [800, 123] on span "Edit Design" at bounding box center [783, 128] width 62 height 14
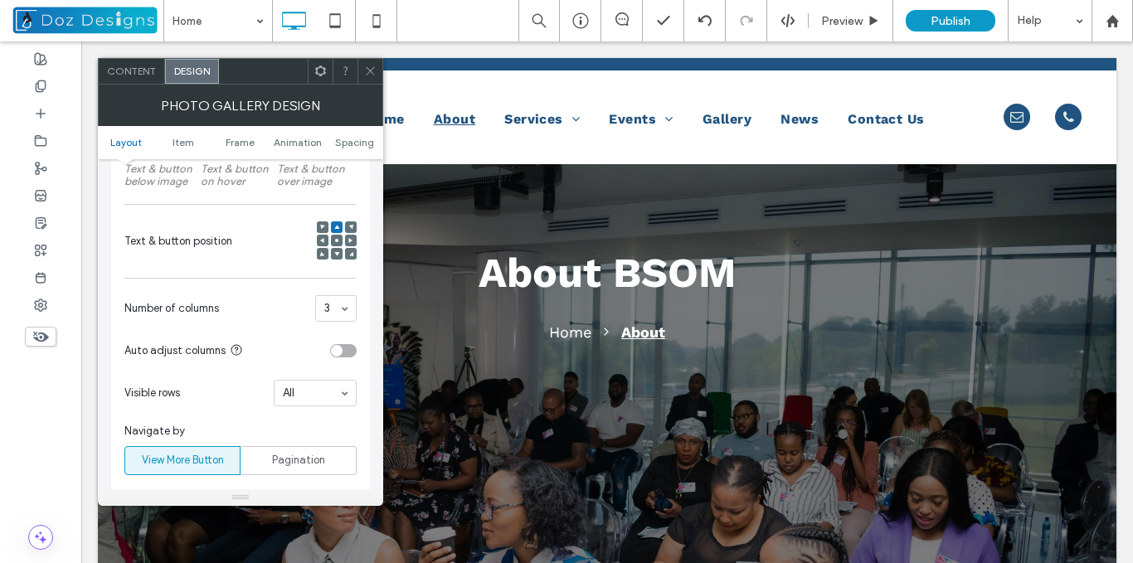
scroll to position [332, 0]
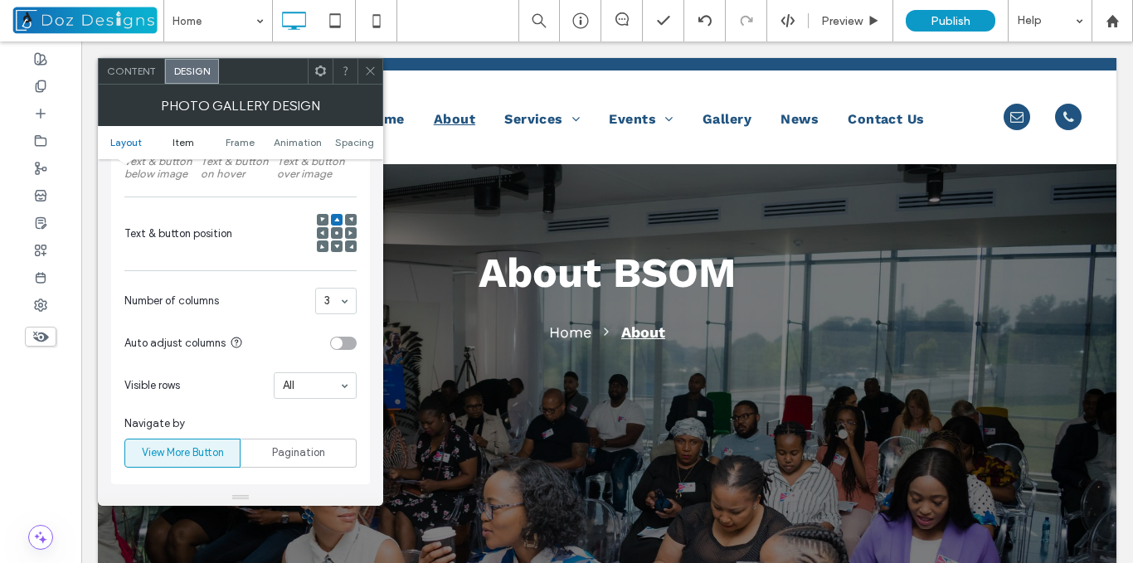
click at [190, 140] on span "Item" at bounding box center [184, 142] width 22 height 12
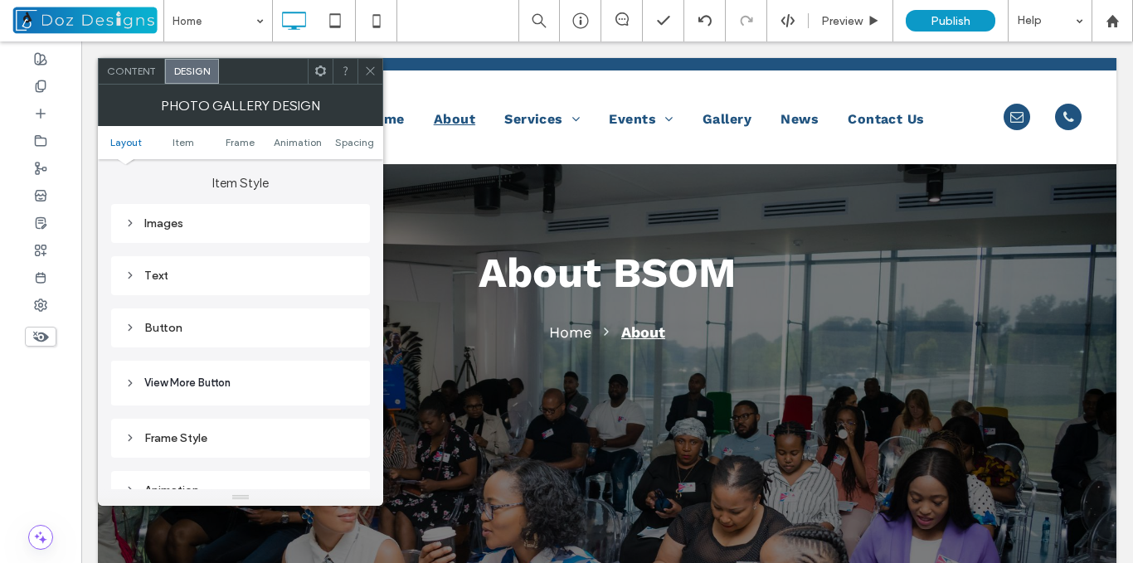
click at [158, 332] on div "Button" at bounding box center [240, 328] width 232 height 14
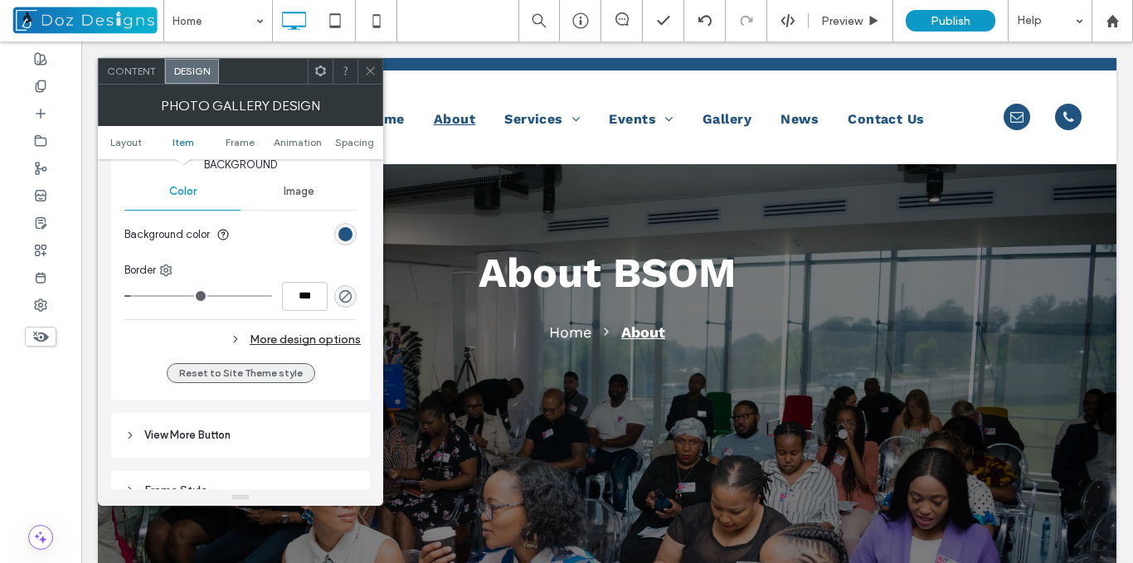
scroll to position [1155, 0]
click at [249, 334] on div "More design options" at bounding box center [242, 339] width 236 height 22
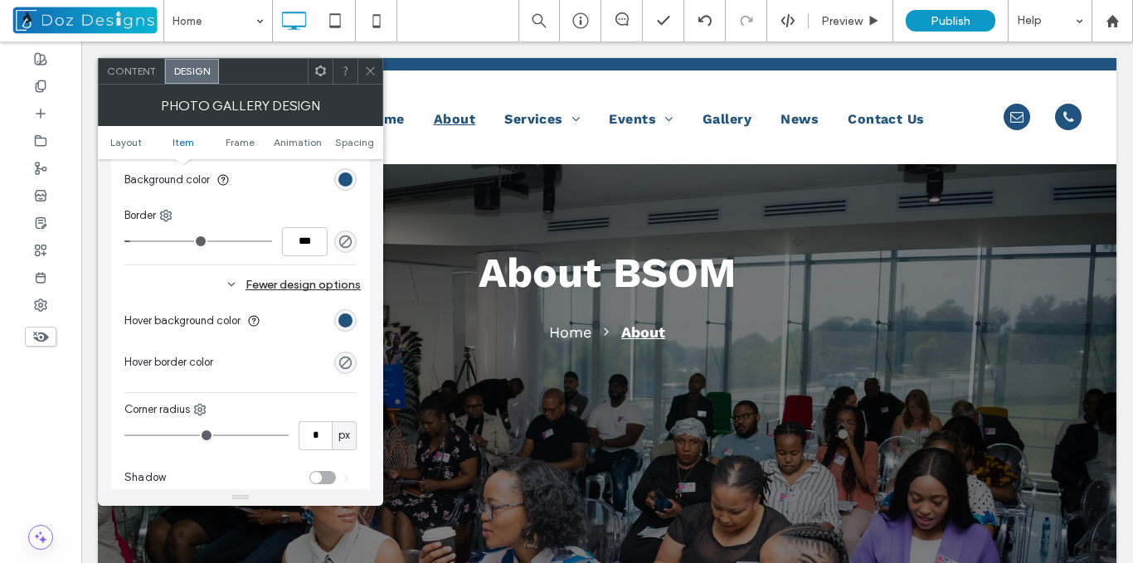
scroll to position [1238, 0]
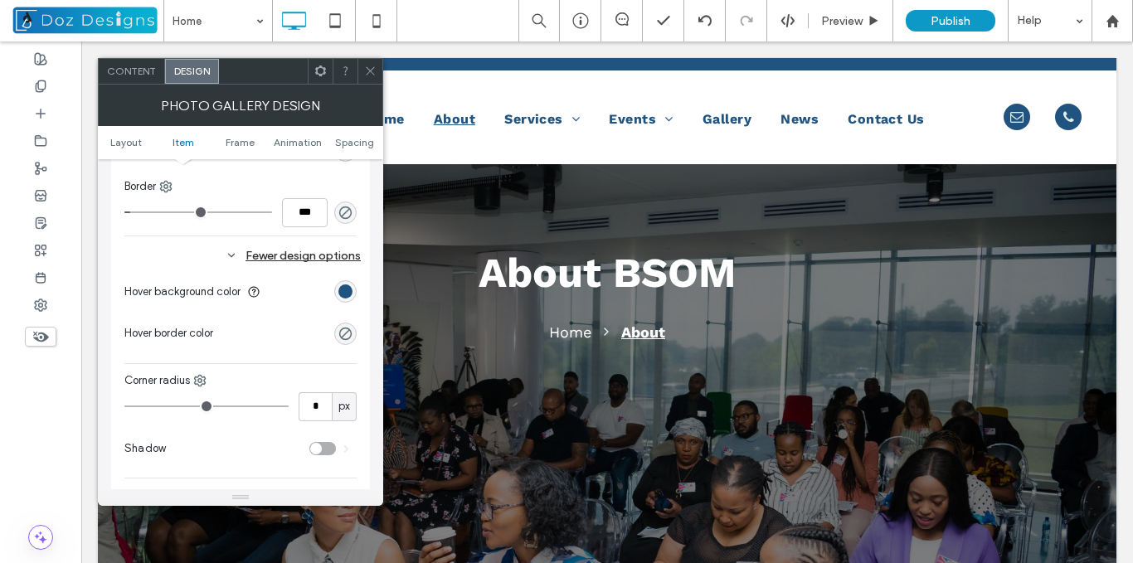
type input "*"
type input "**"
type input "*"
type input "**"
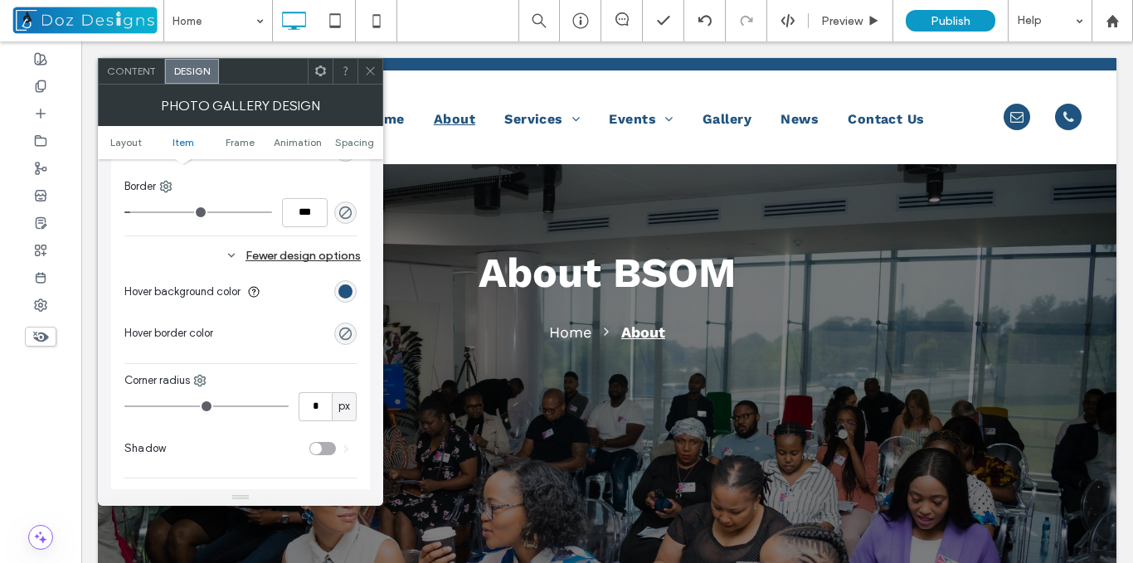
type input "**"
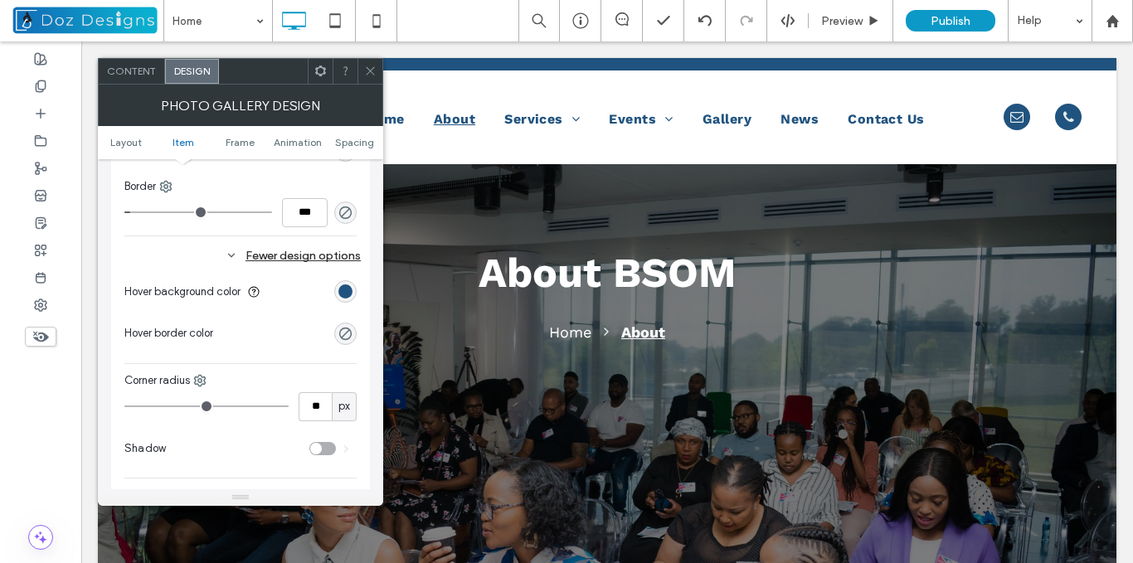
type input "**"
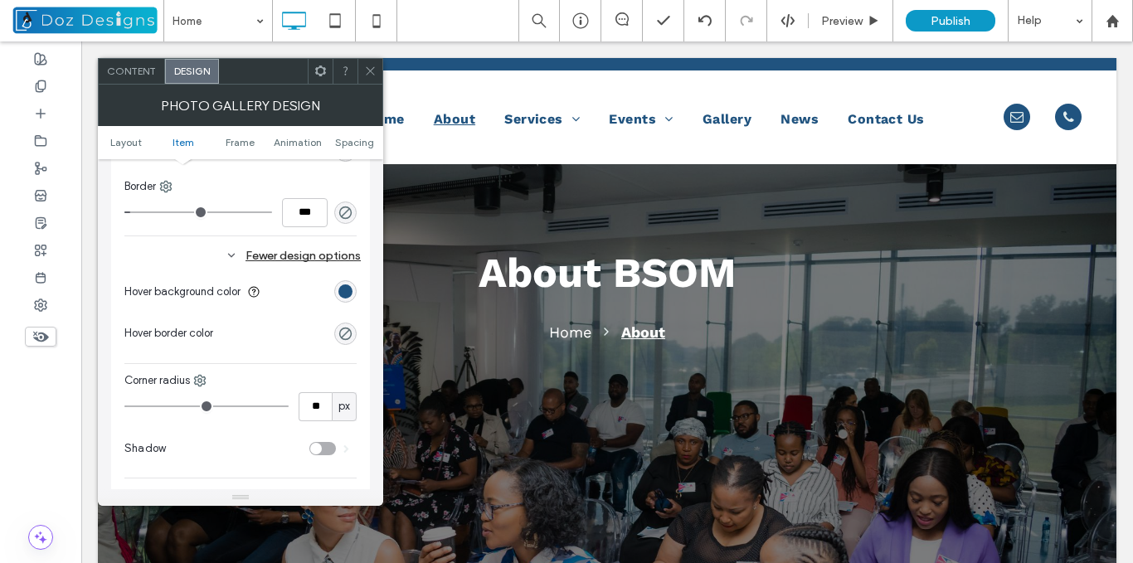
type input "**"
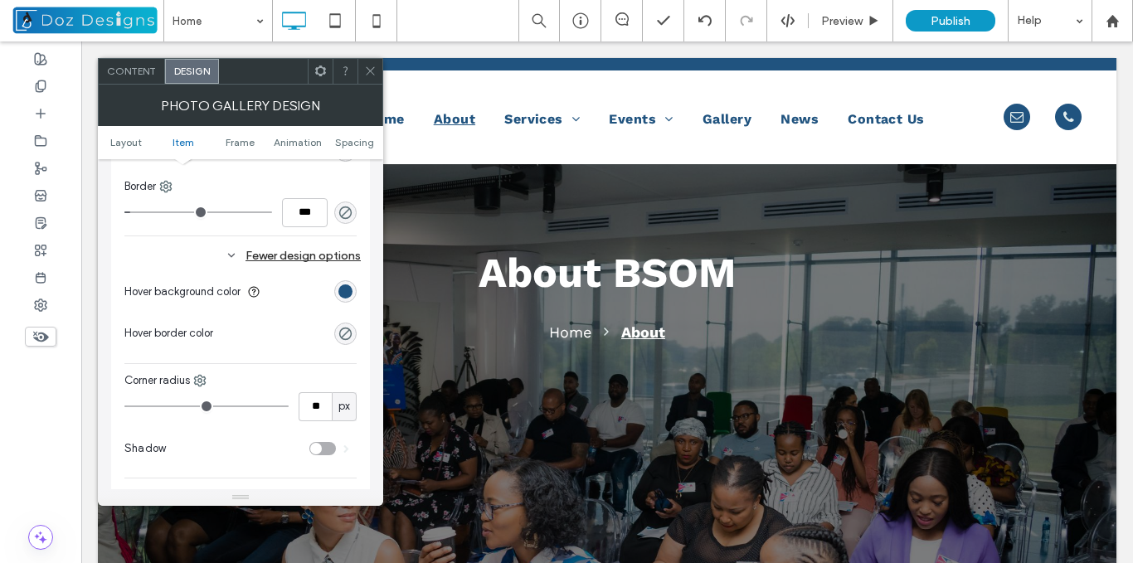
type input "**"
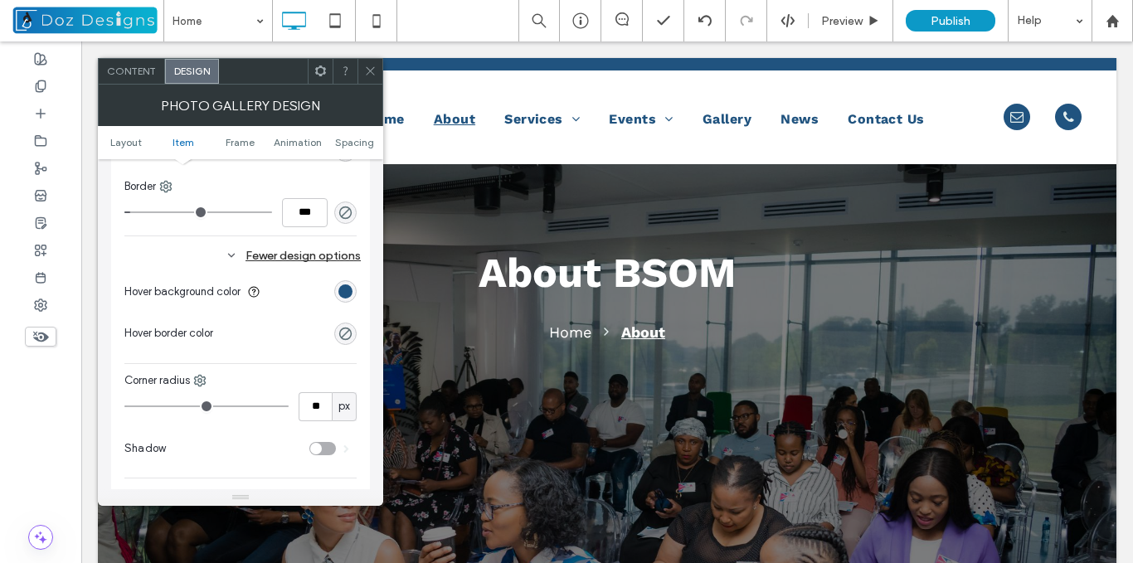
type input "**"
type input "***"
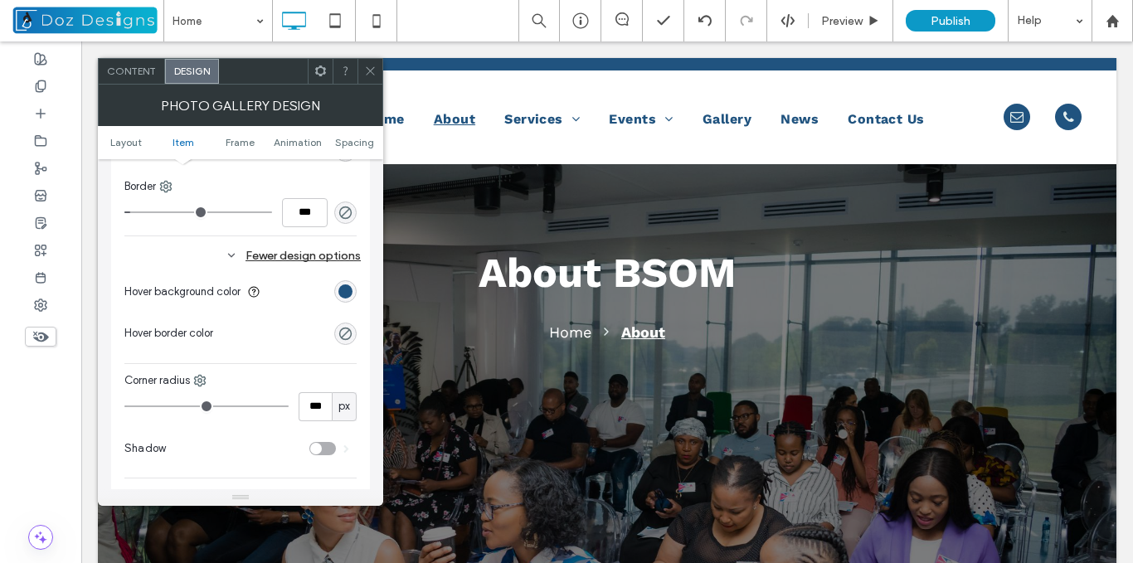
drag, startPoint x: 137, startPoint y: 401, endPoint x: 326, endPoint y: 426, distance: 190.8
type input "***"
click at [289, 407] on input "range" at bounding box center [206, 407] width 164 height 2
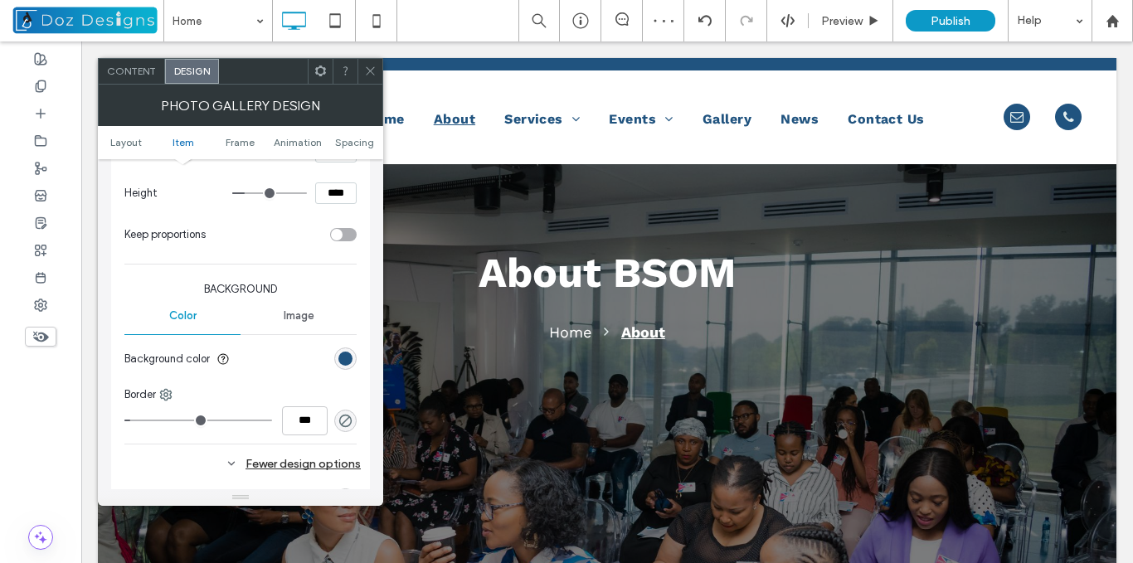
scroll to position [989, 0]
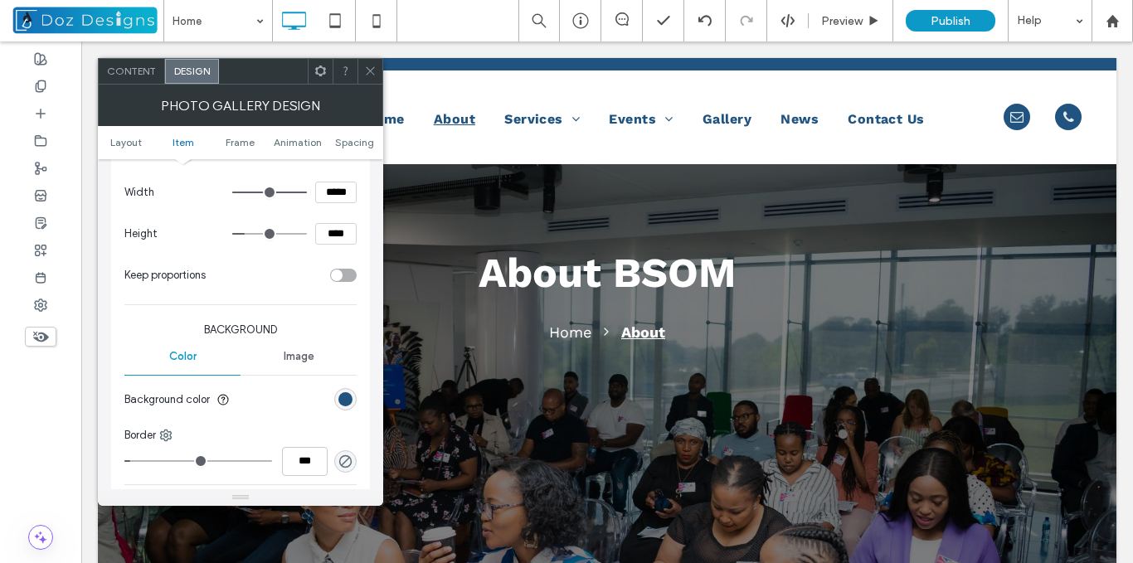
click at [330, 236] on input "****" at bounding box center [335, 234] width 41 height 22
type input "****"
type input "**"
click at [370, 69] on icon at bounding box center [370, 71] width 12 height 12
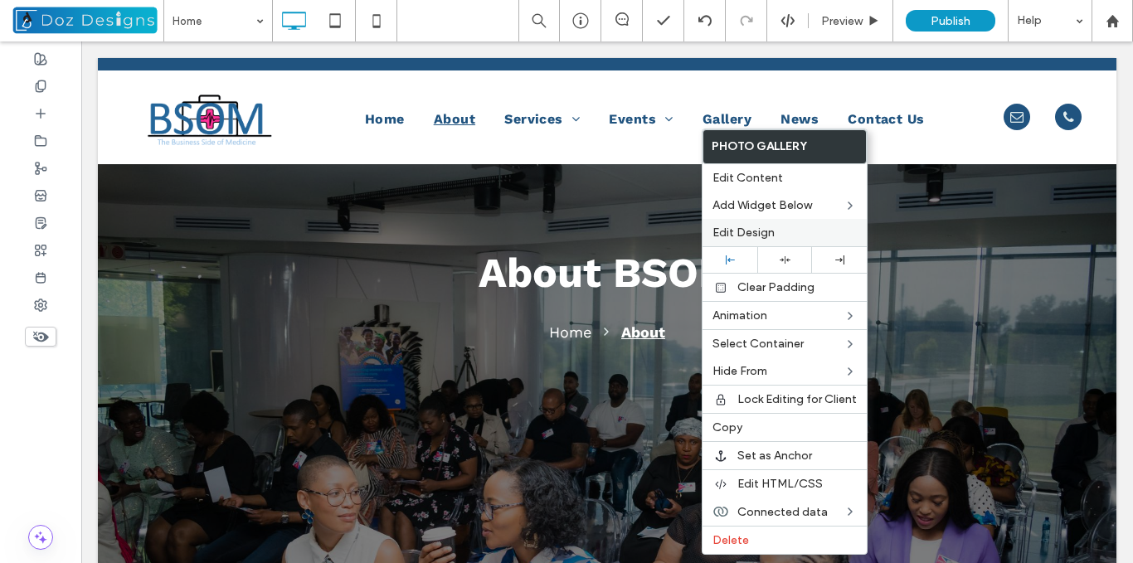
click at [766, 233] on span "Edit Design" at bounding box center [743, 233] width 62 height 14
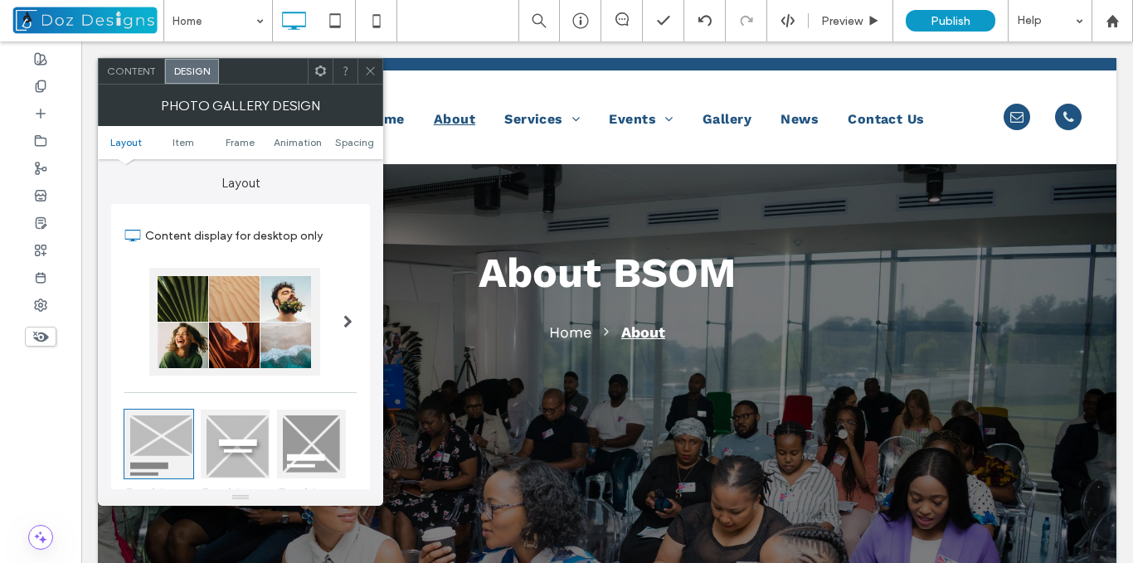
click at [370, 66] on icon at bounding box center [370, 71] width 12 height 12
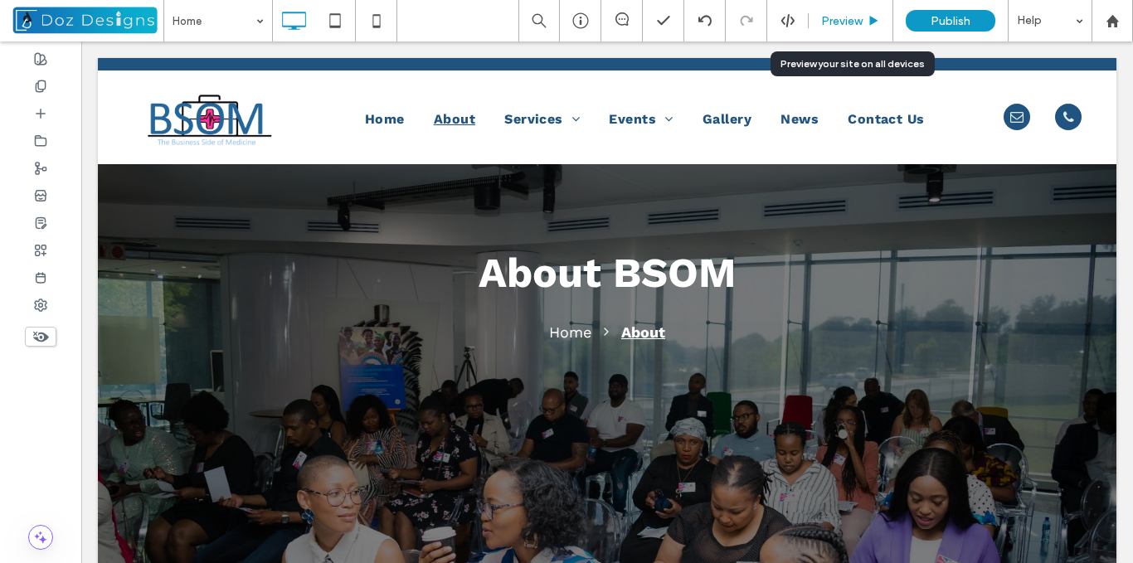
click at [863, 22] on div "Preview" at bounding box center [851, 21] width 84 height 14
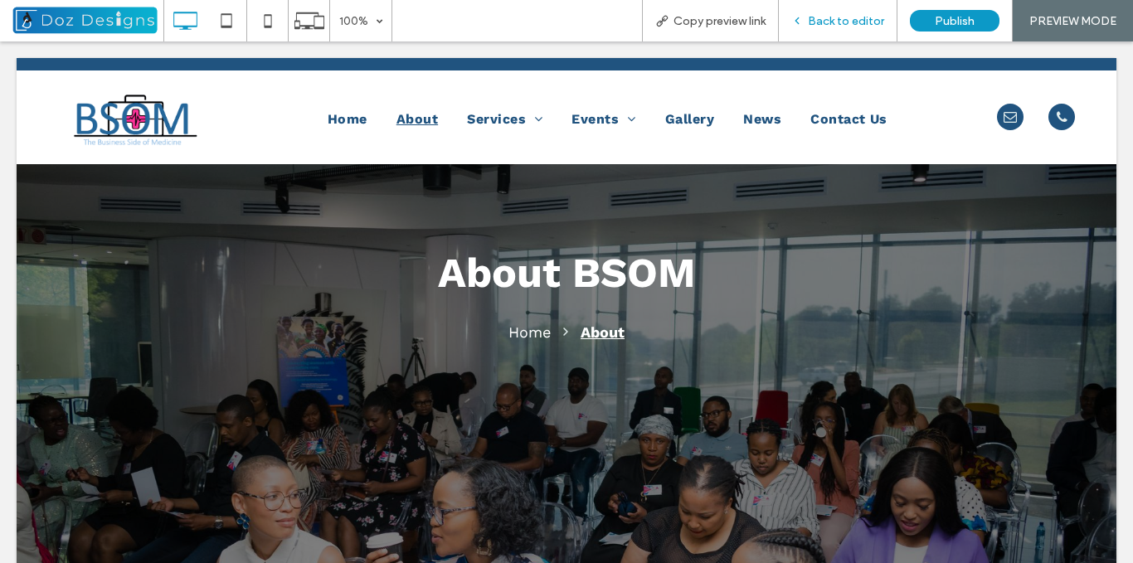
click at [807, 17] on div "Back to editor" at bounding box center [838, 21] width 118 height 14
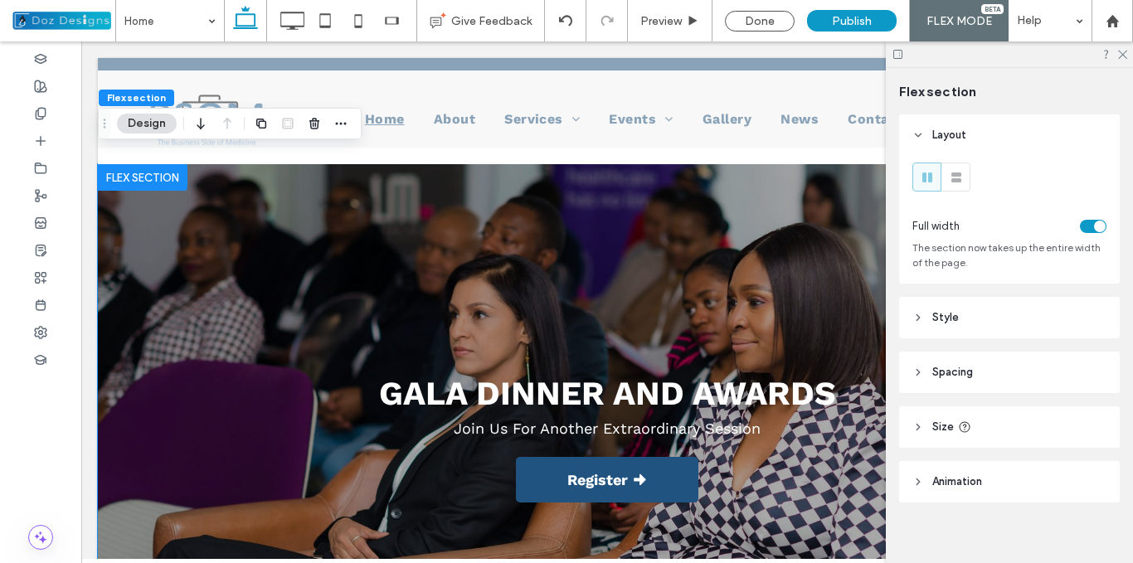
scroll to position [77, 0]
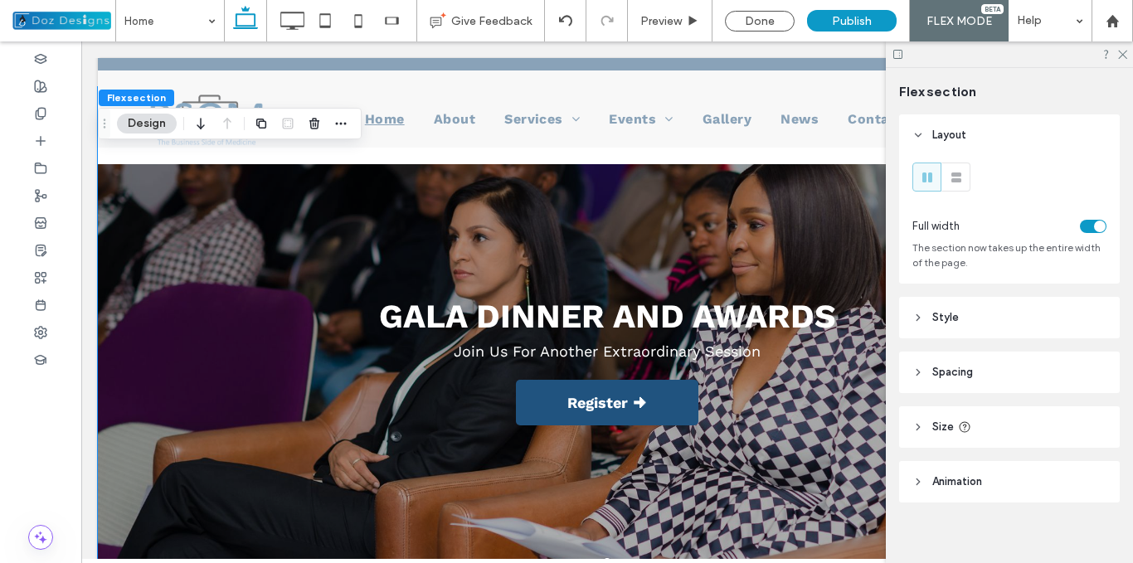
click at [286, 359] on div "GALA DINNER AND AWARDS Join Us For Another Extraordinary Session Register 🠊 Reg…" at bounding box center [607, 346] width 1019 height 419
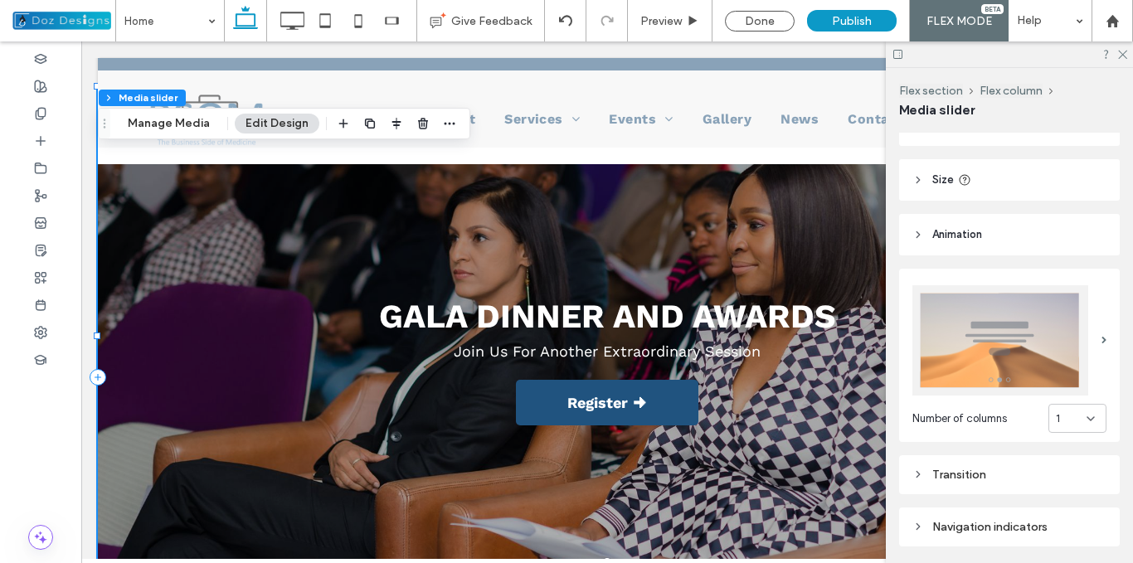
scroll to position [166, 0]
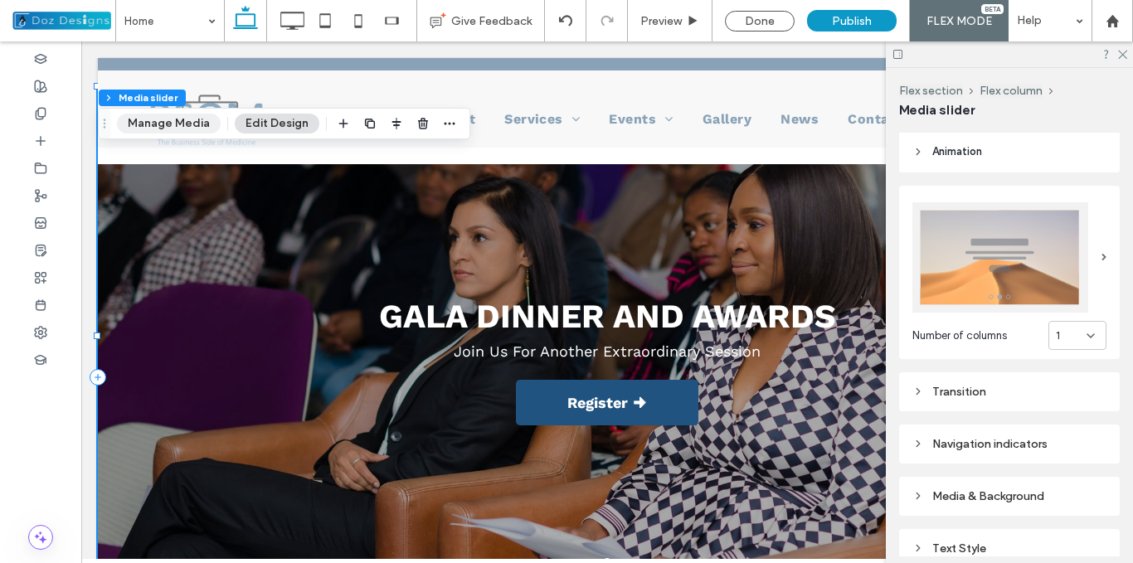
click at [170, 119] on button "Manage Media" at bounding box center [169, 124] width 104 height 20
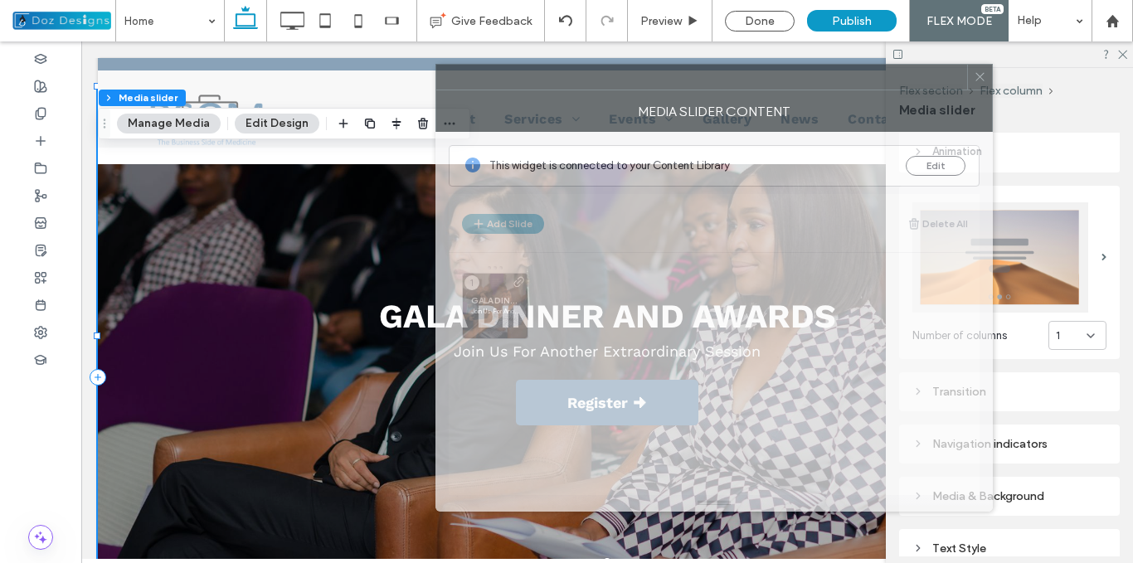
drag, startPoint x: 810, startPoint y: 80, endPoint x: 687, endPoint y: 85, distance: 123.7
click at [687, 85] on div at bounding box center [701, 77] width 531 height 25
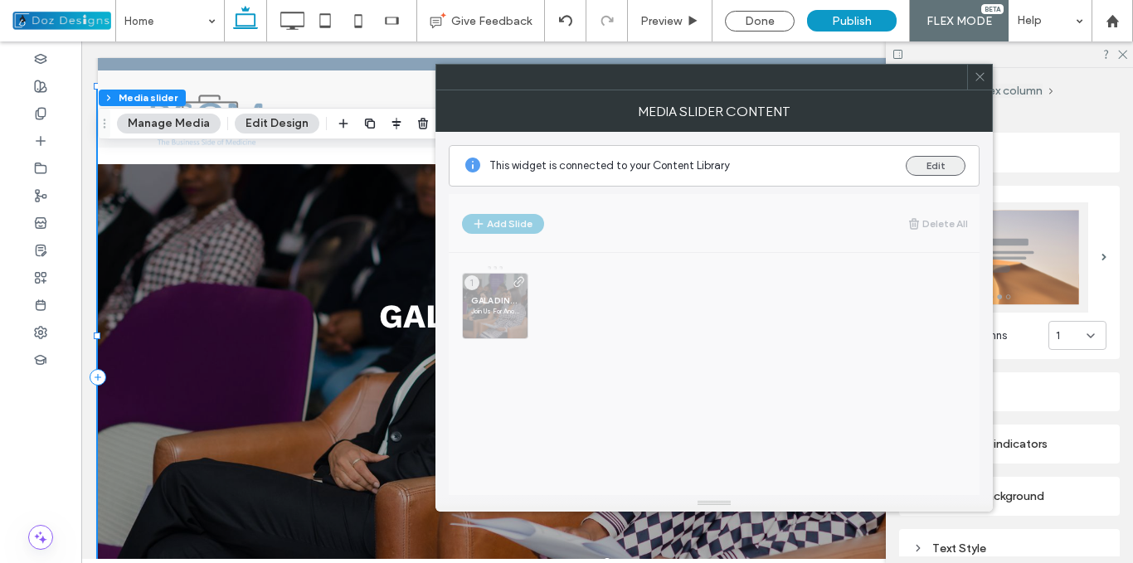
click at [947, 163] on button "Edit" at bounding box center [936, 166] width 60 height 20
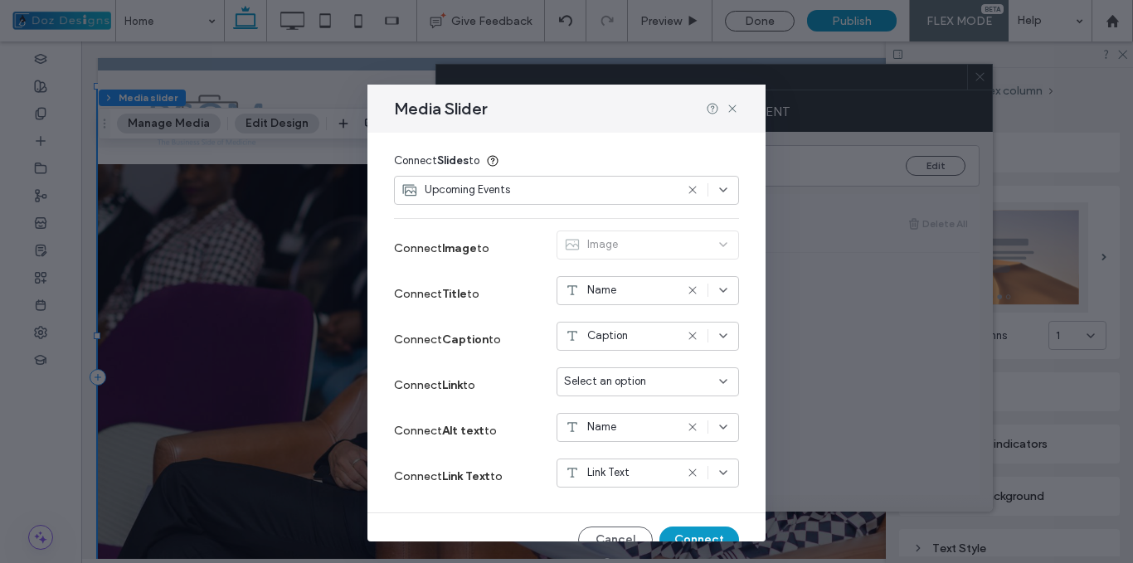
scroll to position [148, 0]
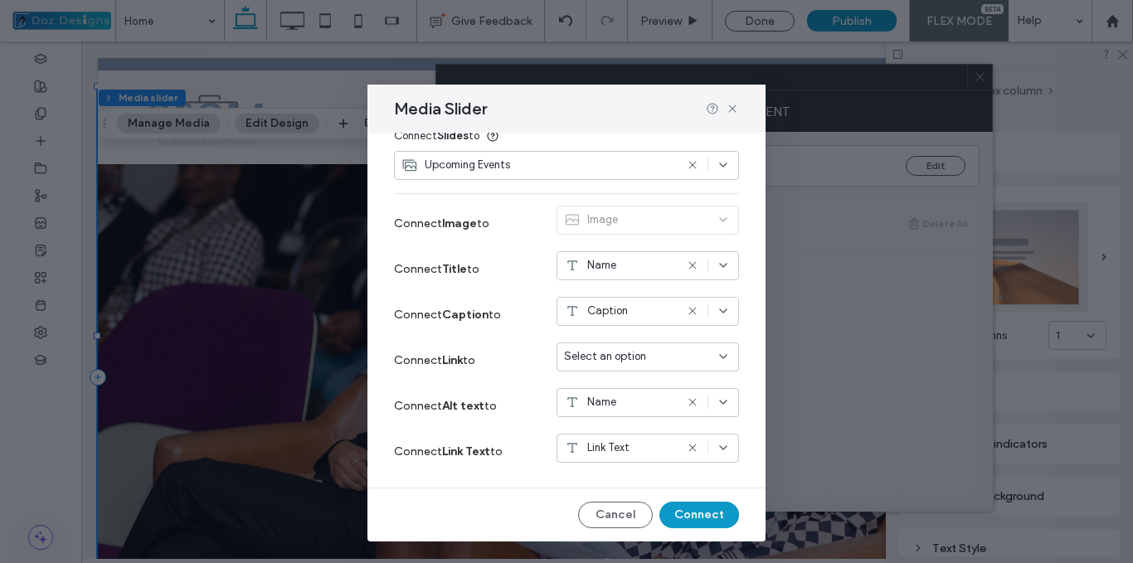
click at [717, 353] on icon at bounding box center [723, 356] width 13 height 13
click at [628, 382] on div "Link" at bounding box center [635, 386] width 181 height 29
click at [688, 448] on use at bounding box center [691, 448] width 7 height 7
click at [654, 451] on div "Select an option" at bounding box center [638, 448] width 148 height 17
click at [628, 417] on div "Caption" at bounding box center [635, 419] width 181 height 29
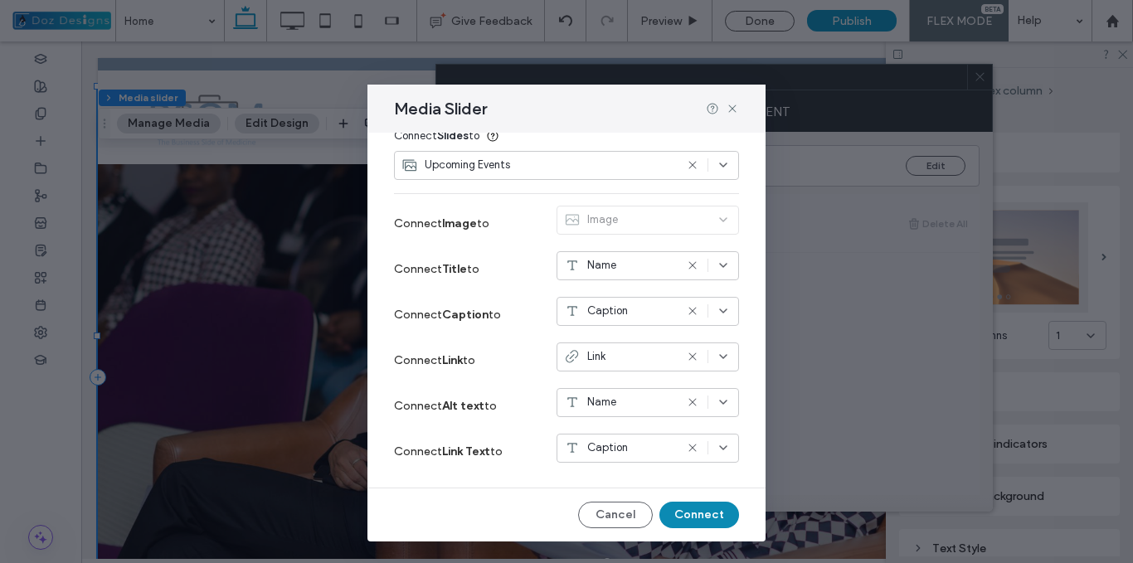
click at [705, 518] on button "Connect" at bounding box center [699, 515] width 80 height 27
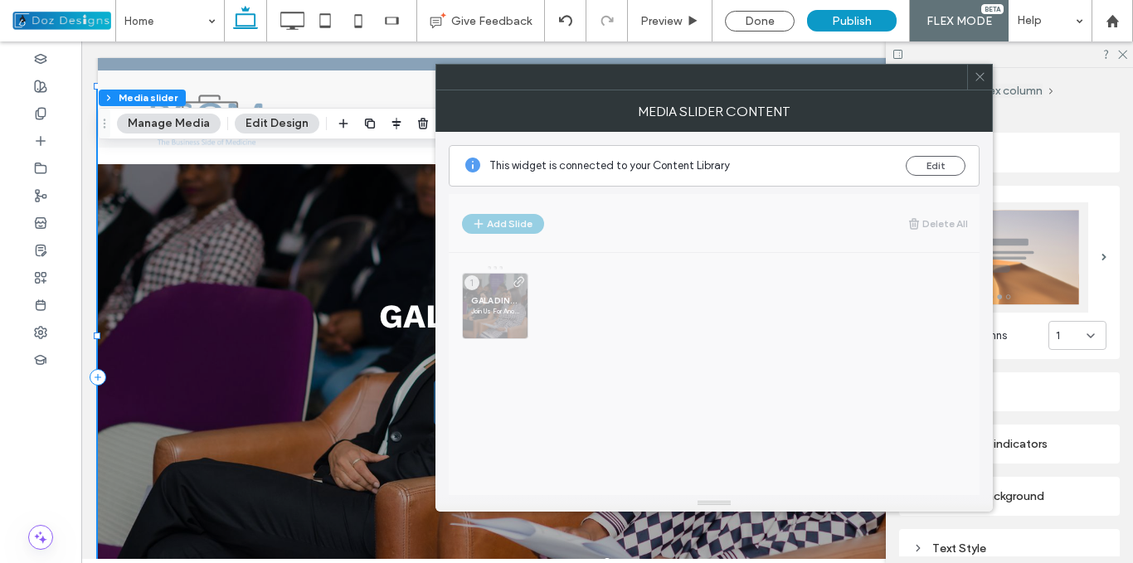
click at [985, 79] on icon at bounding box center [980, 77] width 12 height 12
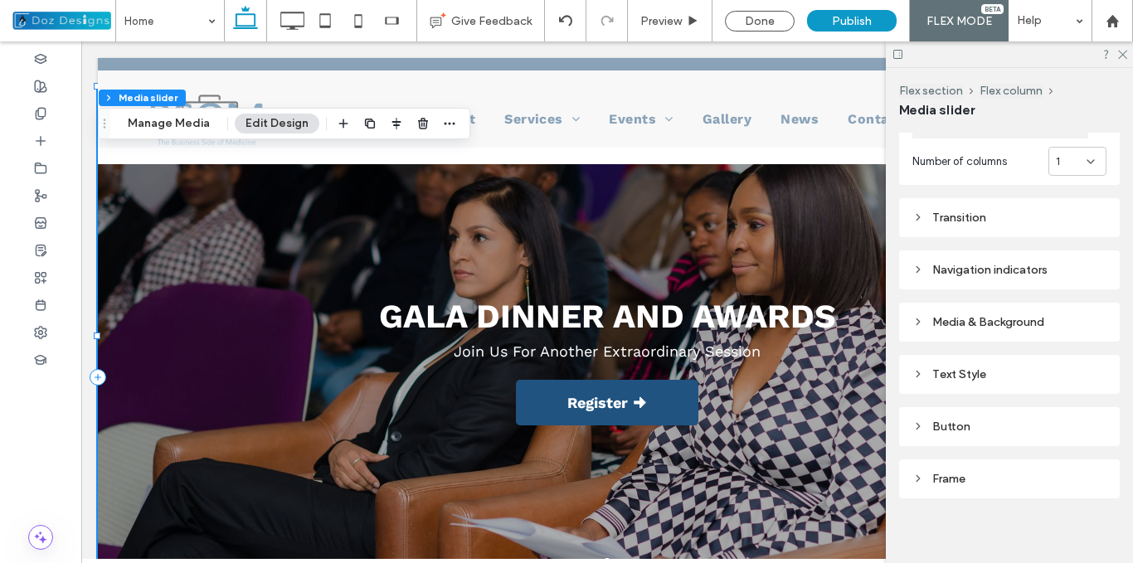
scroll to position [343, 0]
click at [916, 418] on icon at bounding box center [918, 424] width 12 height 12
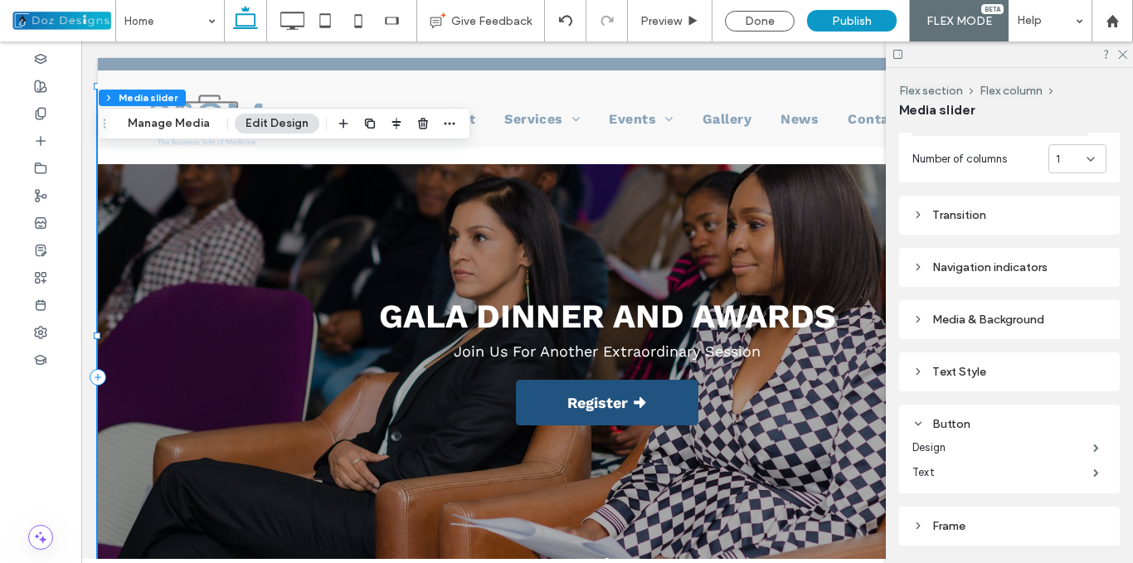
scroll to position [392, 0]
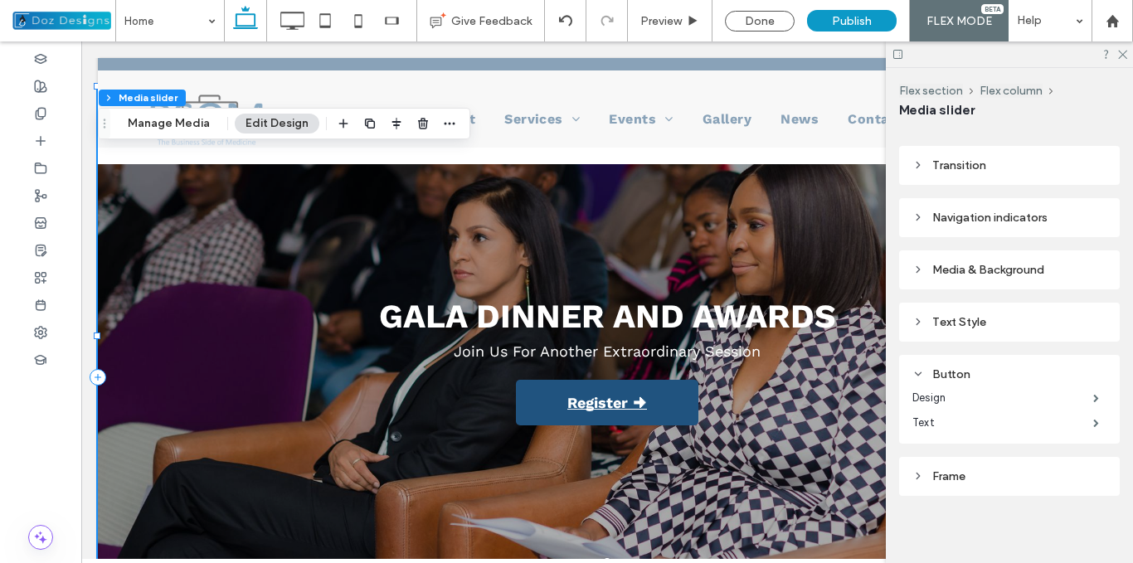
click at [670, 380] on link "Register 🠊" at bounding box center [607, 403] width 182 height 46
click at [672, 391] on span "Register 🠊" at bounding box center [607, 403] width 148 height 44
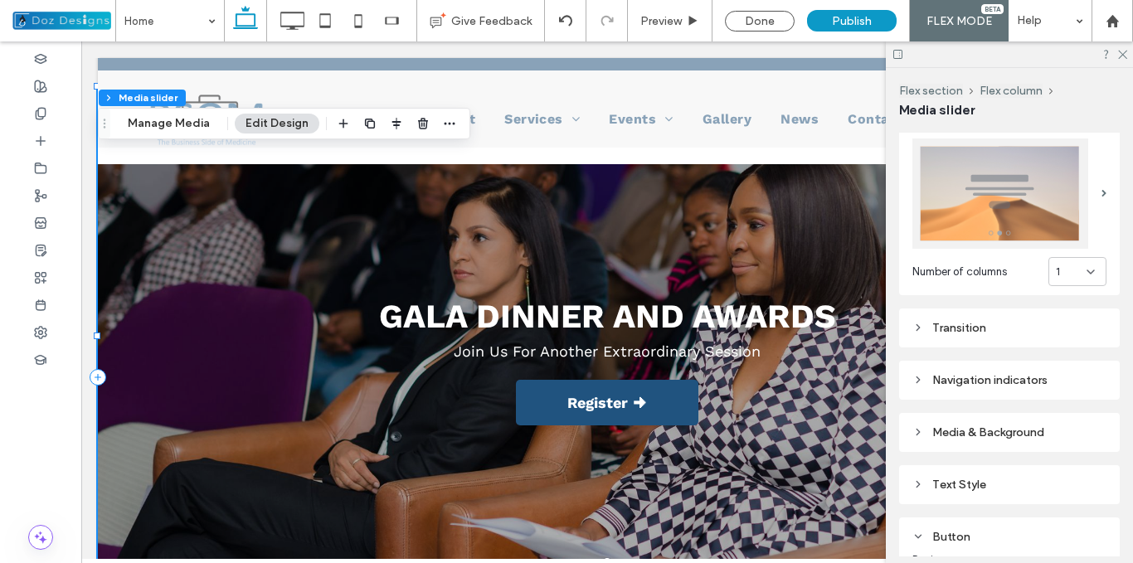
scroll to position [226, 0]
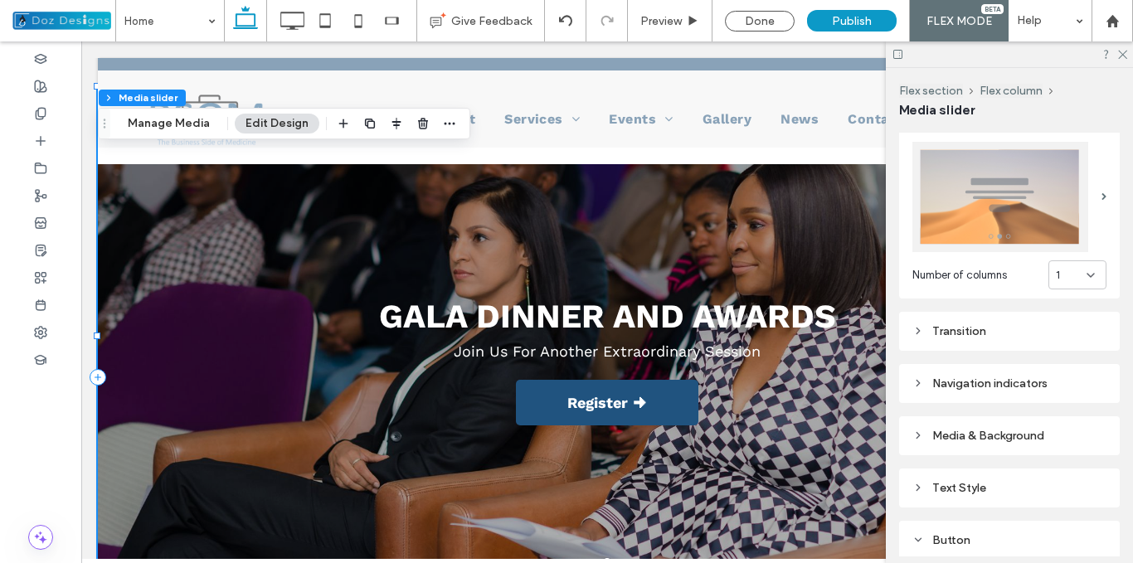
drag, startPoint x: 1124, startPoint y: 52, endPoint x: 1069, endPoint y: 110, distance: 79.8
click at [1124, 55] on icon at bounding box center [1121, 53] width 11 height 11
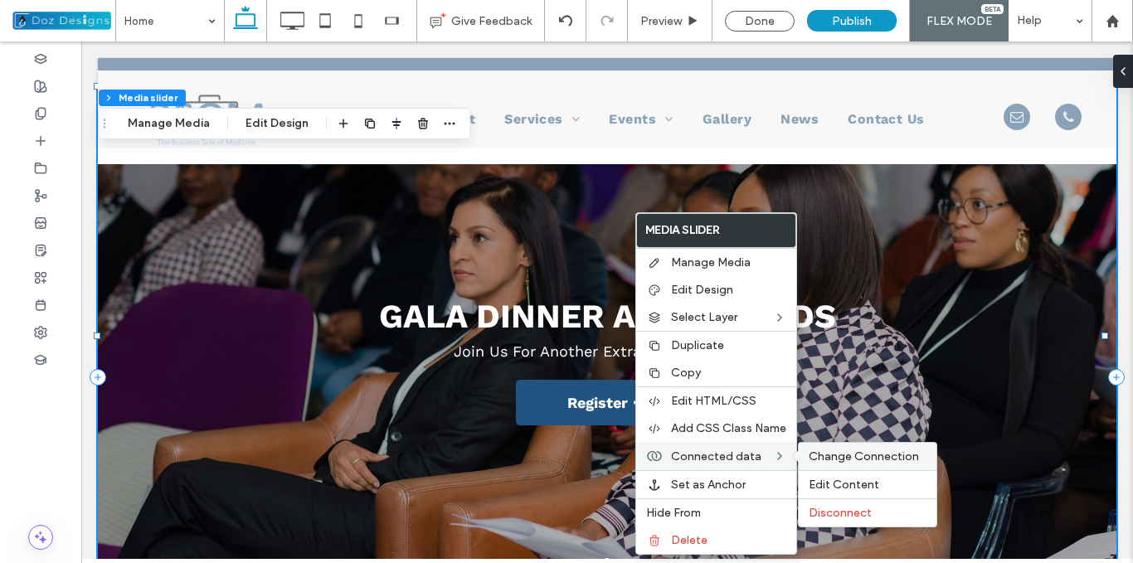
click at [829, 458] on span "Change Connection" at bounding box center [864, 457] width 110 height 14
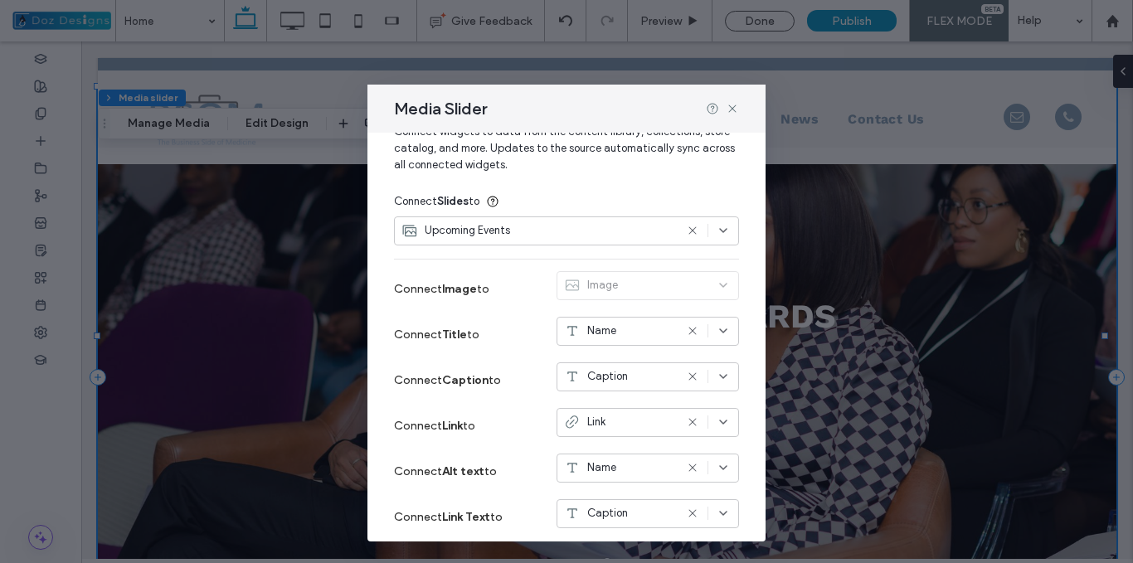
scroll to position [148, 0]
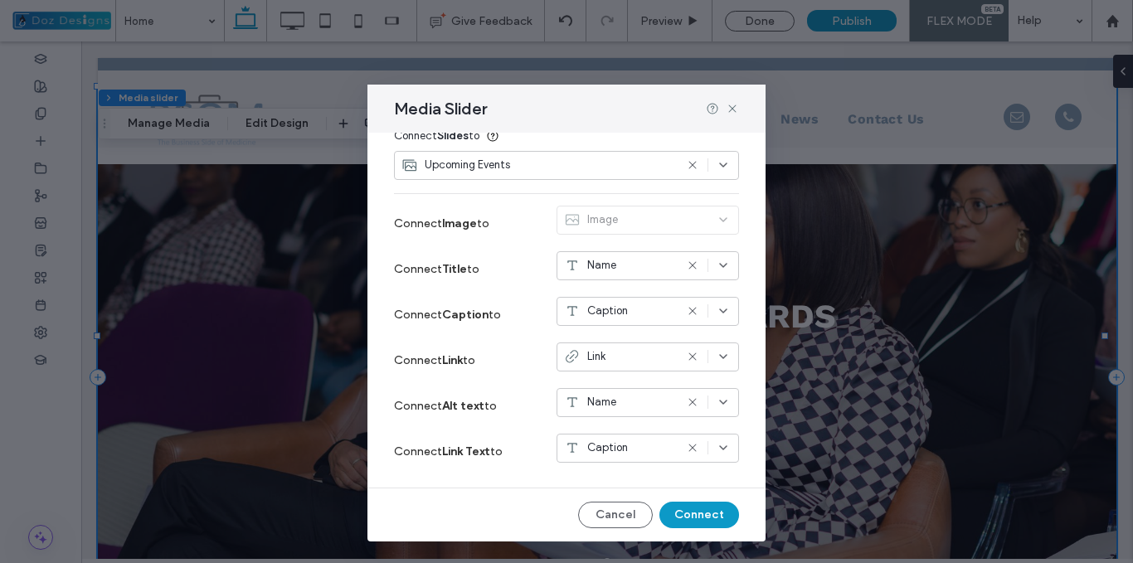
click at [688, 402] on use at bounding box center [691, 402] width 7 height 7
click at [686, 309] on icon at bounding box center [692, 310] width 13 height 13
click at [691, 312] on div "Select an option" at bounding box center [638, 311] width 148 height 17
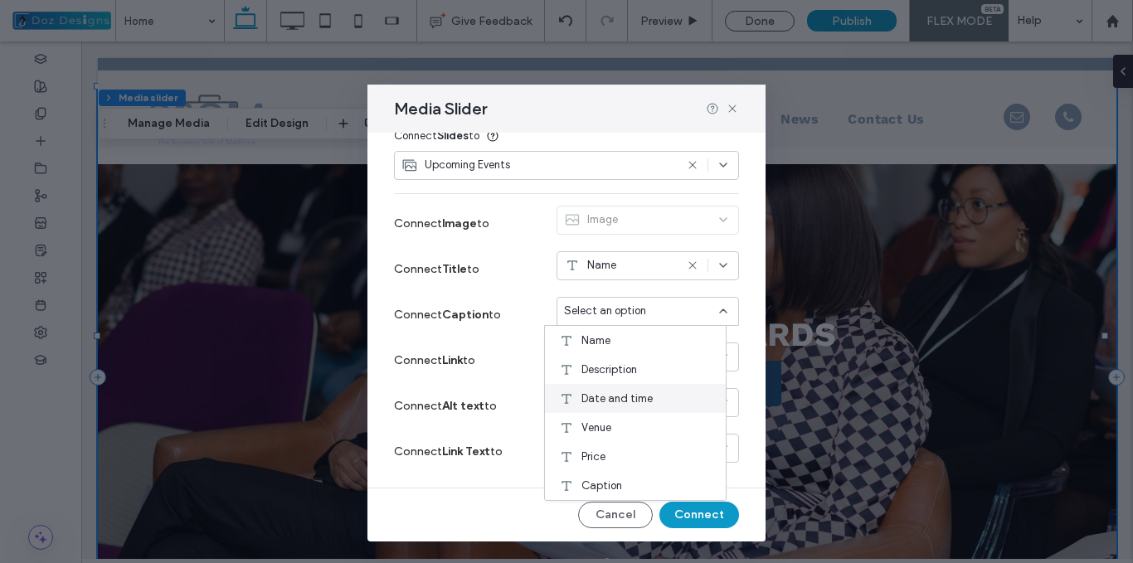
click at [626, 398] on span "Date and time" at bounding box center [616, 399] width 71 height 17
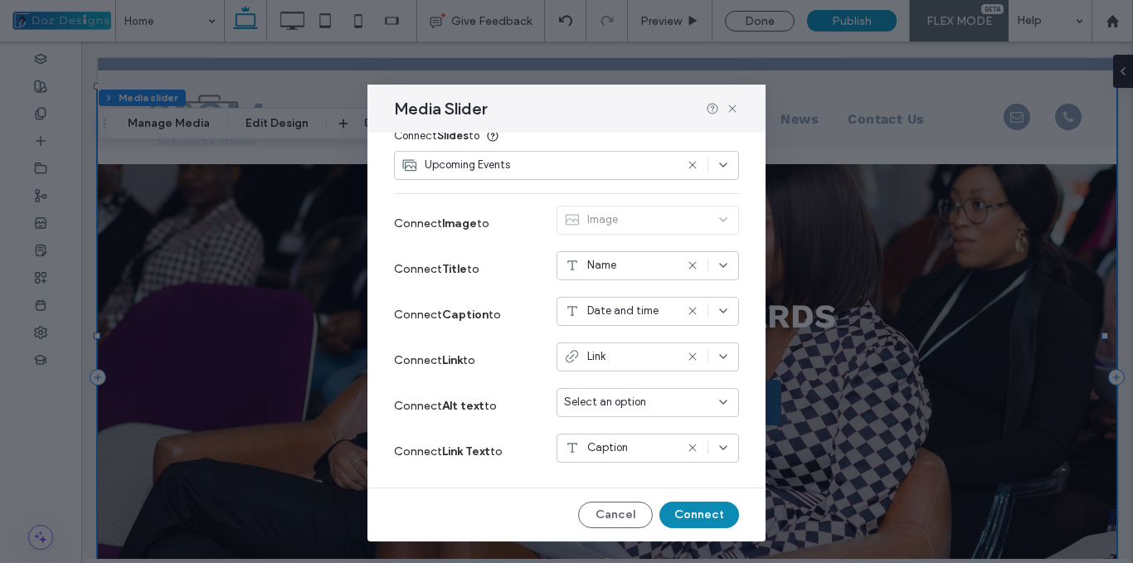
click at [693, 515] on button "Connect" at bounding box center [699, 515] width 80 height 27
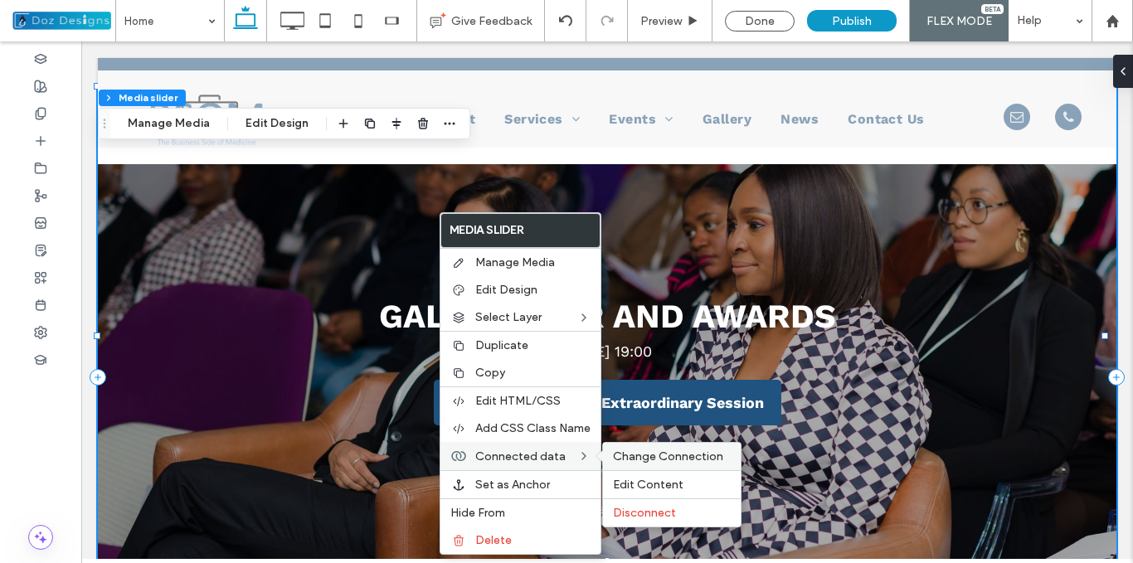
click at [639, 455] on span "Change Connection" at bounding box center [668, 457] width 110 height 14
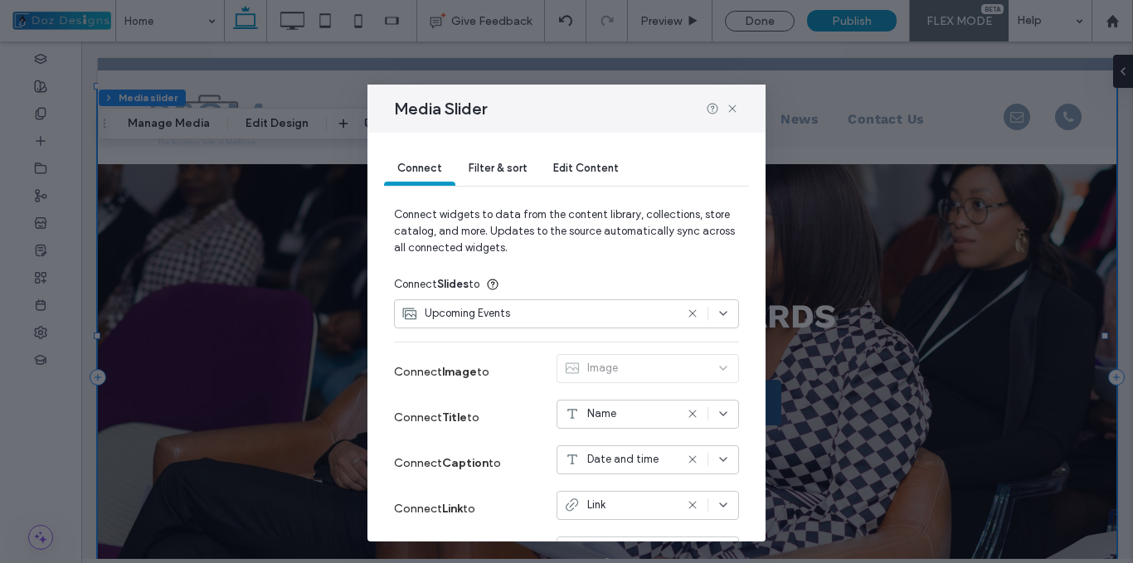
click at [602, 316] on div "Upcoming Events" at bounding box center [537, 313] width 273 height 17
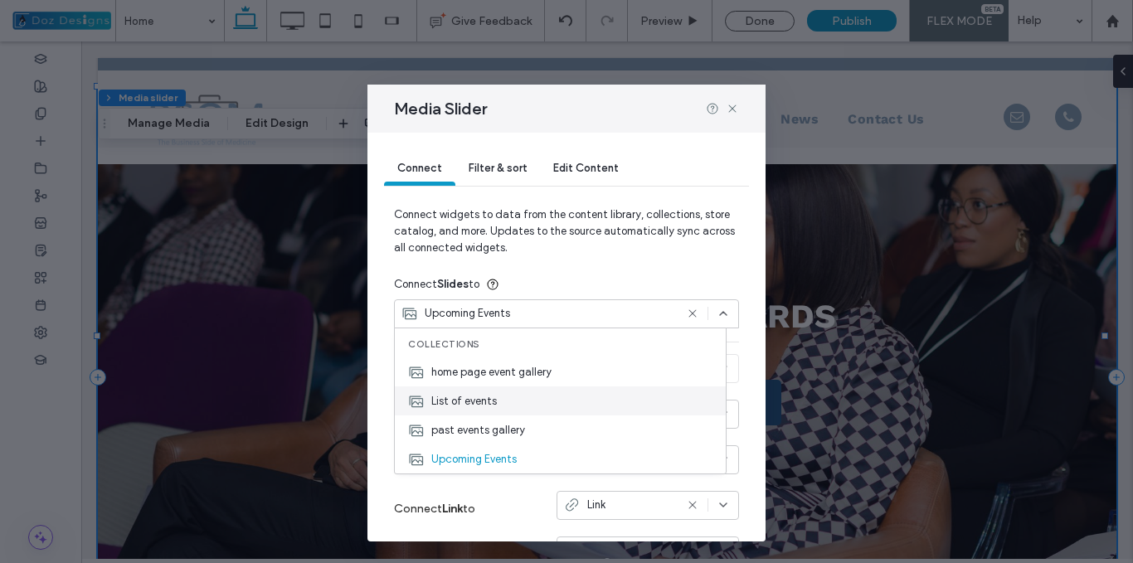
click at [497, 401] on div "List of events" at bounding box center [560, 401] width 331 height 29
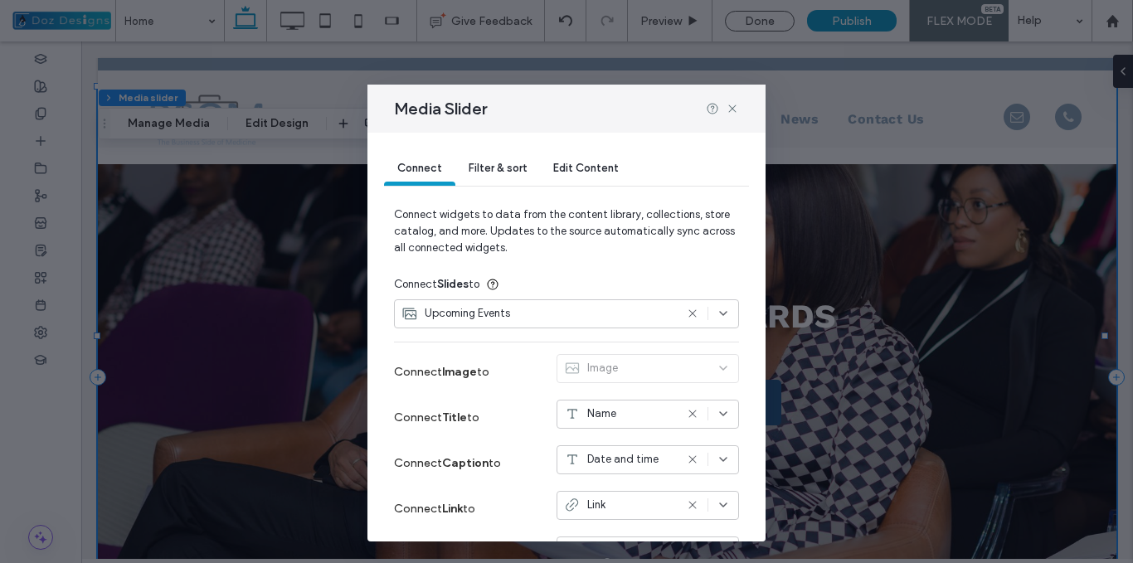
click at [688, 312] on use at bounding box center [691, 313] width 7 height 7
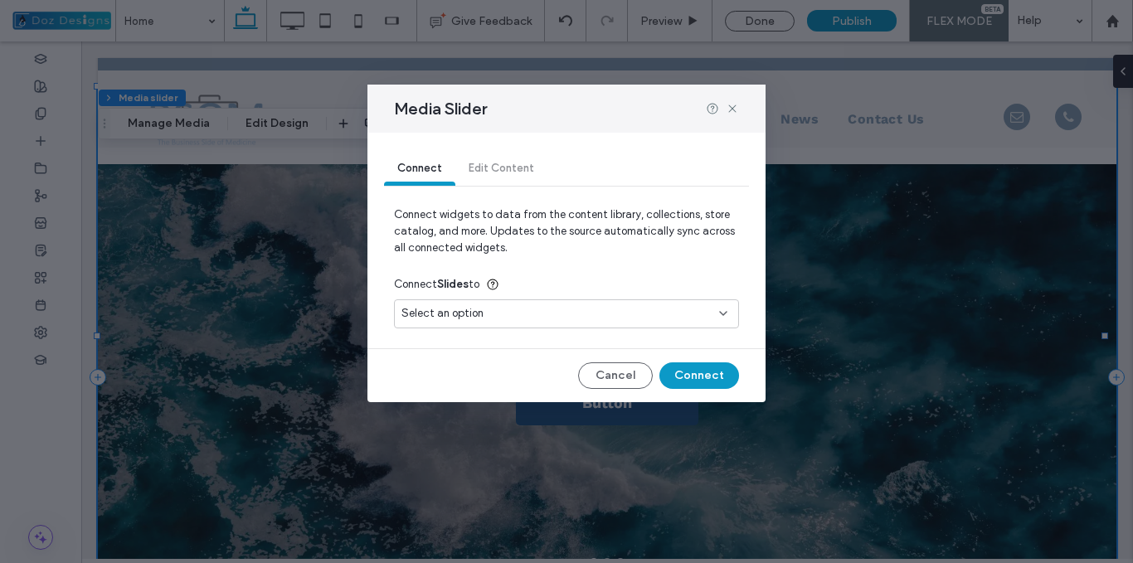
click at [690, 313] on div "Select an option" at bounding box center [556, 313] width 310 height 17
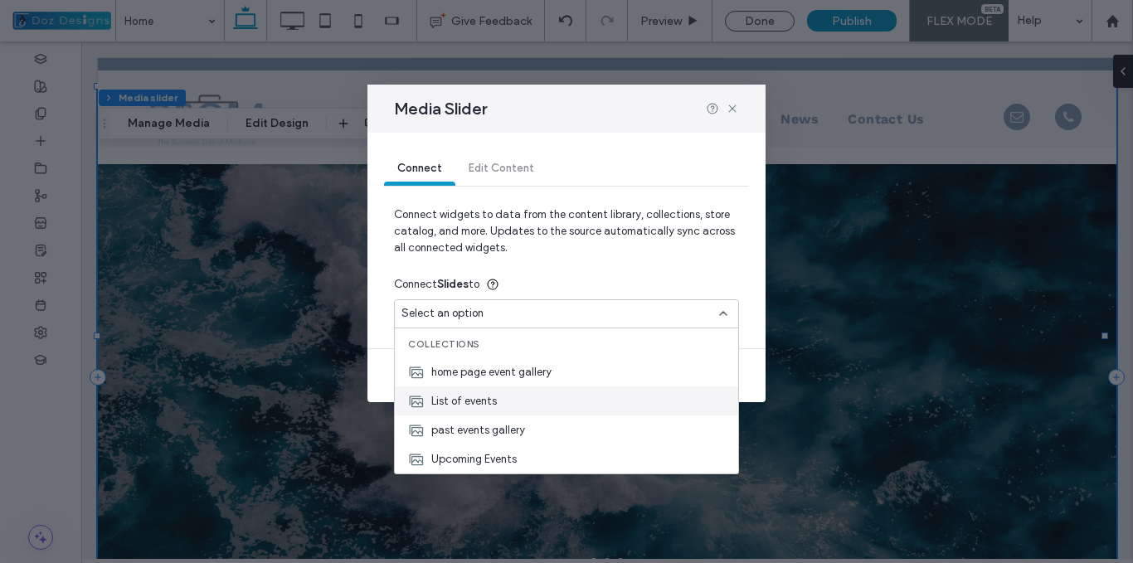
click at [482, 400] on span "List of events" at bounding box center [464, 401] width 66 height 17
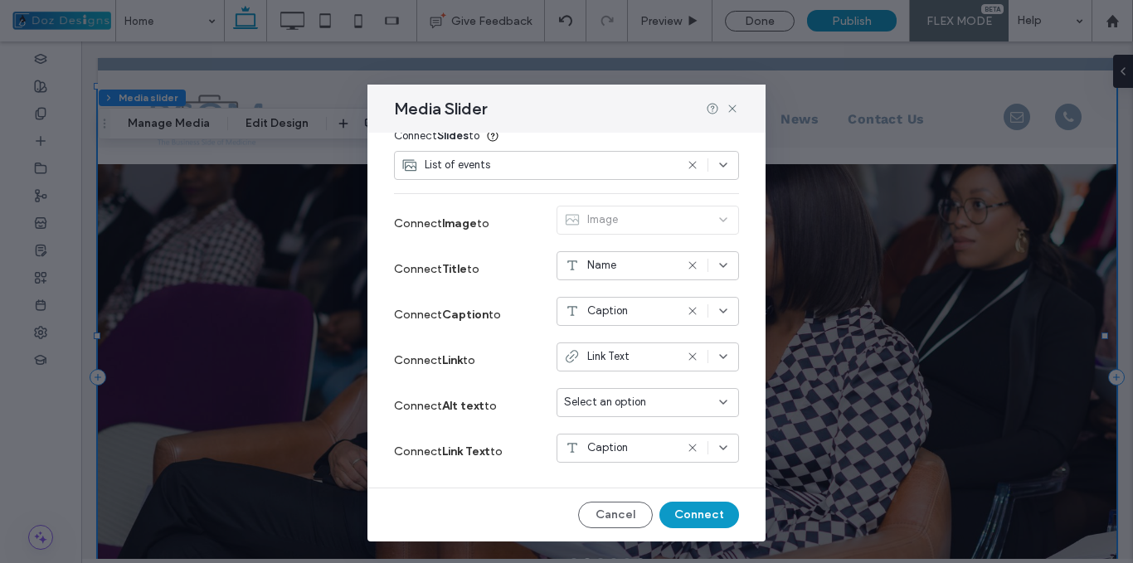
click at [688, 309] on use at bounding box center [691, 311] width 7 height 7
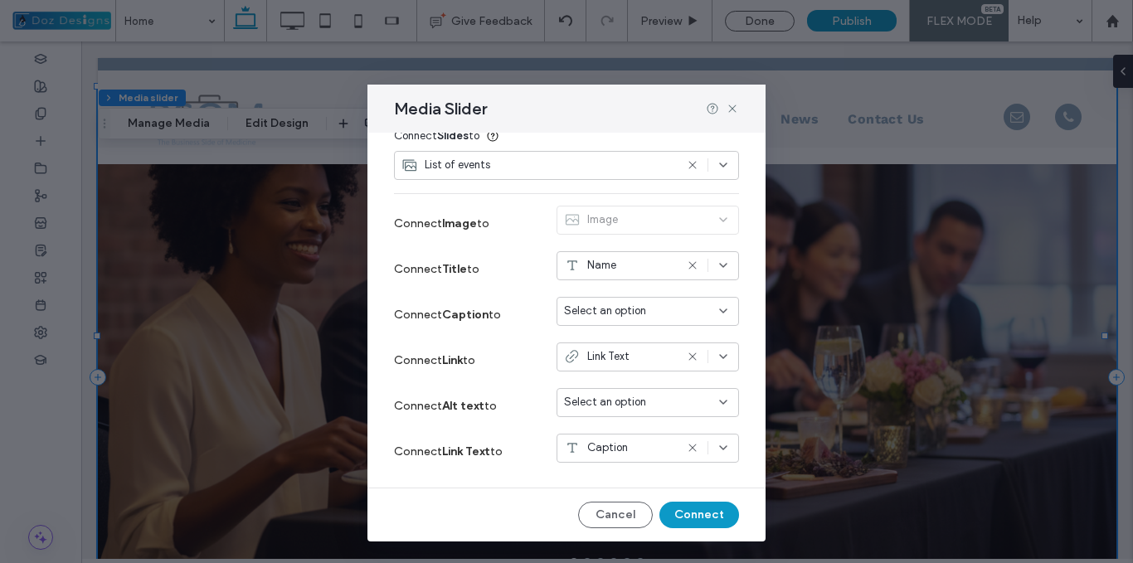
click at [717, 310] on icon at bounding box center [723, 310] width 13 height 13
click at [626, 394] on span "Date and time" at bounding box center [616, 399] width 71 height 17
click at [688, 511] on button "Connect" at bounding box center [699, 515] width 80 height 27
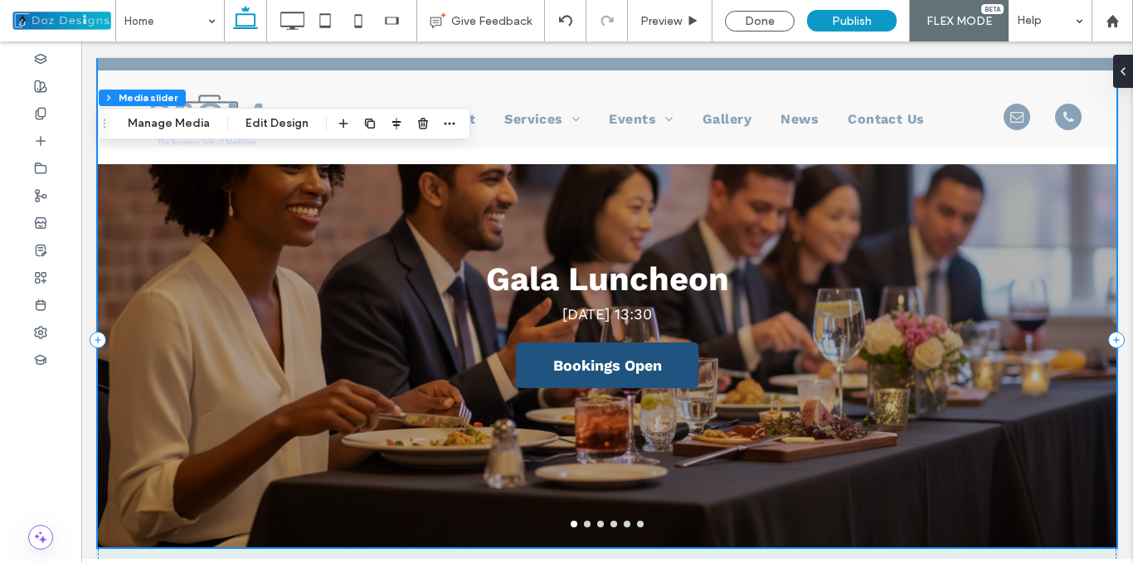
scroll to position [77, 0]
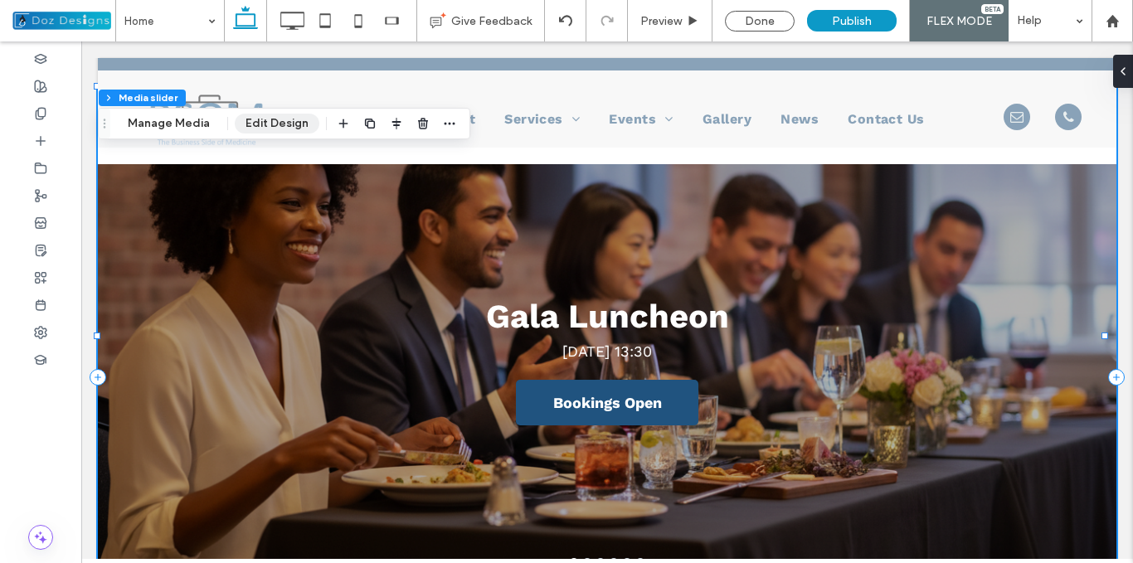
click at [270, 123] on button "Edit Design" at bounding box center [277, 124] width 85 height 20
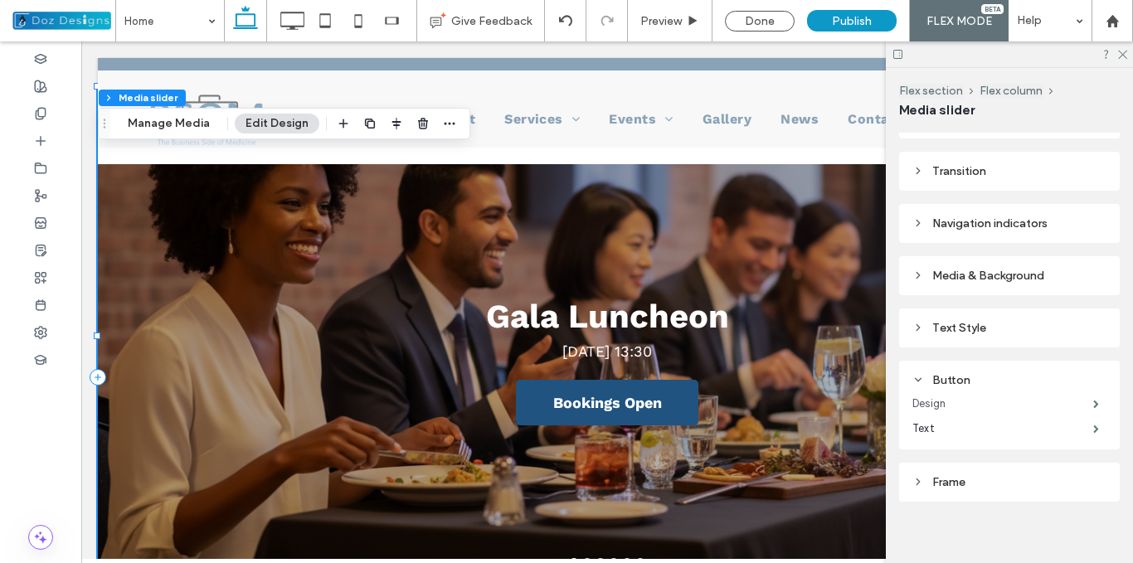
scroll to position [392, 0]
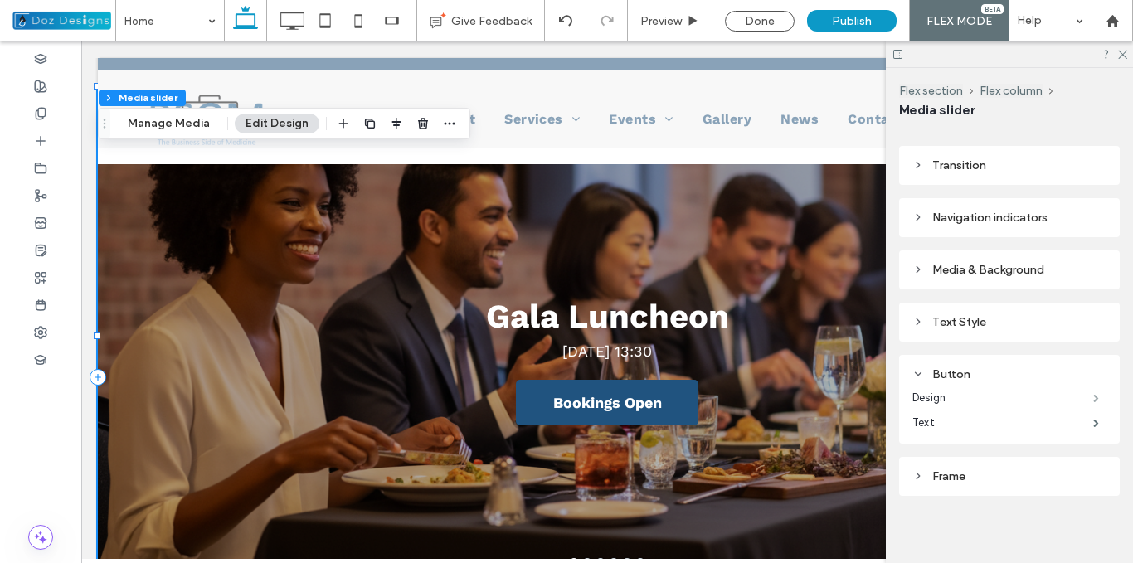
click at [1093, 394] on span at bounding box center [1096, 398] width 6 height 8
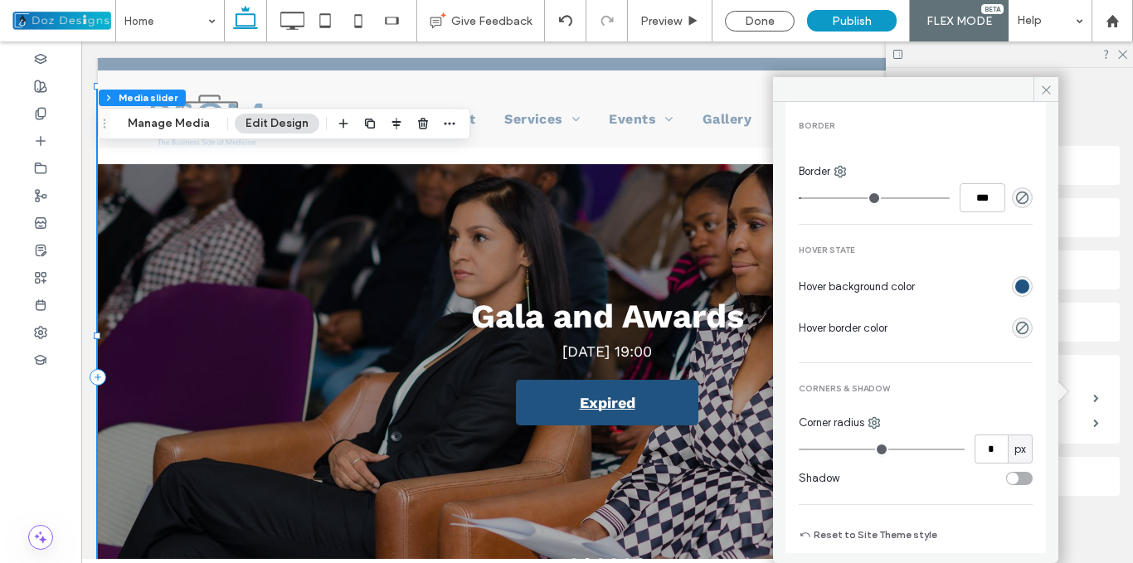
scroll to position [511, 0]
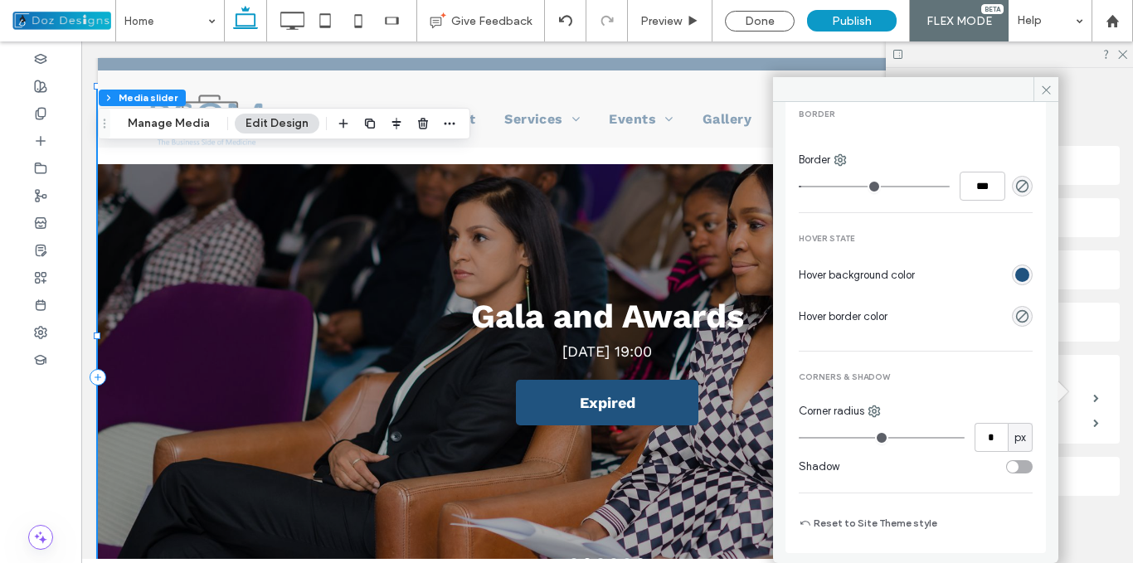
type input "*"
type input "**"
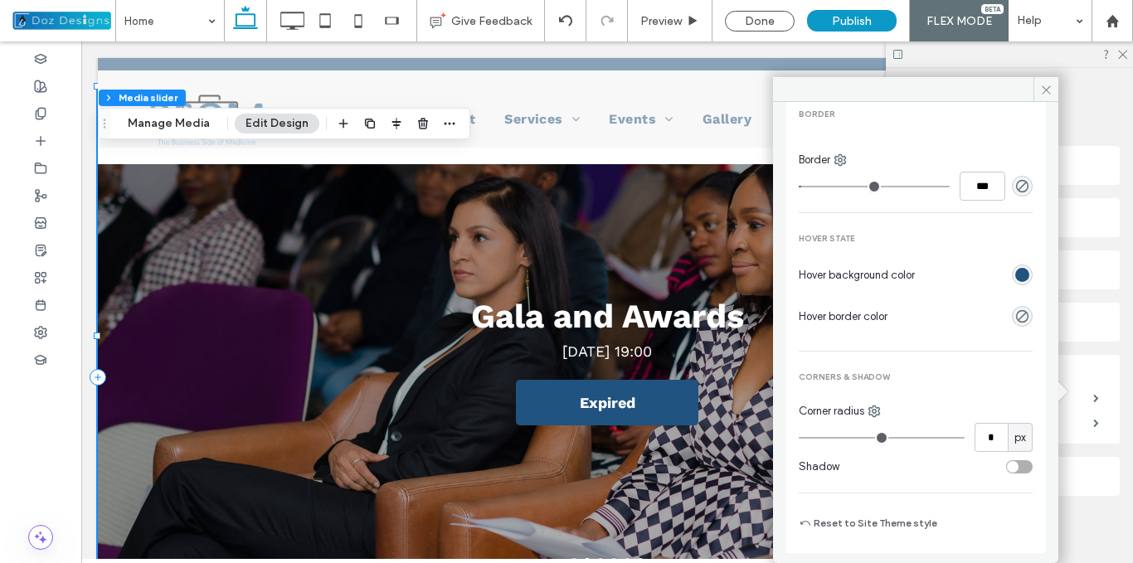
type input "**"
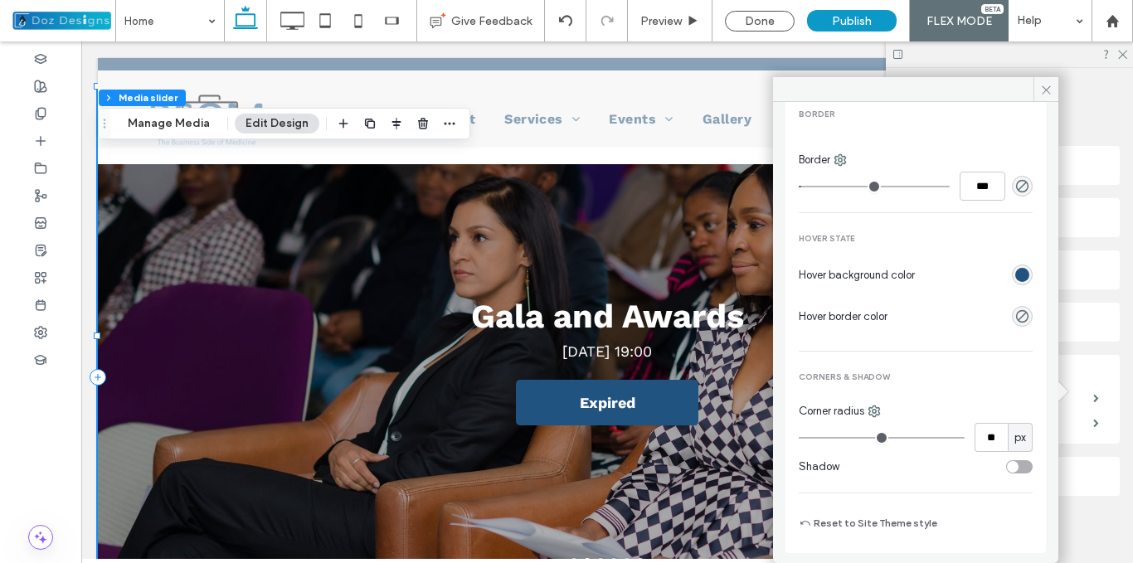
type input "**"
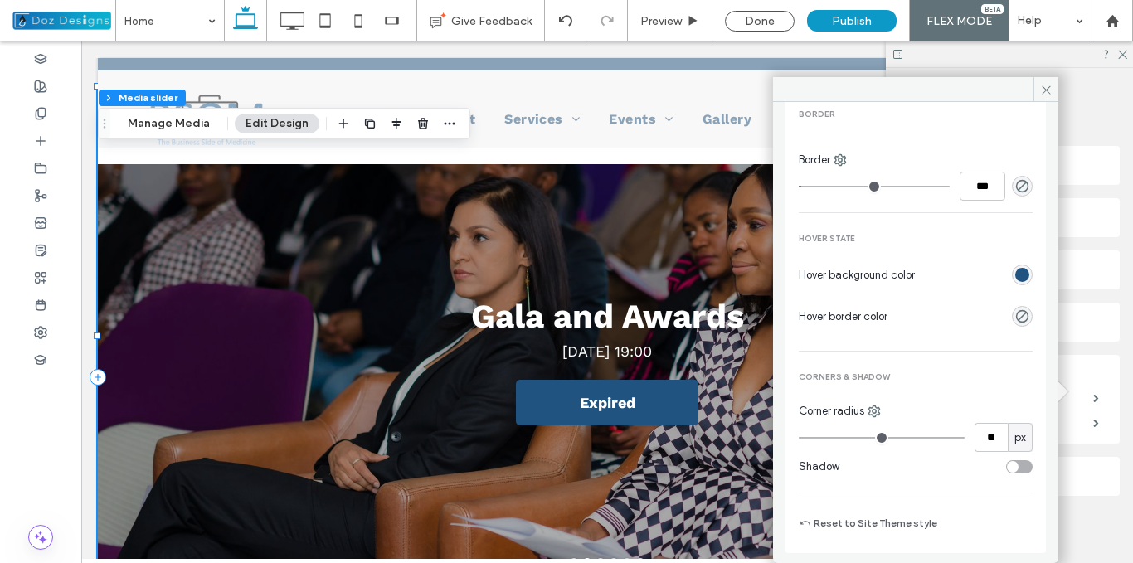
type input "**"
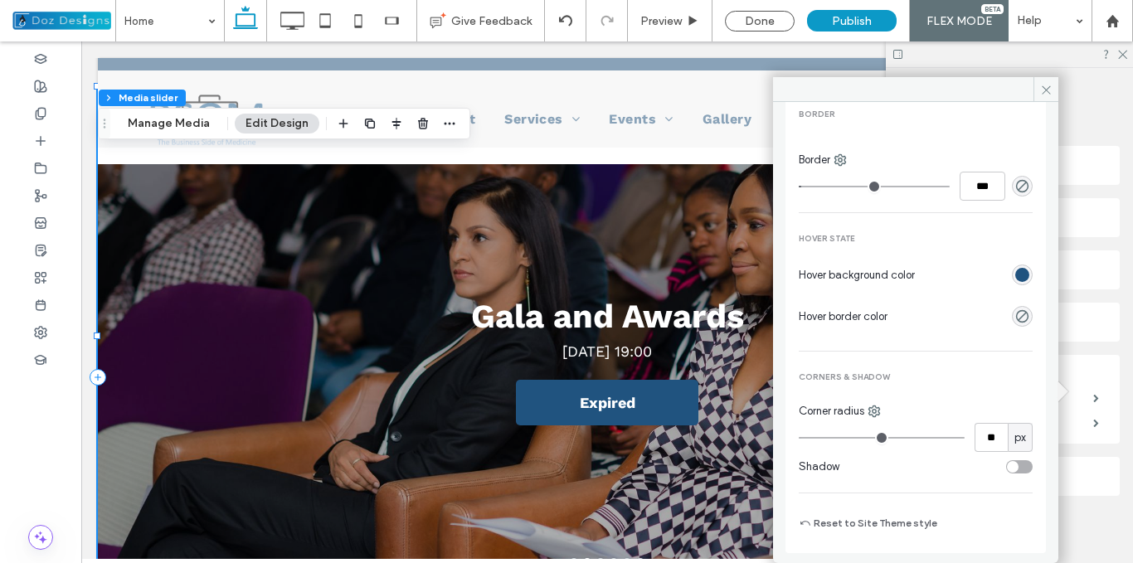
type input "**"
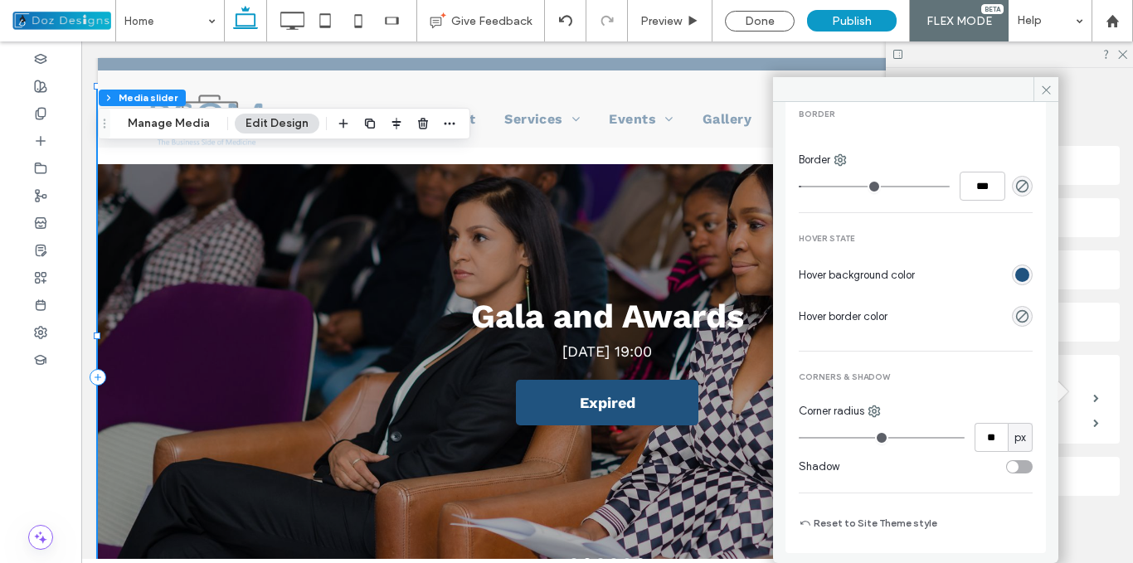
type input "**"
type input "***"
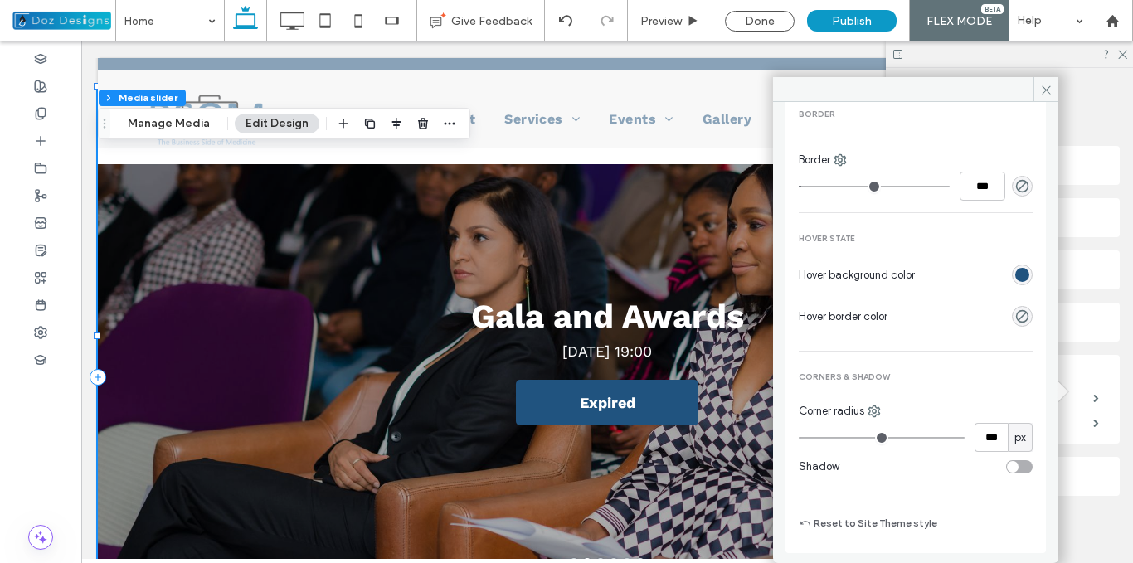
drag, startPoint x: 813, startPoint y: 437, endPoint x: 974, endPoint y: 437, distance: 160.9
type input "***"
click at [965, 437] on input "range" at bounding box center [882, 438] width 166 height 2
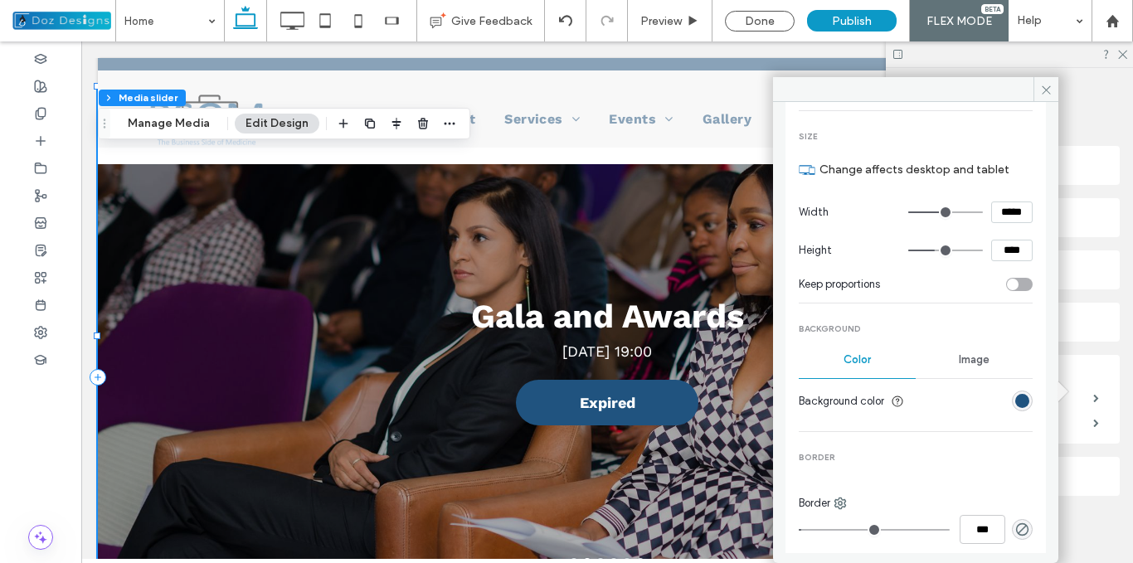
scroll to position [0, 0]
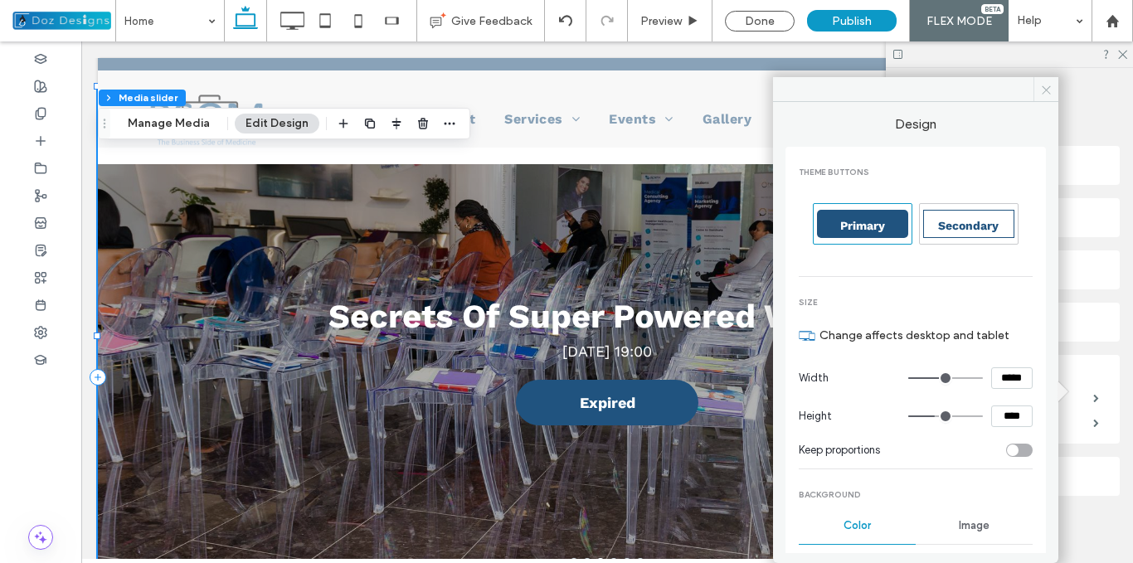
click at [1040, 95] on icon at bounding box center [1046, 90] width 12 height 12
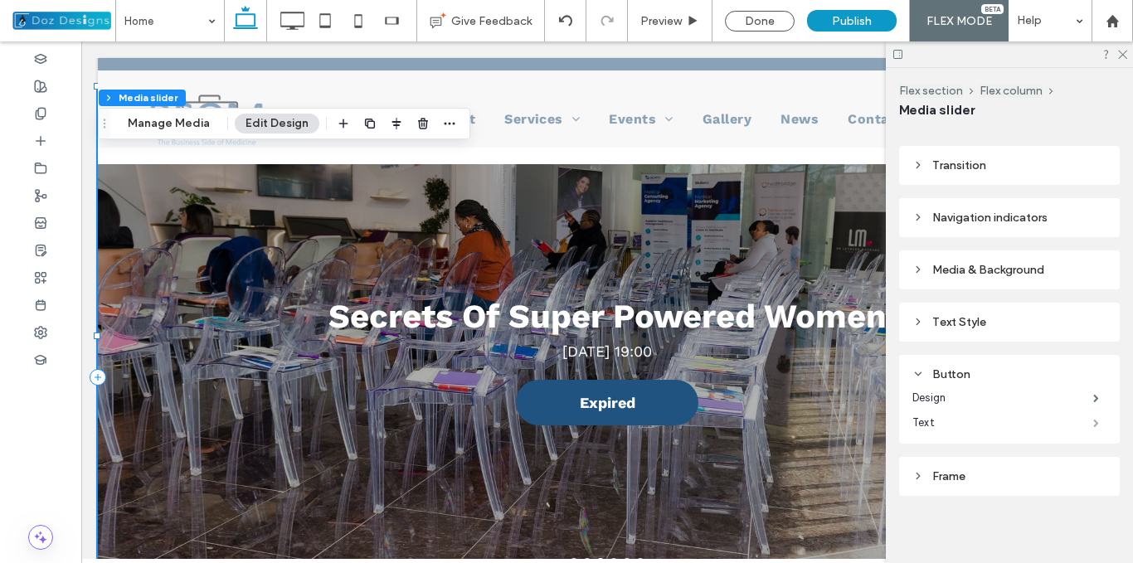
click at [1093, 420] on span at bounding box center [1096, 423] width 6 height 8
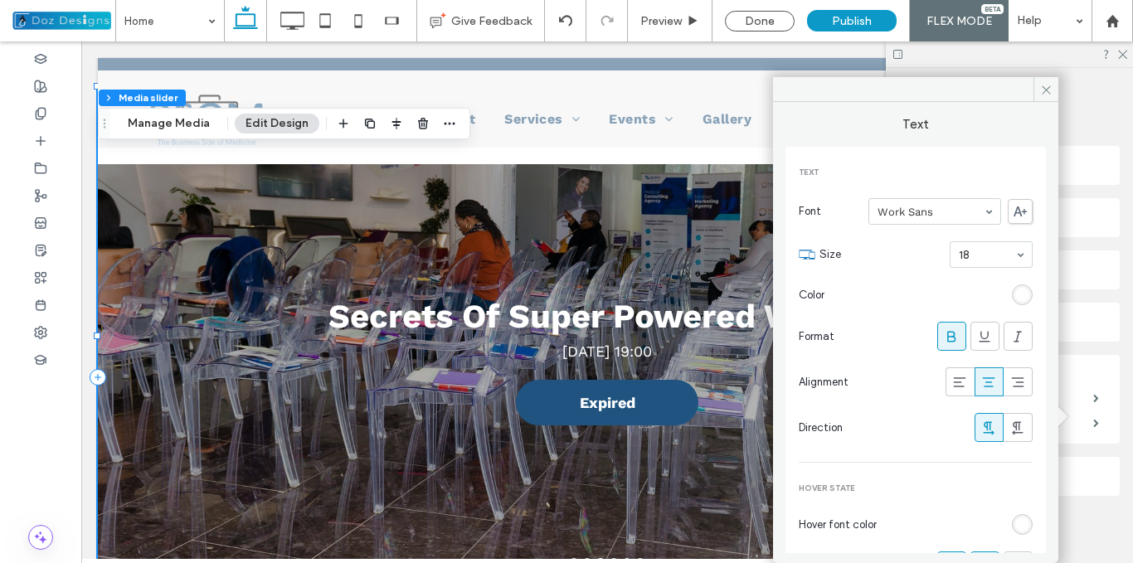
click at [947, 336] on use at bounding box center [951, 336] width 8 height 11
click at [1041, 89] on icon at bounding box center [1046, 90] width 12 height 12
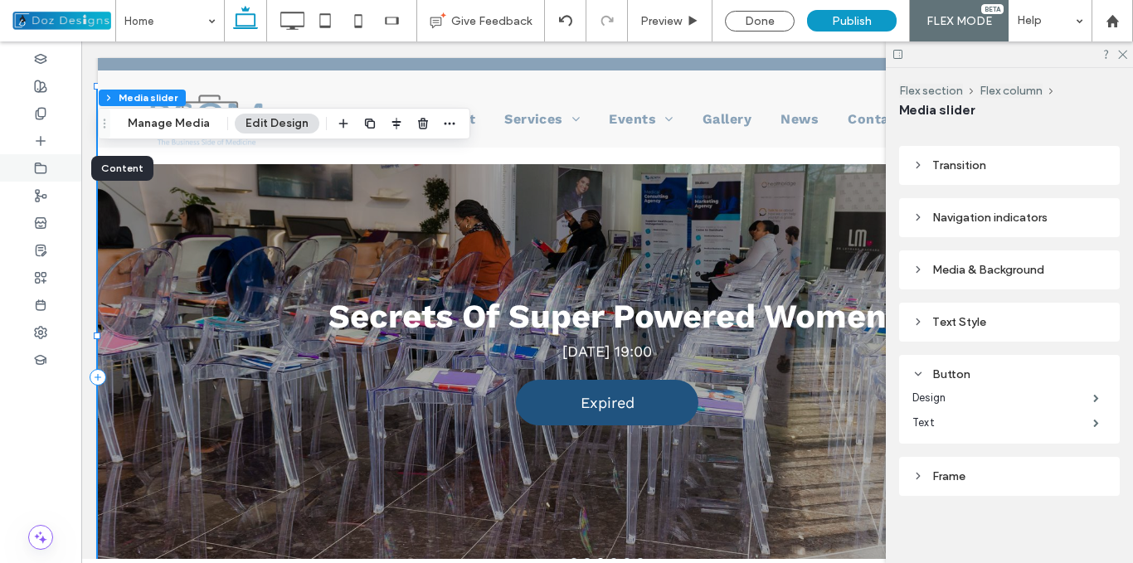
click at [44, 165] on use at bounding box center [41, 168] width 11 height 10
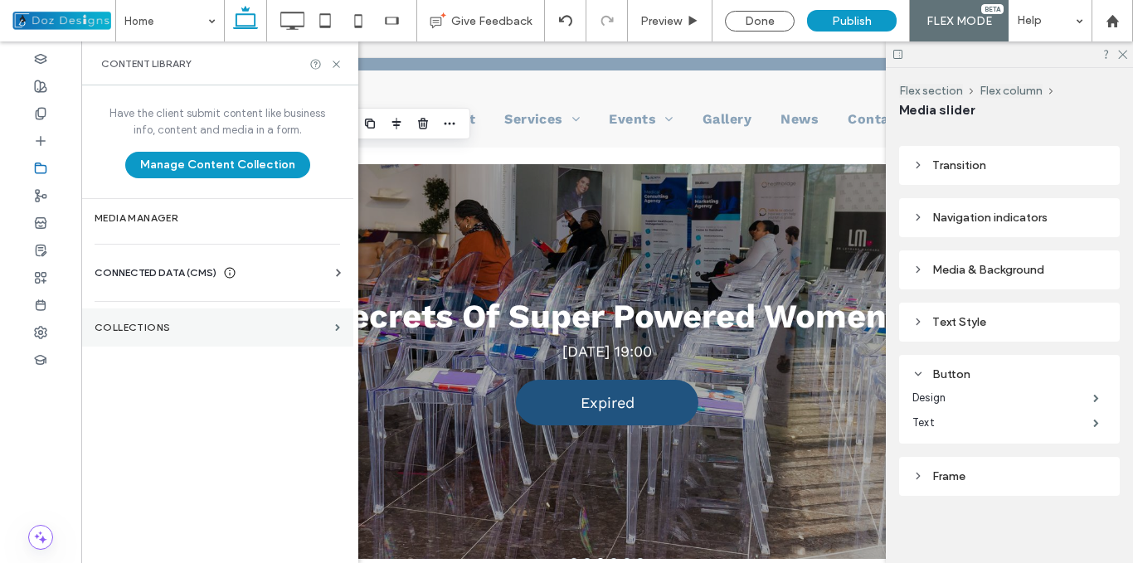
click at [206, 322] on label "Collections" at bounding box center [212, 328] width 234 height 12
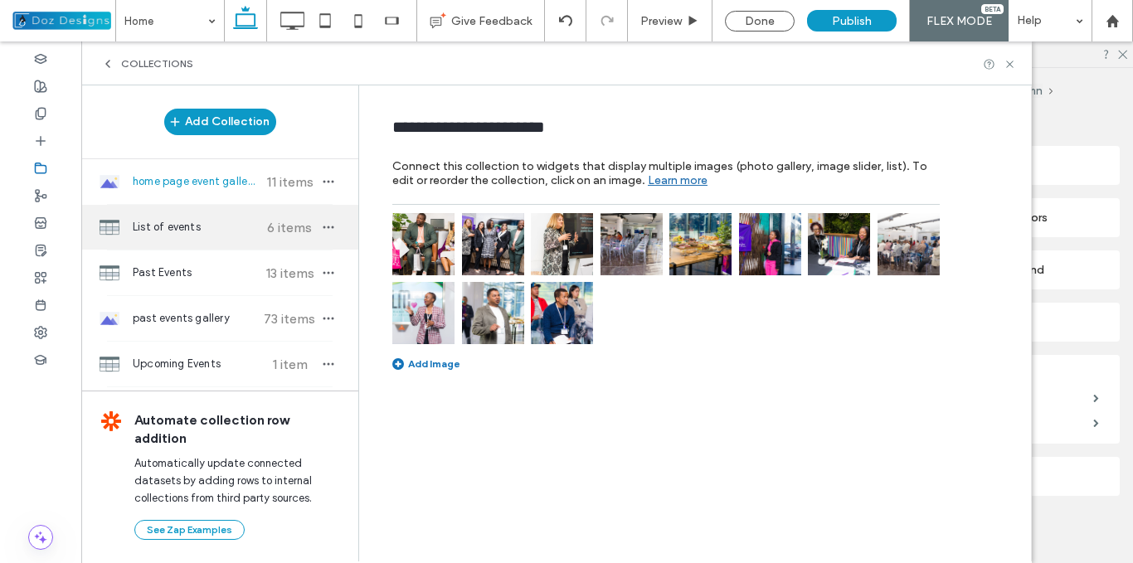
click at [236, 231] on span "List of events" at bounding box center [195, 227] width 124 height 17
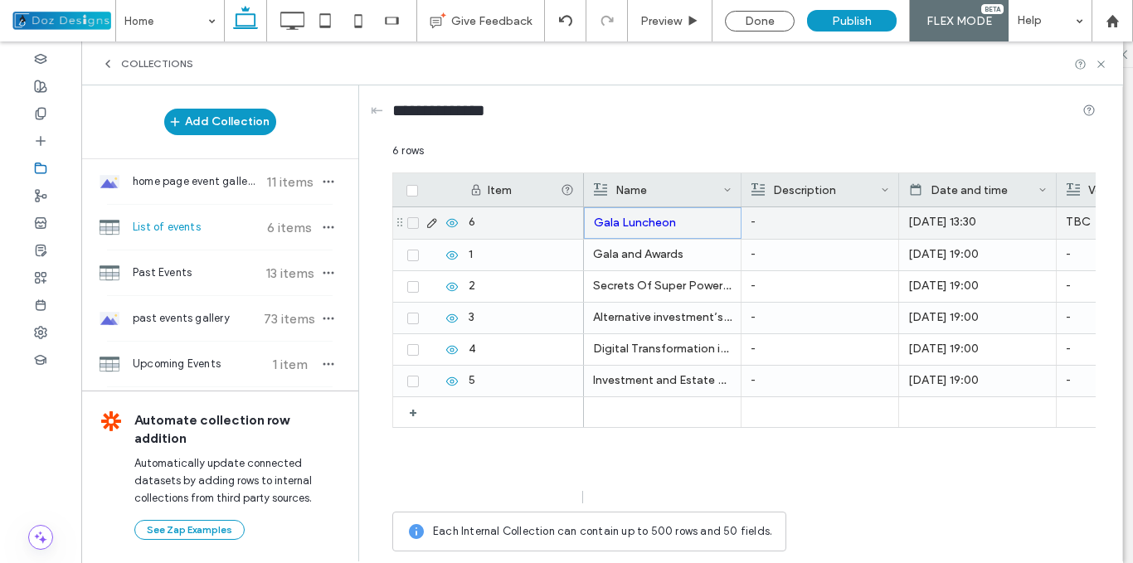
click at [677, 232] on p "Gala Luncheon" at bounding box center [663, 223] width 138 height 30
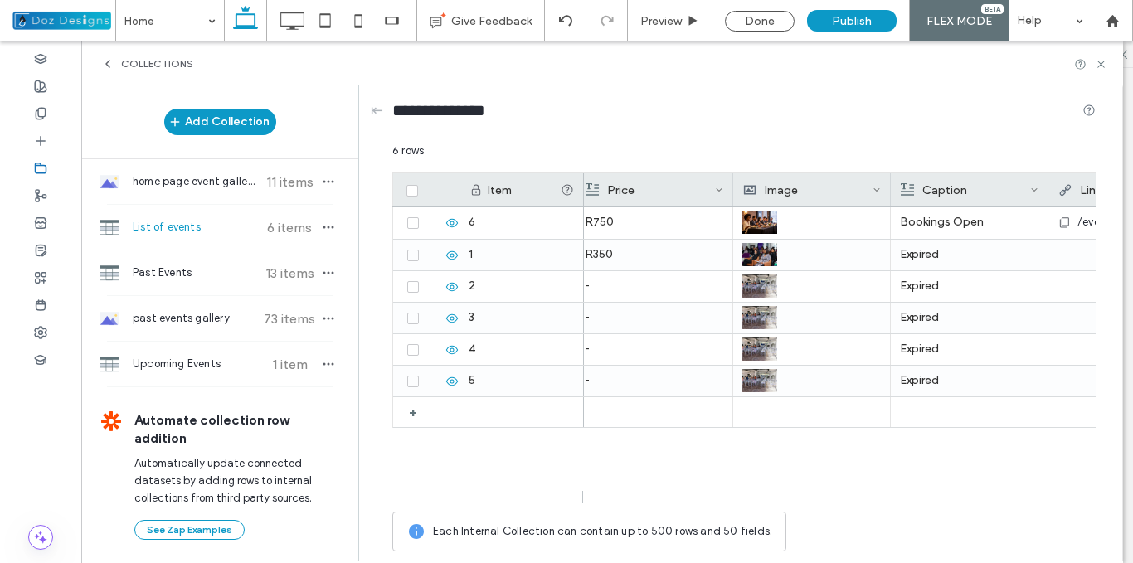
scroll to position [0, 630]
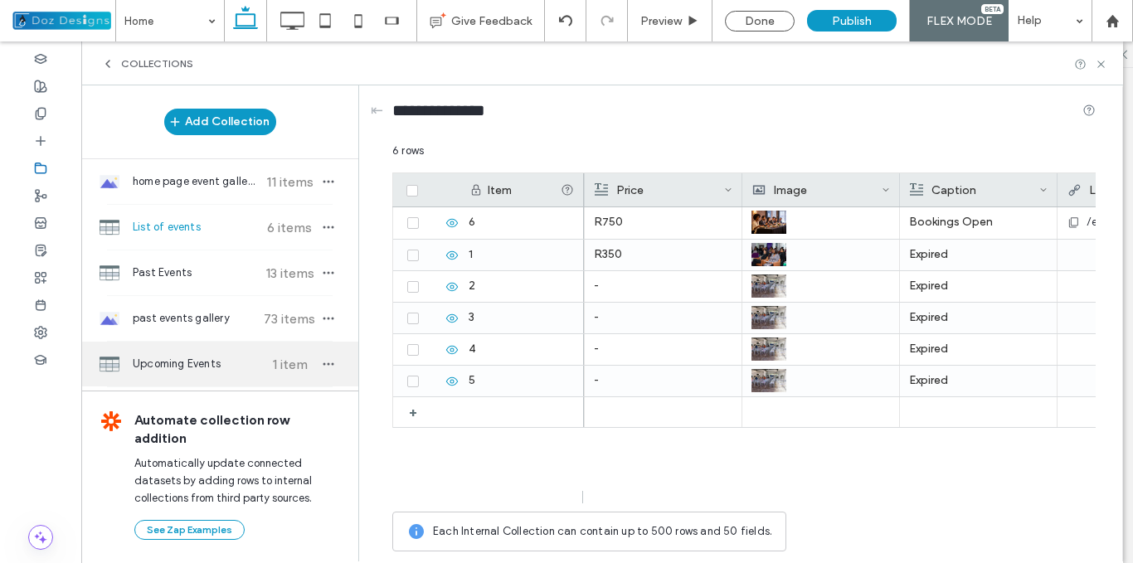
click at [220, 364] on span "Upcoming Events" at bounding box center [195, 364] width 124 height 17
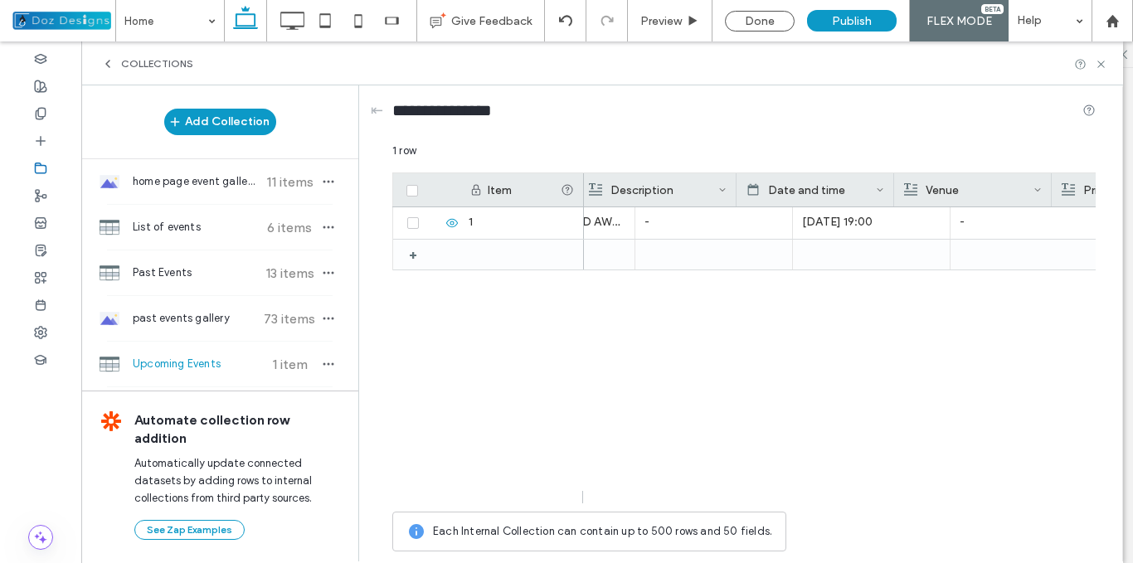
scroll to position [0, 317]
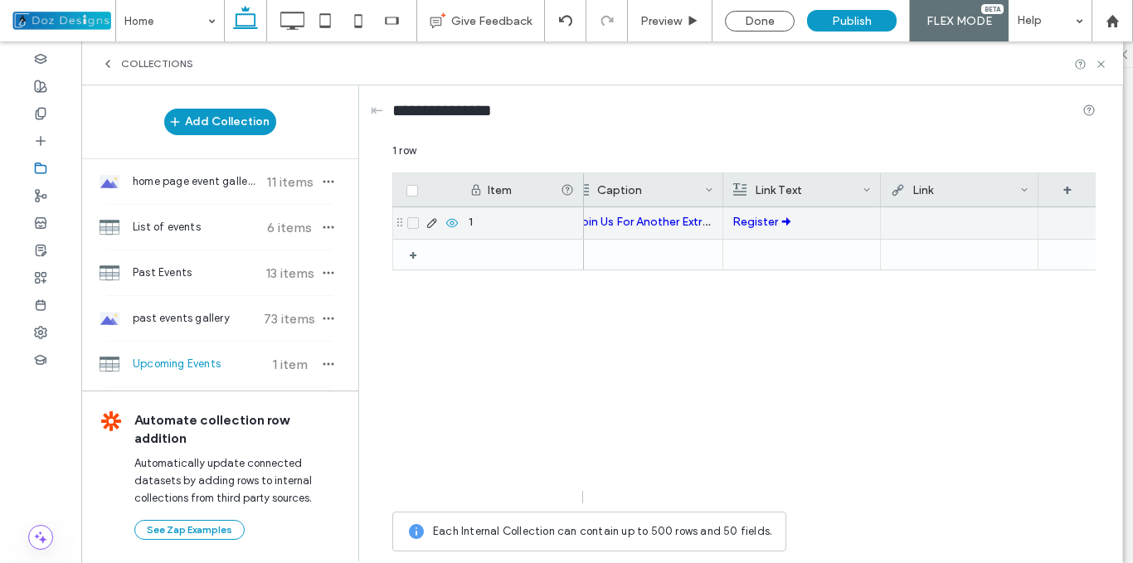
click at [956, 221] on div at bounding box center [959, 222] width 139 height 30
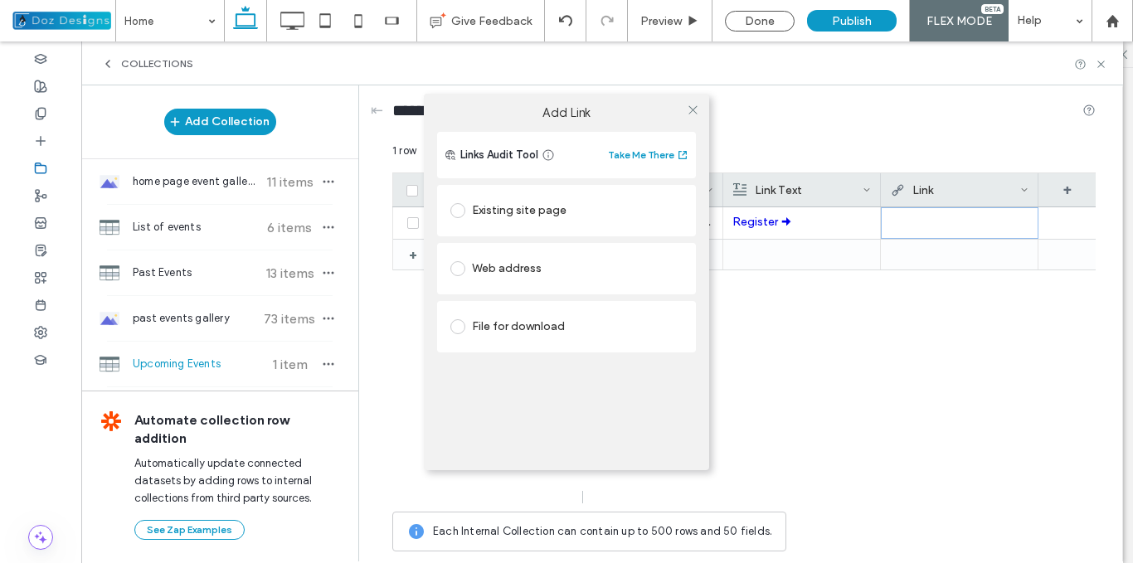
click at [566, 206] on div "Existing site page" at bounding box center [566, 210] width 232 height 27
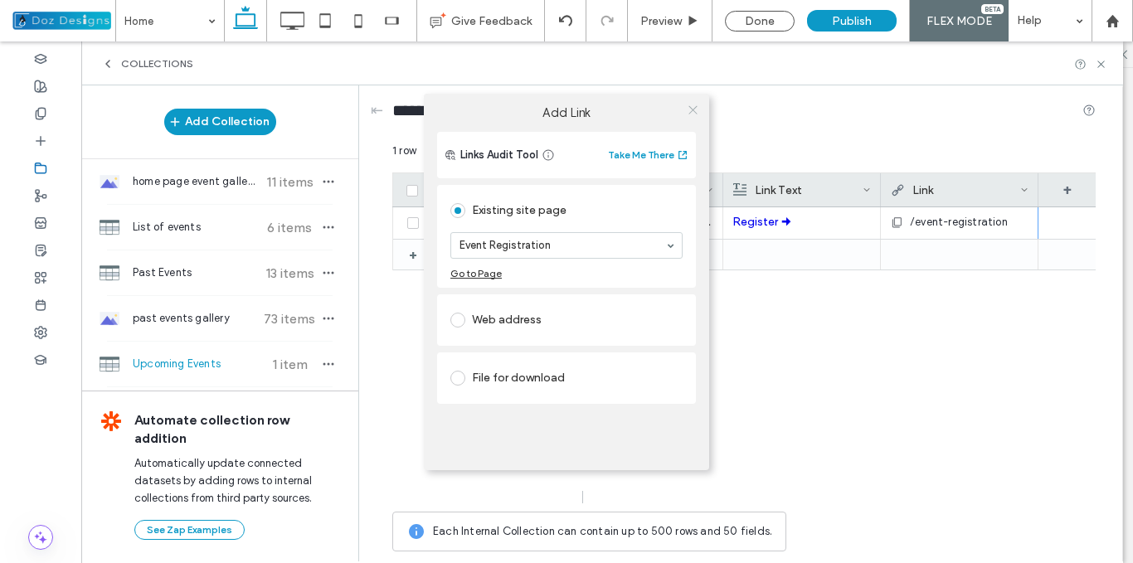
click at [689, 105] on icon at bounding box center [693, 110] width 12 height 12
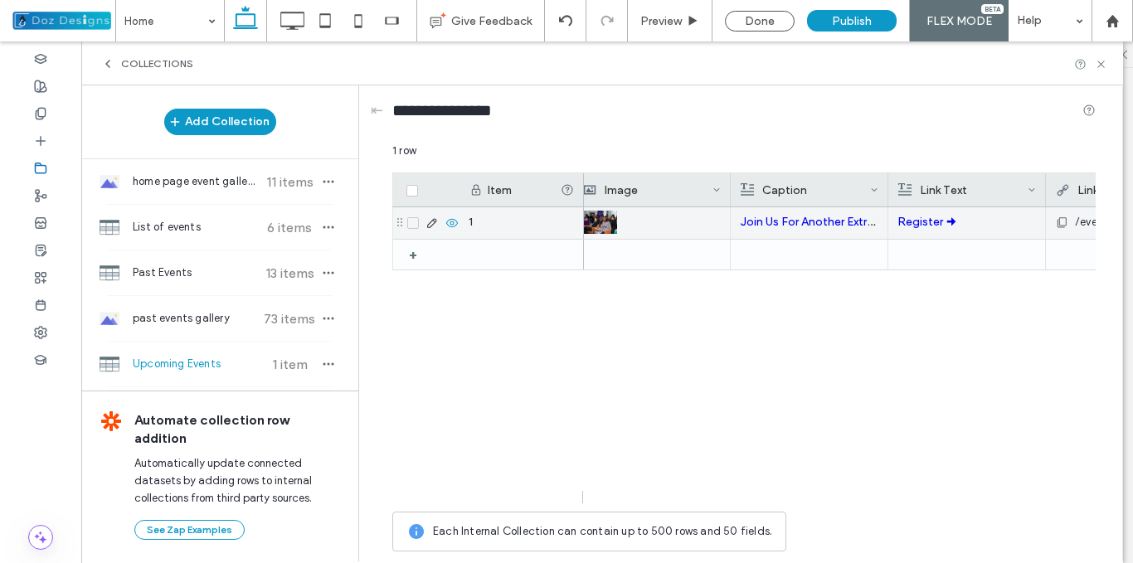
click at [971, 231] on p "Register 🠊" at bounding box center [966, 222] width 139 height 30
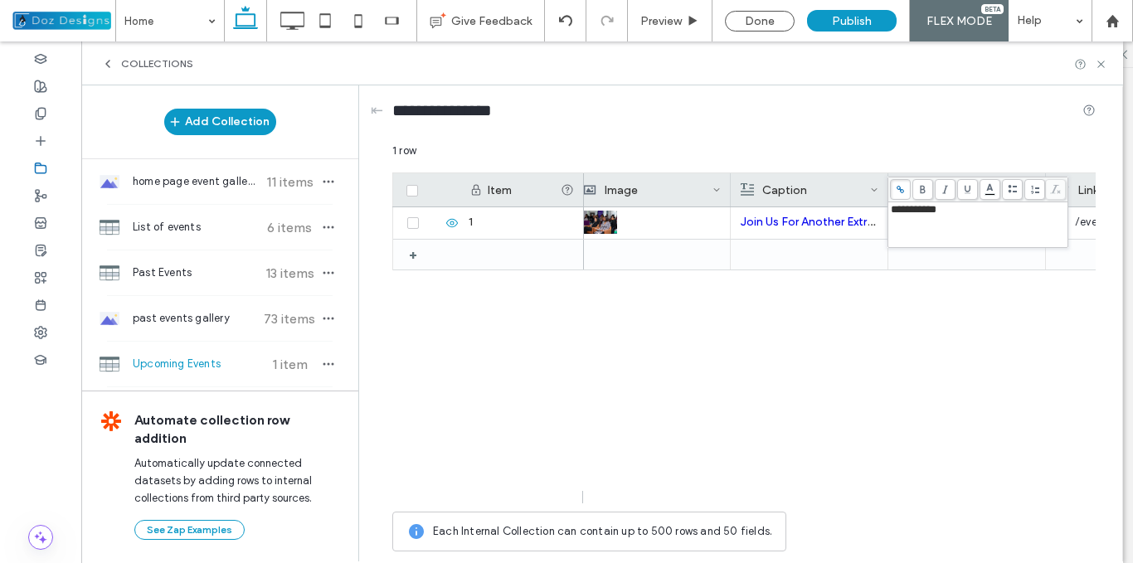
click at [936, 215] on span "**********" at bounding box center [914, 209] width 46 height 11
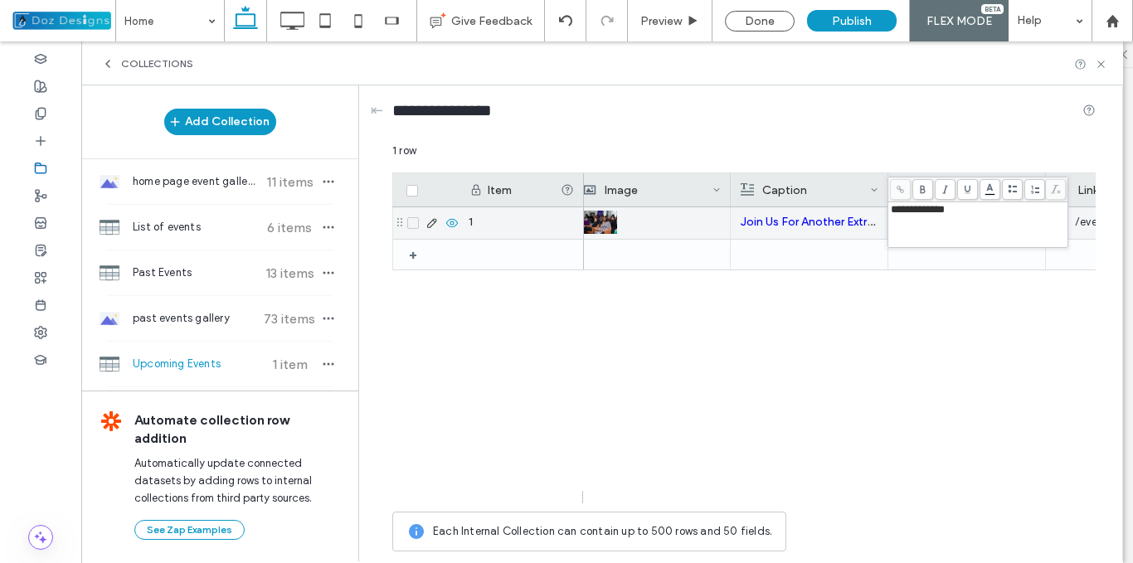
click at [695, 216] on div at bounding box center [651, 222] width 139 height 30
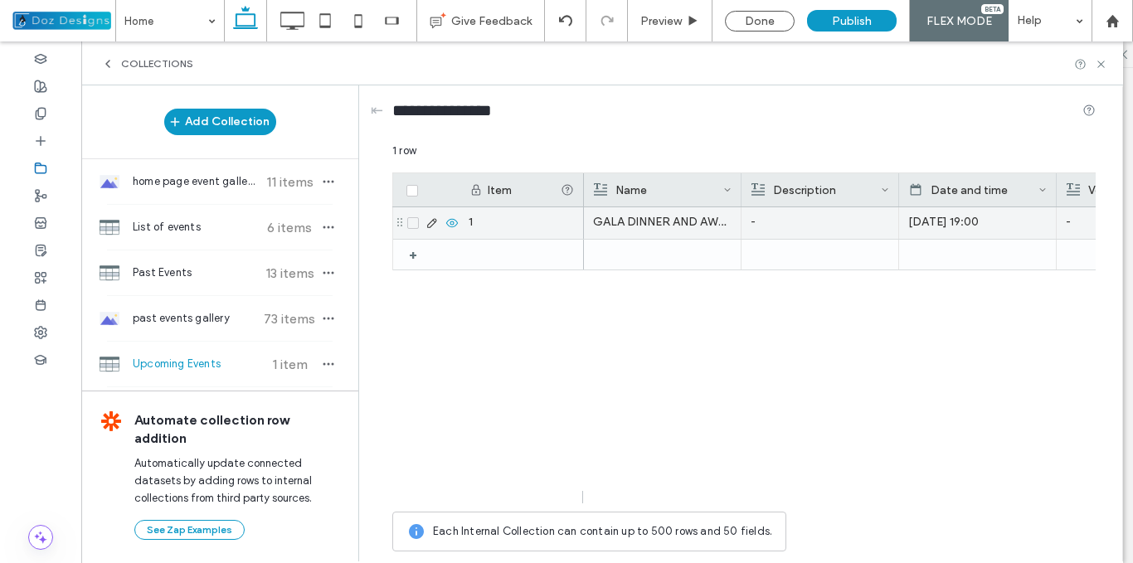
click at [661, 216] on p "GALA DINNER AND AWARDS" at bounding box center [662, 222] width 139 height 30
click at [668, 224] on p "GALA DINNER AND AWARDS" at bounding box center [663, 223] width 138 height 30
click at [678, 212] on span "**********" at bounding box center [631, 209] width 91 height 11
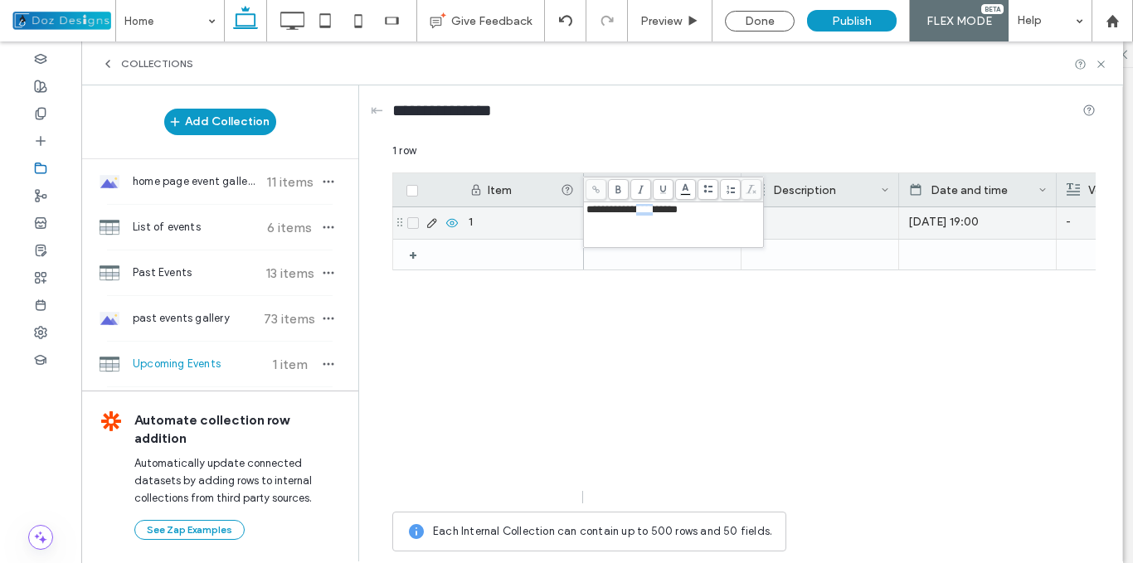
click at [678, 212] on span "**********" at bounding box center [631, 209] width 91 height 11
click at [793, 221] on p "-" at bounding box center [820, 222] width 139 height 30
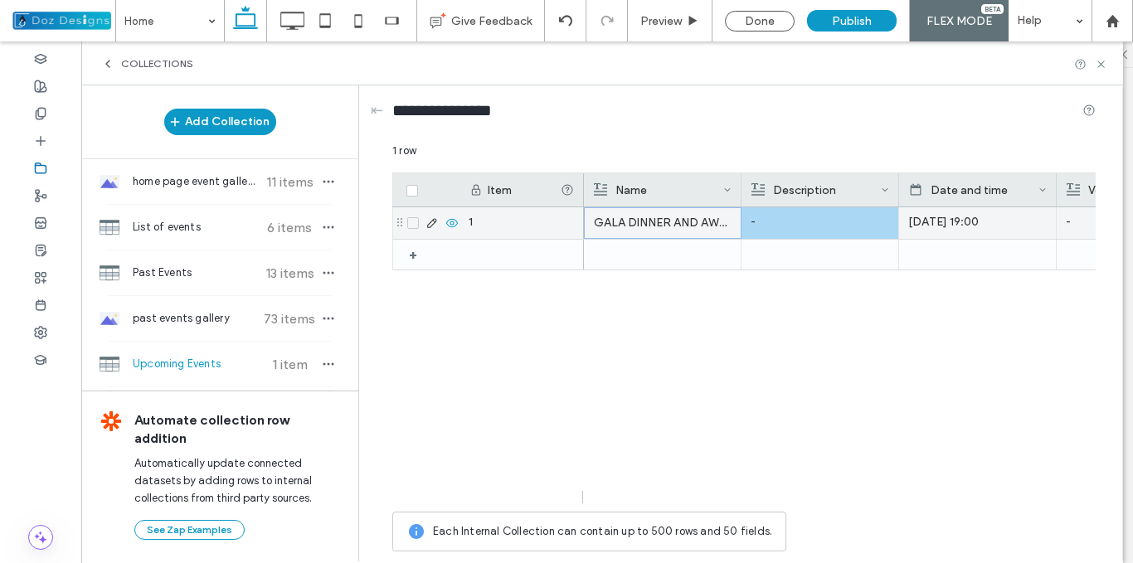
click at [648, 228] on p "GALA DINNER AND AWARDS" at bounding box center [663, 223] width 138 height 30
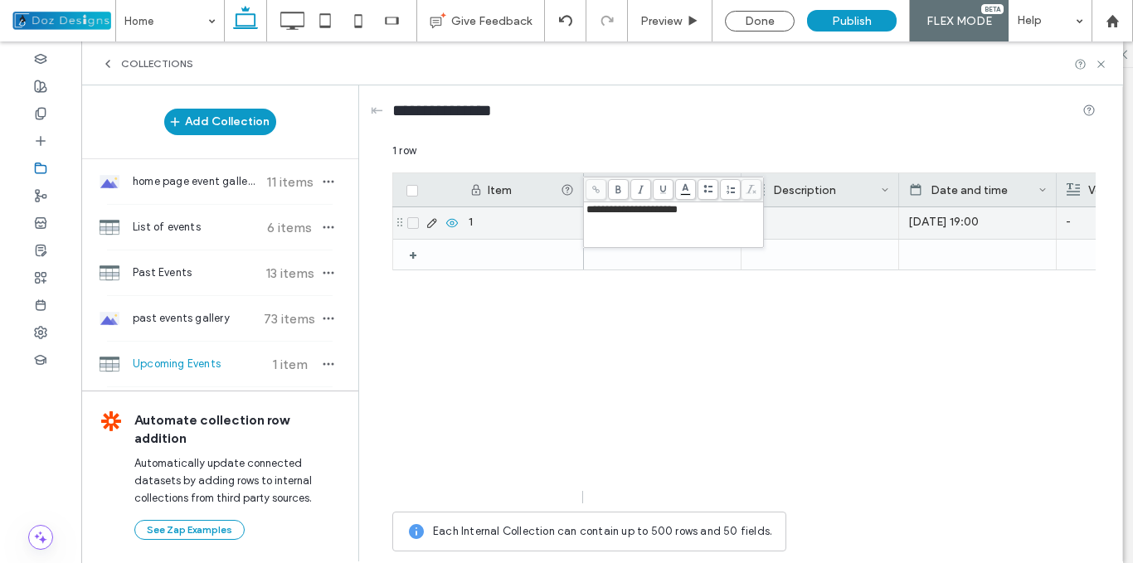
click at [654, 213] on span "**********" at bounding box center [631, 209] width 91 height 11
click at [777, 228] on p "-" at bounding box center [820, 222] width 139 height 30
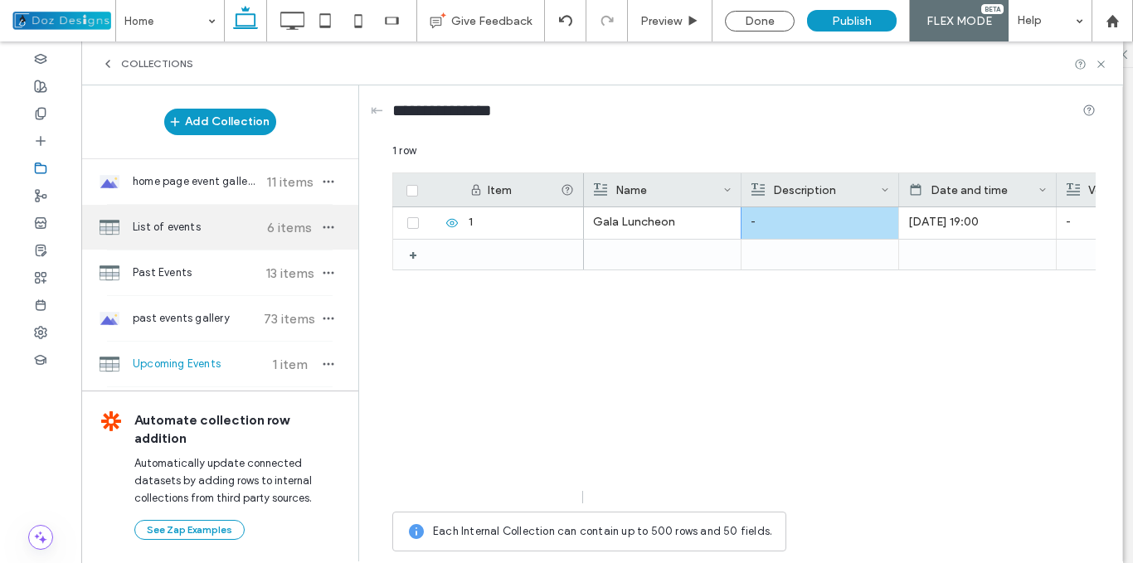
click at [216, 233] on span "List of events" at bounding box center [195, 227] width 124 height 17
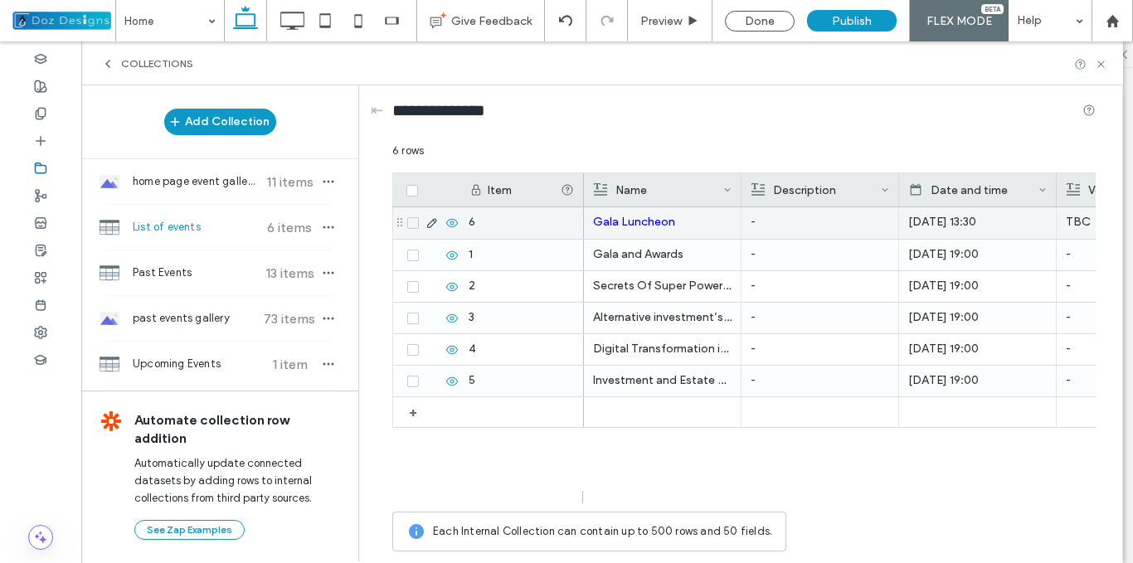
click at [688, 231] on p "Gala Luncheon" at bounding box center [662, 222] width 139 height 30
click at [688, 231] on p "Gala Luncheon" at bounding box center [663, 223] width 138 height 30
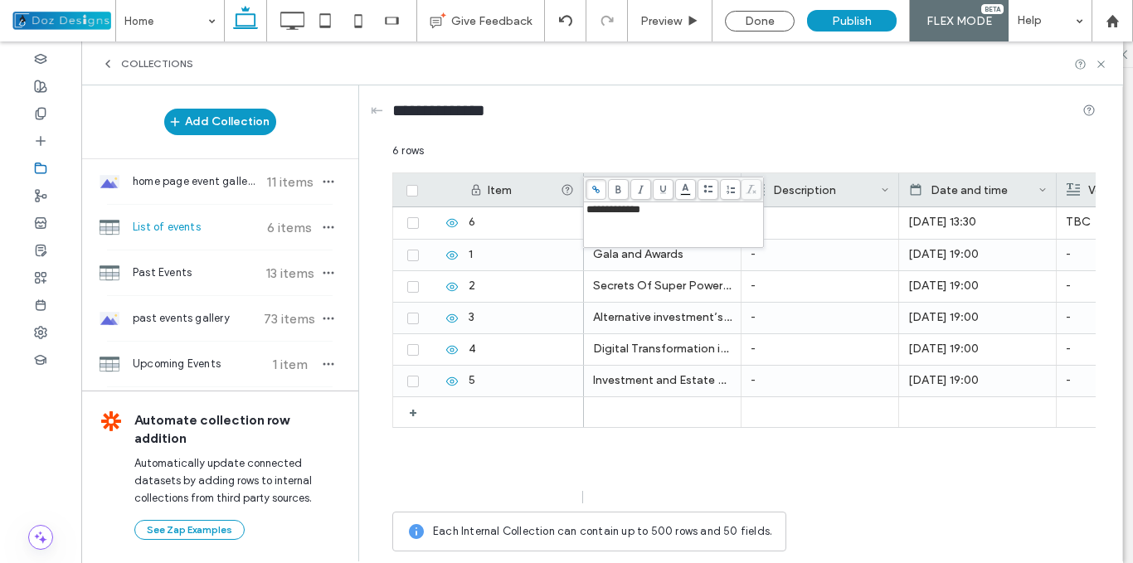
click at [640, 214] on span "**********" at bounding box center [613, 209] width 54 height 11
click at [597, 189] on use at bounding box center [595, 189] width 7 height 7
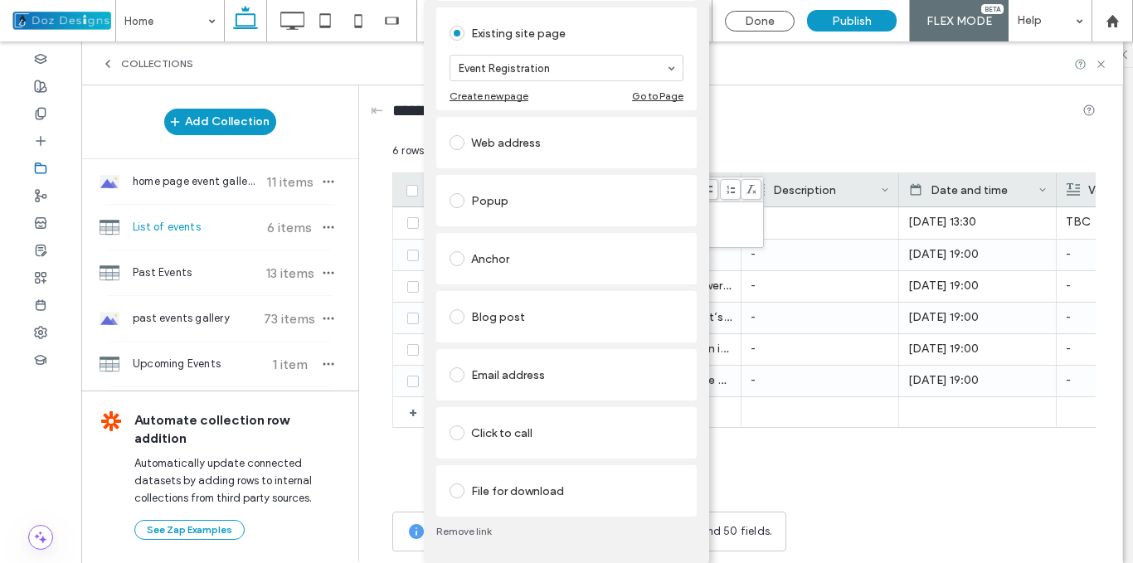
scroll to position [96, 0]
click at [479, 525] on link "Remove link" at bounding box center [566, 531] width 260 height 13
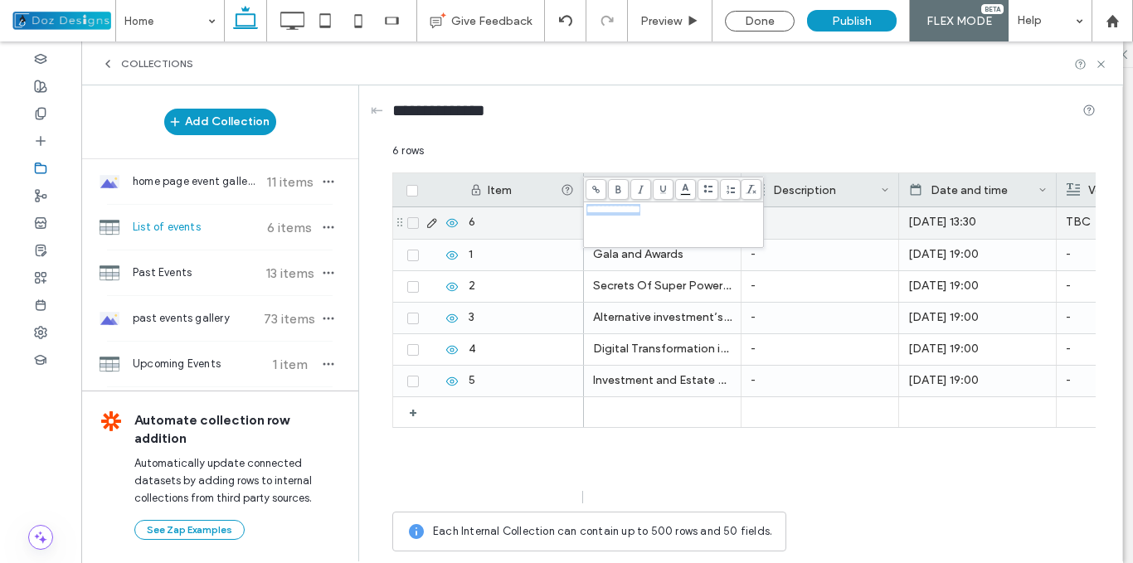
click at [802, 226] on p "-" at bounding box center [820, 222] width 139 height 30
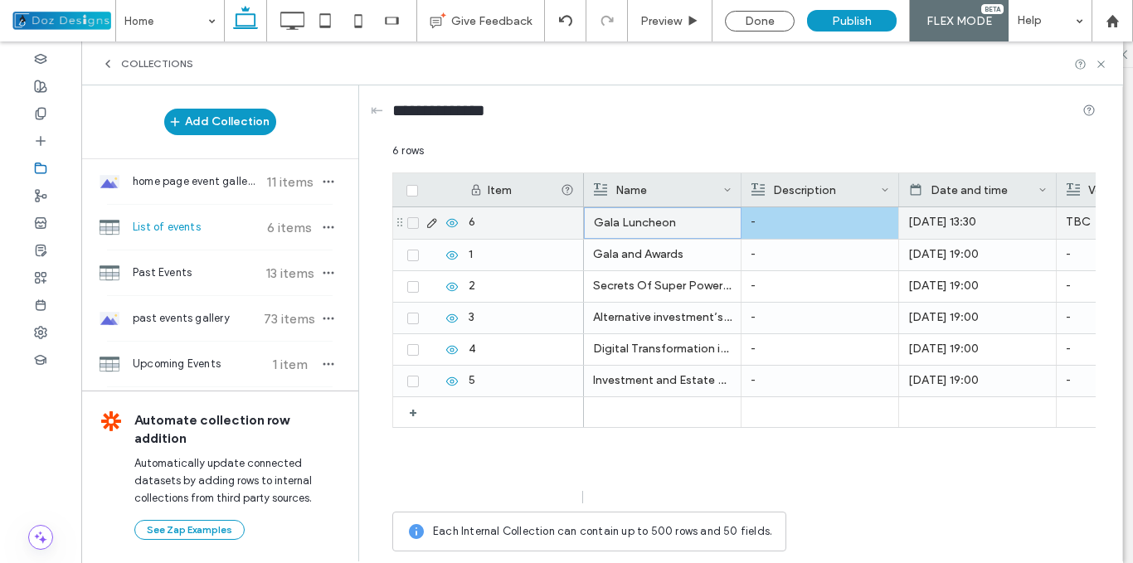
click at [946, 236] on div "[DATE] 13:30" at bounding box center [977, 222] width 139 height 30
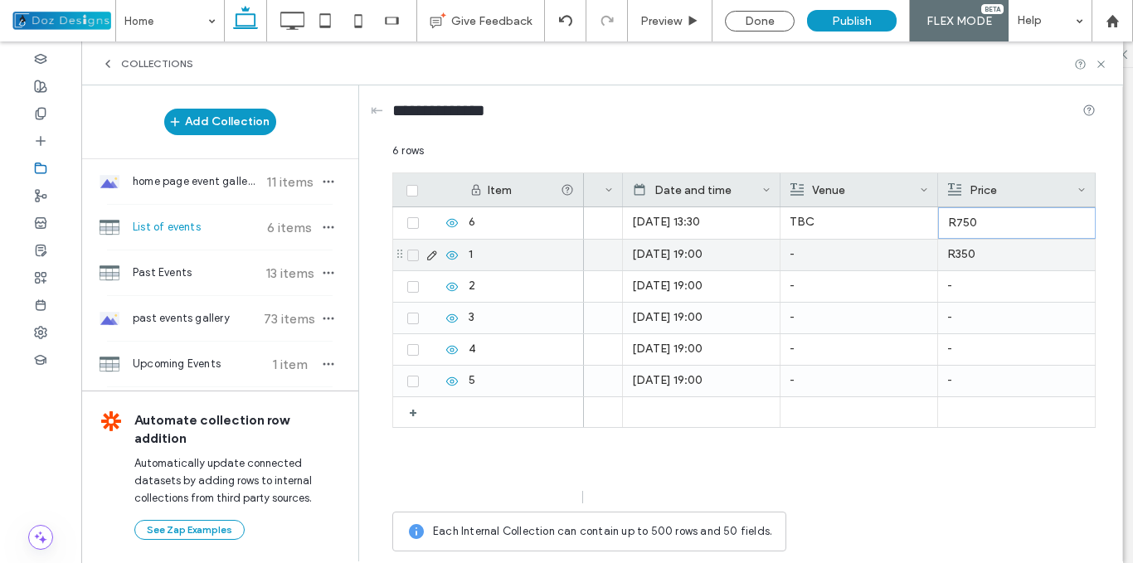
scroll to position [0, 434]
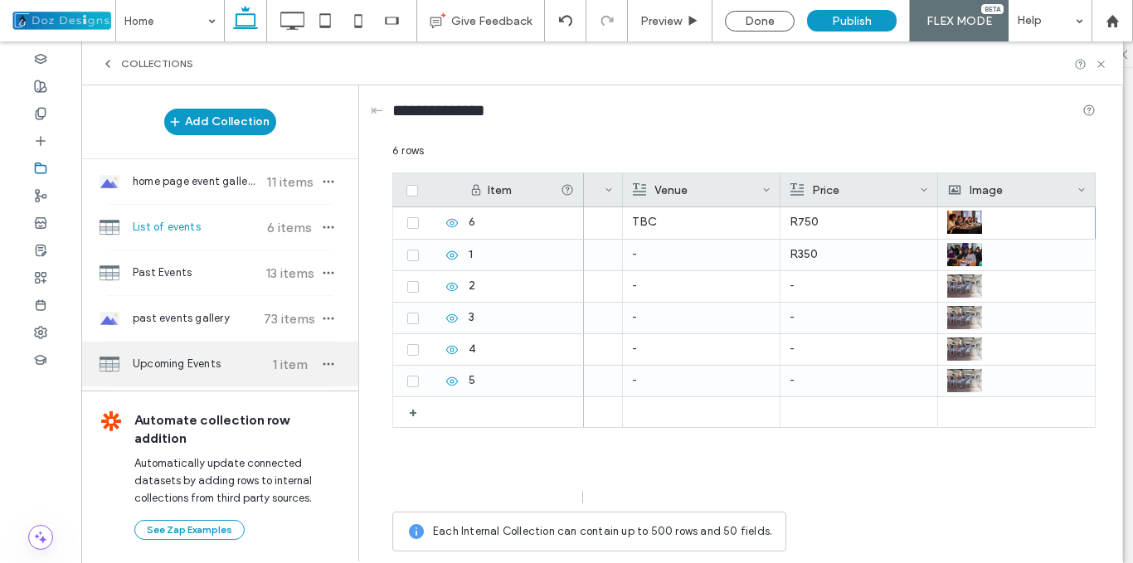
click at [202, 362] on span "Upcoming Events" at bounding box center [195, 364] width 124 height 17
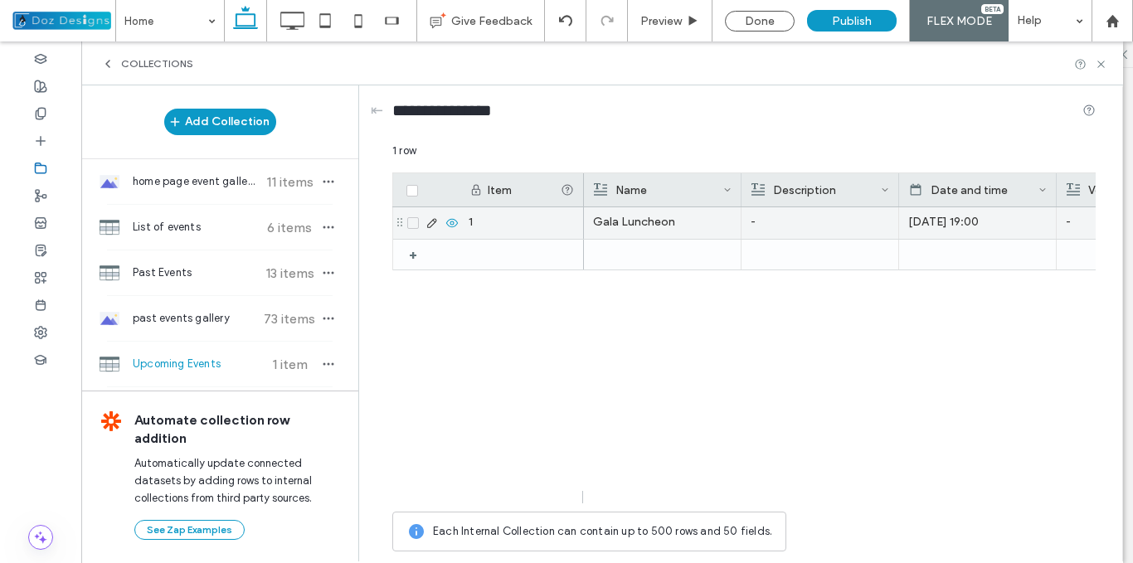
click at [965, 227] on div "[DATE] 19:00" at bounding box center [977, 222] width 139 height 30
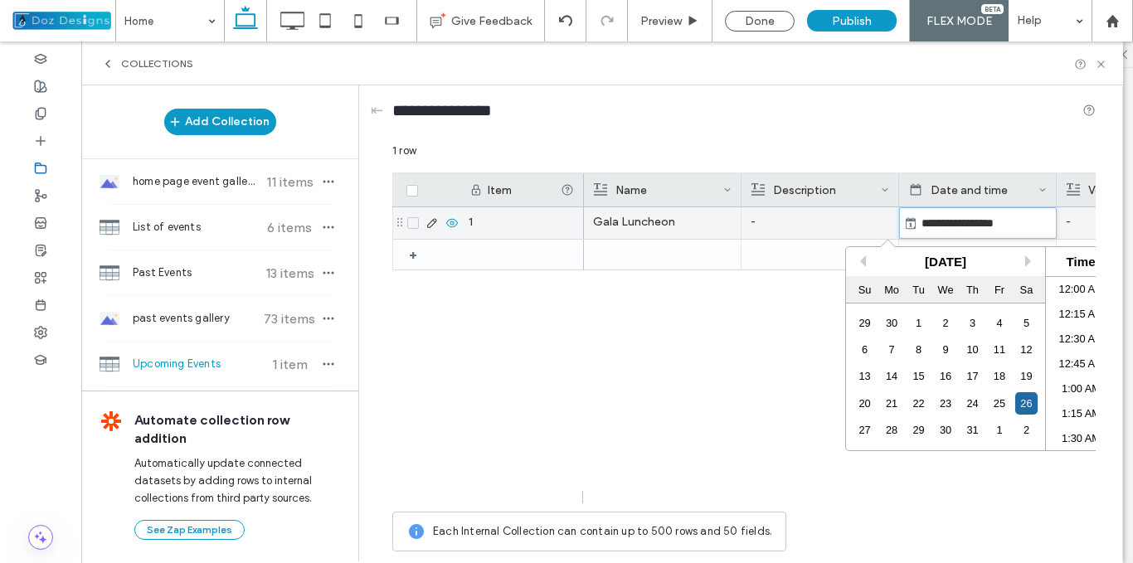
scroll to position [1817, 0]
click at [1026, 260] on button "Next Month" at bounding box center [1031, 261] width 12 height 12
click at [1027, 260] on button "Next Month" at bounding box center [1031, 261] width 12 height 12
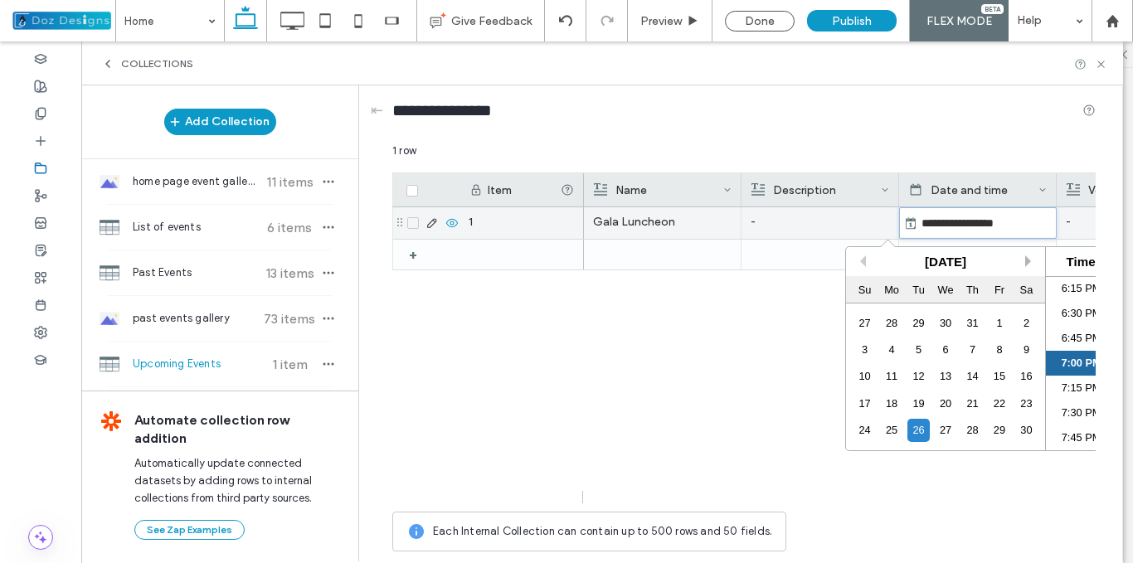
click at [1027, 260] on button "Next Month" at bounding box center [1031, 261] width 12 height 12
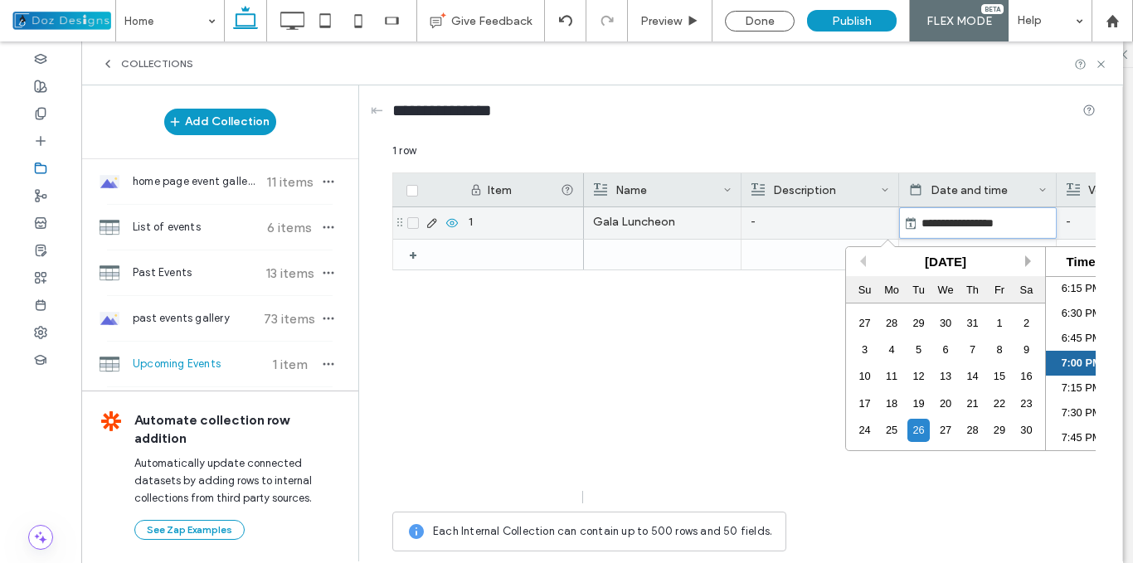
click at [1027, 264] on button "Next Month" at bounding box center [1031, 261] width 12 height 12
click at [865, 260] on button "Previous Month" at bounding box center [860, 261] width 12 height 12
click at [1028, 261] on button "Next Month" at bounding box center [1031, 261] width 12 height 12
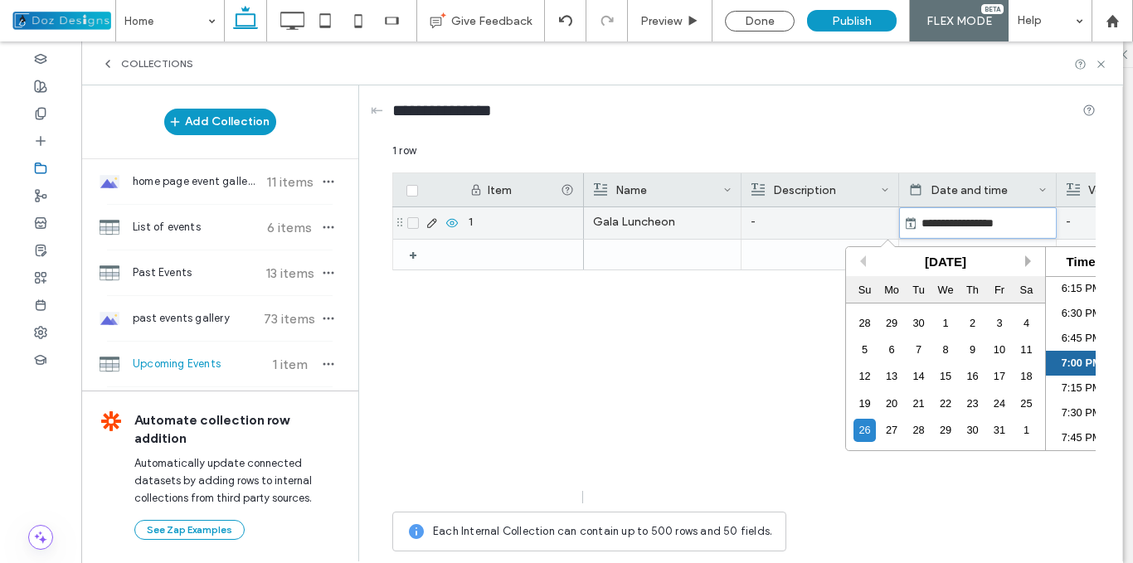
click at [1028, 261] on button "Next Month" at bounding box center [1031, 261] width 12 height 12
click at [1027, 377] on div "15" at bounding box center [1026, 376] width 22 height 22
type input "**********"
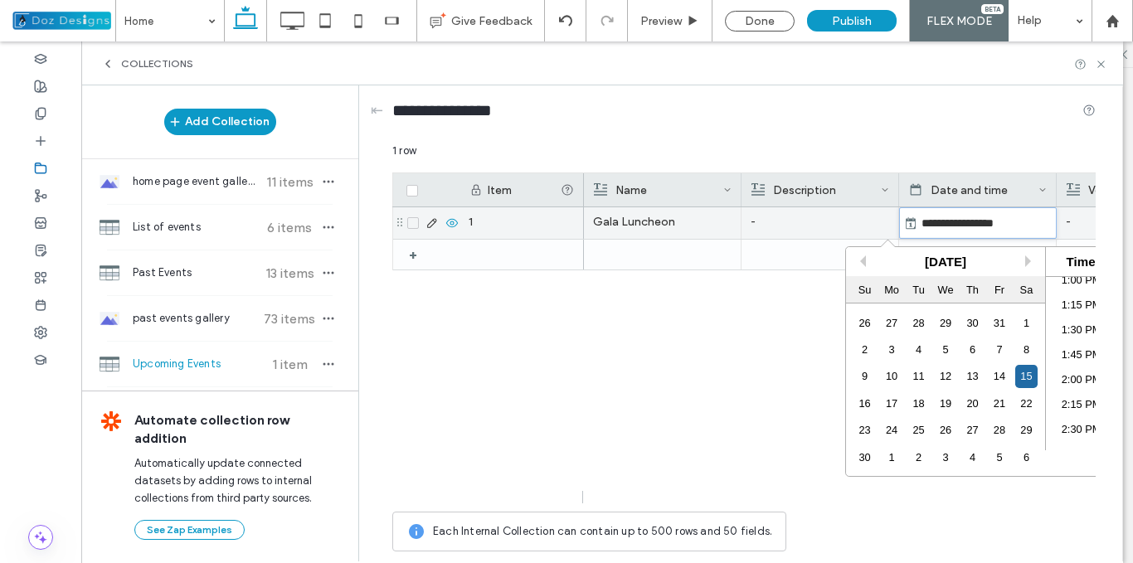
click at [1067, 330] on li "1:30 PM" at bounding box center [1081, 330] width 71 height 25
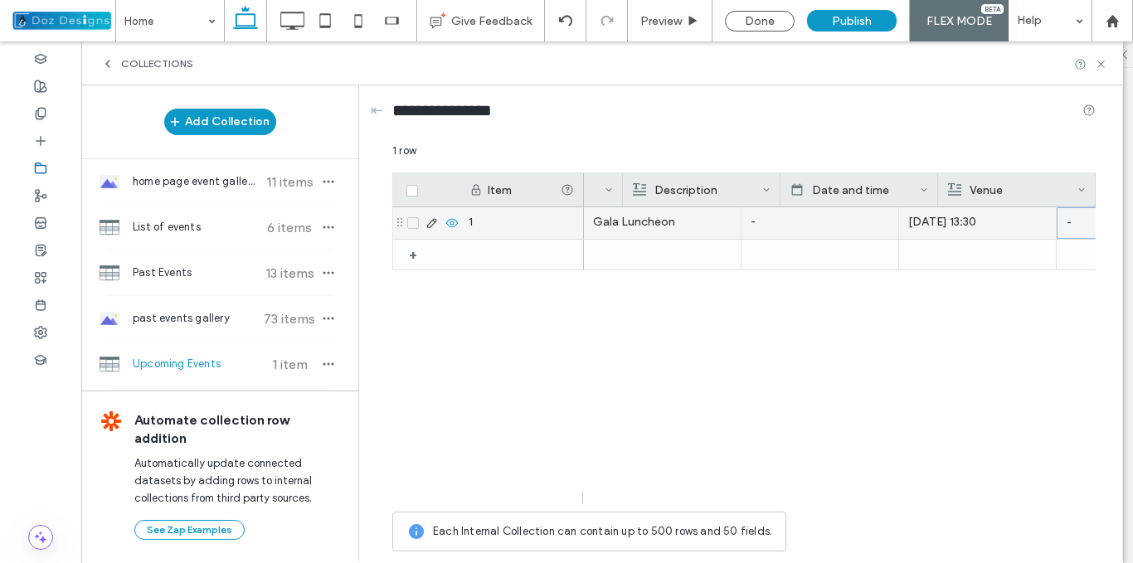
scroll to position [0, 119]
click at [999, 236] on p "-" at bounding box center [1017, 223] width 138 height 30
click at [1000, 226] on p "-" at bounding box center [1017, 223] width 138 height 30
click at [954, 223] on p "-" at bounding box center [1017, 223] width 138 height 30
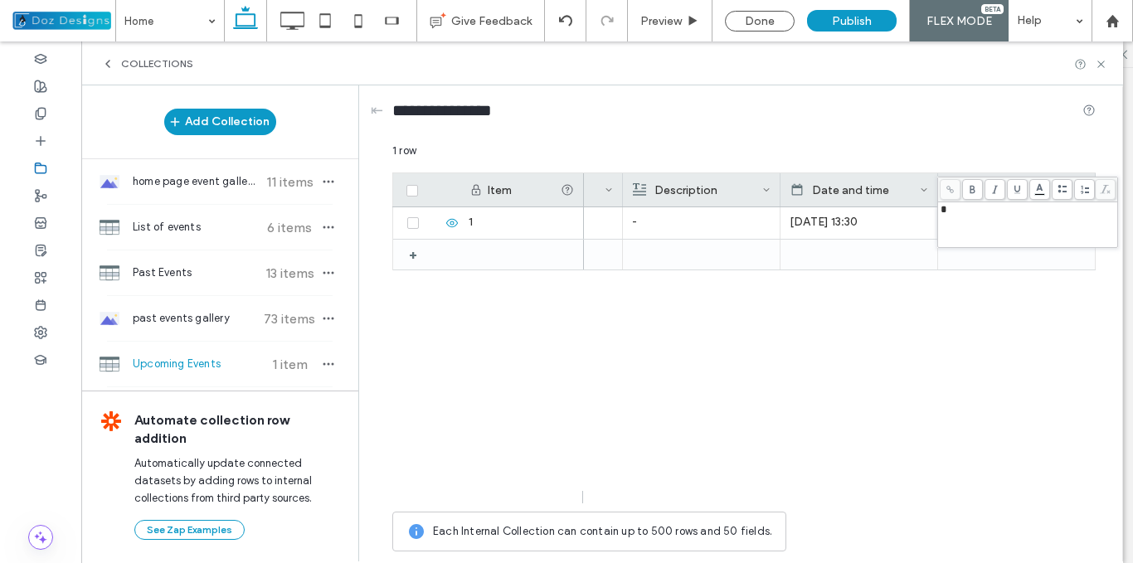
click at [955, 213] on div "*" at bounding box center [1028, 210] width 175 height 12
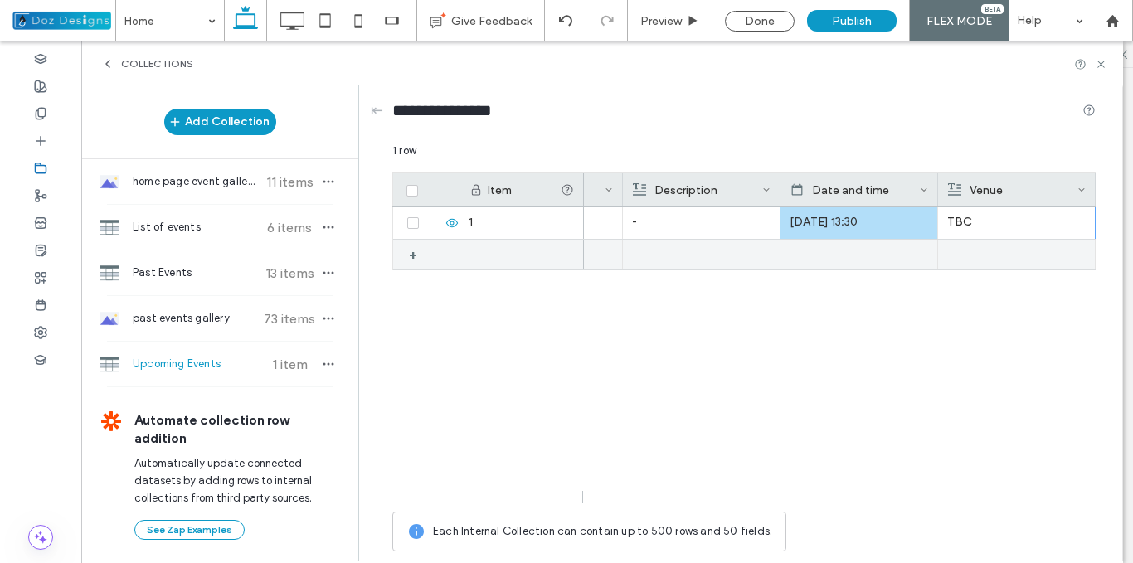
click at [1040, 226] on p "TBC" at bounding box center [1016, 222] width 139 height 30
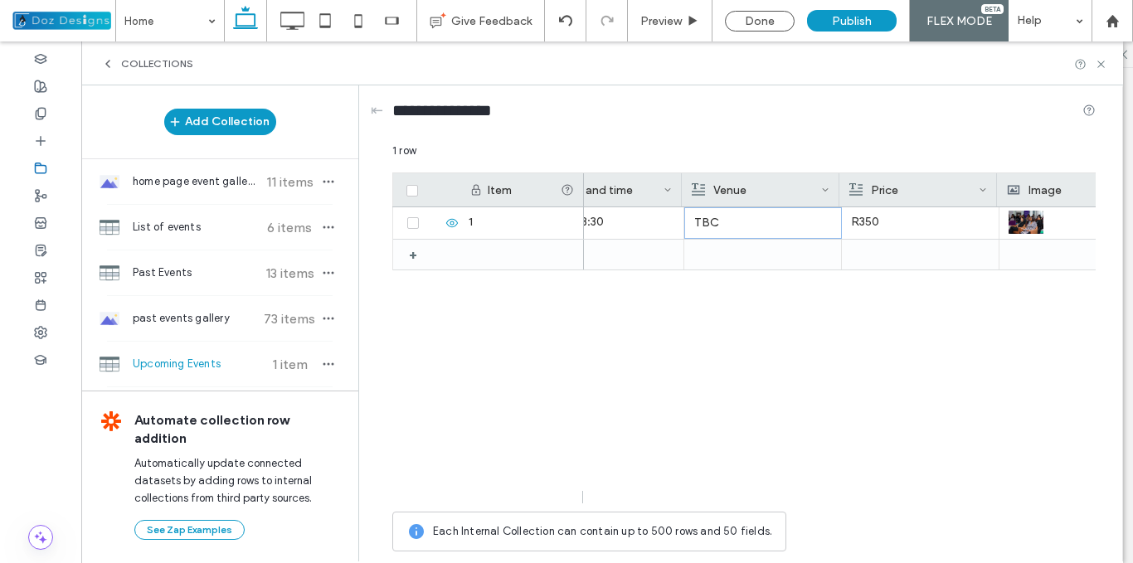
scroll to position [0, 416]
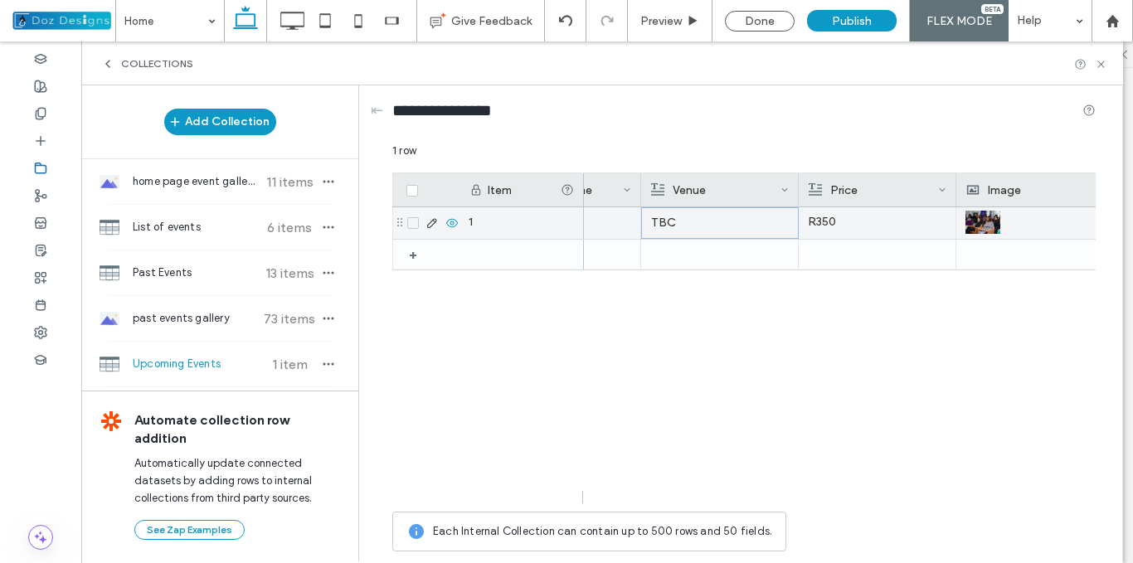
click at [821, 219] on p "R350" at bounding box center [877, 222] width 139 height 30
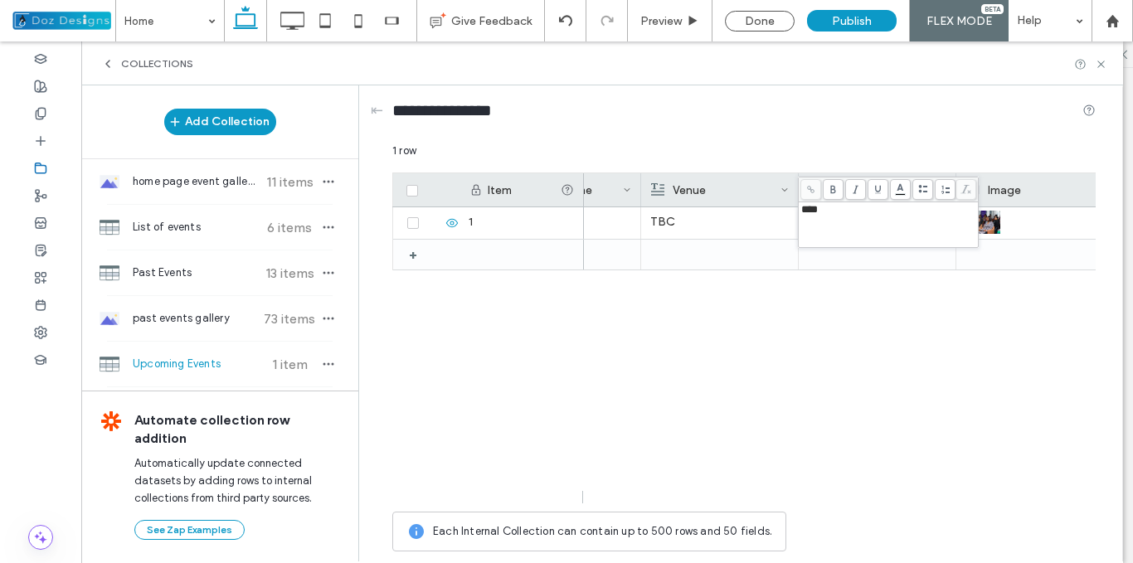
click at [812, 211] on span "****" at bounding box center [809, 209] width 17 height 11
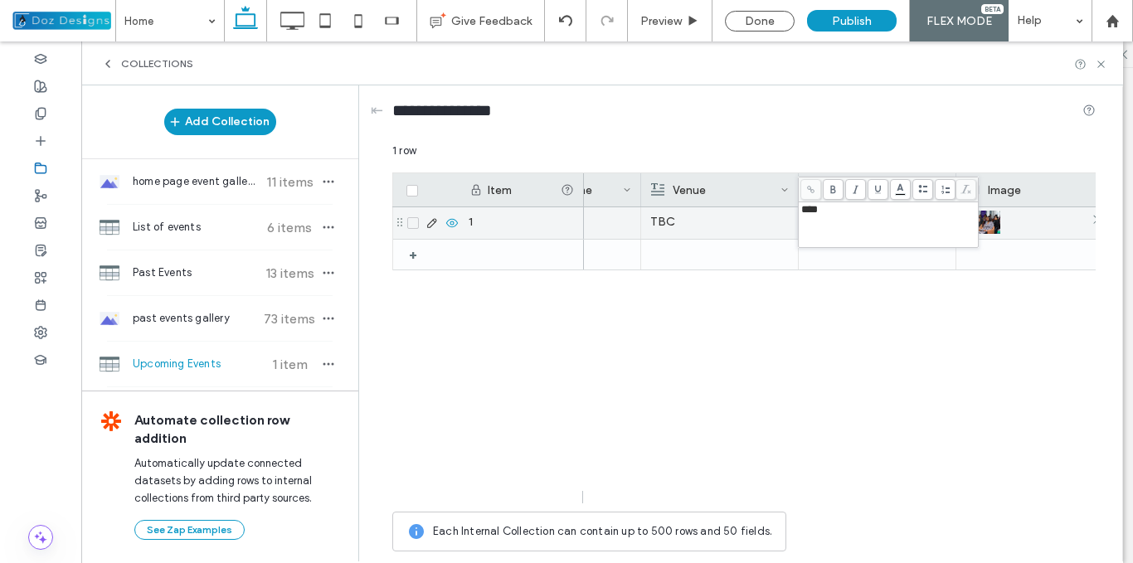
click at [1035, 236] on div at bounding box center [1034, 222] width 139 height 30
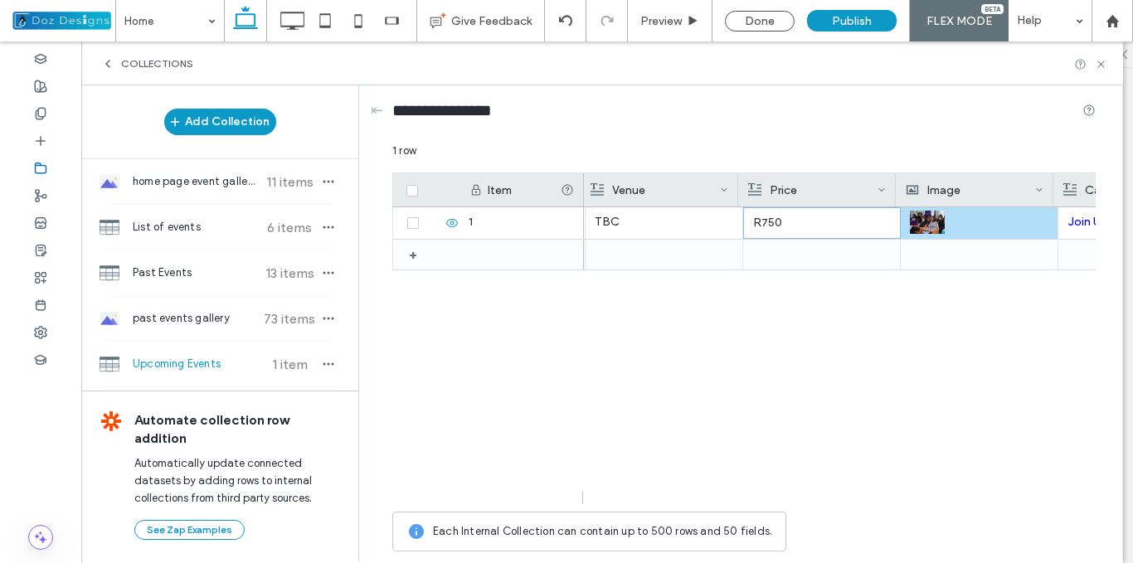
scroll to position [0, 517]
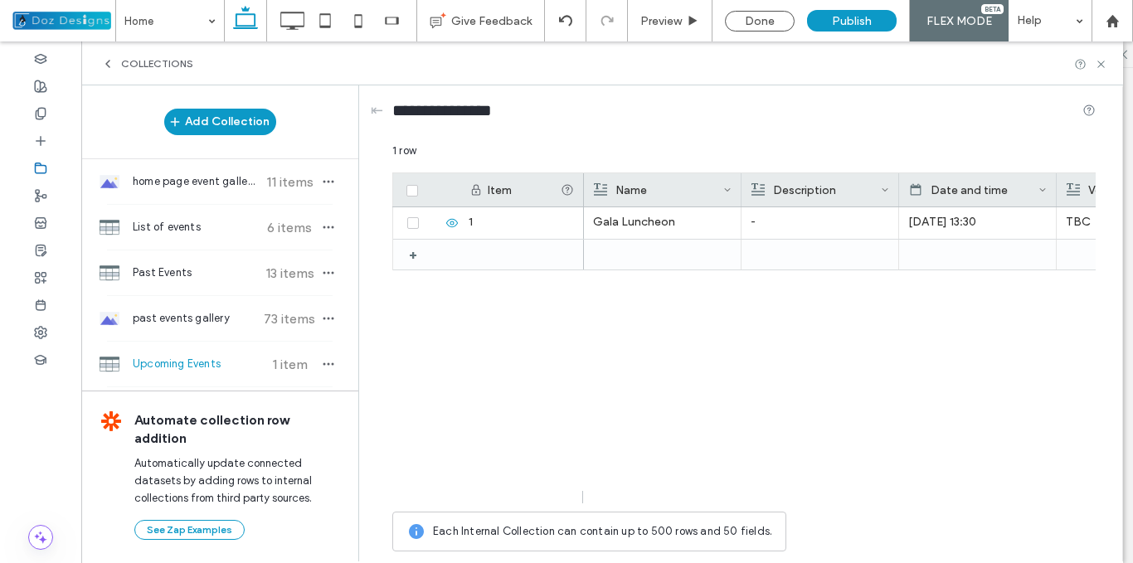
click at [1101, 61] on icon at bounding box center [1101, 64] width 12 height 12
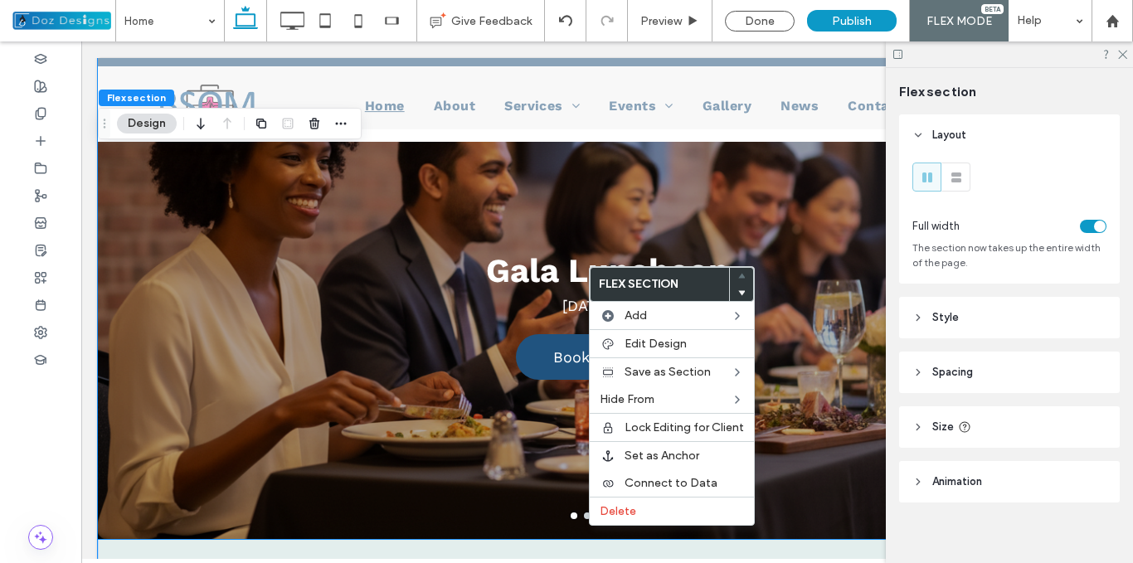
click at [493, 220] on div "Gala Luncheon [DATE] 13:30 Bookings Open Bookings Open" at bounding box center [607, 300] width 1019 height 419
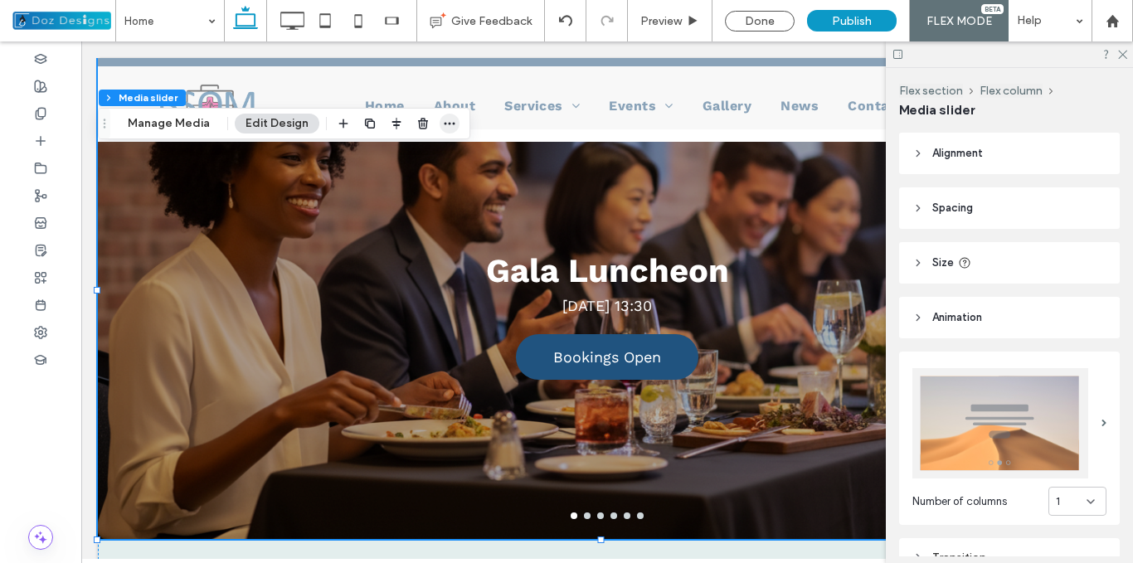
click at [444, 125] on icon "button" at bounding box center [449, 123] width 13 height 13
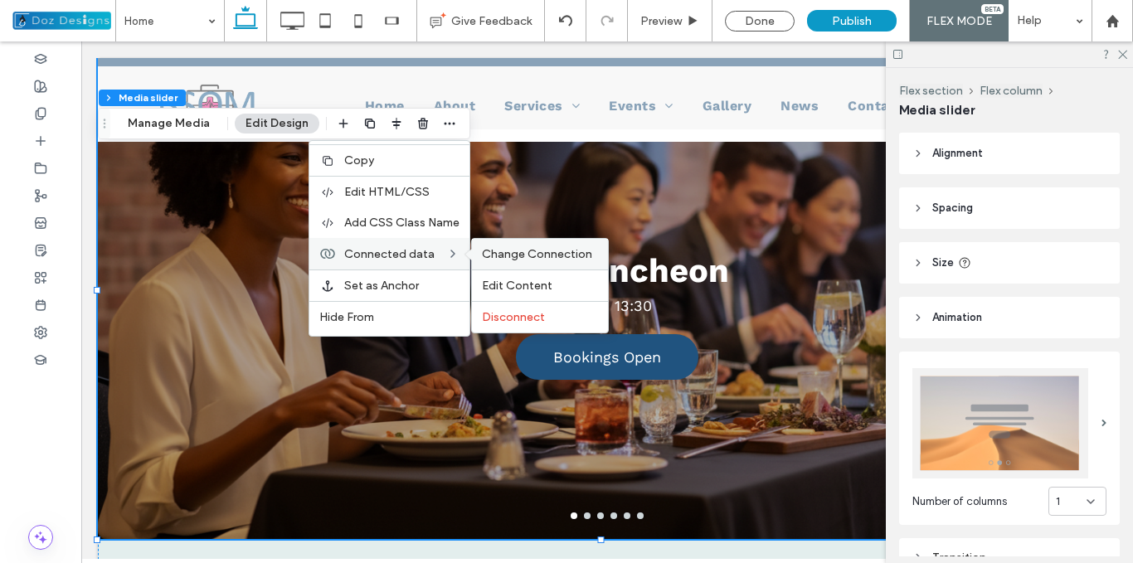
click at [516, 250] on span "Change Connection" at bounding box center [537, 254] width 110 height 14
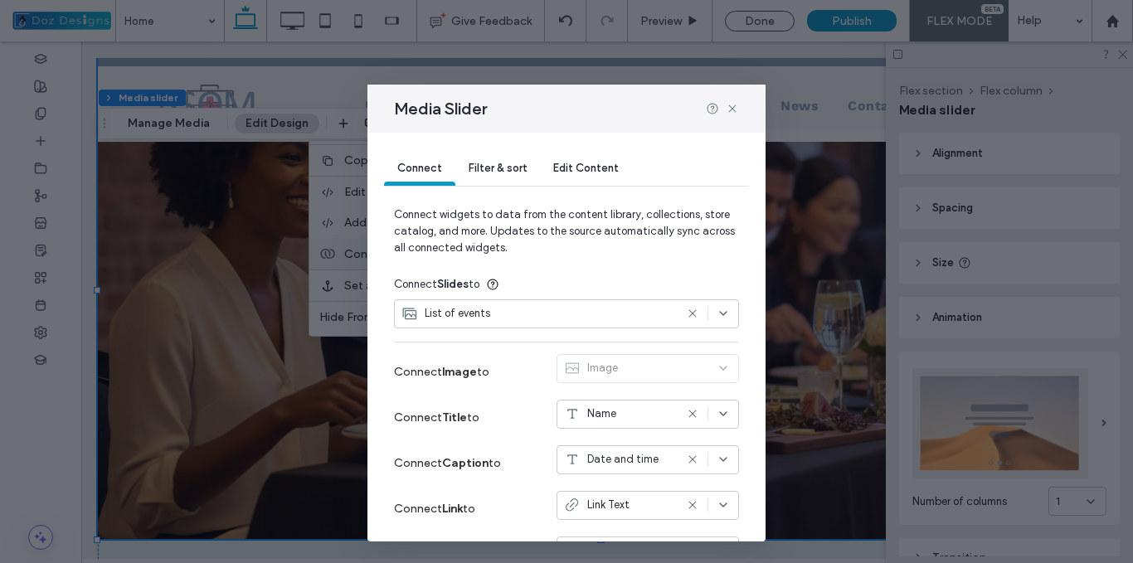
click at [686, 312] on icon at bounding box center [692, 313] width 13 height 13
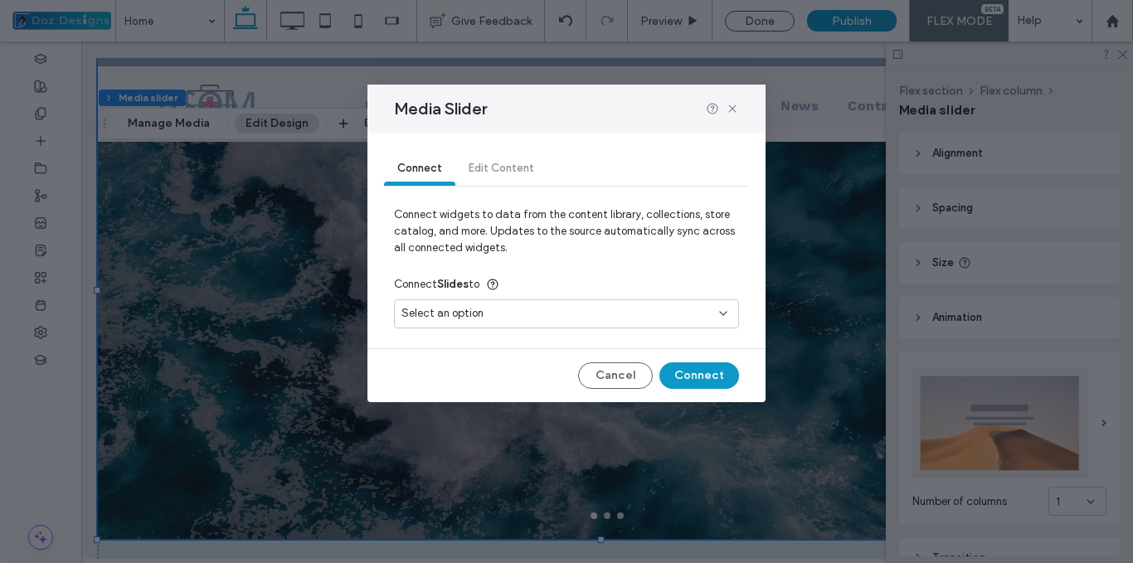
click at [715, 311] on input at bounding box center [560, 313] width 318 height 13
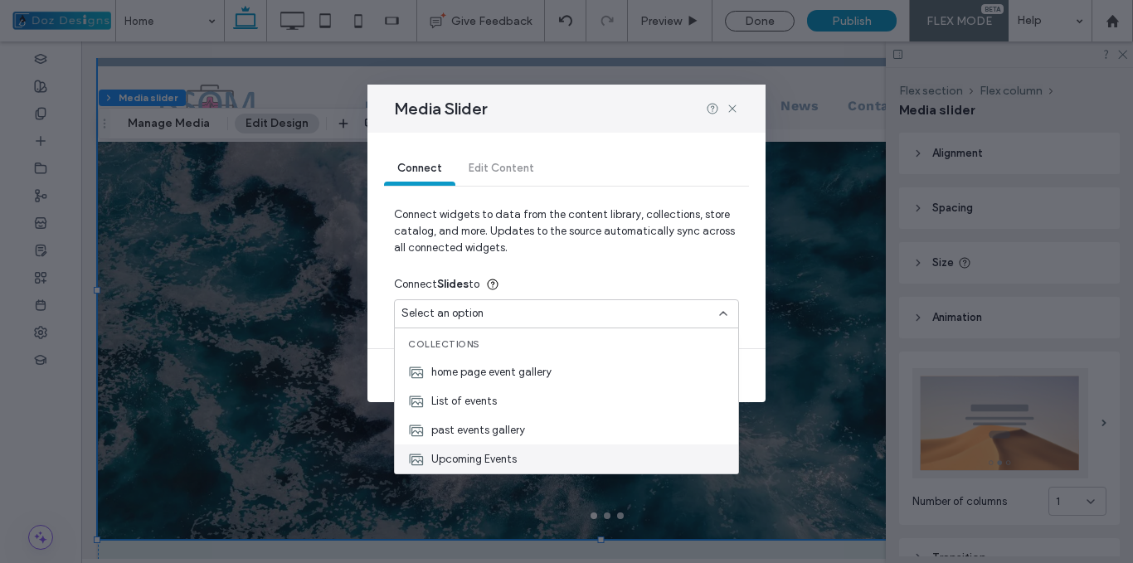
click at [523, 456] on div "Upcoming Events" at bounding box center [566, 459] width 343 height 29
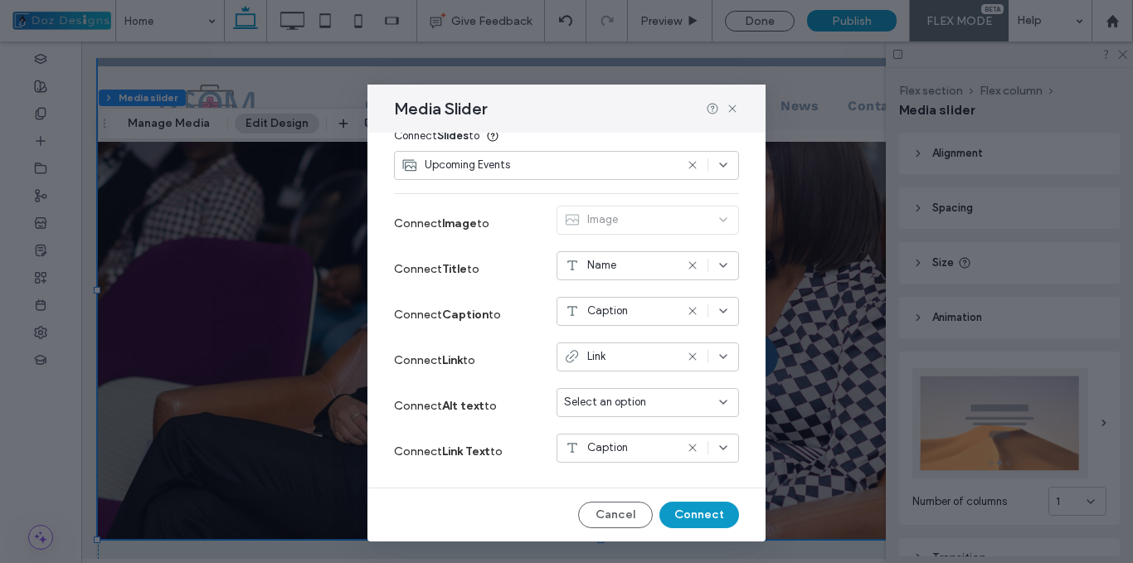
click at [686, 311] on icon at bounding box center [692, 310] width 13 height 13
click at [698, 310] on div "Select an option" at bounding box center [638, 311] width 148 height 17
click at [635, 401] on span "Date and time" at bounding box center [616, 399] width 71 height 17
click at [686, 510] on button "Connect" at bounding box center [699, 515] width 80 height 27
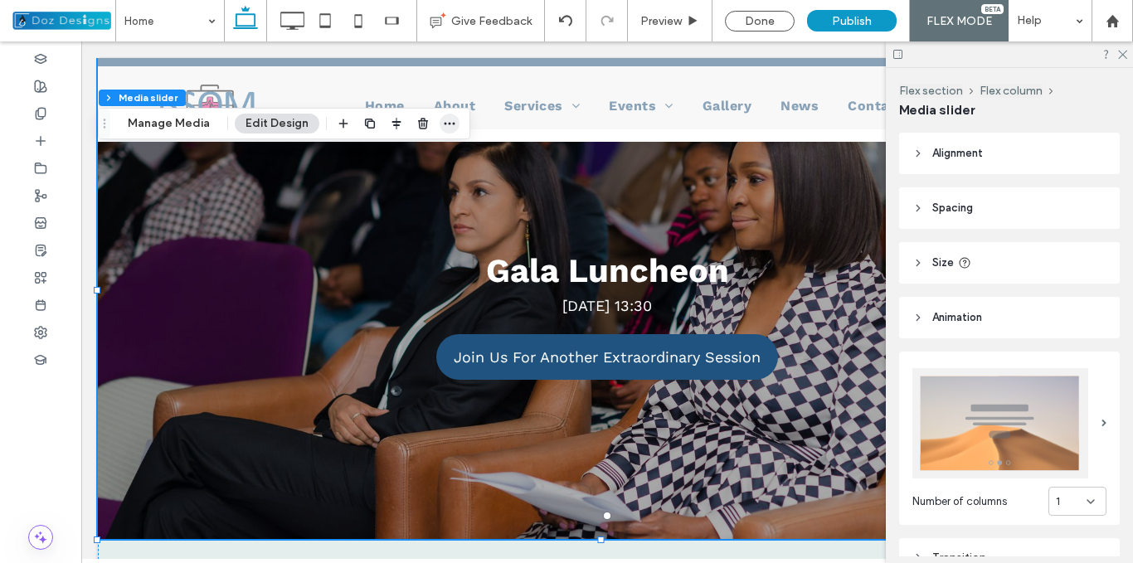
click at [448, 125] on icon "button" at bounding box center [449, 123] width 13 height 13
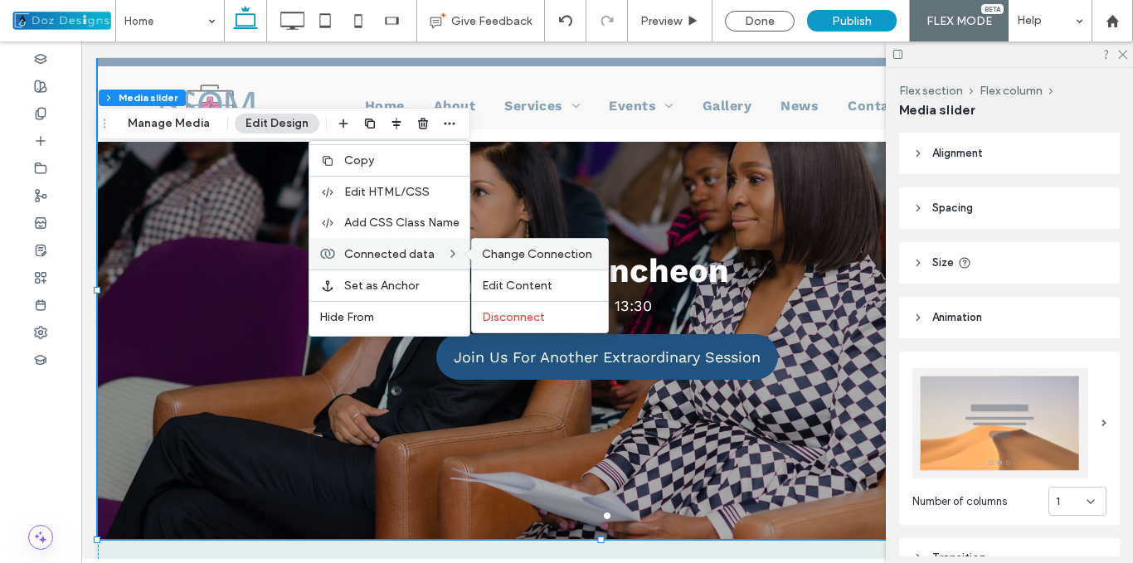
click at [521, 248] on span "Change Connection" at bounding box center [537, 254] width 110 height 14
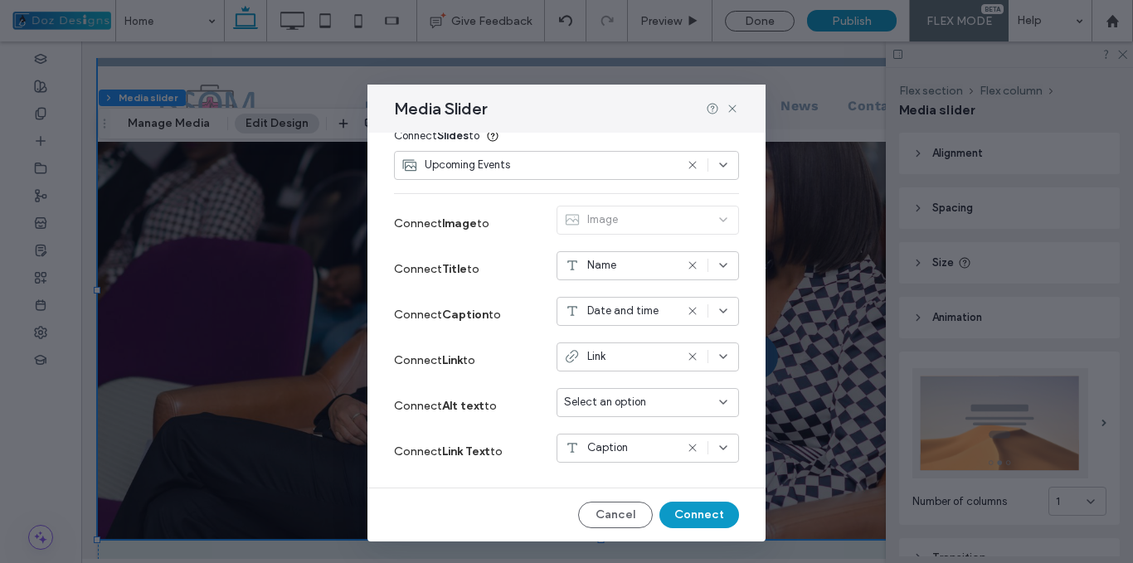
click at [688, 446] on use at bounding box center [691, 448] width 7 height 7
click at [665, 452] on div "Select an option" at bounding box center [638, 448] width 148 height 17
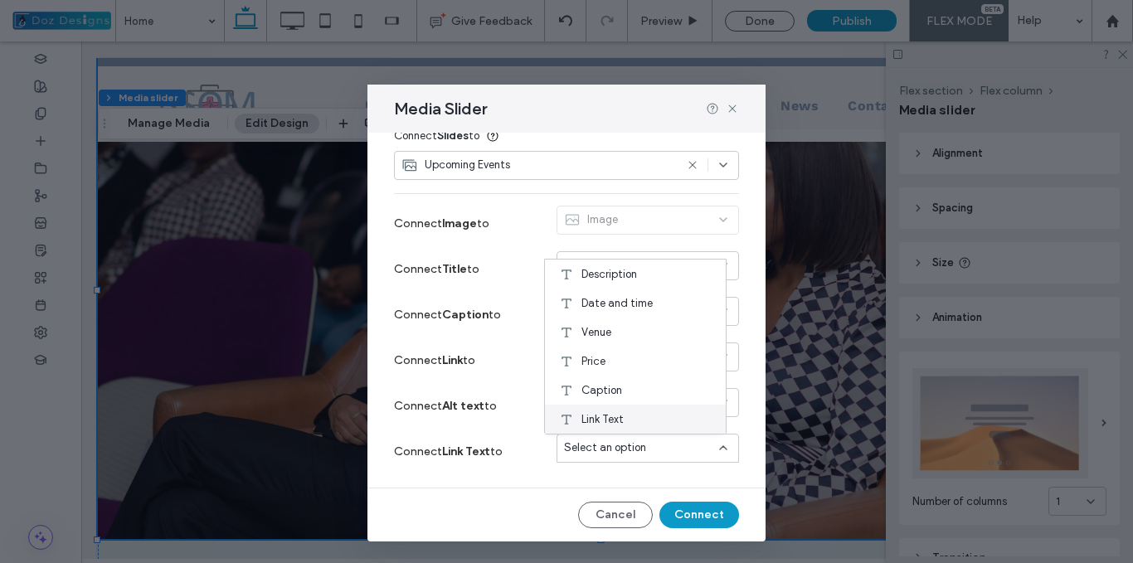
click at [630, 419] on div "Link Text" at bounding box center [635, 419] width 181 height 29
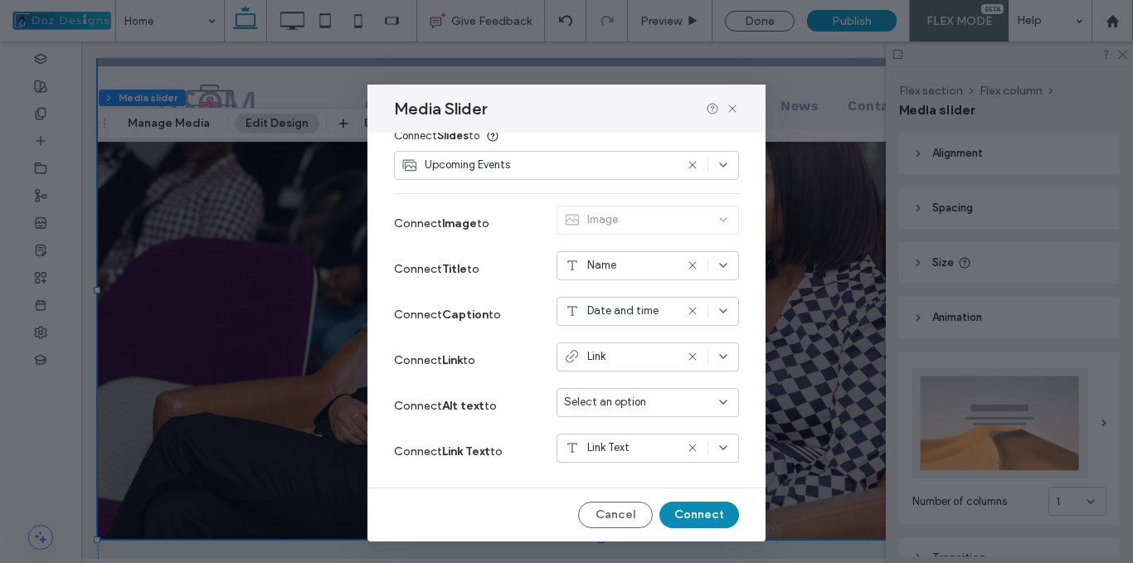
click at [683, 515] on button "Connect" at bounding box center [699, 515] width 80 height 27
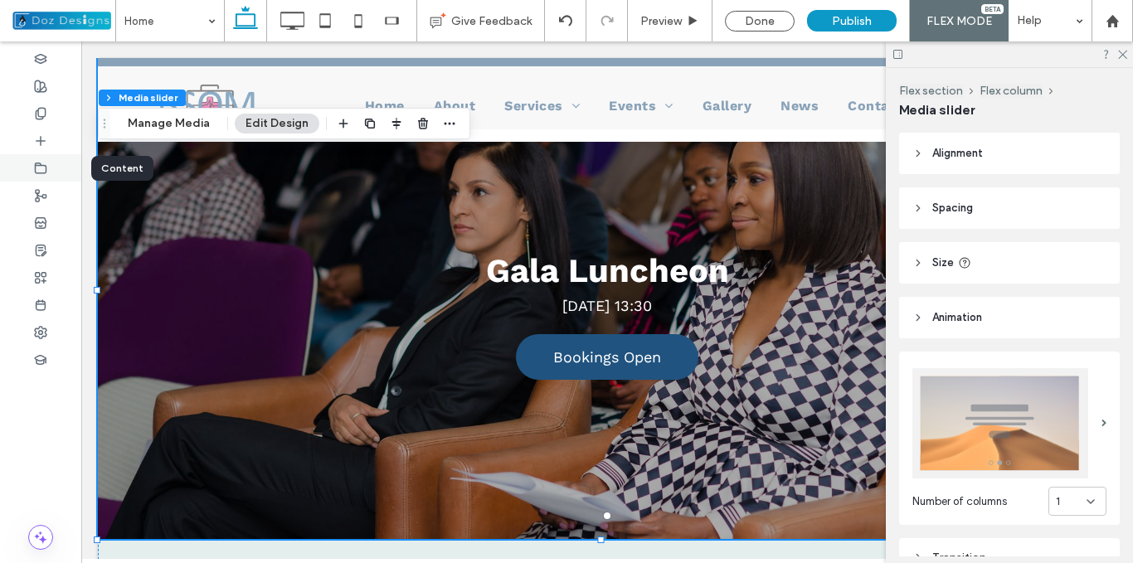
click at [46, 171] on use at bounding box center [41, 168] width 11 height 10
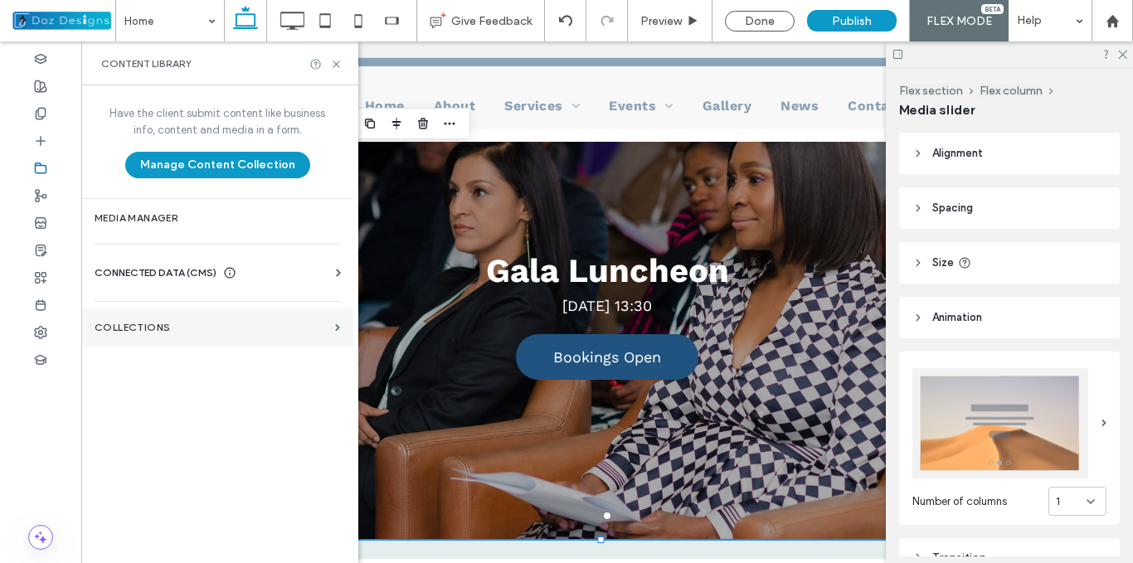
click at [299, 316] on section "Collections" at bounding box center [217, 328] width 272 height 38
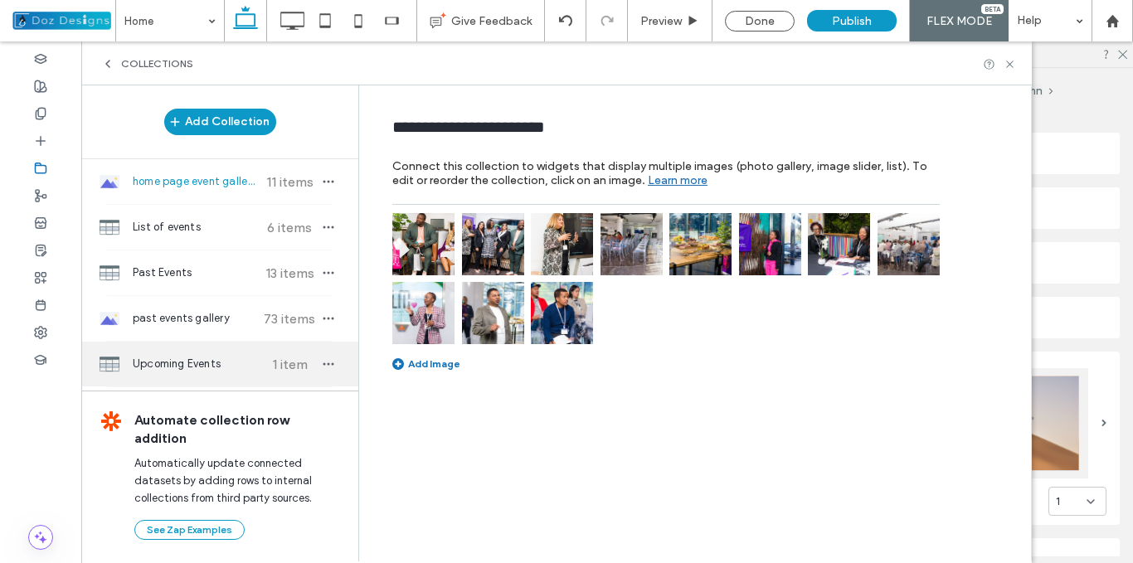
click at [226, 362] on span "Upcoming Events" at bounding box center [195, 364] width 124 height 17
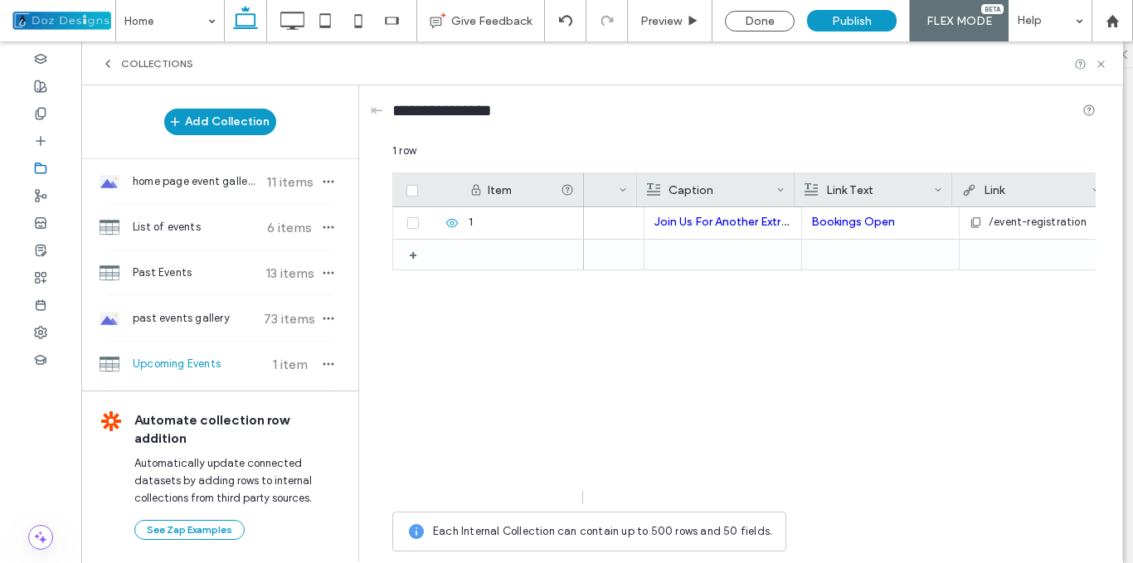
scroll to position [0, 892]
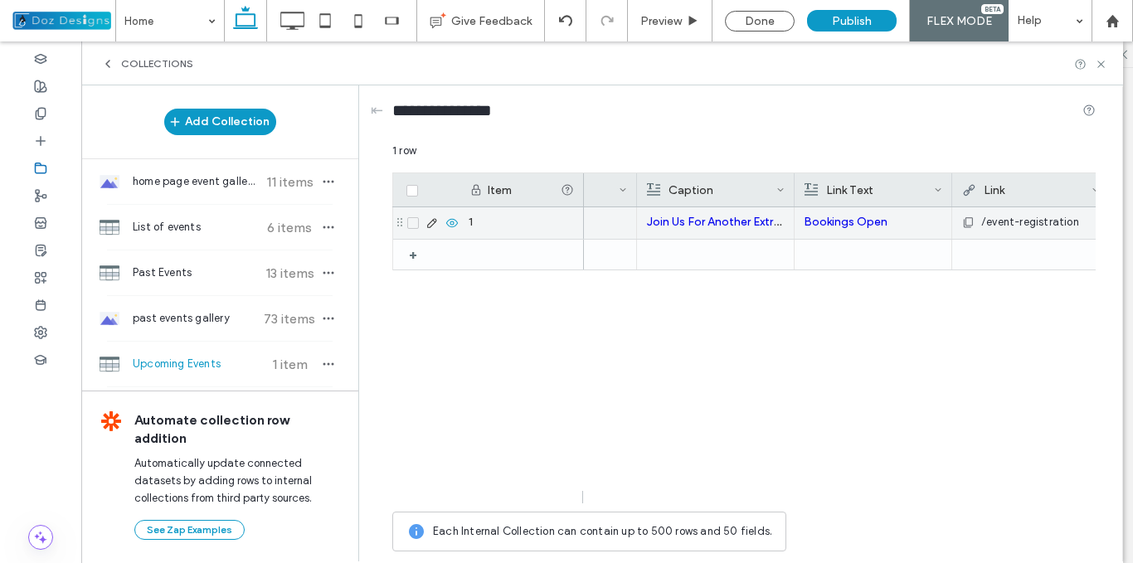
click at [887, 226] on p "Bookings Open" at bounding box center [873, 222] width 139 height 30
click at [851, 215] on span "**********" at bounding box center [824, 209] width 54 height 11
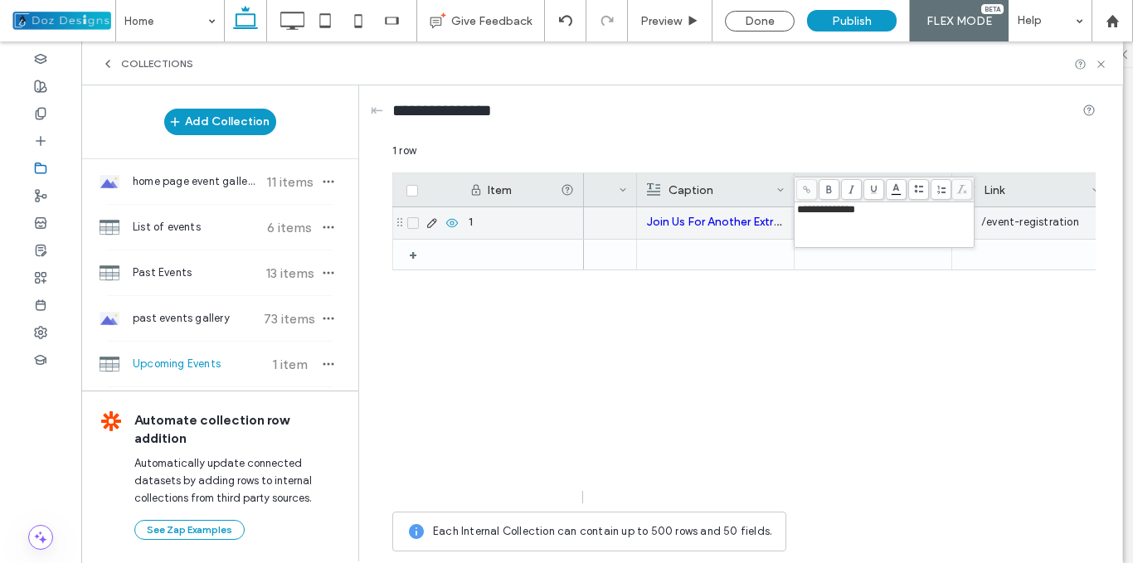
click at [766, 233] on p "Join Us For Another Extraordinary Session" at bounding box center [715, 222] width 139 height 30
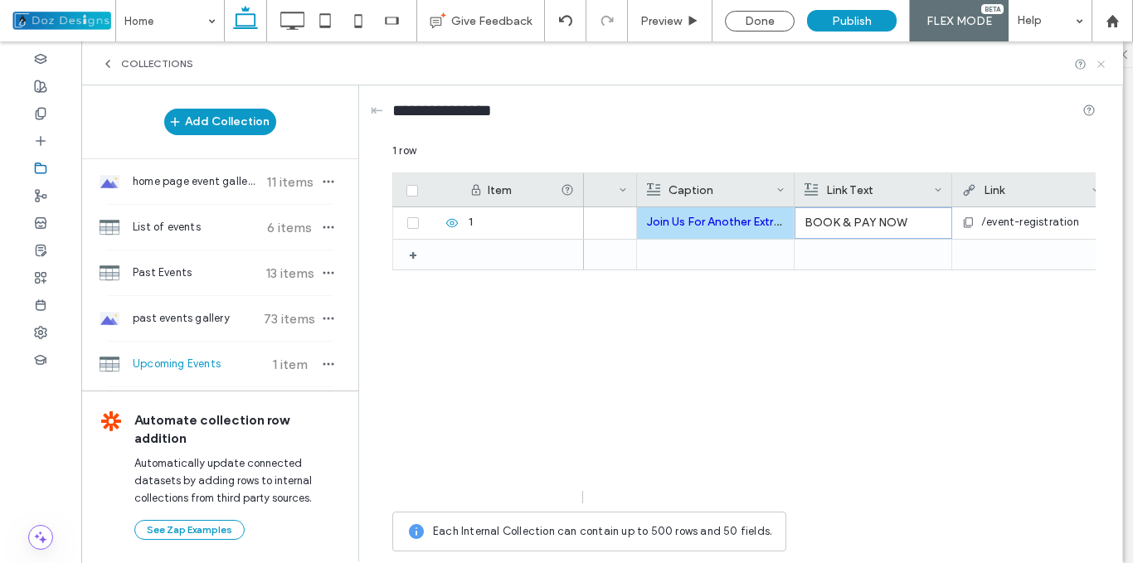
click at [1100, 61] on icon at bounding box center [1101, 64] width 12 height 12
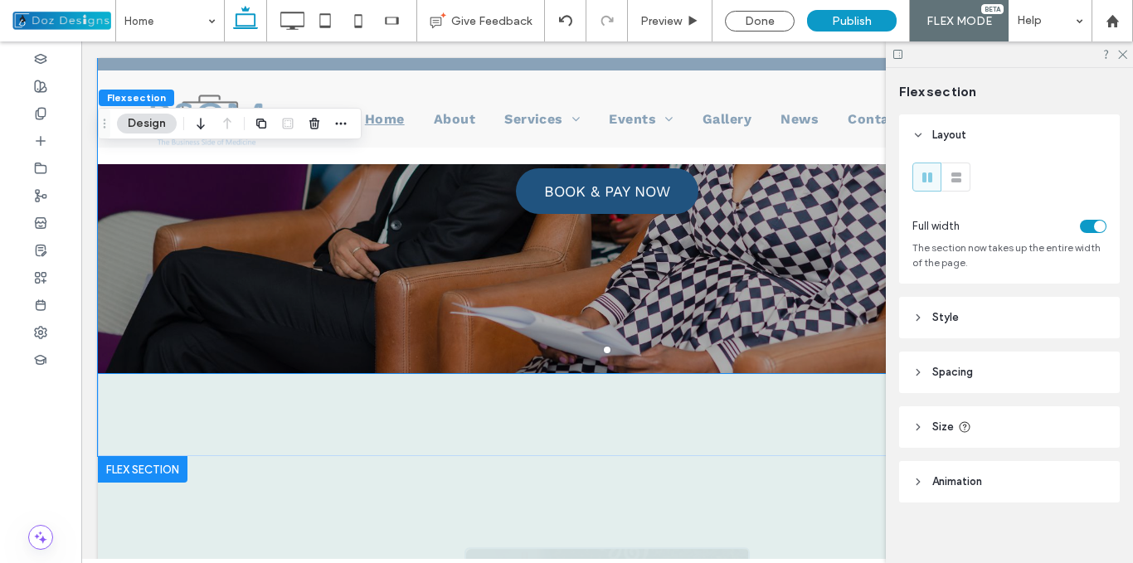
scroll to position [40, 0]
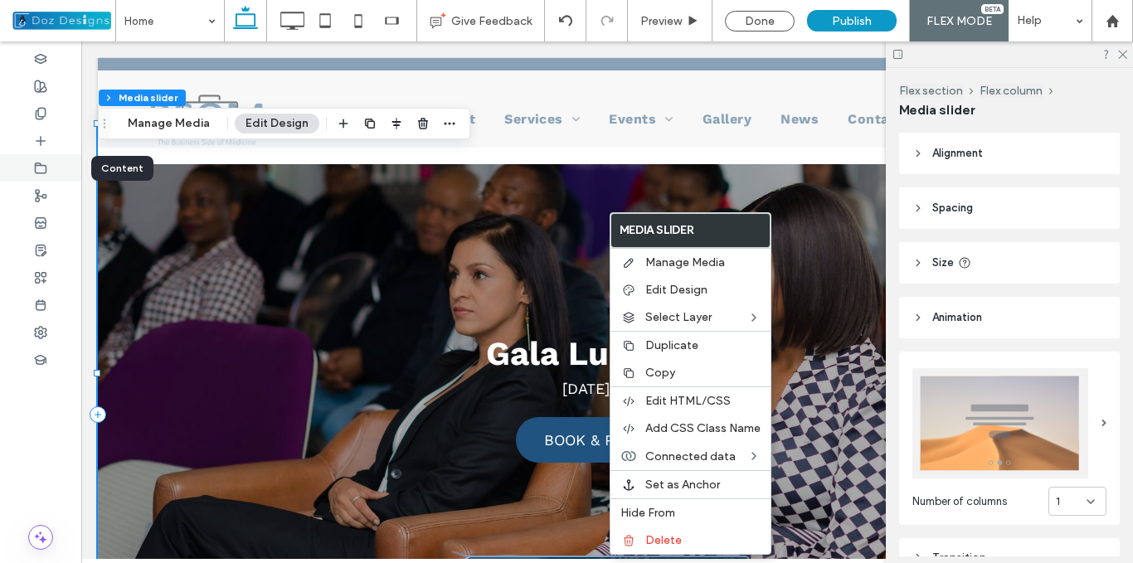
click at [45, 165] on use at bounding box center [41, 168] width 11 height 10
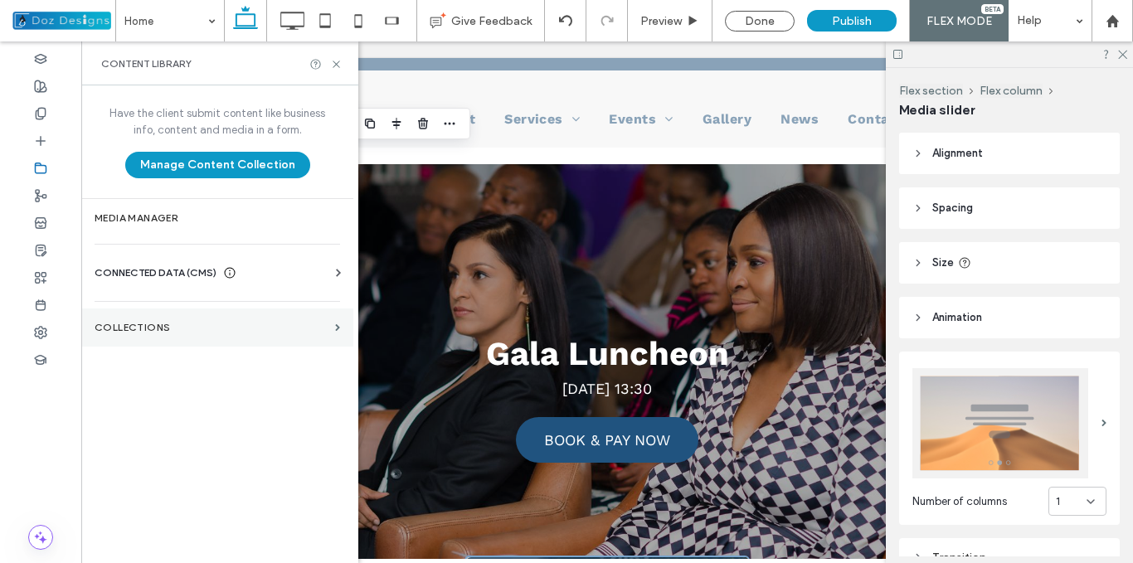
click at [271, 341] on section "Collections" at bounding box center [217, 328] width 272 height 38
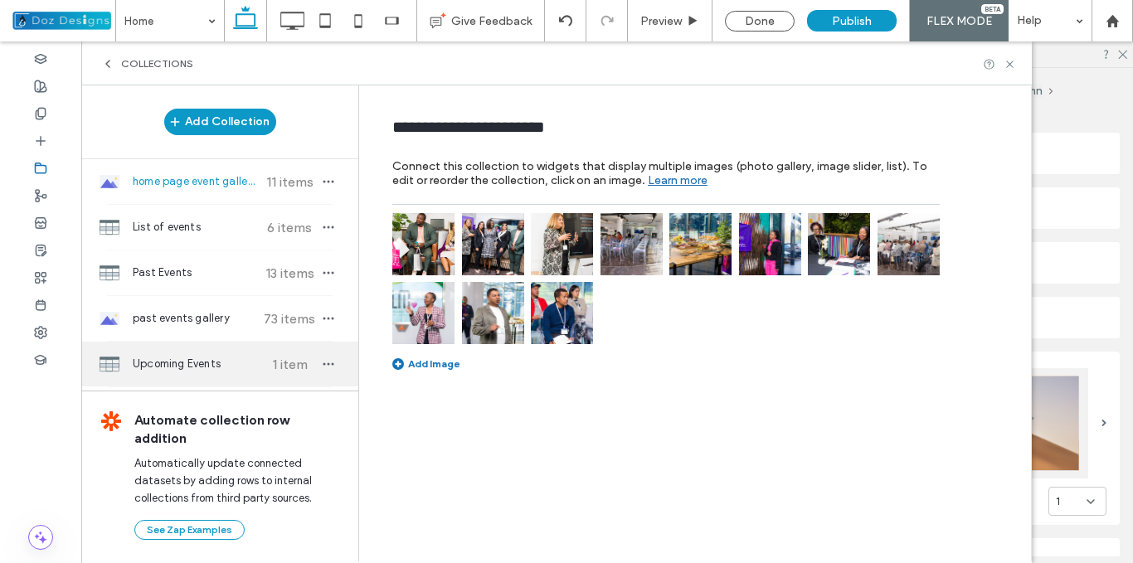
click at [225, 357] on span "Upcoming Events" at bounding box center [195, 364] width 124 height 17
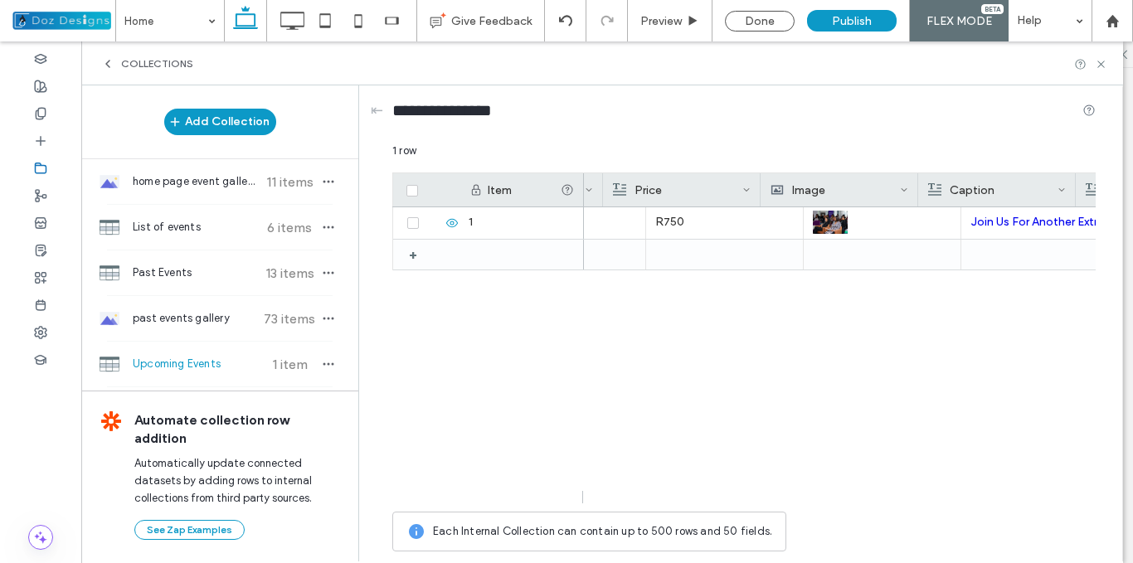
scroll to position [0, 611]
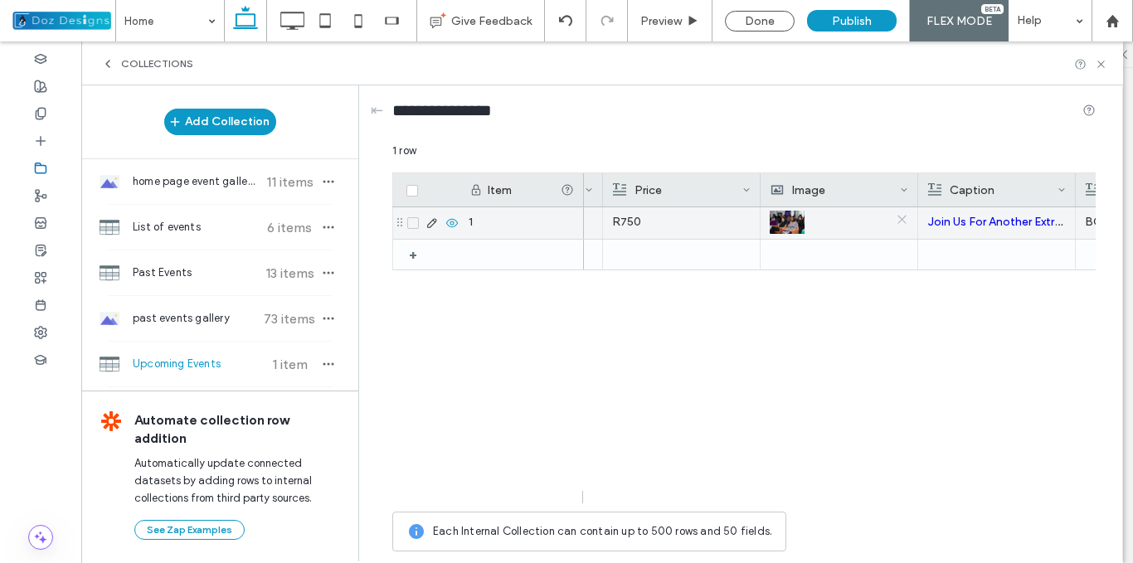
click at [903, 218] on icon at bounding box center [902, 219] width 12 height 12
click at [804, 222] on div at bounding box center [840, 223] width 138 height 30
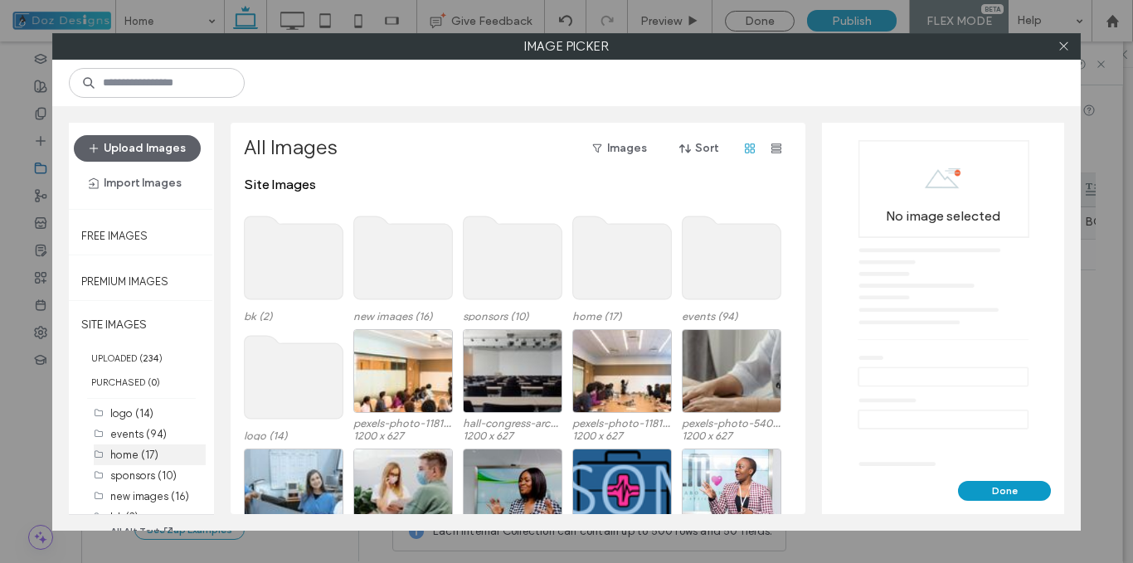
scroll to position [44, 0]
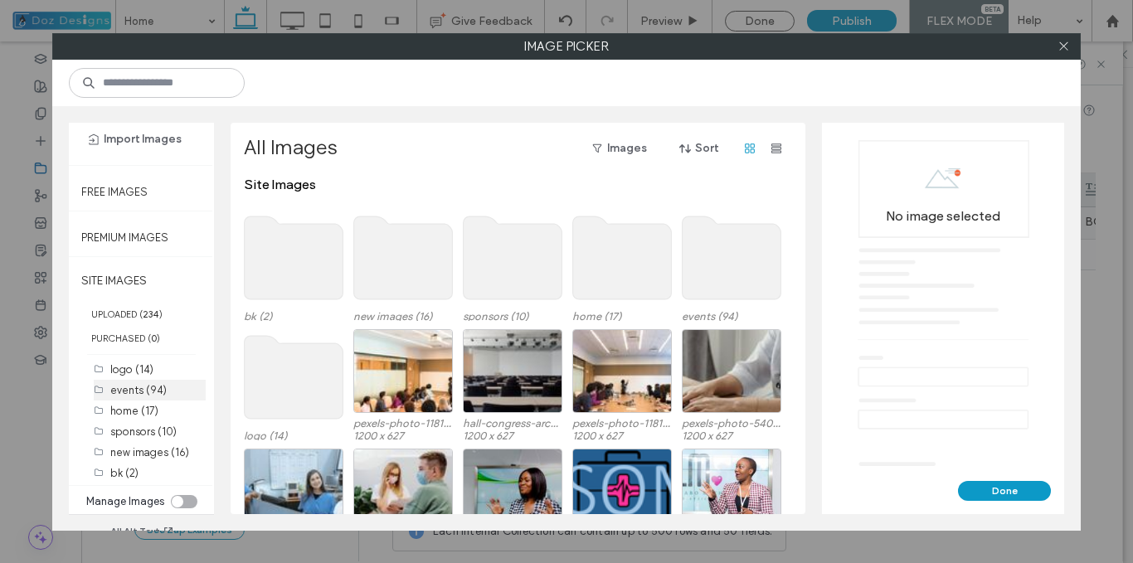
click at [145, 385] on label "events (94)" at bounding box center [138, 390] width 56 height 12
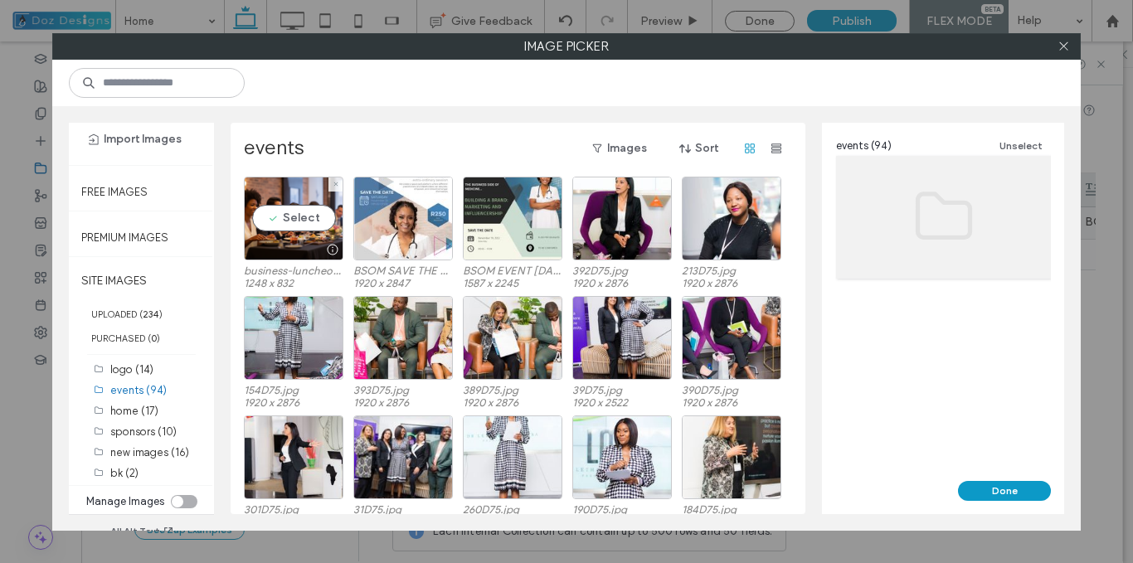
click at [321, 211] on div "Select" at bounding box center [294, 219] width 100 height 84
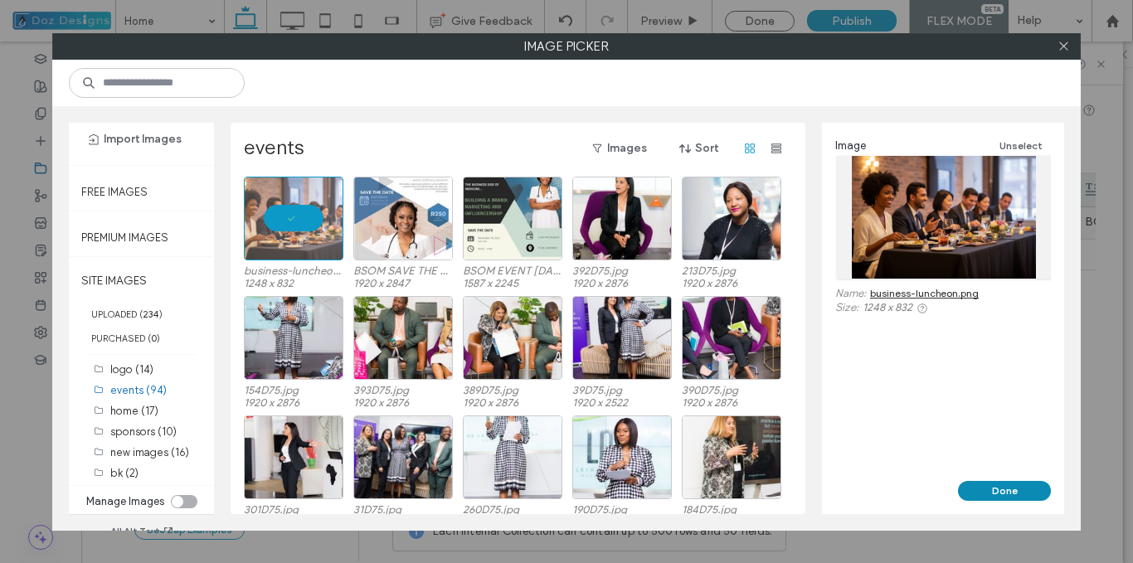
click at [1018, 488] on button "Done" at bounding box center [1004, 491] width 93 height 20
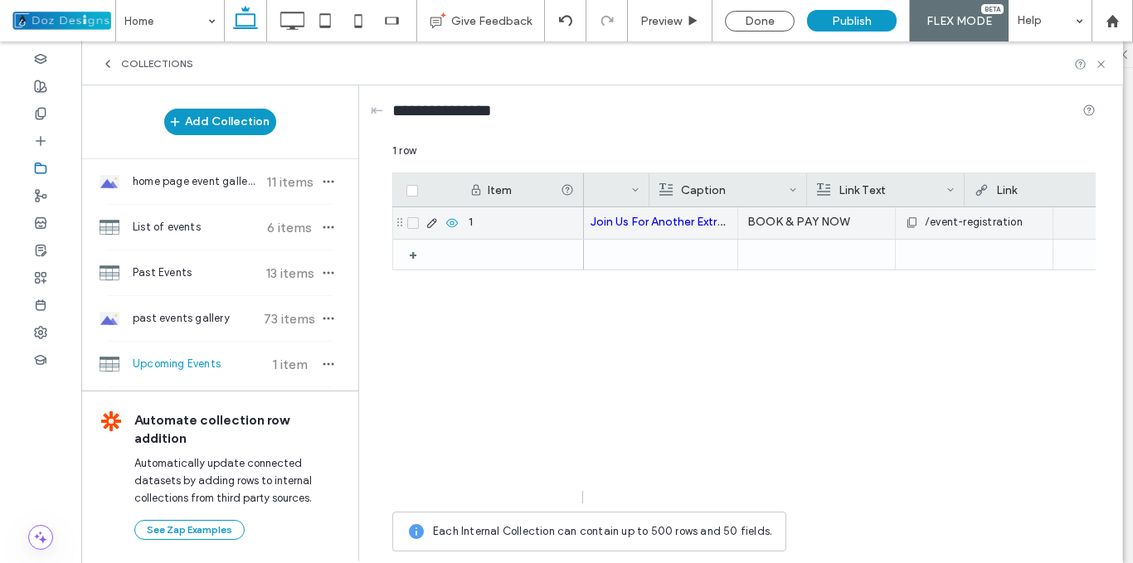
scroll to position [0, 964]
click at [1101, 58] on icon at bounding box center [1101, 64] width 12 height 12
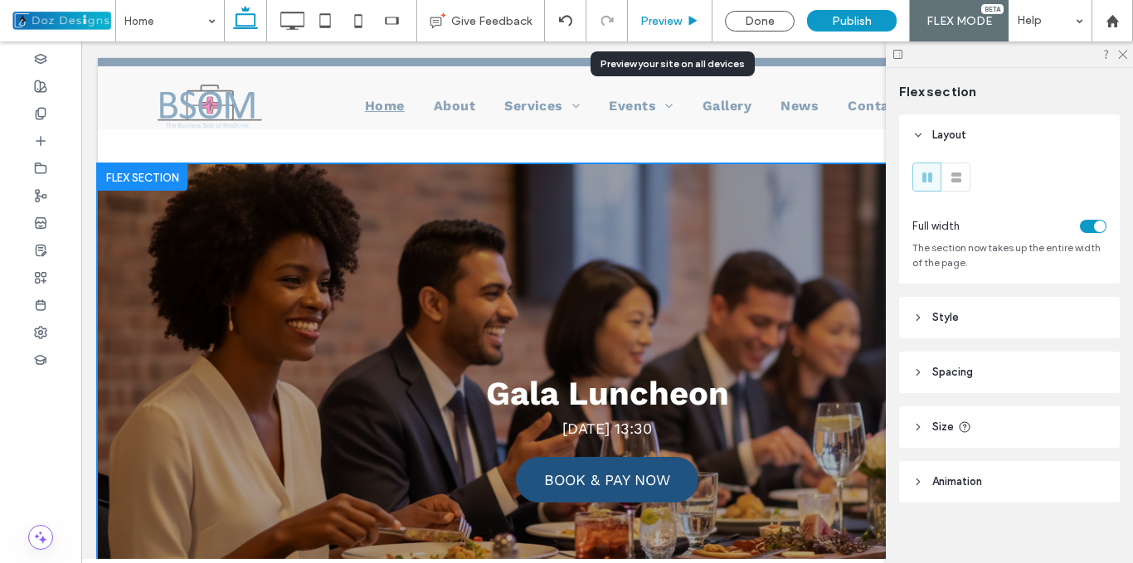
scroll to position [123, 0]
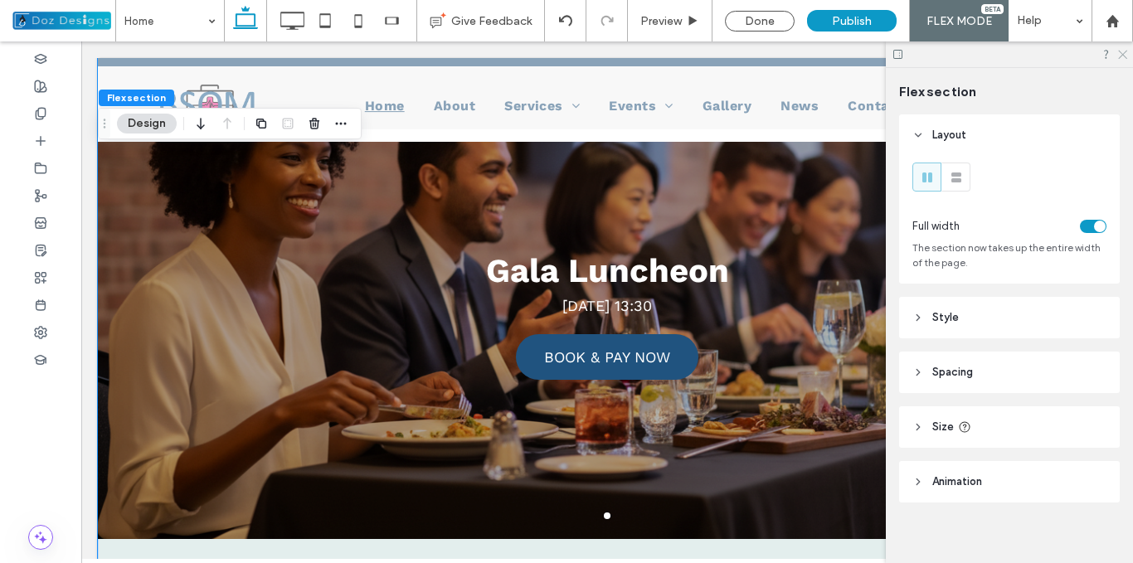
click at [1122, 51] on icon at bounding box center [1121, 53] width 11 height 11
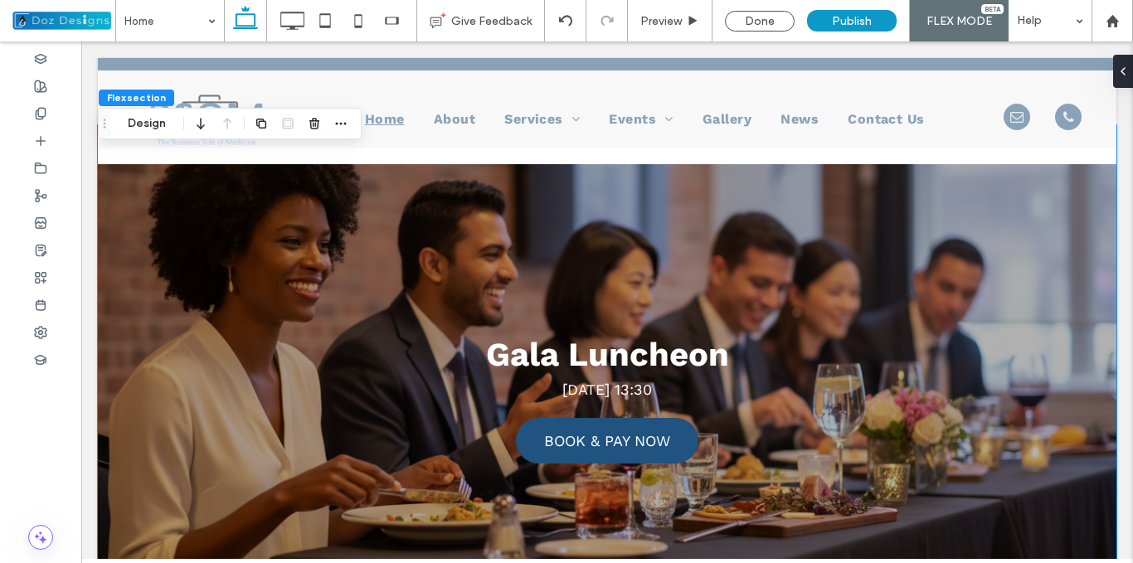
scroll to position [0, 0]
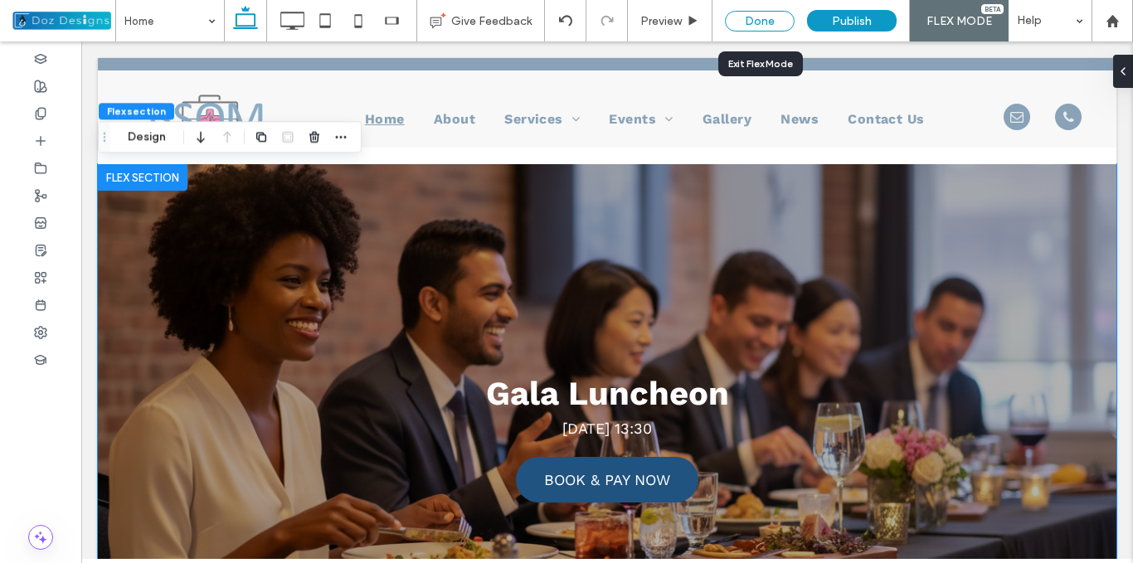
drag, startPoint x: 760, startPoint y: 19, endPoint x: 915, endPoint y: 323, distance: 341.6
click at [760, 19] on div "Done" at bounding box center [760, 21] width 70 height 21
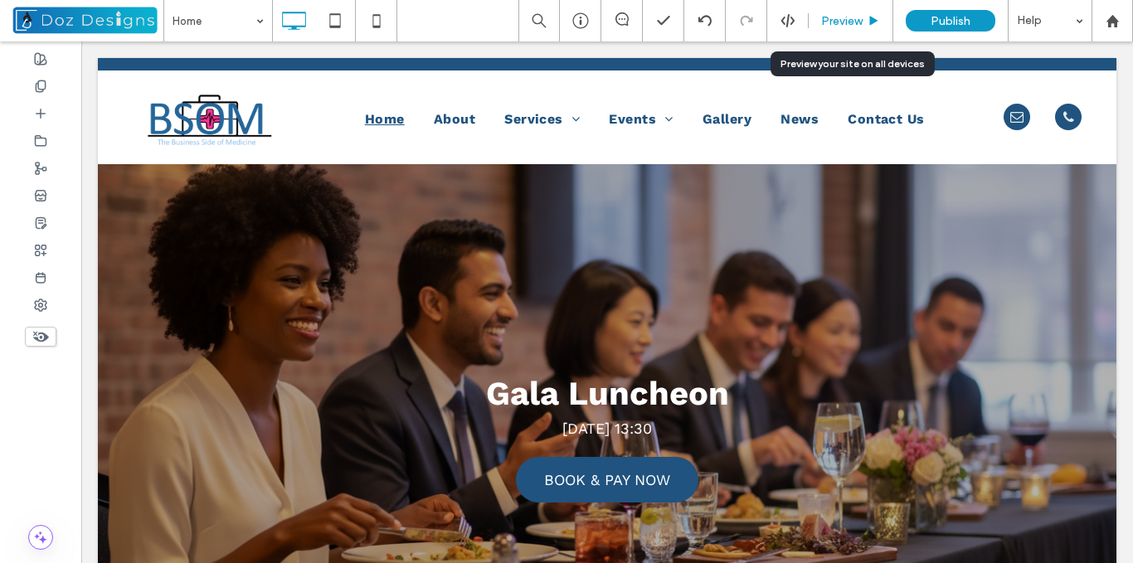
drag, startPoint x: 858, startPoint y: 22, endPoint x: 792, endPoint y: 39, distance: 67.8
click at [858, 22] on span "Preview" at bounding box center [841, 21] width 41 height 14
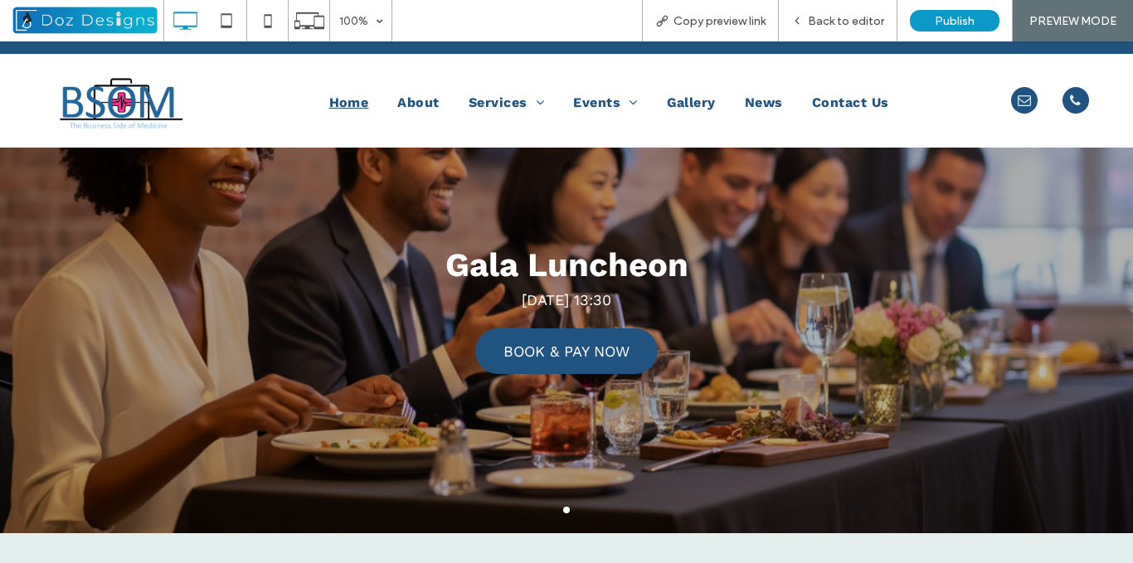
scroll to position [83, 0]
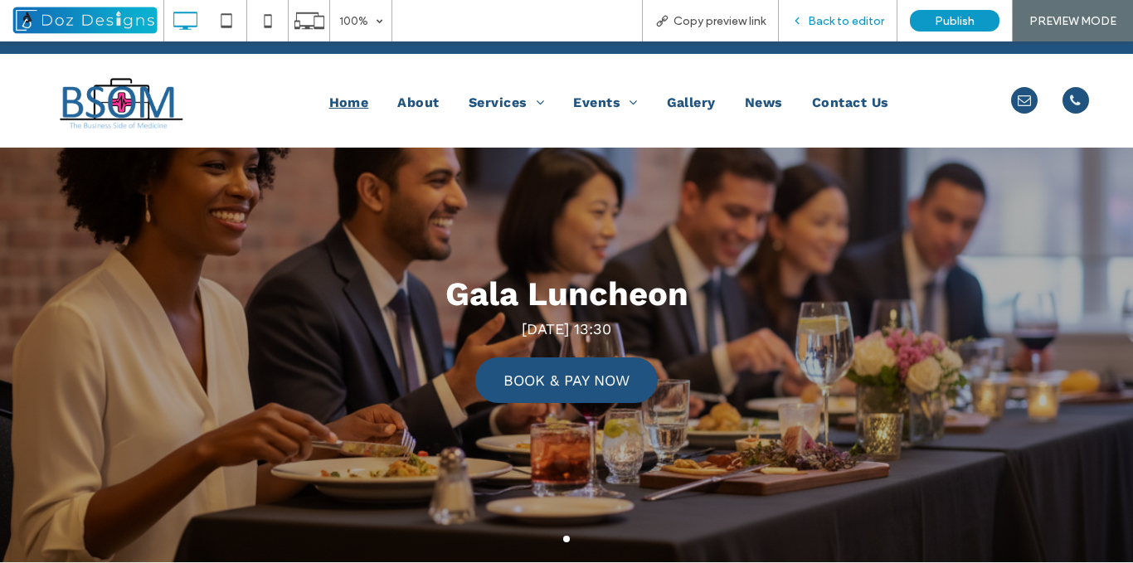
drag, startPoint x: 821, startPoint y: 22, endPoint x: 310, endPoint y: 231, distance: 551.7
click at [821, 22] on span "Back to editor" at bounding box center [846, 21] width 76 height 14
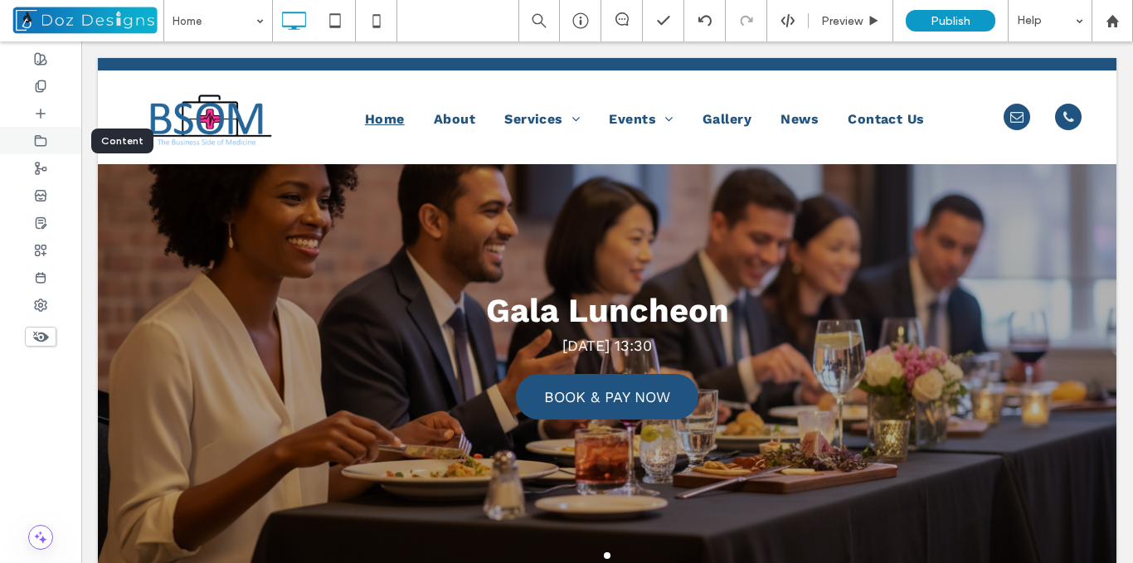
click at [43, 139] on icon at bounding box center [40, 140] width 13 height 13
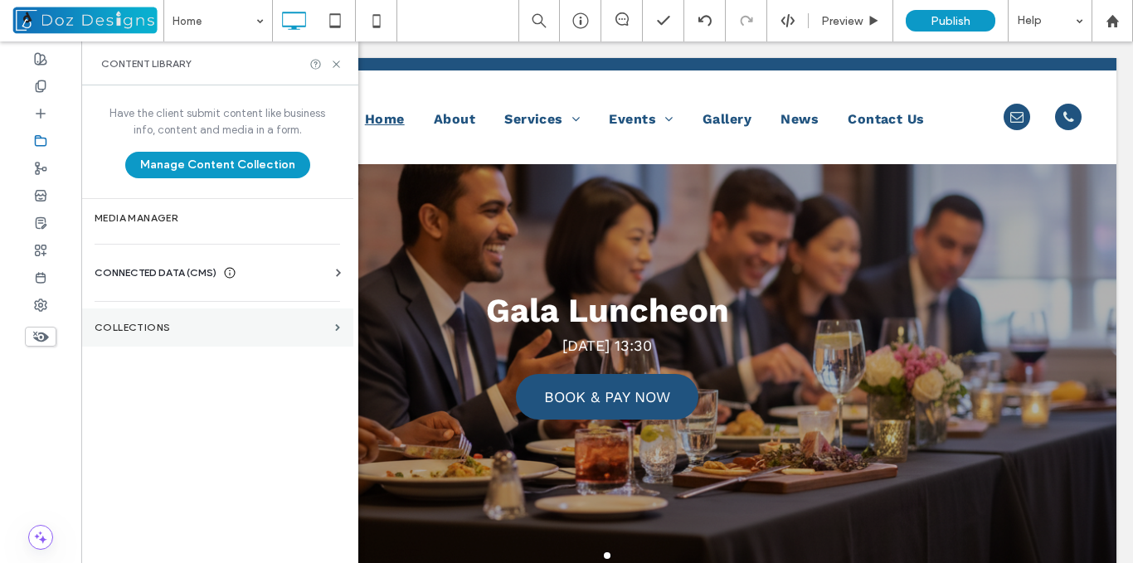
click at [315, 328] on label "Collections" at bounding box center [212, 328] width 234 height 12
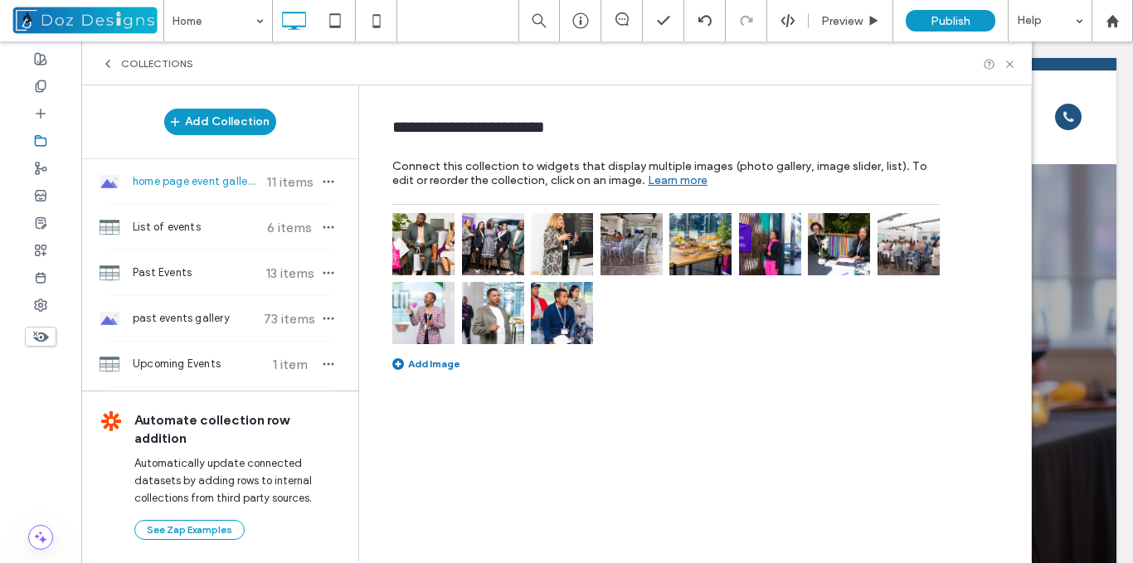
click at [106, 60] on icon at bounding box center [107, 63] width 13 height 13
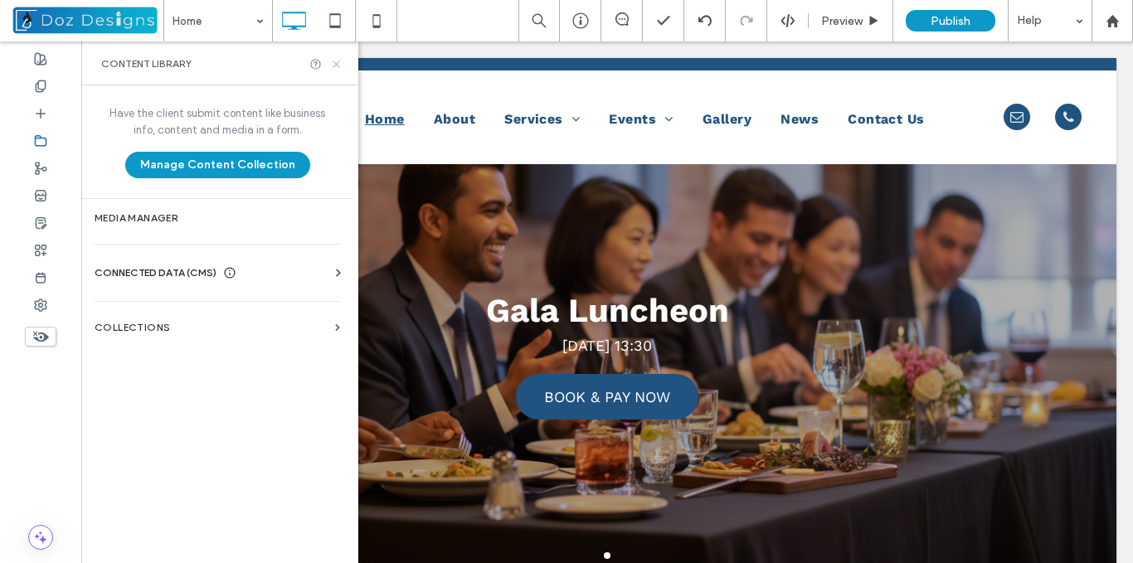
click at [339, 63] on use at bounding box center [336, 64] width 7 height 7
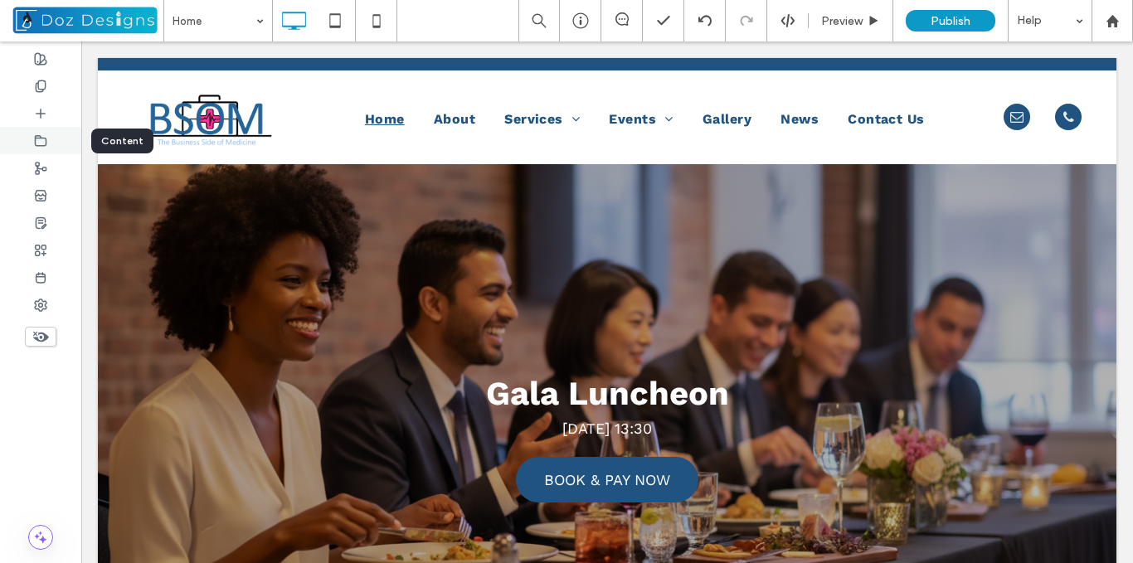
click at [41, 141] on icon at bounding box center [40, 140] width 13 height 13
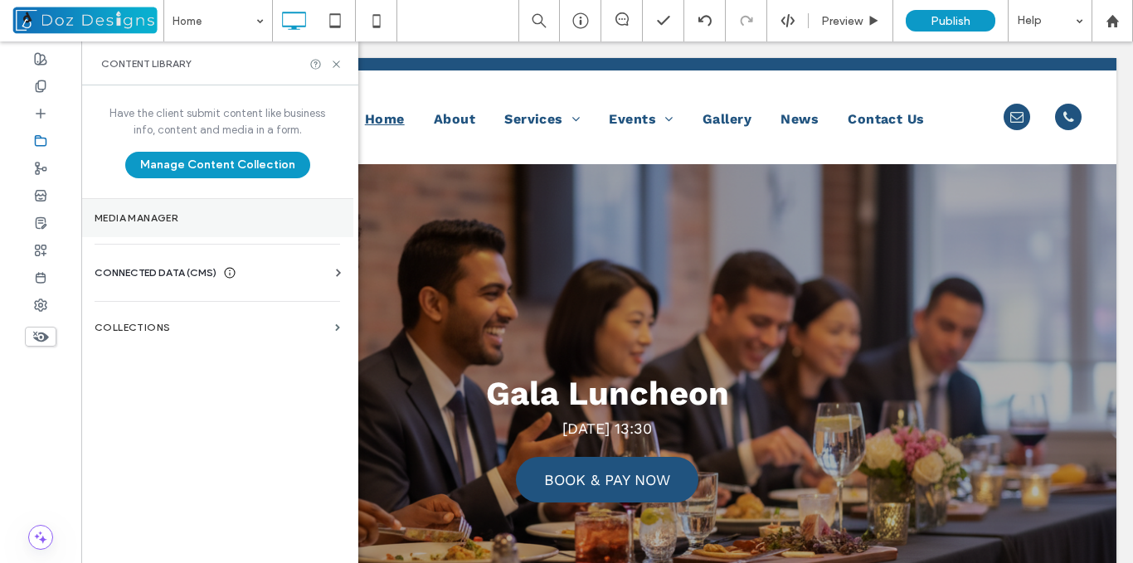
click at [169, 219] on label "Media Manager" at bounding box center [218, 218] width 246 height 12
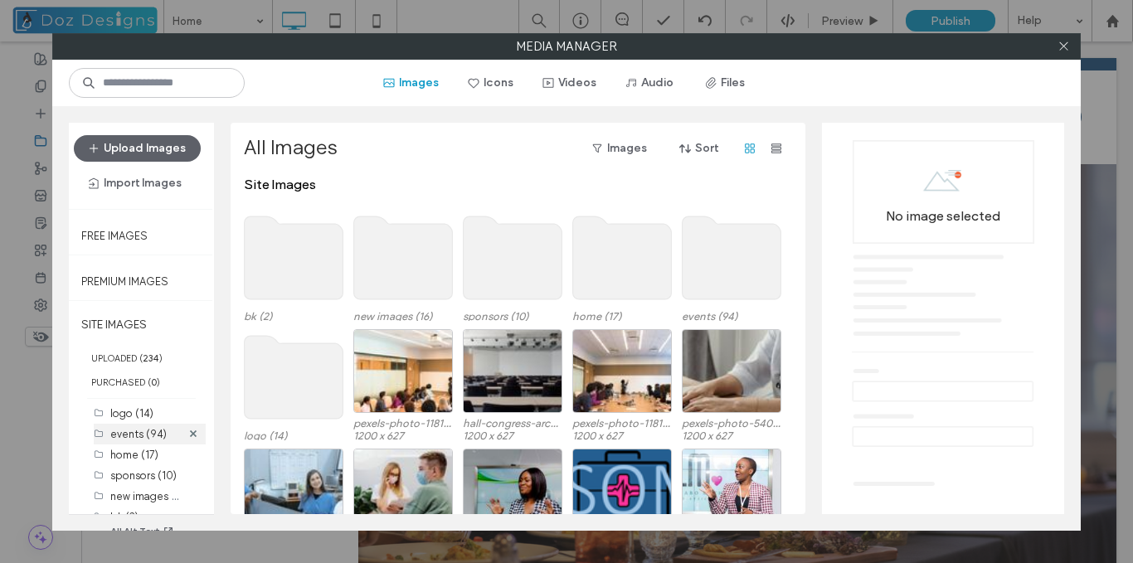
click at [148, 434] on label "events (94)" at bounding box center [138, 434] width 56 height 12
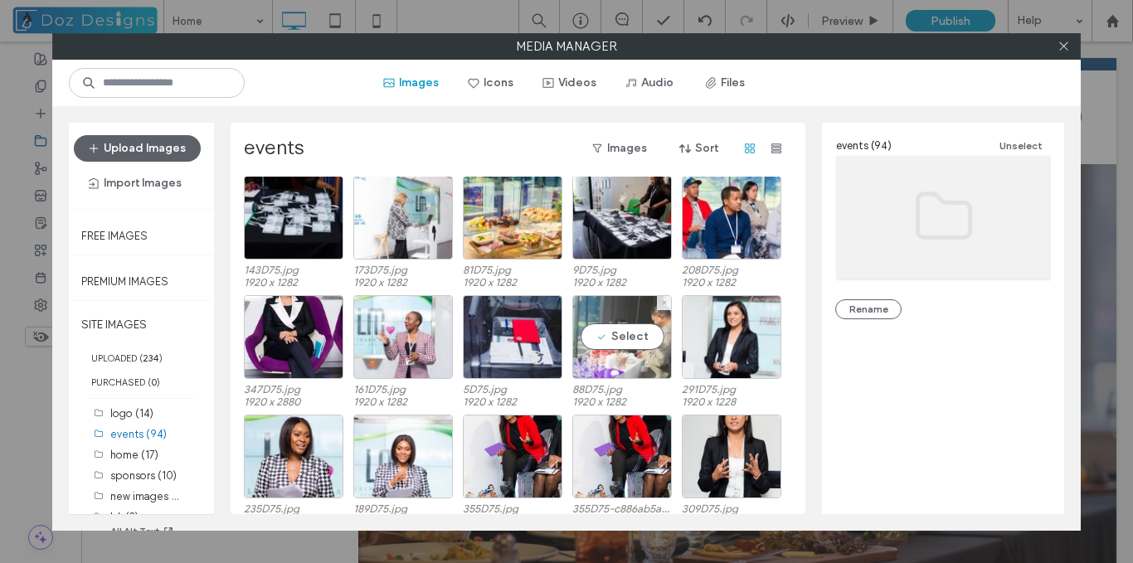
scroll to position [1351, 0]
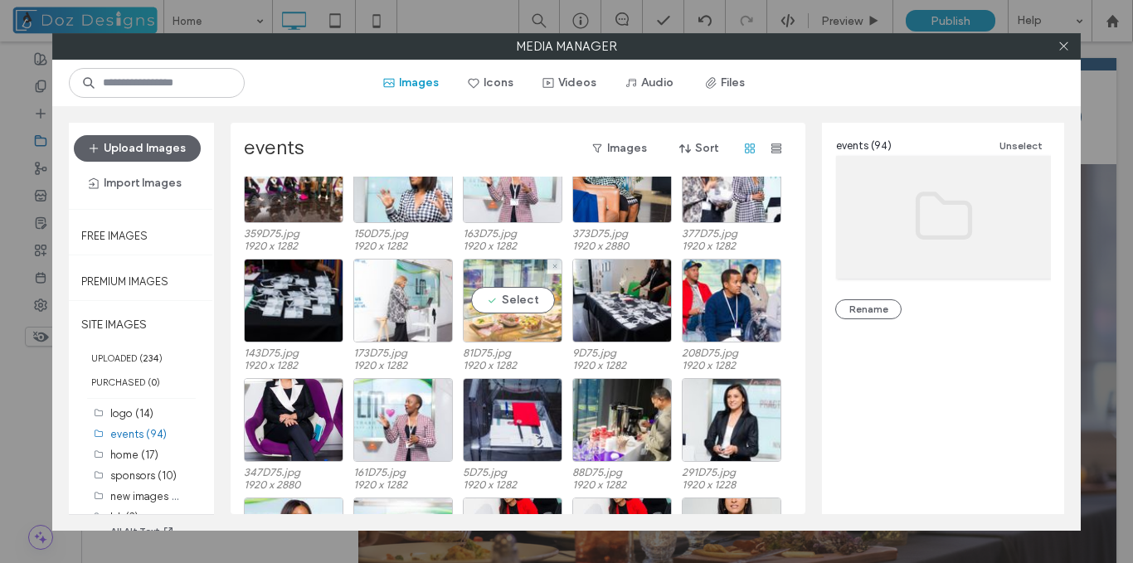
click at [510, 296] on div "Select" at bounding box center [513, 301] width 100 height 84
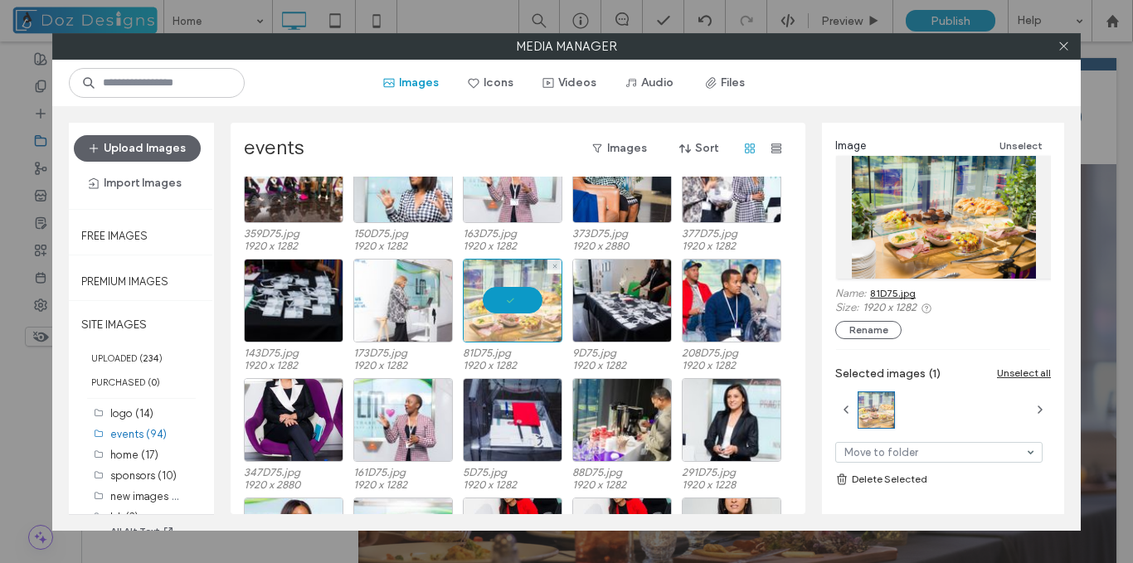
click at [510, 304] on div at bounding box center [513, 301] width 100 height 84
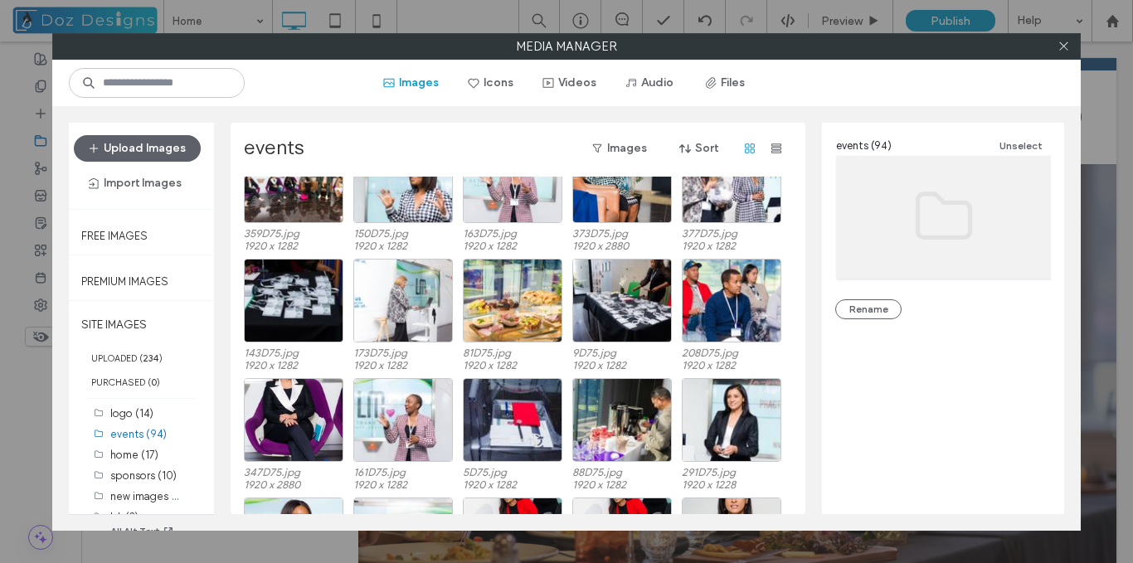
click at [1063, 39] on span at bounding box center [1064, 46] width 12 height 25
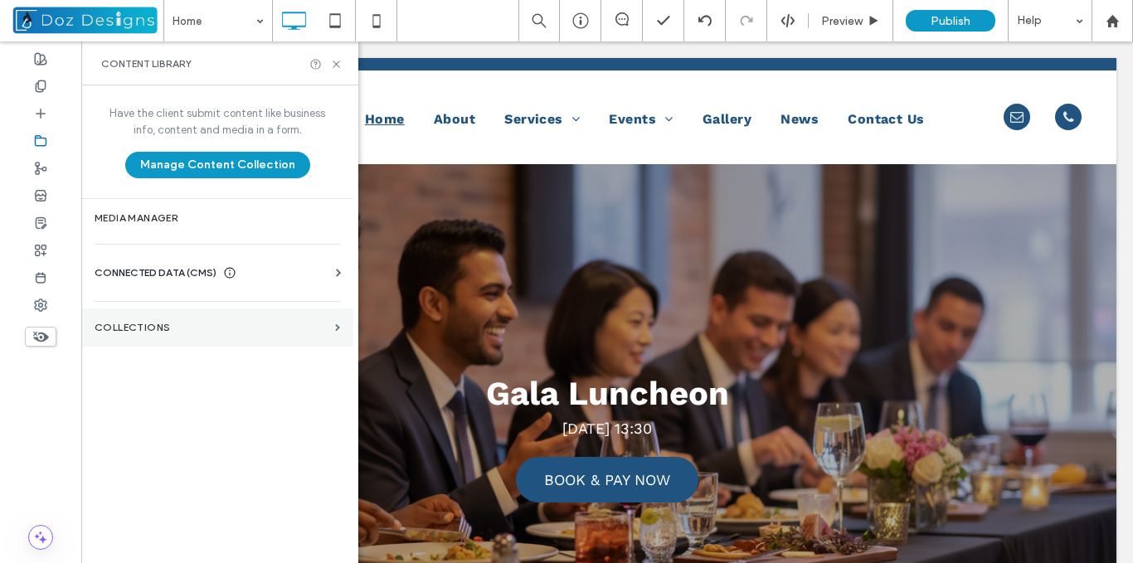
click at [212, 335] on section "Collections" at bounding box center [217, 328] width 272 height 38
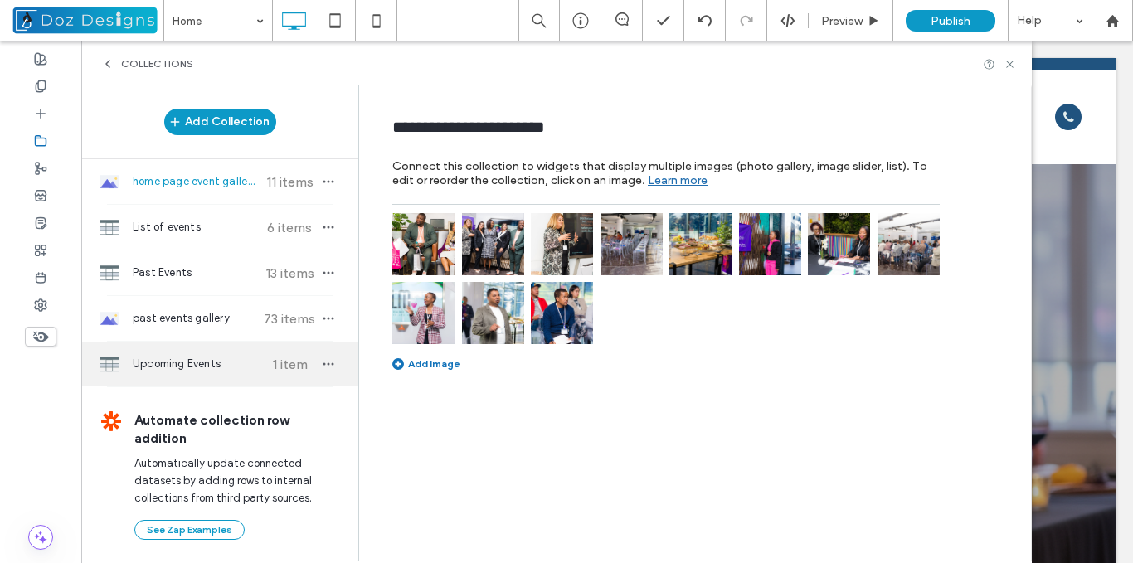
click at [195, 366] on span "Upcoming Events" at bounding box center [195, 364] width 124 height 17
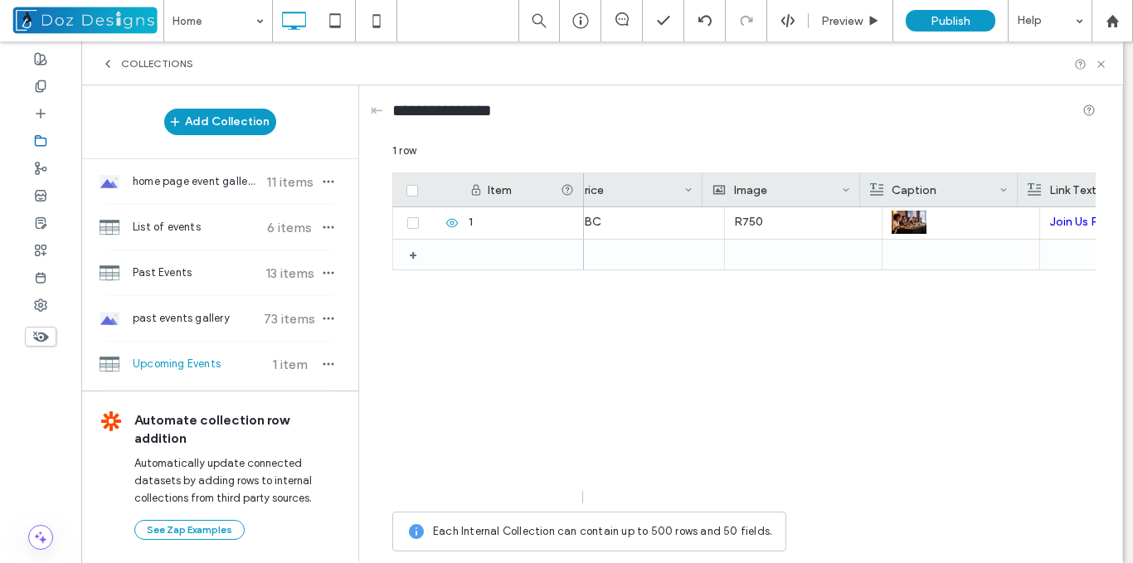
scroll to position [0, 669]
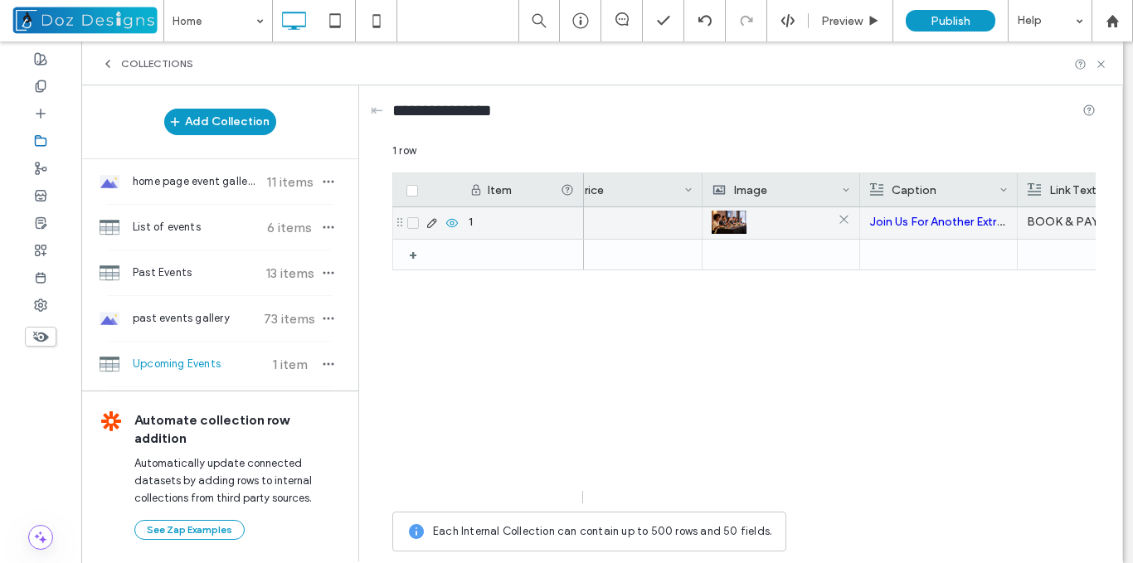
click at [739, 222] on img at bounding box center [729, 222] width 35 height 23
click at [844, 220] on use at bounding box center [843, 220] width 8 height 8
click at [769, 225] on div at bounding box center [781, 223] width 138 height 30
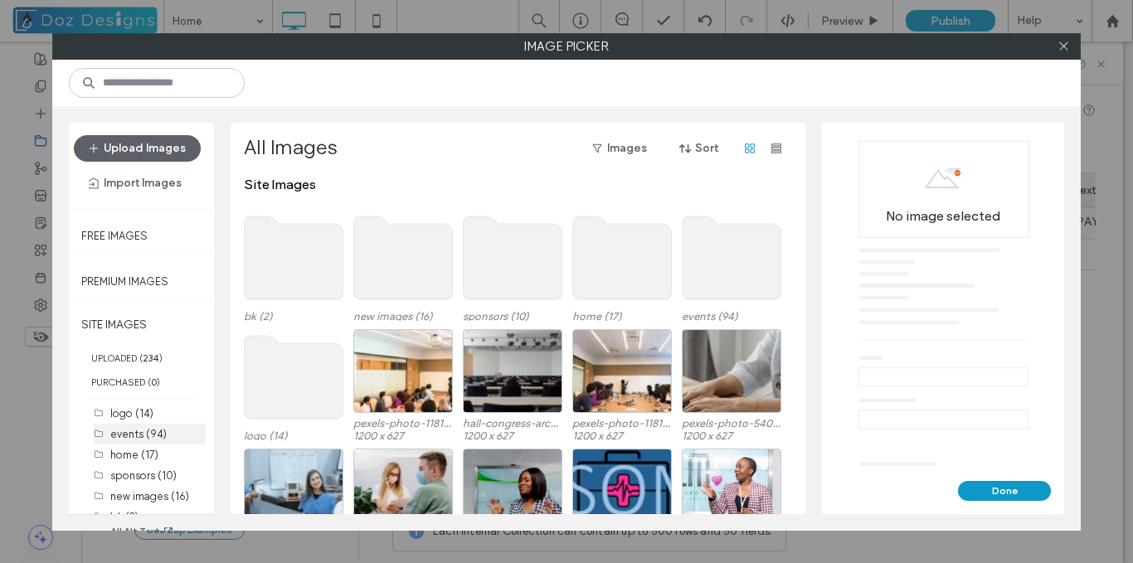
click at [153, 433] on label "events (94)" at bounding box center [138, 434] width 56 height 12
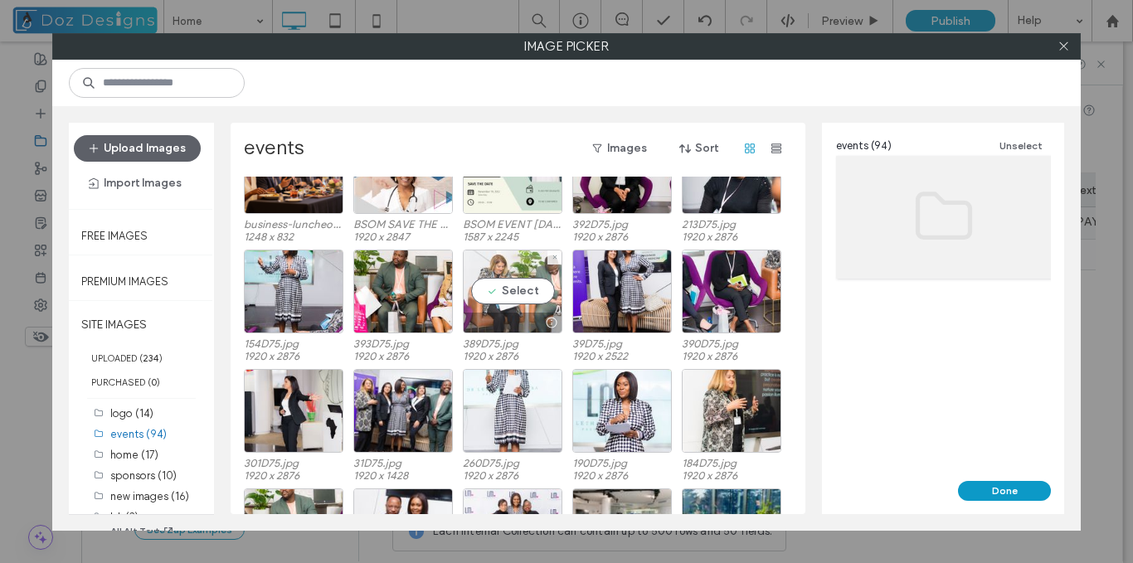
scroll to position [140, 0]
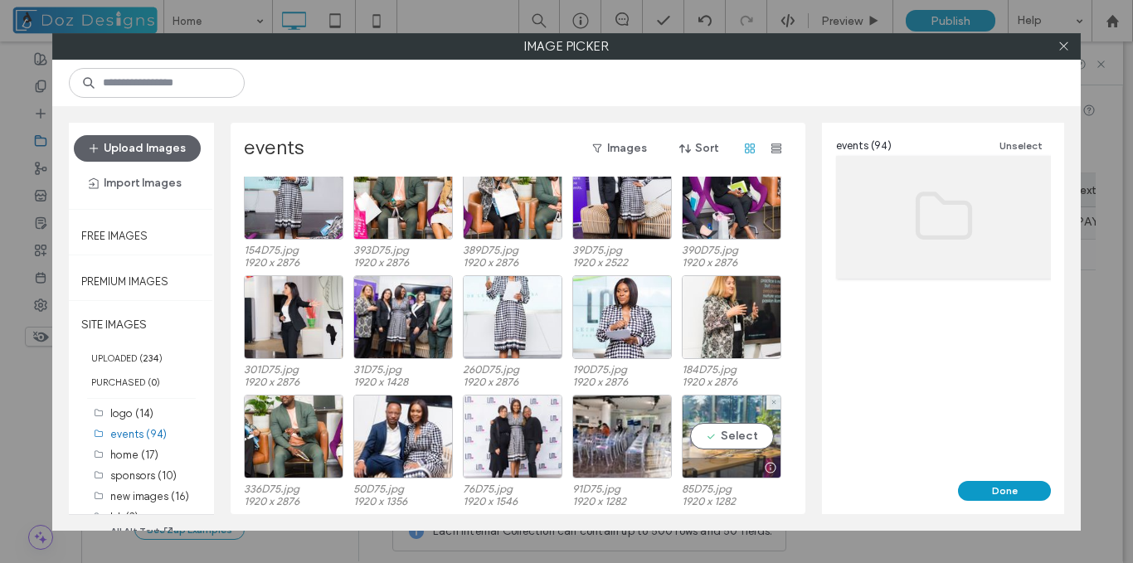
click at [725, 437] on div "Select" at bounding box center [732, 437] width 100 height 84
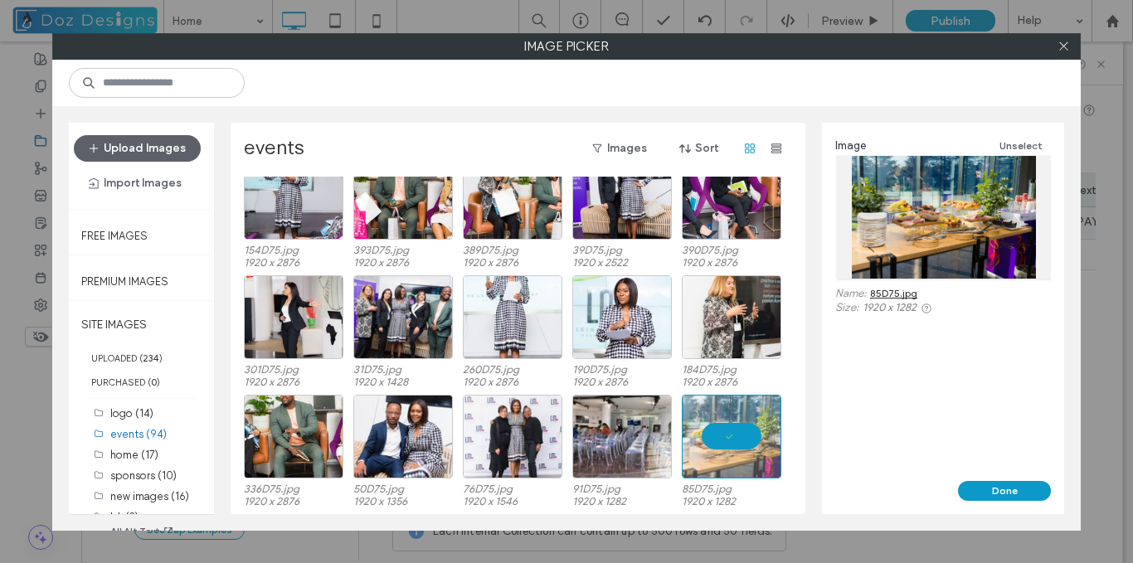
drag, startPoint x: 1009, startPoint y: 488, endPoint x: 1001, endPoint y: 492, distance: 9.3
click at [1009, 487] on button "Done" at bounding box center [1004, 491] width 93 height 20
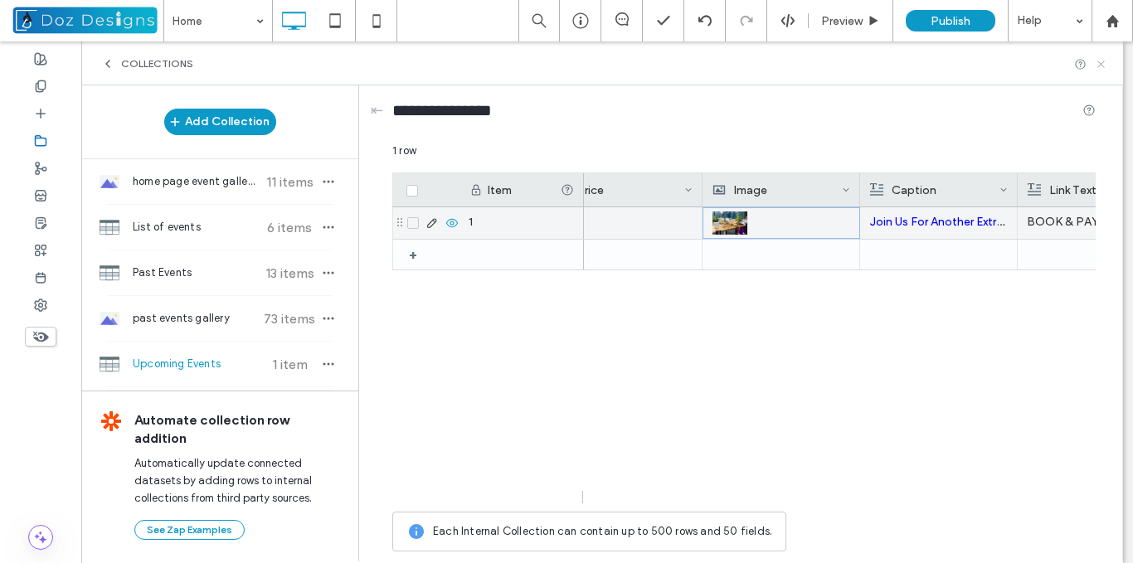
click at [1100, 63] on icon at bounding box center [1101, 64] width 12 height 12
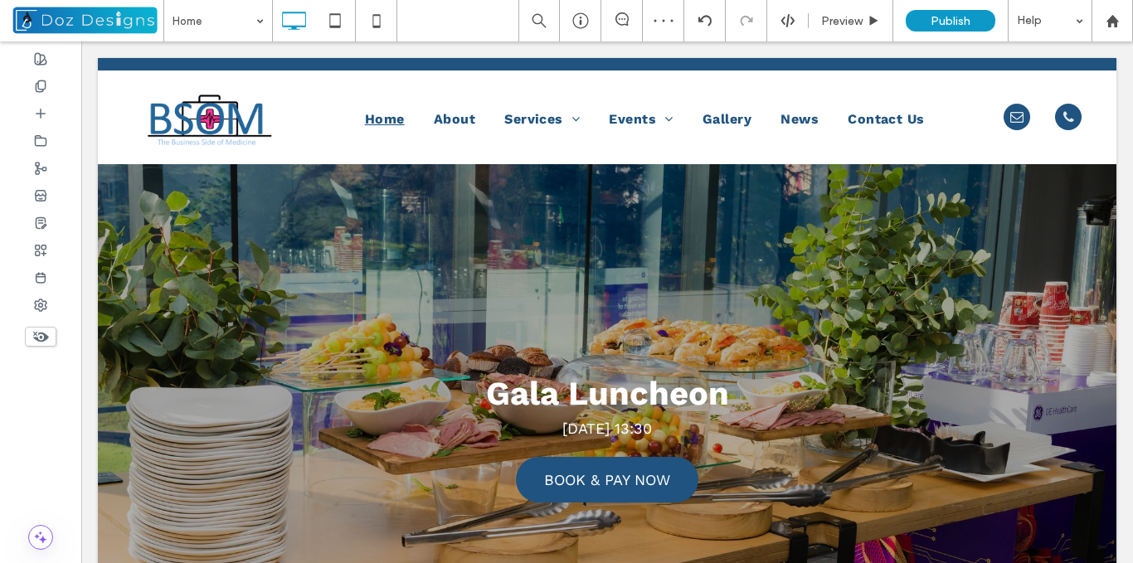
scroll to position [0, 0]
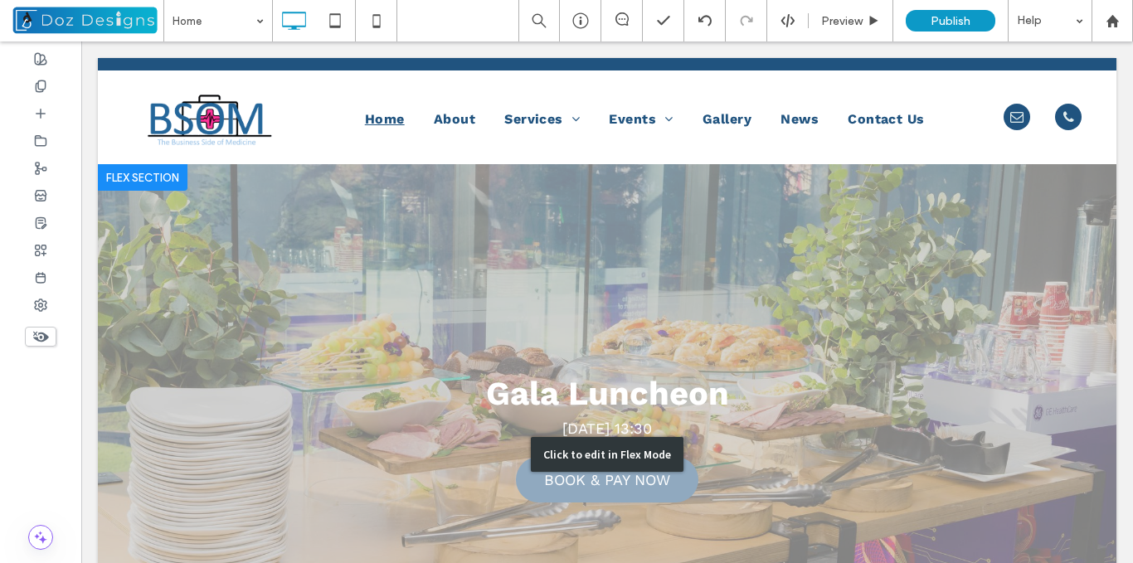
click at [449, 253] on div "Click to edit in Flex Mode" at bounding box center [607, 454] width 1019 height 581
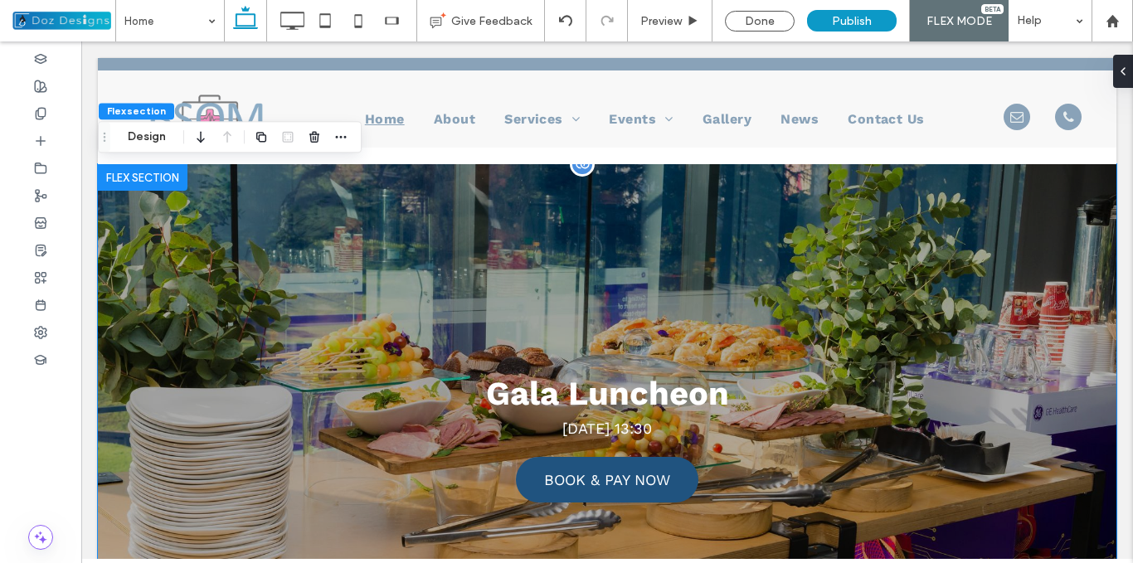
click at [413, 255] on div "Gala Luncheon [DATE] 13:30 BOOK & PAY NOW BOOK & PAY NOW" at bounding box center [607, 423] width 1019 height 419
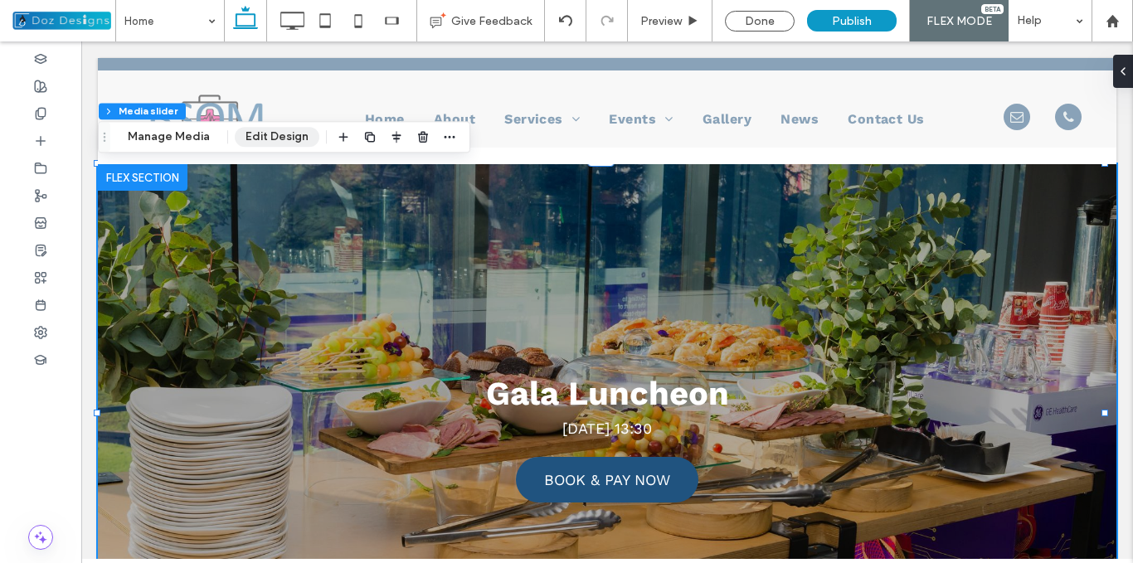
click at [267, 136] on button "Edit Design" at bounding box center [277, 137] width 85 height 20
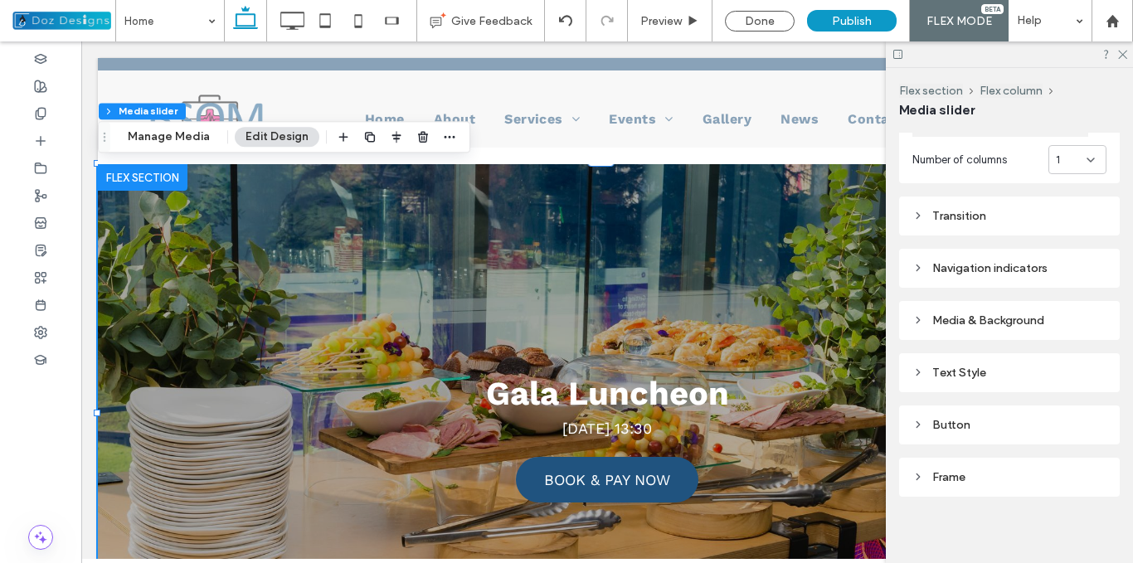
scroll to position [343, 0]
click at [917, 317] on use at bounding box center [918, 320] width 3 height 6
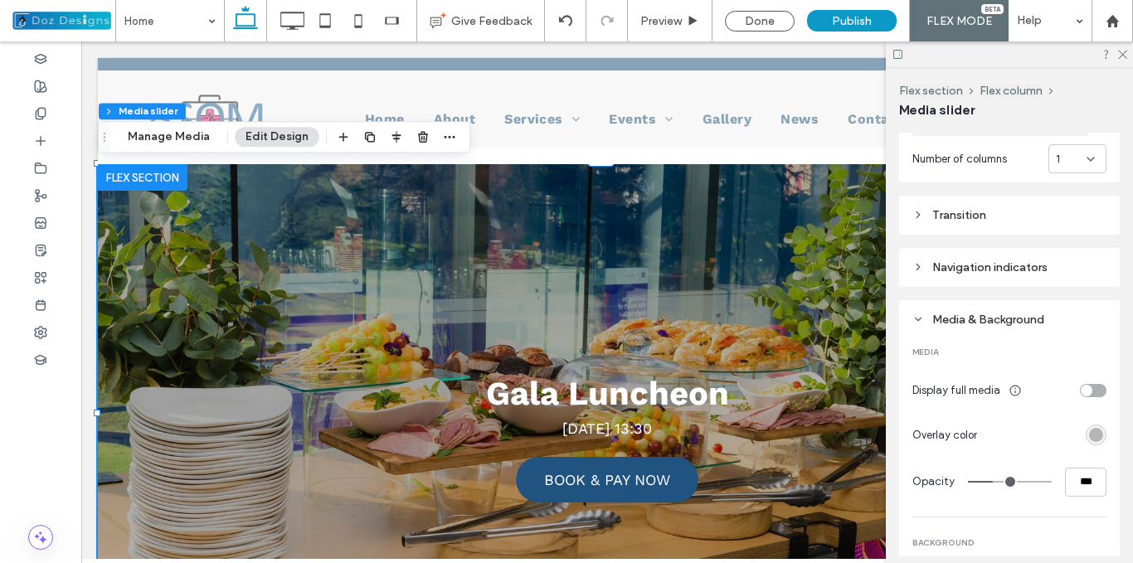
click at [1089, 428] on div "rgba(0, 0, 0, 0.3)" at bounding box center [1096, 435] width 14 height 14
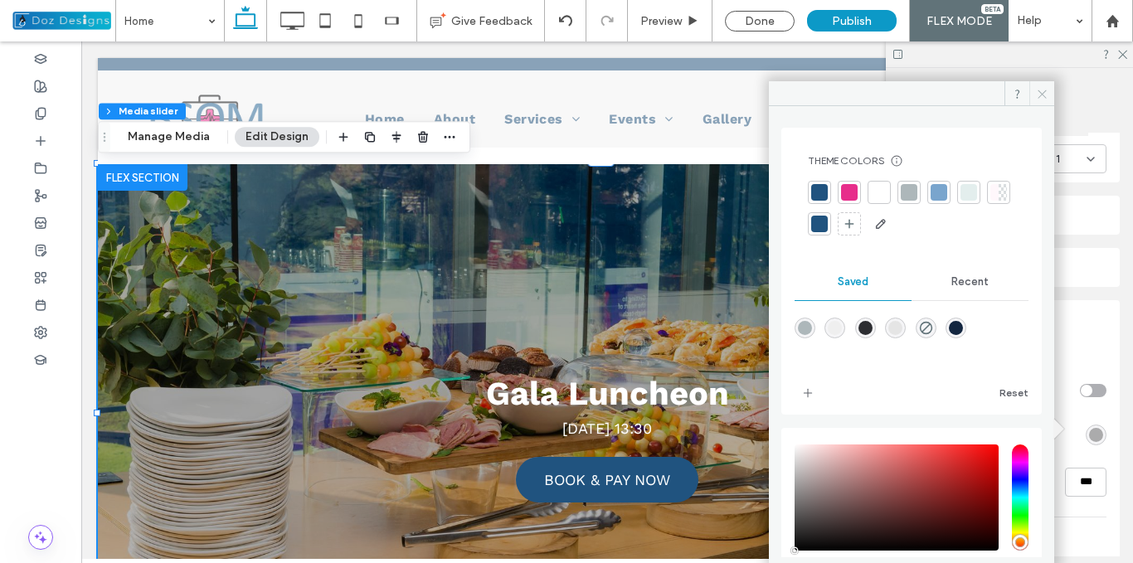
click at [1042, 89] on icon at bounding box center [1042, 94] width 12 height 12
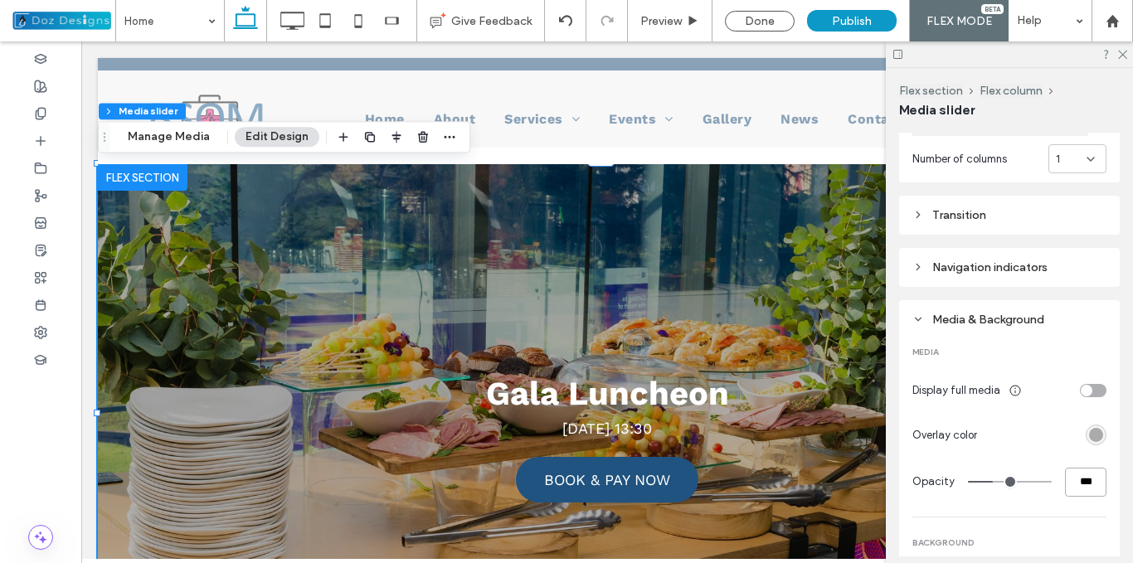
click at [1077, 469] on input "***" at bounding box center [1085, 482] width 41 height 29
type input "*"
type input "**"
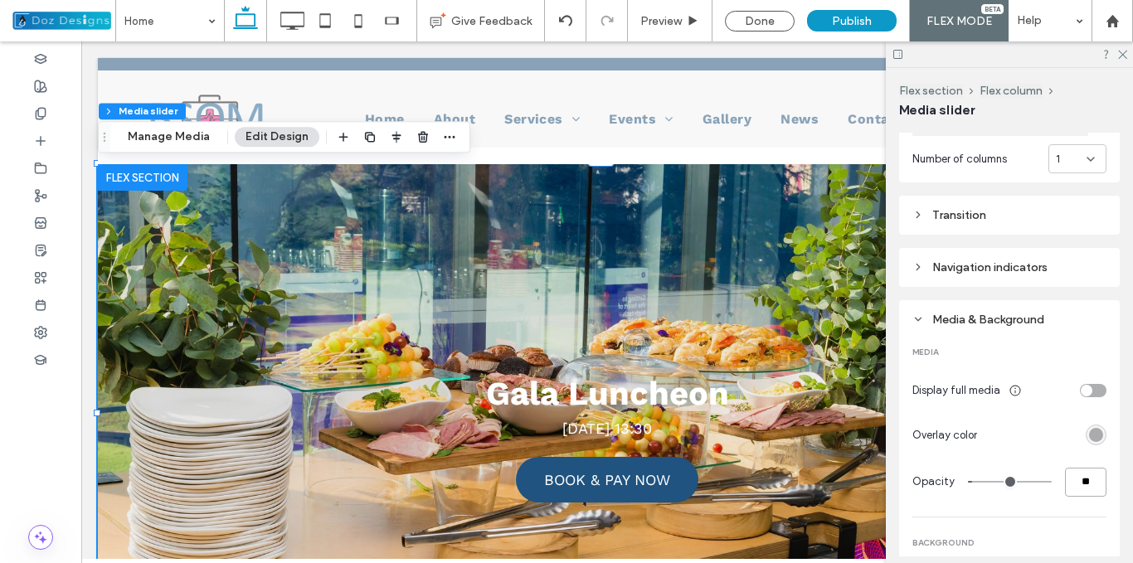
type input "**"
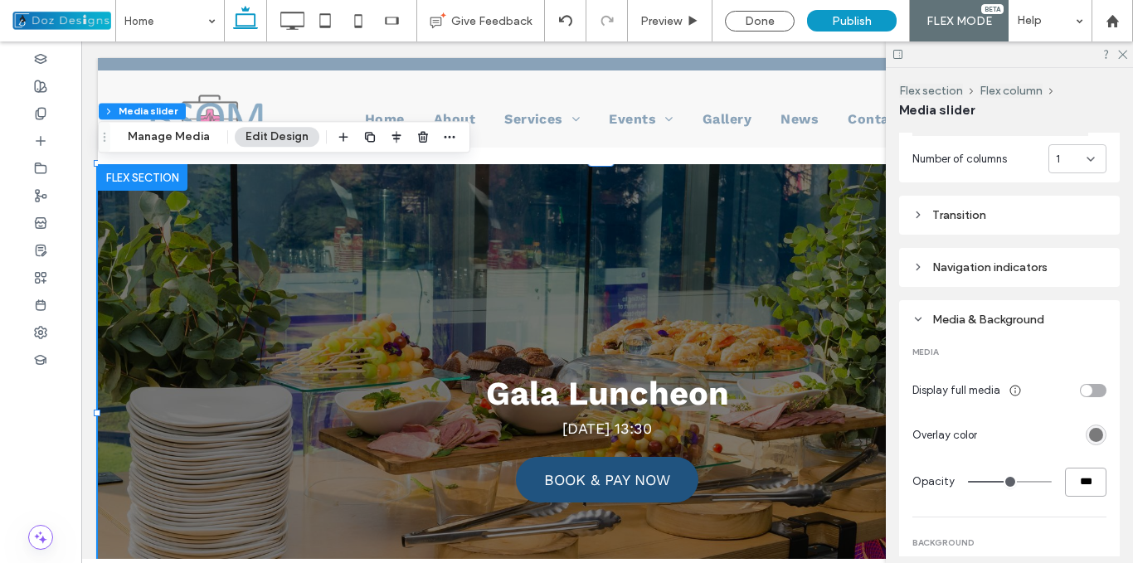
type input "***"
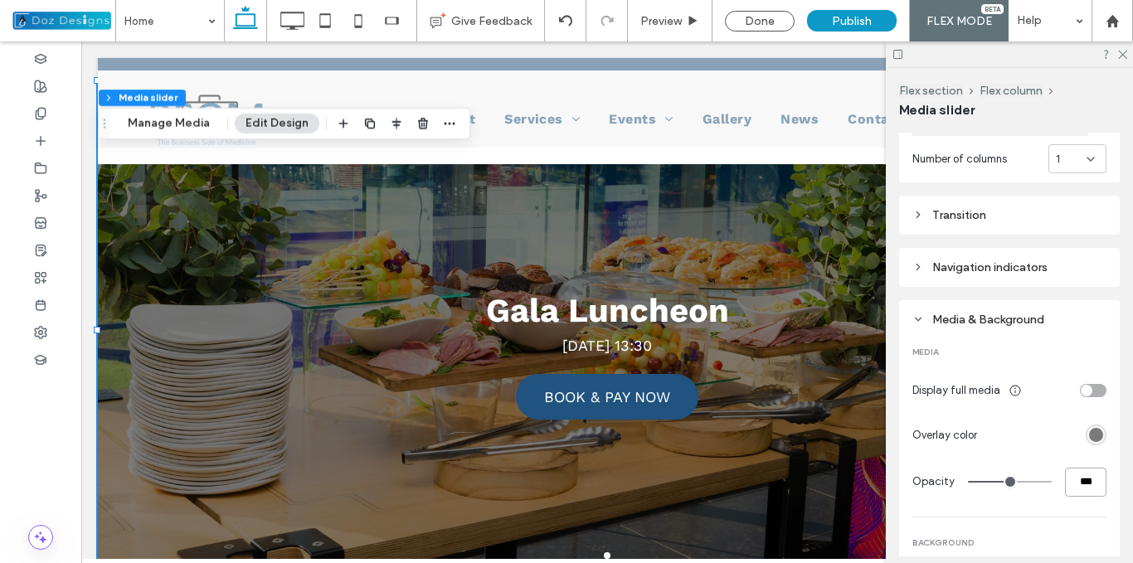
click at [1081, 480] on input "***" at bounding box center [1085, 482] width 41 height 29
click at [1080, 480] on input "***" at bounding box center [1085, 482] width 41 height 29
type input "*"
type input "**"
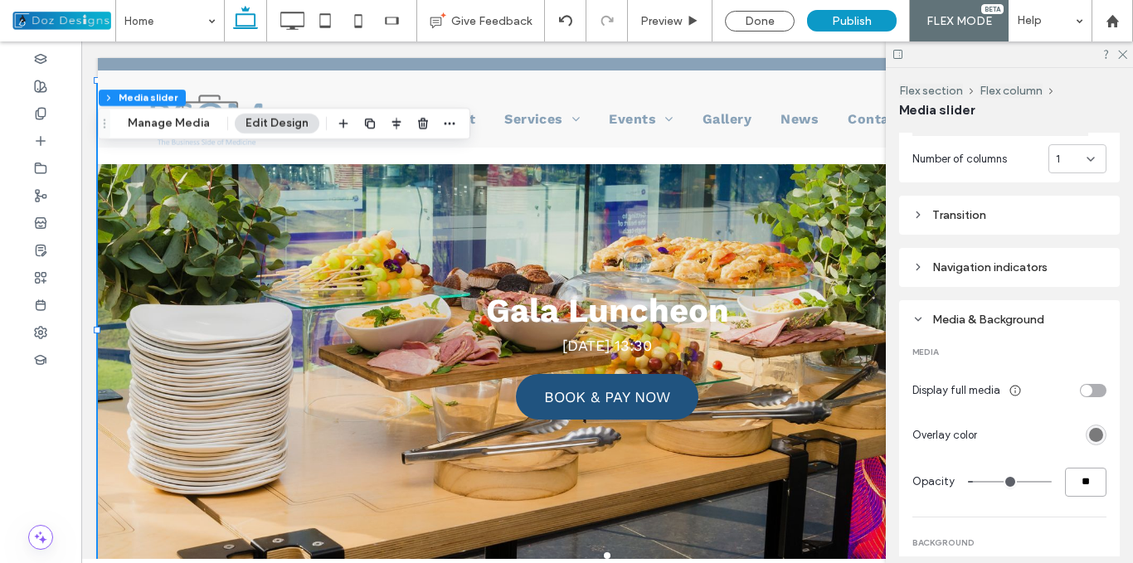
type input "**"
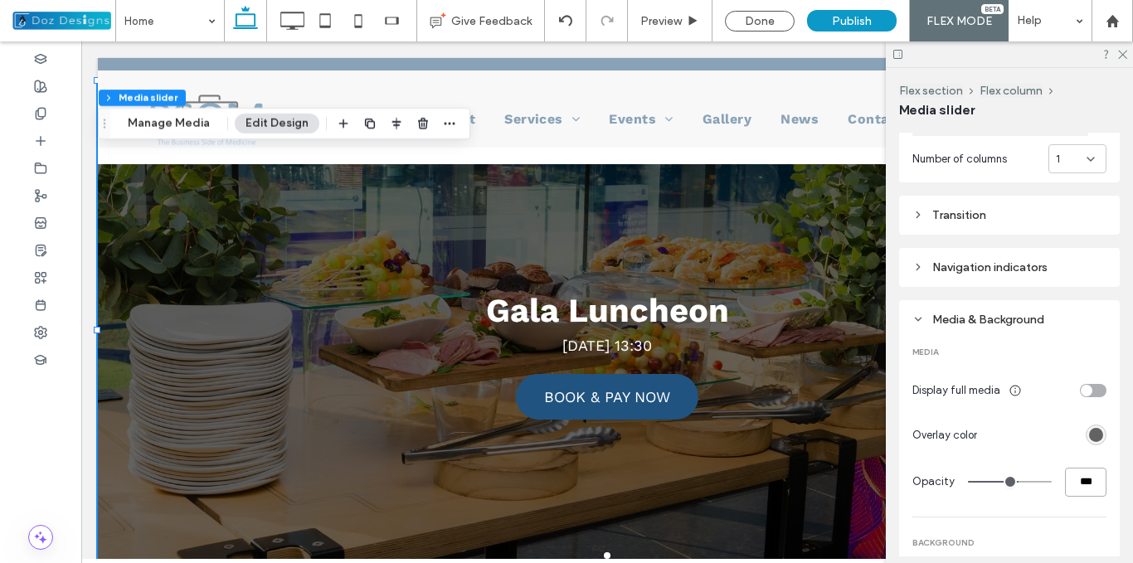
type input "***"
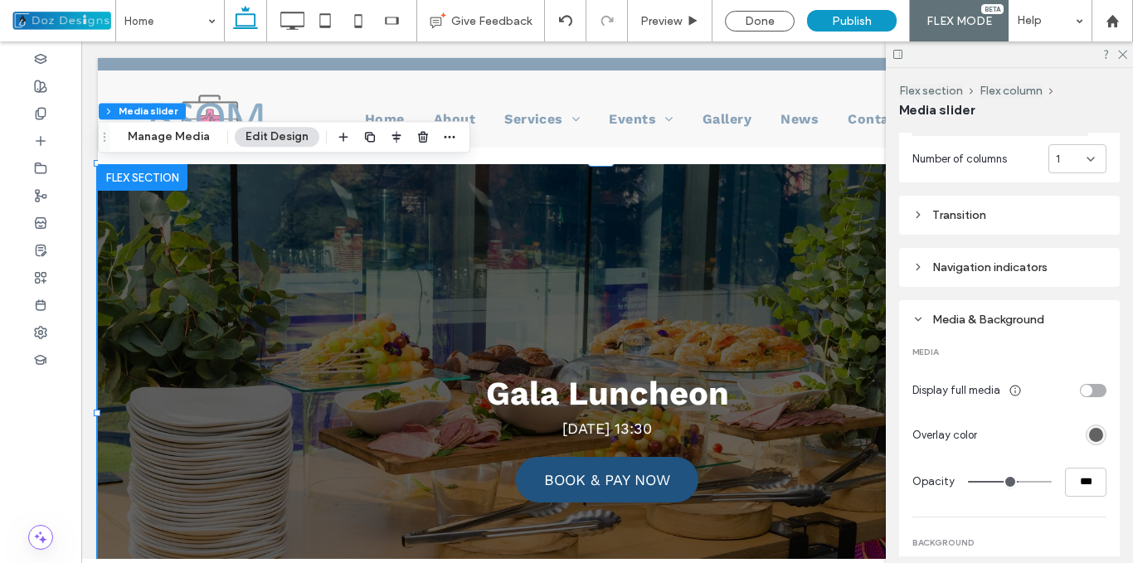
click at [916, 318] on use at bounding box center [919, 319] width 6 height 3
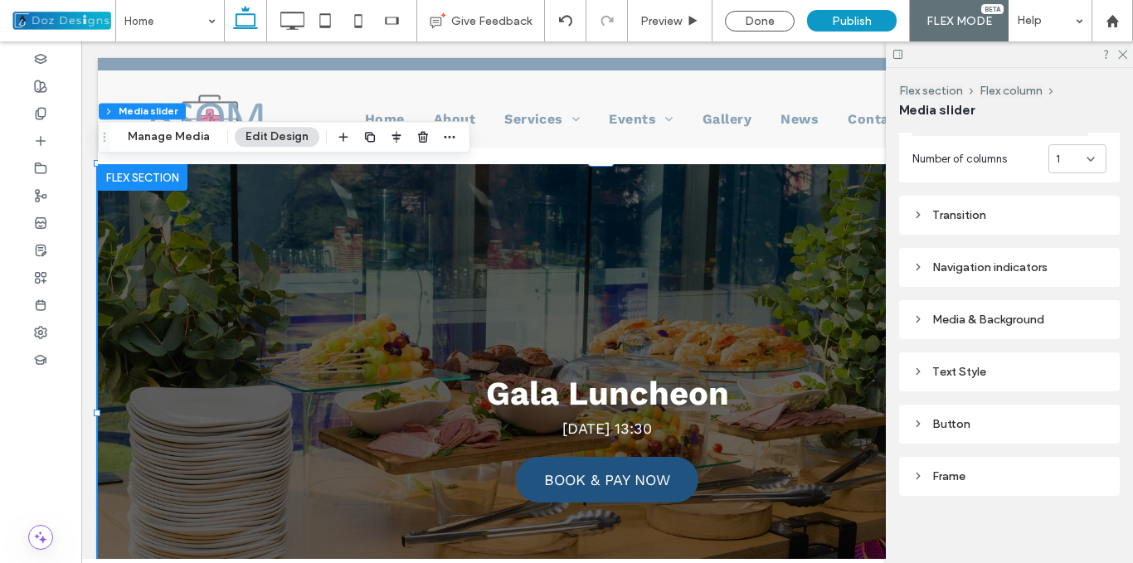
click at [921, 418] on icon at bounding box center [918, 424] width 12 height 12
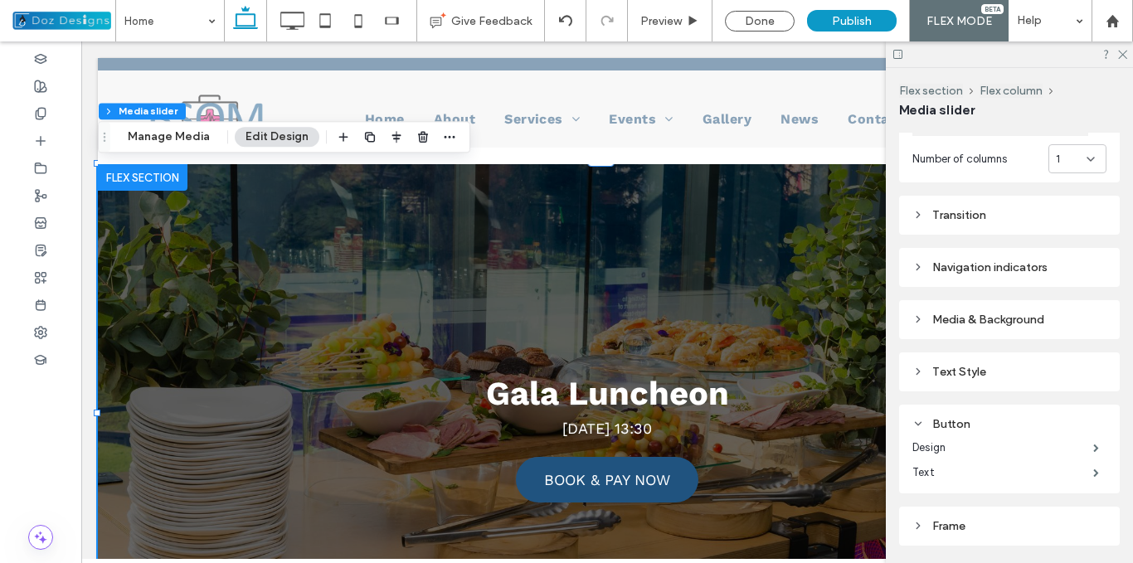
scroll to position [392, 0]
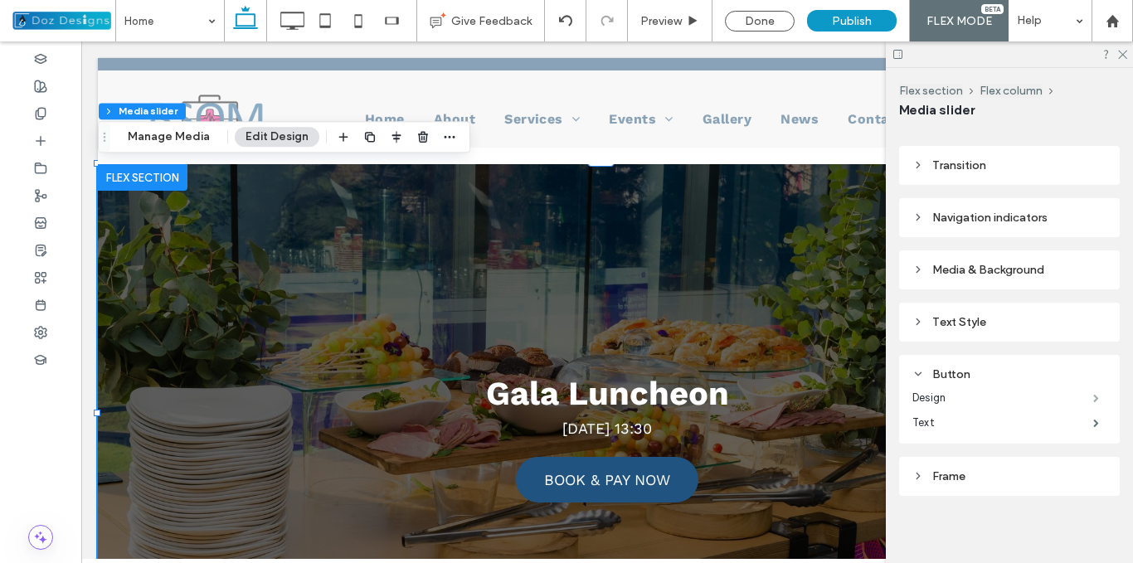
click at [1093, 394] on span at bounding box center [1096, 398] width 6 height 8
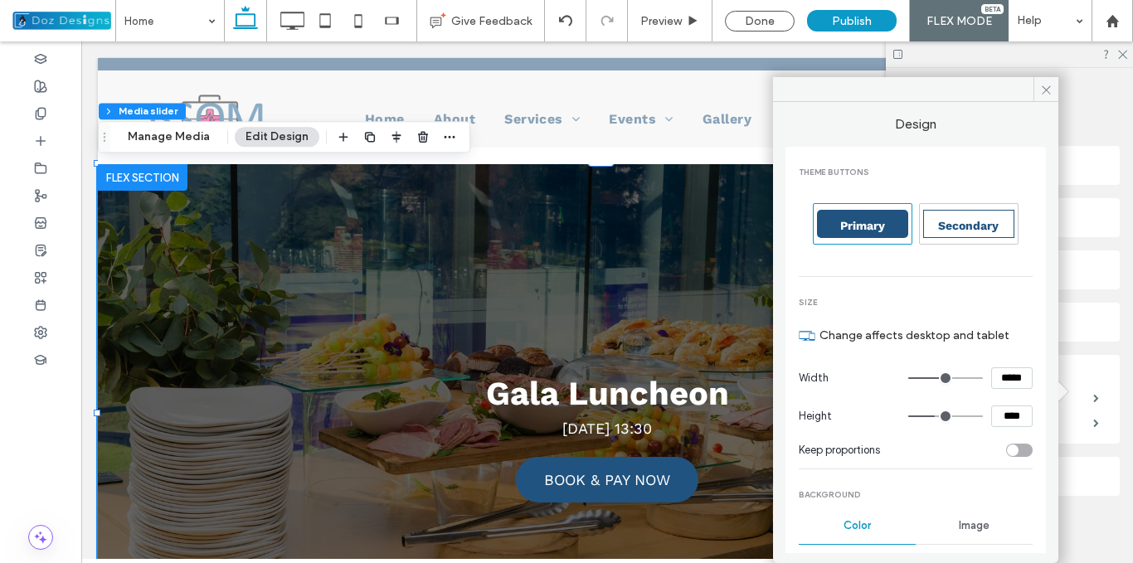
click at [1009, 377] on input "*****" at bounding box center [1011, 378] width 41 height 22
type input "***"
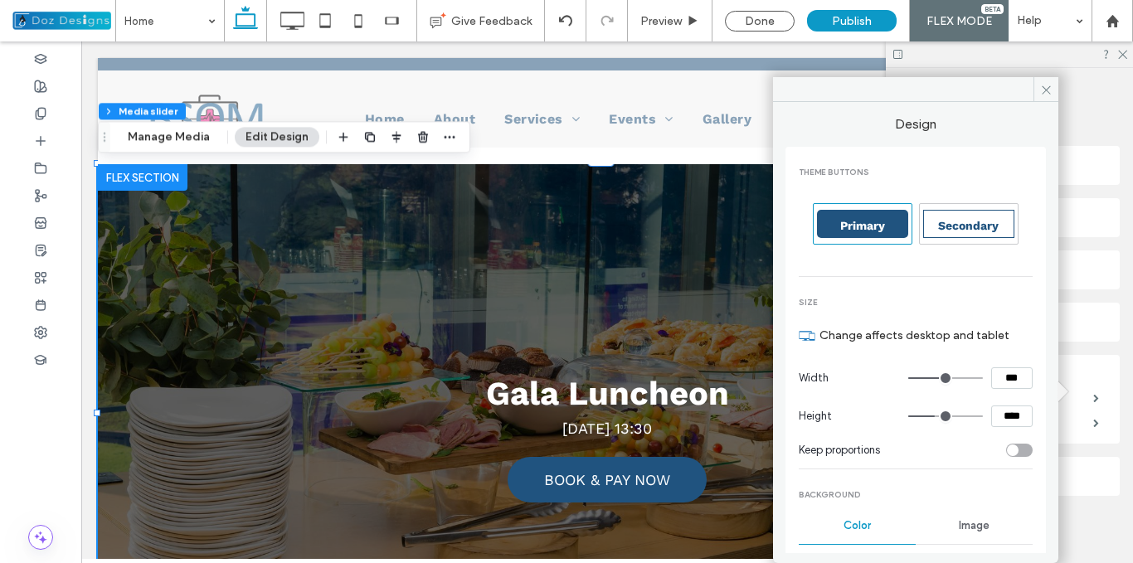
type input "***"
click at [1009, 377] on input "*****" at bounding box center [1011, 378] width 41 height 22
type input "***"
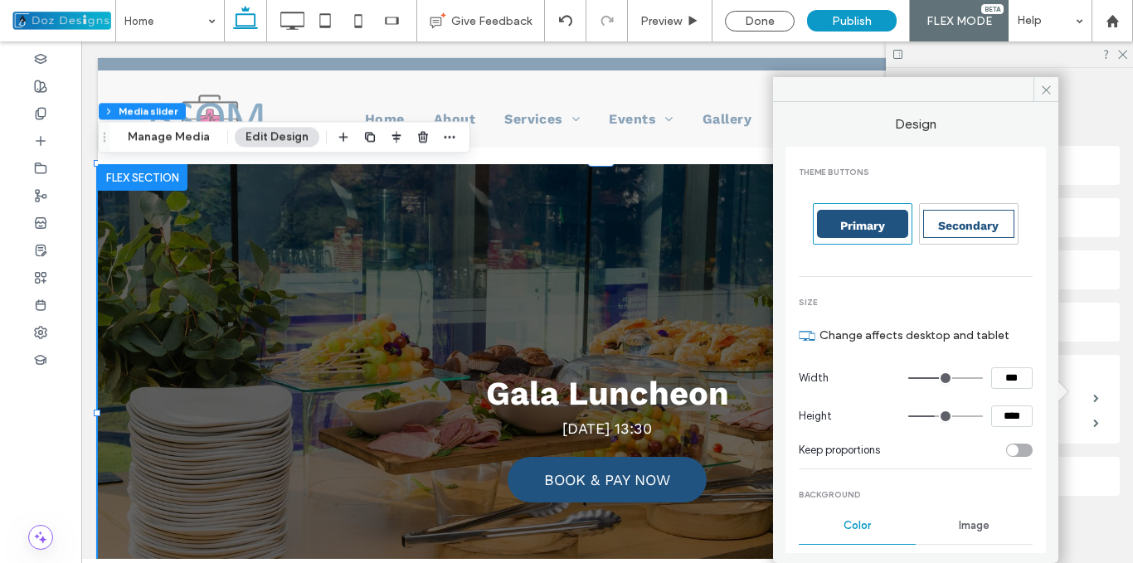
type input "***"
type input "*****"
click at [1044, 86] on icon at bounding box center [1046, 90] width 12 height 12
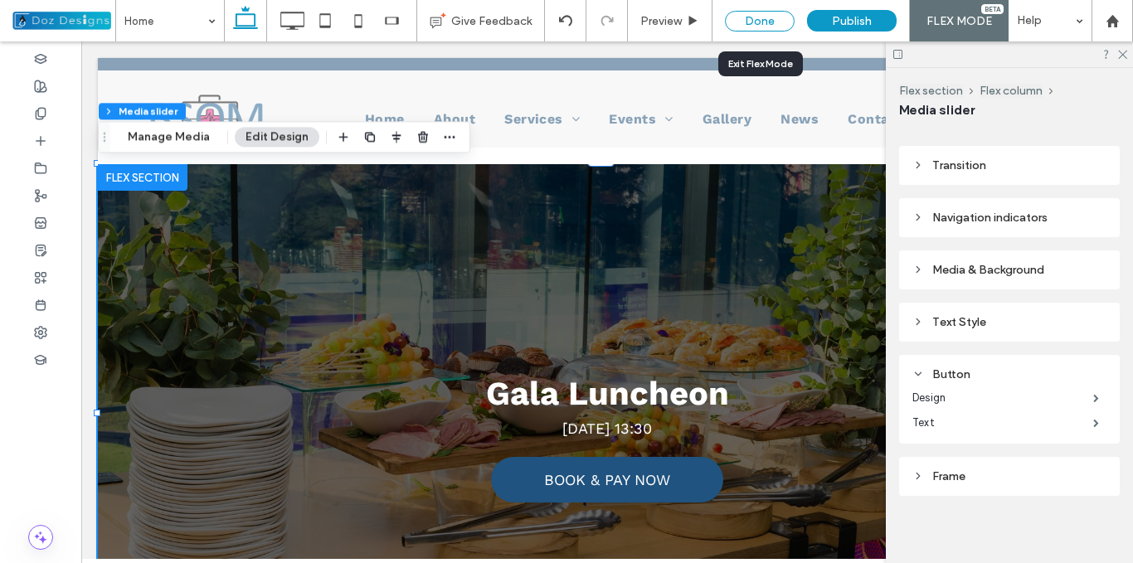
drag, startPoint x: 769, startPoint y: 19, endPoint x: 761, endPoint y: 156, distance: 137.1
click at [769, 19] on div "Done" at bounding box center [760, 21] width 70 height 21
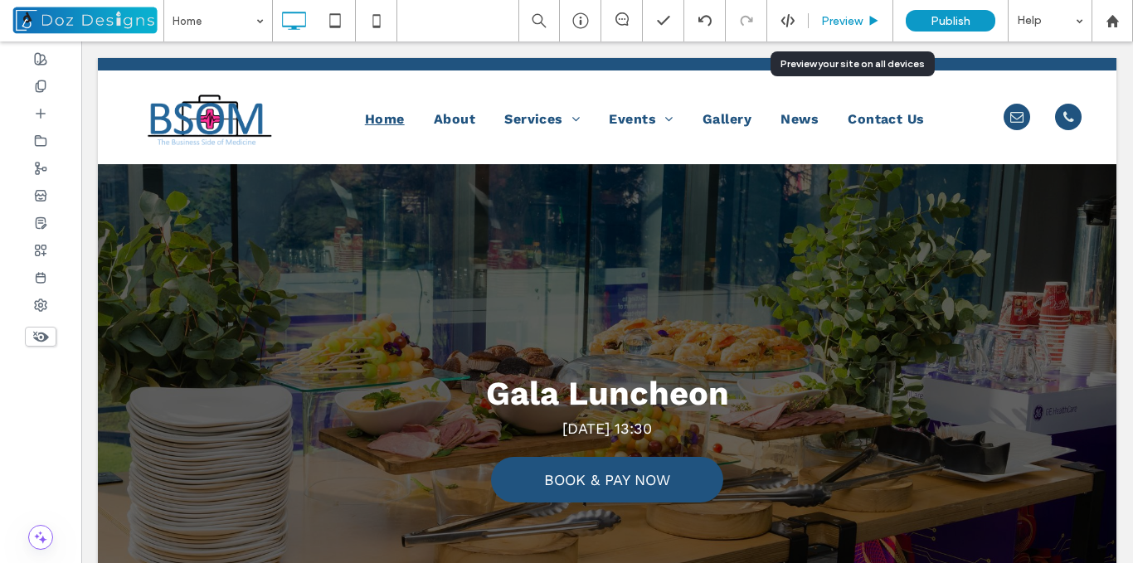
click at [866, 23] on div "Preview" at bounding box center [851, 21] width 84 height 14
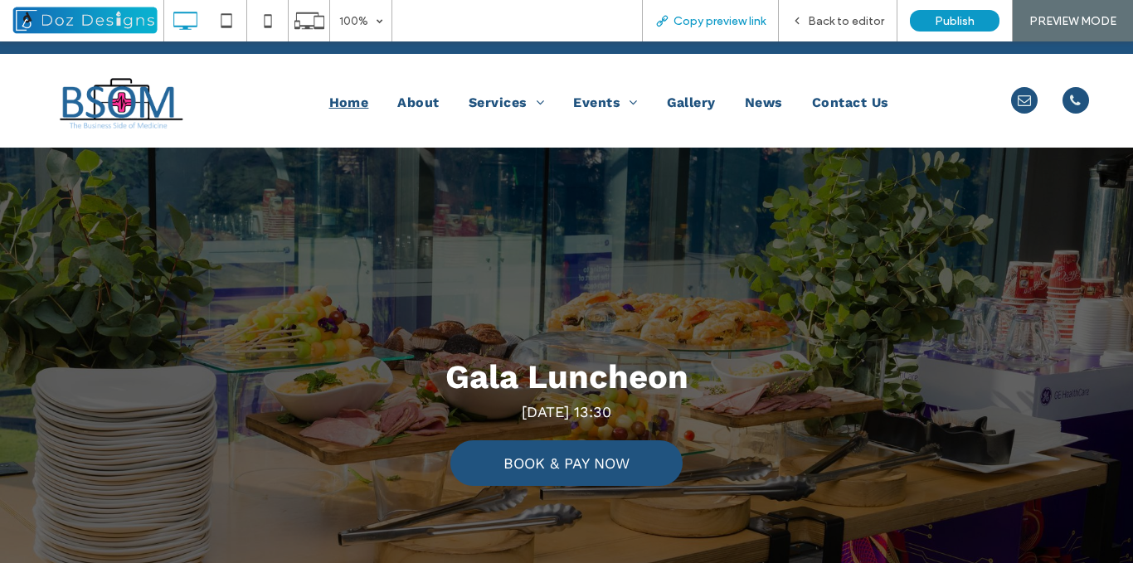
click at [723, 22] on span "Copy preview link" at bounding box center [719, 21] width 92 height 14
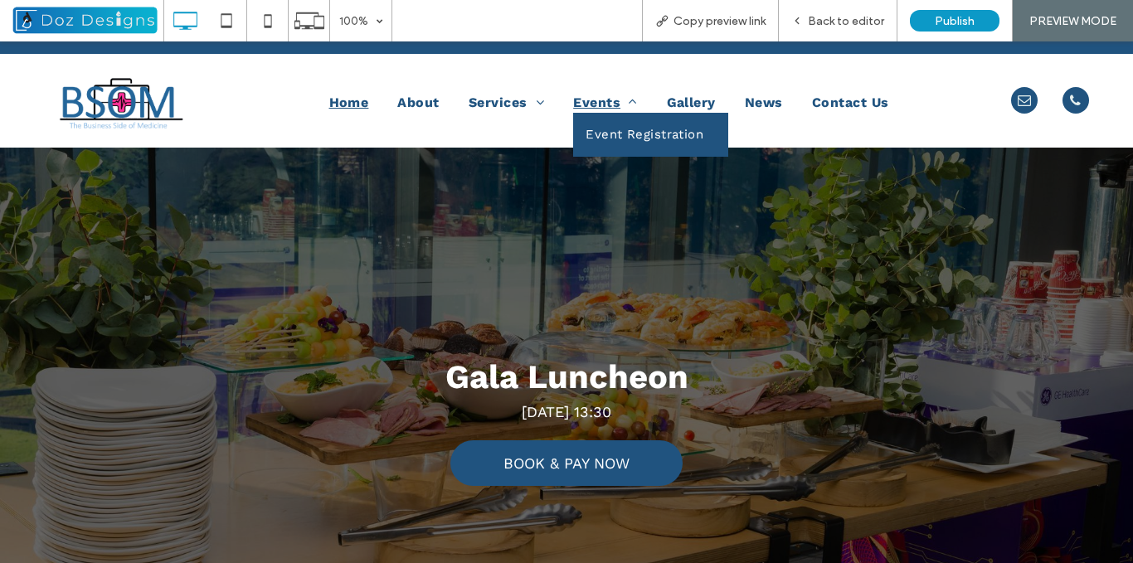
click at [581, 100] on span "Events" at bounding box center [605, 103] width 64 height 20
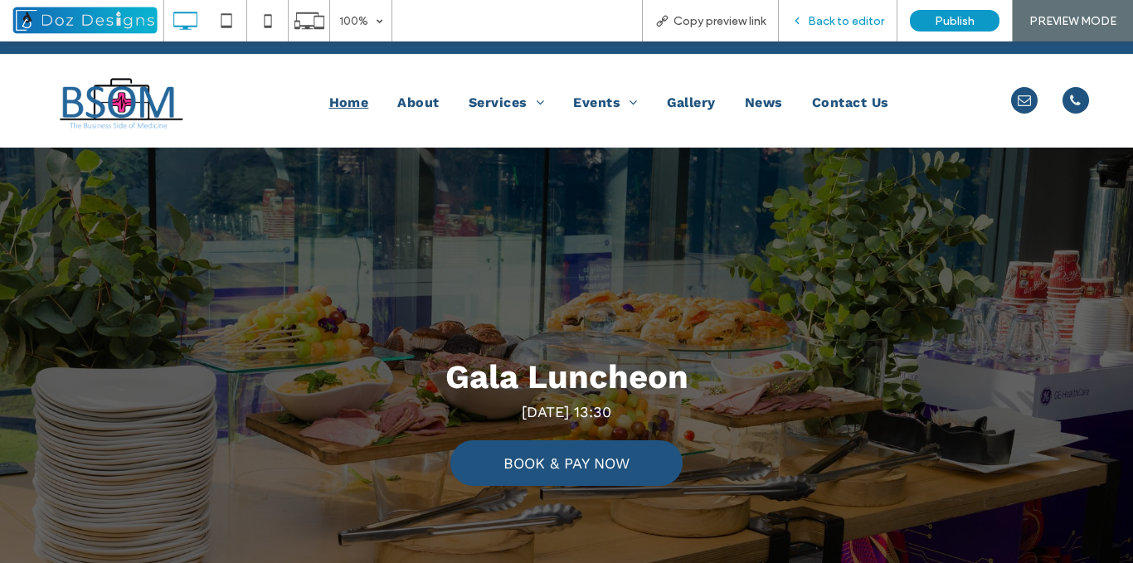
click at [814, 22] on span "Back to editor" at bounding box center [846, 21] width 76 height 14
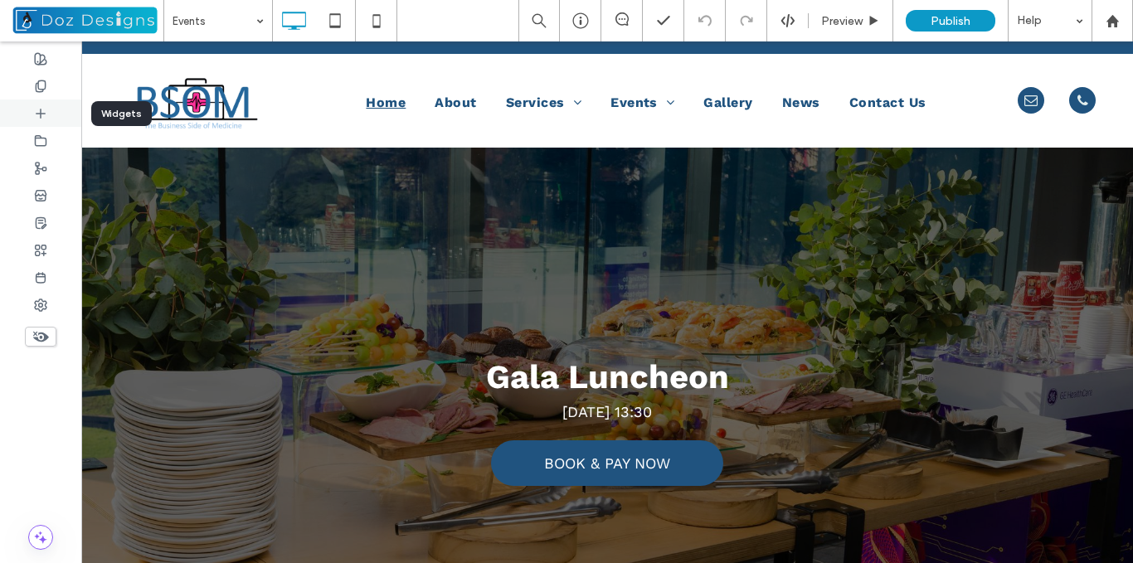
click at [39, 113] on use at bounding box center [40, 113] width 8 height 8
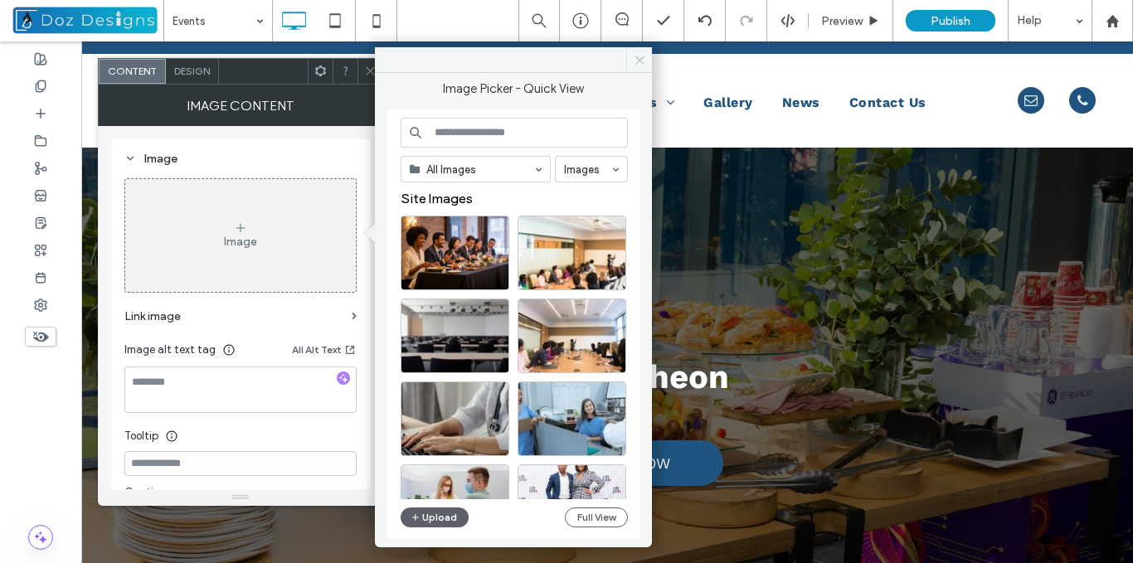
click at [634, 56] on icon at bounding box center [640, 60] width 12 height 12
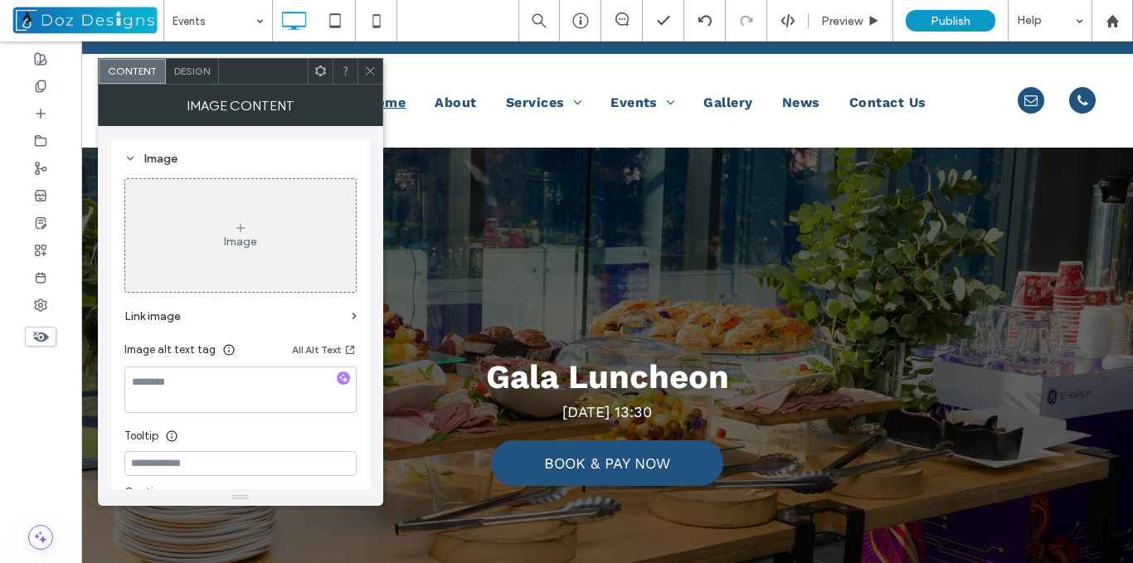
click at [369, 71] on icon at bounding box center [370, 71] width 12 height 12
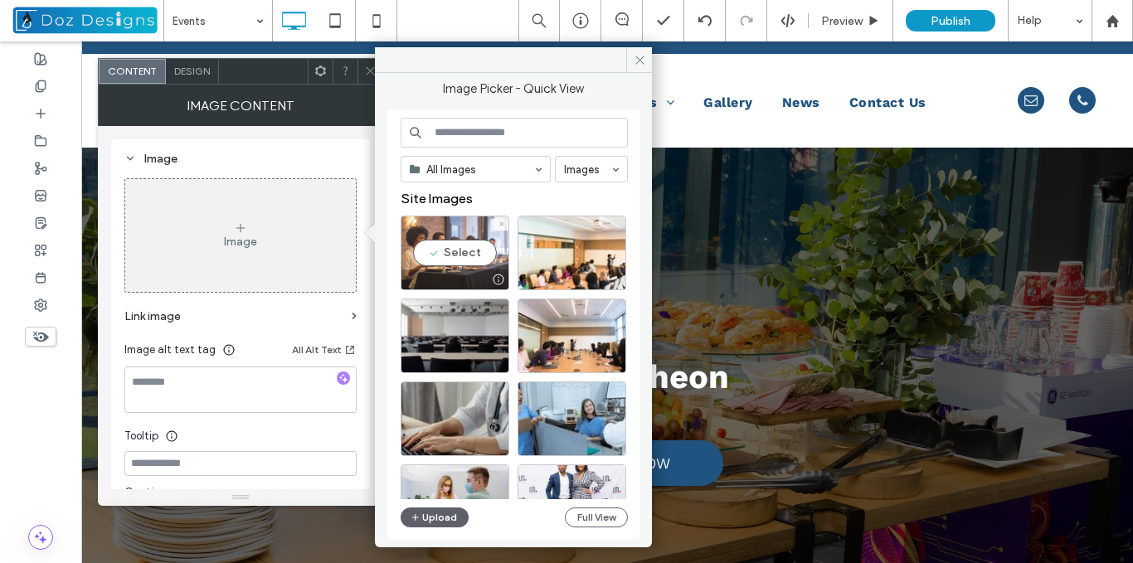
click at [455, 246] on div "Select" at bounding box center [455, 253] width 109 height 75
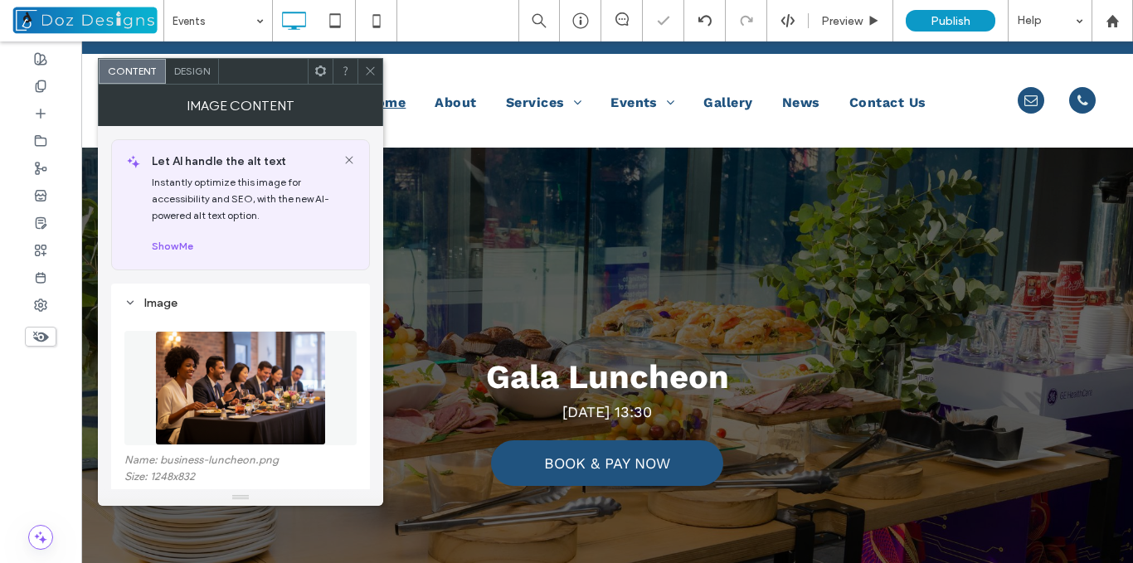
scroll to position [166, 0]
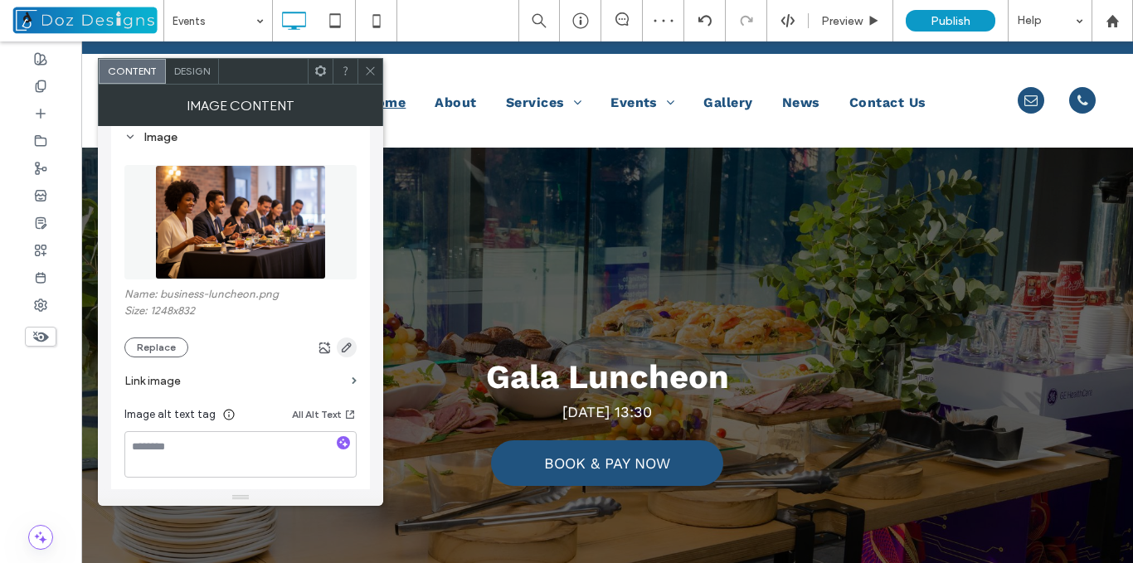
click at [348, 344] on use "button" at bounding box center [347, 348] width 10 height 10
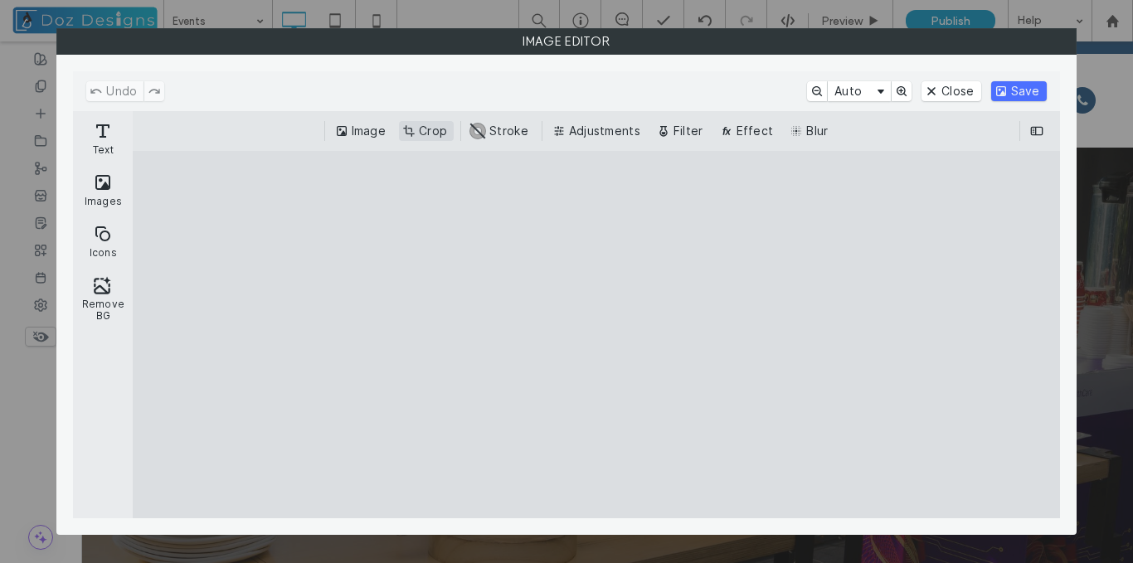
click at [445, 124] on button "Crop" at bounding box center [426, 131] width 55 height 20
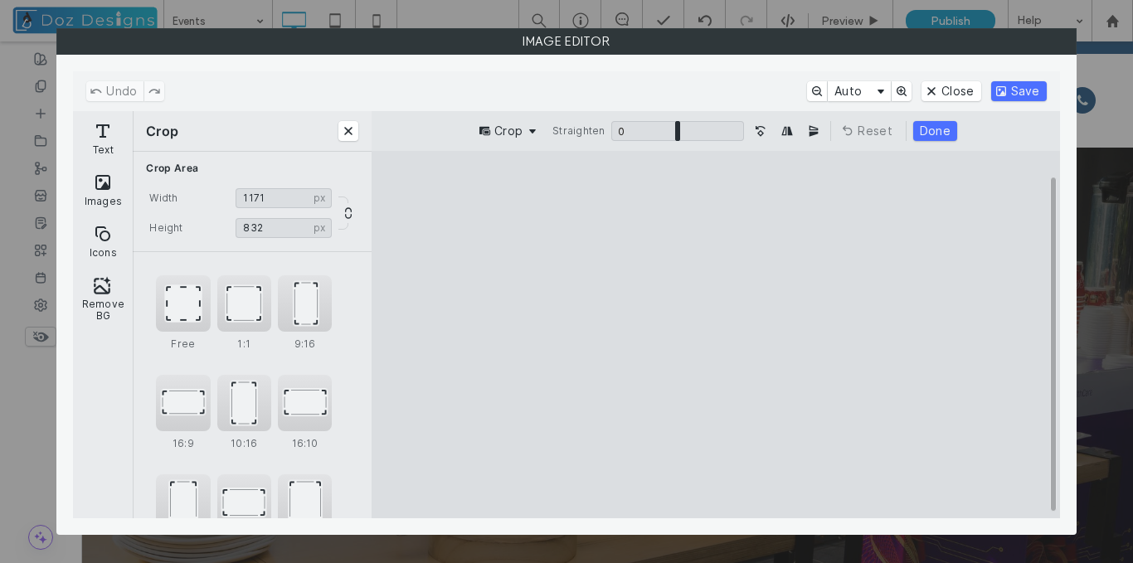
type input "****"
type input "***"
type input "****"
type input "***"
type input "****"
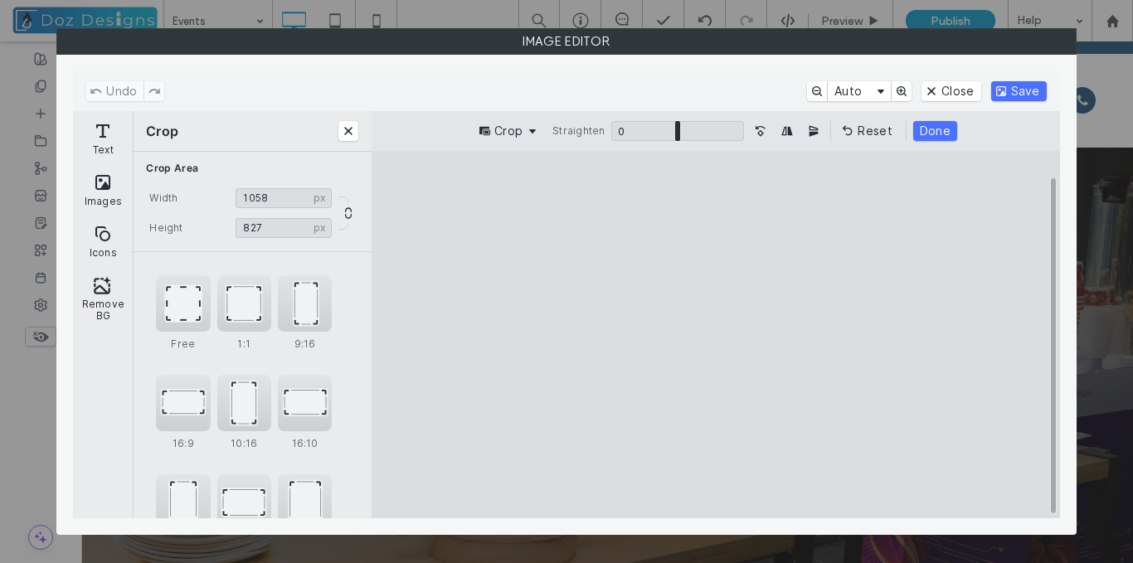
type input "***"
type input "****"
type input "***"
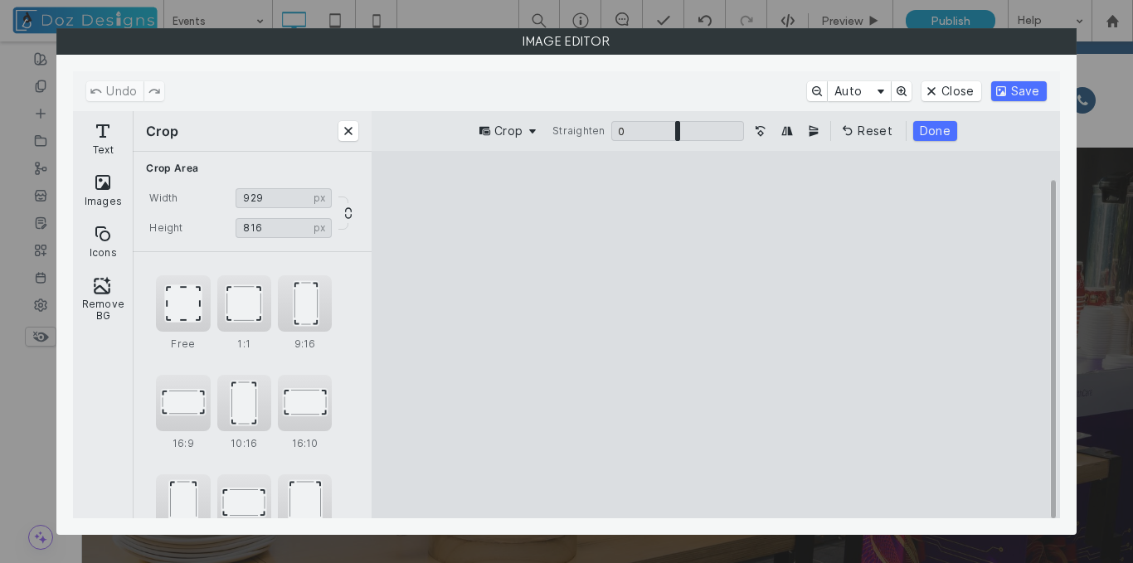
type input "***"
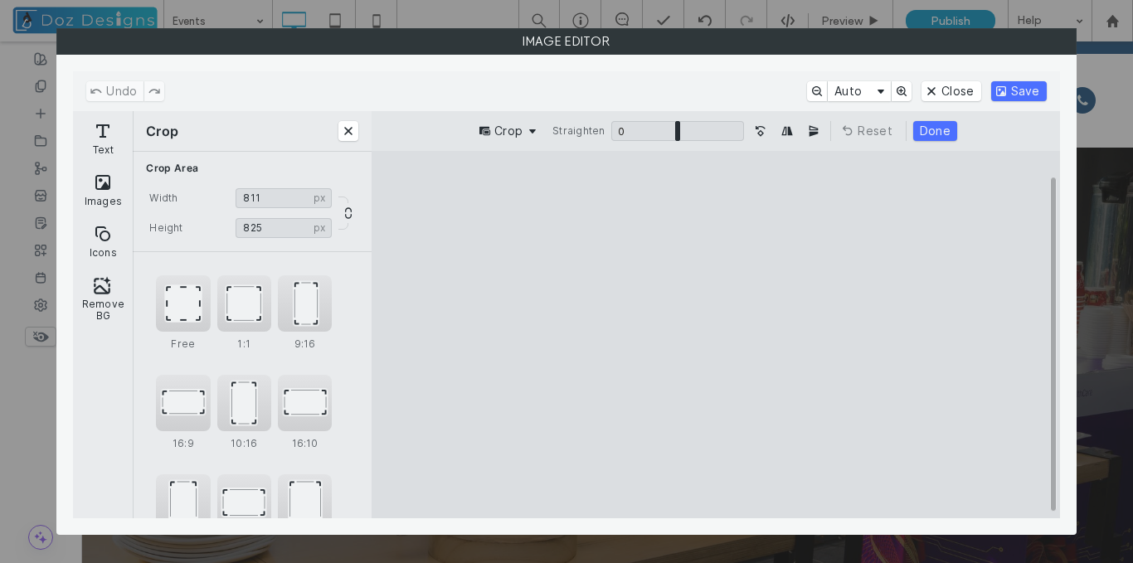
type input "***"
drag, startPoint x: 935, startPoint y: 482, endPoint x: 936, endPoint y: 502, distance: 19.9
click at [716, 335] on cesdk-canvas "Editor canvas" at bounding box center [716, 335] width 0 height 0
click at [245, 304] on div "1:1" at bounding box center [244, 303] width 54 height 56
type input "***"
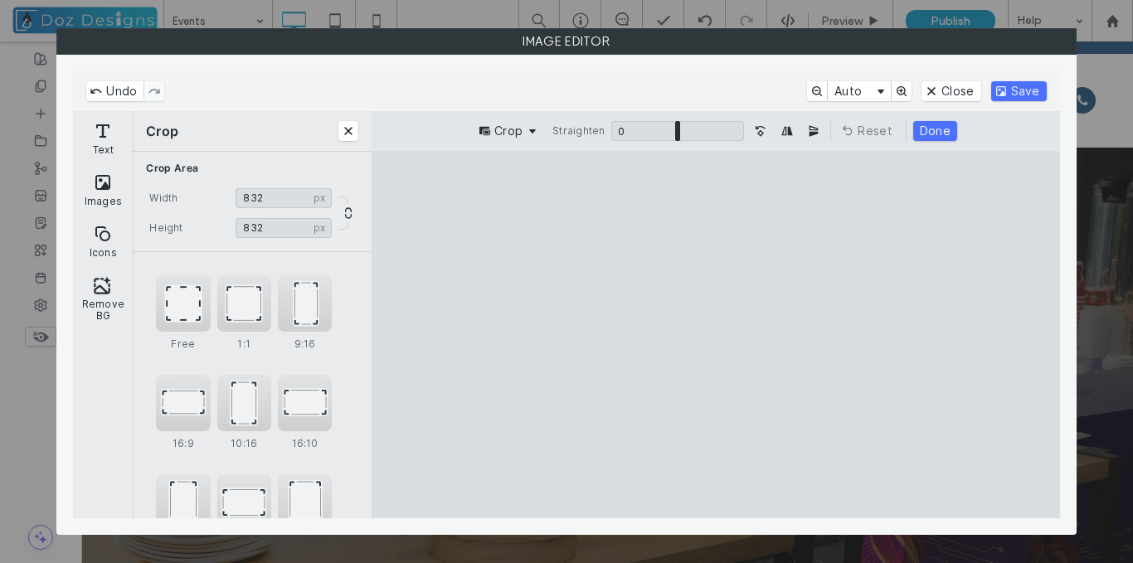
drag, startPoint x: 726, startPoint y: 336, endPoint x: 780, endPoint y: 344, distance: 55.4
click at [716, 335] on cesdk-canvas "Editor canvas" at bounding box center [716, 335] width 0 height 0
click at [1009, 95] on button "Save" at bounding box center [1019, 91] width 56 height 20
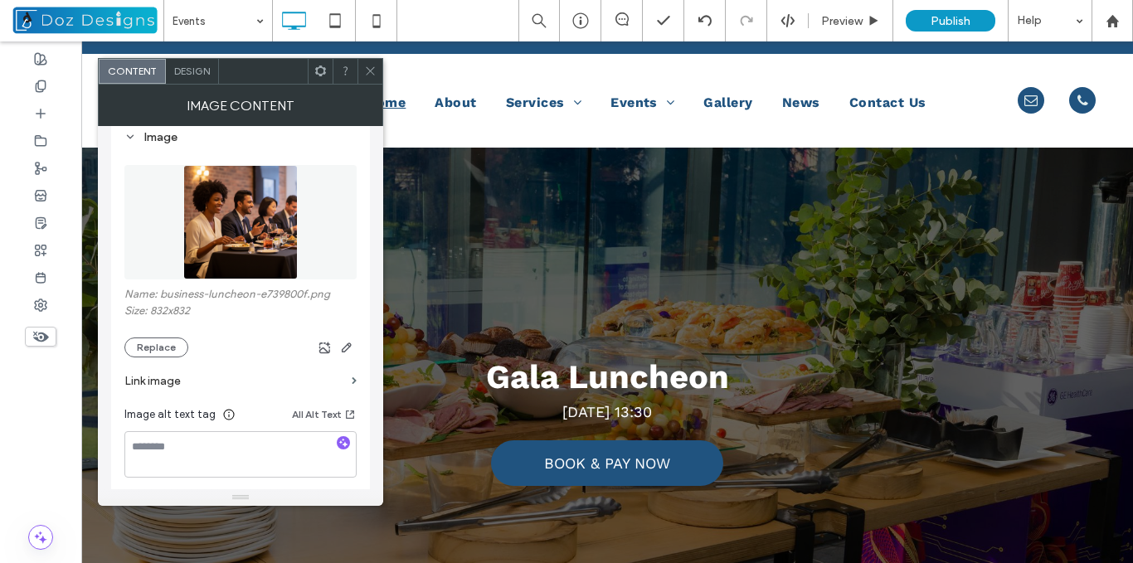
click at [372, 70] on icon at bounding box center [370, 71] width 12 height 12
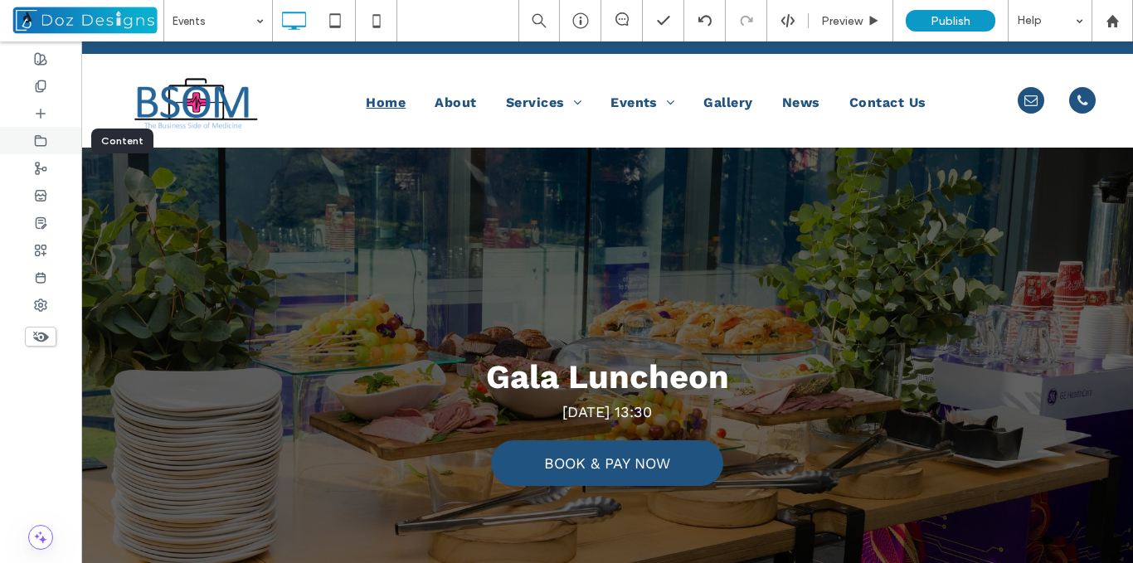
click at [38, 141] on icon at bounding box center [40, 140] width 13 height 13
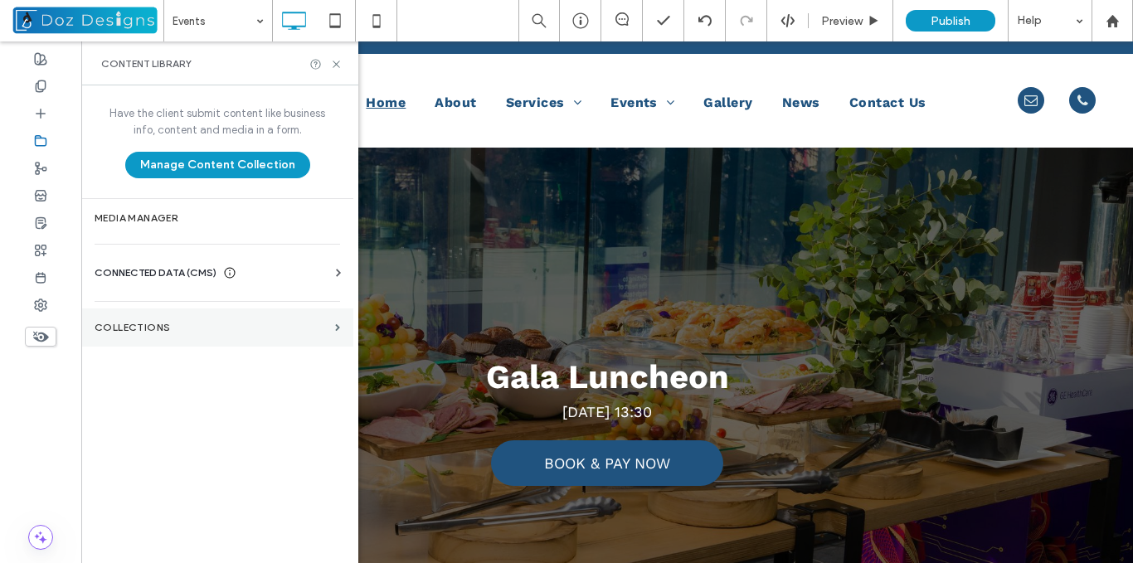
click at [160, 334] on section "Collections" at bounding box center [217, 328] width 272 height 38
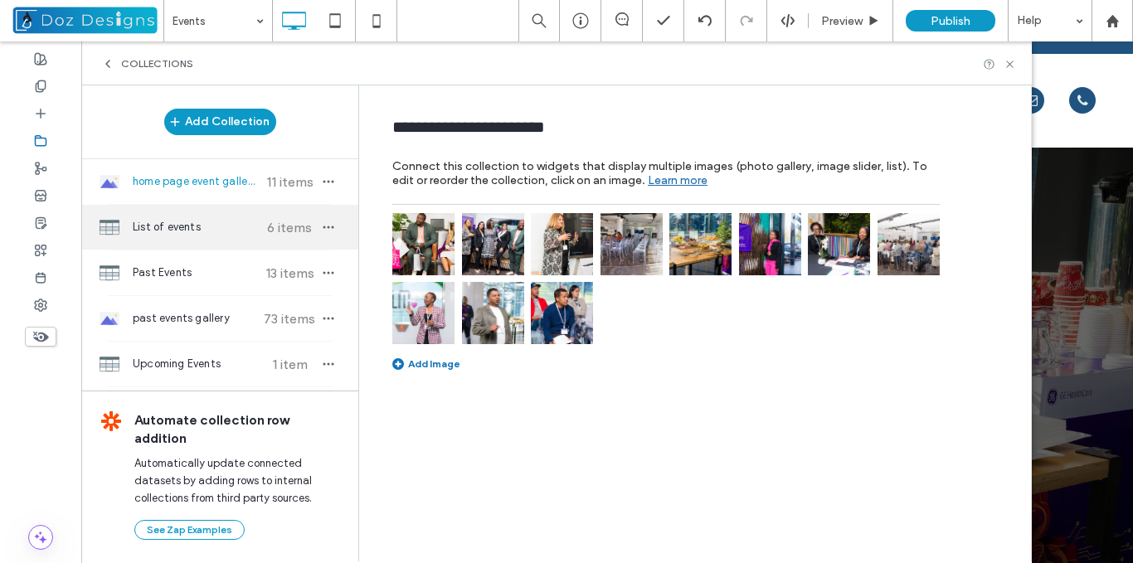
click at [217, 225] on span "List of events" at bounding box center [195, 227] width 124 height 17
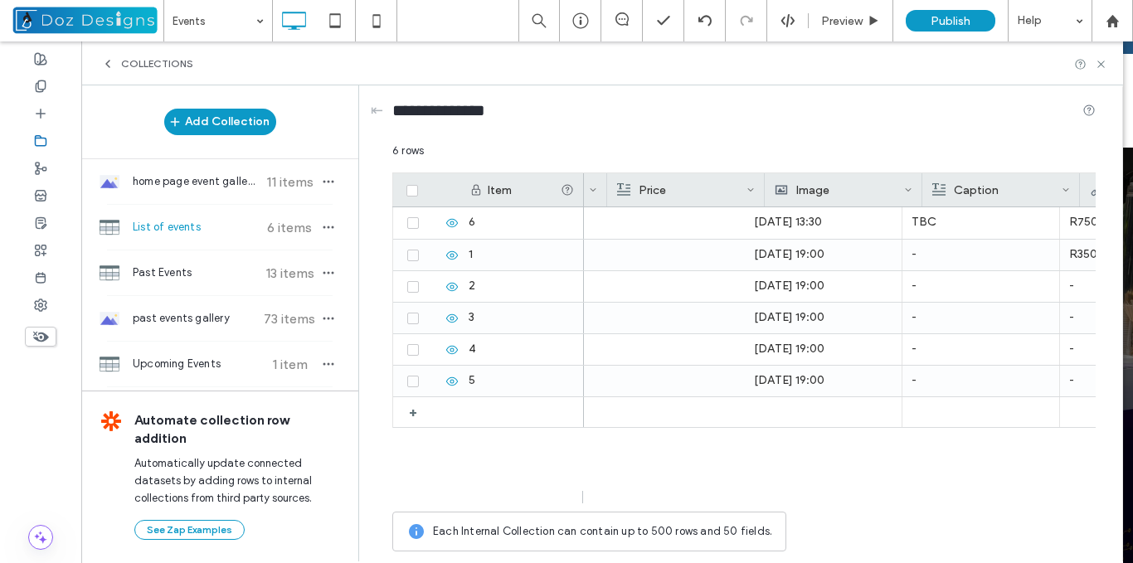
scroll to position [0, 607]
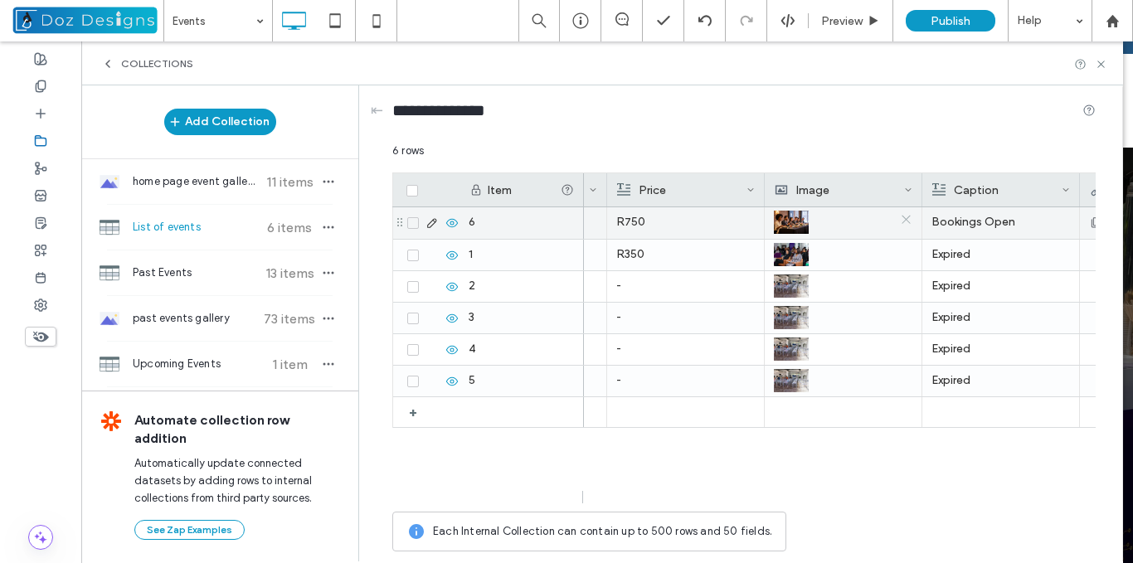
click at [905, 219] on icon at bounding box center [906, 219] width 12 height 12
click at [829, 227] on div at bounding box center [844, 223] width 138 height 30
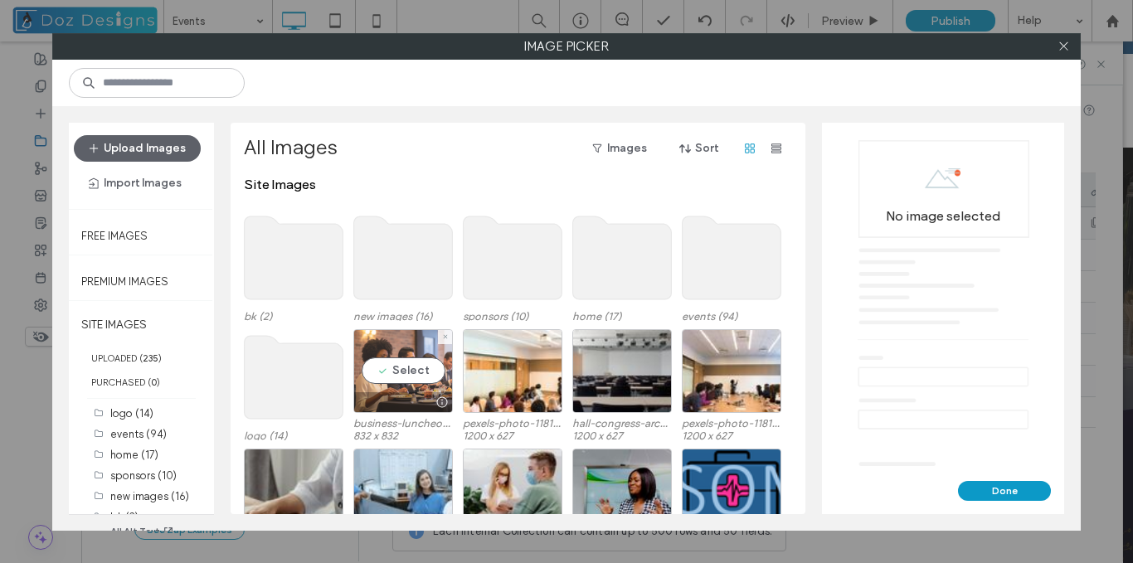
click at [416, 374] on div "Select" at bounding box center [403, 371] width 100 height 84
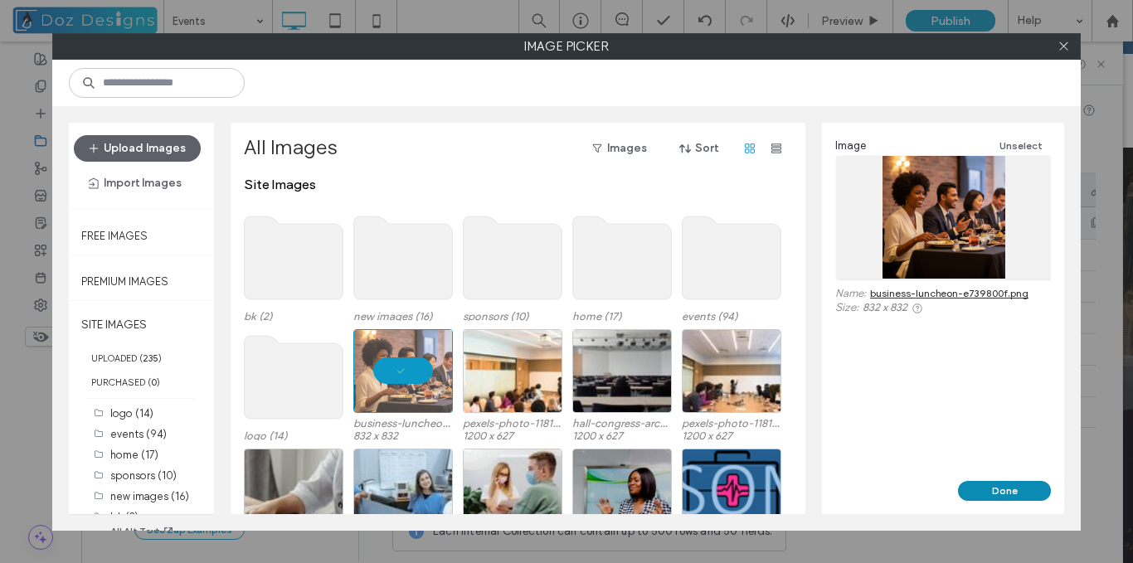
click at [1024, 484] on button "Done" at bounding box center [1004, 491] width 93 height 20
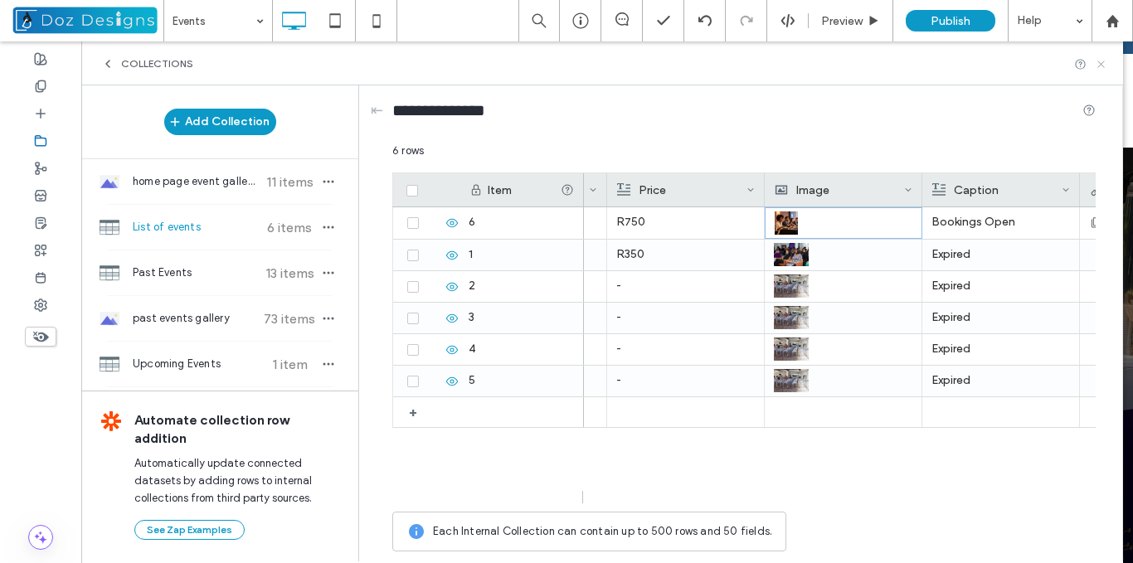
click at [1099, 62] on use at bounding box center [1100, 64] width 7 height 7
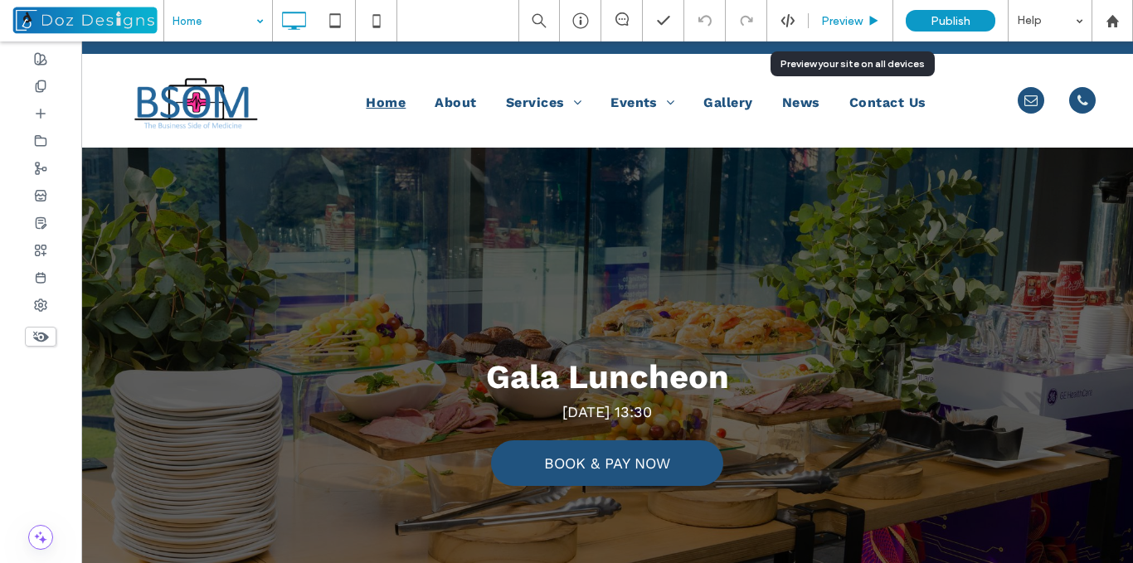
click at [866, 25] on div "Preview" at bounding box center [851, 21] width 84 height 14
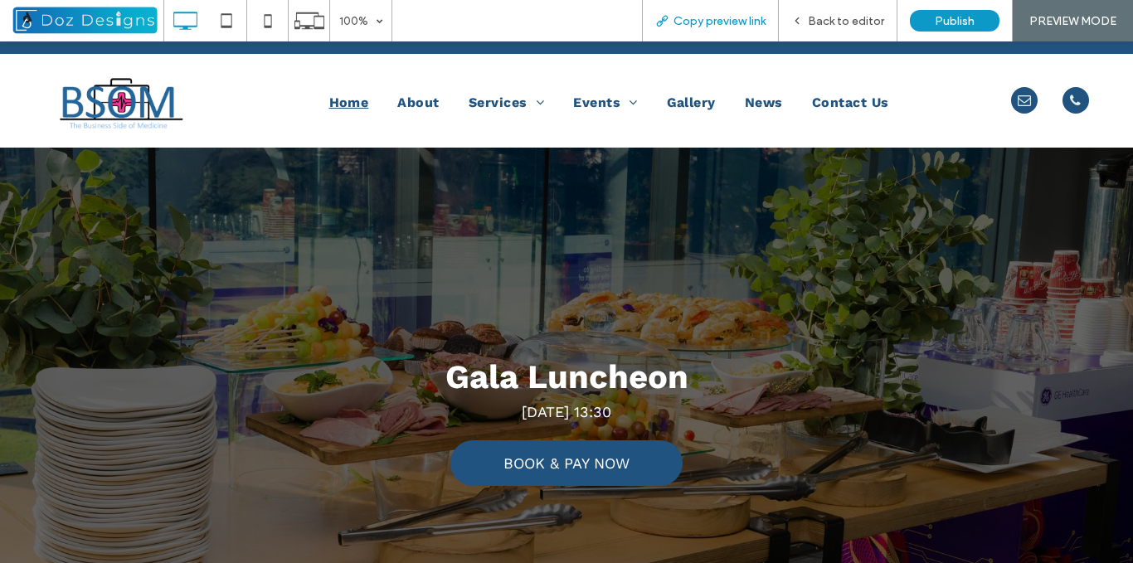
click at [739, 25] on span "Copy preview link" at bounding box center [719, 21] width 92 height 14
click at [803, 24] on icon at bounding box center [797, 21] width 12 height 12
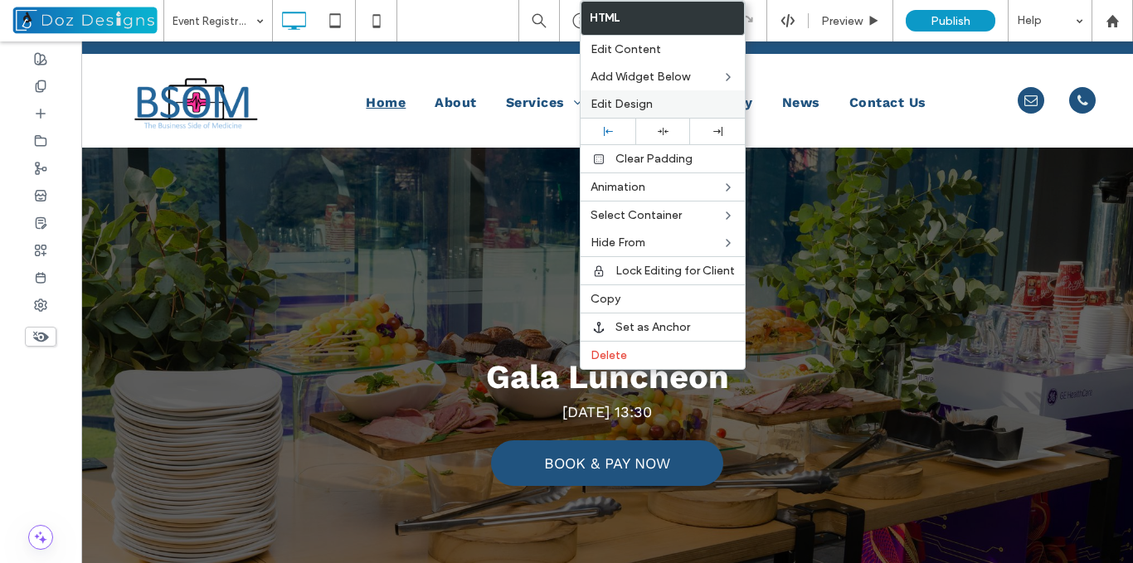
click at [668, 99] on label "Edit Design" at bounding box center [663, 104] width 144 height 14
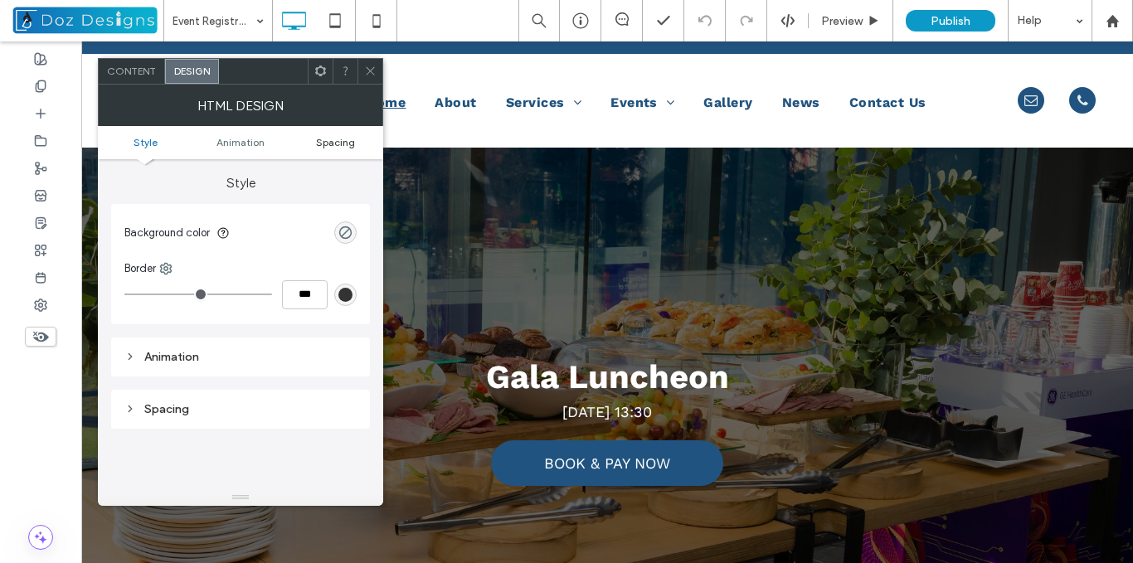
click at [328, 147] on span "Spacing" at bounding box center [335, 142] width 39 height 12
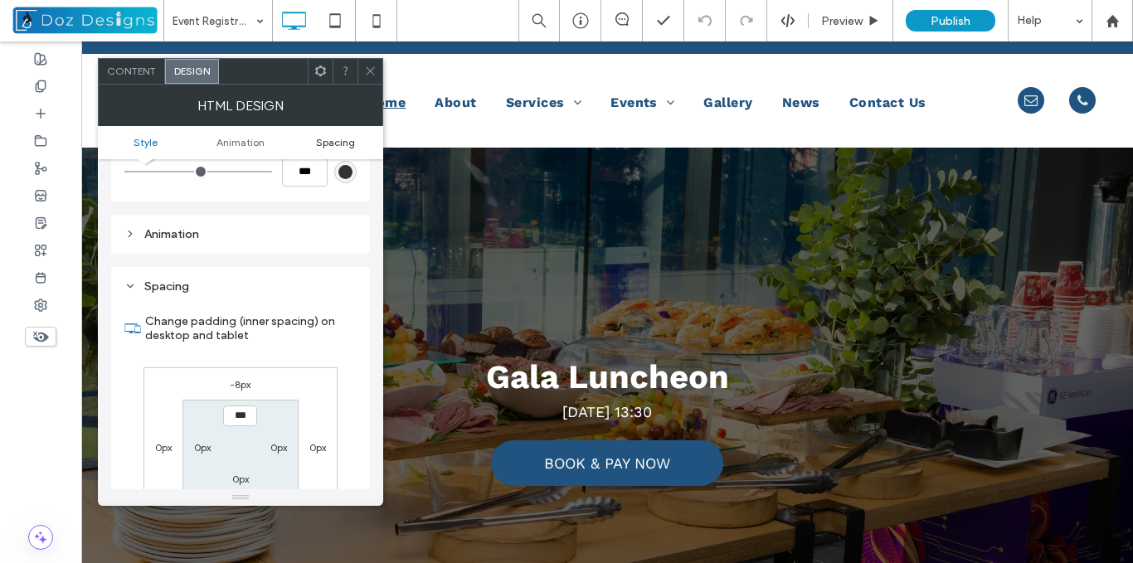
scroll to position [217, 0]
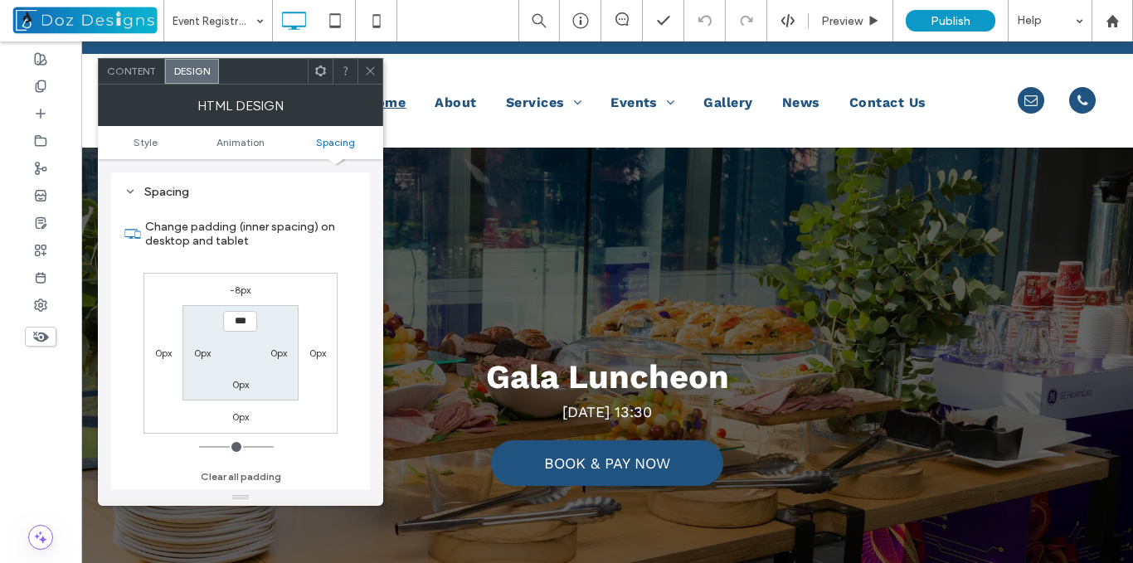
click at [237, 287] on label "-8px" at bounding box center [240, 290] width 21 height 12
type input "*"
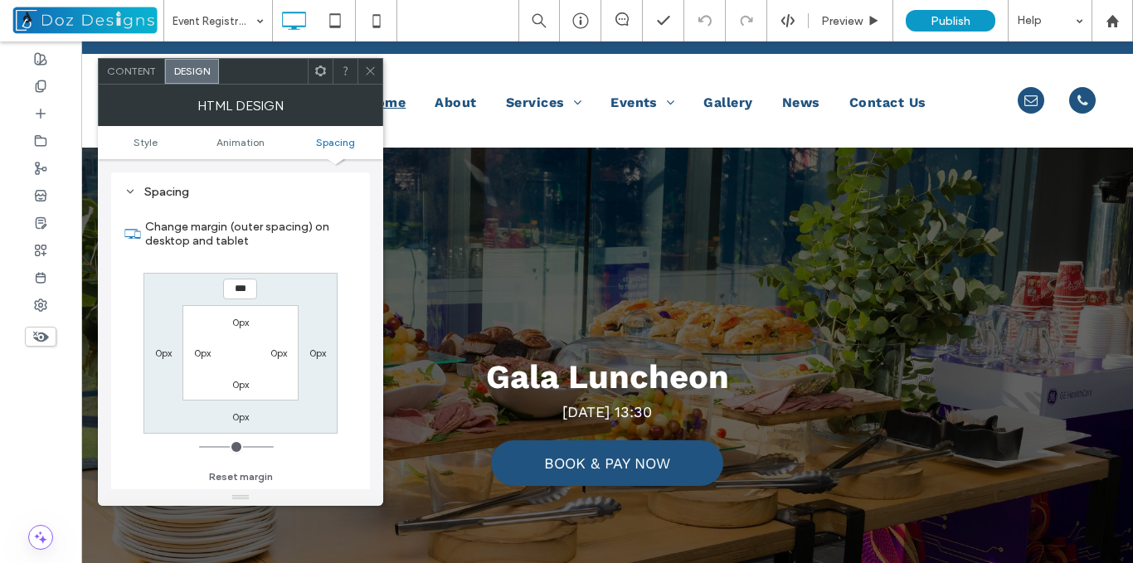
type input "***"
type input "*"
click at [239, 287] on input "*****" at bounding box center [240, 289] width 34 height 21
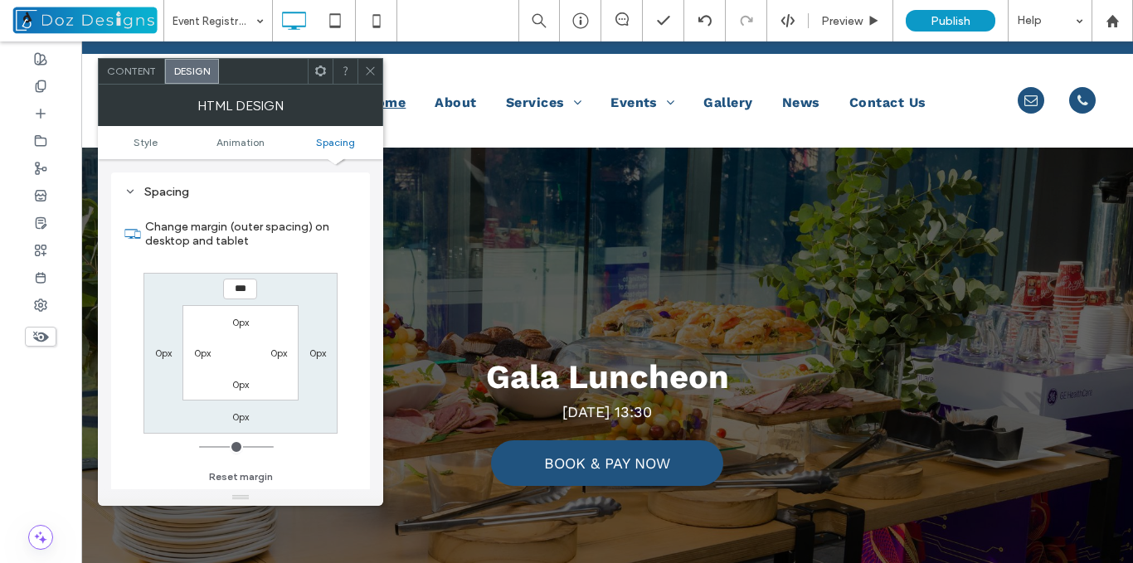
type input "***"
type input "*"
click at [239, 286] on input "*****" at bounding box center [240, 289] width 34 height 21
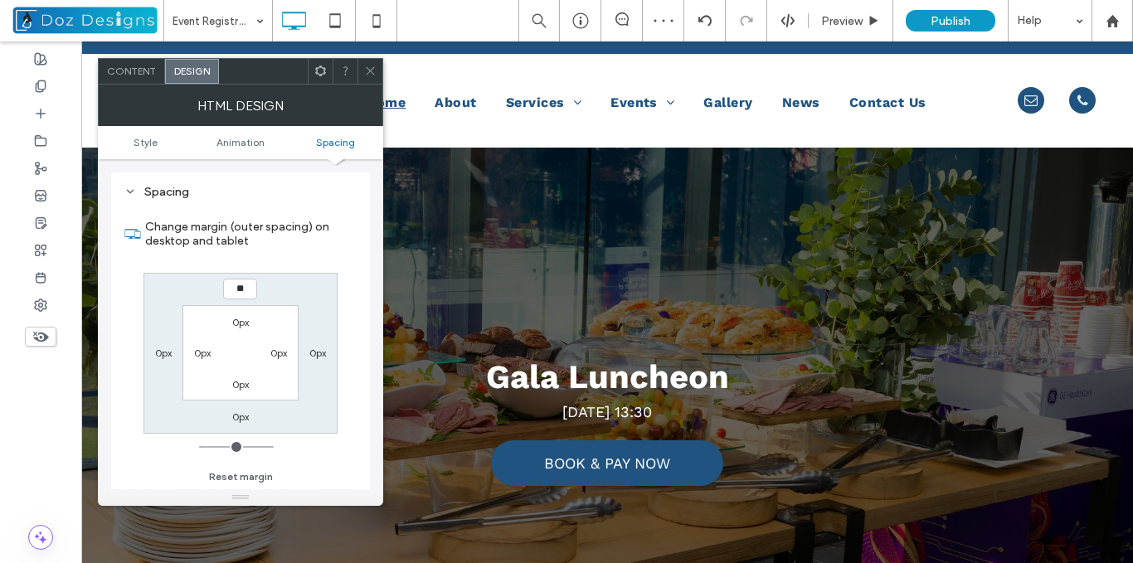
type input "**"
type input "*"
type input "****"
click at [367, 67] on use at bounding box center [370, 71] width 8 height 8
